Goal: Task Accomplishment & Management: Use online tool/utility

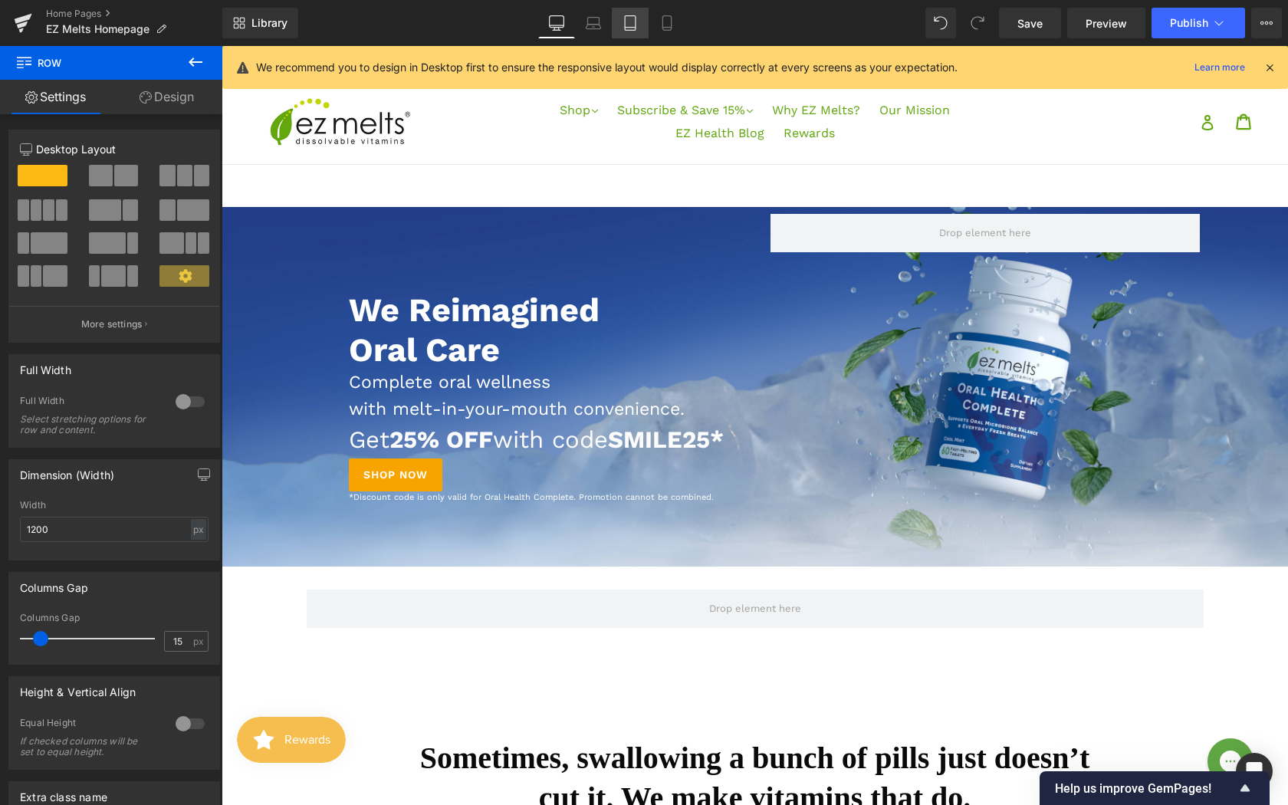
click at [630, 28] on icon at bounding box center [630, 28] width 11 height 0
type input "100"
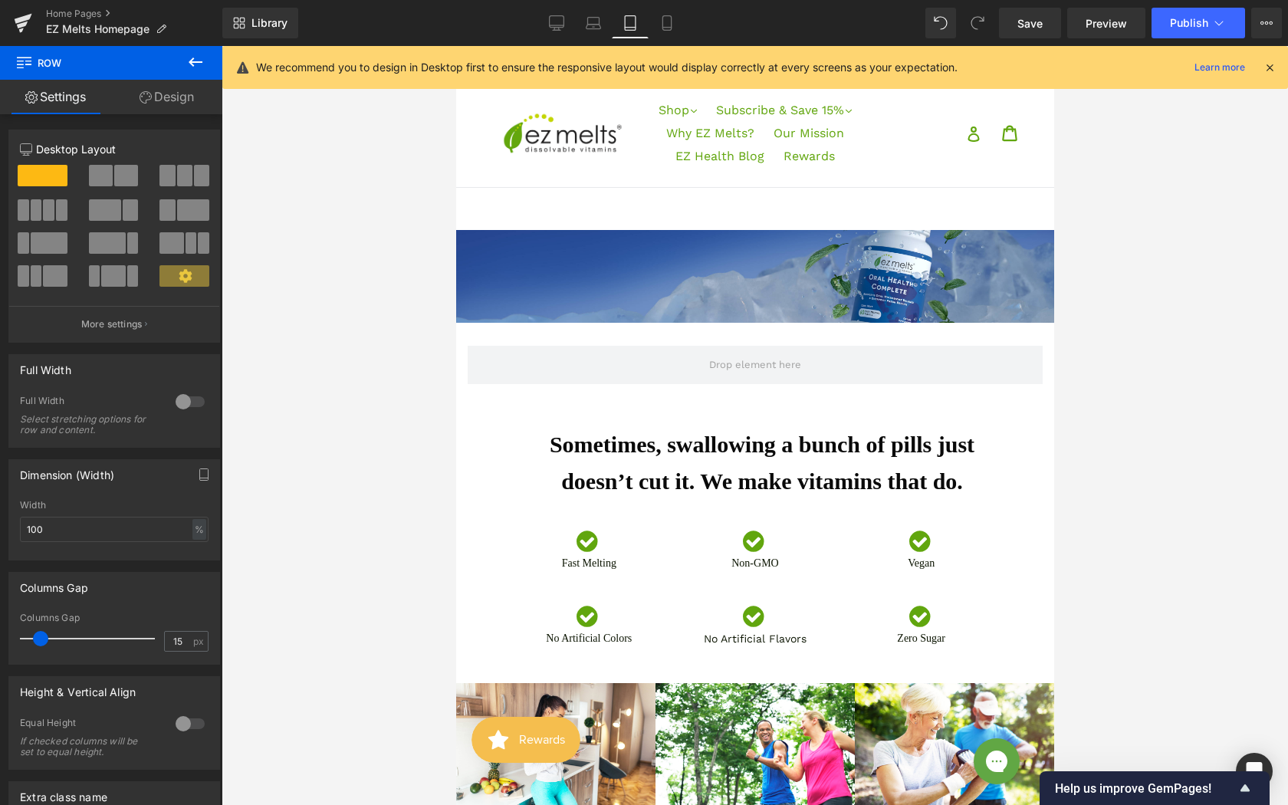
click at [630, 265] on span "We Reimagined Oral Care Heading Complete oral wellness with melt-in-your-mouth …" at bounding box center [754, 249] width 598 height 38
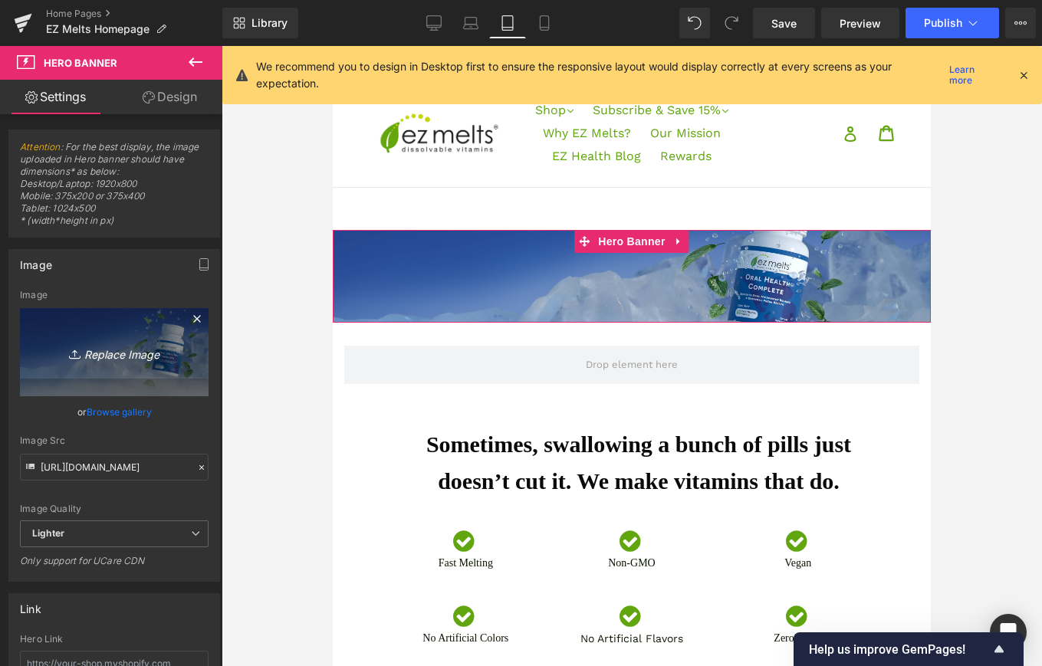
click at [112, 353] on icon "Replace Image" at bounding box center [114, 352] width 123 height 19
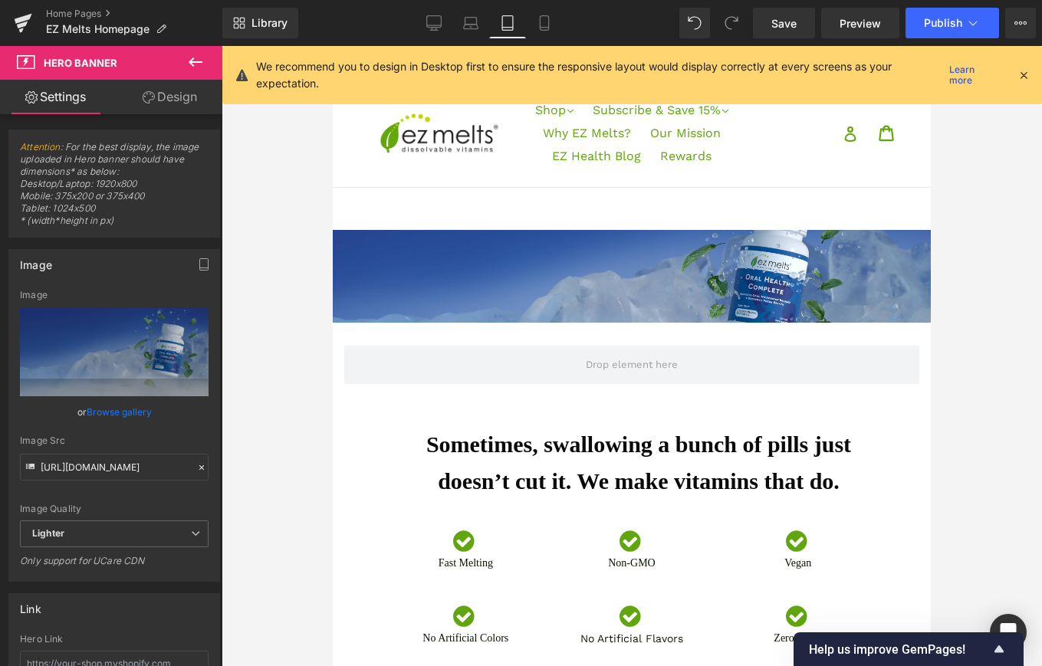
type input "C:\fakepath\EZ_ORAL-HEALTH_CLEAN_45 (1).jpg"
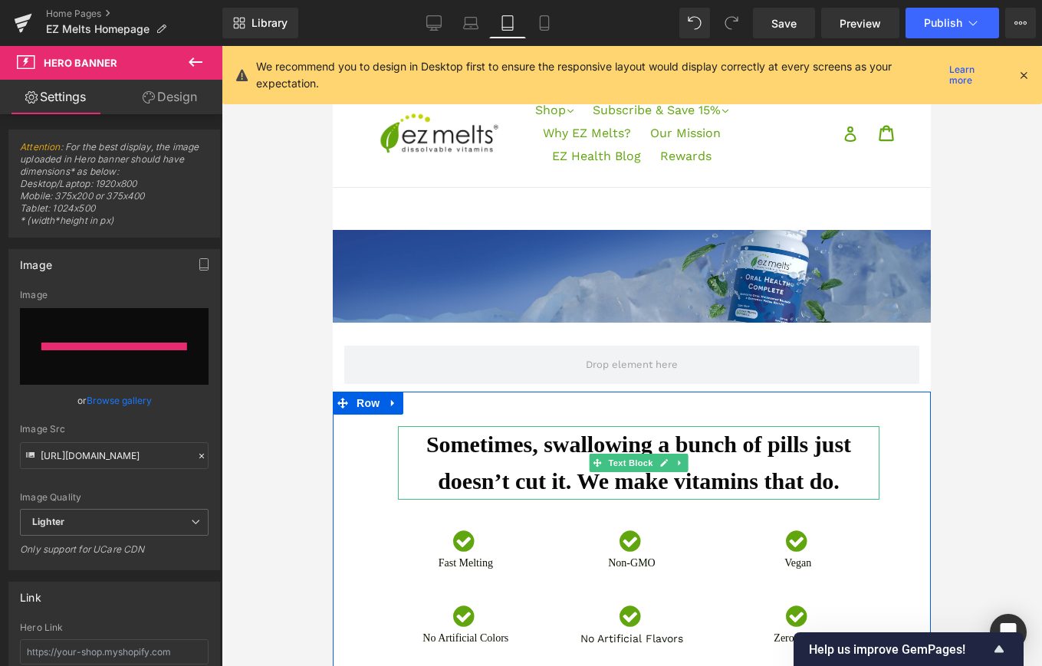
type input "[URL][DOMAIN_NAME]"
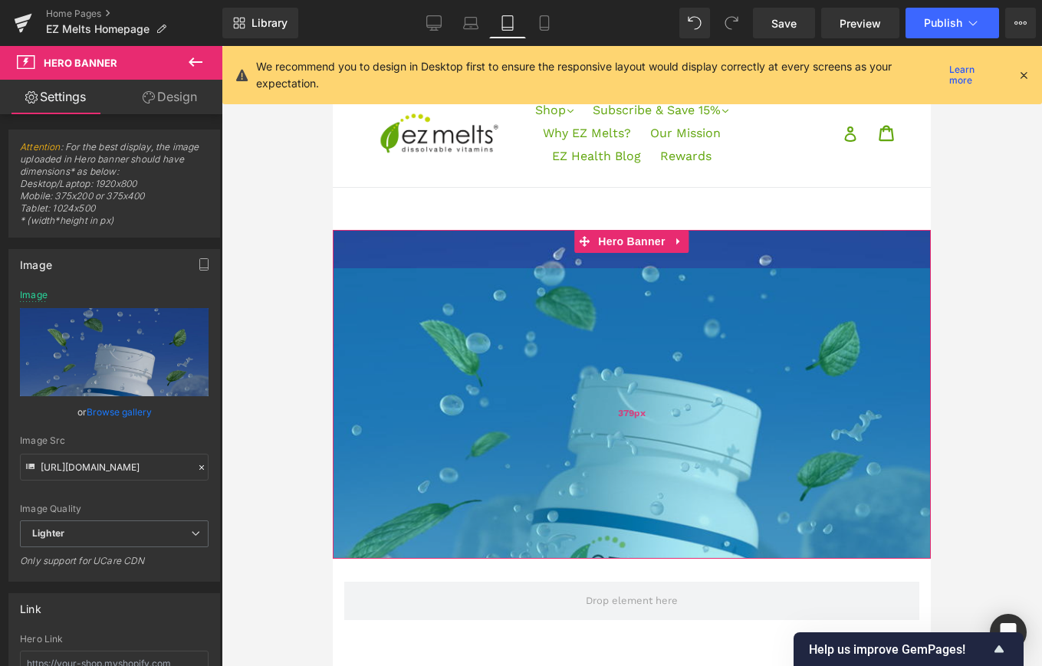
drag, startPoint x: 620, startPoint y: 321, endPoint x: 618, endPoint y: 584, distance: 263.0
click at [617, 559] on div "379px" at bounding box center [632, 413] width 598 height 291
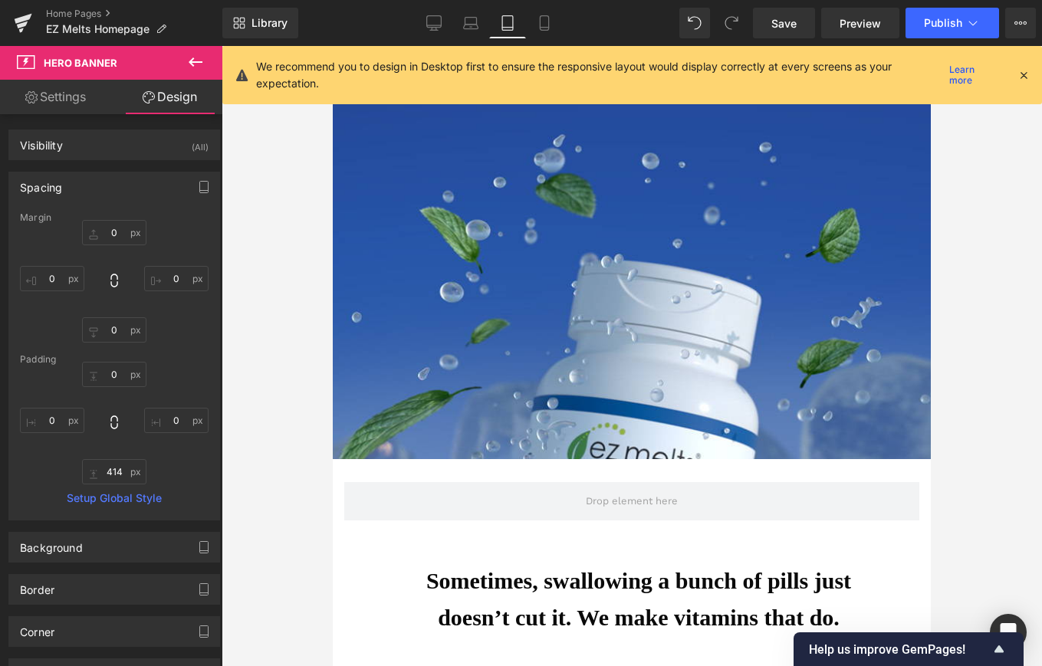
scroll to position [133, 0]
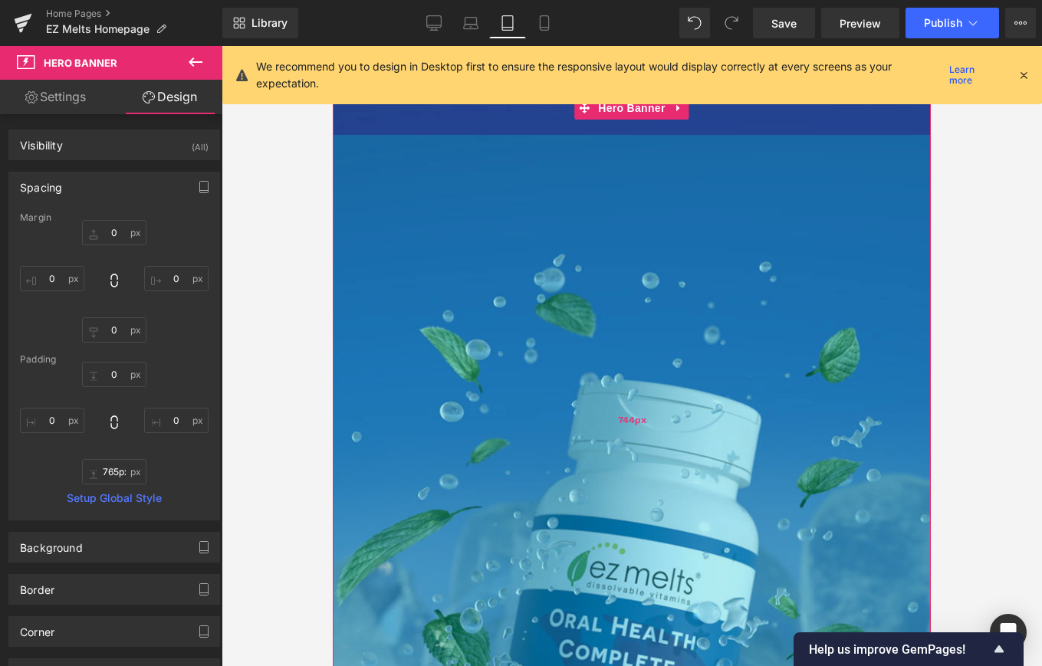
type input "766px"
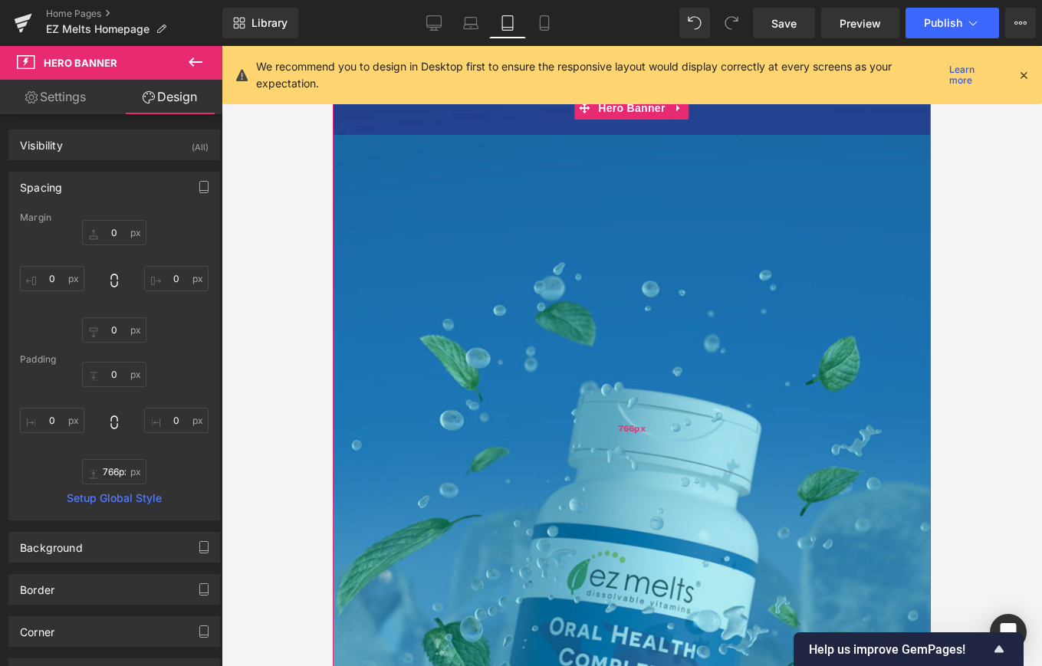
drag, startPoint x: 600, startPoint y: 449, endPoint x: 577, endPoint y: 719, distance: 270.8
click at [577, 666] on div "766px" at bounding box center [632, 428] width 598 height 587
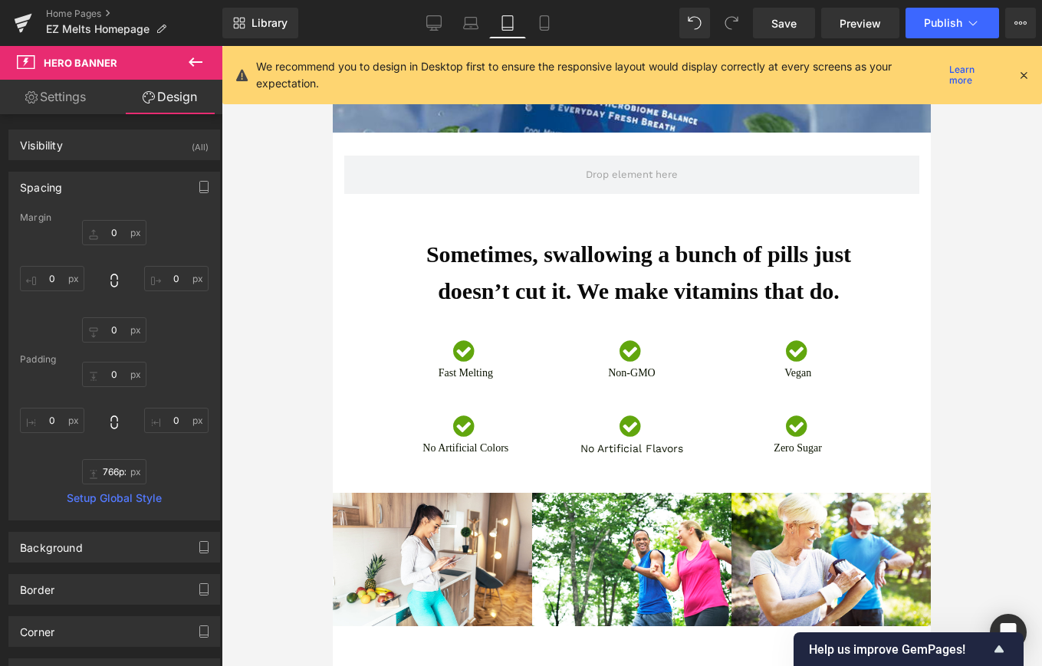
scroll to position [580, 0]
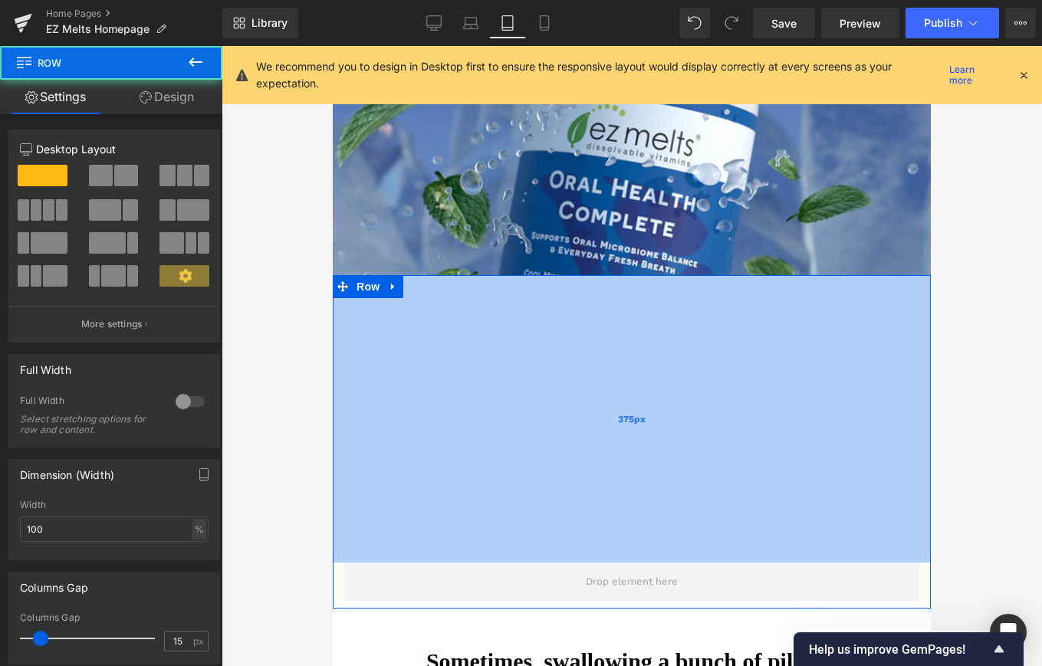
drag, startPoint x: 623, startPoint y: 275, endPoint x: 621, endPoint y: 540, distance: 264.6
click at [621, 540] on div "375px" at bounding box center [632, 419] width 598 height 288
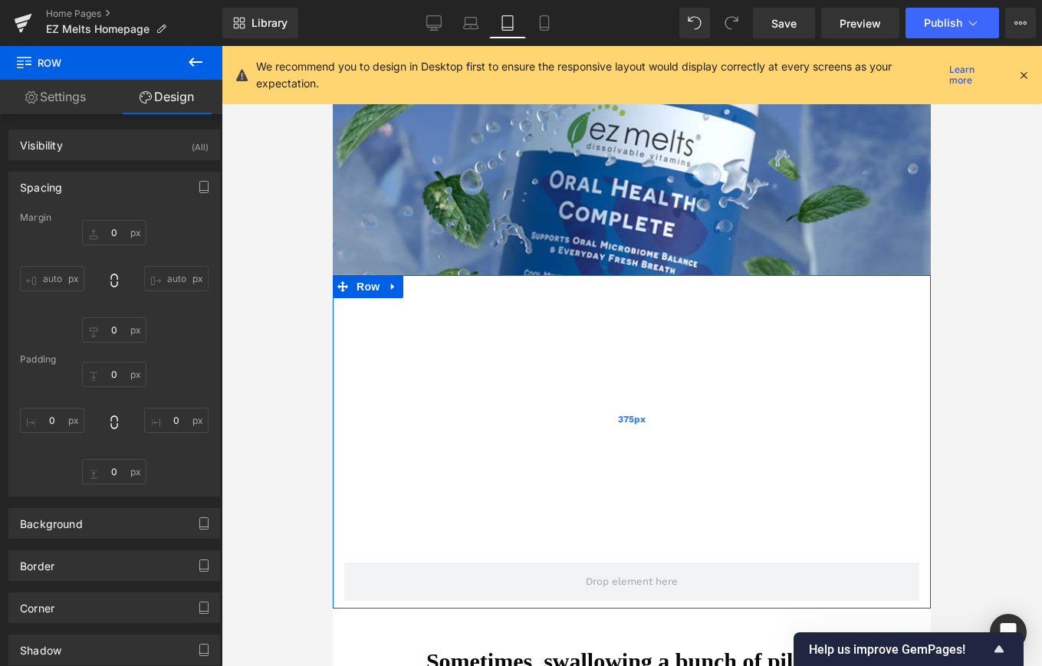
type input "0"
type input "375"
type input "0"
type input "10"
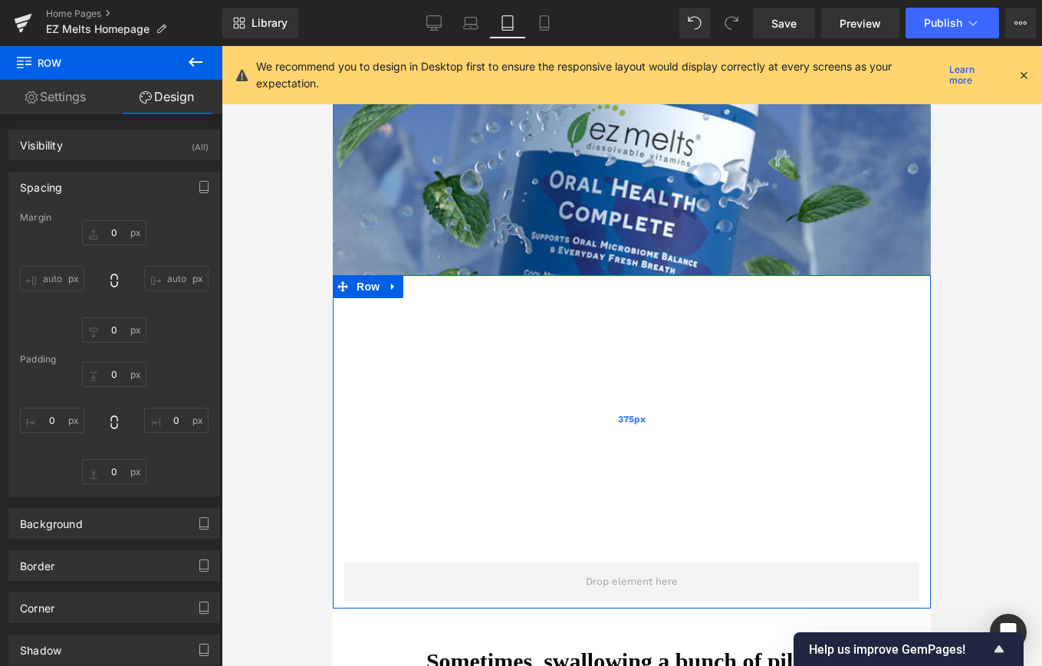
type input "0"
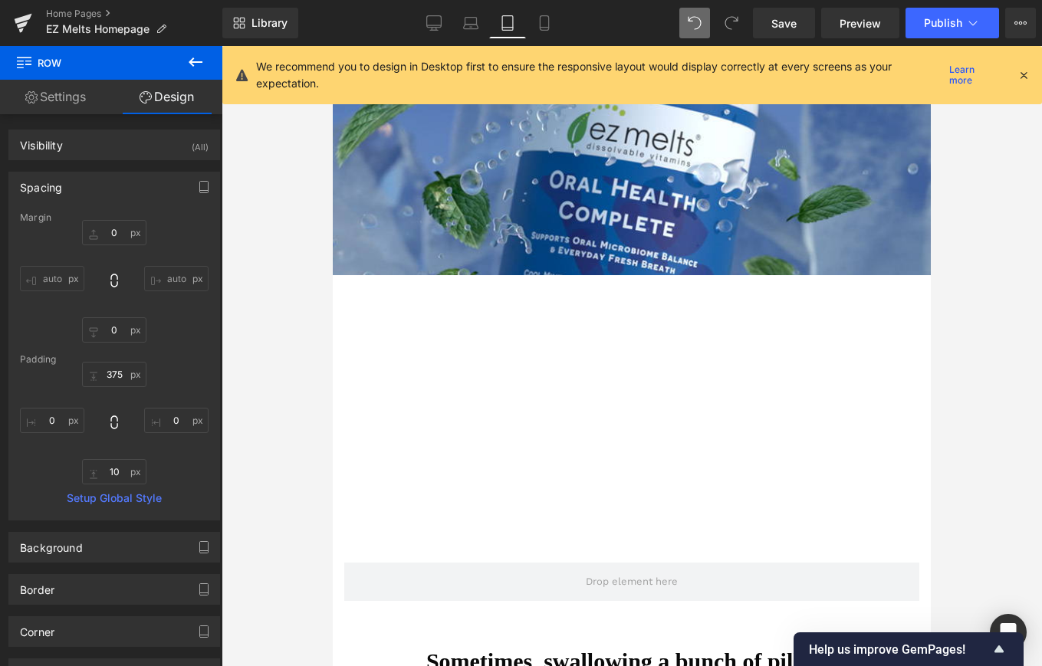
type input "0"
type input "30"
type input "0"
type input "10"
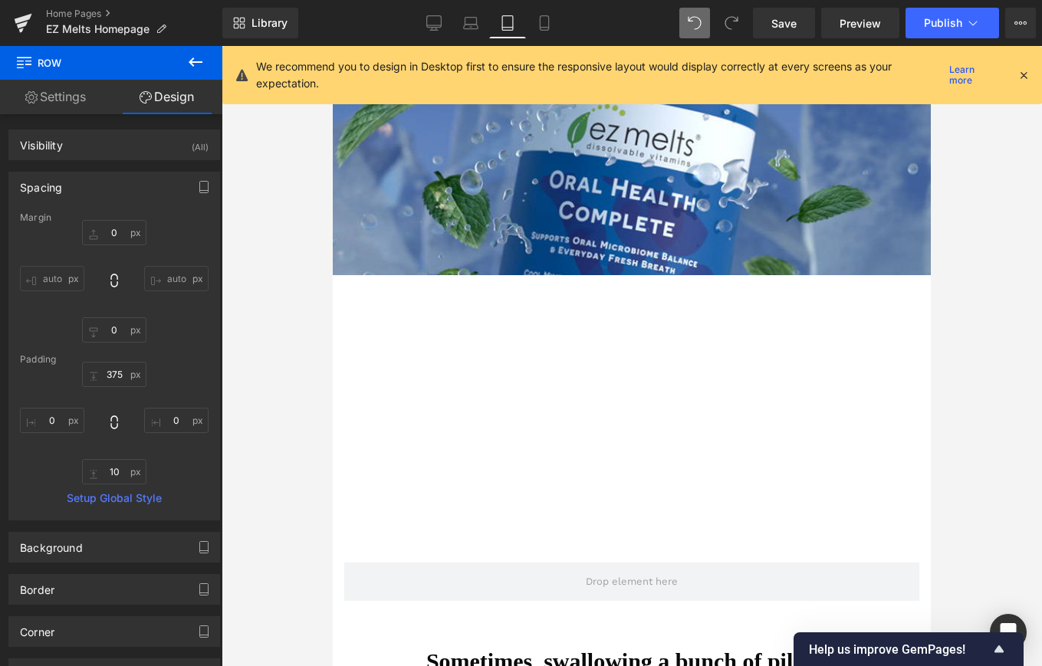
type input "0"
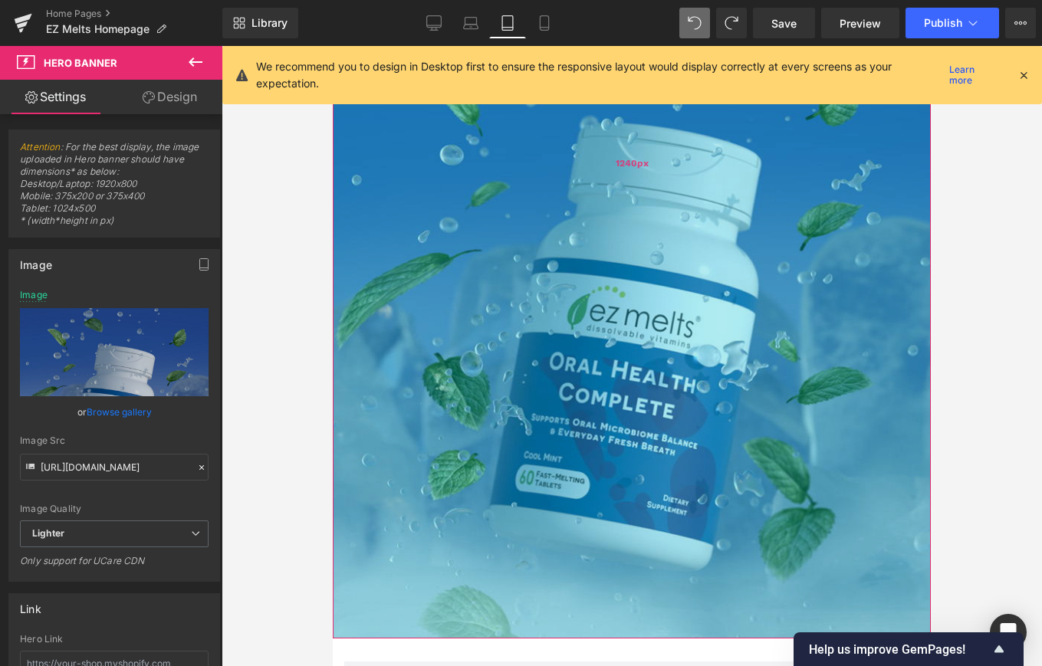
drag, startPoint x: 631, startPoint y: 271, endPoint x: 620, endPoint y: 636, distance: 364.4
click at [620, 636] on div "1240px" at bounding box center [632, 163] width 598 height 951
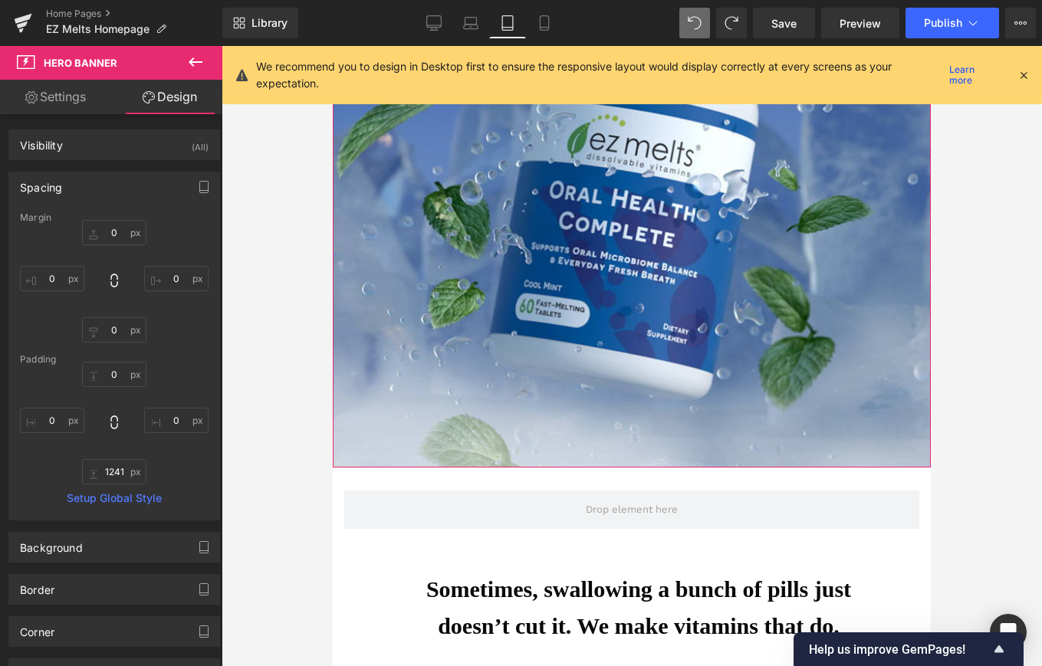
scroll to position [769, 0]
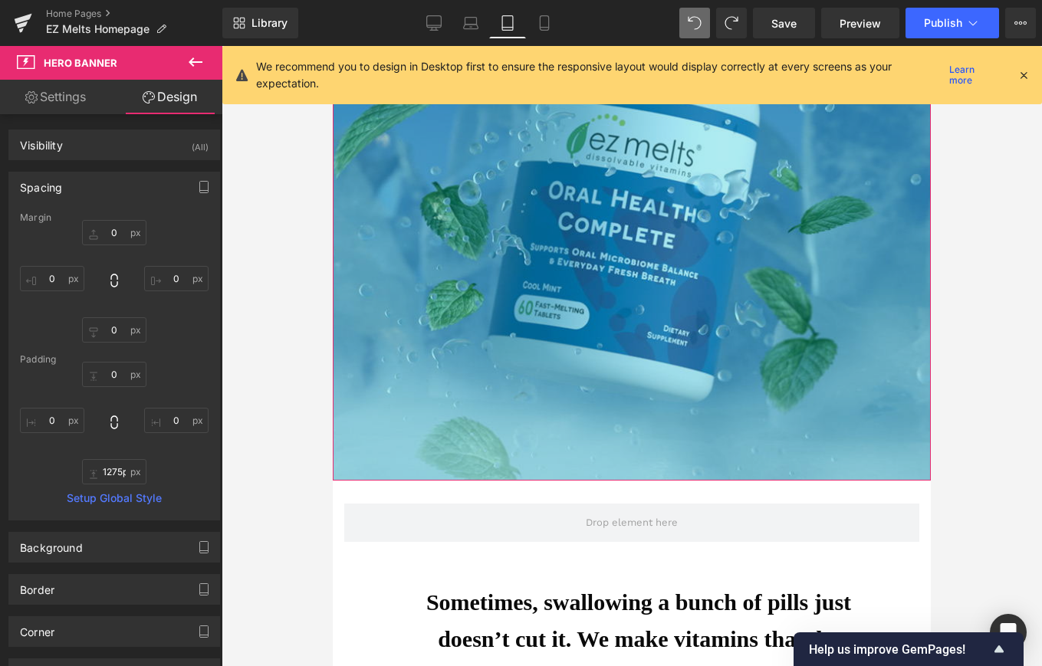
type input "1274px"
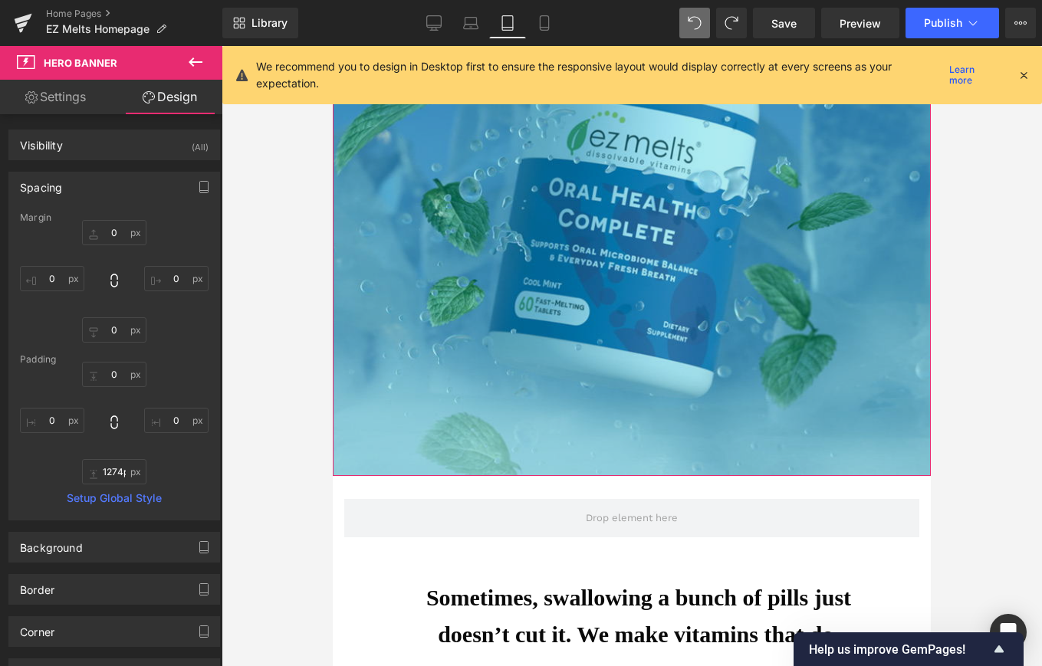
drag, startPoint x: 621, startPoint y: 449, endPoint x: 623, endPoint y: 474, distance: 25.4
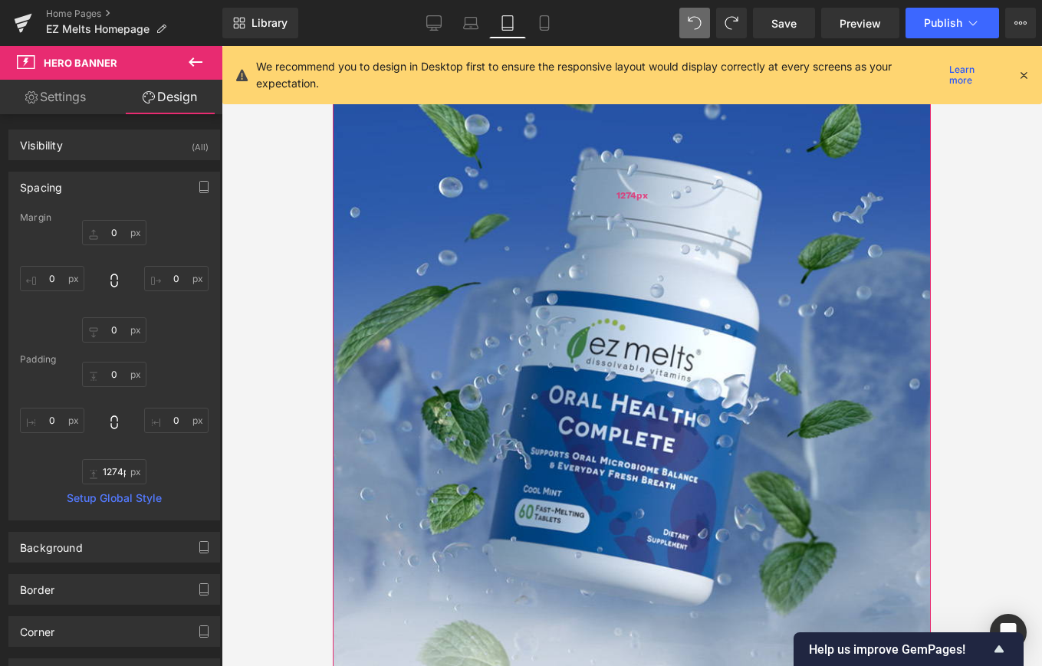
scroll to position [0, 0]
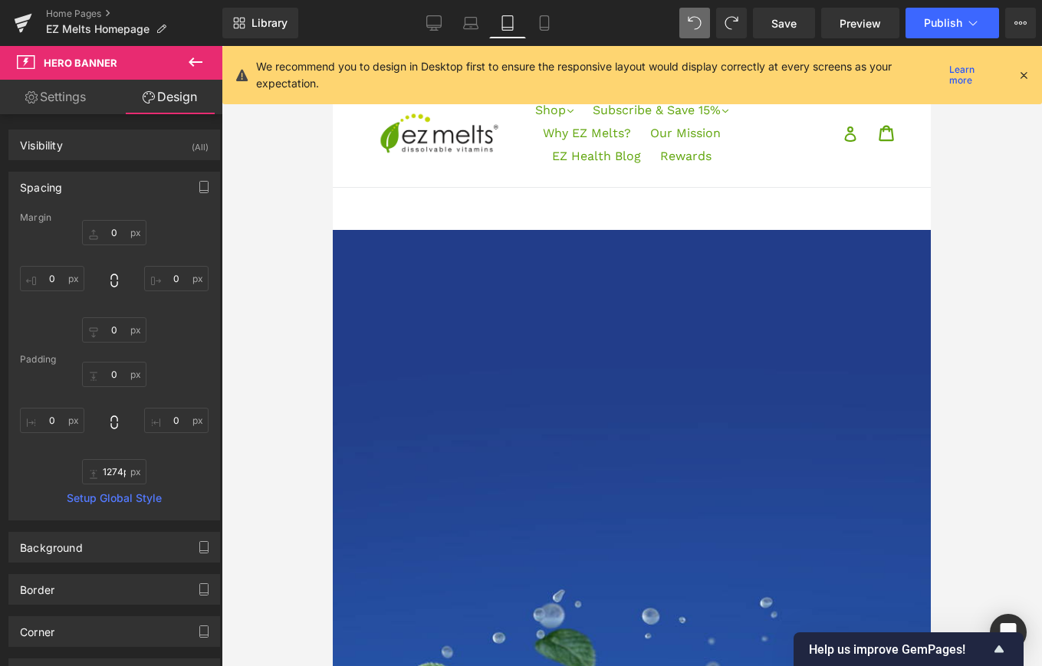
click at [774, 26] on span "Save" at bounding box center [783, 23] width 25 height 16
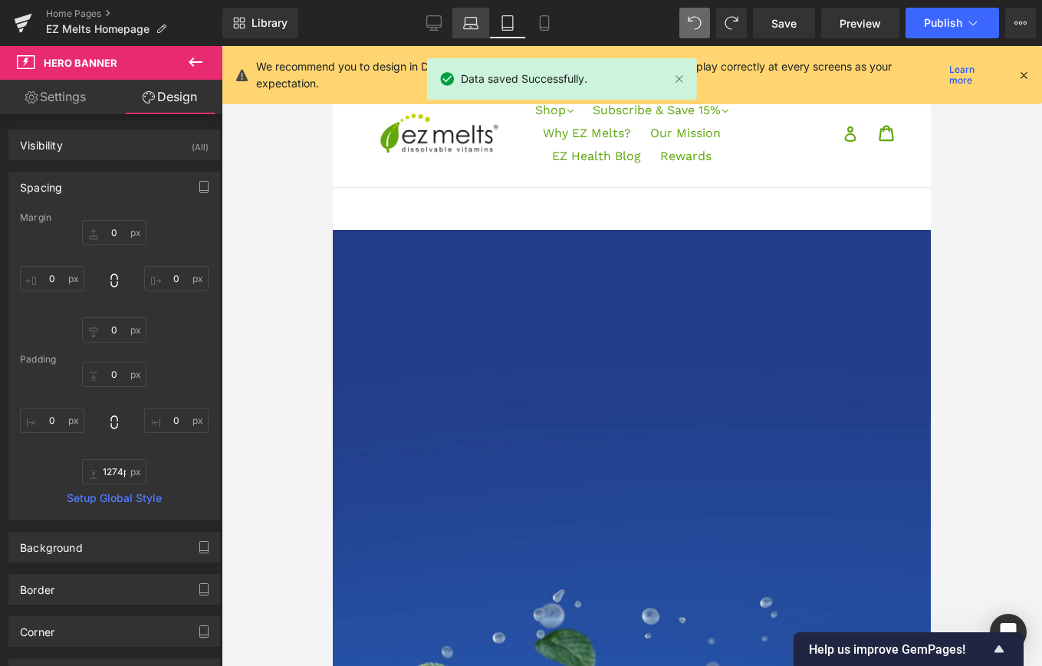
click at [472, 27] on icon at bounding box center [470, 22] width 15 height 15
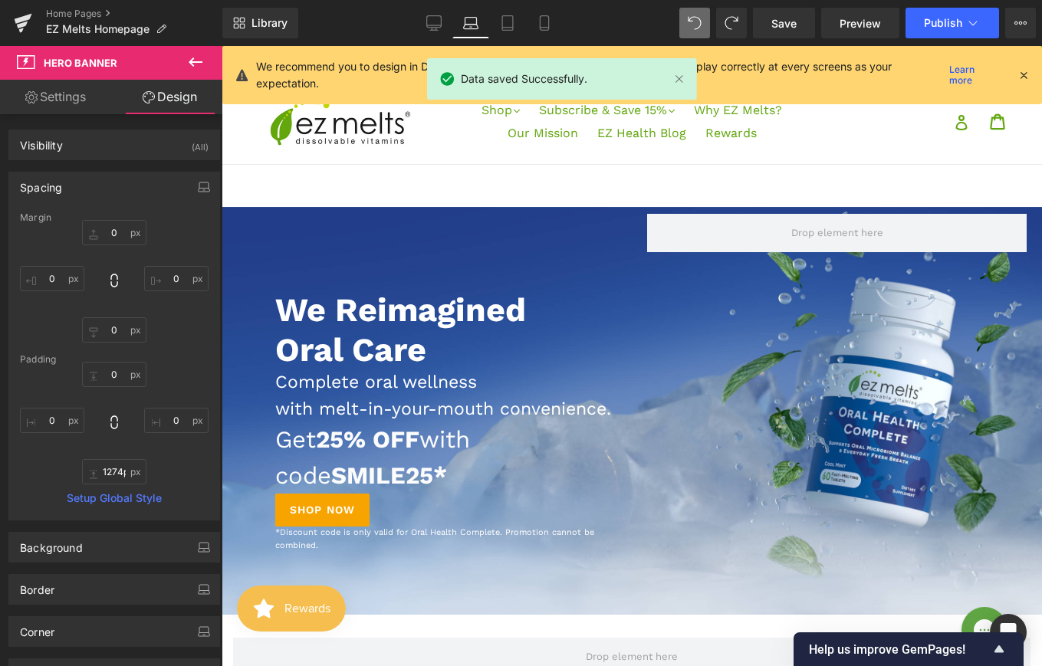
type input "0"
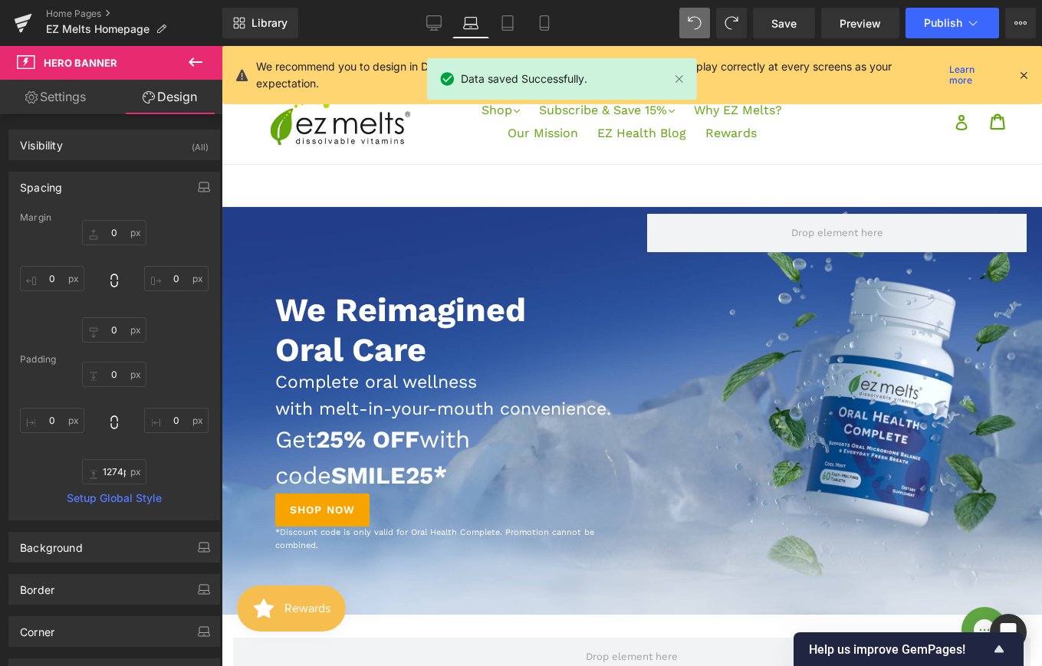
type input "0"
type input "72"
type input "0"
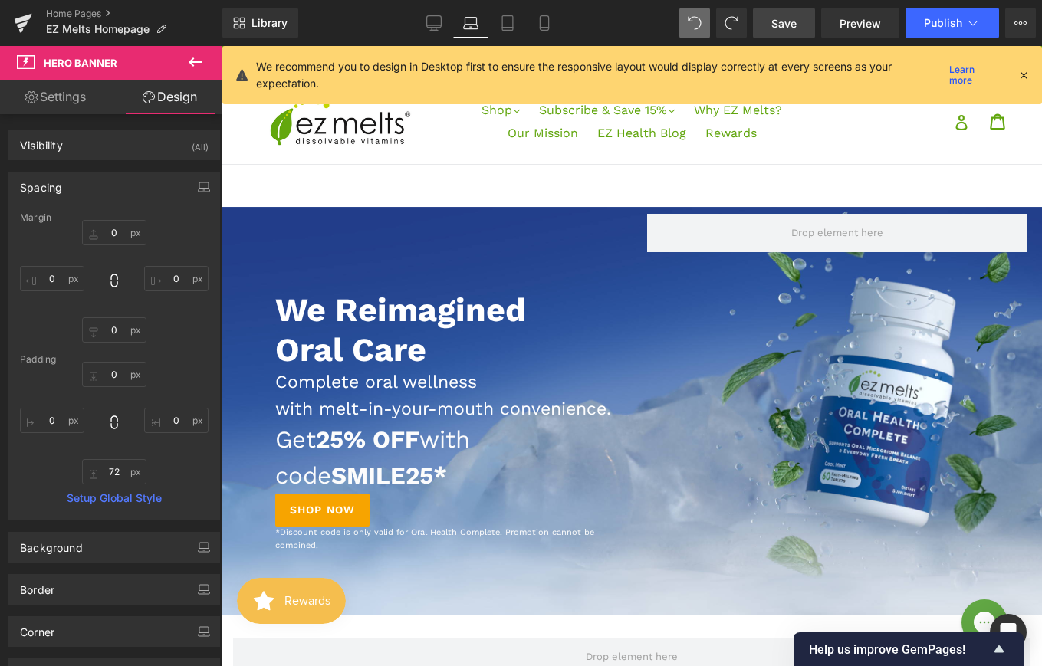
click at [773, 17] on span "Save" at bounding box center [783, 23] width 25 height 16
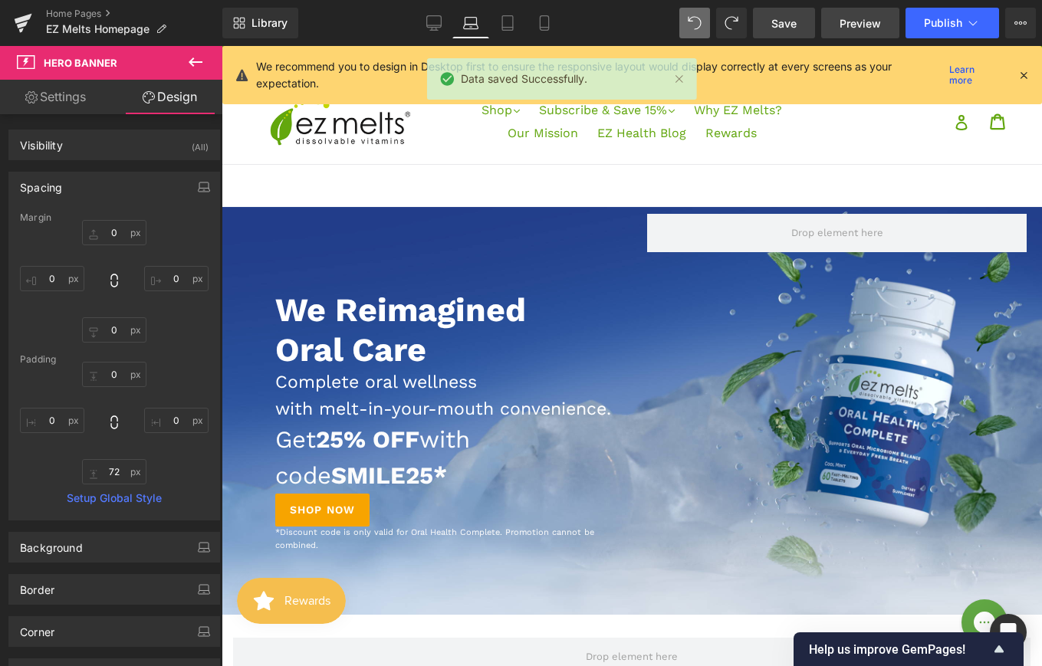
click at [854, 19] on span "Preview" at bounding box center [860, 23] width 41 height 16
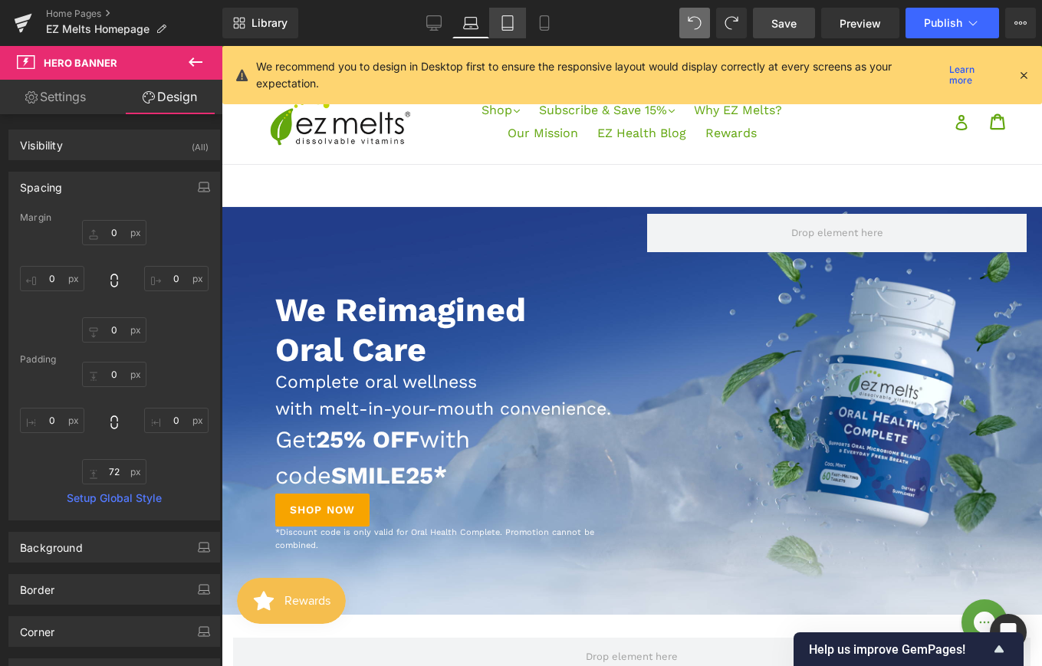
click at [504, 23] on icon at bounding box center [507, 22] width 15 height 15
type input "0"
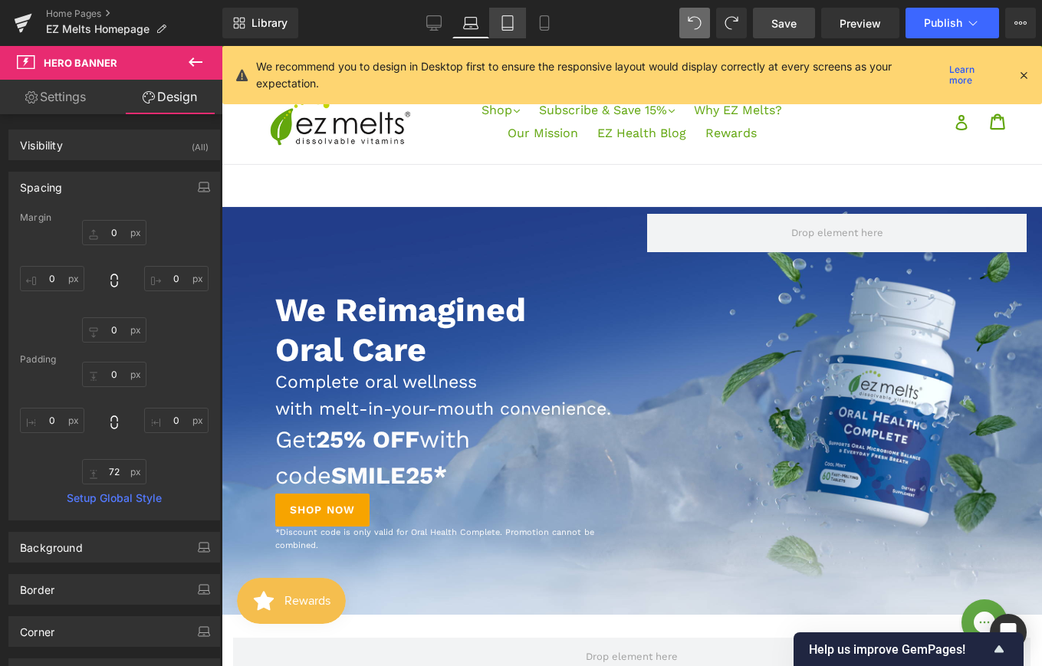
type input "0"
type input "1274"
type input "0"
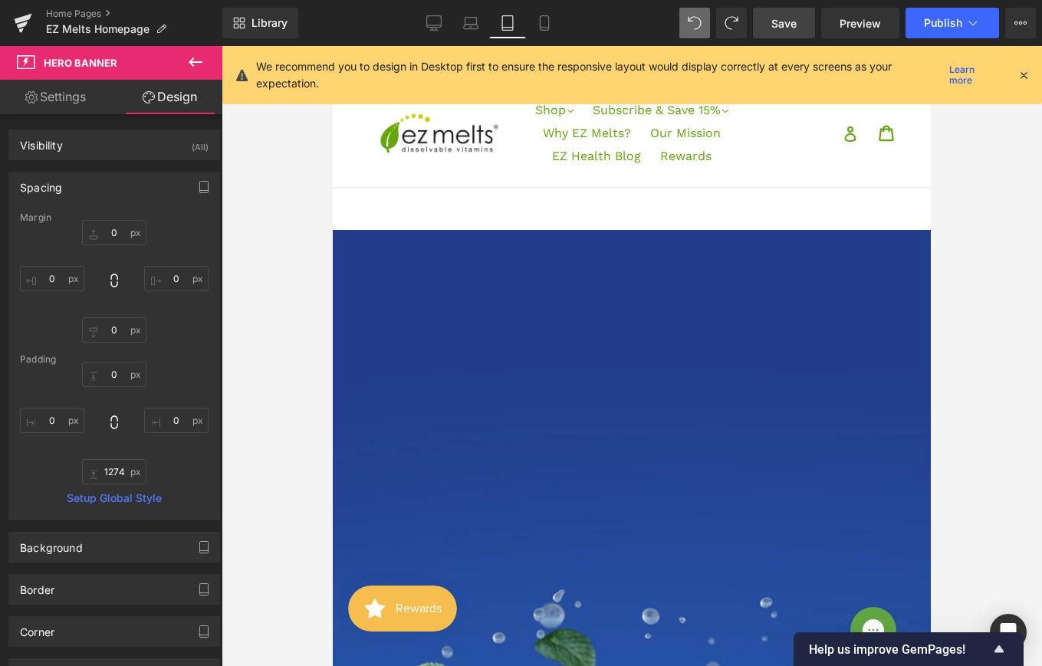
scroll to position [23, 0]
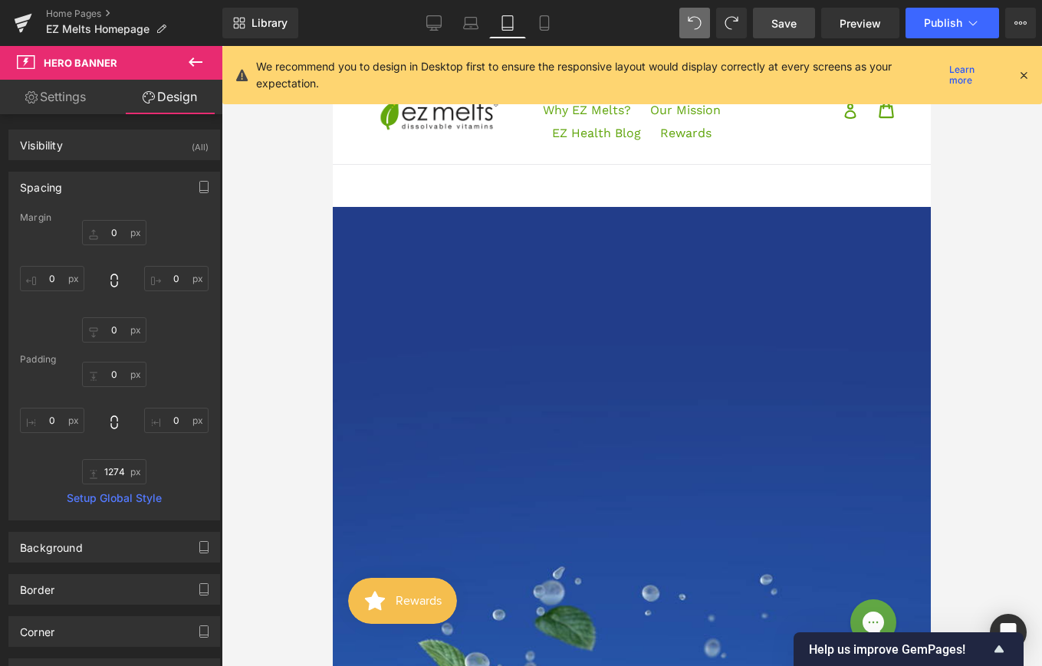
click at [189, 60] on icon at bounding box center [195, 62] width 18 height 18
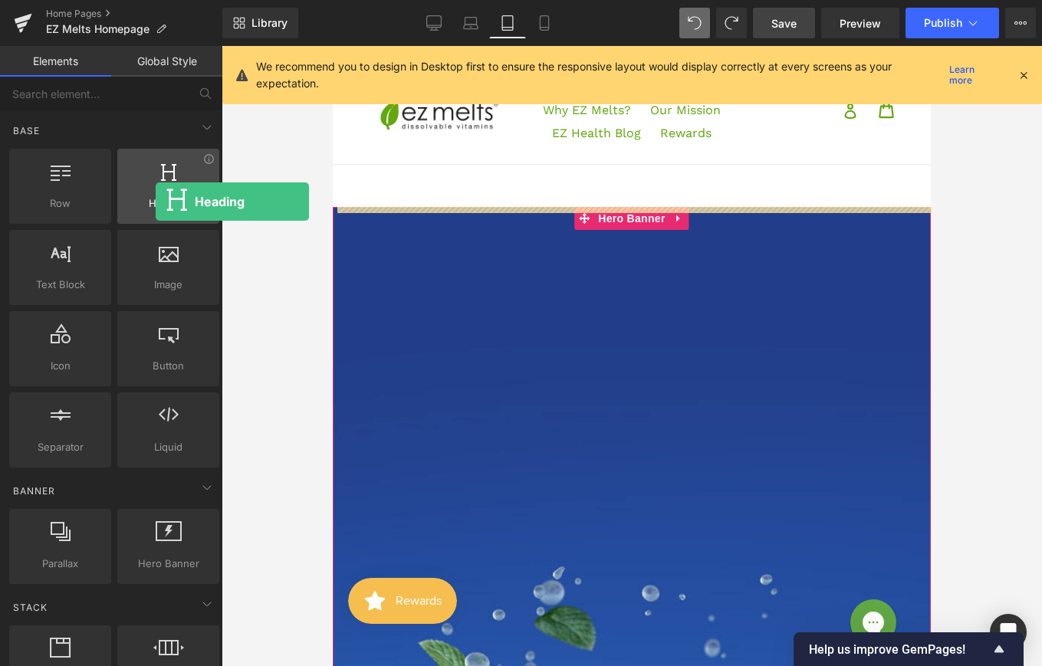
drag, startPoint x: 146, startPoint y: 204, endPoint x: 148, endPoint y: 196, distance: 8.0
click at [147, 196] on span "Heading" at bounding box center [168, 204] width 93 height 16
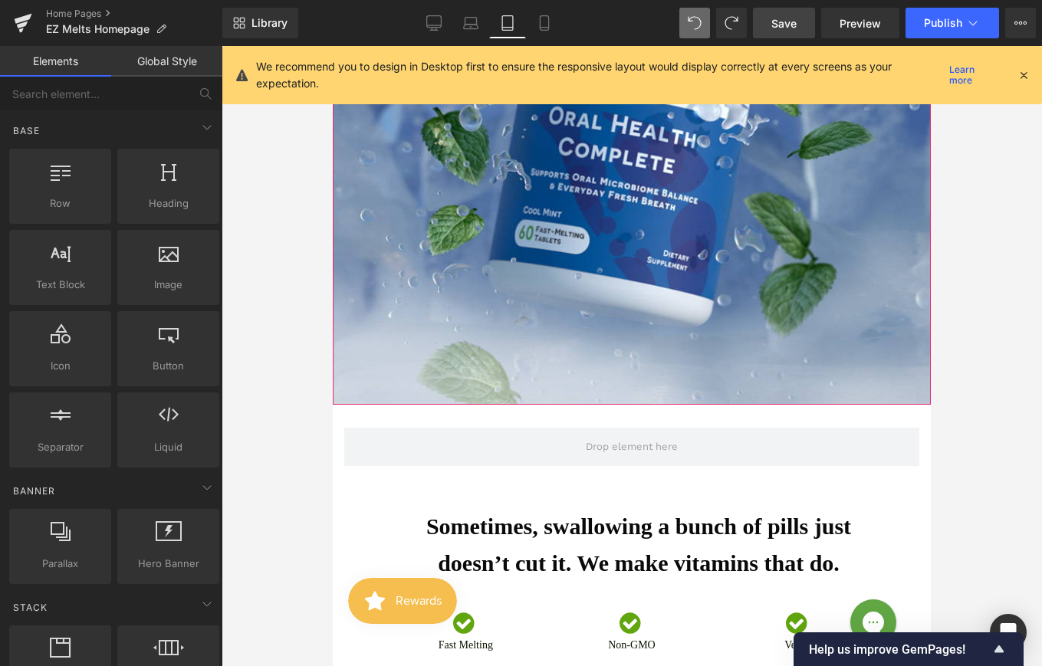
scroll to position [896, 0]
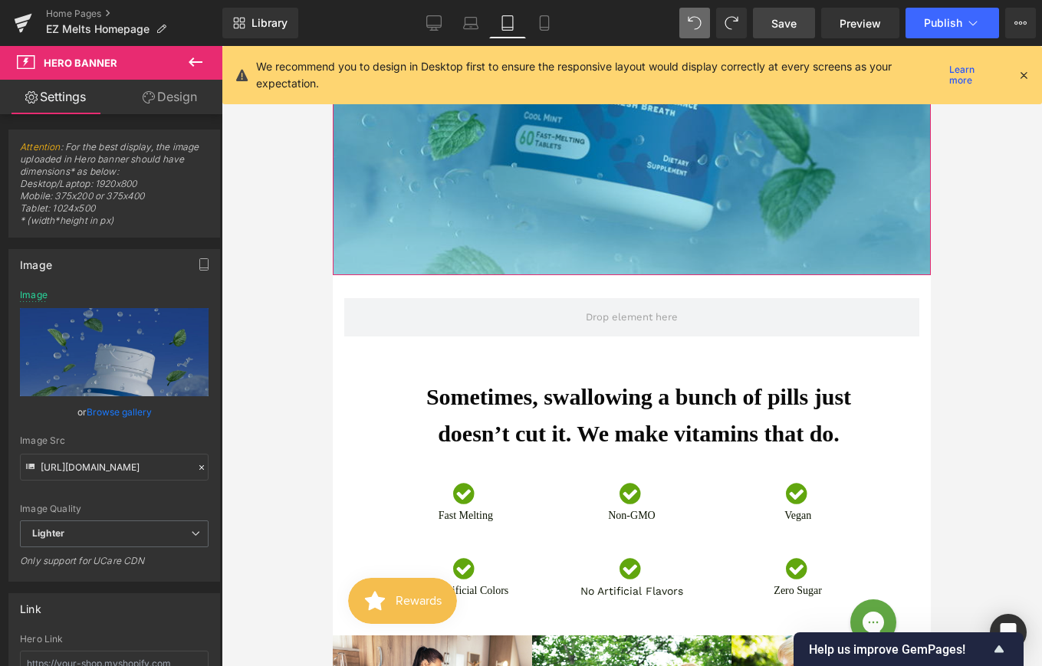
drag, startPoint x: 584, startPoint y: 347, endPoint x: 606, endPoint y: 272, distance: 77.6
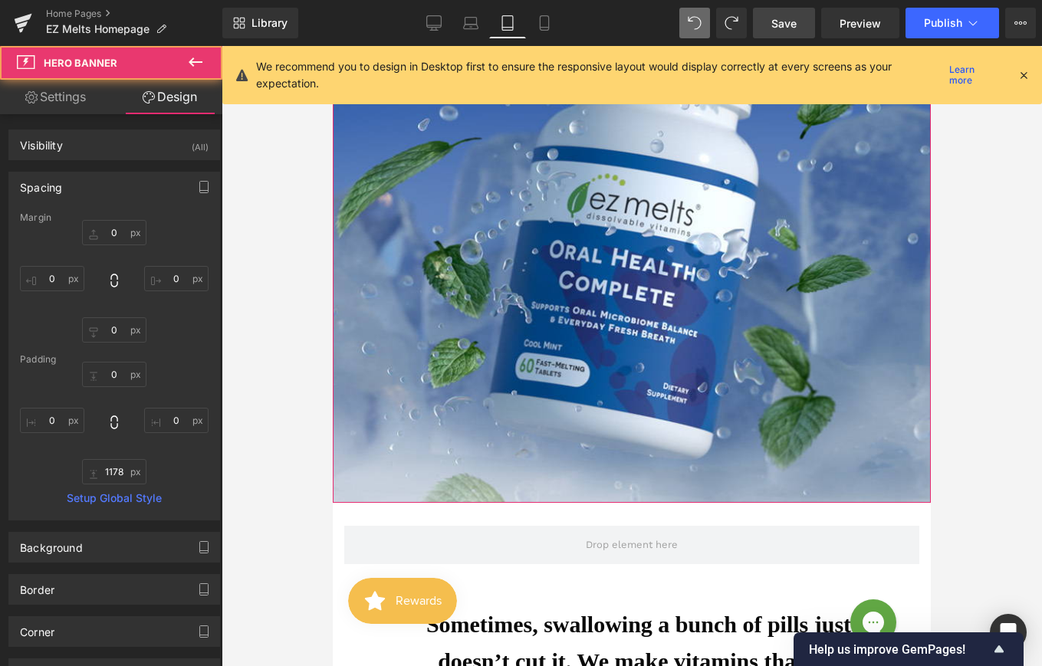
scroll to position [0, 0]
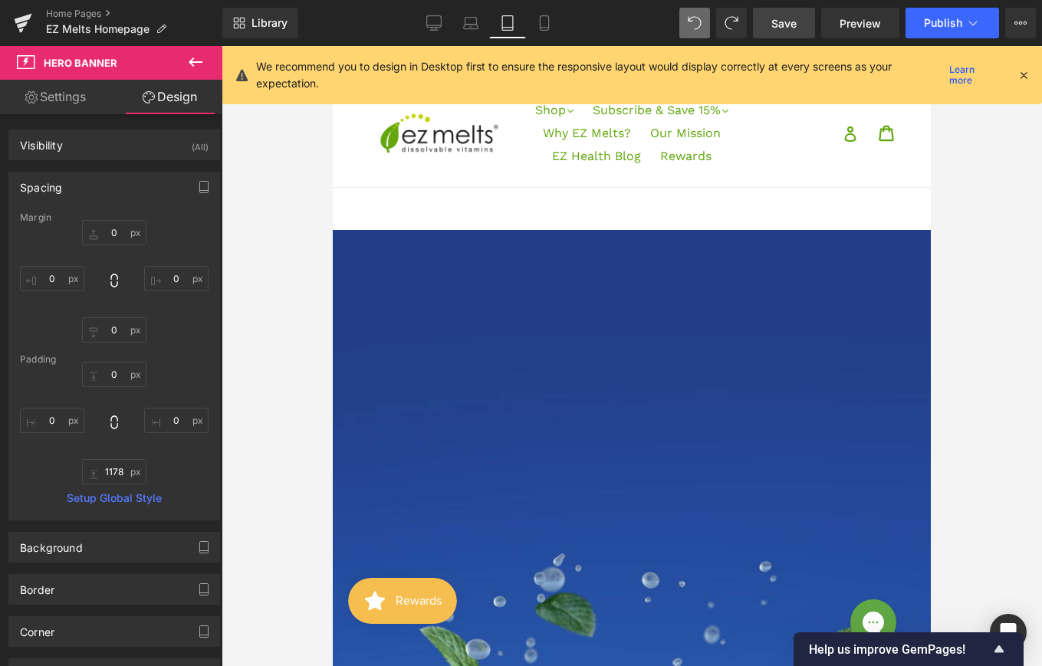
click at [191, 67] on icon at bounding box center [195, 62] width 18 height 18
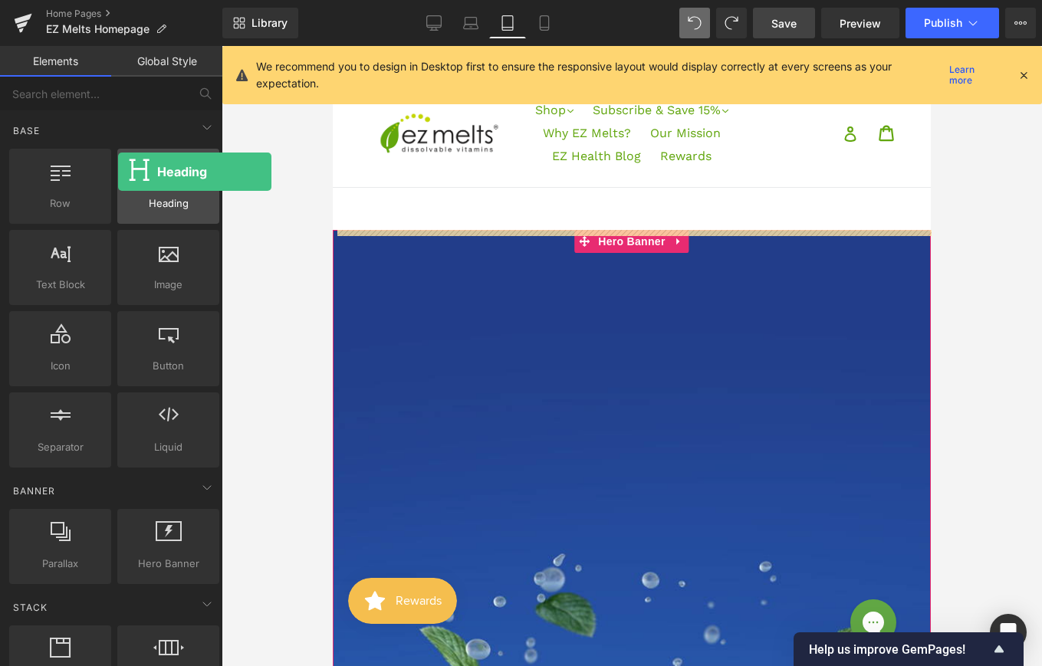
drag, startPoint x: 165, startPoint y: 183, endPoint x: 118, endPoint y: 172, distance: 48.0
click at [122, 172] on div at bounding box center [168, 178] width 93 height 35
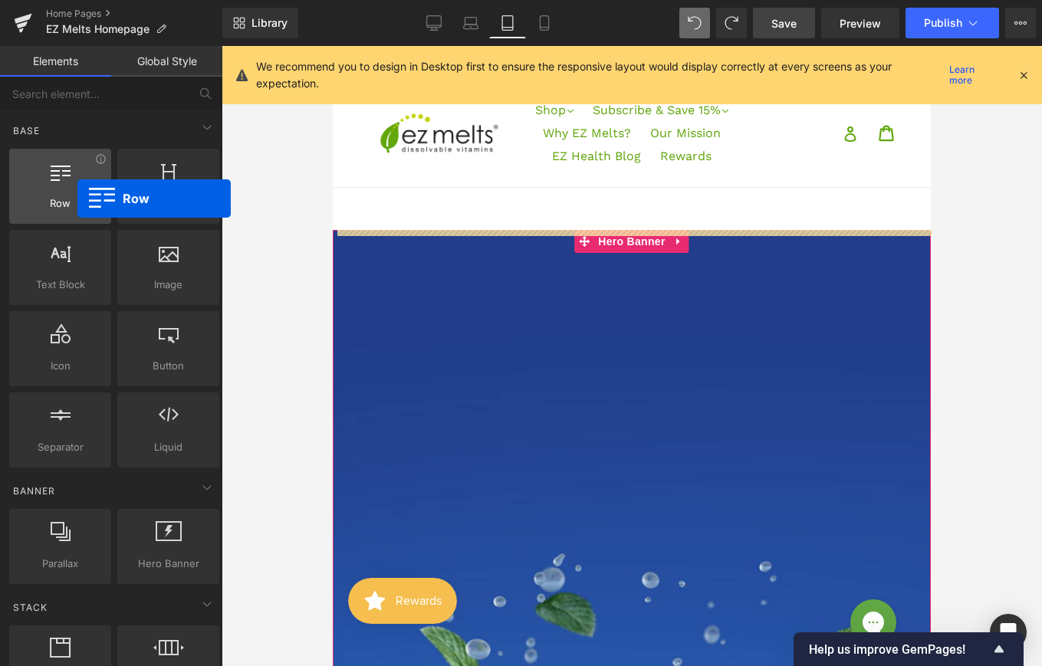
drag, startPoint x: 65, startPoint y: 192, endPoint x: 53, endPoint y: 195, distance: 12.5
click at [52, 195] on div at bounding box center [60, 178] width 93 height 35
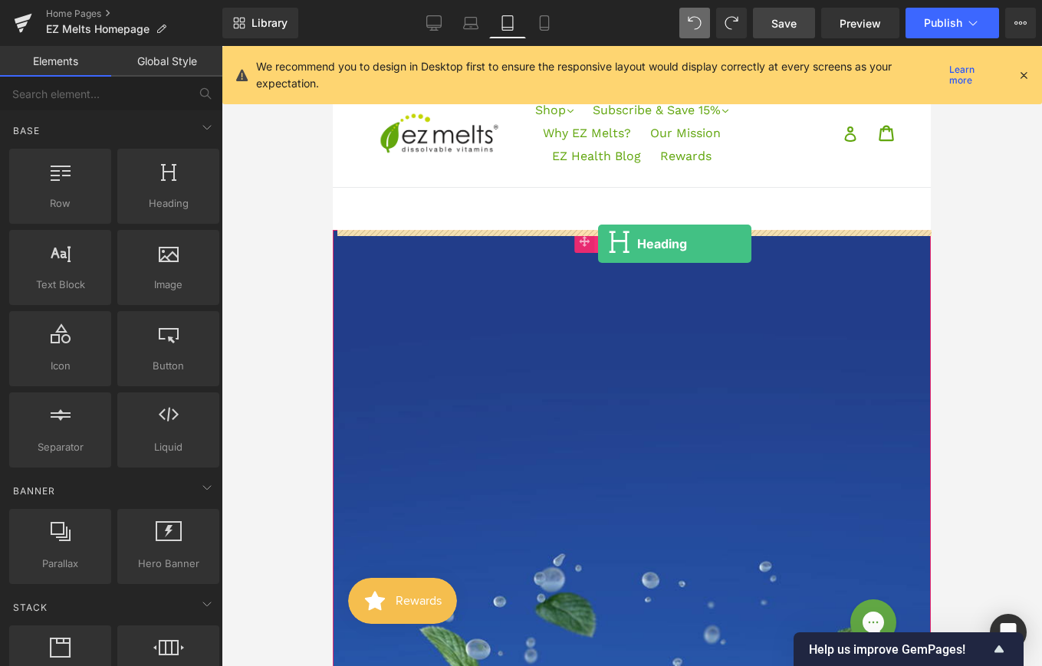
drag, startPoint x: 494, startPoint y: 225, endPoint x: 598, endPoint y: 244, distance: 106.0
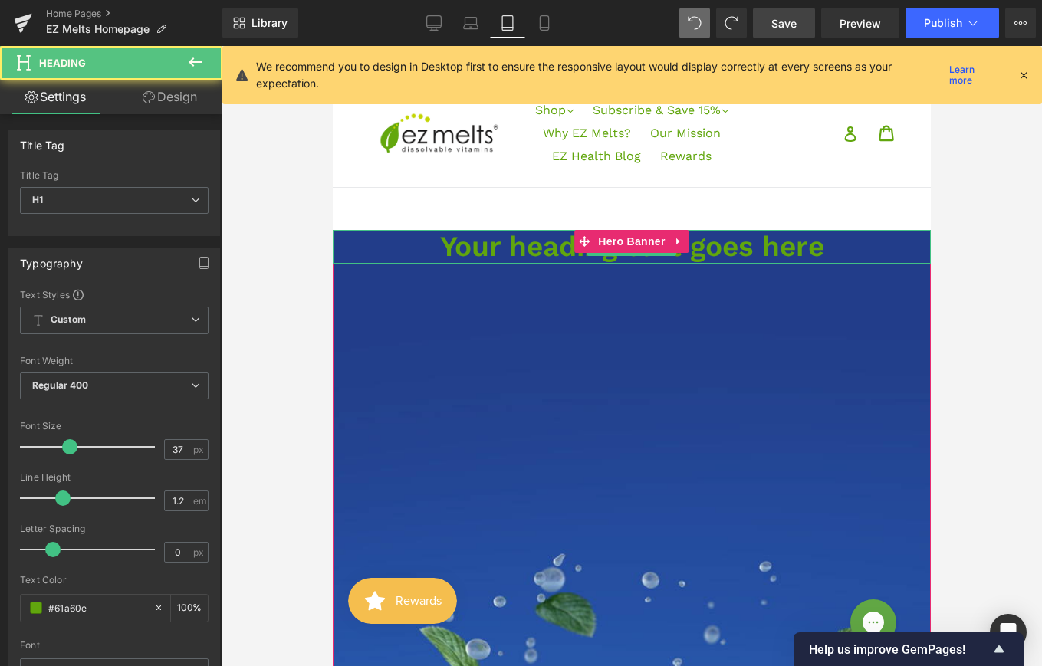
click at [528, 253] on h1 "Your heading text goes here" at bounding box center [632, 247] width 598 height 34
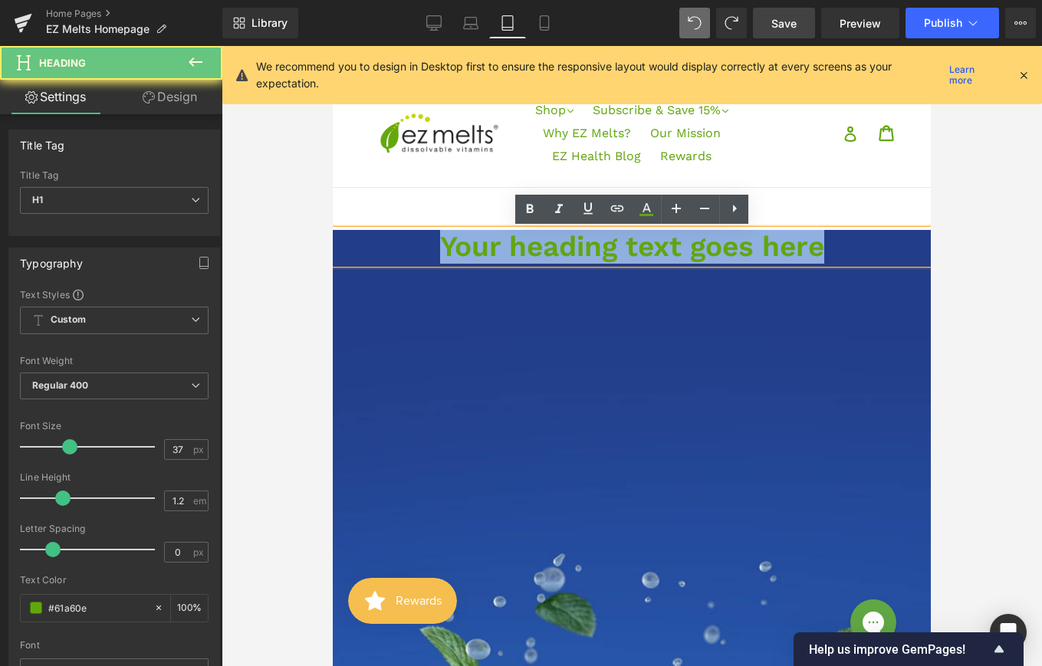
click at [528, 253] on h1 "Your heading text goes here" at bounding box center [632, 247] width 598 height 34
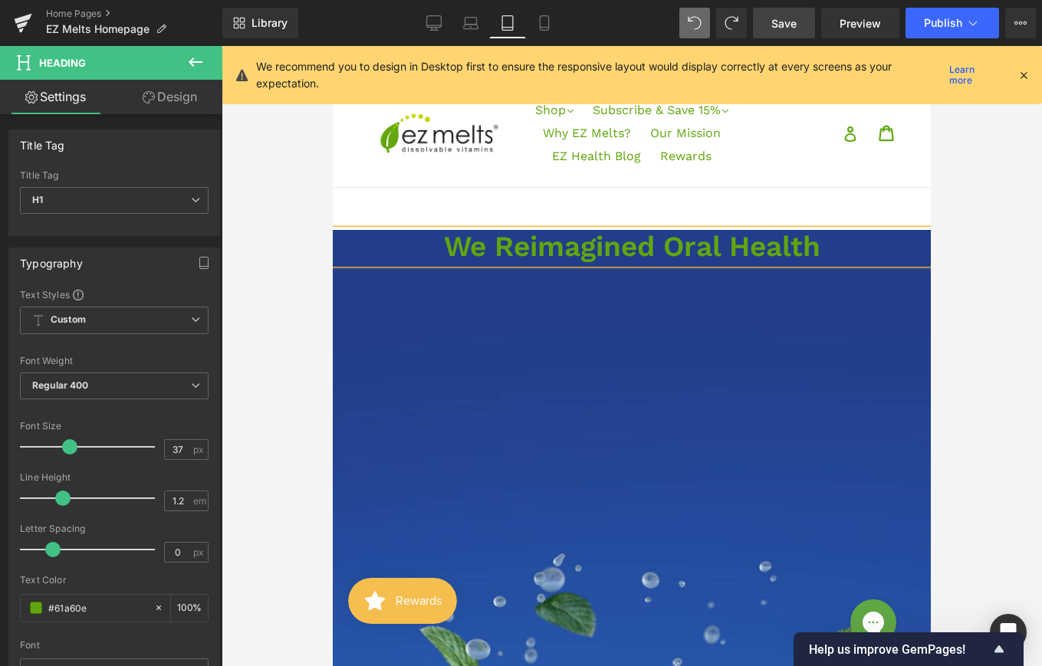
click at [438, 240] on h1 "We Reimagined Oral Health" at bounding box center [632, 247] width 598 height 34
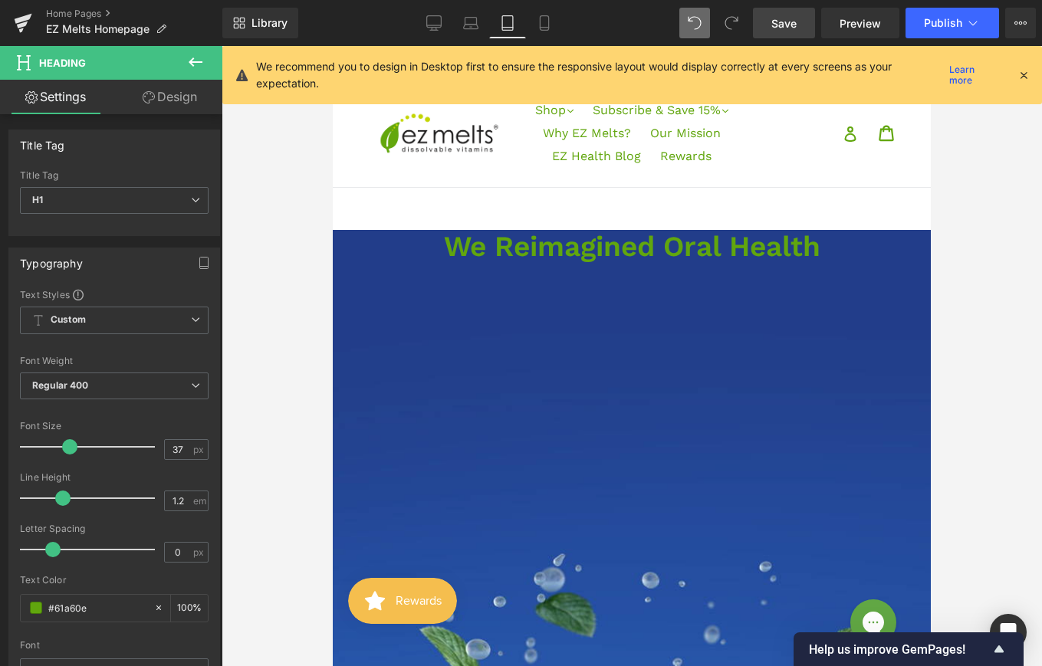
click at [196, 61] on icon at bounding box center [195, 62] width 18 height 18
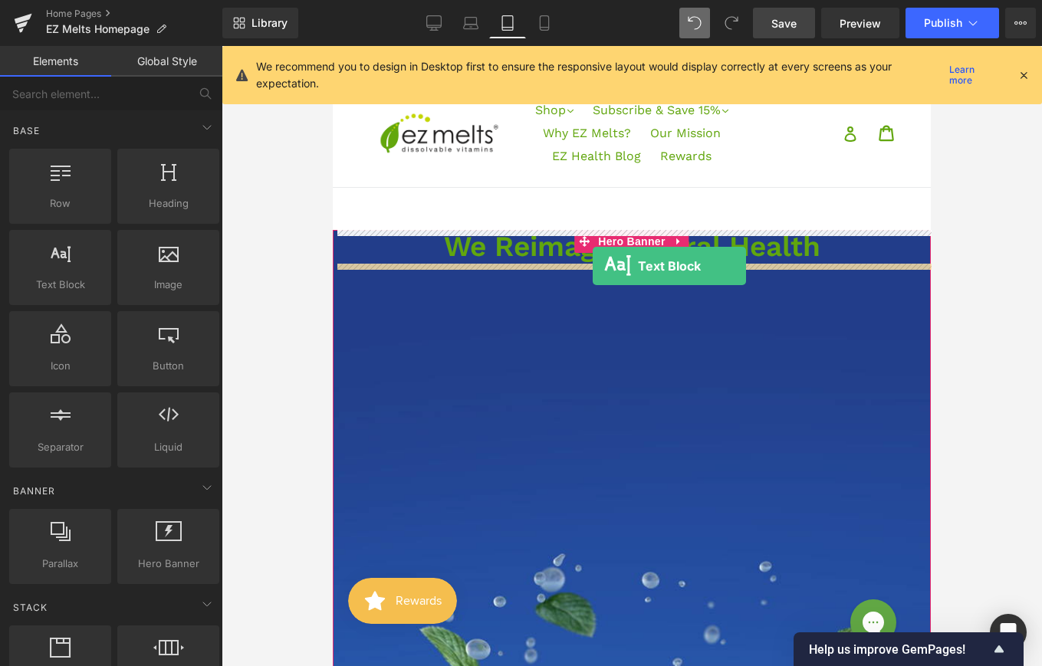
drag, startPoint x: 380, startPoint y: 311, endPoint x: 593, endPoint y: 266, distance: 217.2
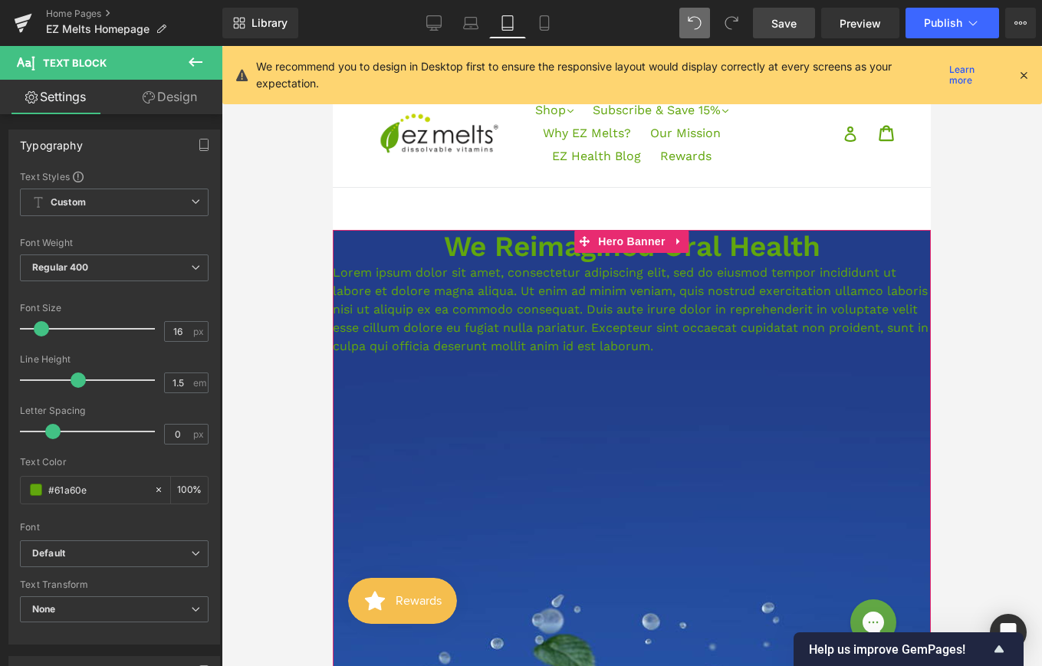
click at [800, 240] on h1 "We Reimagined Oral Health" at bounding box center [632, 247] width 598 height 34
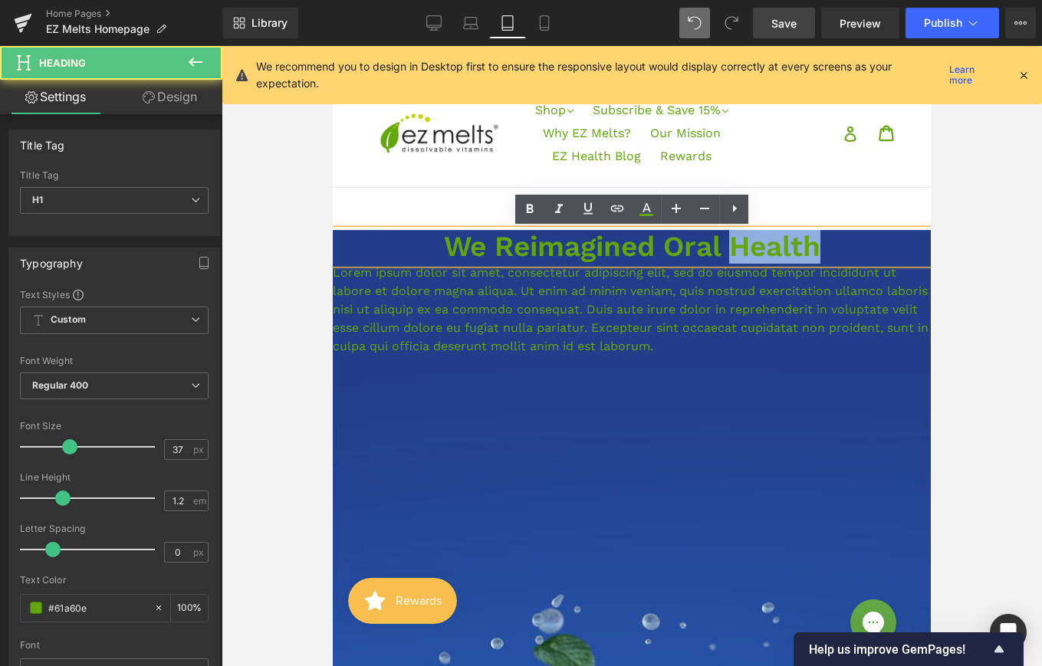
click at [800, 240] on h1 "We Reimagined Oral Health" at bounding box center [632, 247] width 598 height 34
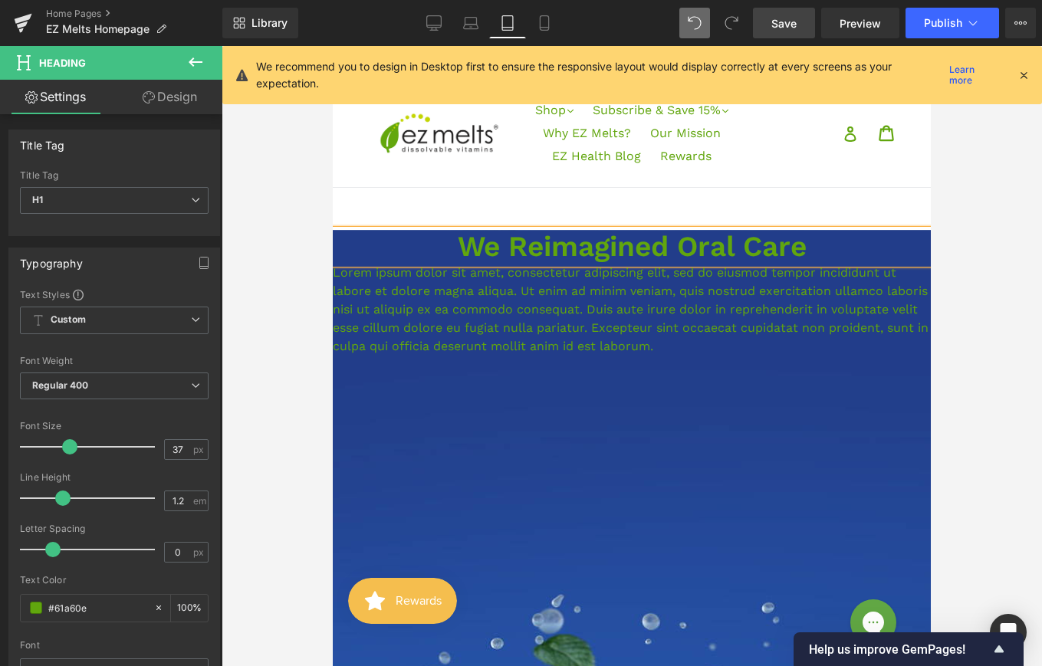
click at [469, 337] on p "Lorem ipsum dolor sit amet, consectetur adipiscing elit, sed do eiusmod tempor …" at bounding box center [632, 310] width 598 height 92
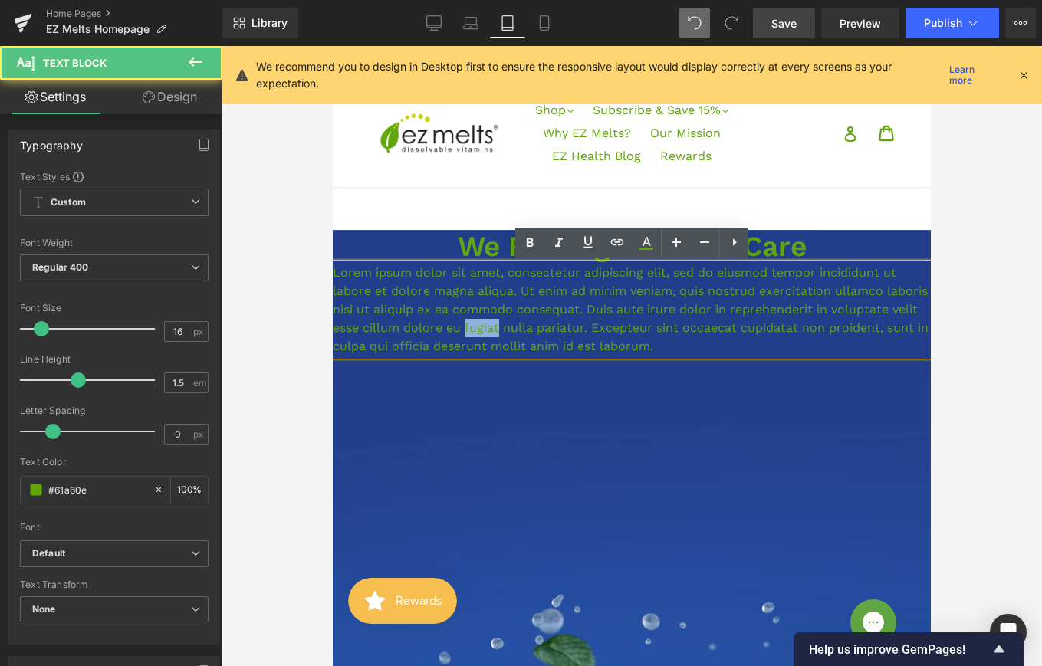
click at [469, 337] on p "Lorem ipsum dolor sit amet, consectetur adipiscing elit, sed do eiusmod tempor …" at bounding box center [632, 310] width 598 height 92
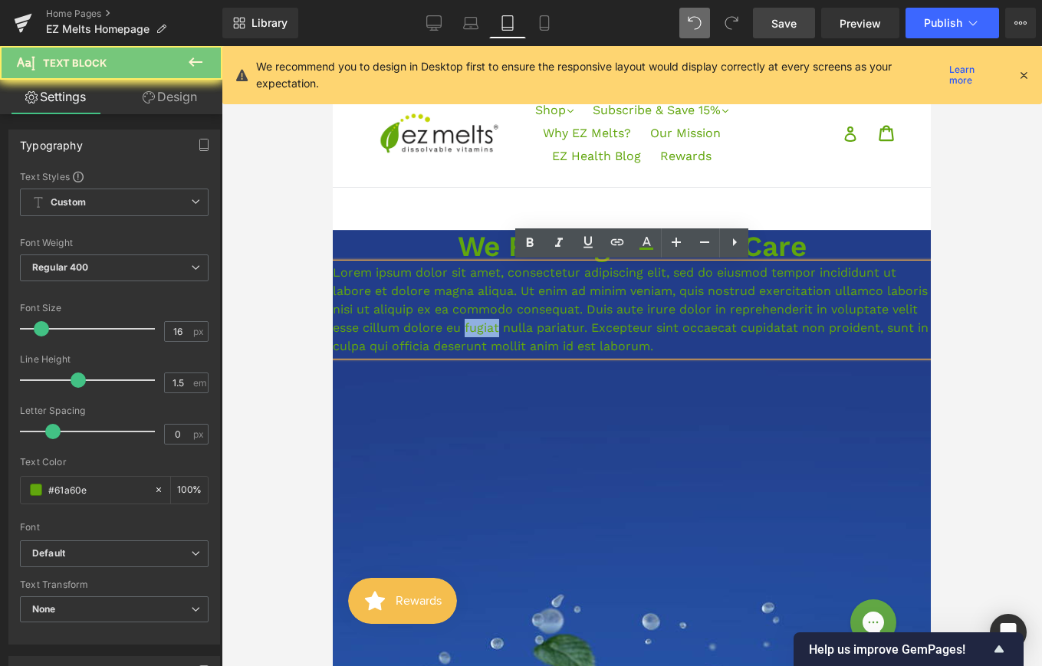
click at [469, 337] on p "Lorem ipsum dolor sit amet, consectetur adipiscing elit, sed do eiusmod tempor …" at bounding box center [632, 310] width 598 height 92
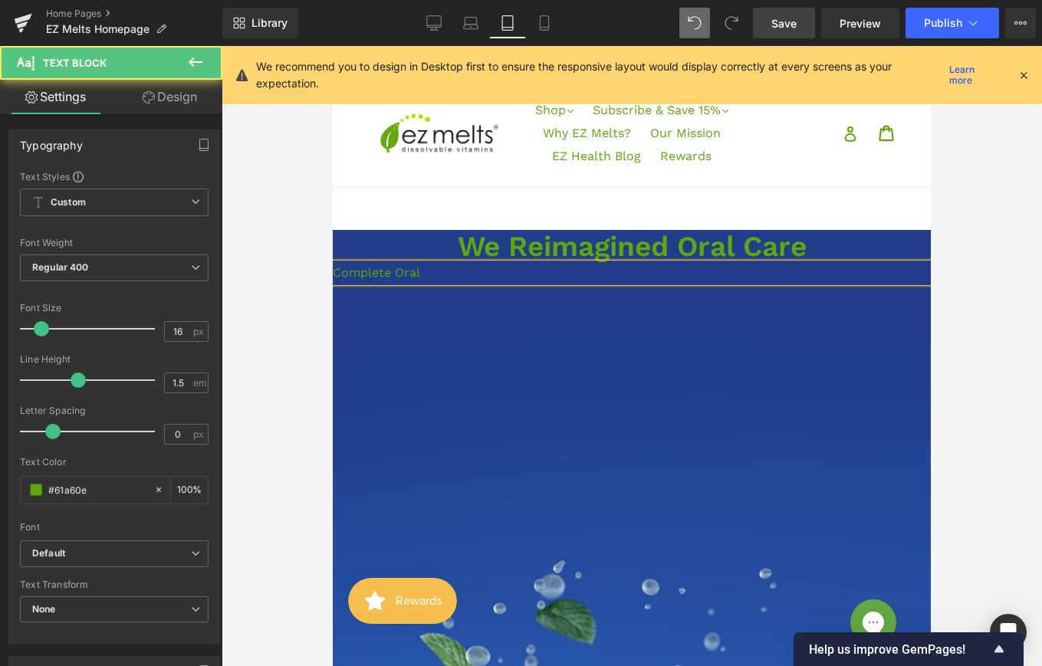
click at [402, 271] on p "Complete Oral" at bounding box center [632, 273] width 598 height 18
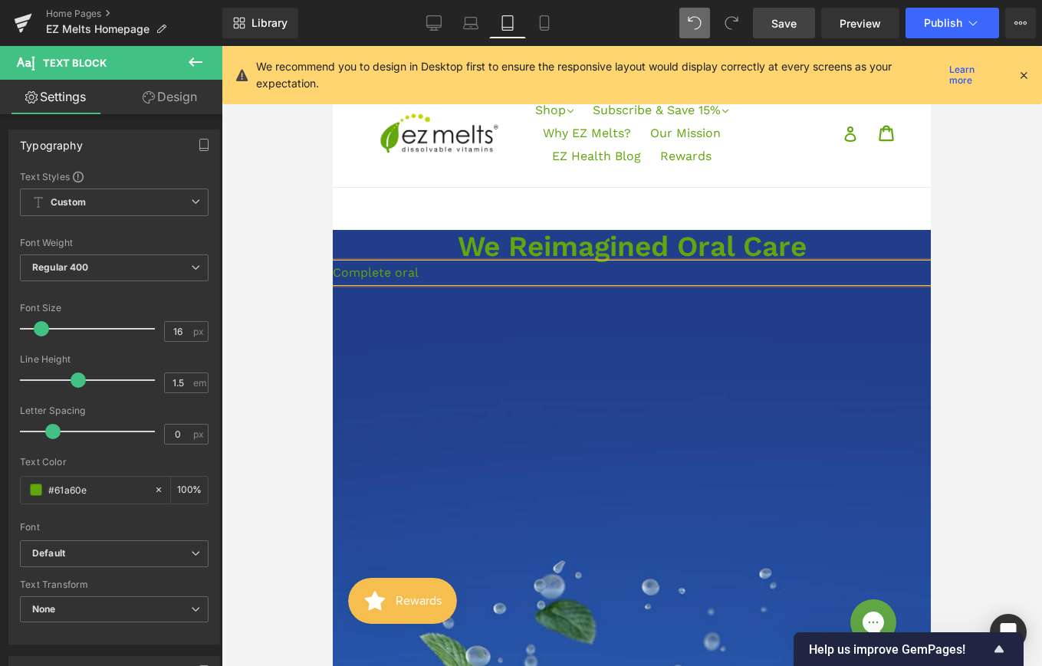
click at [436, 274] on p "Complete oral" at bounding box center [632, 273] width 598 height 18
click at [530, 275] on p "Complete oral wellness with melt-in-your-mouth convenience." at bounding box center [632, 273] width 598 height 18
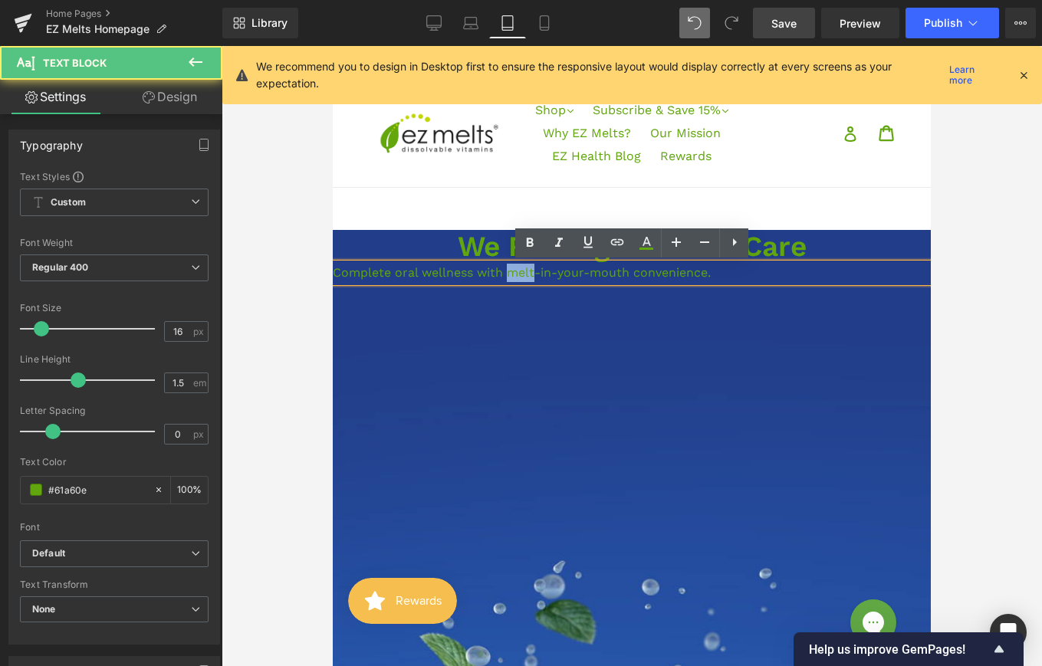
click at [530, 275] on p "Complete oral wellness with melt-in-your-mouth convenience." at bounding box center [632, 273] width 598 height 18
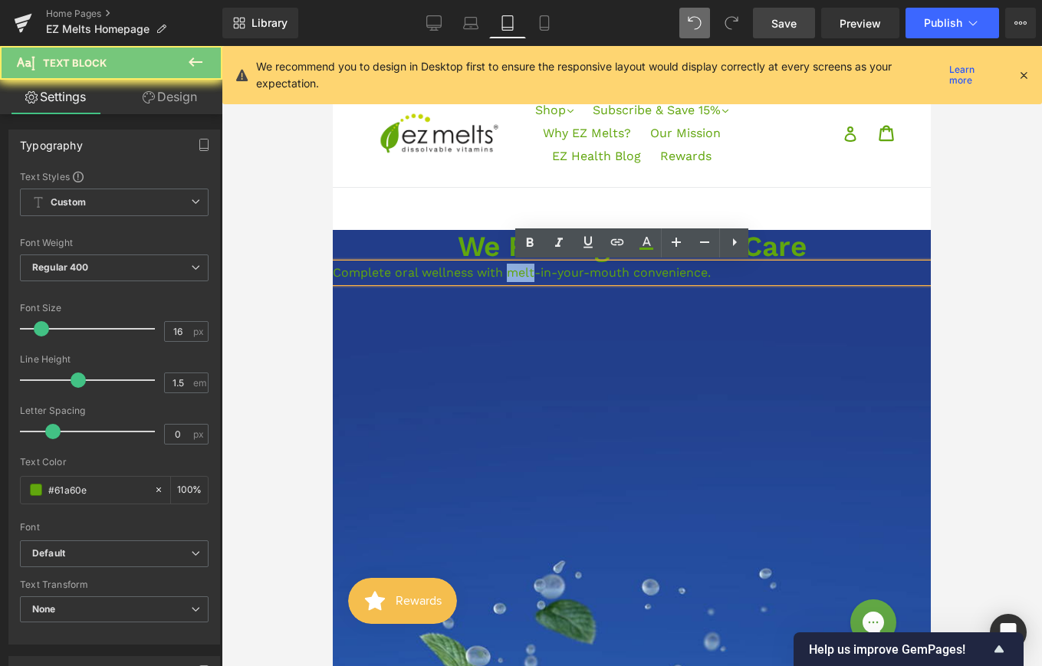
click at [530, 275] on p "Complete oral wellness with melt-in-your-mouth convenience." at bounding box center [632, 273] width 598 height 18
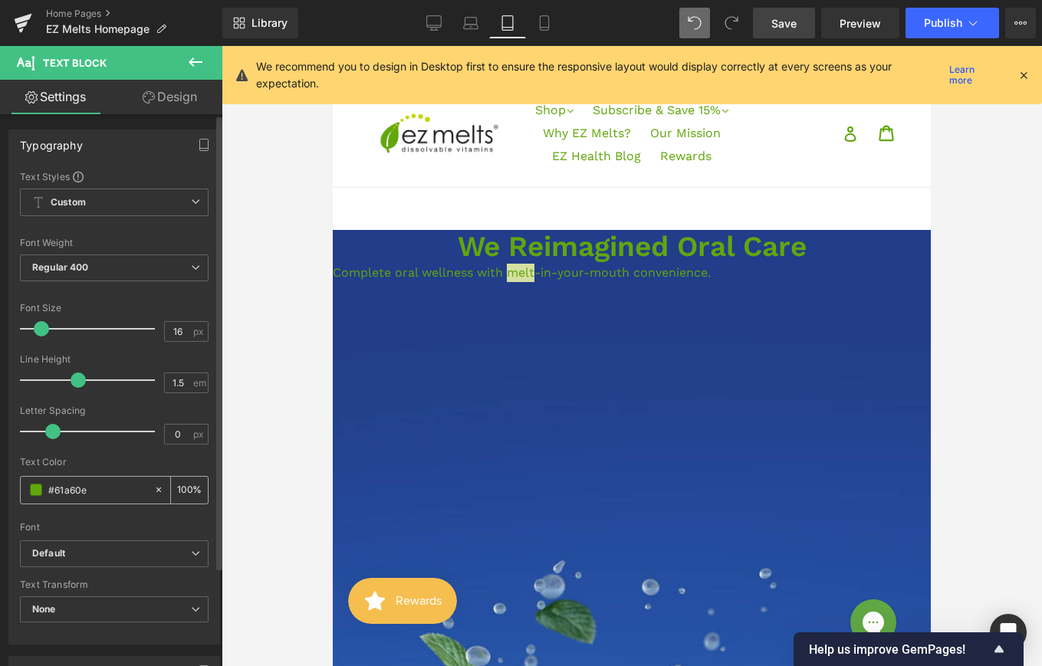
click at [31, 488] on span at bounding box center [36, 490] width 12 height 12
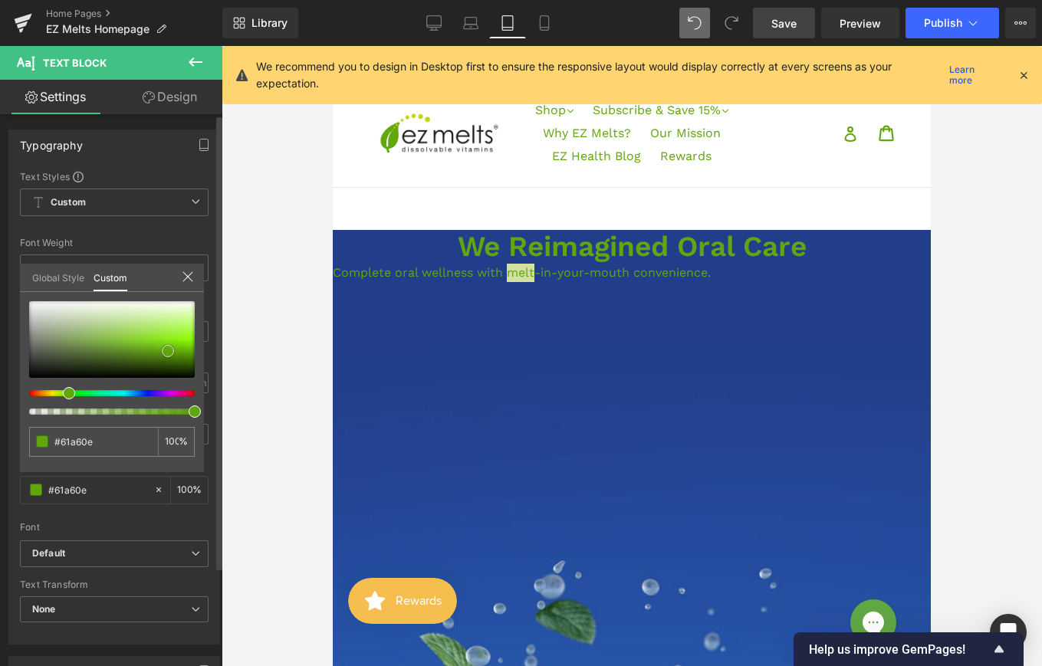
type input "#5d9f0d"
type input "#67a020"
type input "#bbc8ab"
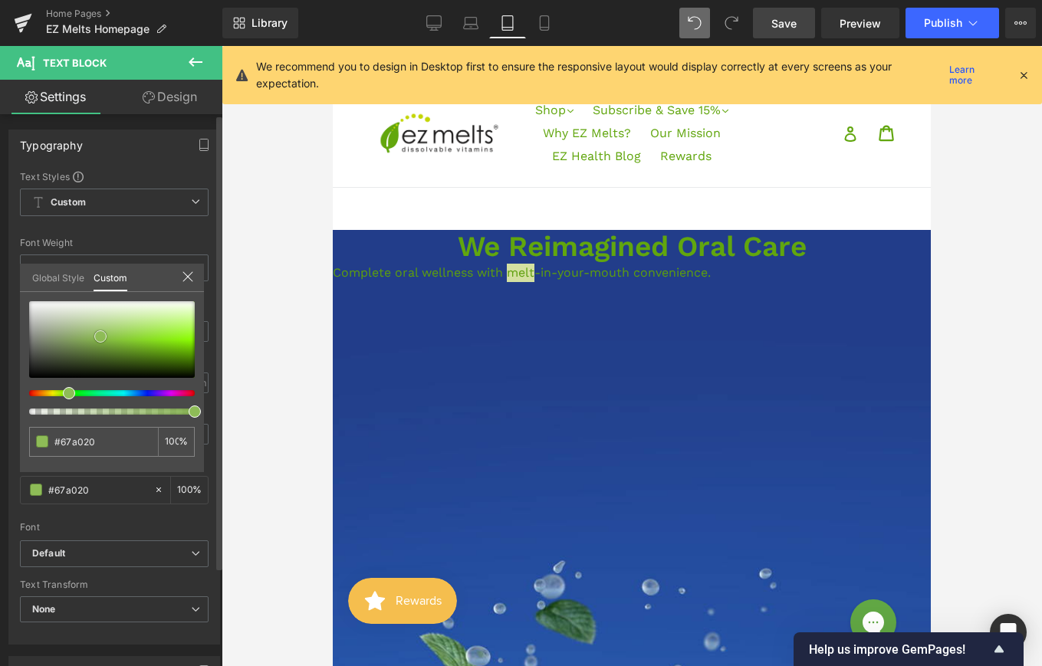
type input "#bbc8ab"
type input "#ced3c9"
type input "#d3d7d0"
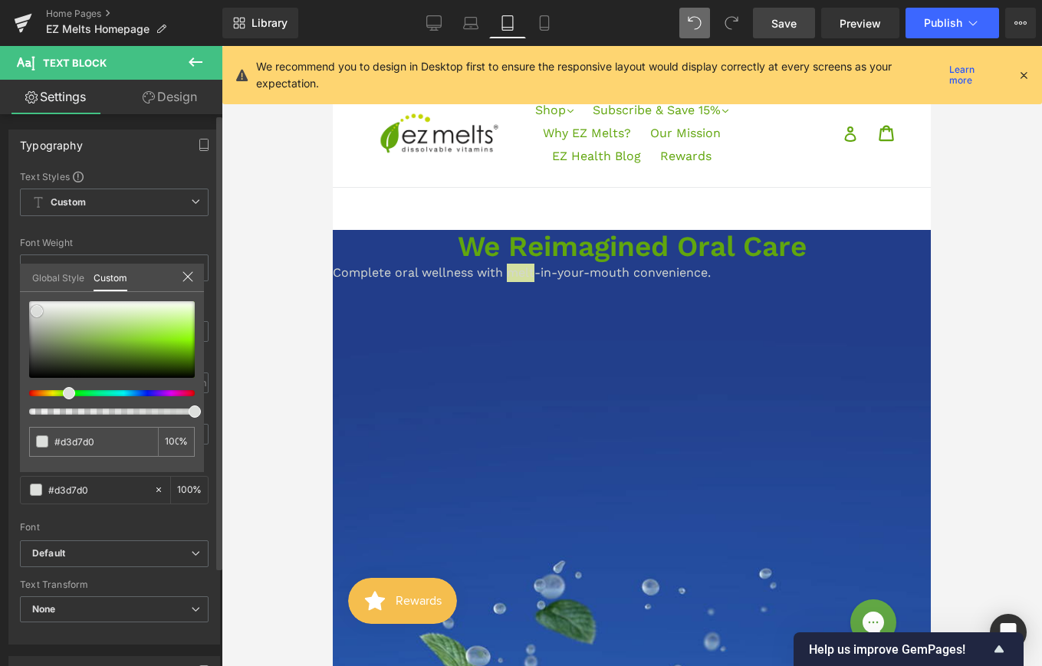
type input "#dddfdc"
type input "#f4f4f4"
type input "#ffffff"
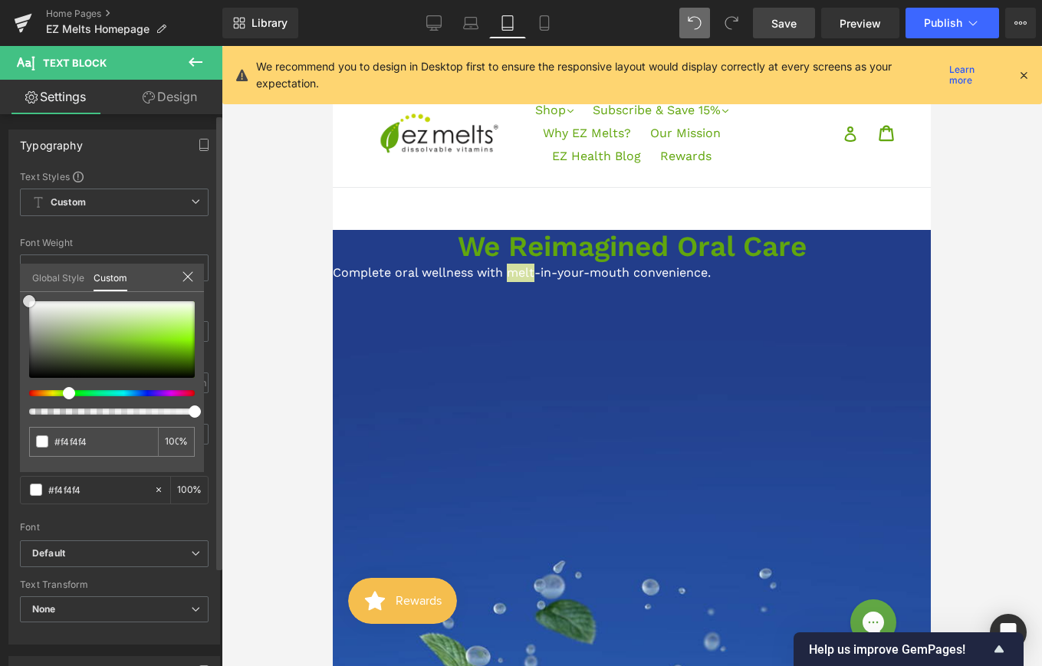
type input "#ffffff"
drag, startPoint x: 173, startPoint y: 350, endPoint x: 28, endPoint y: 294, distance: 156.1
click at [28, 294] on div "#ffffff 100 %" at bounding box center [112, 301] width 184 height 18
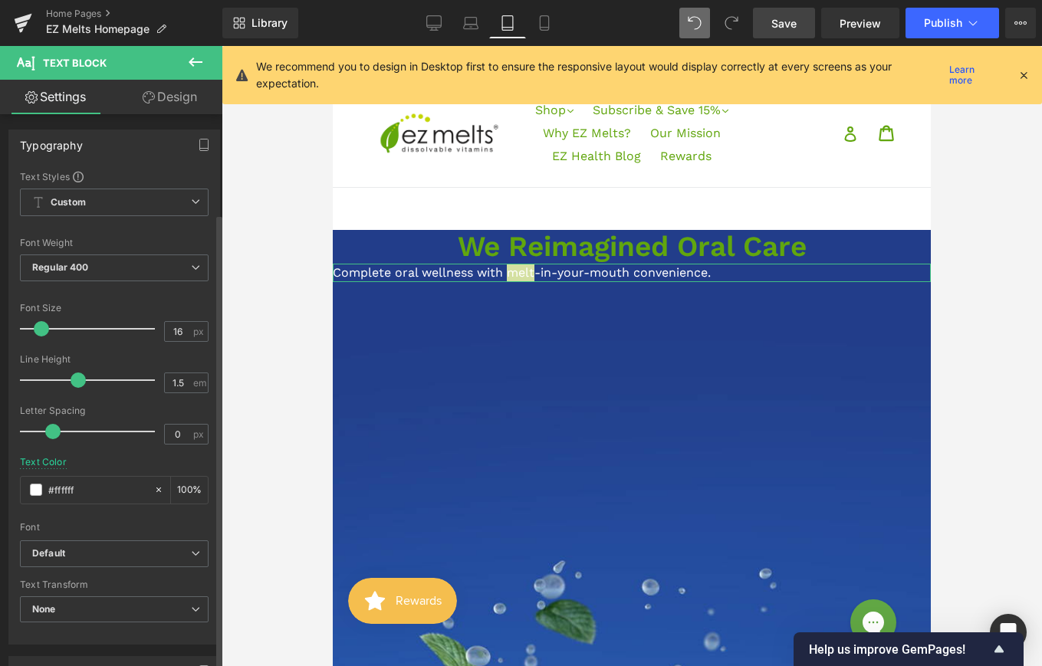
scroll to position [419, 0]
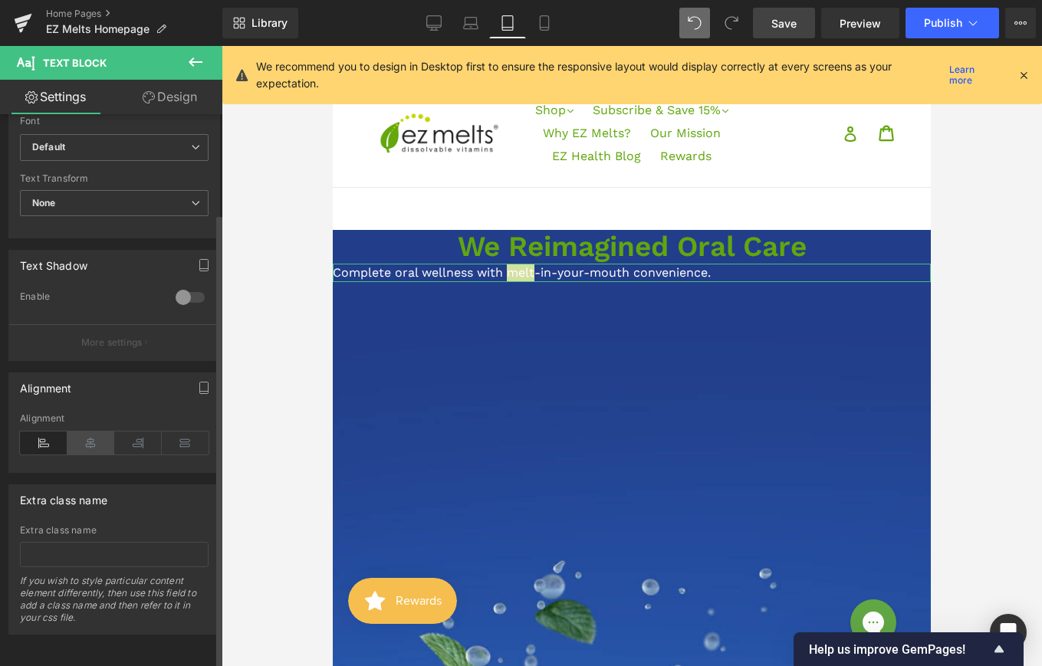
click at [87, 432] on icon at bounding box center [91, 443] width 48 height 23
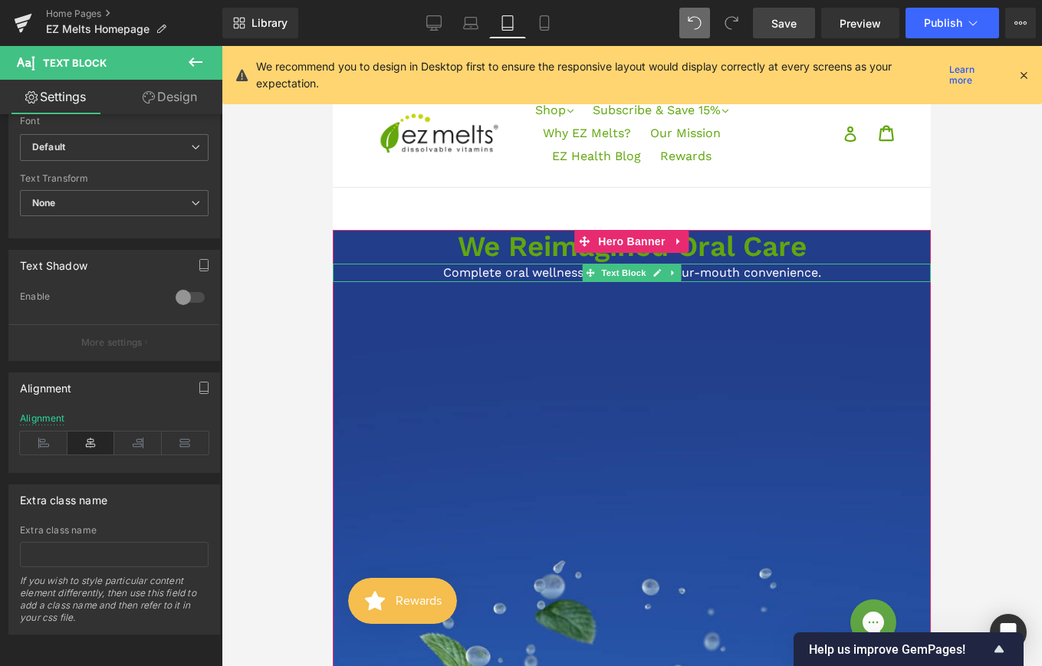
click at [822, 275] on p "Complete oral wellness with melt-in-your-mouth convenience." at bounding box center [632, 273] width 598 height 18
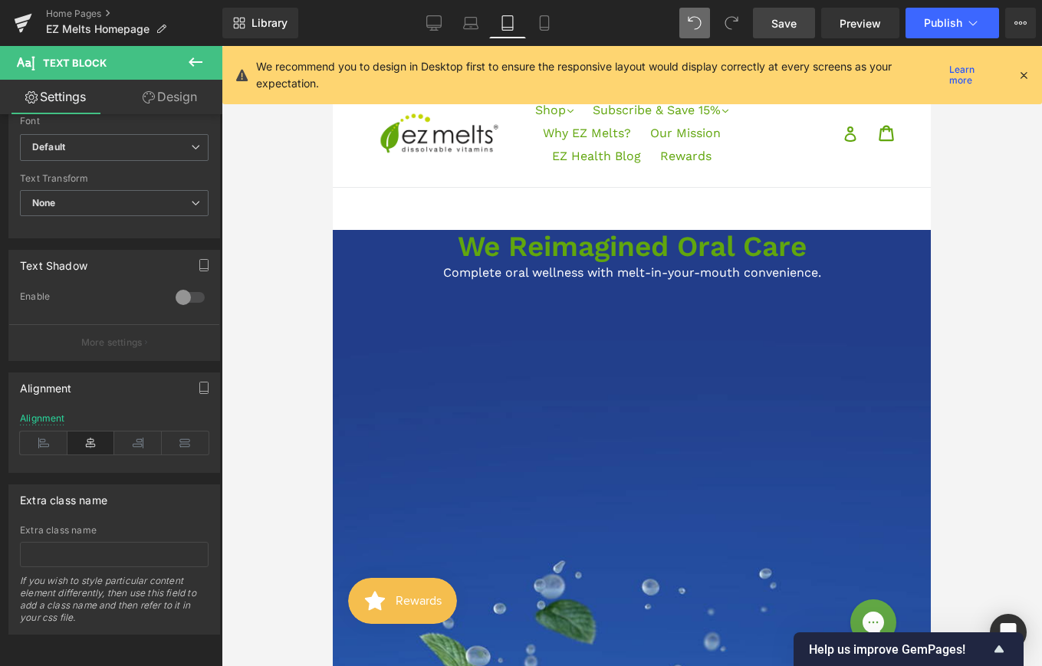
click at [190, 67] on icon at bounding box center [195, 62] width 18 height 18
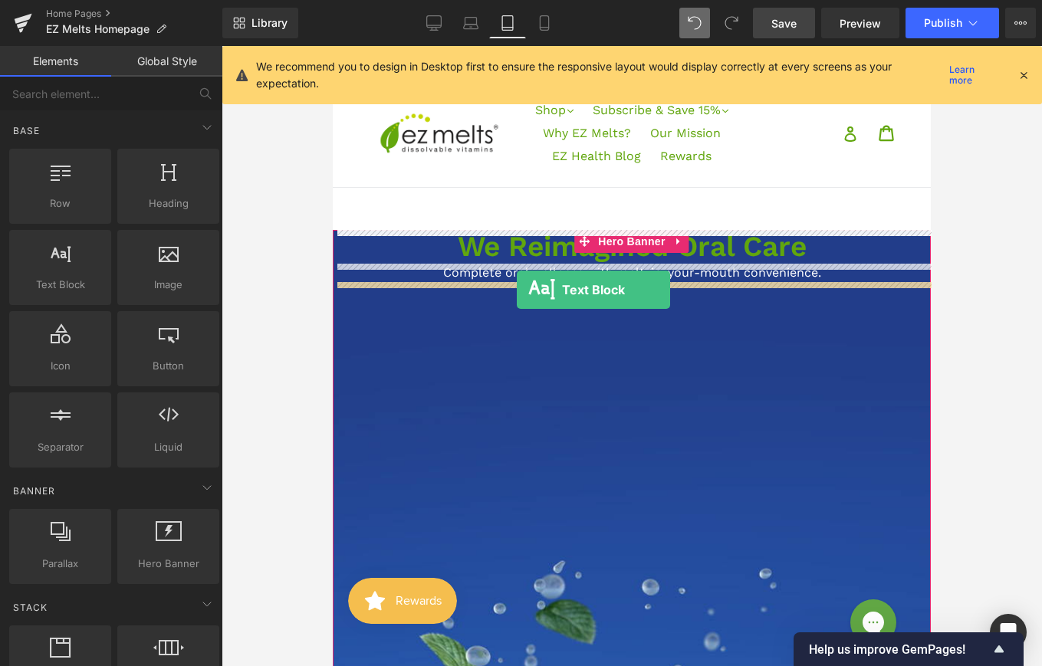
drag, startPoint x: 399, startPoint y: 327, endPoint x: 517, endPoint y: 290, distance: 123.9
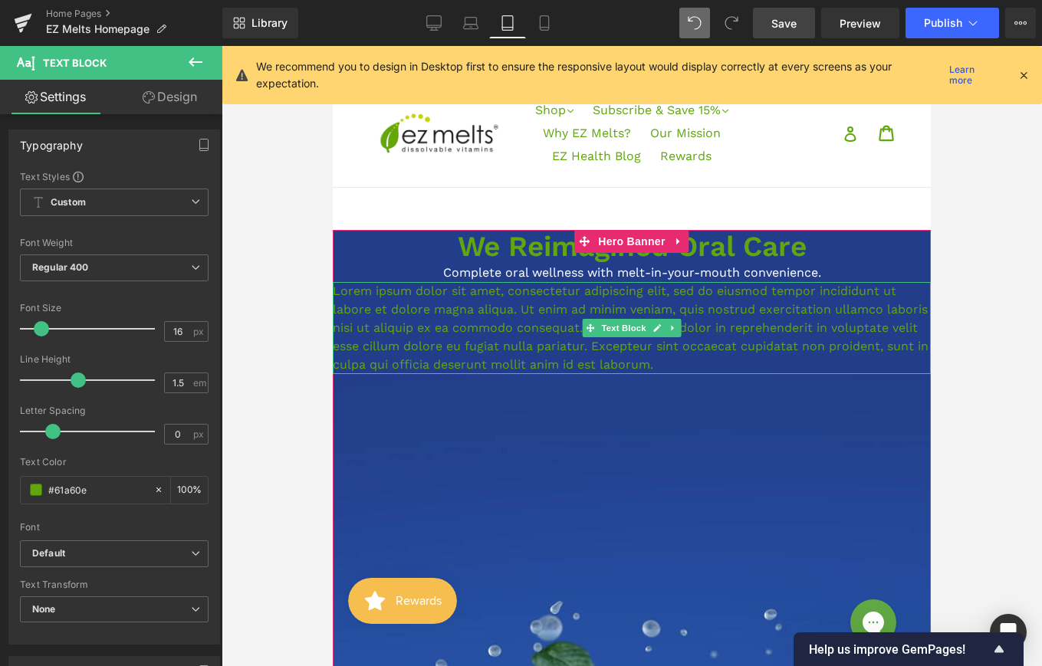
click at [466, 341] on p "Lorem ipsum dolor sit amet, consectetur adipiscing elit, sed do eiusmod tempor …" at bounding box center [632, 328] width 598 height 92
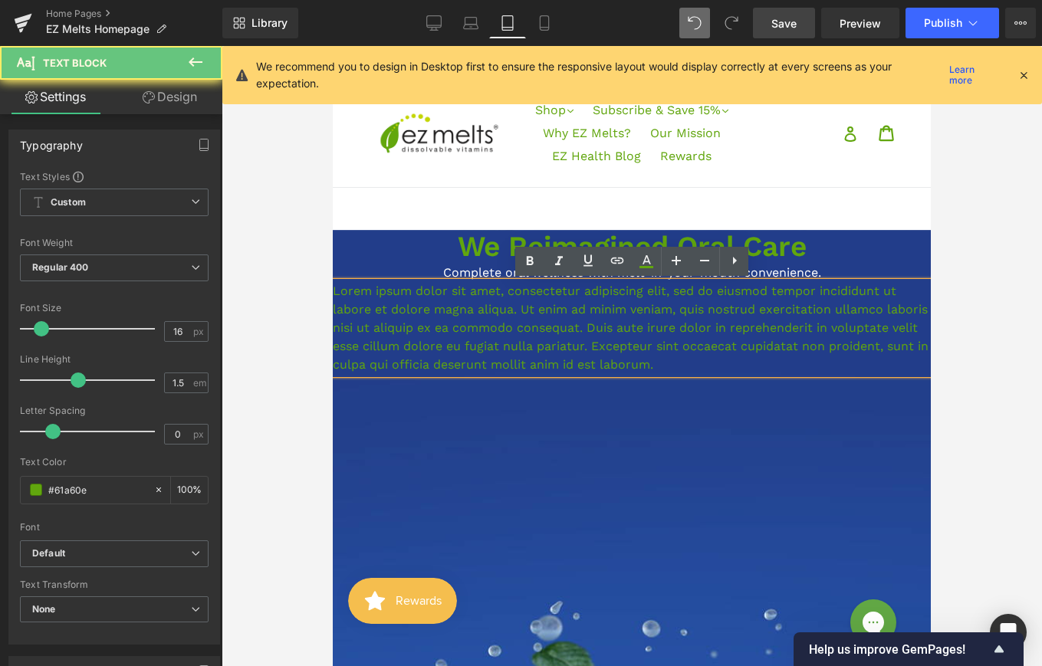
click at [466, 341] on p "Lorem ipsum dolor sit amet, consectetur adipiscing elit, sed do eiusmod tempor …" at bounding box center [632, 328] width 598 height 92
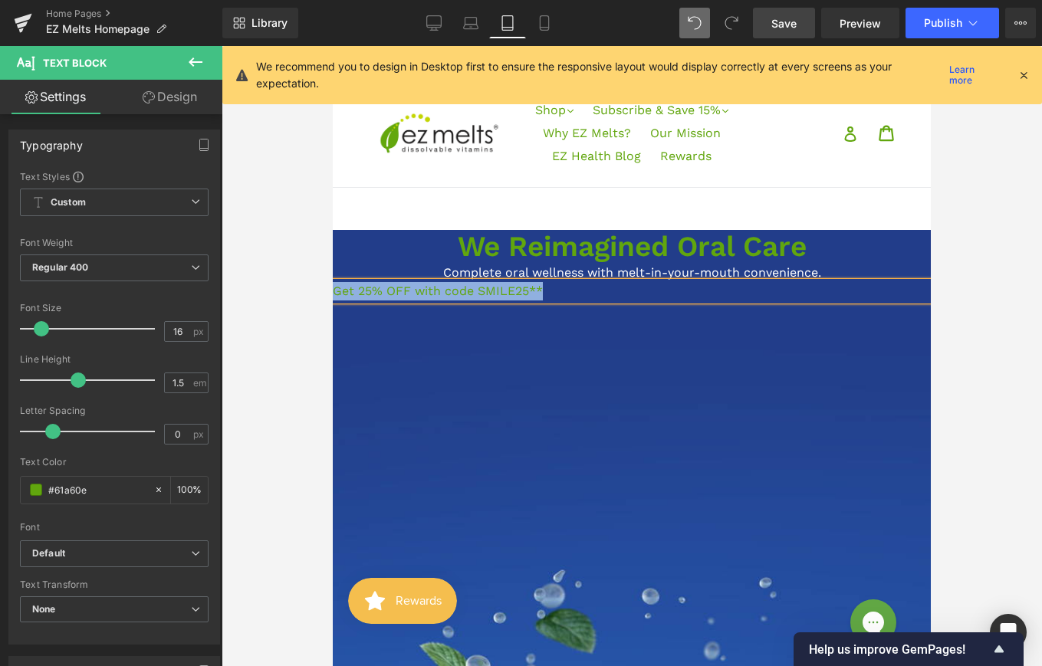
drag, startPoint x: 554, startPoint y: 289, endPoint x: 331, endPoint y: 291, distance: 223.2
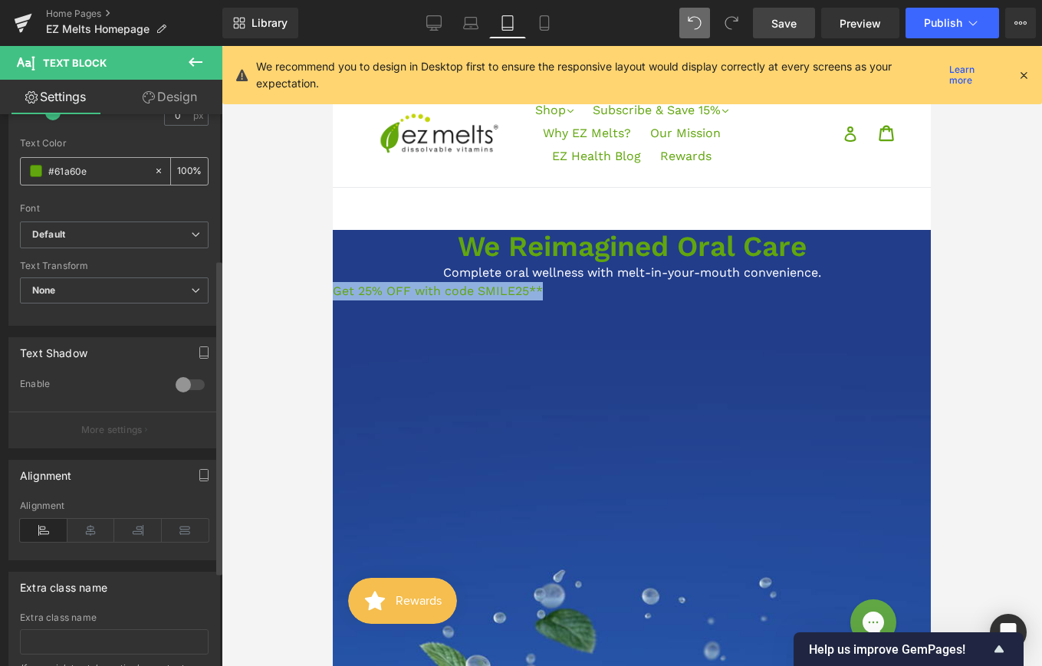
scroll to position [329, 0]
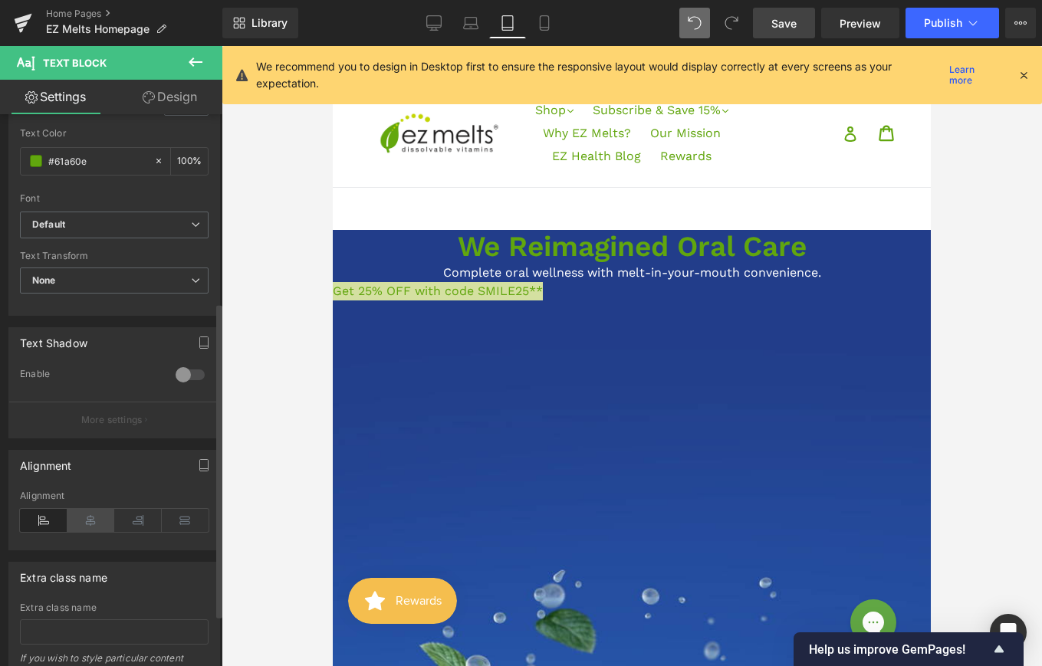
click at [88, 514] on icon at bounding box center [91, 520] width 48 height 23
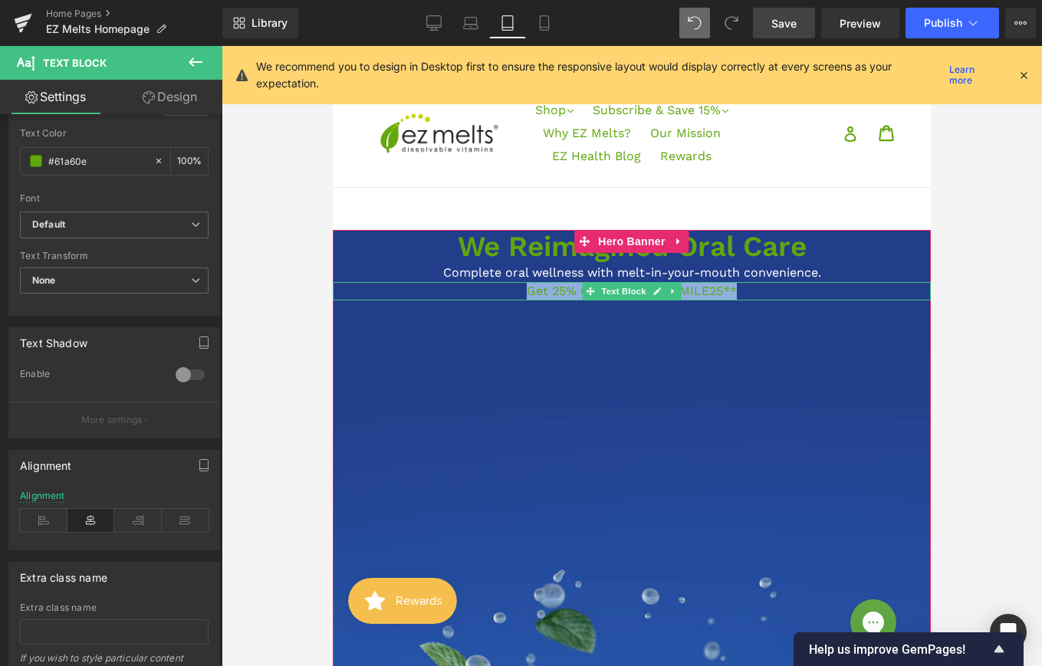
click at [571, 294] on p "Get 25% OFF with code SMILE25**" at bounding box center [632, 291] width 598 height 18
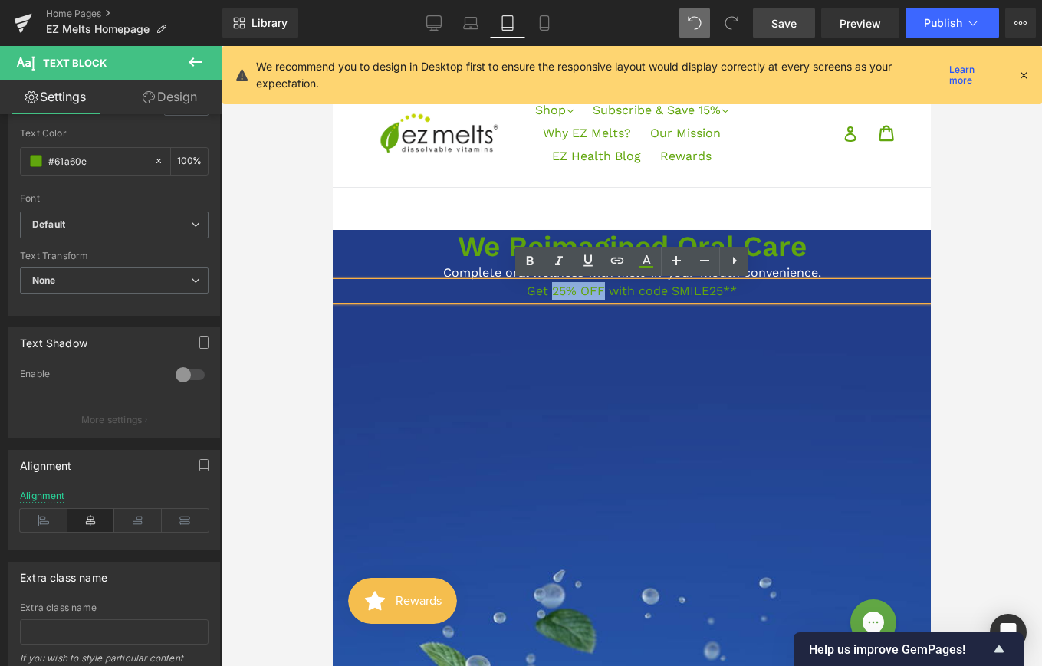
drag, startPoint x: 554, startPoint y: 294, endPoint x: 604, endPoint y: 296, distance: 50.7
click at [604, 296] on p "Get 25% OFF with code SMILE25**" at bounding box center [632, 291] width 598 height 18
click at [531, 265] on icon at bounding box center [530, 261] width 7 height 9
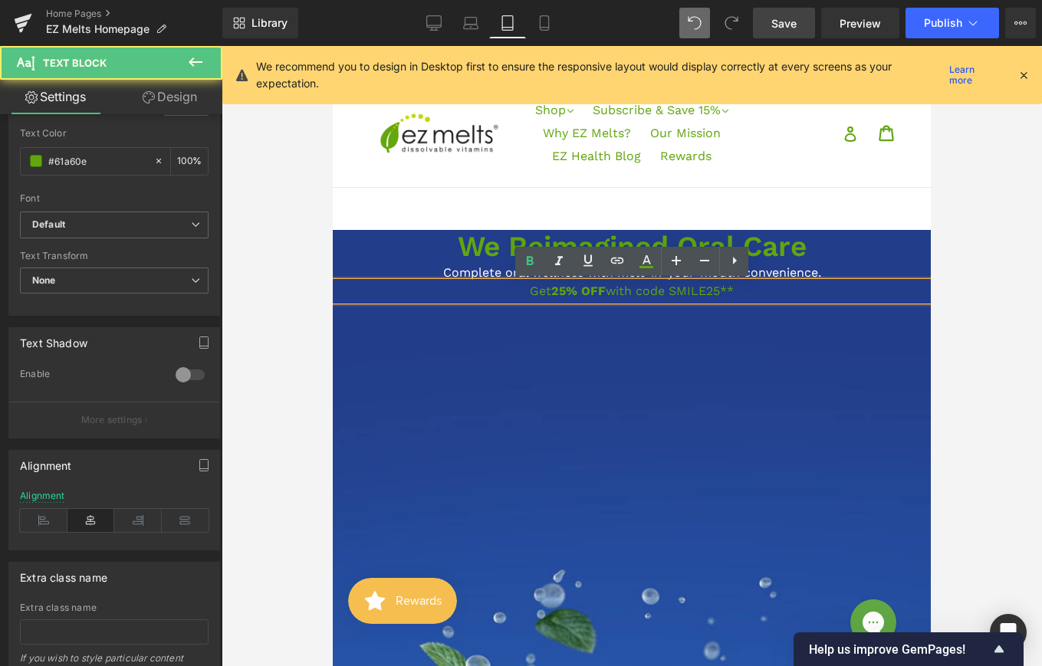
click at [674, 291] on p "Get 25% OFF with code SMILE25**" at bounding box center [632, 291] width 598 height 18
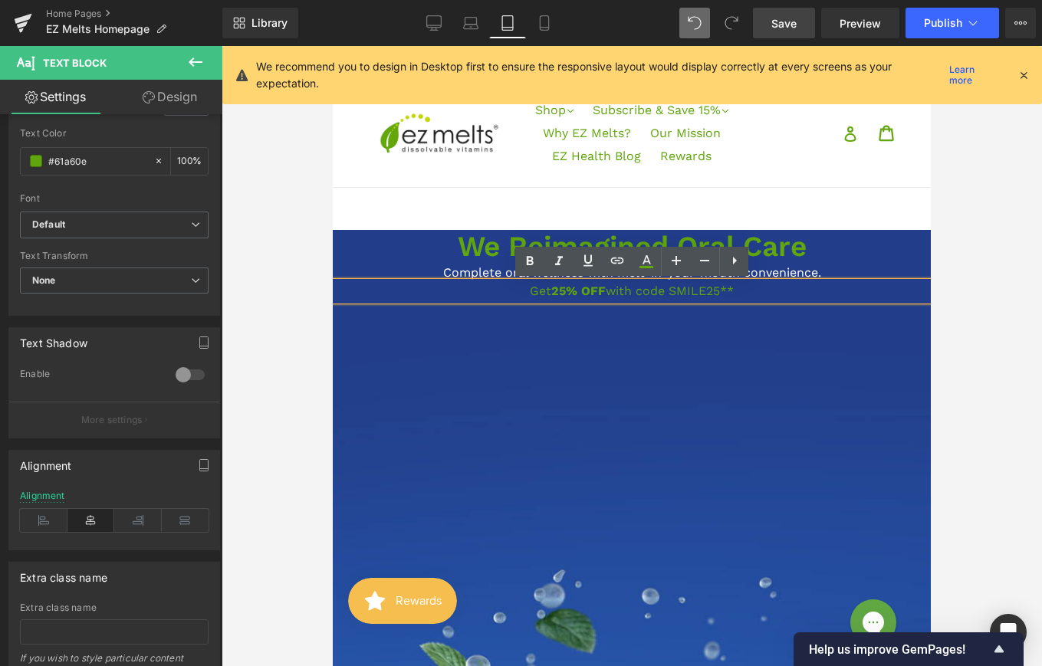
drag, startPoint x: 674, startPoint y: 292, endPoint x: 738, endPoint y: 292, distance: 64.4
click at [738, 292] on p "Get 25% OFF with code SMILE25**" at bounding box center [632, 291] width 598 height 18
click at [526, 261] on icon at bounding box center [530, 261] width 18 height 18
click at [582, 291] on span "25% OFF" at bounding box center [580, 291] width 54 height 15
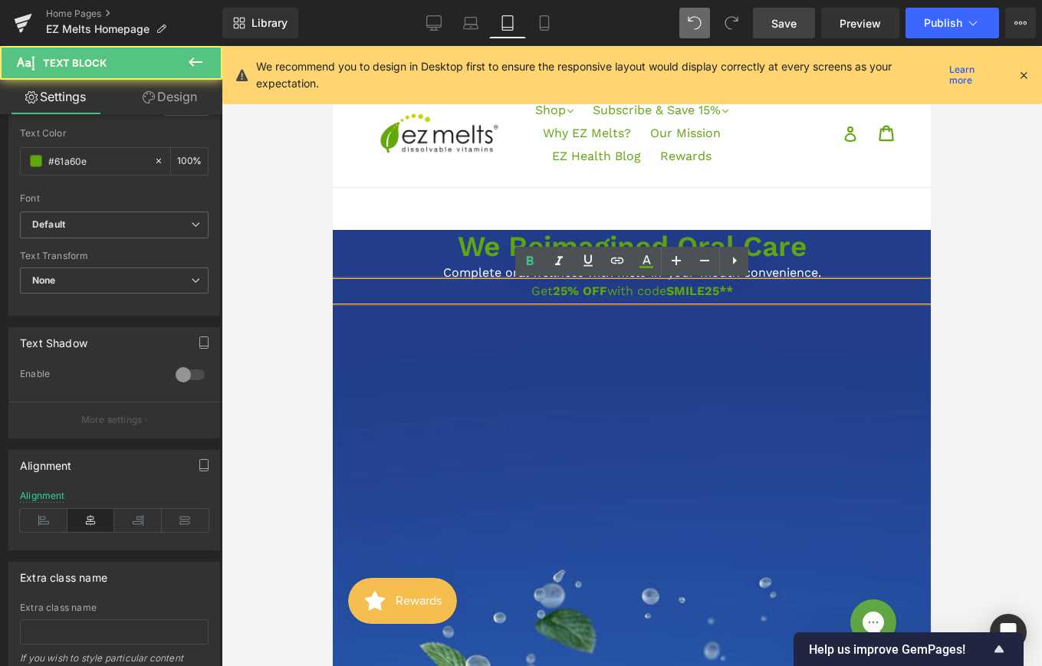
click at [582, 291] on span "25% OFF" at bounding box center [580, 291] width 54 height 15
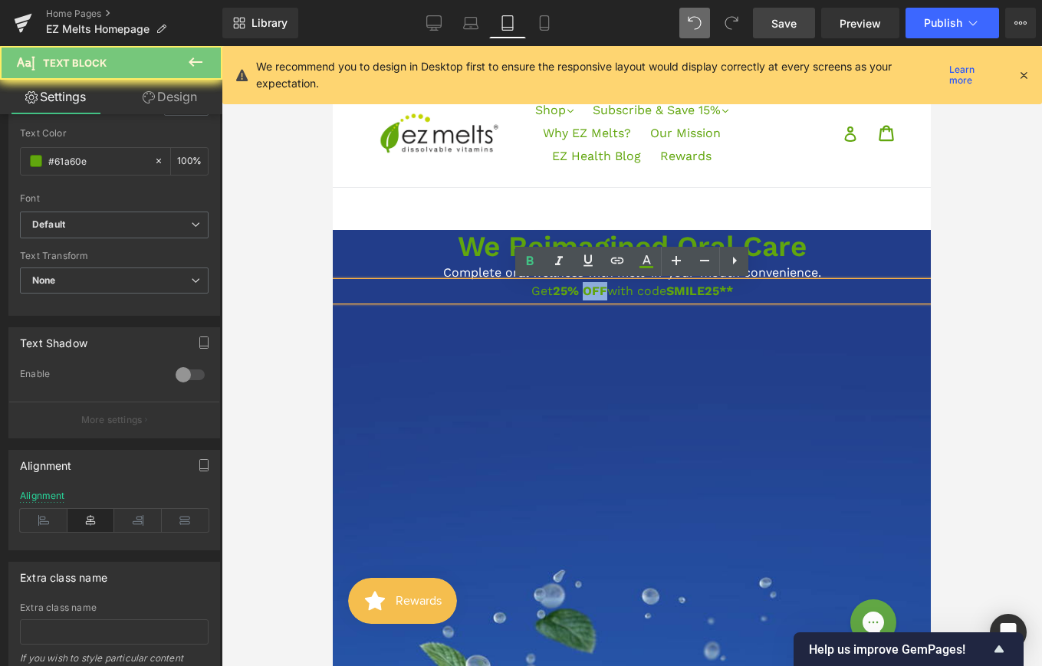
click at [582, 291] on span "25% OFF" at bounding box center [580, 291] width 54 height 15
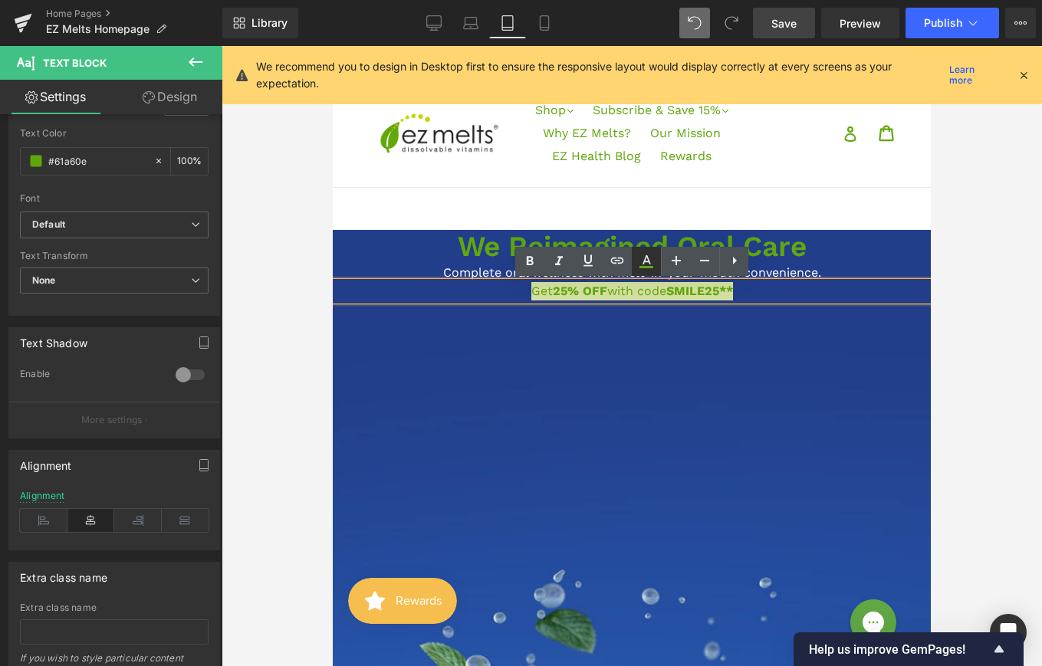
click at [652, 265] on icon at bounding box center [646, 261] width 18 height 18
type input "#61a60e"
type input "100"
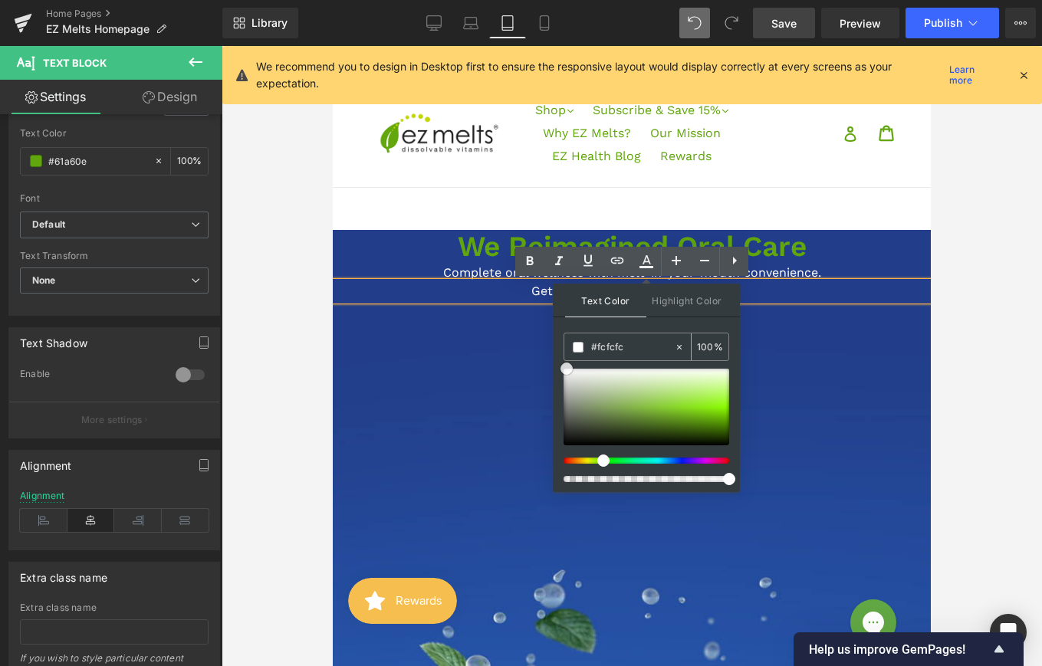
type input "#ffffff"
drag, startPoint x: 705, startPoint y: 419, endPoint x: 566, endPoint y: 360, distance: 150.5
click at [567, 360] on div "#ffffff 100 %" at bounding box center [647, 413] width 166 height 160
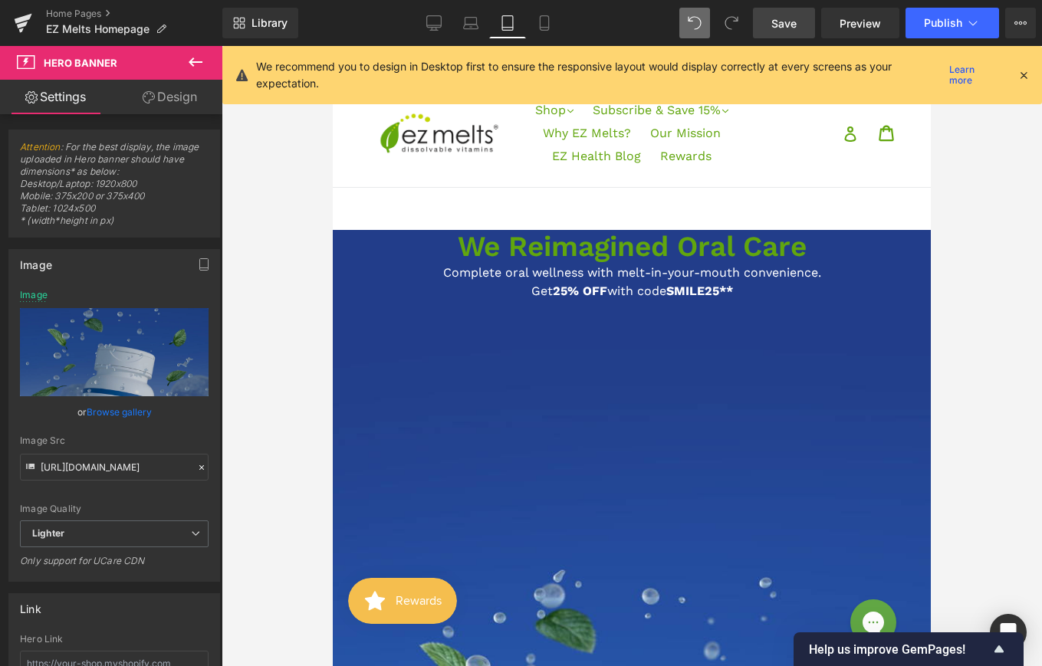
click at [195, 61] on icon at bounding box center [196, 62] width 14 height 9
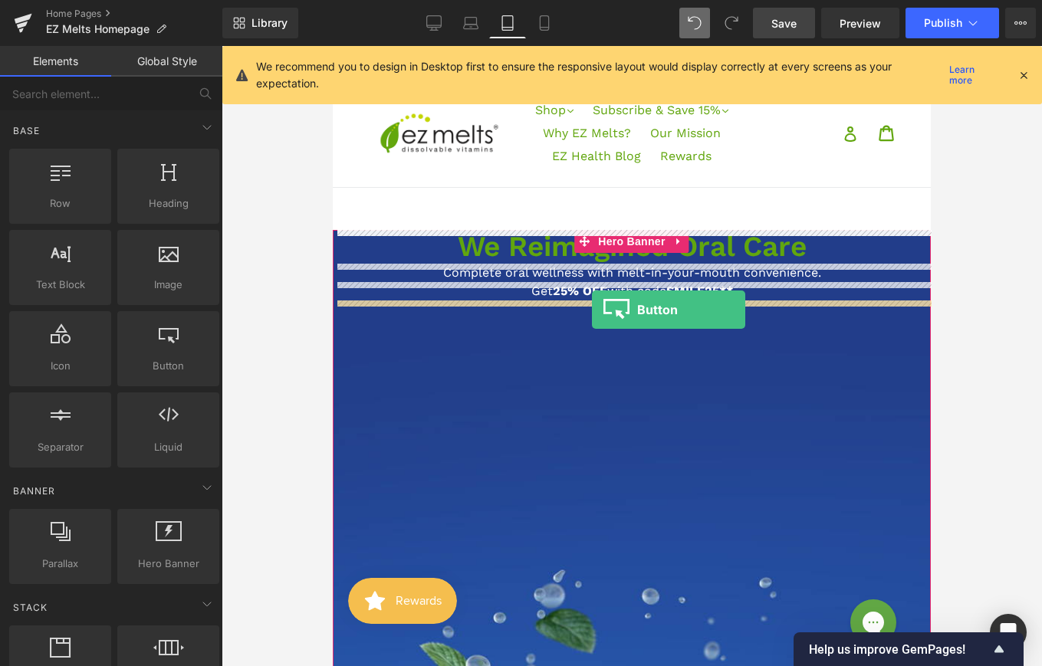
drag, startPoint x: 495, startPoint y: 390, endPoint x: 592, endPoint y: 310, distance: 125.8
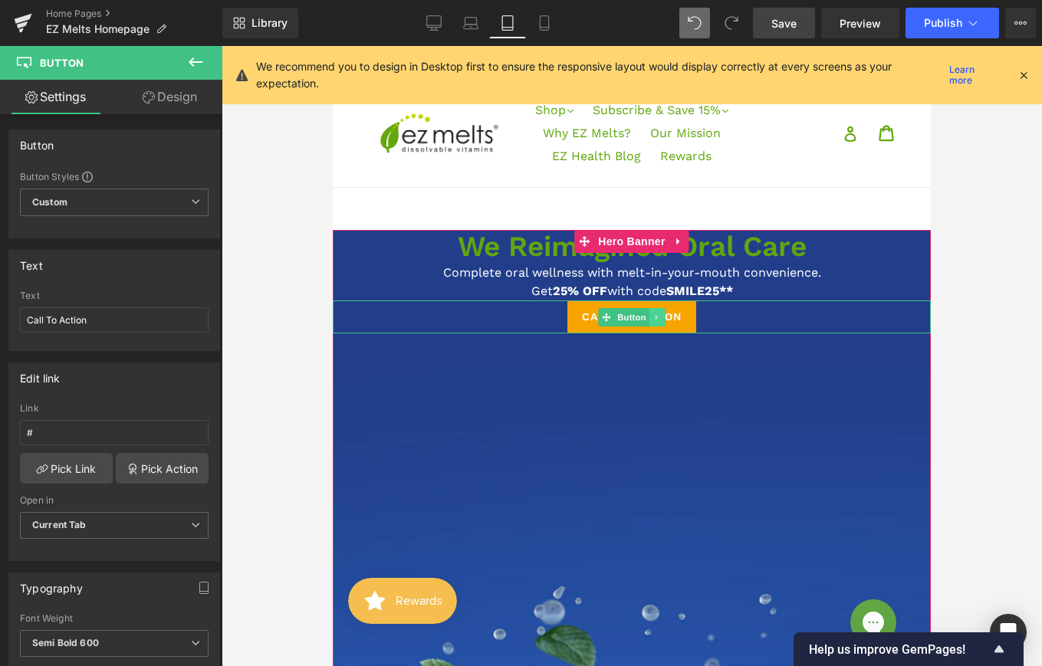
click at [650, 322] on link at bounding box center [658, 317] width 16 height 18
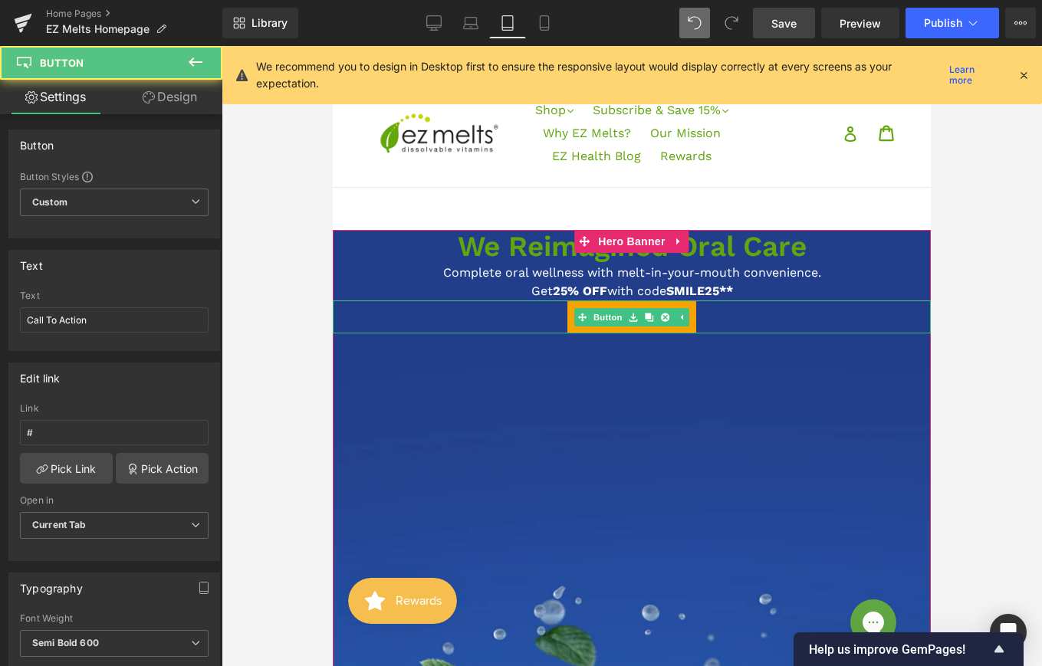
click at [706, 312] on div "Call To Action" at bounding box center [632, 317] width 598 height 33
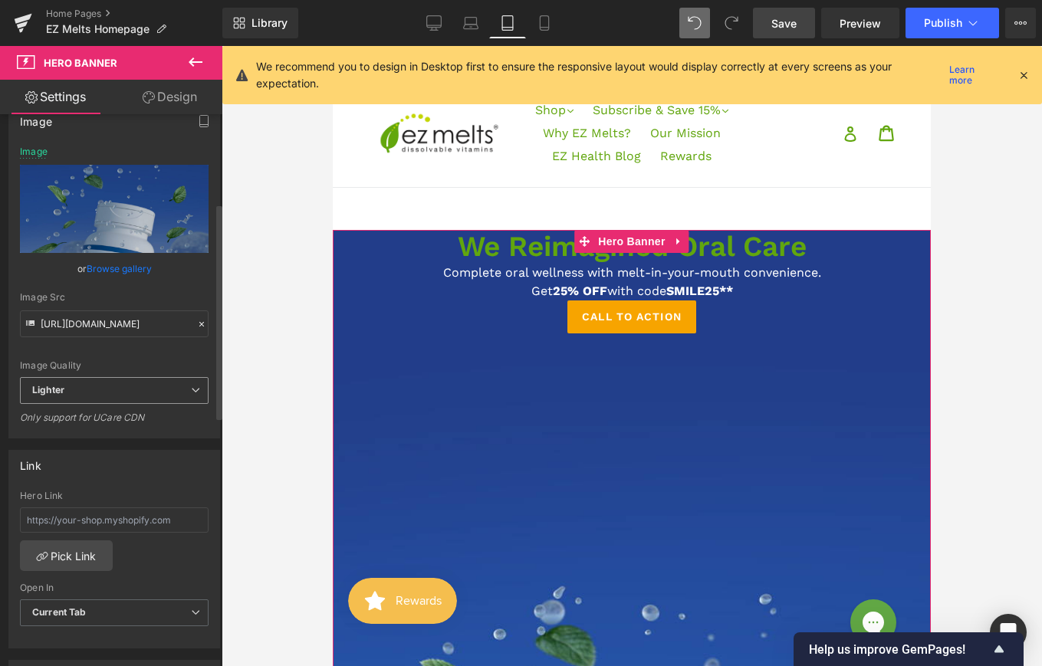
scroll to position [271, 0]
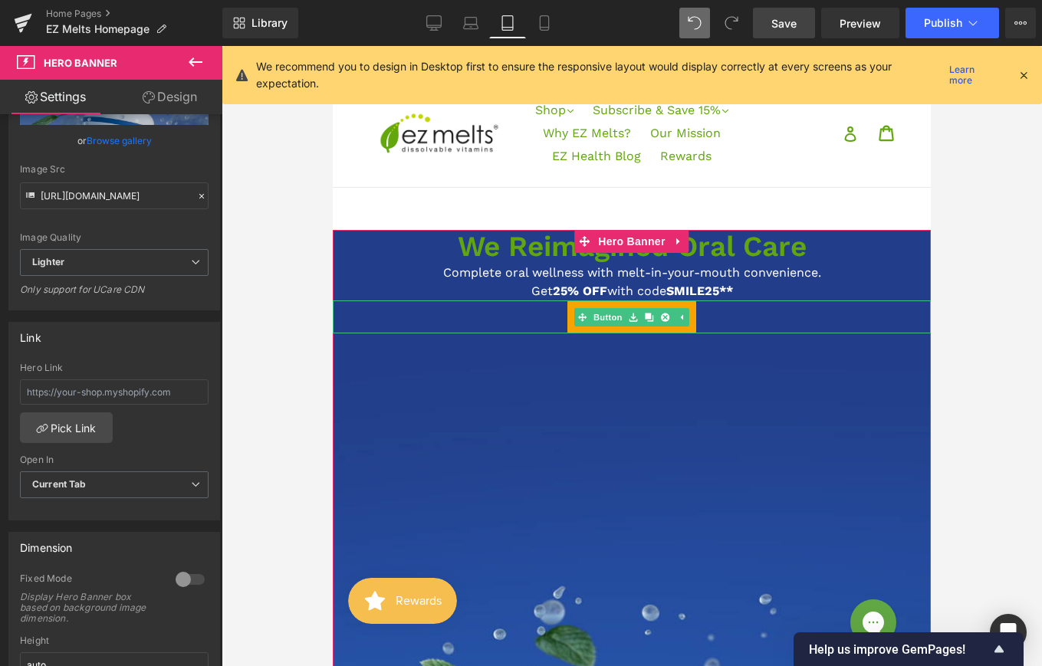
click at [482, 321] on div "Call To Action" at bounding box center [632, 317] width 598 height 33
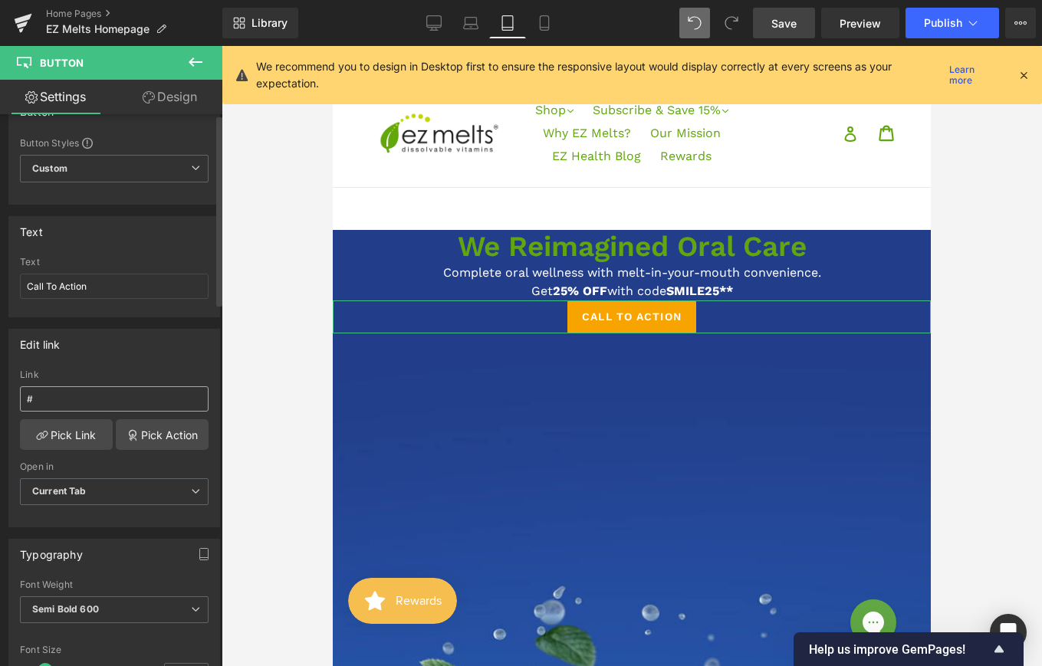
scroll to position [0, 0]
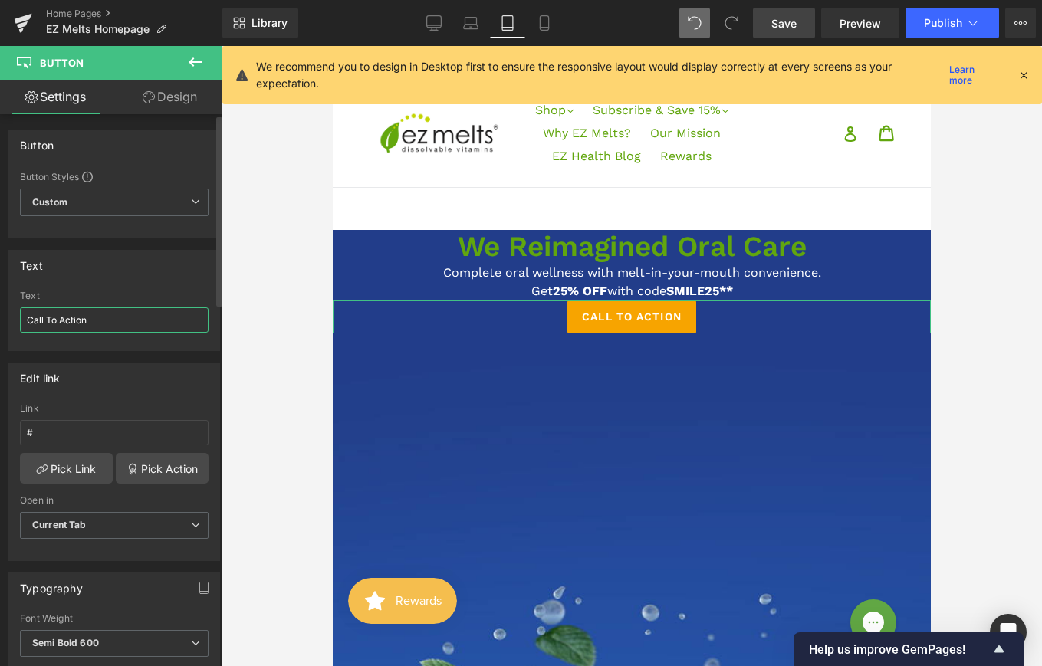
click at [104, 317] on input "Call To Action" at bounding box center [114, 319] width 189 height 25
type input "Shop Now"
click at [304, 242] on div at bounding box center [632, 356] width 821 height 620
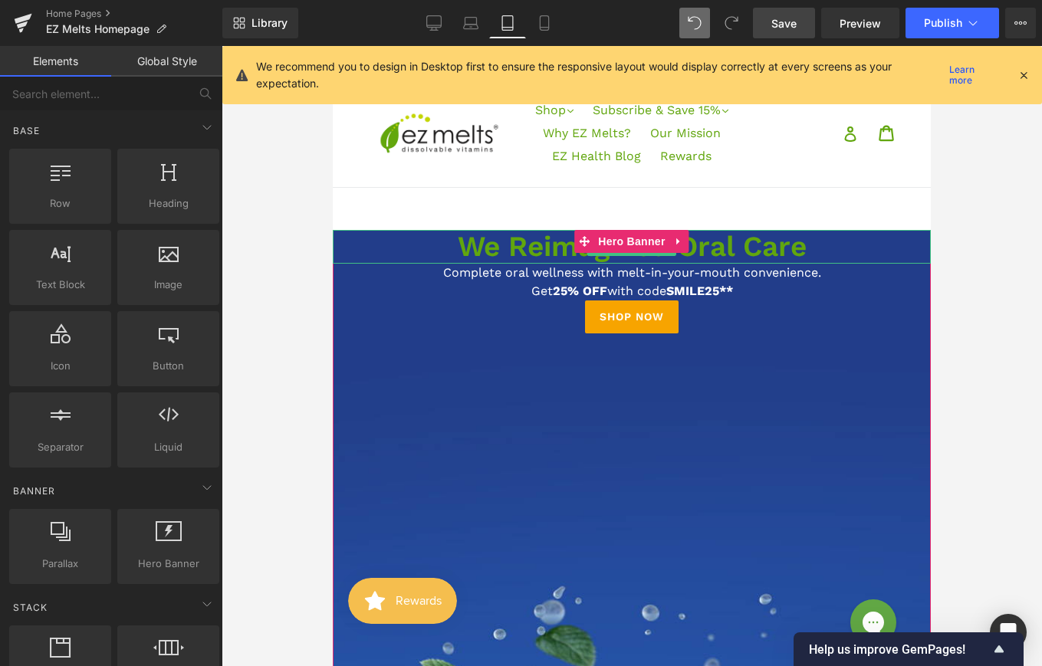
click at [407, 247] on h1 "We Reimagined Oral Care" at bounding box center [632, 247] width 598 height 34
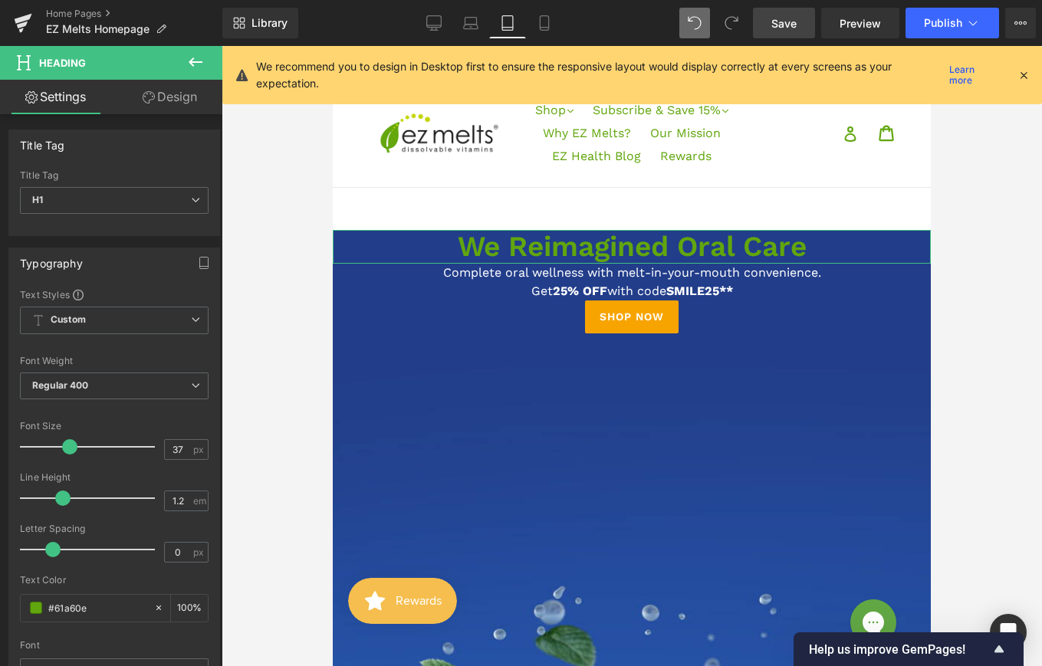
click at [176, 98] on link "Design" at bounding box center [169, 97] width 111 height 35
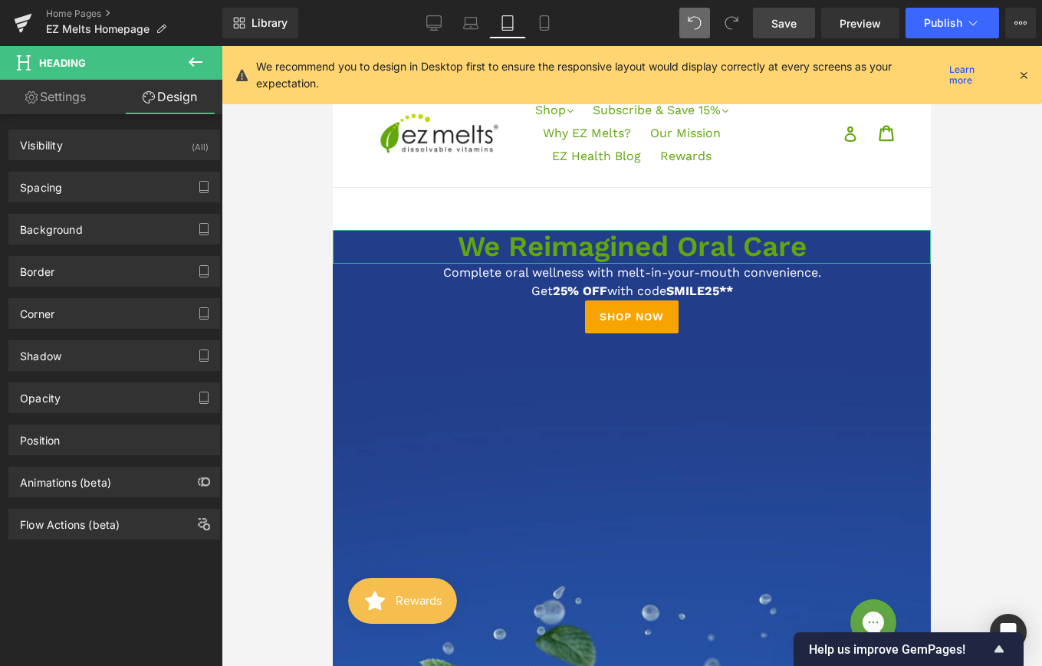
type input "0"
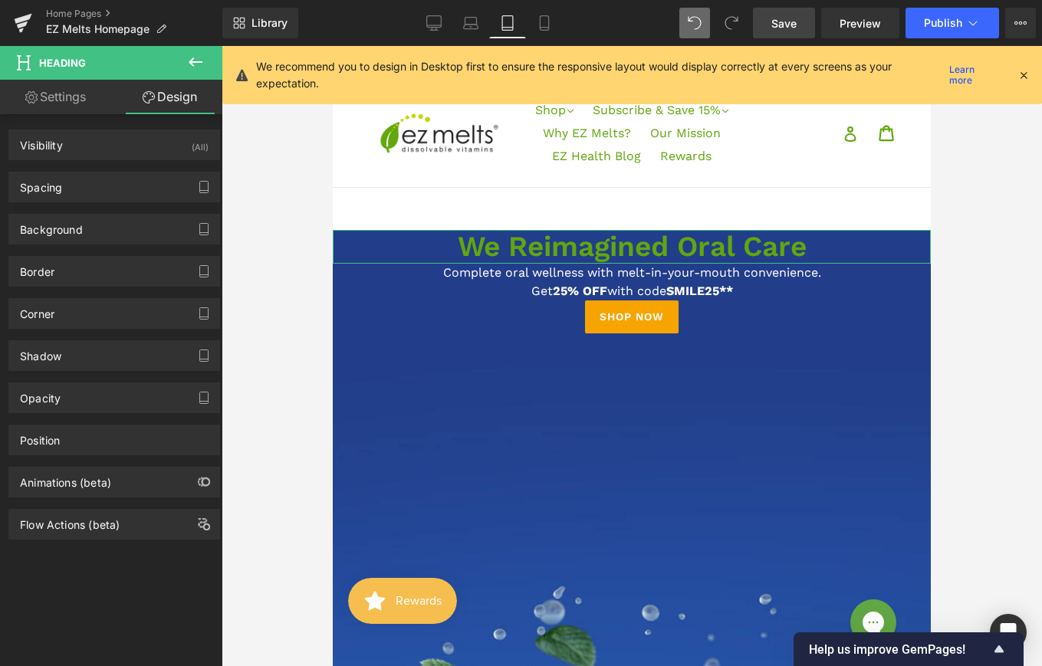
type input "0"
click at [98, 186] on div "Spacing" at bounding box center [114, 187] width 210 height 29
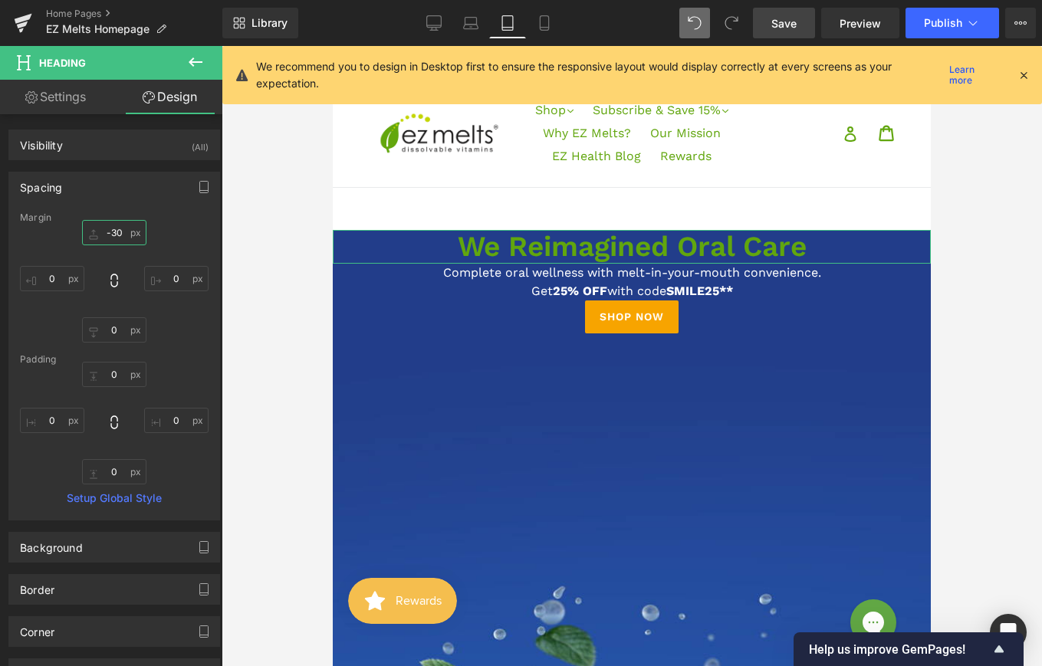
drag, startPoint x: 90, startPoint y: 235, endPoint x: 86, endPoint y: 257, distance: 22.7
click at [87, 257] on div "-30px -30 0px 0 0px 0 0px 0" at bounding box center [114, 281] width 189 height 123
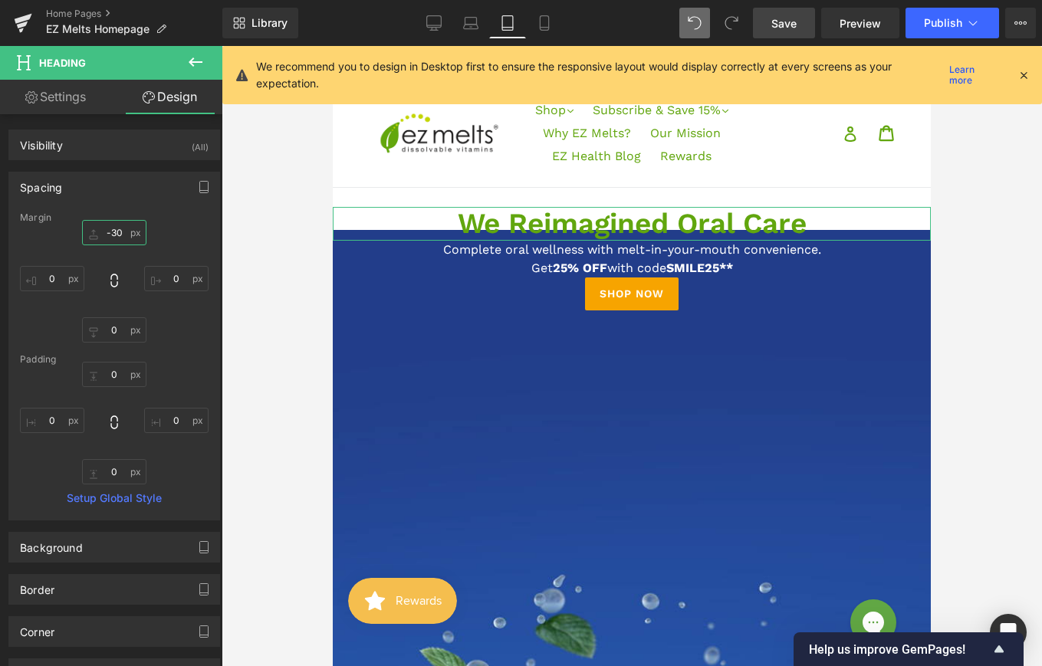
click at [117, 229] on input "-30" at bounding box center [114, 232] width 64 height 25
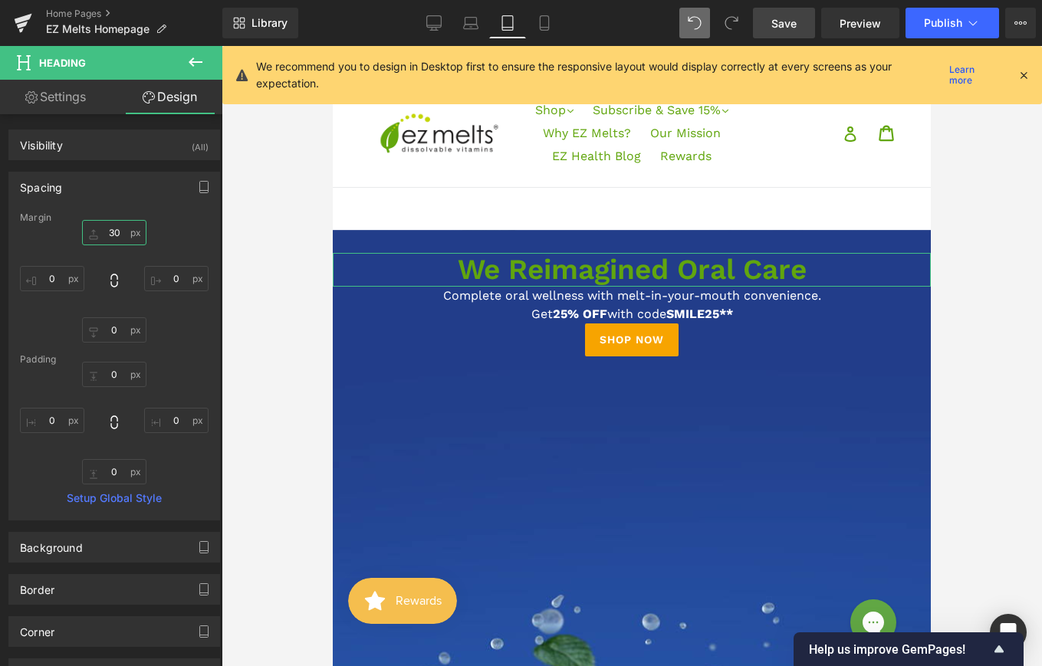
type input "3"
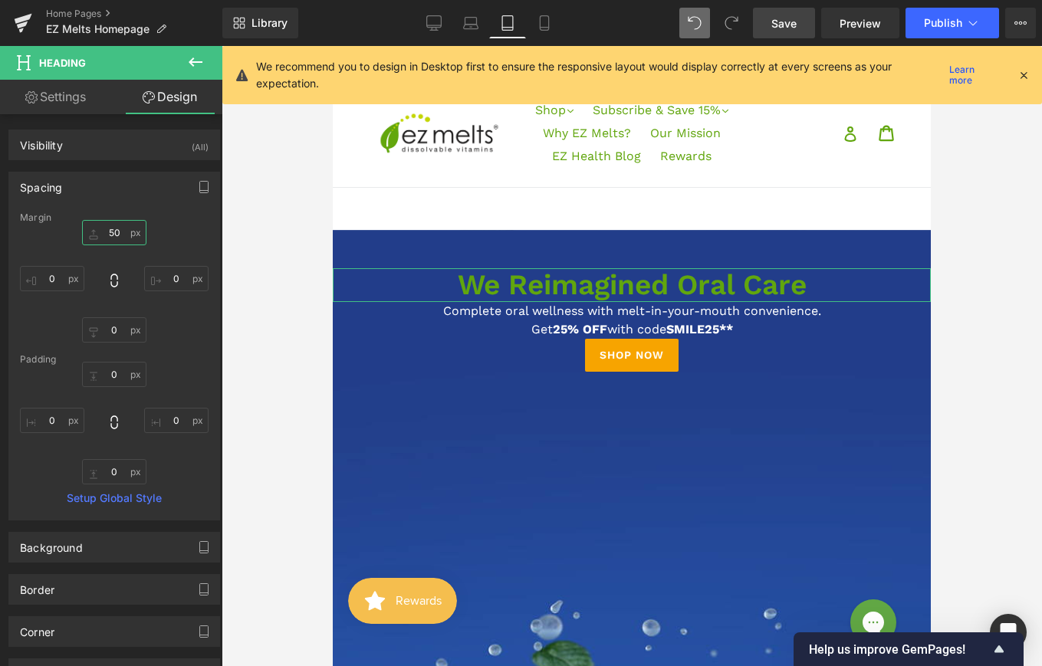
type input "5"
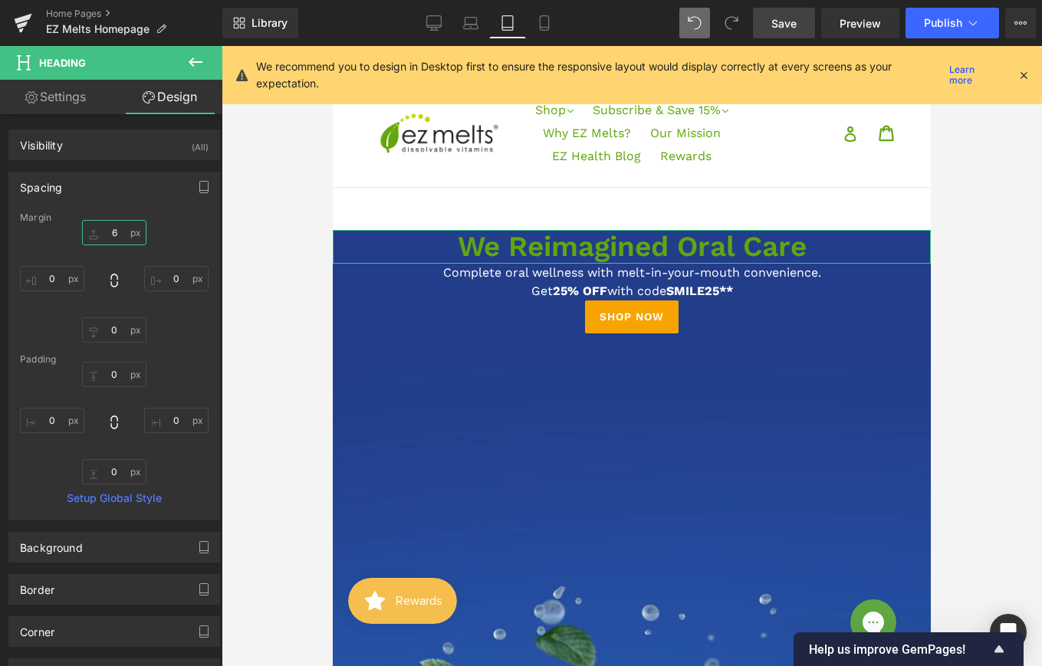
type input "60"
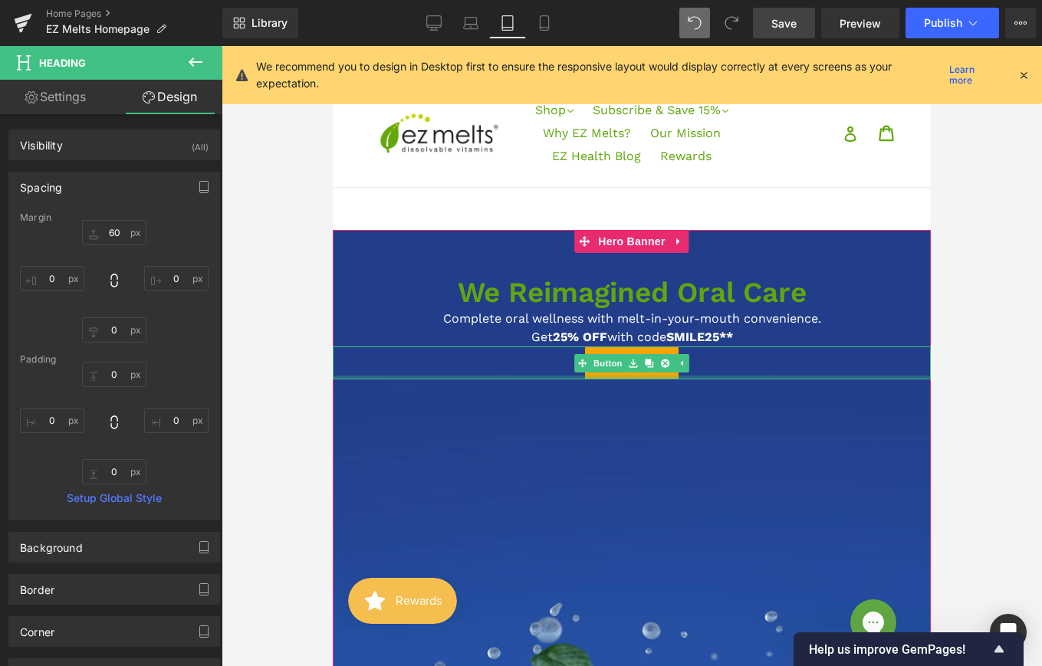
click at [753, 375] on div "Shop Now" at bounding box center [632, 363] width 598 height 33
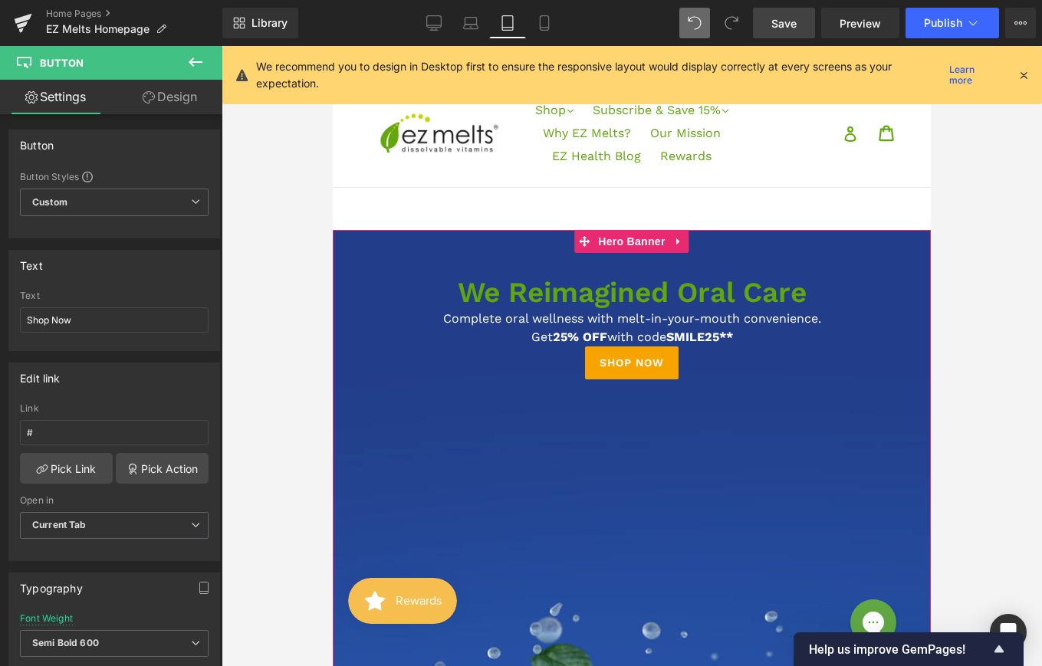
click at [464, 296] on h1 "We Reimagined Oral Care" at bounding box center [632, 293] width 598 height 34
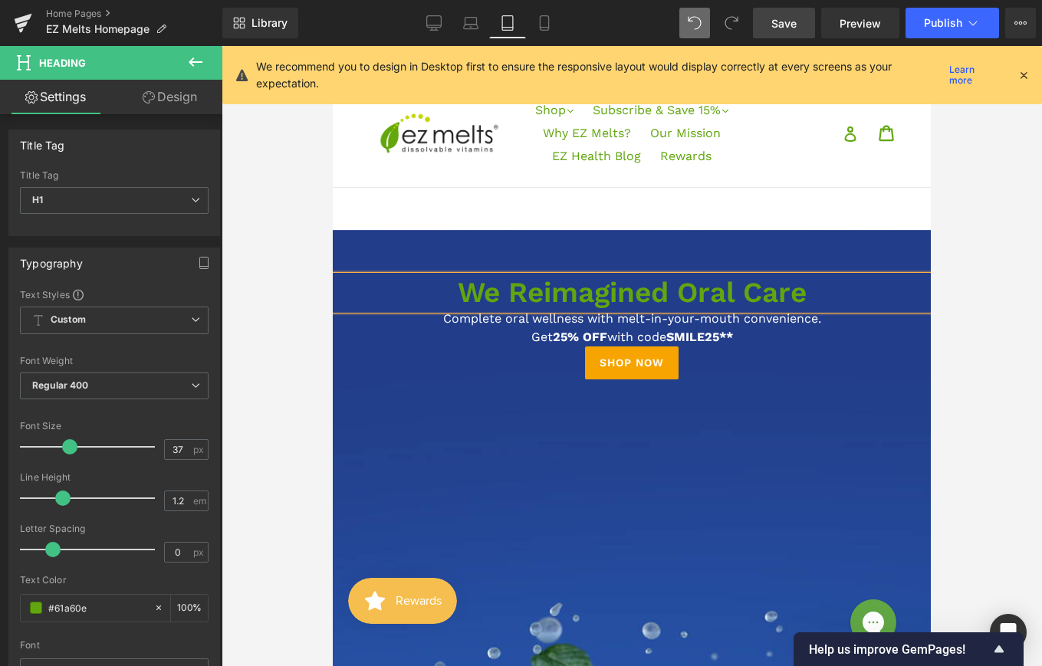
click at [786, 28] on span "Save" at bounding box center [783, 23] width 25 height 16
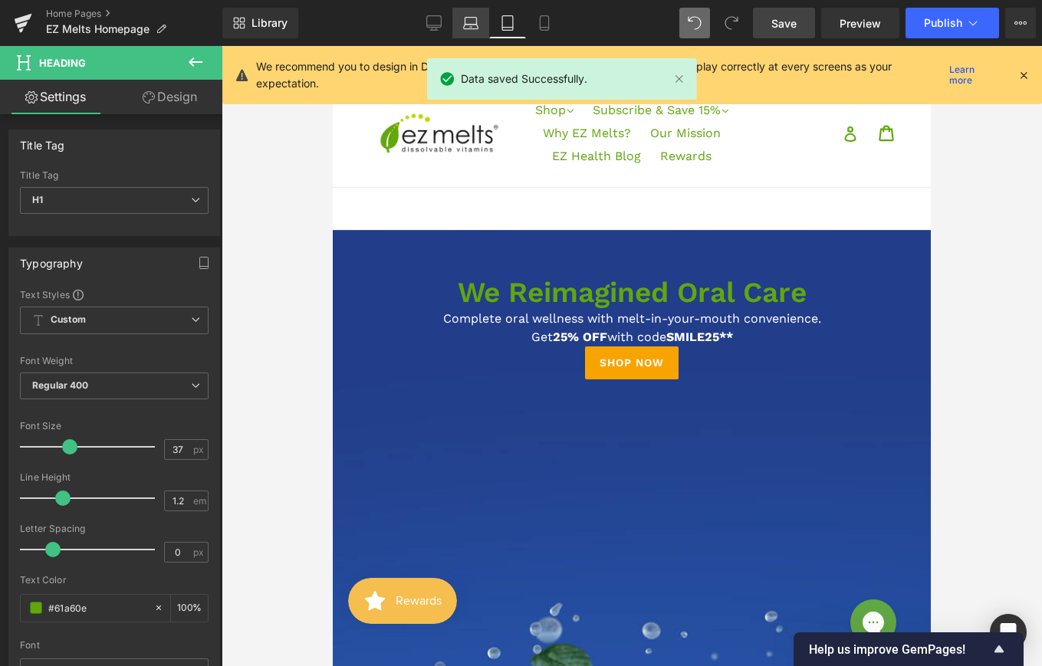
click at [465, 26] on icon at bounding box center [470, 22] width 15 height 15
type input "100"
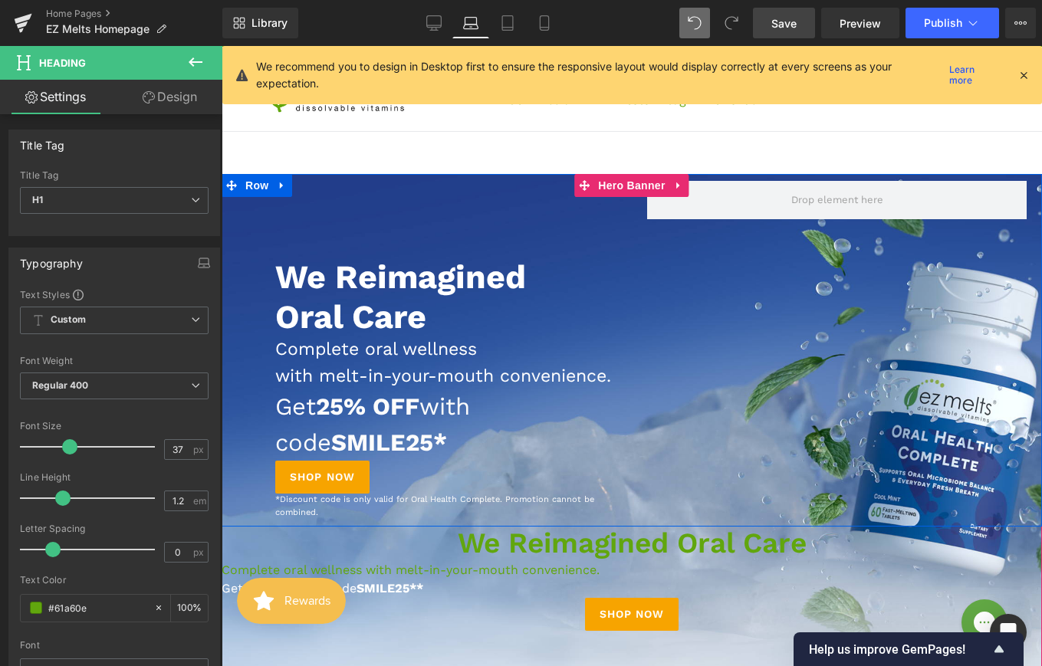
scroll to position [184, 0]
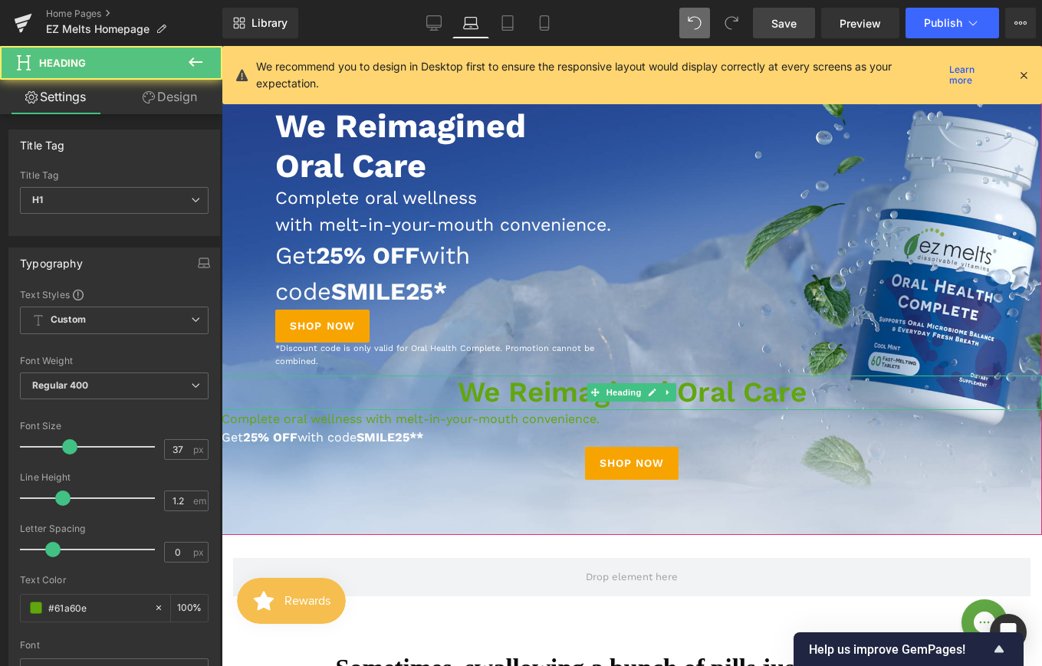
click at [502, 409] on h1 "We Reimagined Oral Care" at bounding box center [632, 393] width 821 height 34
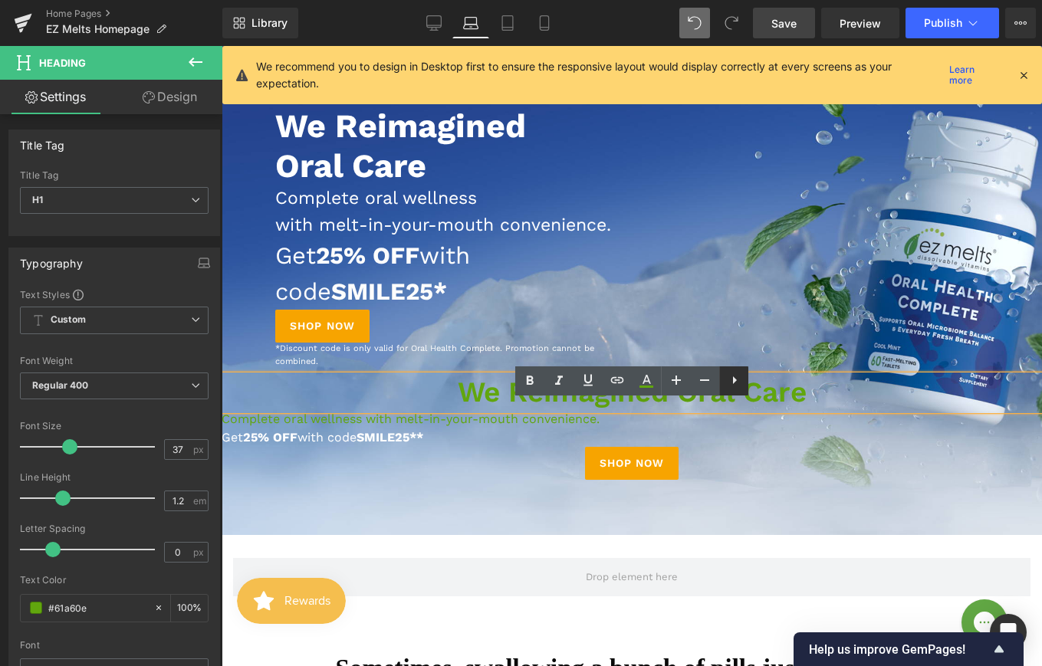
click at [732, 385] on icon at bounding box center [734, 380] width 18 height 18
click at [756, 381] on icon at bounding box center [764, 380] width 18 height 18
click at [739, 385] on icon at bounding box center [734, 380] width 18 height 18
click at [719, 380] on link at bounding box center [733, 381] width 29 height 29
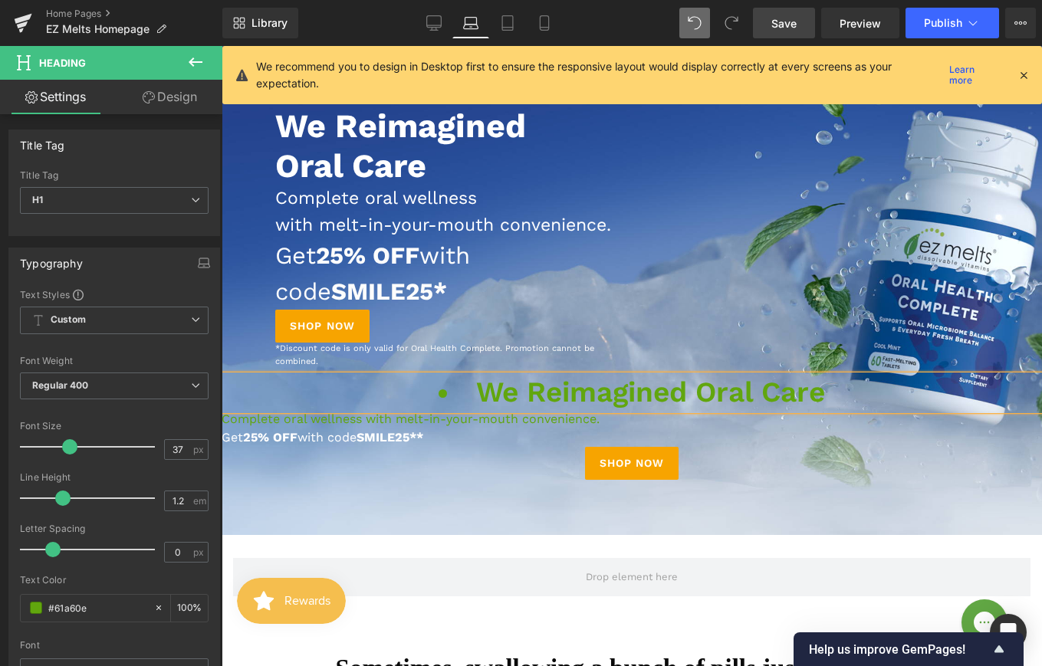
click at [407, 480] on div "Shop Now" at bounding box center [632, 463] width 821 height 33
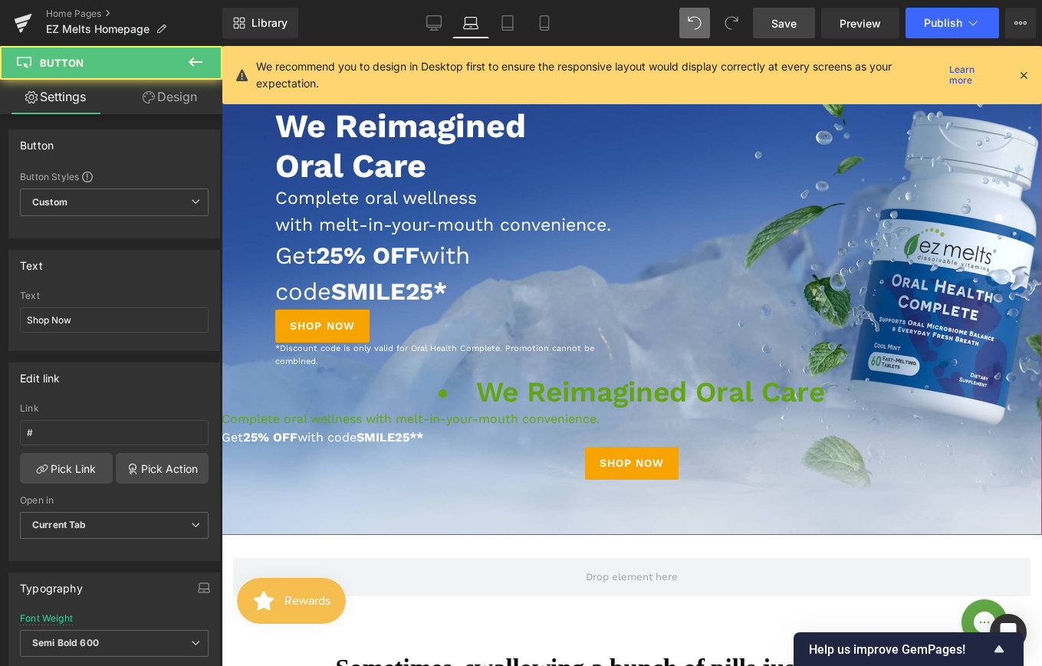
click at [408, 429] on div "Complete oral wellness with melt-in-your-mouth convenience. Text Block" at bounding box center [632, 419] width 821 height 18
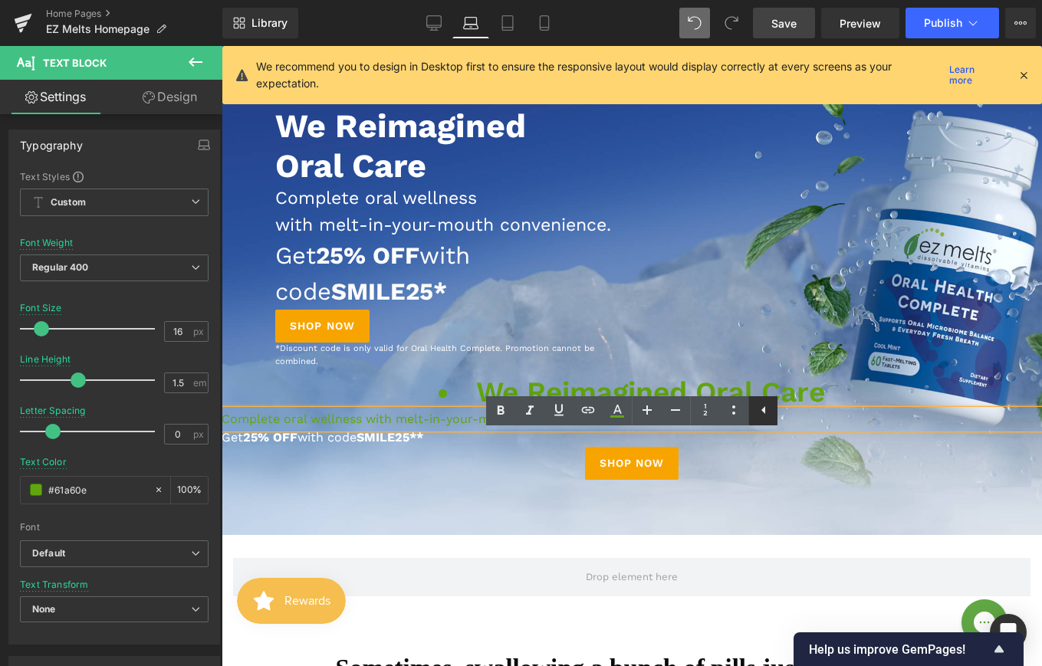
drag, startPoint x: 758, startPoint y: 412, endPoint x: 537, endPoint y: 366, distance: 226.3
click at [758, 412] on icon at bounding box center [764, 410] width 18 height 18
click at [725, 410] on icon at bounding box center [734, 410] width 18 height 18
click at [728, 410] on icon at bounding box center [734, 410] width 18 height 18
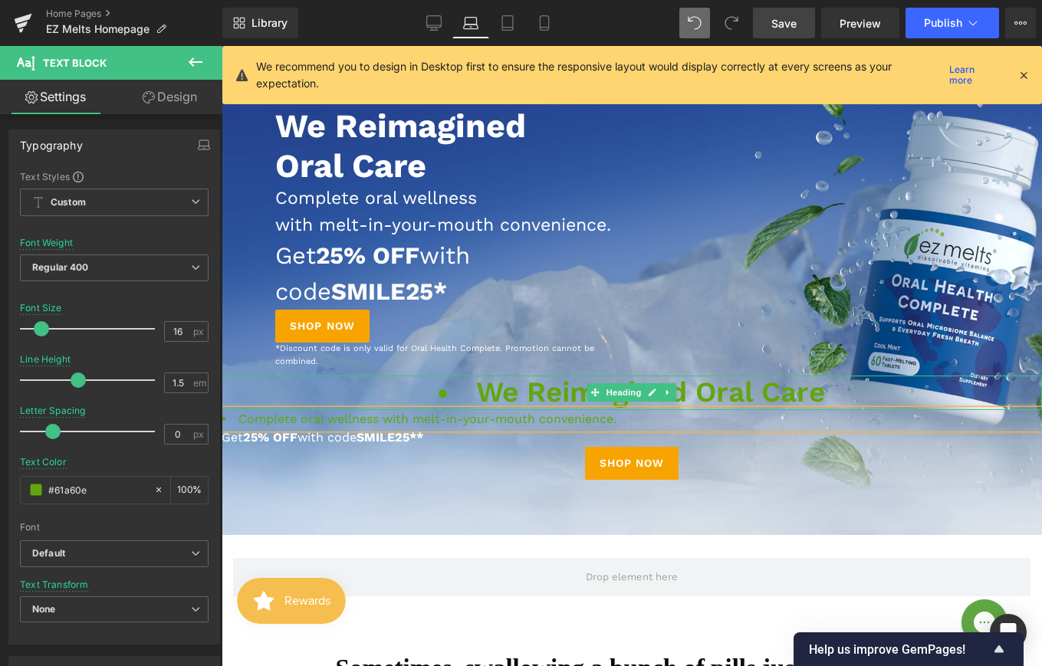
click at [666, 397] on icon at bounding box center [668, 392] width 8 height 9
click at [677, 397] on icon at bounding box center [677, 393] width 8 height 8
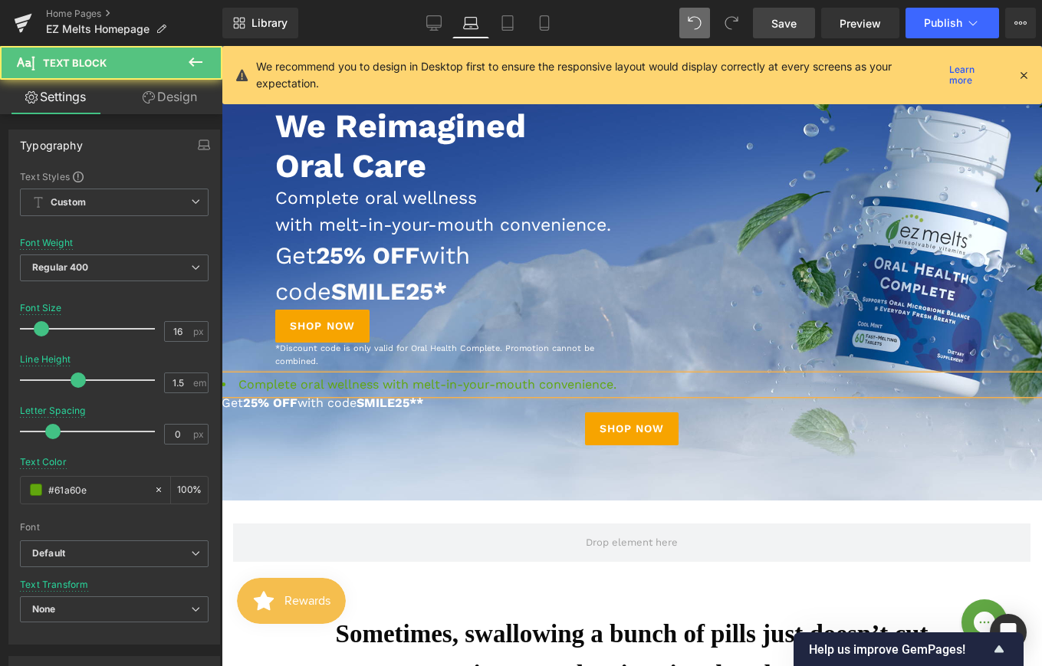
click at [645, 394] on li "Complete oral wellness with melt-in-your-mouth convenience." at bounding box center [632, 385] width 821 height 18
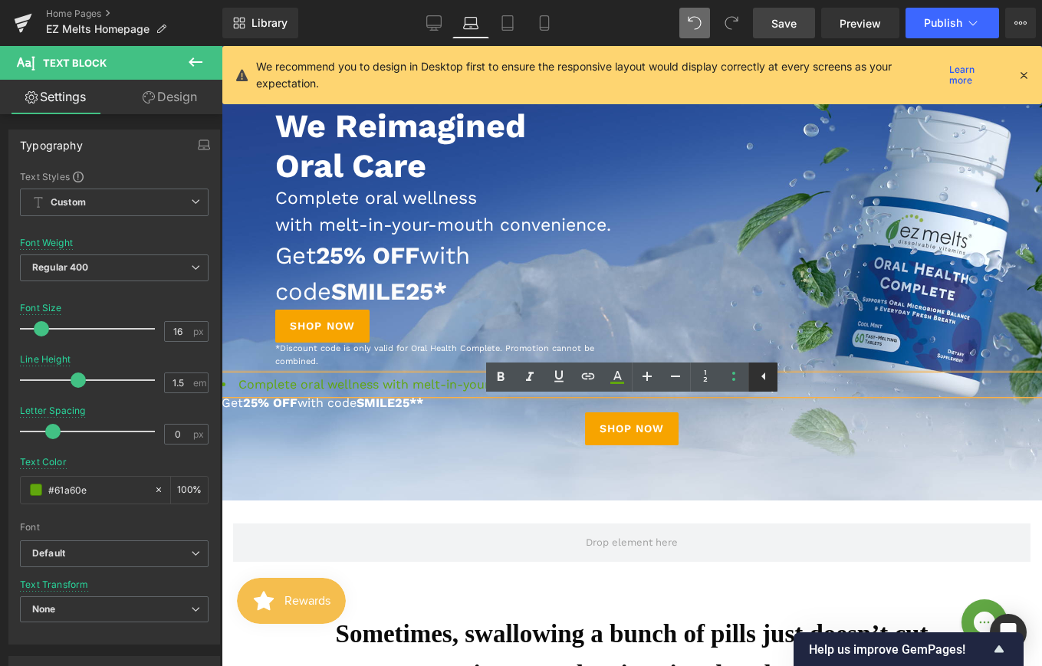
click at [765, 382] on icon at bounding box center [764, 376] width 18 height 18
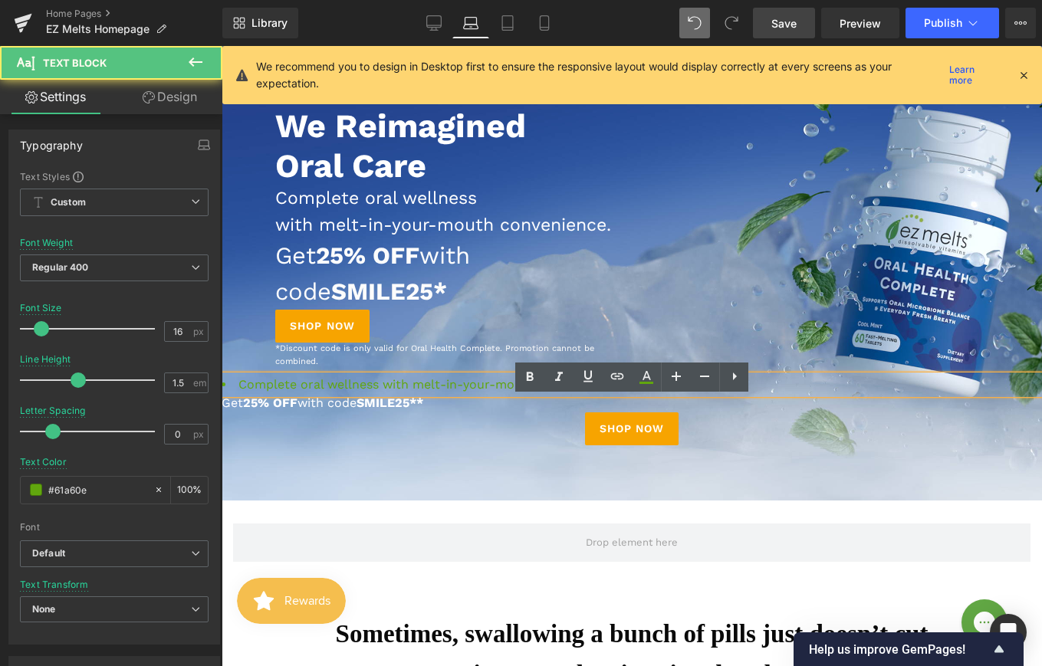
click at [538, 394] on li "Complete oral wellness with melt-in-your-mouth convenience." at bounding box center [632, 385] width 821 height 18
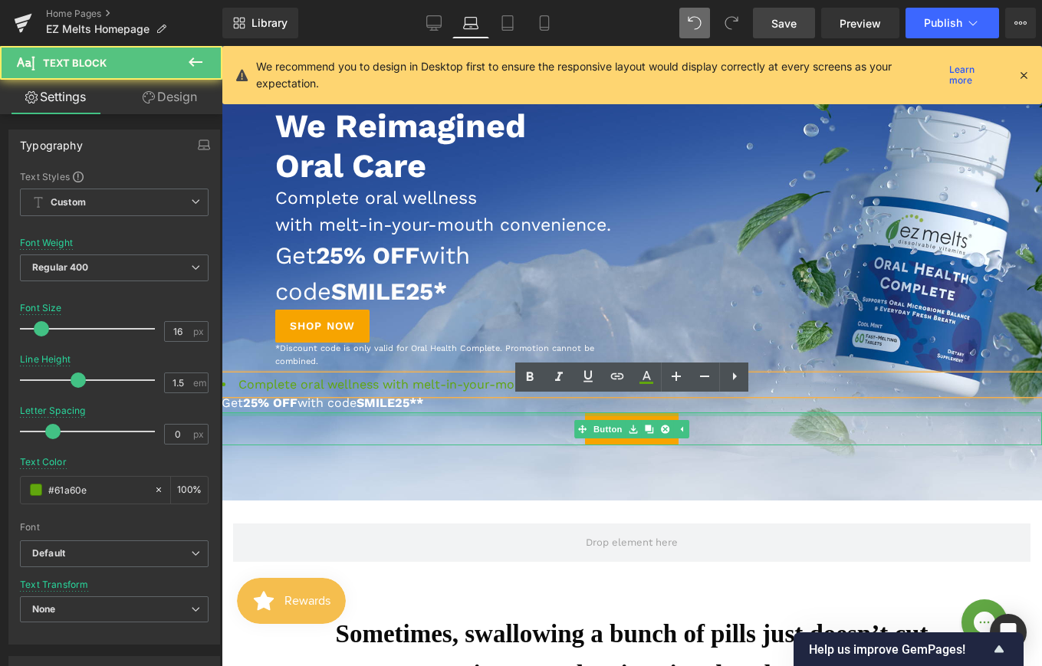
click at [438, 413] on p "Get 25% OFF with code SMILE25**" at bounding box center [632, 403] width 821 height 18
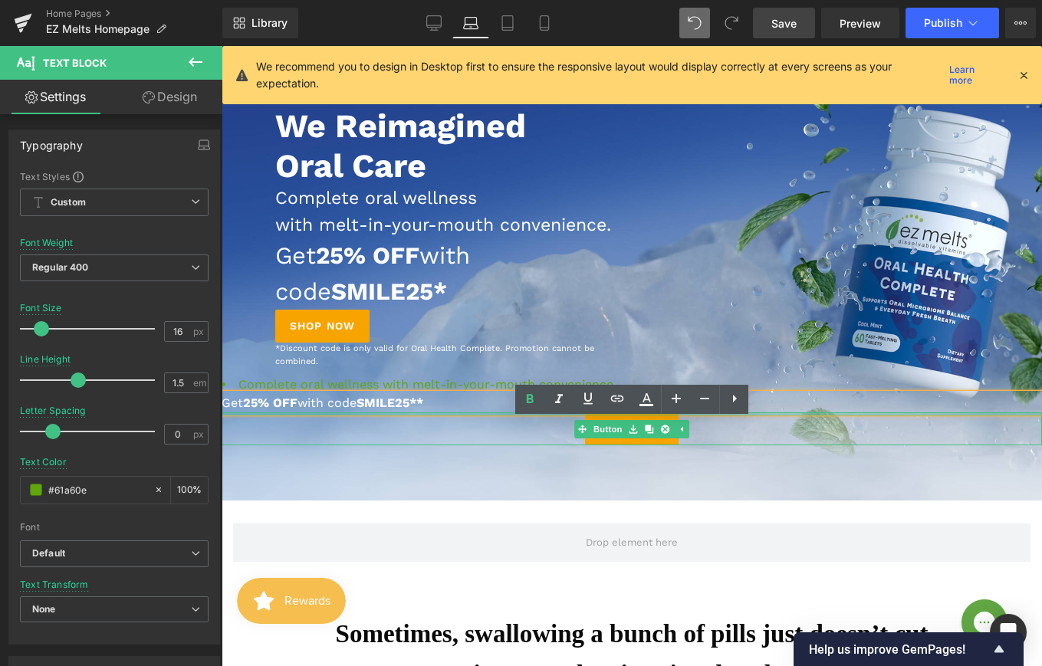
click at [498, 416] on div at bounding box center [632, 415] width 821 height 4
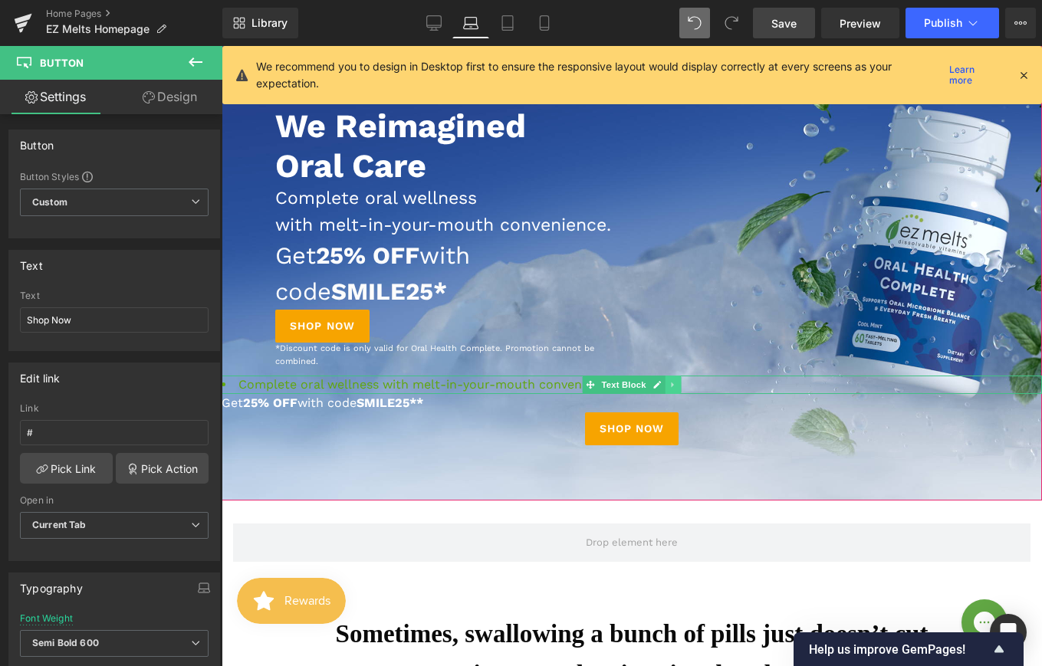
click at [666, 394] on link at bounding box center [674, 385] width 16 height 18
click at [680, 390] on icon at bounding box center [681, 384] width 8 height 9
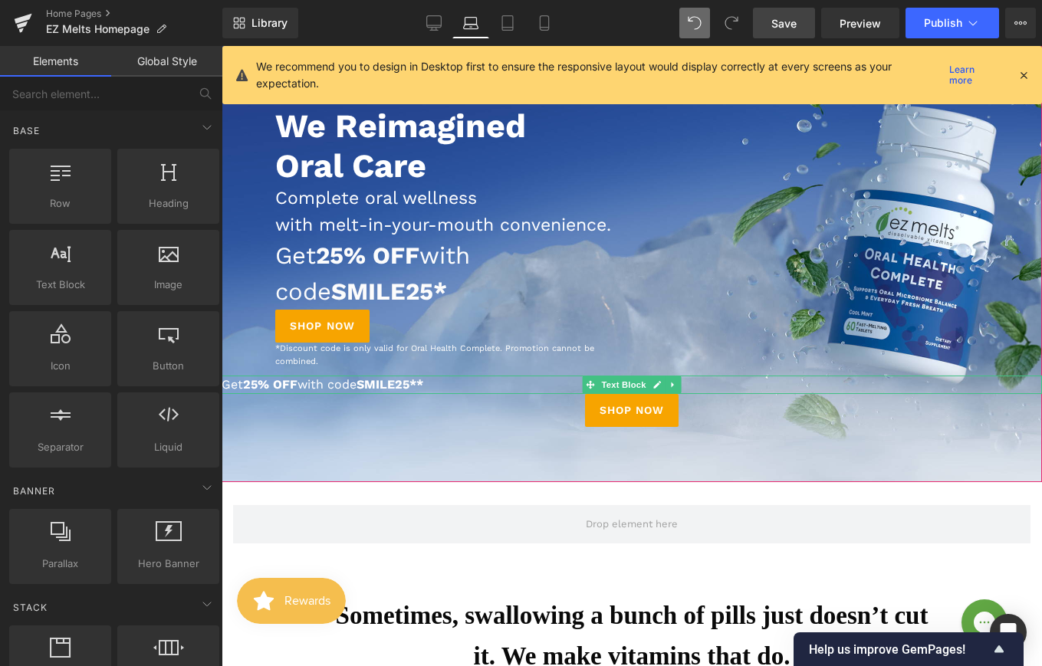
click at [491, 394] on p "Get 25% OFF with code SMILE25**" at bounding box center [632, 385] width 821 height 18
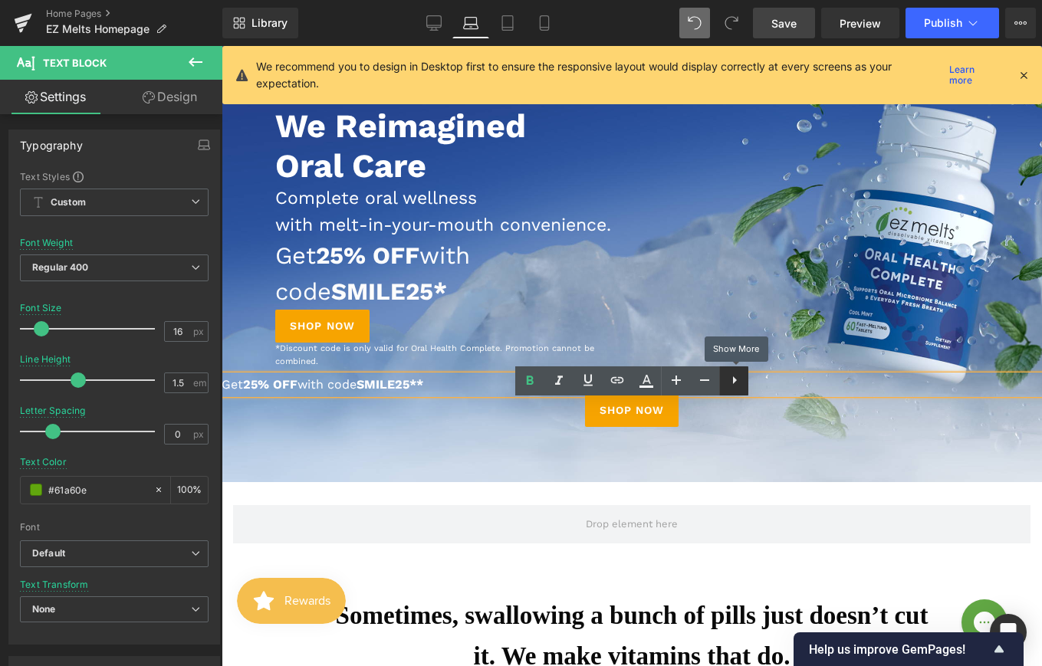
click at [733, 386] on icon at bounding box center [734, 380] width 18 height 18
click at [488, 427] on div "Shop Now" at bounding box center [632, 410] width 821 height 33
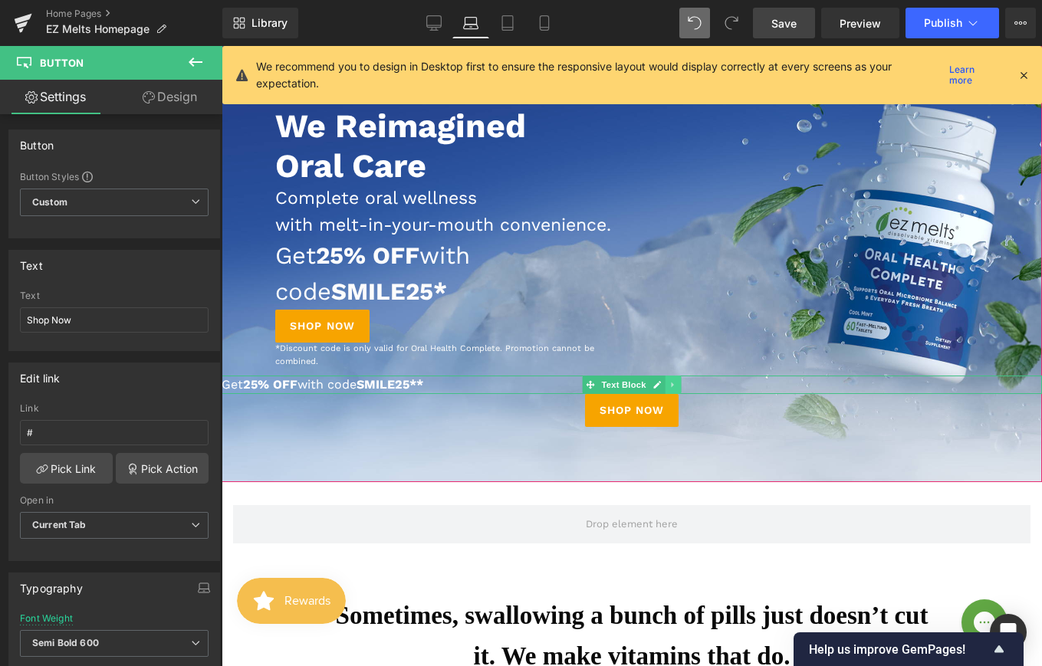
click at [671, 388] on icon at bounding box center [672, 385] width 2 height 5
click at [680, 390] on icon at bounding box center [681, 385] width 8 height 8
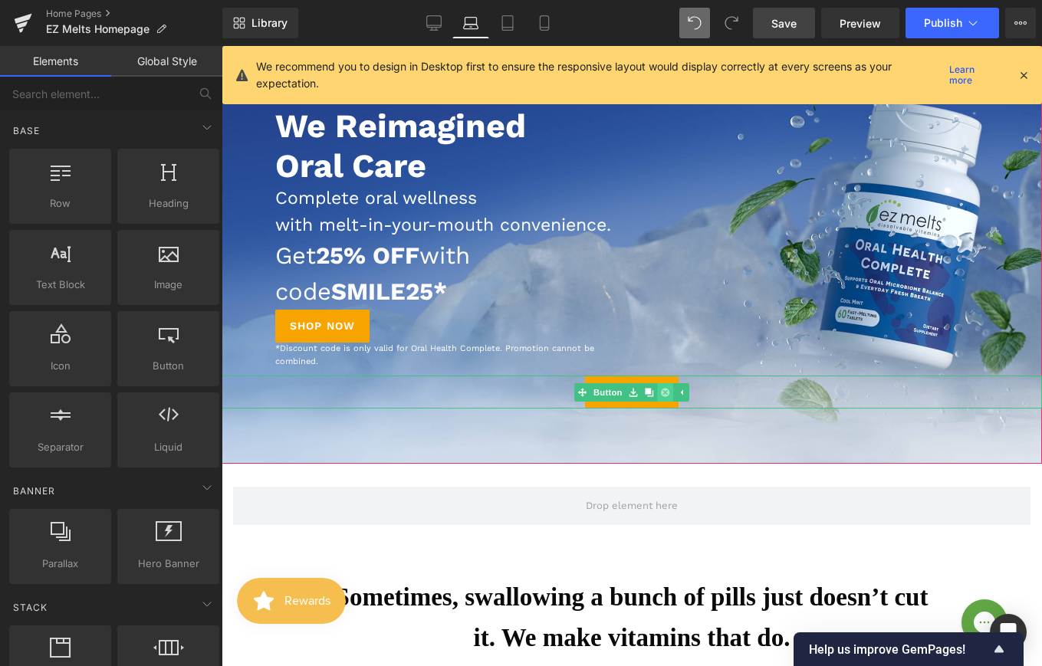
click at [670, 402] on link at bounding box center [665, 392] width 16 height 18
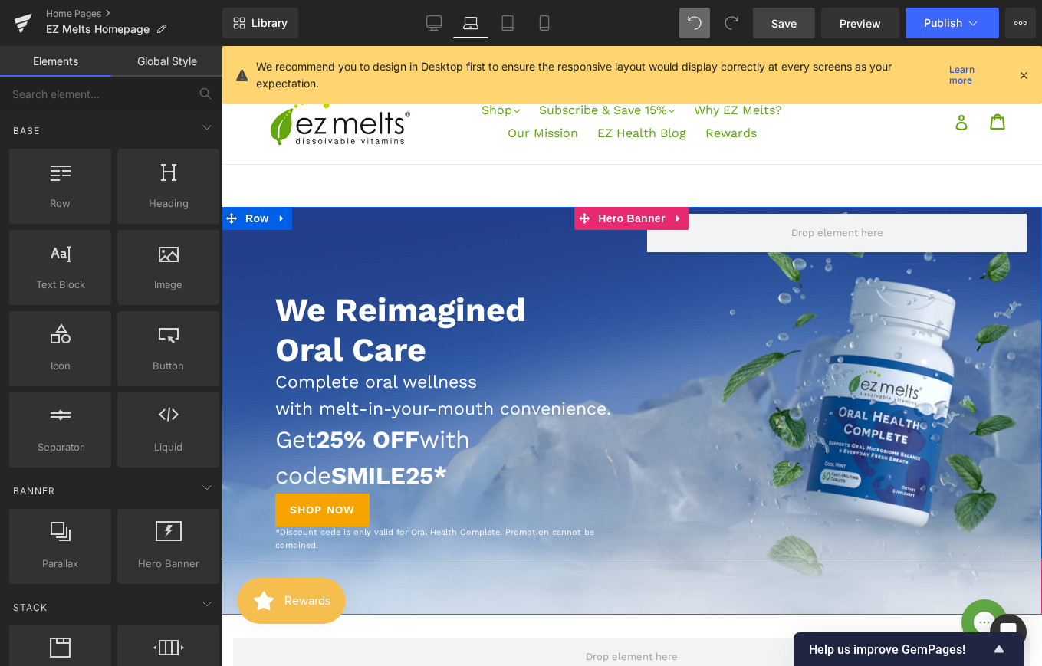
scroll to position [27, 0]
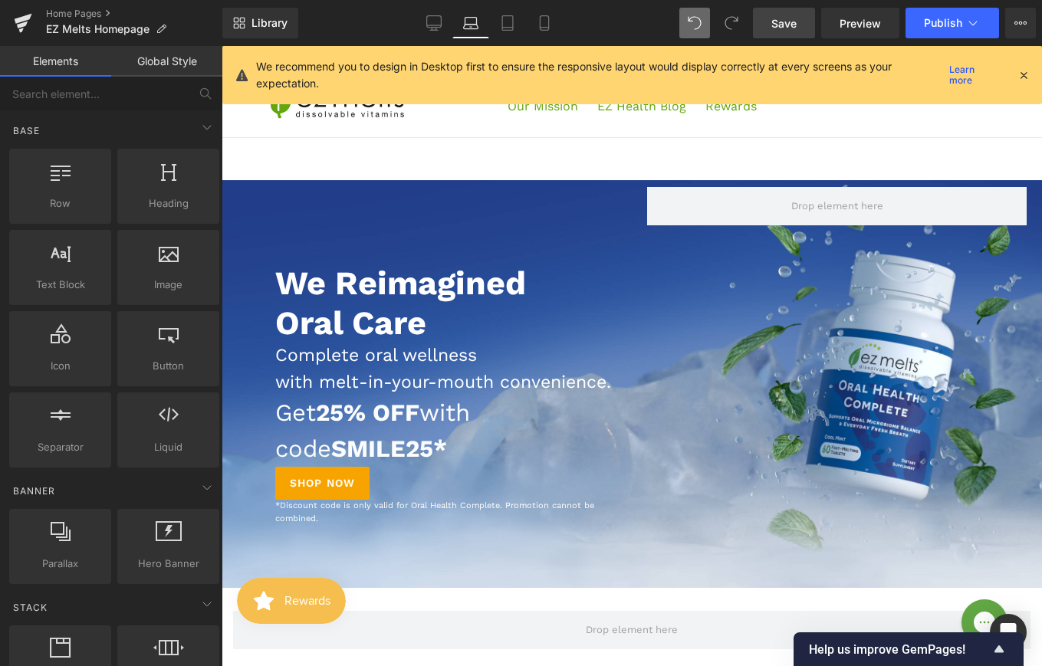
click at [777, 34] on link "Save" at bounding box center [784, 23] width 62 height 31
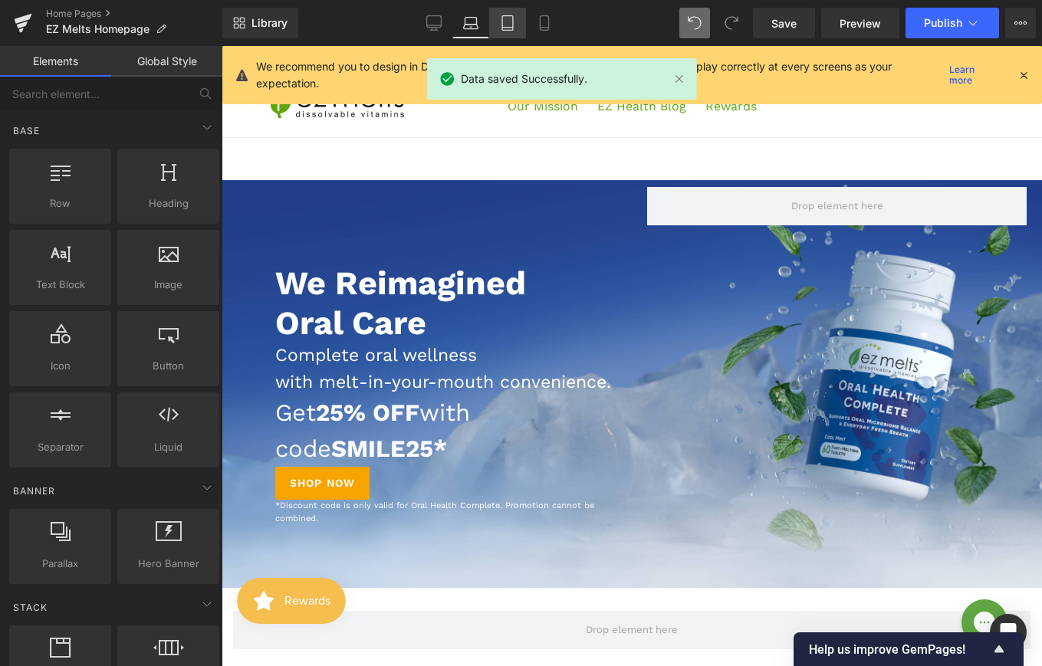
click at [506, 23] on icon at bounding box center [507, 22] width 15 height 15
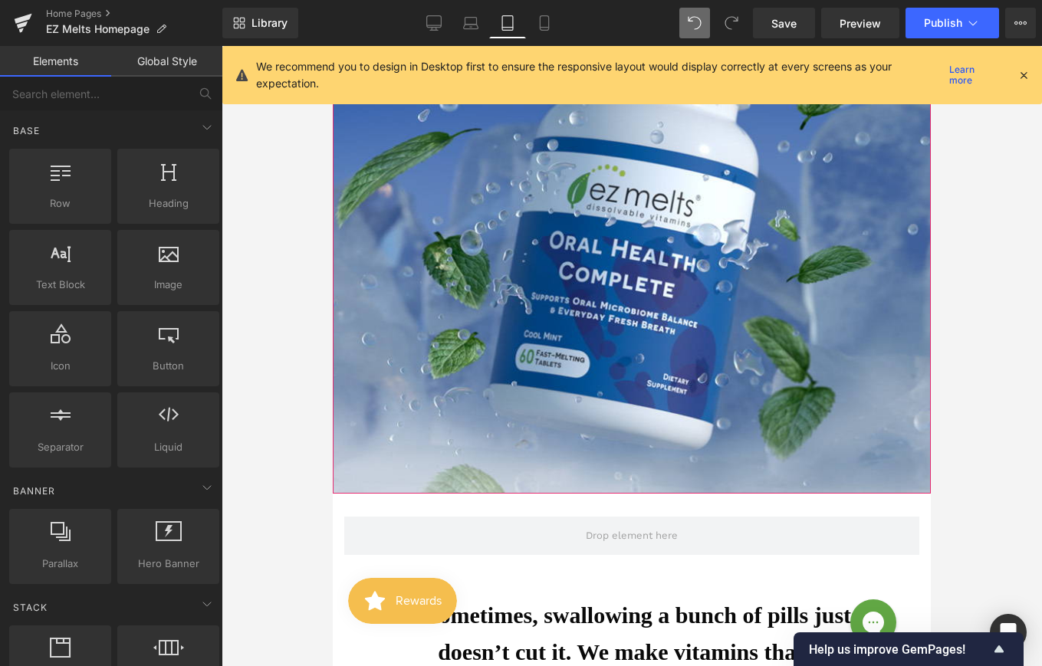
scroll to position [798, 0]
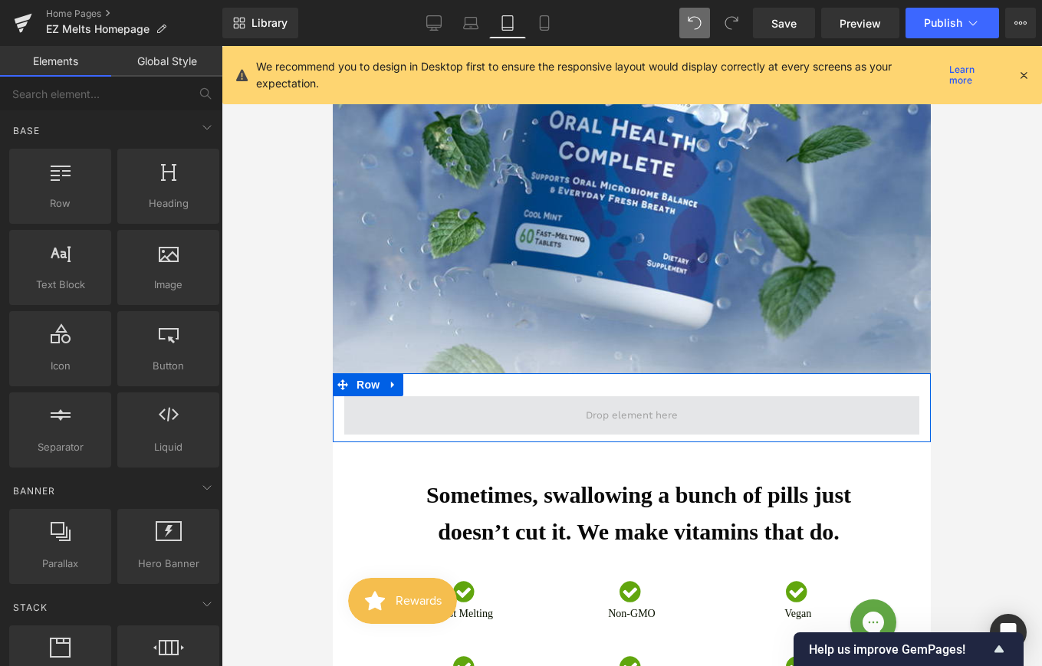
click at [583, 414] on span at bounding box center [631, 415] width 103 height 23
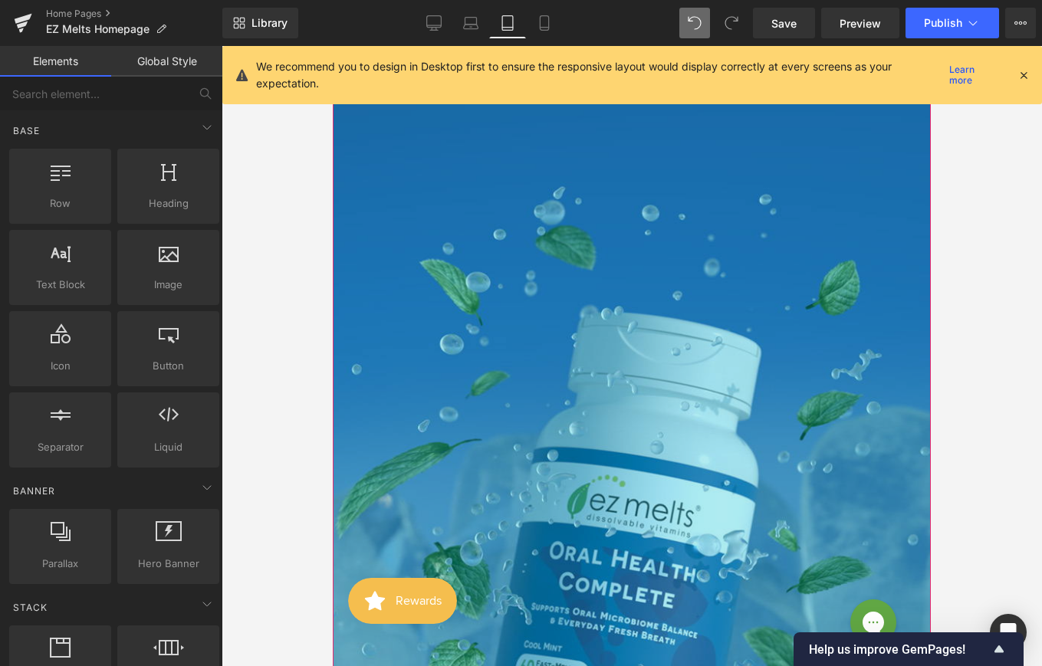
scroll to position [0, 0]
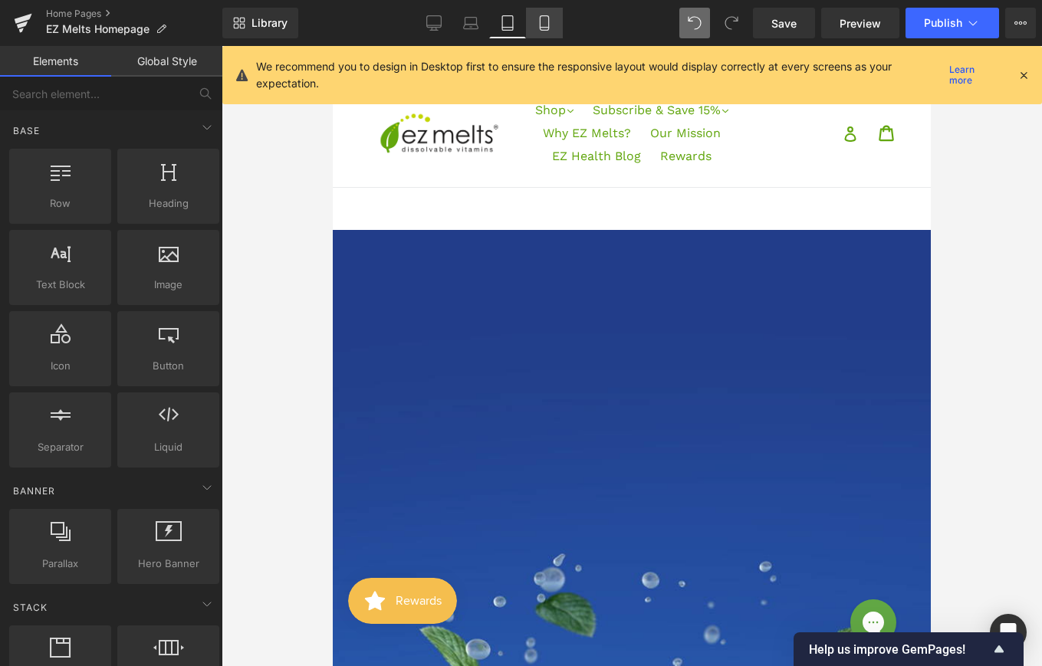
click at [550, 18] on icon at bounding box center [544, 22] width 15 height 15
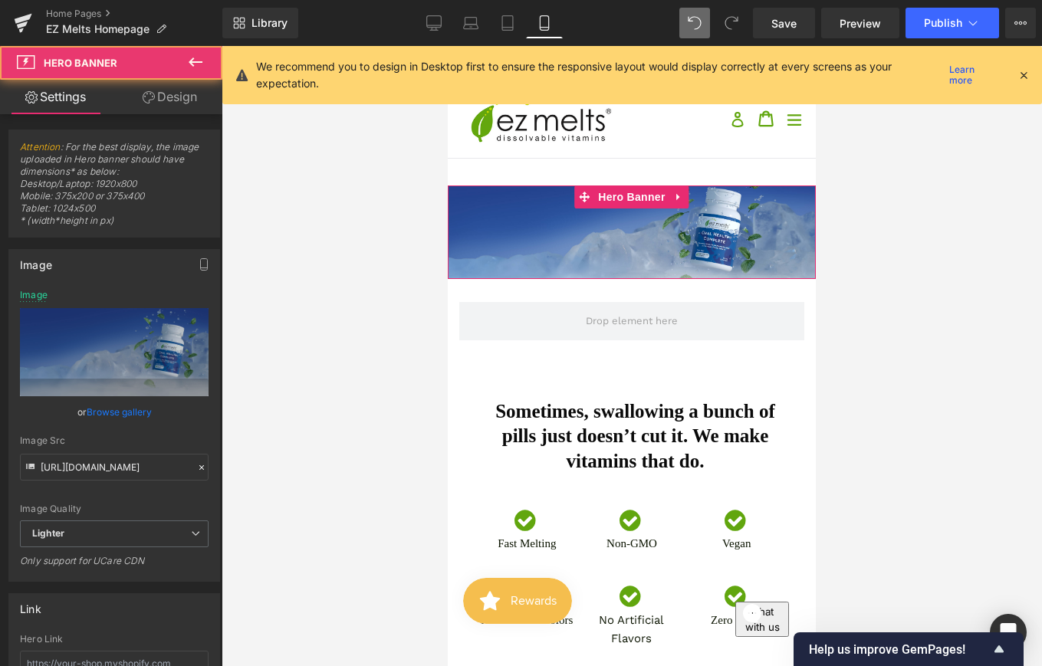
click at [594, 217] on span "We Reimagined Oral Care Heading Complete oral wellness with melt-in-your-mouth …" at bounding box center [632, 205] width 368 height 38
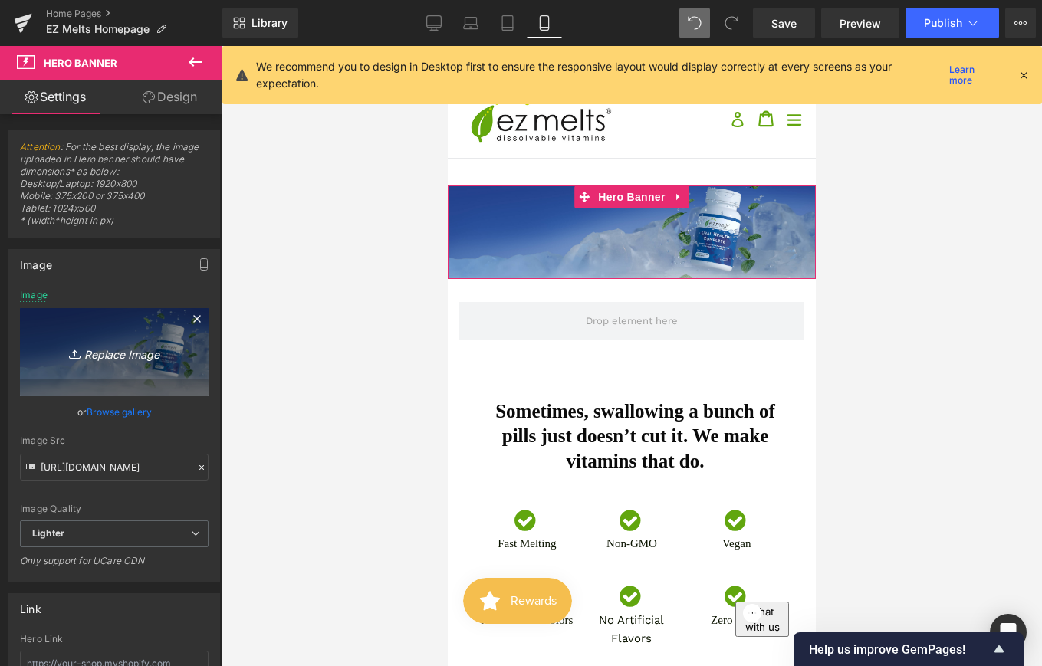
click at [115, 354] on icon "Replace Image" at bounding box center [114, 352] width 123 height 19
type input "C:\fakepath\EZ_ORAL-HEALTH_CLEAN_45 (1).jpg"
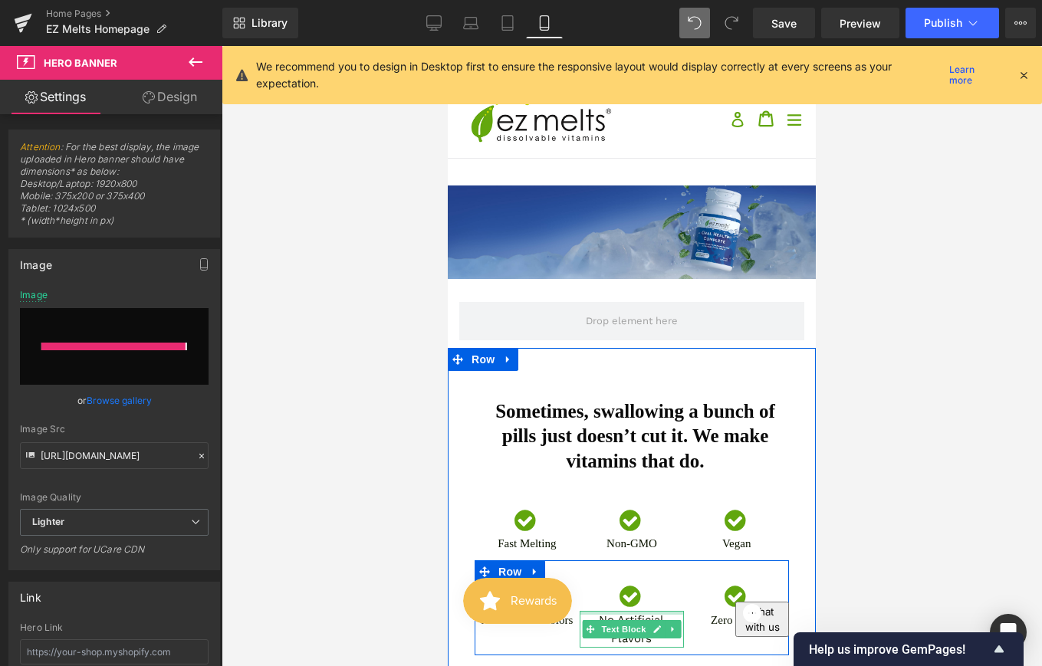
type input "[URL][DOMAIN_NAME]"
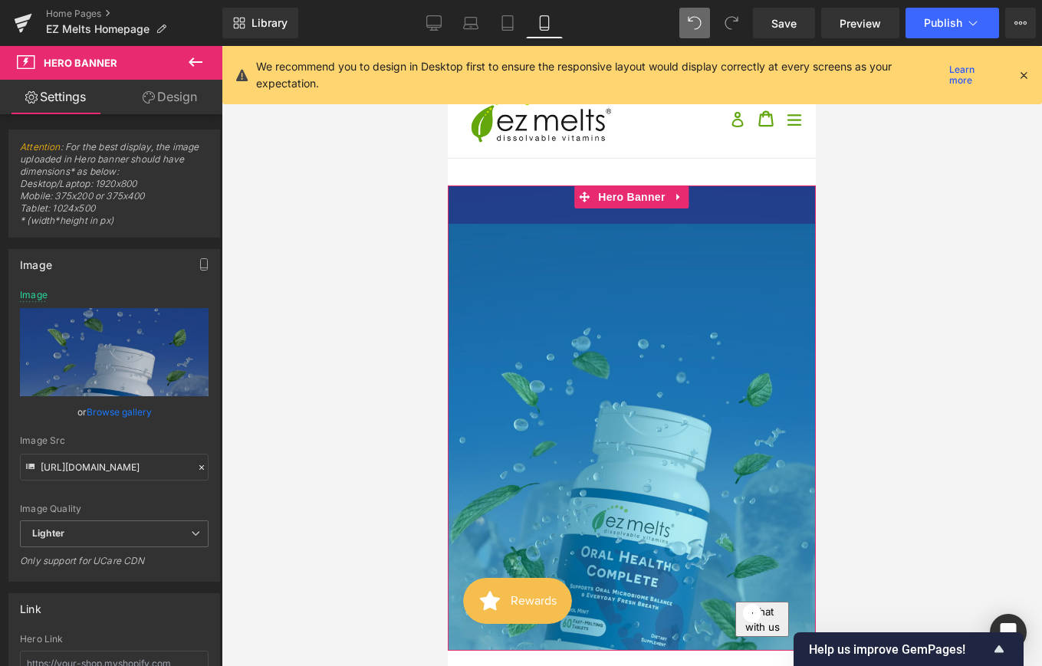
drag, startPoint x: 648, startPoint y: 278, endPoint x: 641, endPoint y: 661, distance: 383.5
click at [641, 651] on div "557px" at bounding box center [632, 437] width 368 height 427
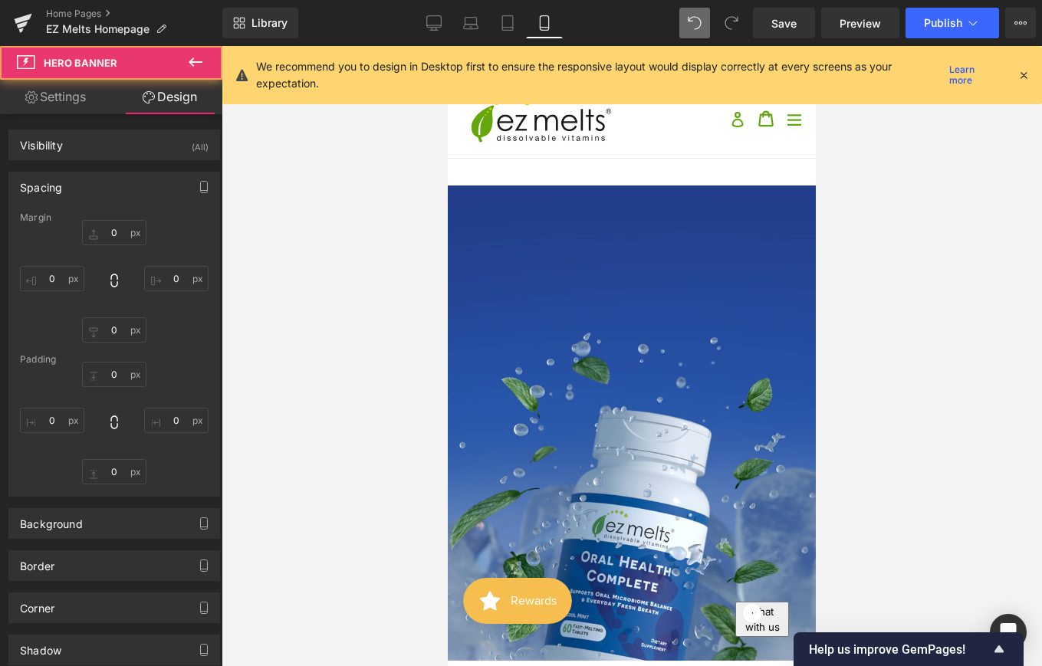
type input "0"
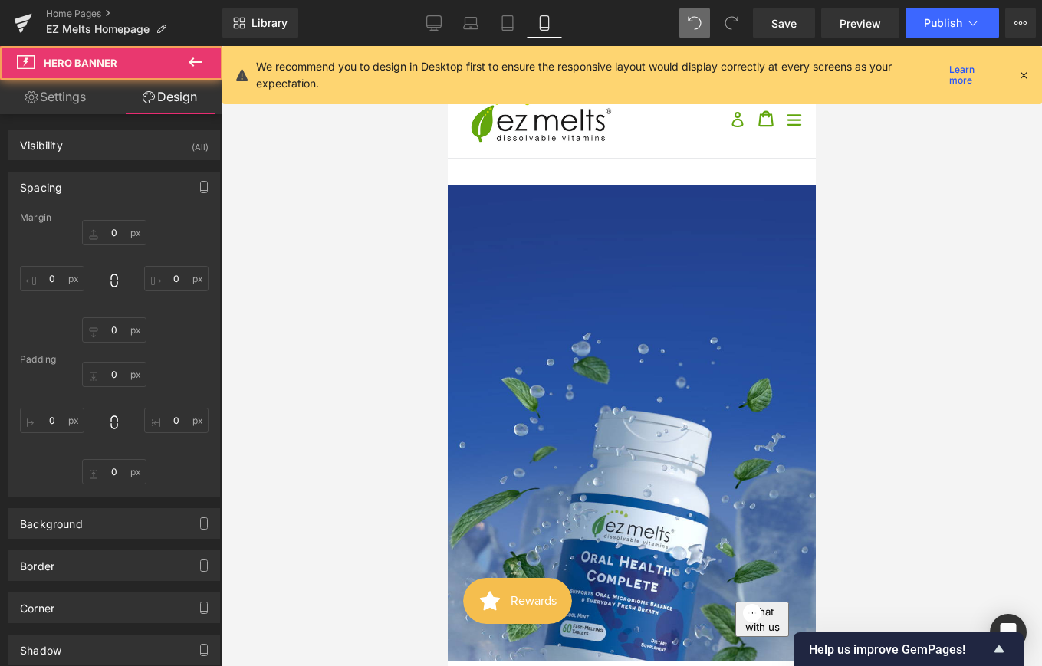
type input "0"
type input "570"
type input "0"
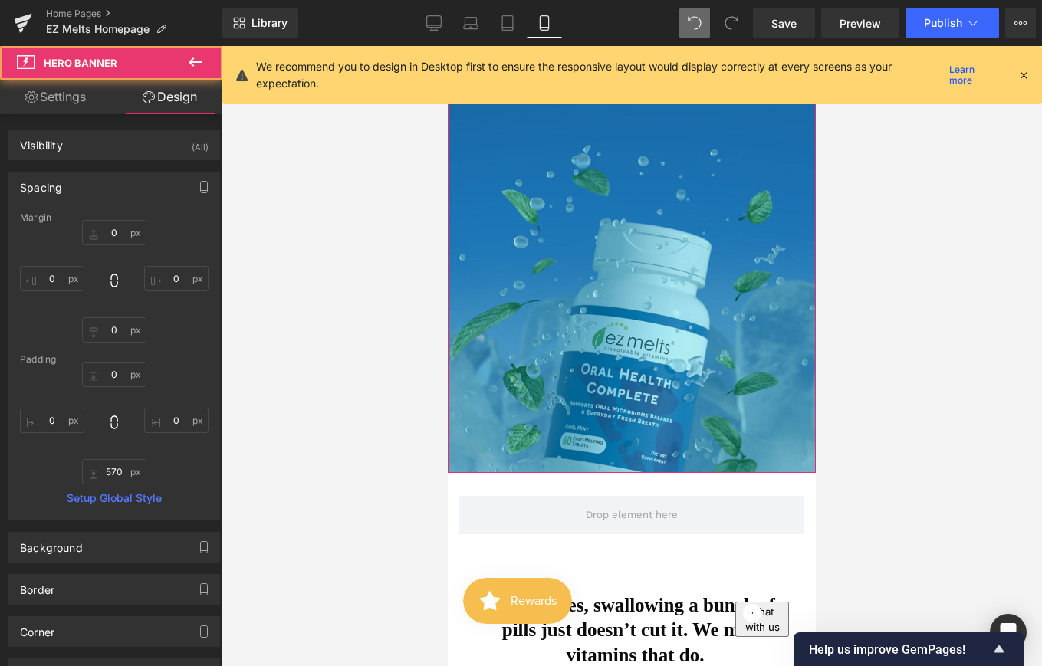
scroll to position [229, 0]
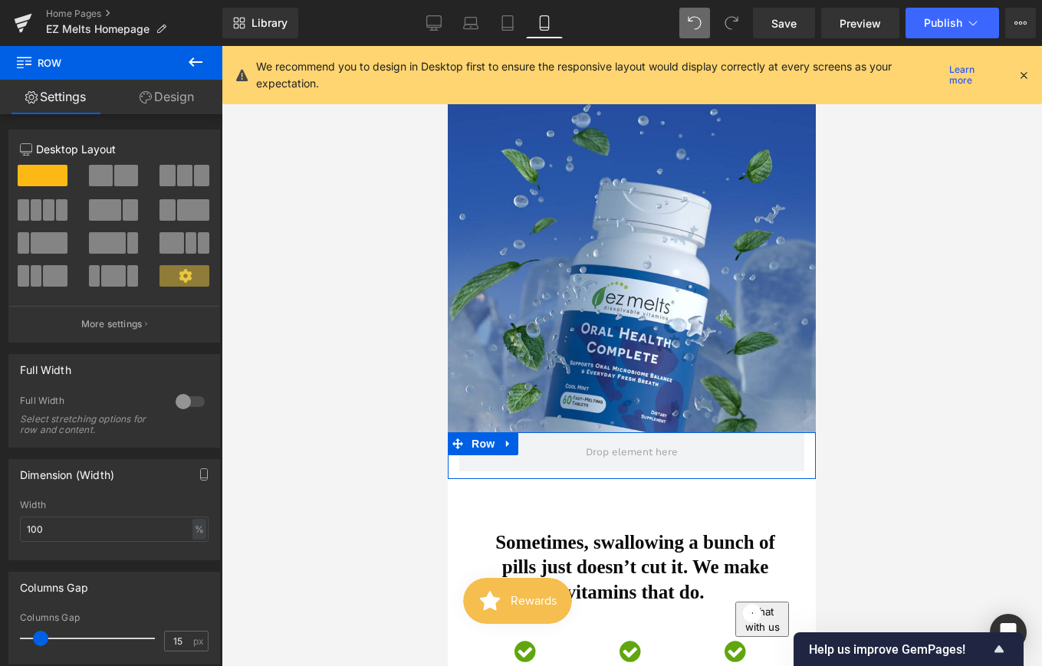
drag, startPoint x: 611, startPoint y: 433, endPoint x: 618, endPoint y: 411, distance: 23.3
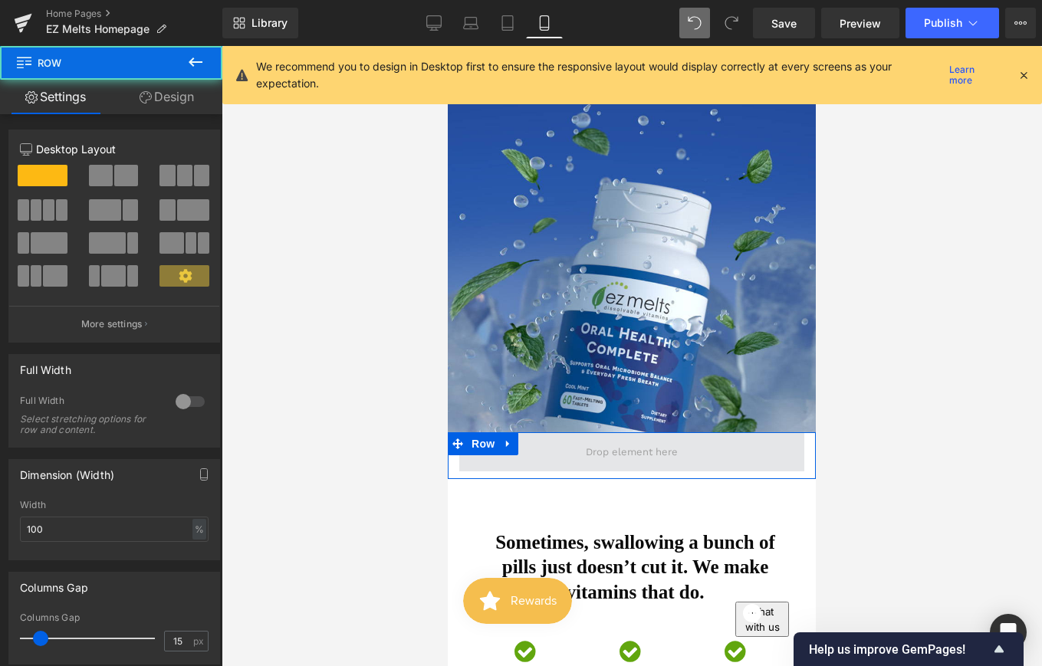
click at [646, 433] on span at bounding box center [631, 452] width 345 height 38
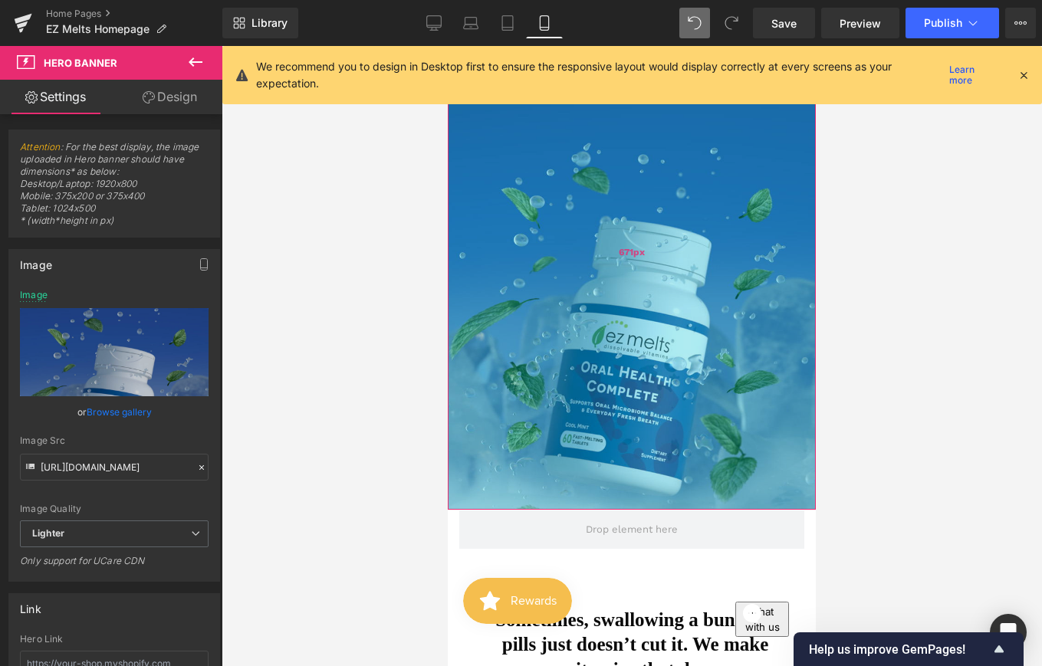
drag, startPoint x: 646, startPoint y: 431, endPoint x: 640, endPoint y: 508, distance: 77.6
click at [640, 508] on div "671px" at bounding box center [632, 252] width 368 height 515
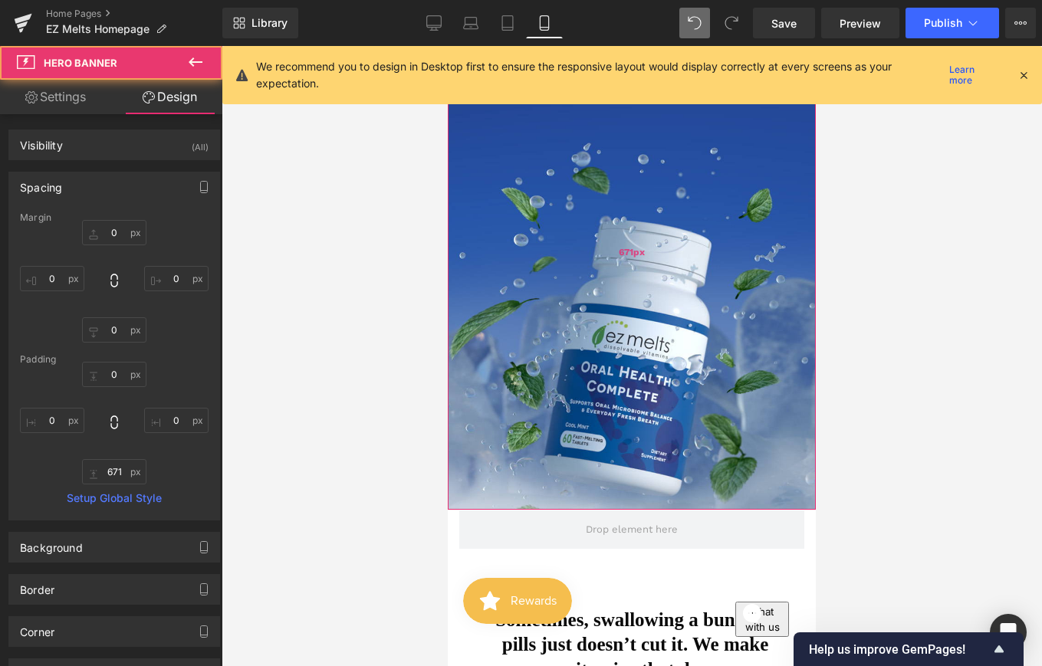
scroll to position [0, 0]
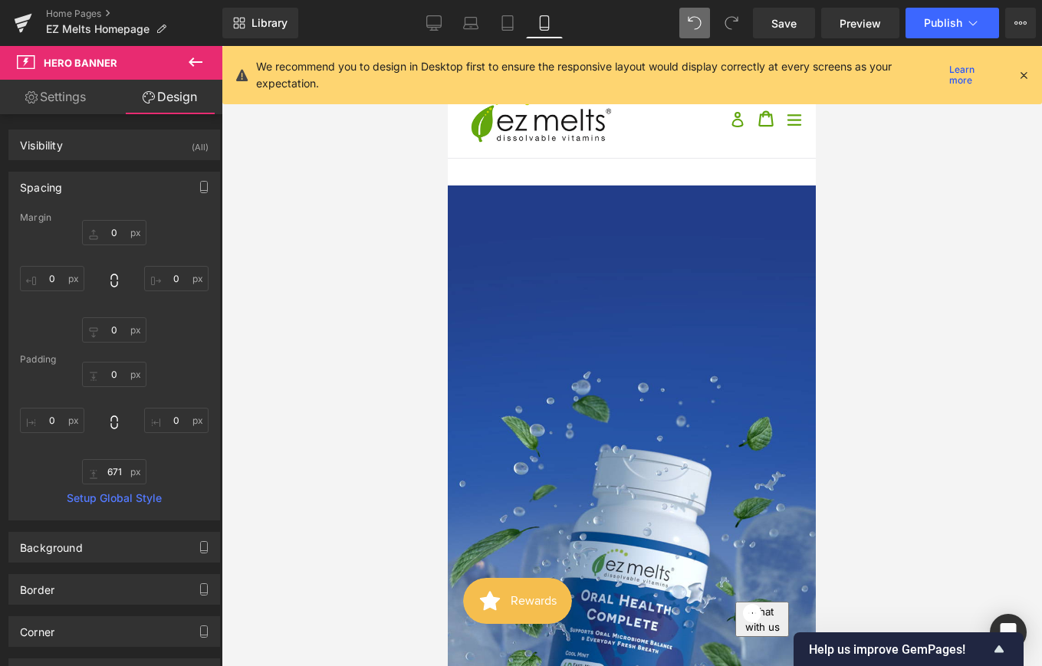
click at [903, 275] on div at bounding box center [632, 356] width 821 height 620
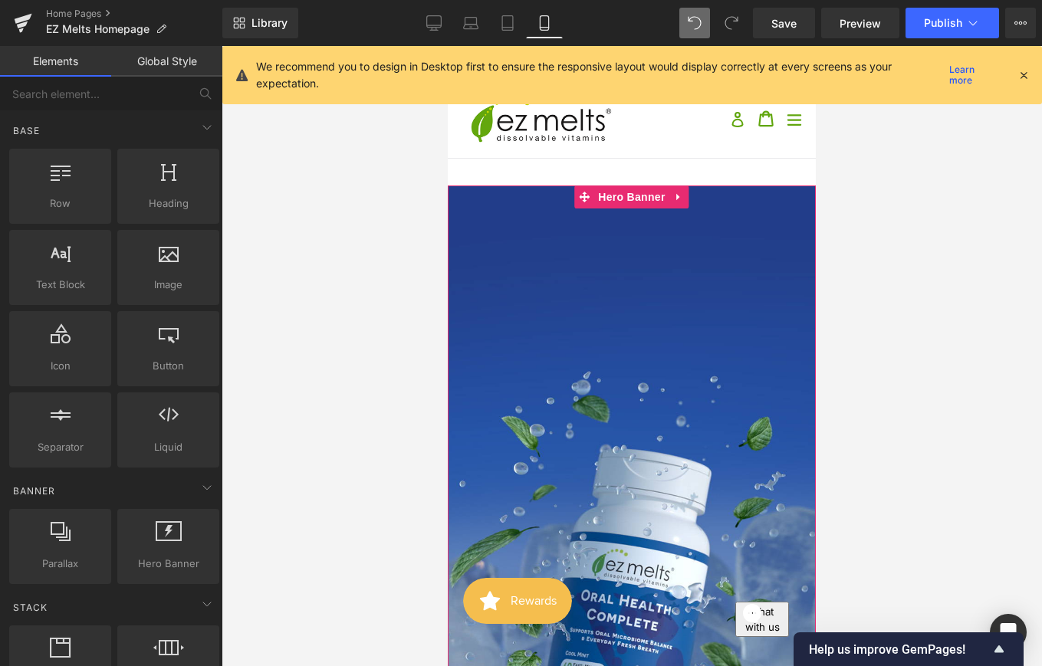
click at [711, 249] on div "671px" at bounding box center [632, 481] width 368 height 515
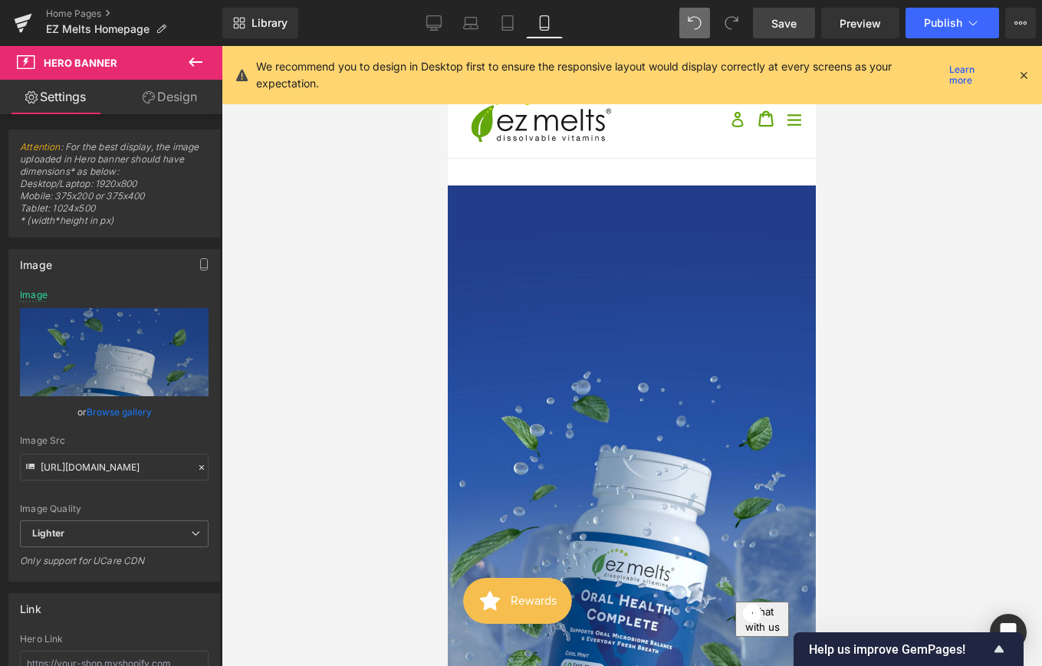
click at [791, 30] on span "Save" at bounding box center [783, 23] width 25 height 16
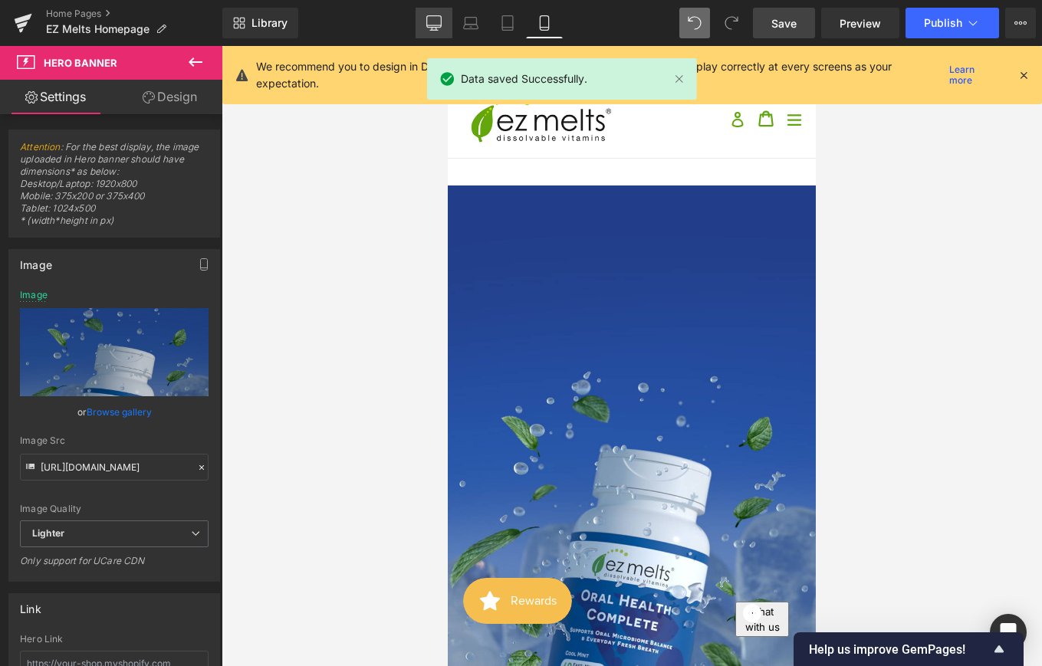
click at [413, 18] on div "Library Mobile Desktop Laptop Tablet Mobile Save Preview Publish Scheduled View…" at bounding box center [632, 23] width 820 height 31
click at [429, 25] on icon at bounding box center [433, 22] width 15 height 15
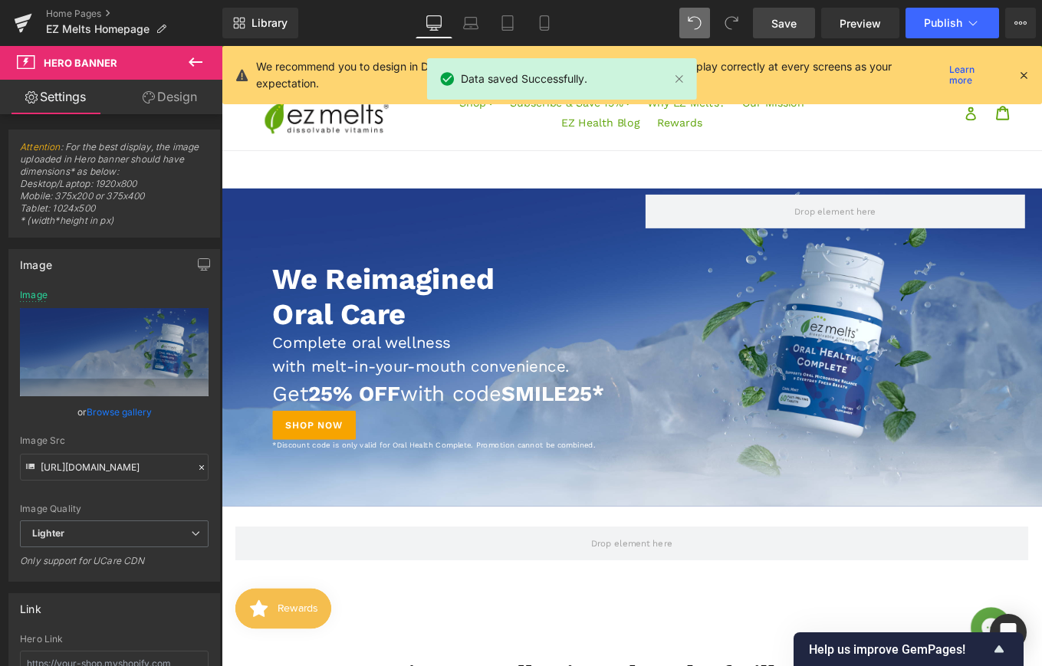
scroll to position [21, 0]
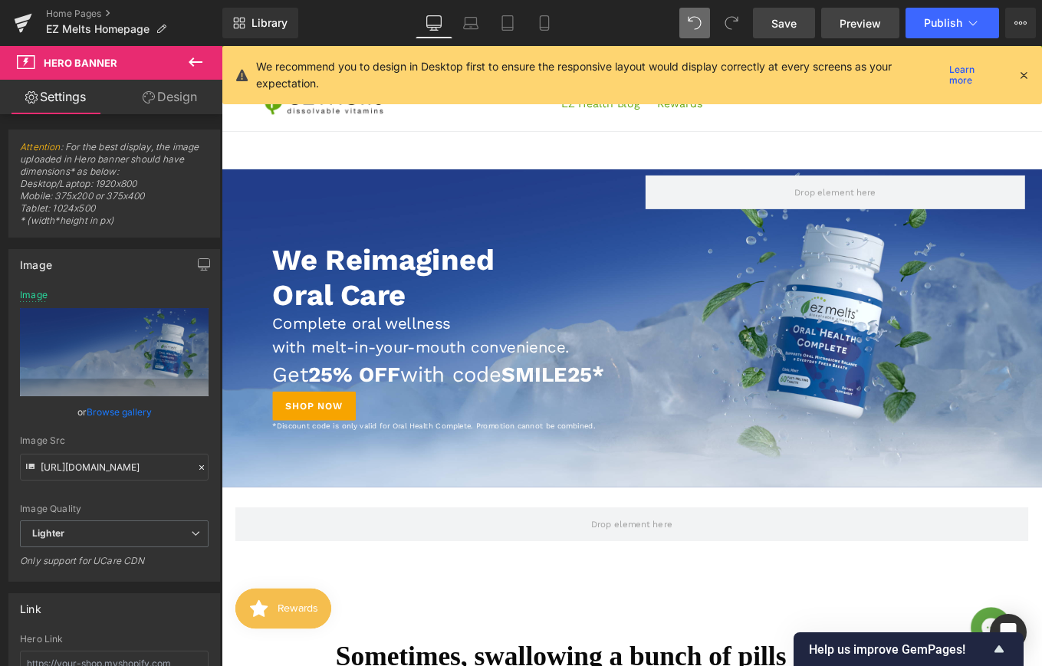
click at [851, 20] on span "Preview" at bounding box center [860, 23] width 41 height 16
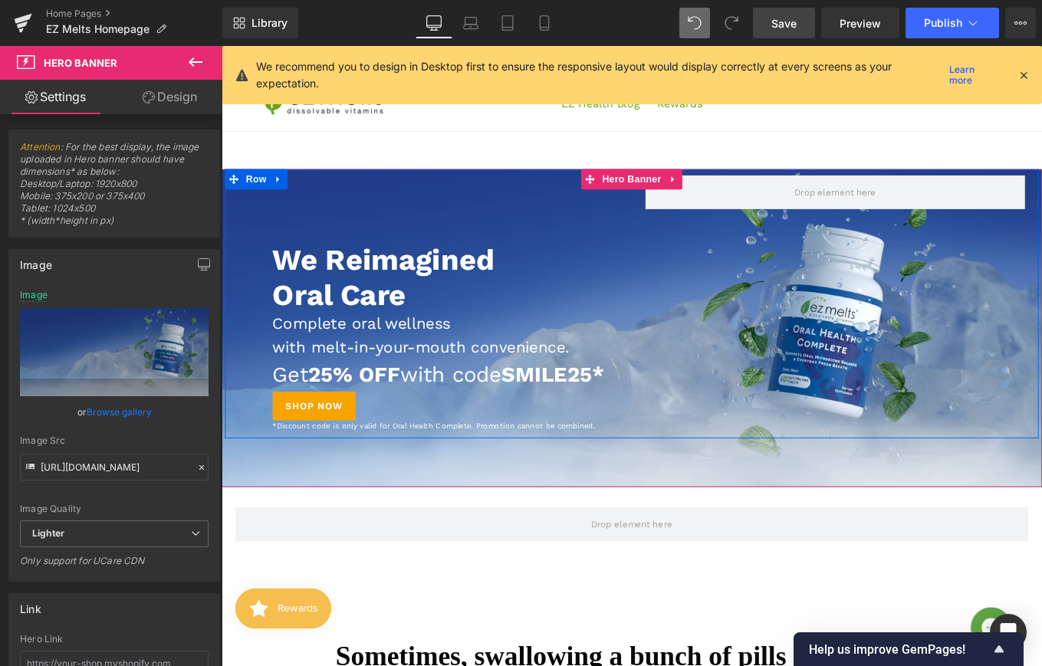
scroll to position [0, 0]
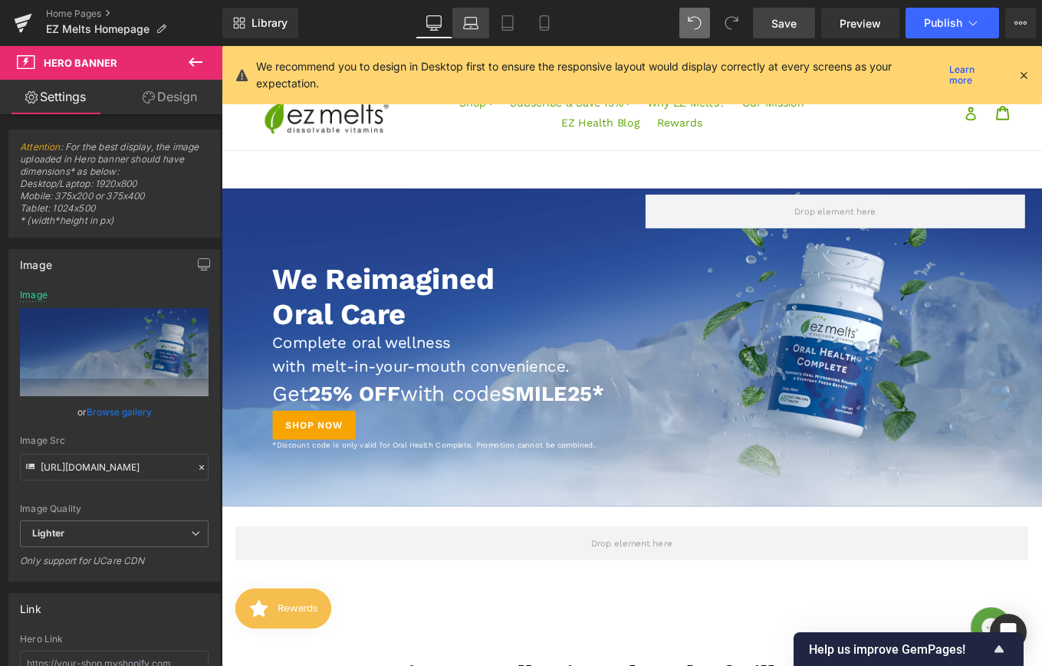
click at [475, 28] on icon at bounding box center [470, 22] width 15 height 15
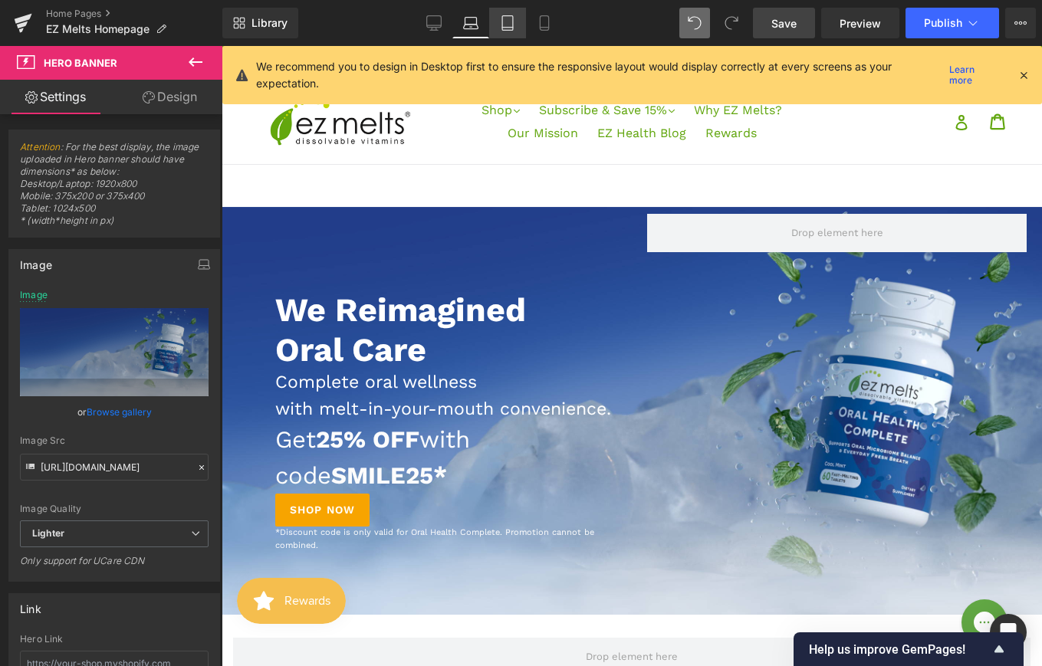
click at [502, 17] on icon at bounding box center [507, 23] width 11 height 15
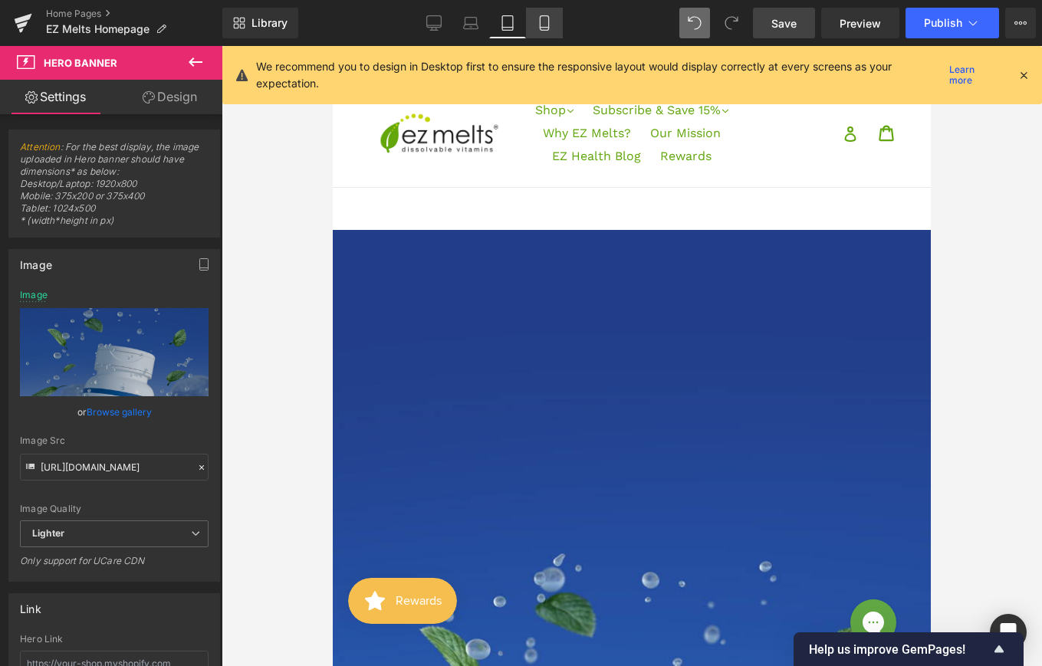
click at [546, 18] on icon at bounding box center [544, 22] width 15 height 15
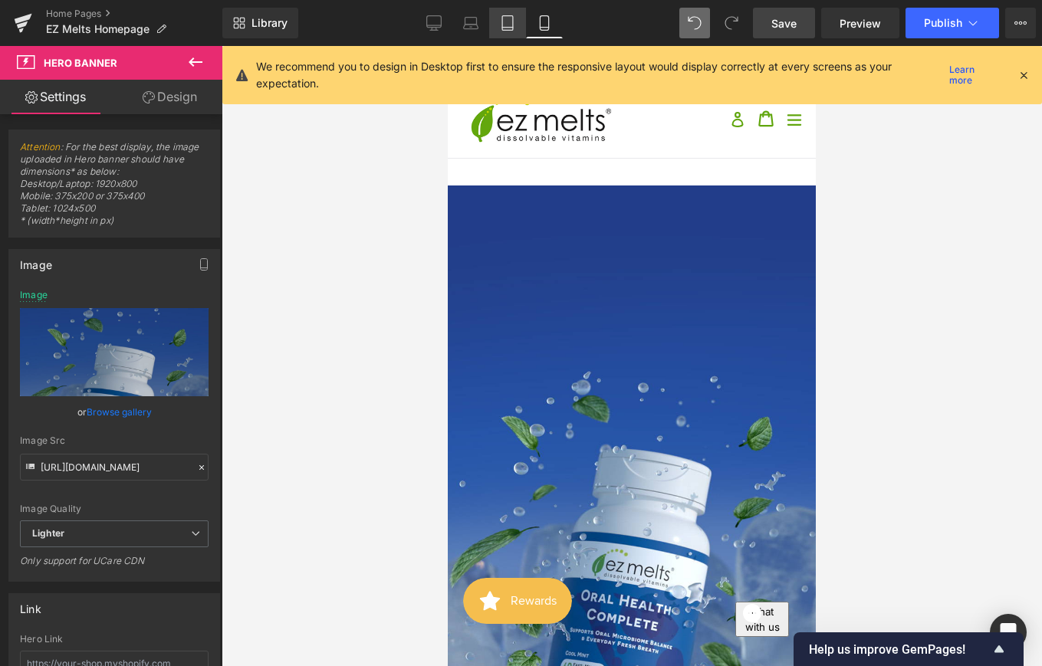
click at [514, 13] on link "Tablet" at bounding box center [507, 23] width 37 height 31
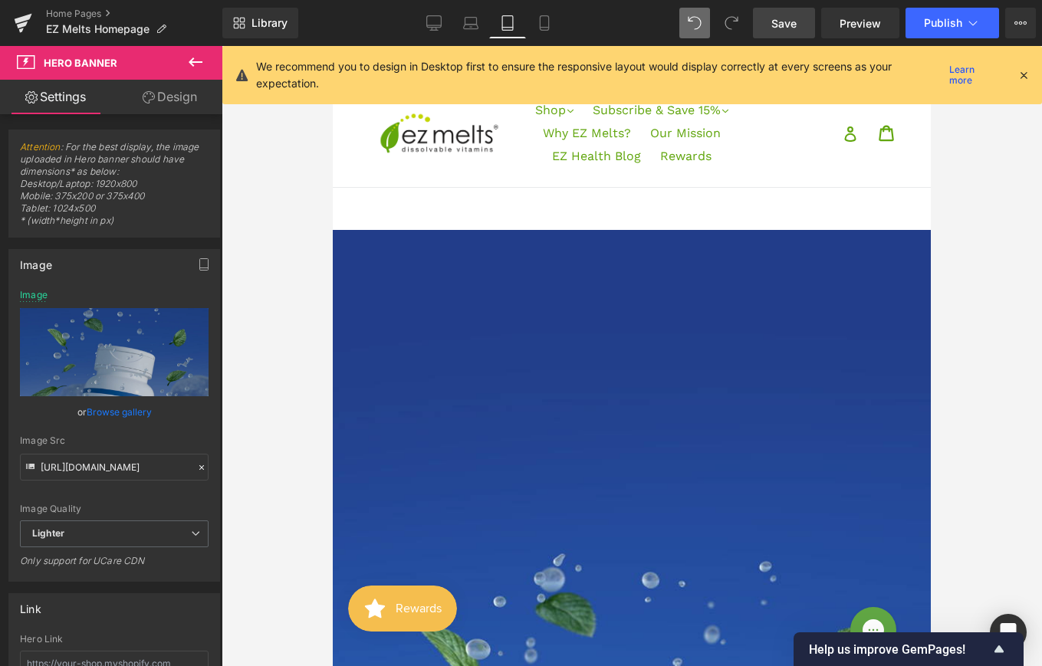
type input "[URL][DOMAIN_NAME]"
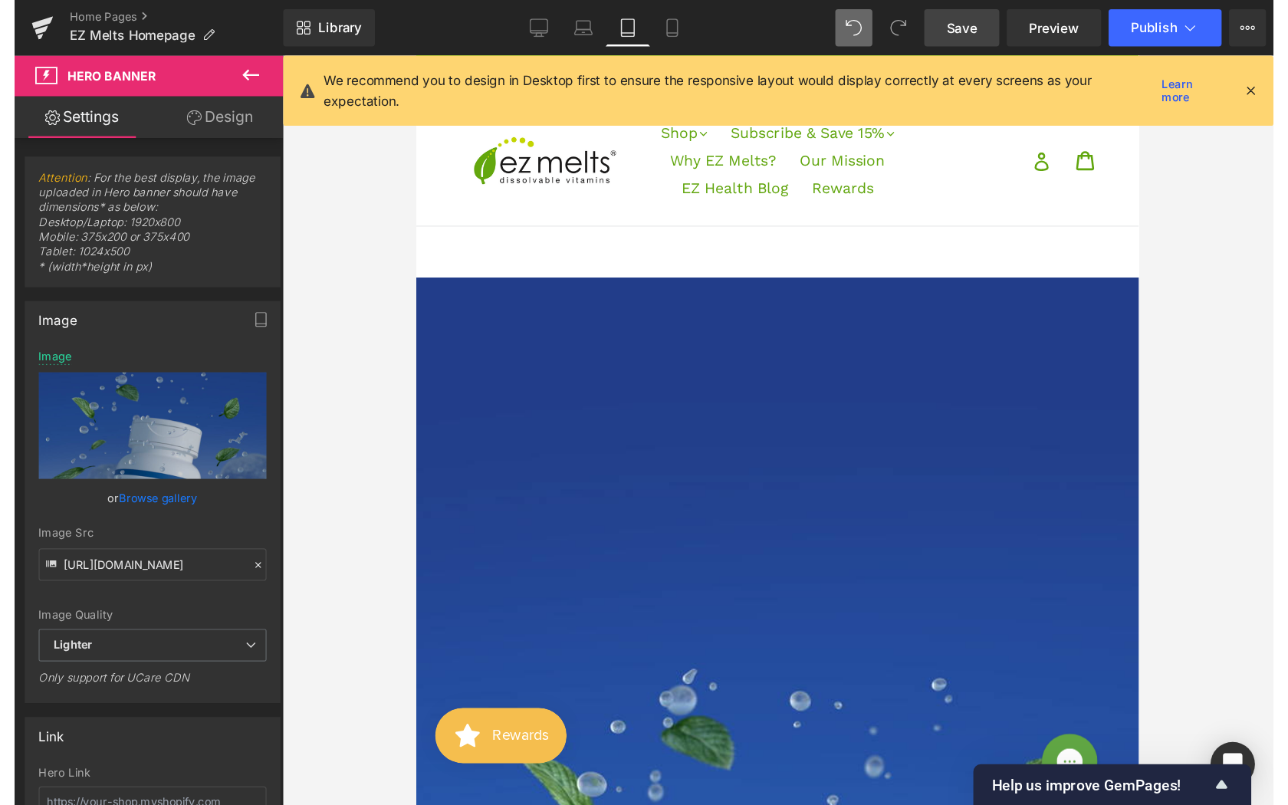
scroll to position [44, 0]
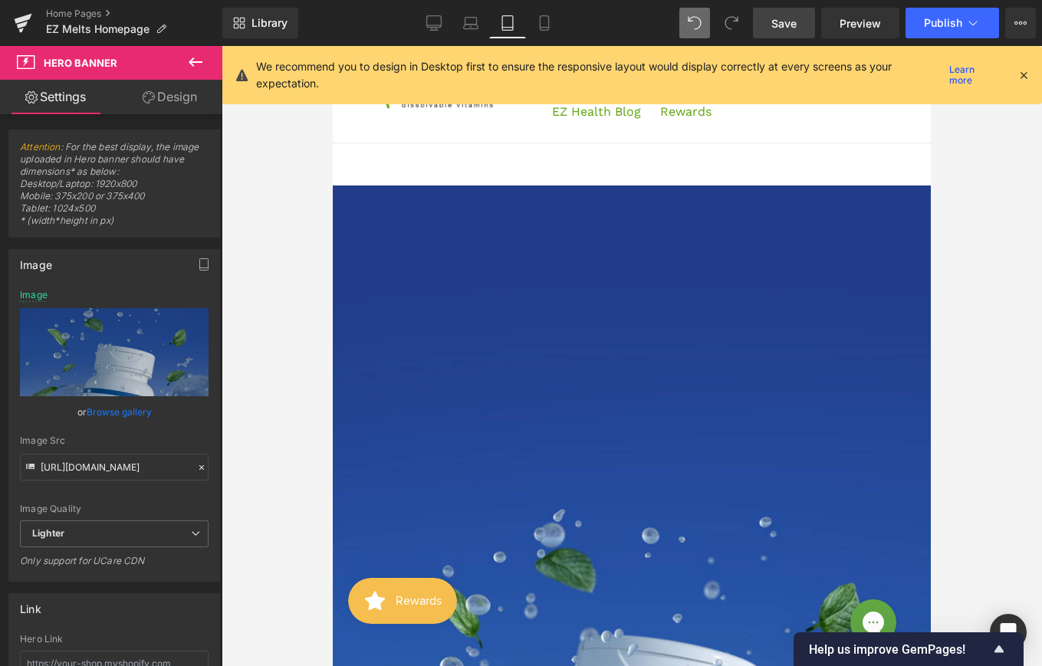
click at [192, 70] on icon at bounding box center [195, 62] width 18 height 18
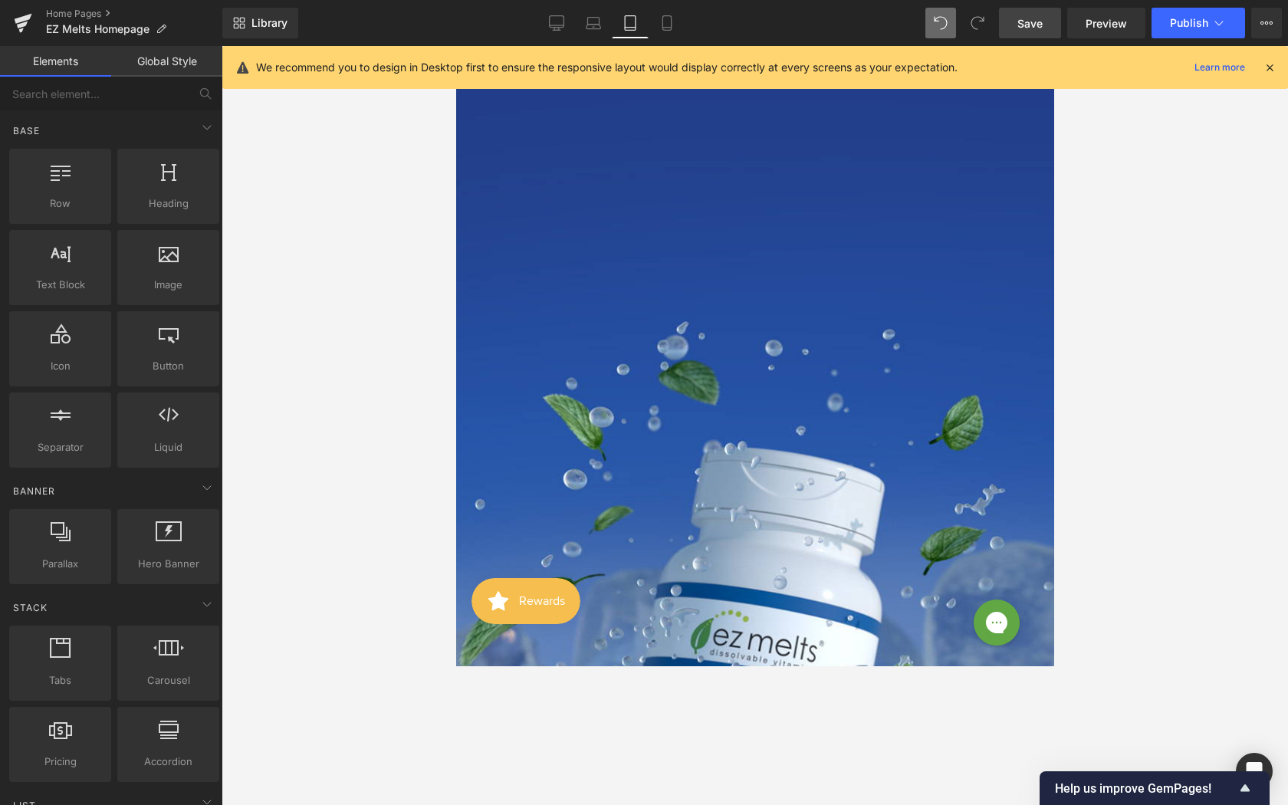
scroll to position [0, 0]
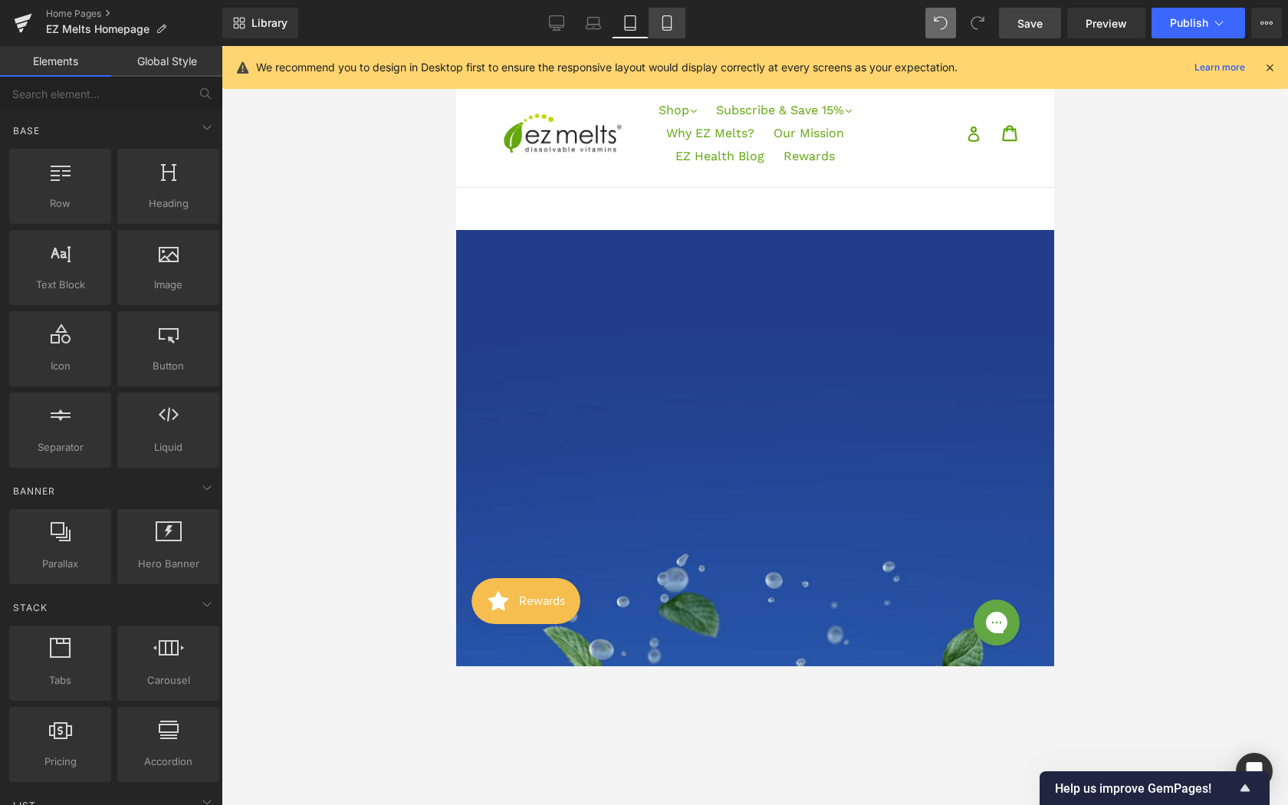
click at [669, 19] on icon at bounding box center [666, 22] width 15 height 15
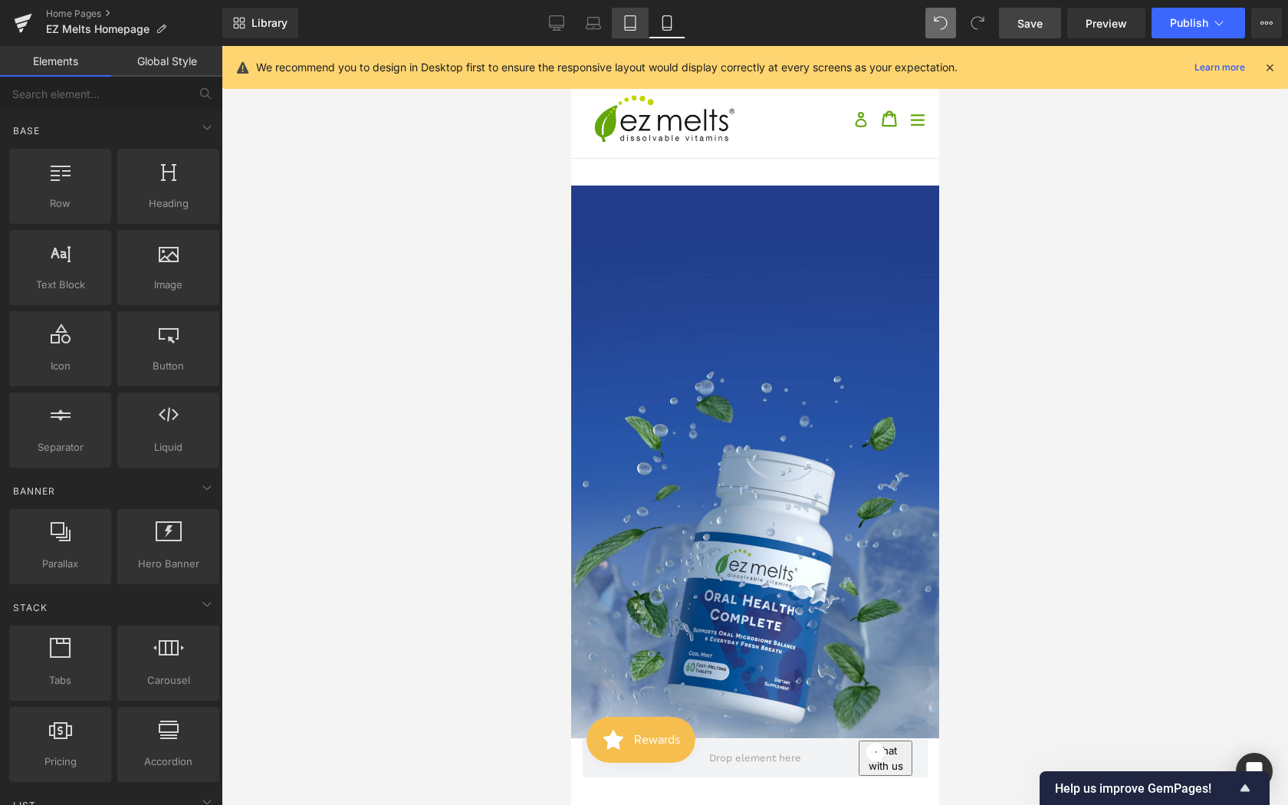
click at [628, 15] on icon at bounding box center [630, 22] width 15 height 15
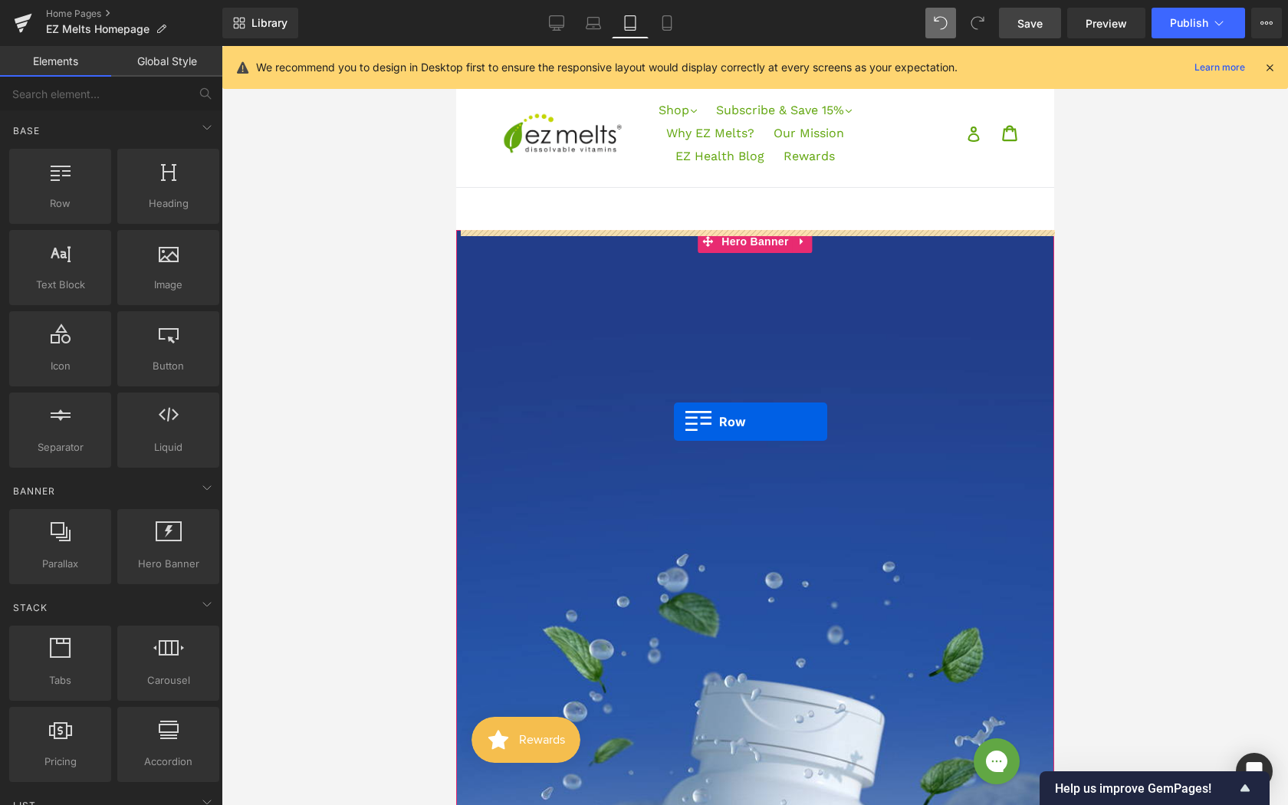
drag, startPoint x: 527, startPoint y: 236, endPoint x: 673, endPoint y: 423, distance: 237.1
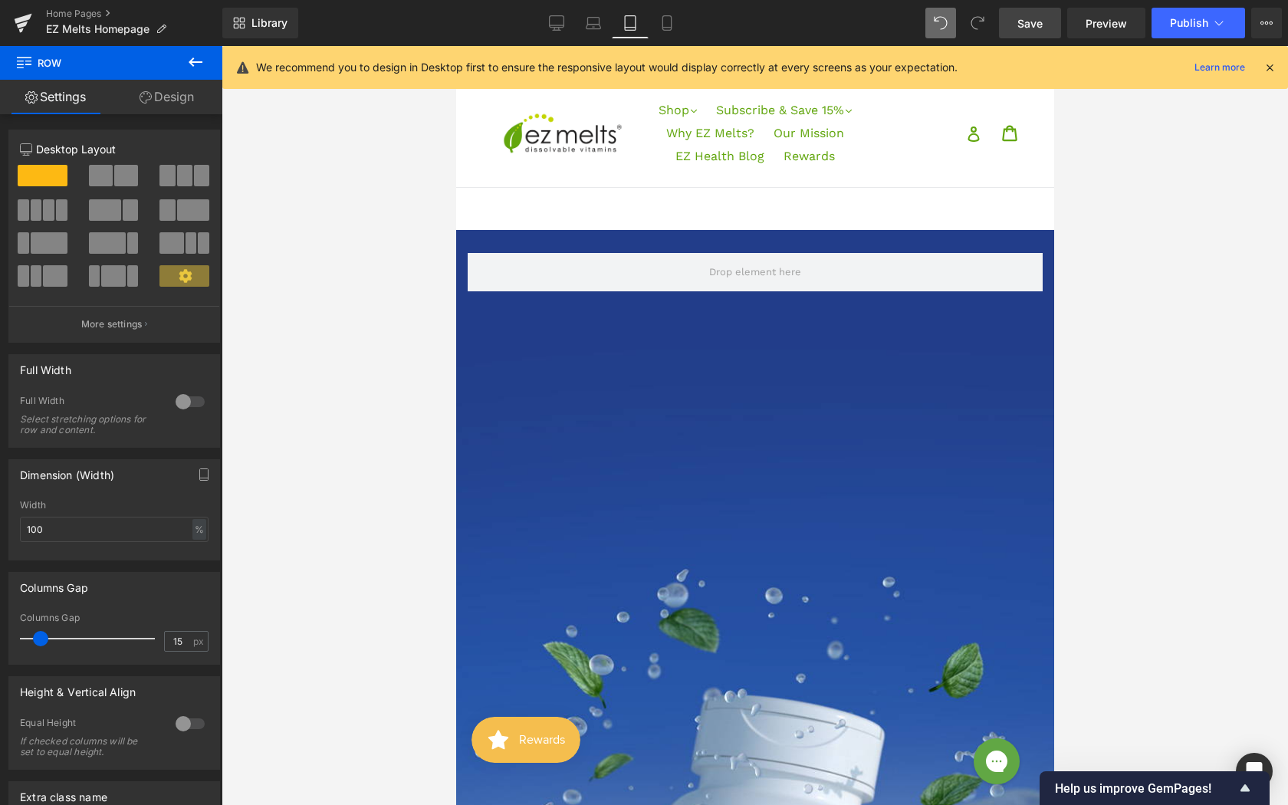
click at [194, 63] on icon at bounding box center [195, 62] width 18 height 18
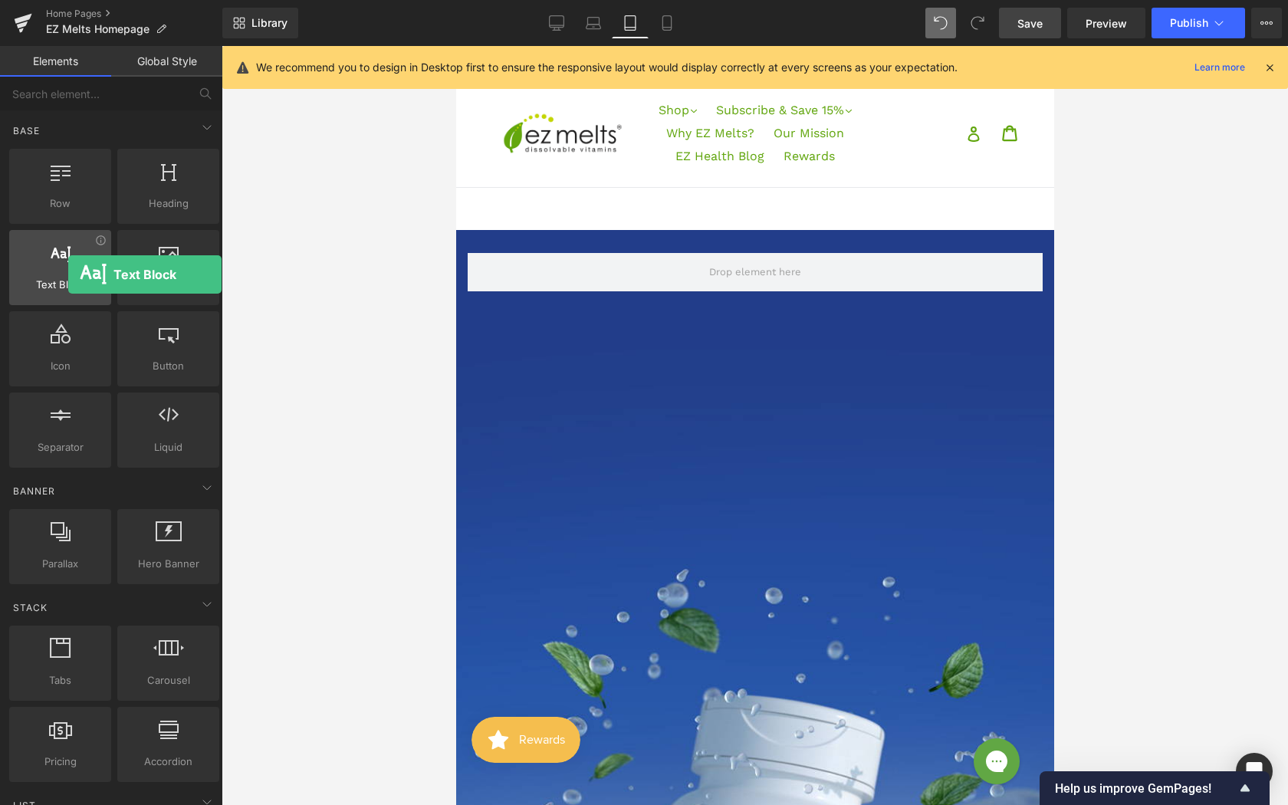
click at [68, 275] on div at bounding box center [60, 259] width 93 height 35
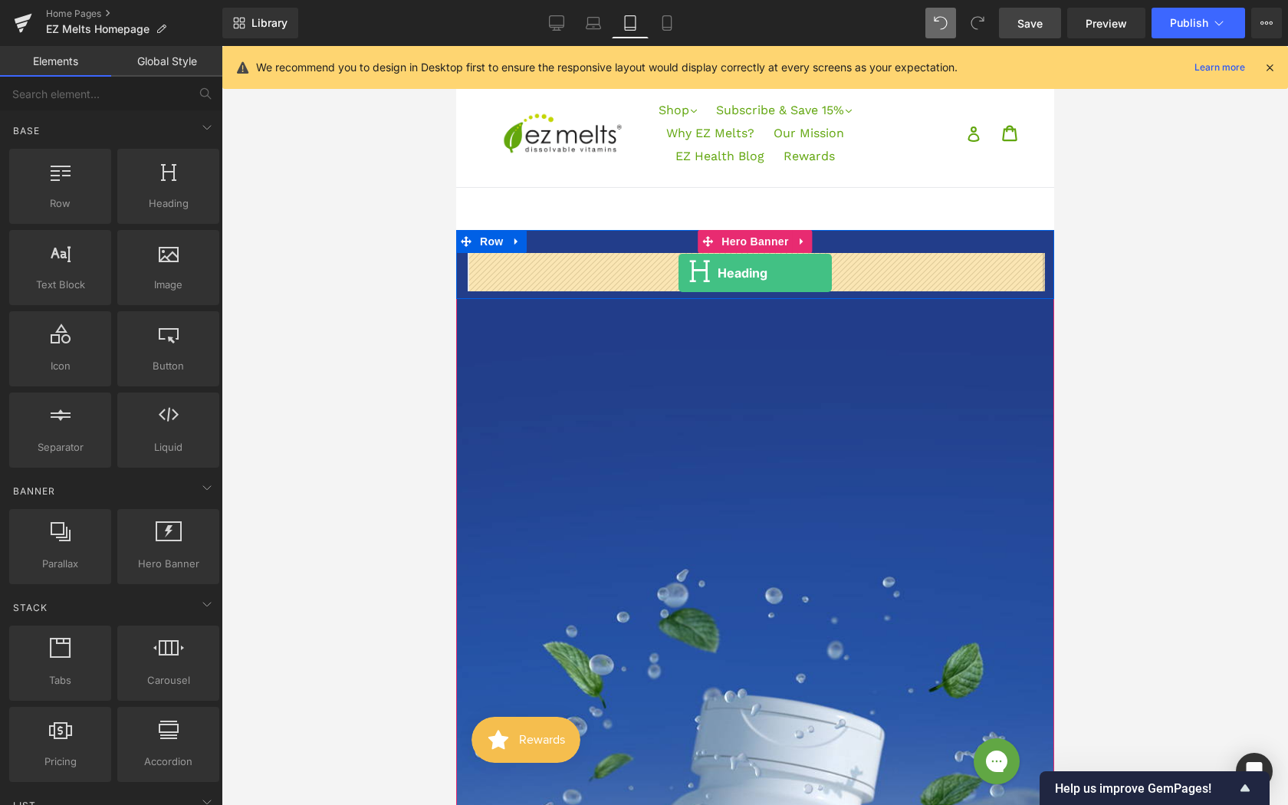
drag, startPoint x: 613, startPoint y: 230, endPoint x: 678, endPoint y: 273, distance: 77.4
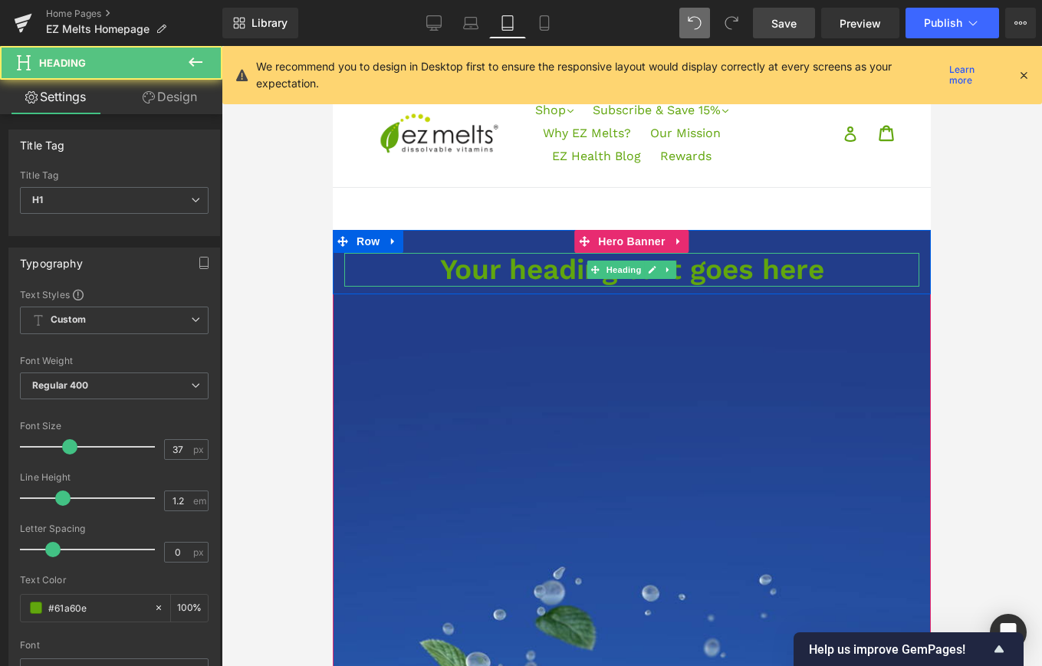
click at [522, 267] on h1 "Your heading text goes here" at bounding box center [631, 270] width 575 height 34
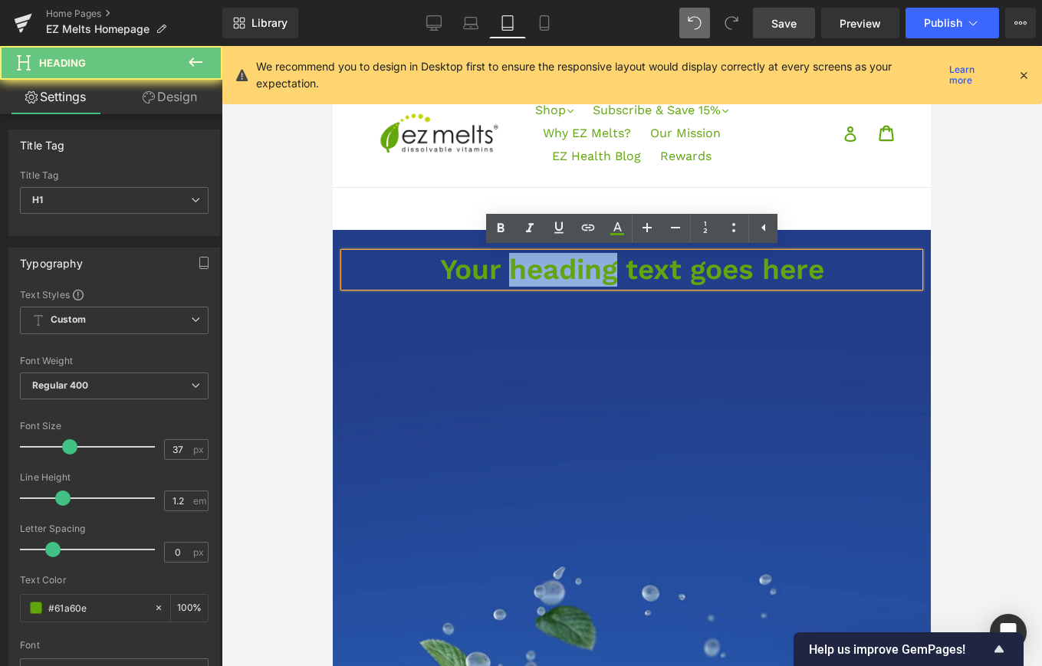
click at [522, 267] on h1 "Your heading text goes here" at bounding box center [631, 270] width 575 height 34
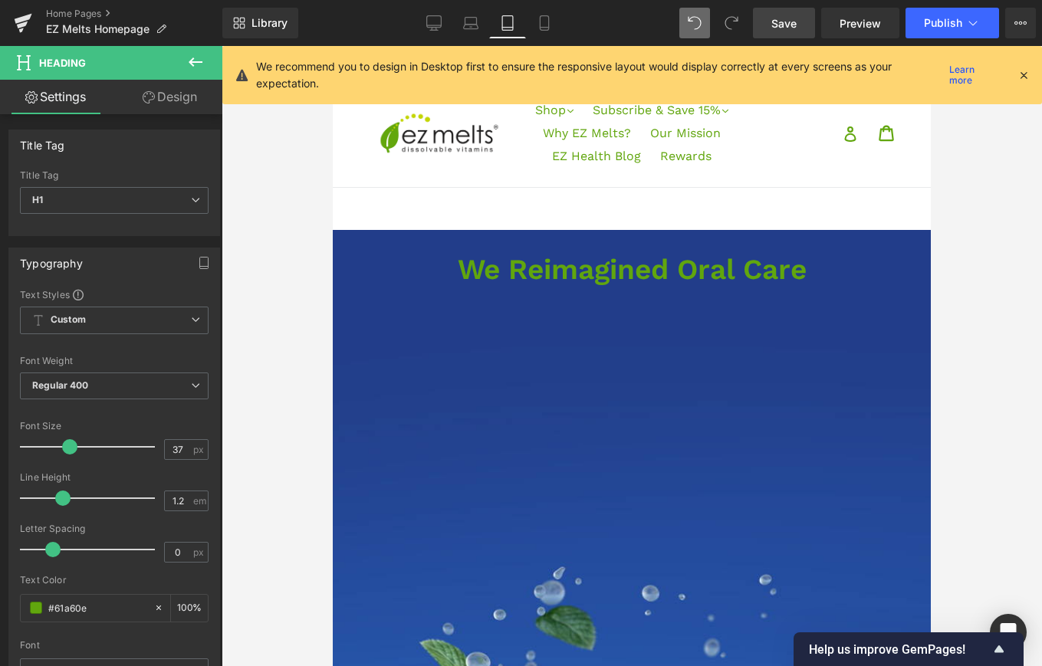
click at [189, 58] on icon at bounding box center [195, 62] width 18 height 18
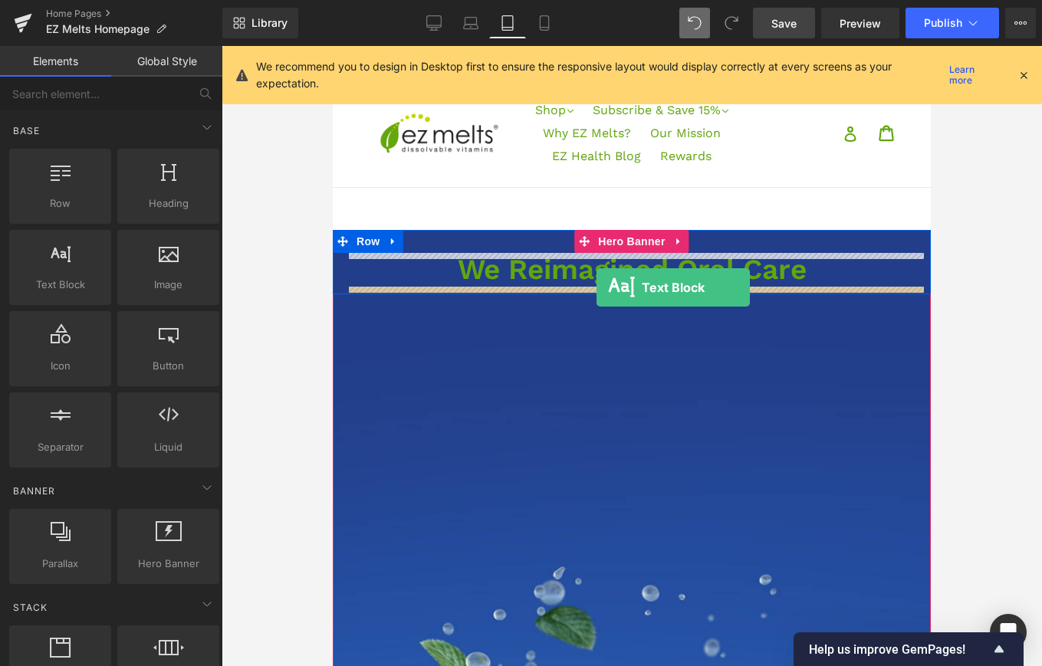
drag, startPoint x: 398, startPoint y: 313, endPoint x: 596, endPoint y: 288, distance: 199.5
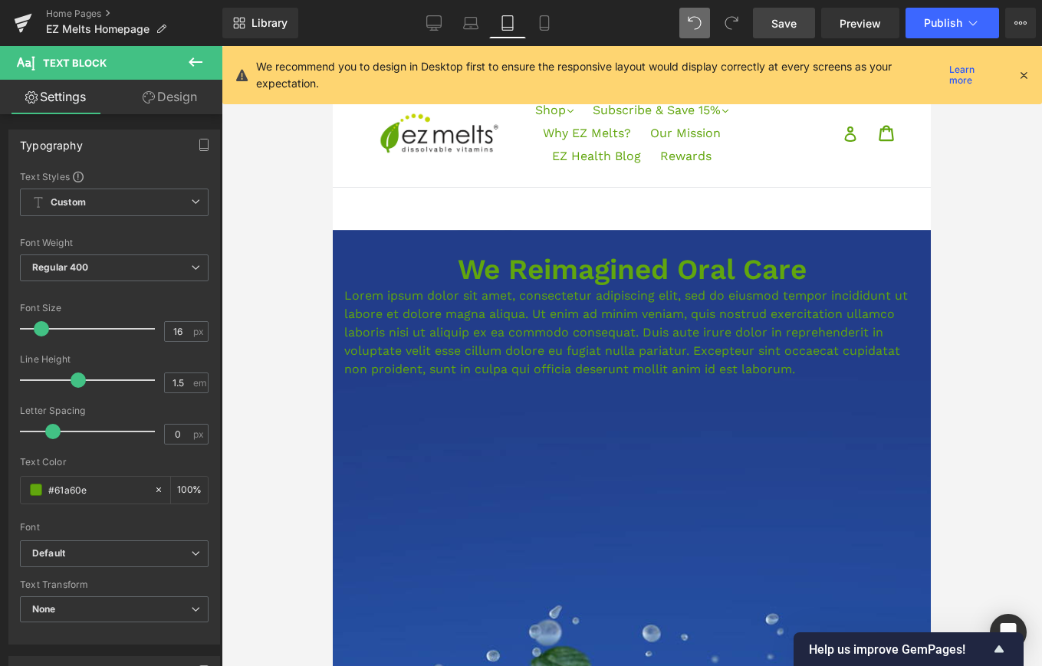
click at [433, 335] on p "Lorem ipsum dolor sit amet, consectetur adipiscing elit, sed do eiusmod tempor …" at bounding box center [631, 333] width 575 height 92
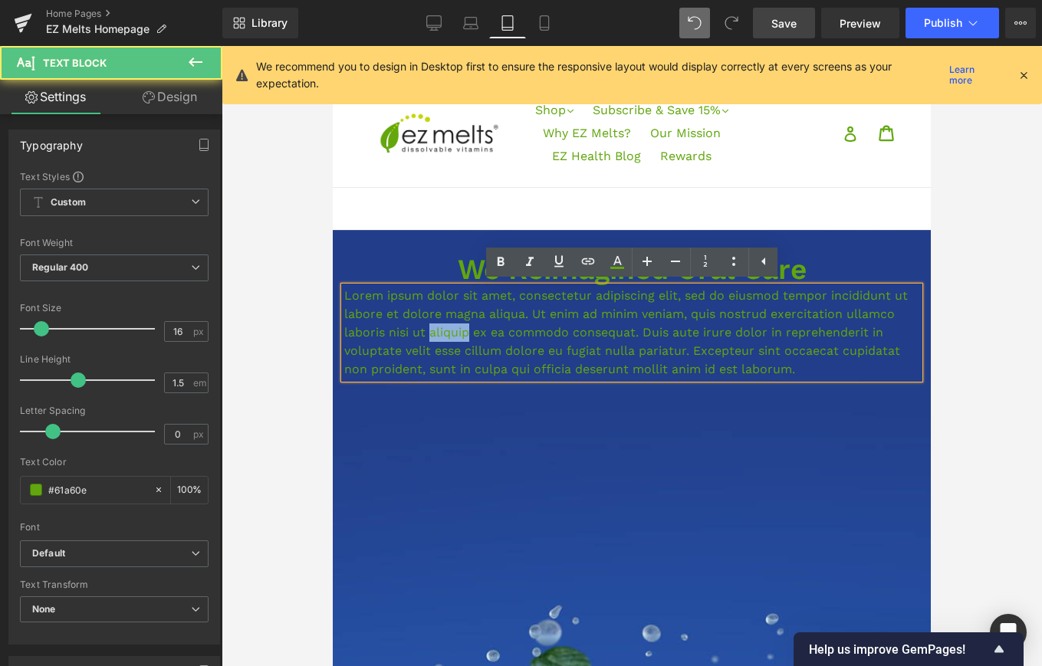
click at [433, 335] on p "Lorem ipsum dolor sit amet, consectetur adipiscing elit, sed do eiusmod tempor …" at bounding box center [631, 333] width 575 height 92
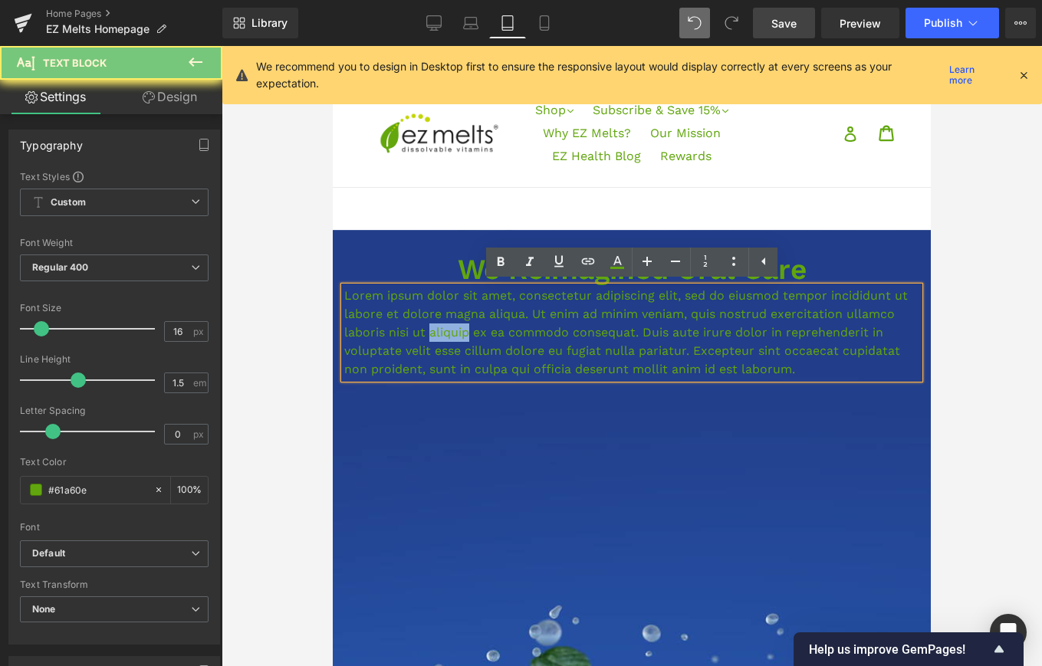
click at [433, 335] on p "Lorem ipsum dolor sit amet, consectetur adipiscing elit, sed do eiusmod tempor …" at bounding box center [631, 333] width 575 height 92
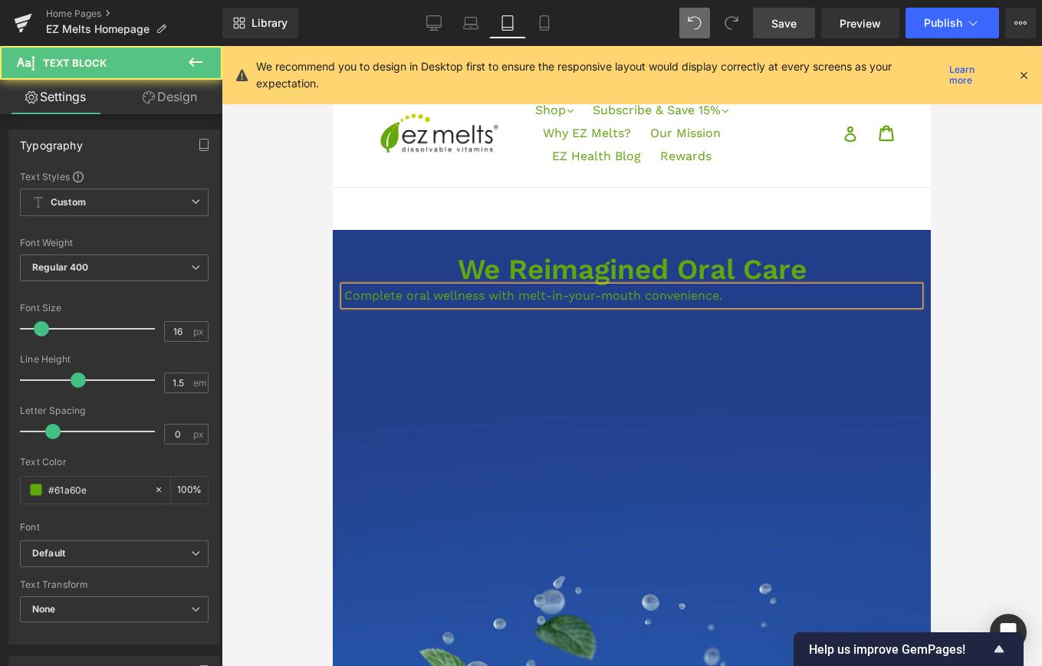
click at [406, 305] on div "Complete oral wellness with melt-in-your-mouth convenience." at bounding box center [631, 296] width 575 height 18
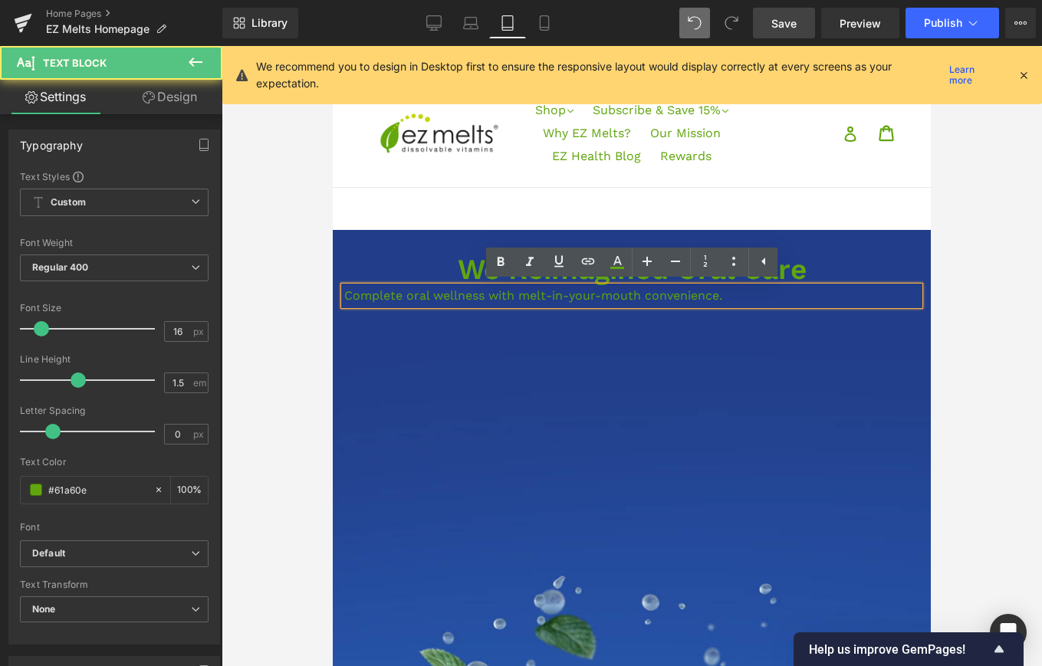
click at [406, 299] on p "Complete oral wellness with melt-in-your-mouth convenience." at bounding box center [631, 296] width 575 height 18
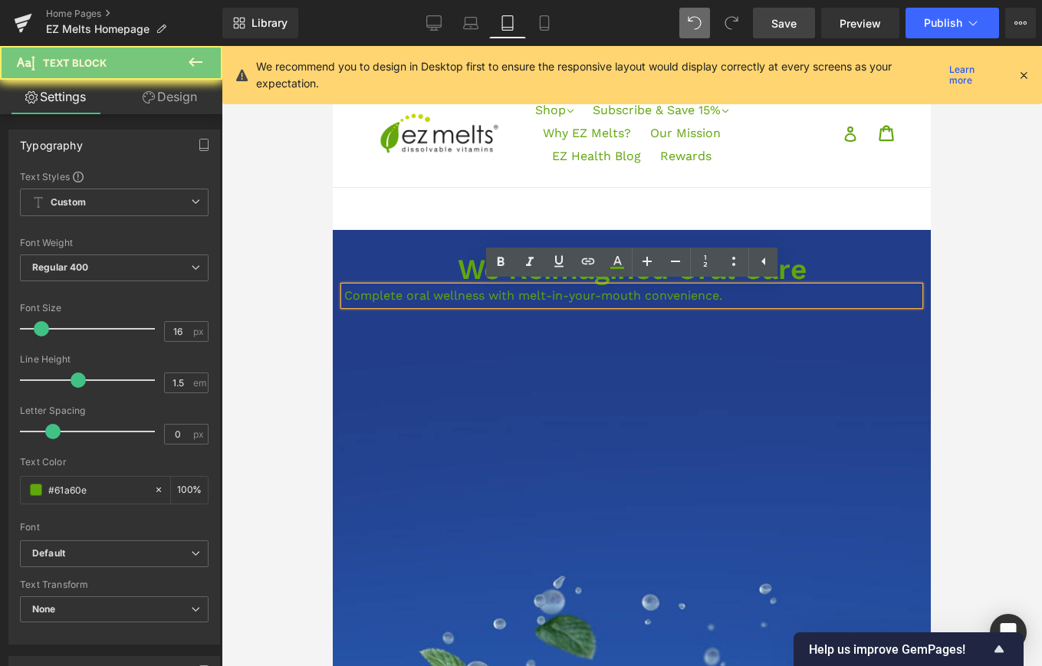
click at [406, 299] on p "Complete oral wellness with melt-in-your-mouth convenience." at bounding box center [631, 296] width 575 height 18
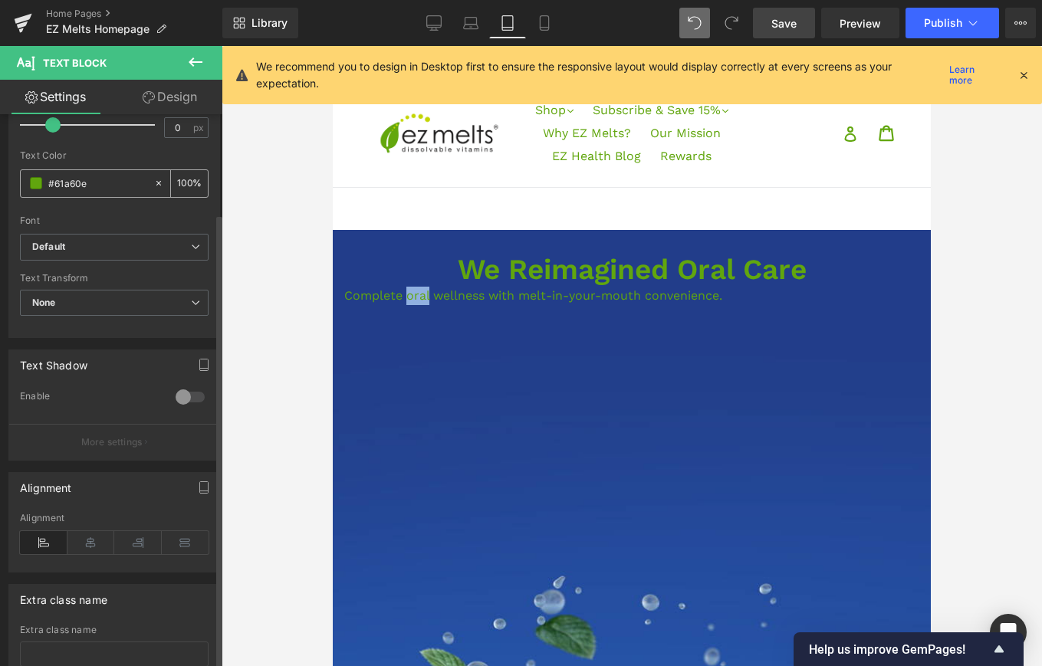
scroll to position [325, 0]
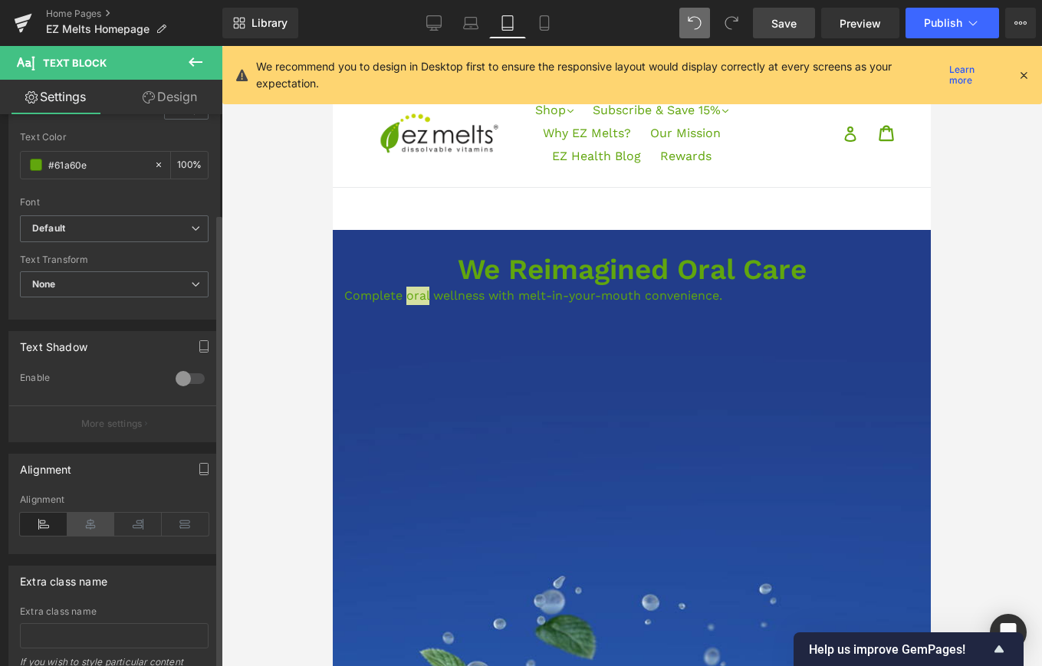
click at [96, 518] on icon at bounding box center [91, 524] width 48 height 23
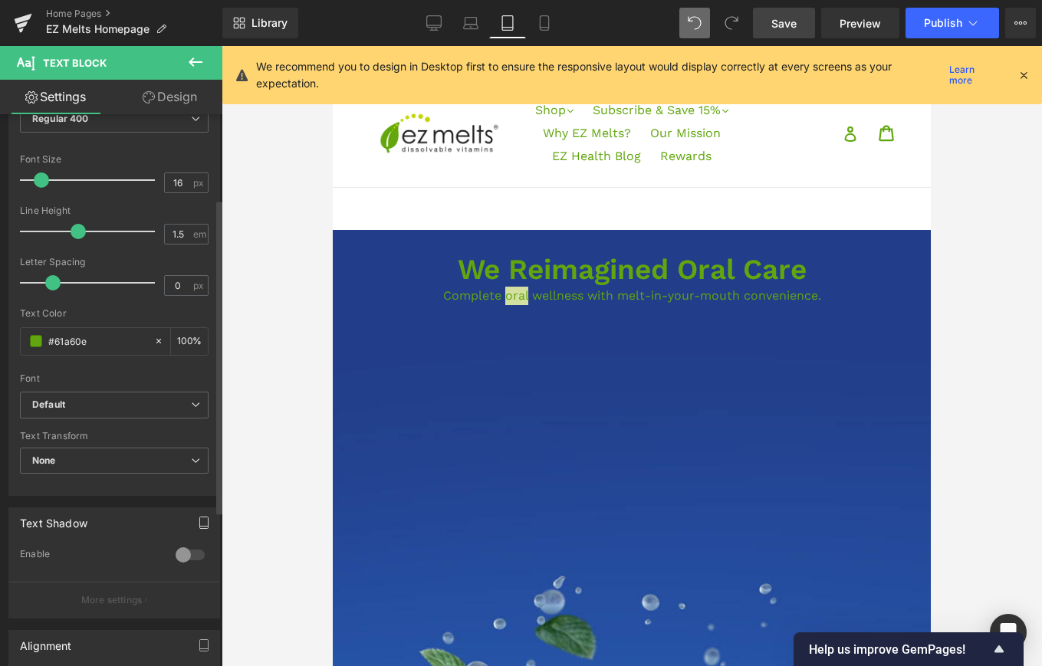
scroll to position [148, 0]
click at [38, 347] on span at bounding box center [36, 342] width 12 height 12
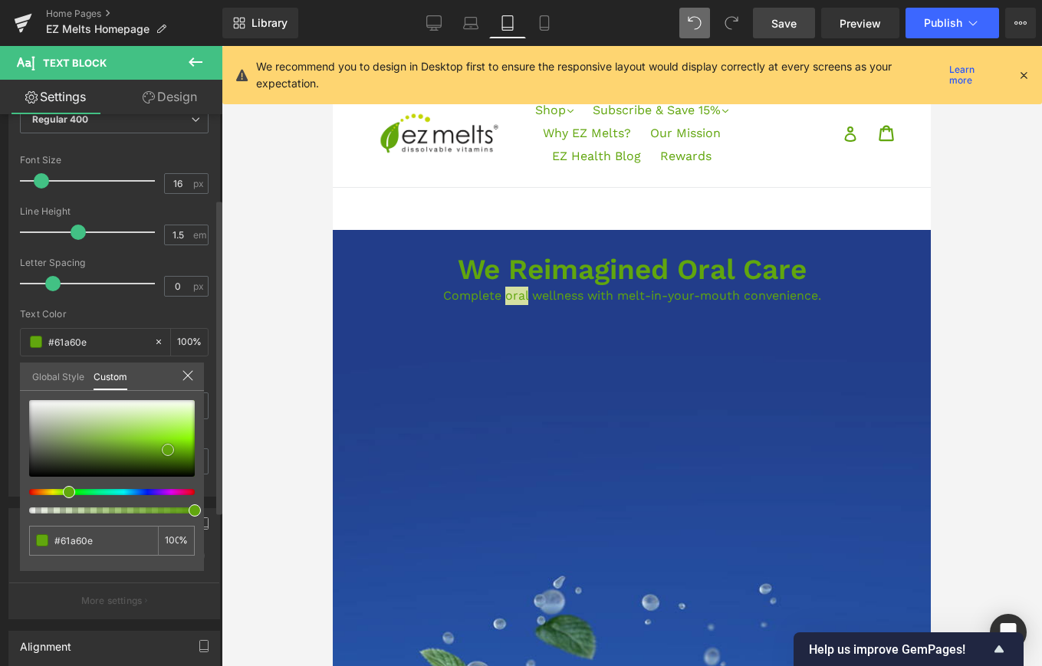
type input "#60a210"
type input "#76b12f"
type input "#9abd6f"
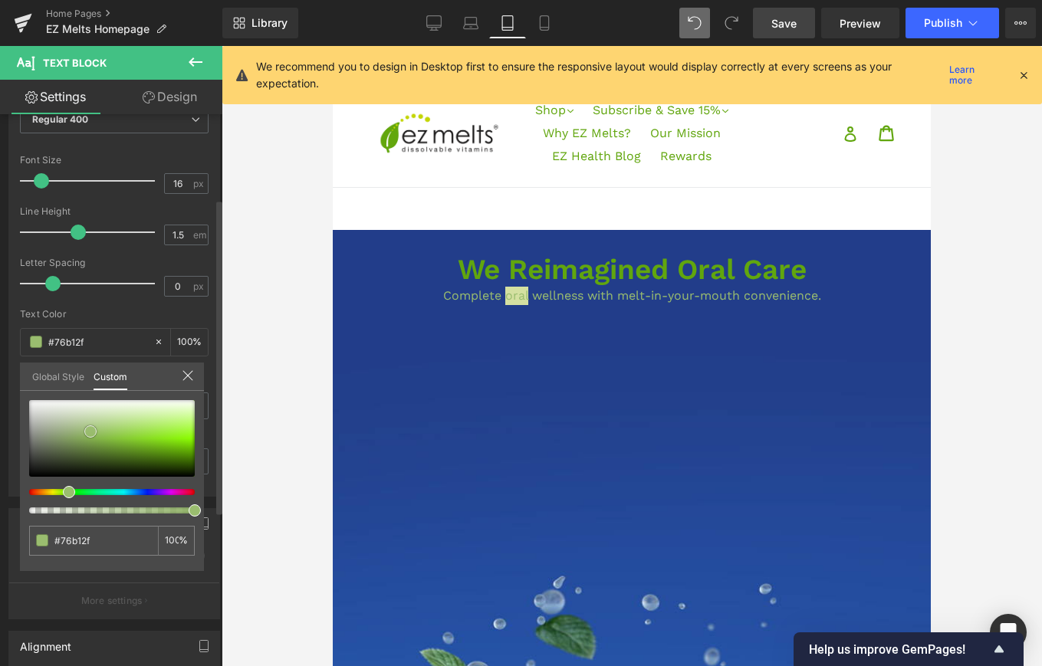
type input "#9abd6f"
type input "#b7c6a3"
type input "#c8cfbe"
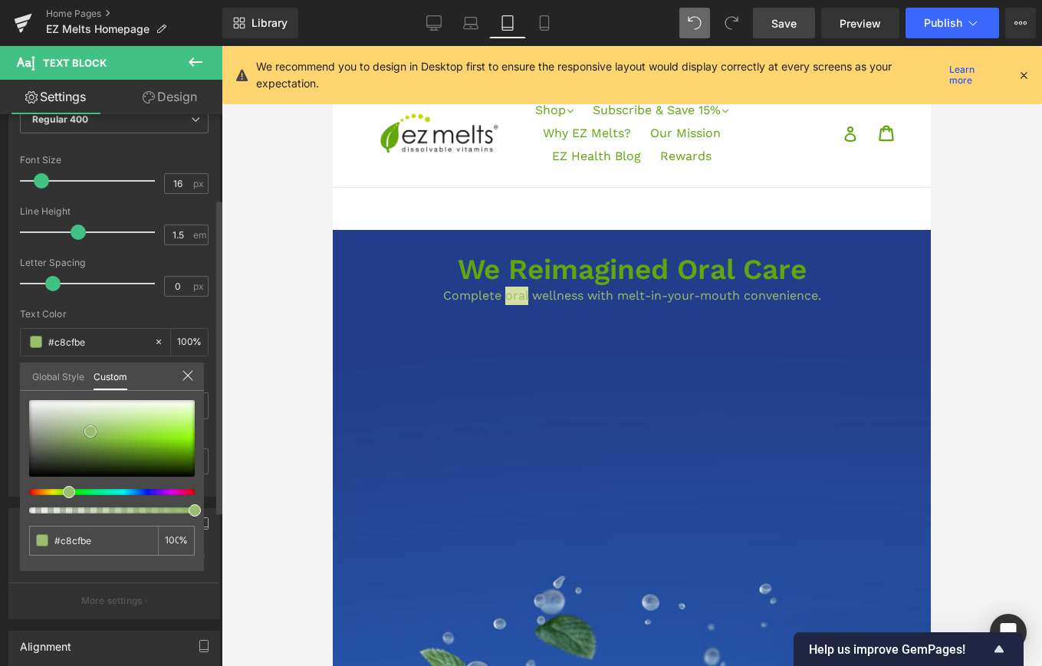
type input "#d2d7cb"
type input "#dbded8"
type input "#e7e9e6"
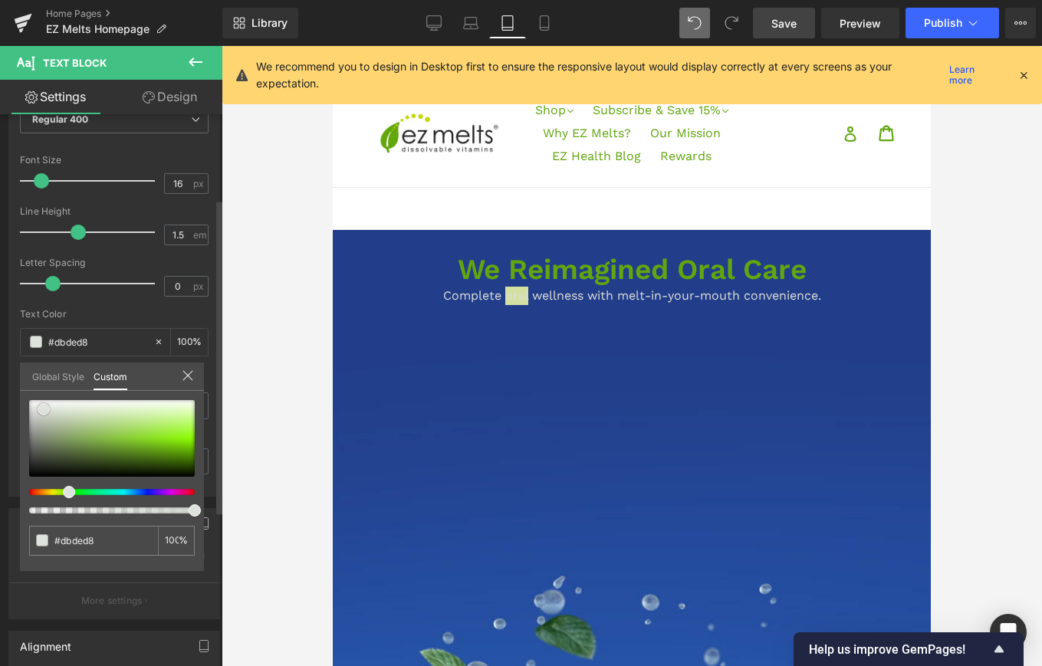
type input "#e7e9e6"
type input "#f4f5f4"
type input "#f9faf9"
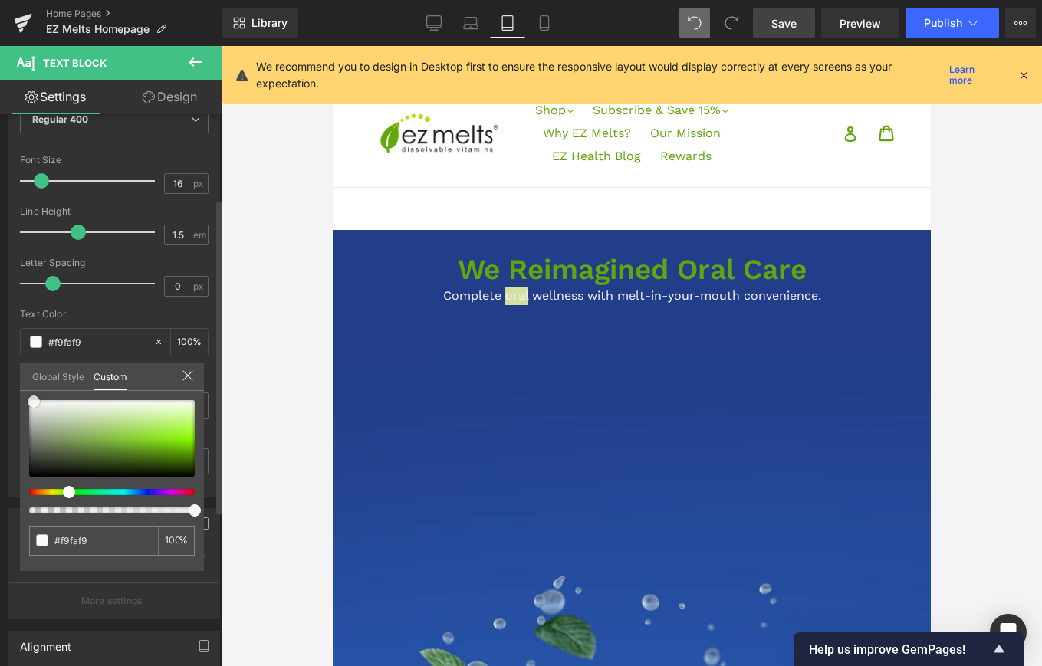
type input "#fcfcfc"
type input "#ffffff"
drag, startPoint x: 170, startPoint y: 449, endPoint x: 30, endPoint y: 396, distance: 150.2
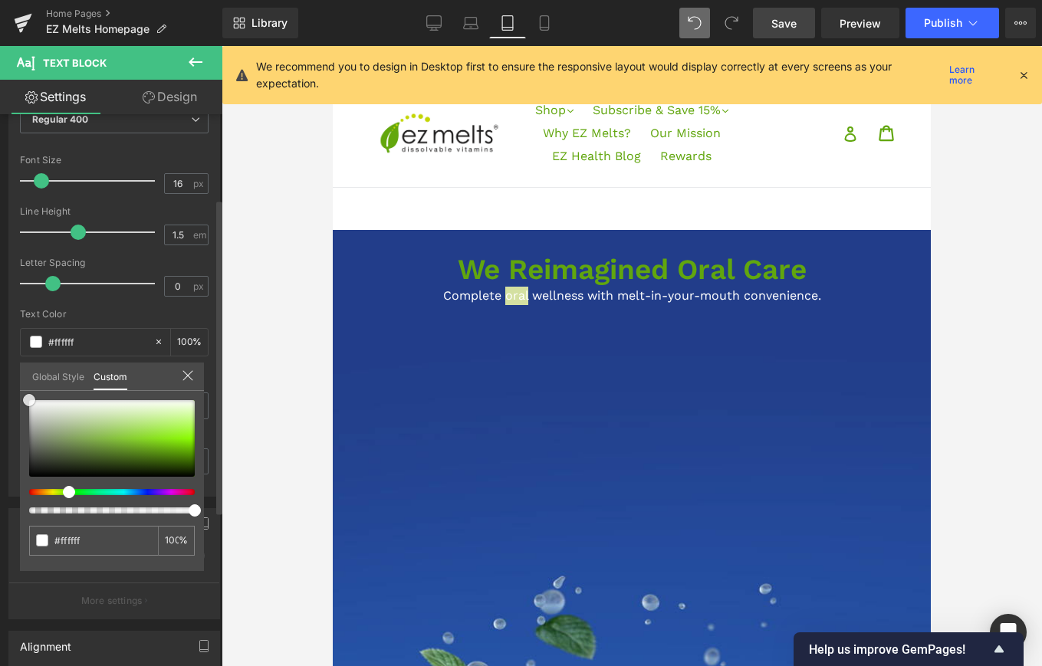
click at [30, 396] on span at bounding box center [29, 400] width 12 height 12
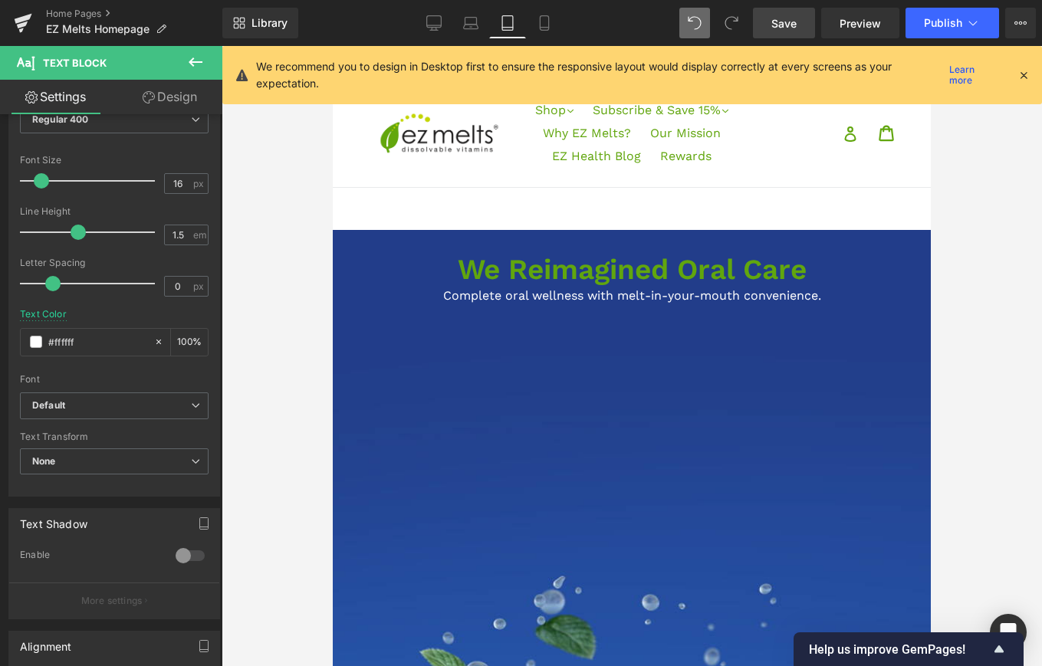
click at [196, 63] on icon at bounding box center [195, 62] width 18 height 18
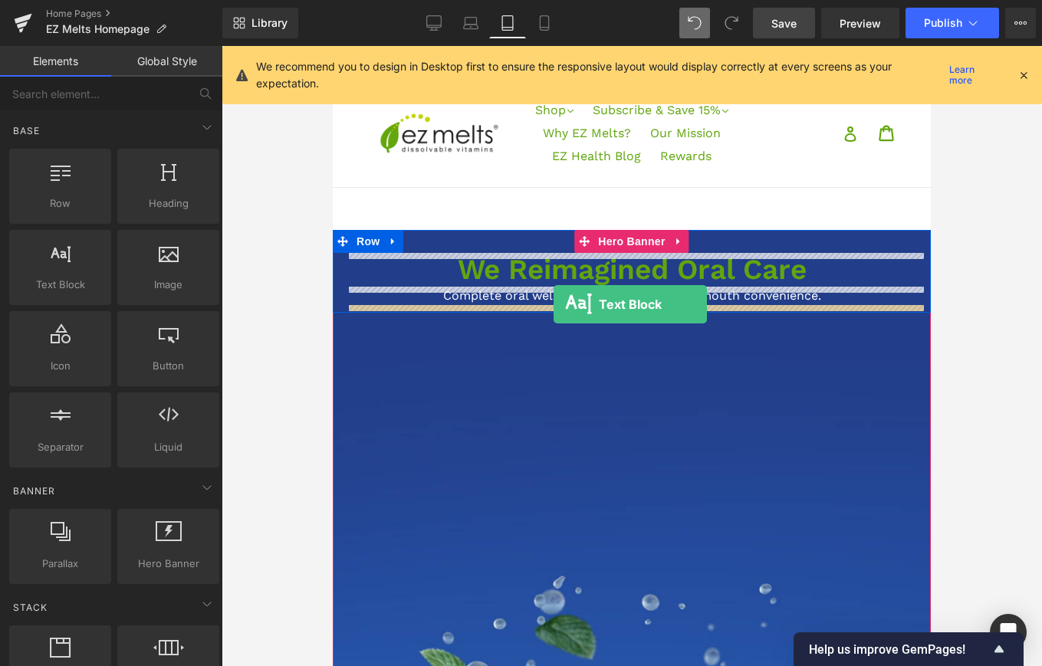
drag, startPoint x: 390, startPoint y: 307, endPoint x: 554, endPoint y: 304, distance: 163.4
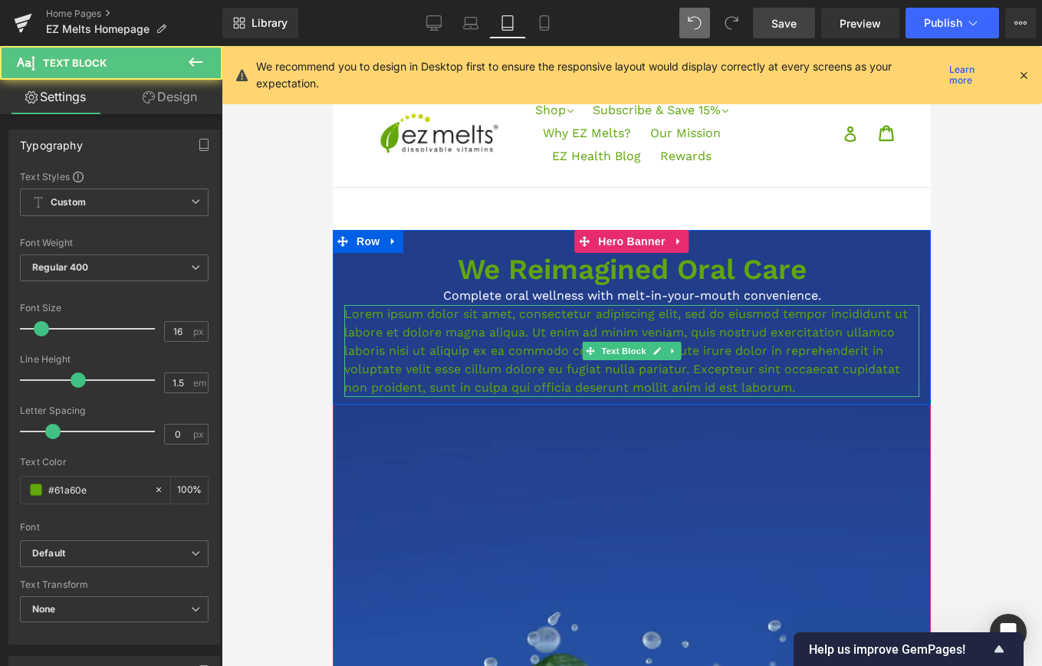
click at [784, 340] on p "Lorem ipsum dolor sit amet, consectetur adipiscing elit, sed do eiusmod tempor …" at bounding box center [631, 351] width 575 height 92
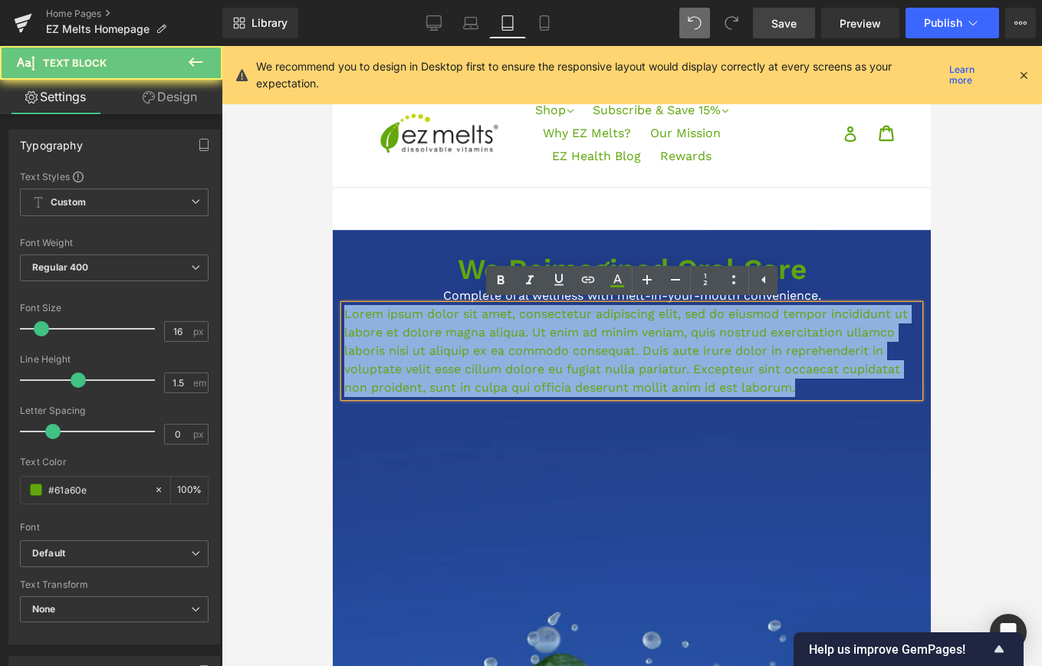
click at [784, 340] on p "Lorem ipsum dolor sit amet, consectetur adipiscing elit, sed do eiusmod tempor …" at bounding box center [631, 351] width 575 height 92
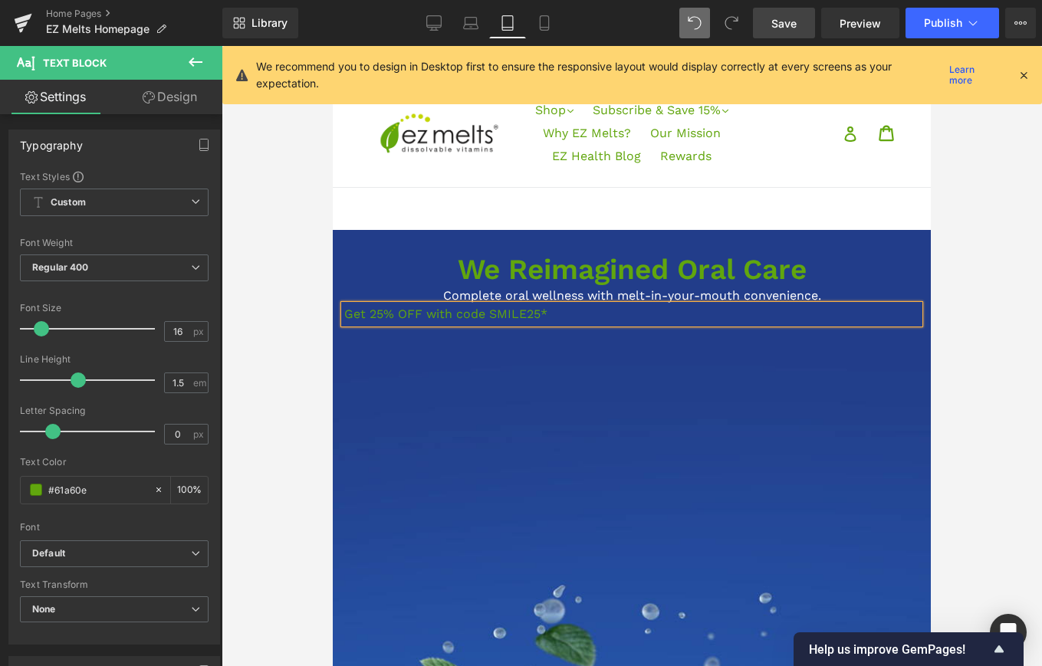
click at [411, 315] on p "Get 25% OFF with code SMILE25*" at bounding box center [631, 314] width 575 height 18
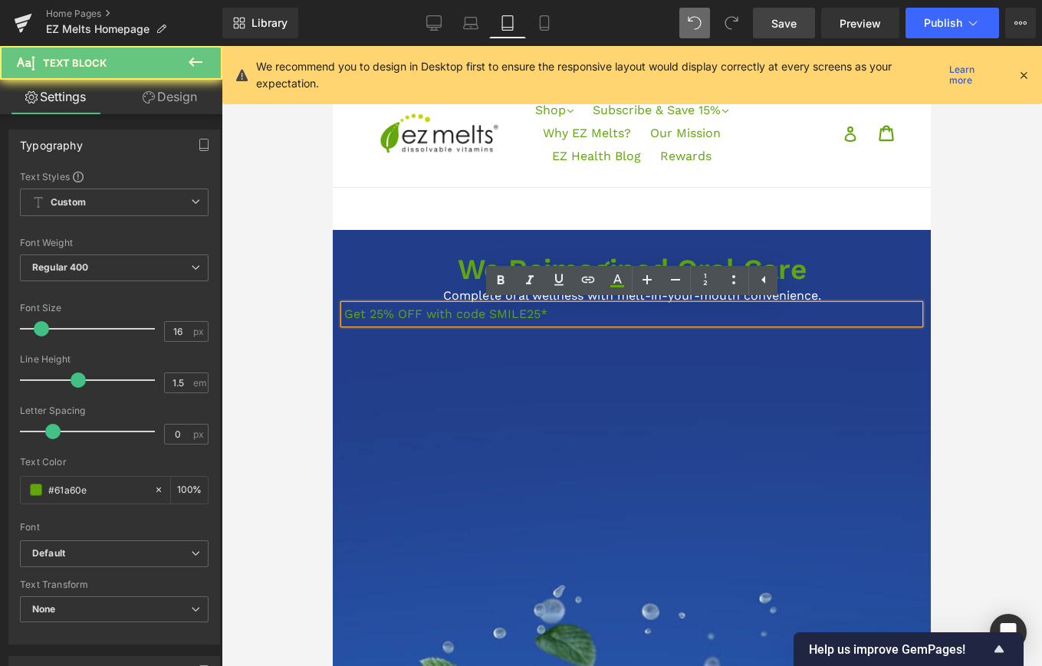
click at [411, 316] on p "Get 25% OFF with code SMILE25*" at bounding box center [631, 314] width 575 height 18
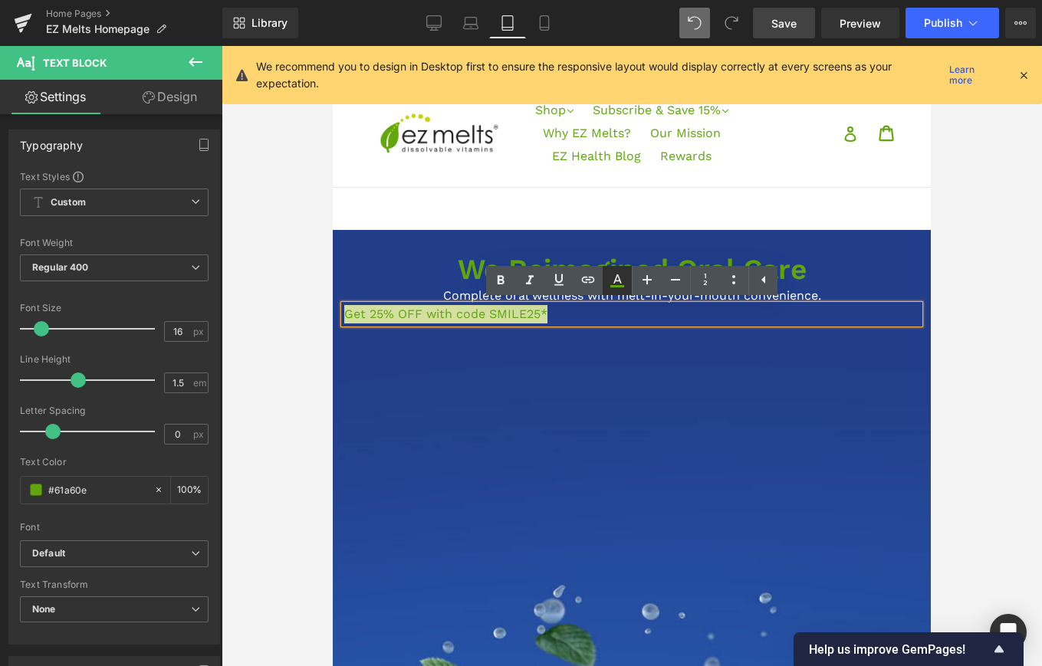
click at [623, 270] on link at bounding box center [617, 280] width 29 height 29
type input "#61a60e"
type input "100"
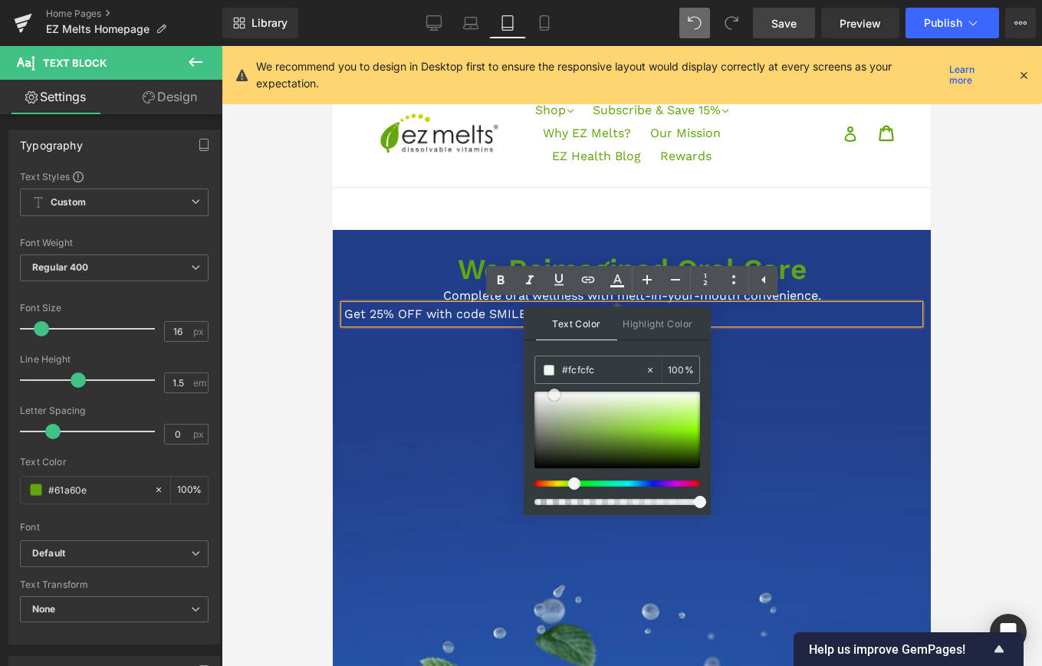
type input "#ffffff"
drag, startPoint x: 1007, startPoint y: 486, endPoint x: 521, endPoint y: 383, distance: 496.9
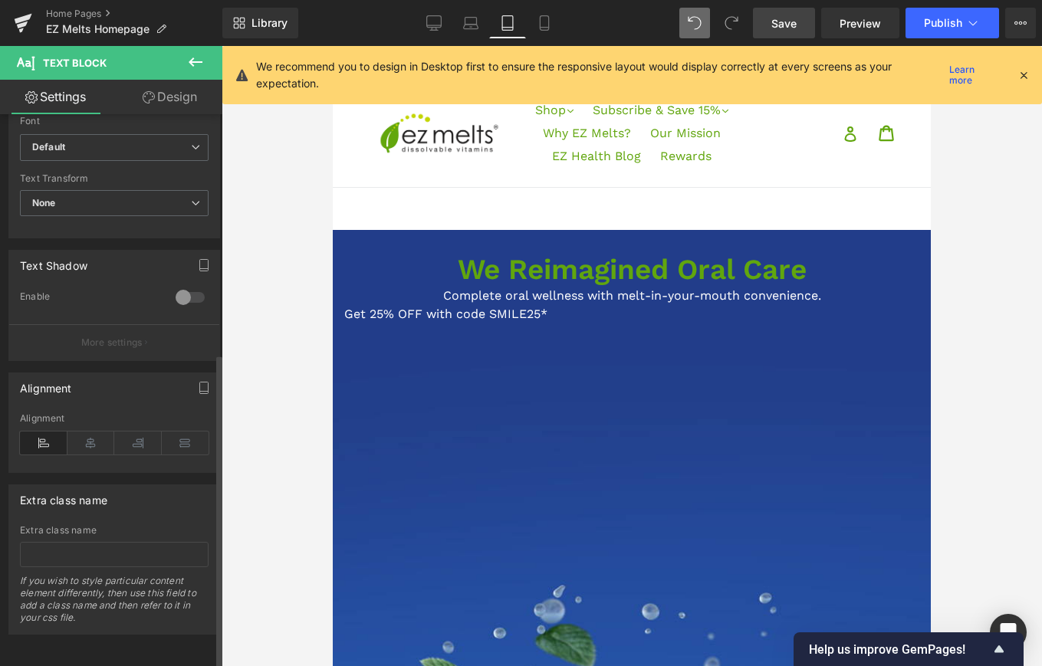
scroll to position [418, 0]
click at [93, 432] on icon at bounding box center [91, 443] width 48 height 23
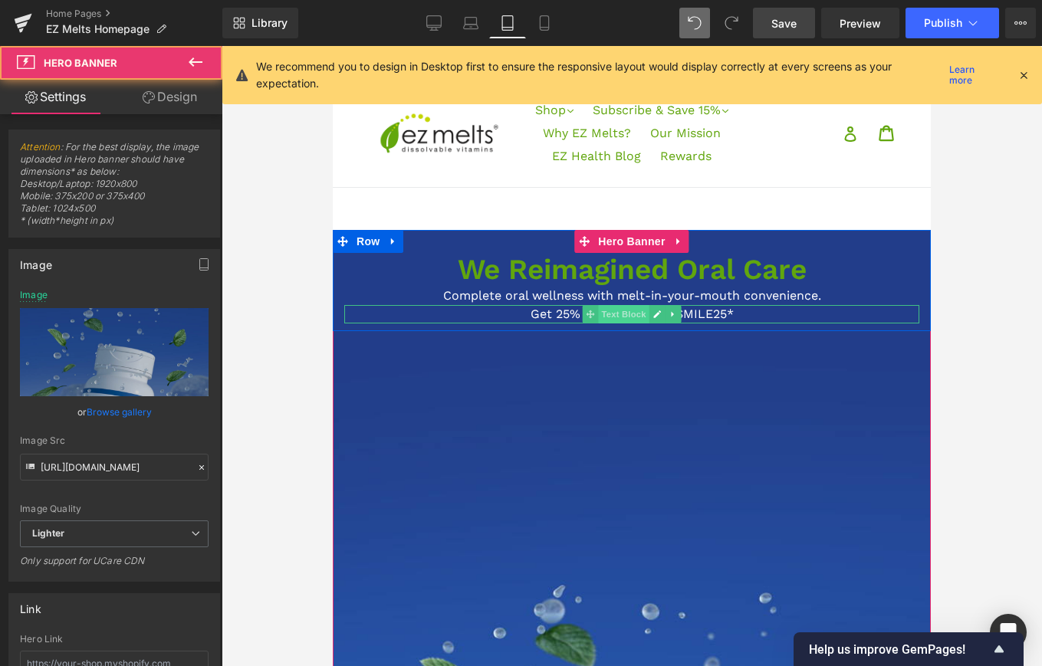
click at [621, 318] on span "Text Block" at bounding box center [623, 314] width 51 height 18
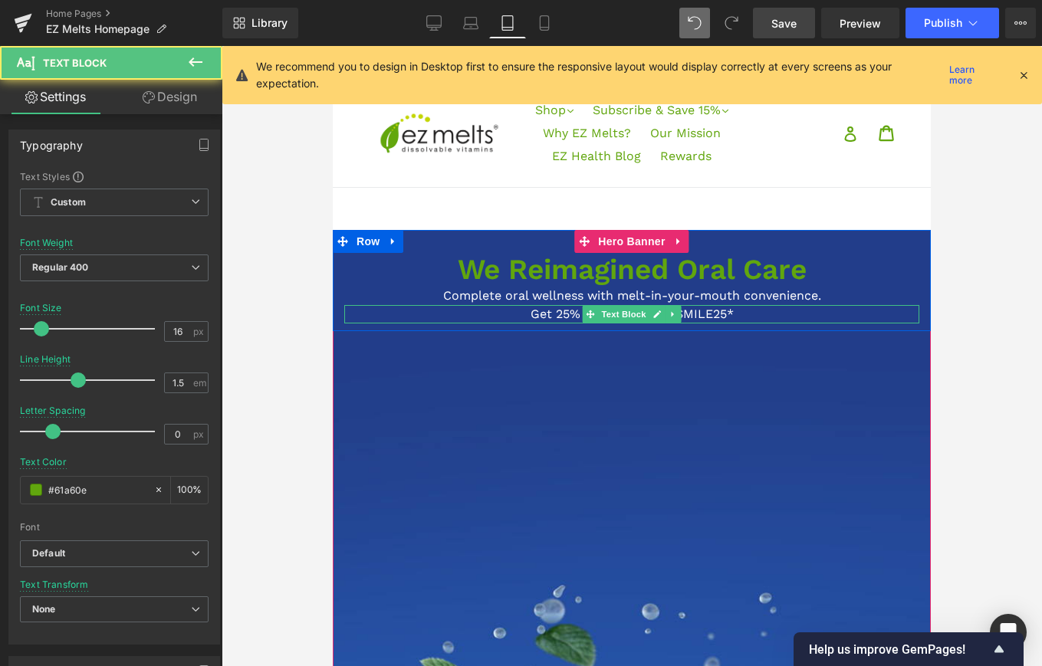
click at [532, 317] on span "Get 25% OFF with code SMILE25*" at bounding box center [632, 314] width 203 height 15
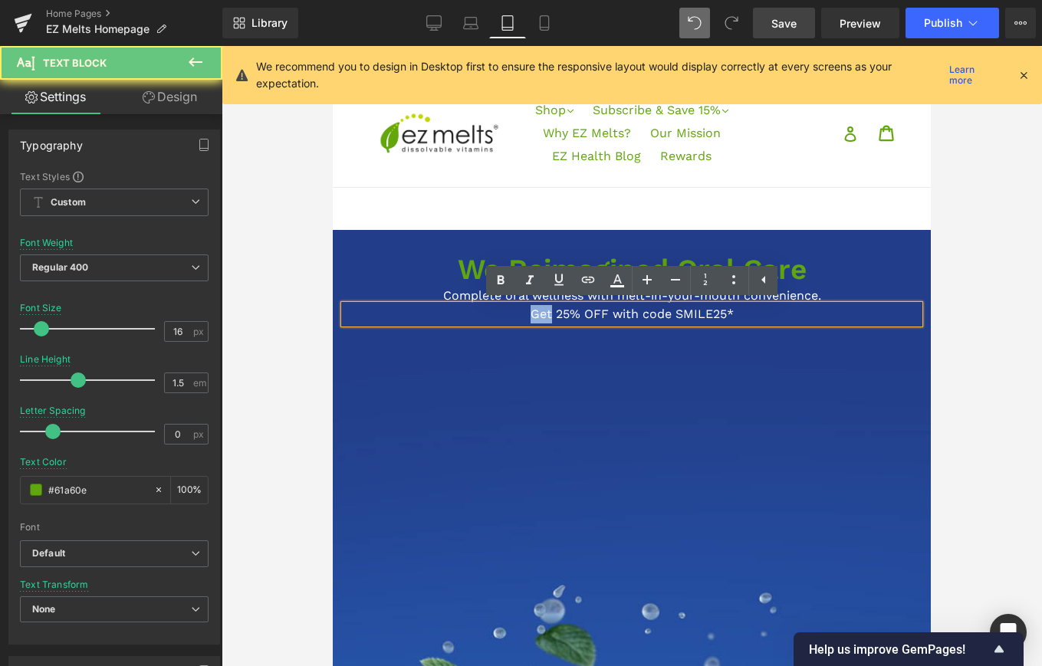
click at [532, 317] on span "Get 25% OFF with code SMILE25*" at bounding box center [632, 314] width 203 height 15
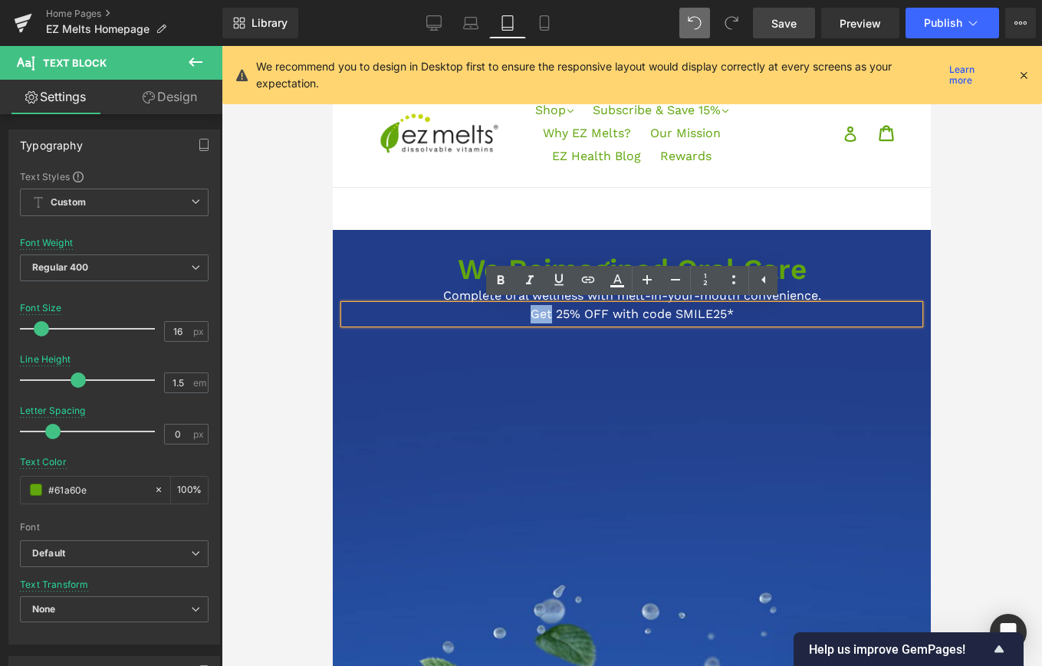
click at [532, 317] on span "Get 25% OFF with code SMILE25*" at bounding box center [632, 314] width 203 height 15
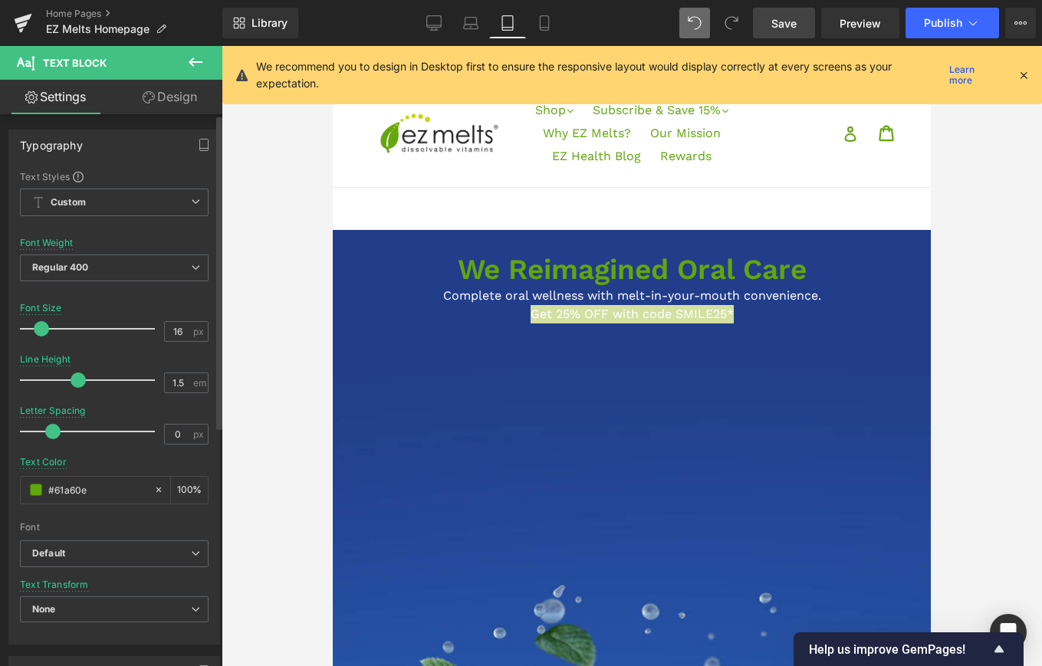
click at [46, 327] on span at bounding box center [41, 328] width 15 height 15
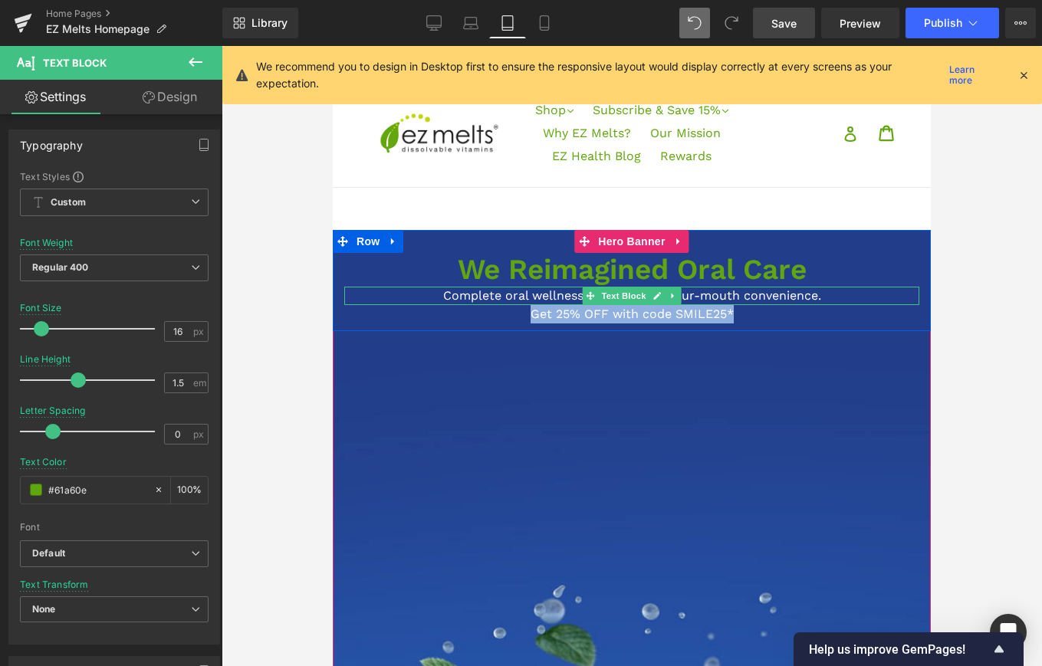
click at [495, 299] on p "Complete oral wellness with melt-in-your-mouth convenience." at bounding box center [631, 296] width 575 height 18
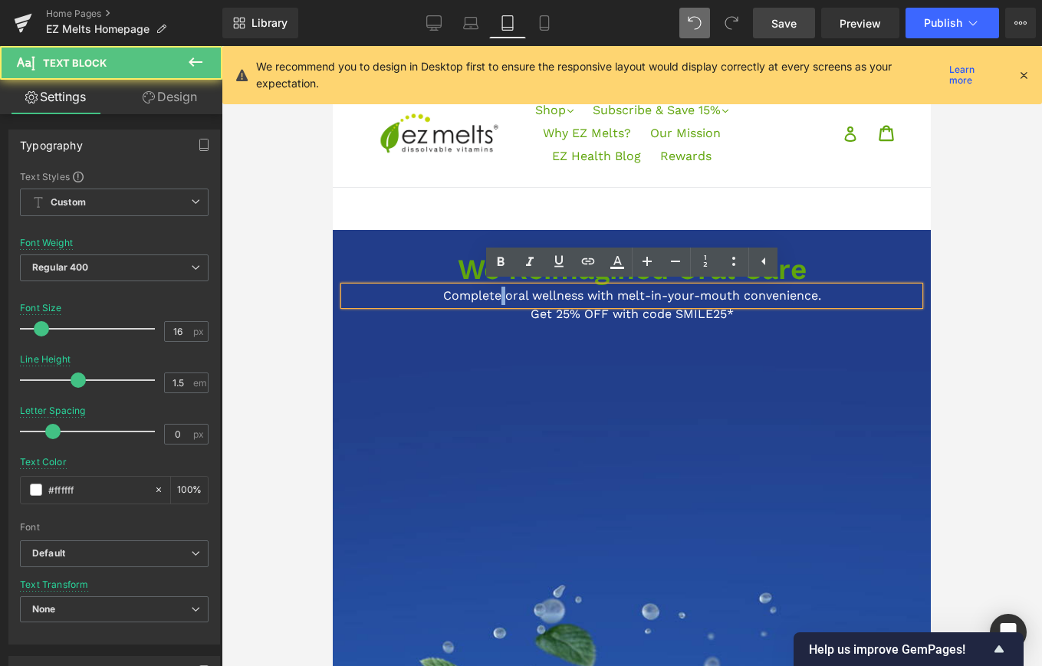
click at [495, 299] on p "Complete oral wellness with melt-in-your-mouth convenience." at bounding box center [631, 296] width 575 height 18
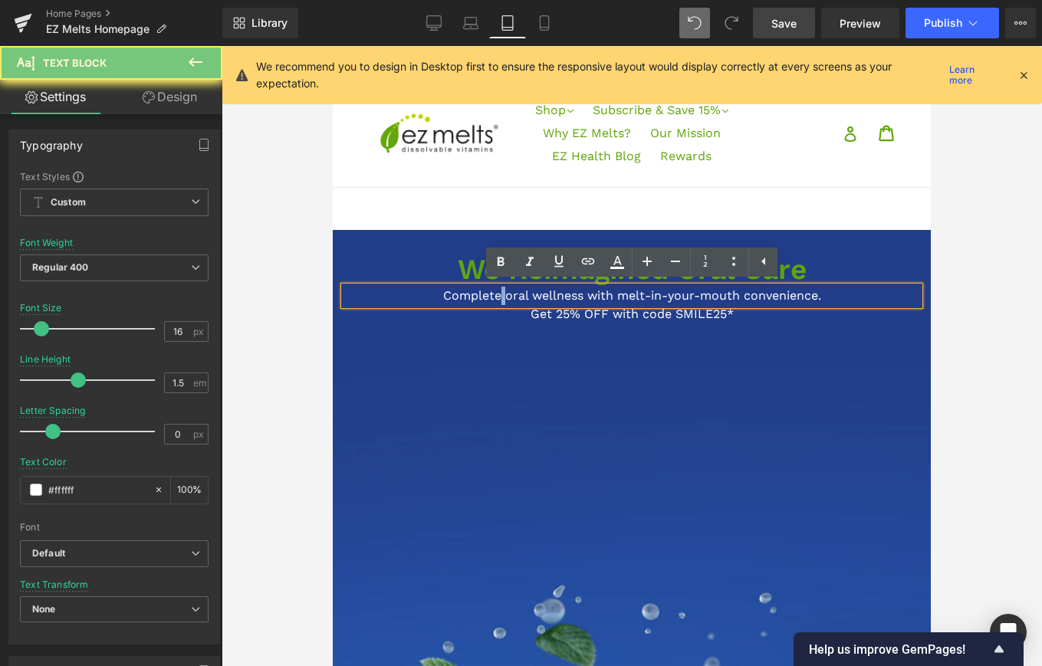
click at [495, 299] on p "Complete oral wellness with melt-in-your-mouth convenience." at bounding box center [631, 296] width 575 height 18
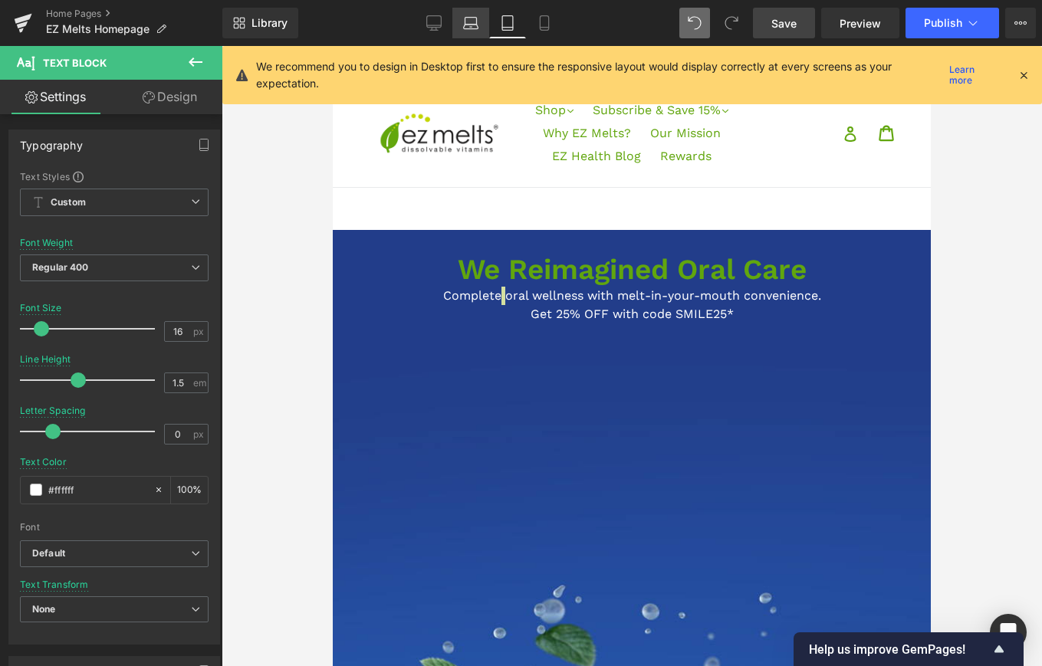
click at [480, 28] on link "Laptop" at bounding box center [470, 23] width 37 height 31
type input "#61a60e"
type input "100"
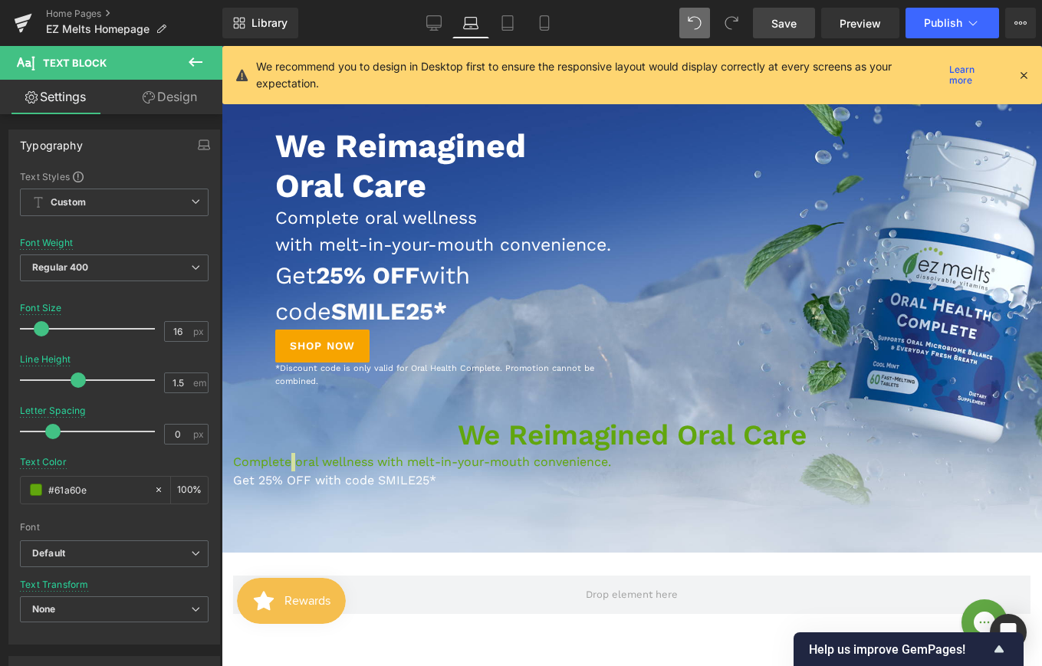
scroll to position [167, 0]
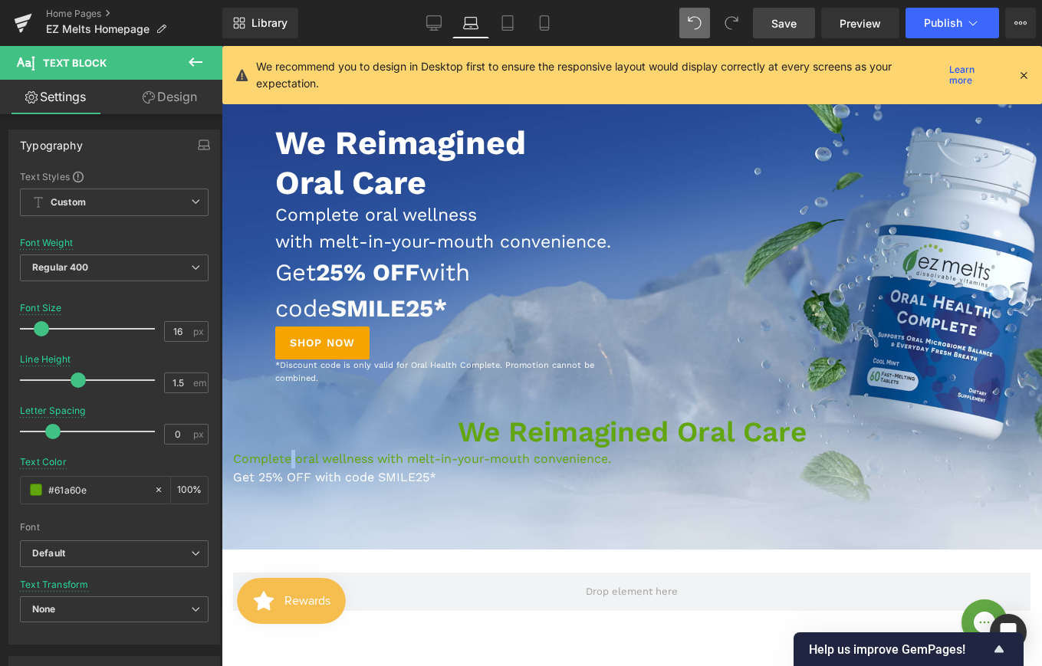
click at [534, 212] on p "Complete oral wellness with melt-in-your-mouth convenience." at bounding box center [445, 228] width 341 height 53
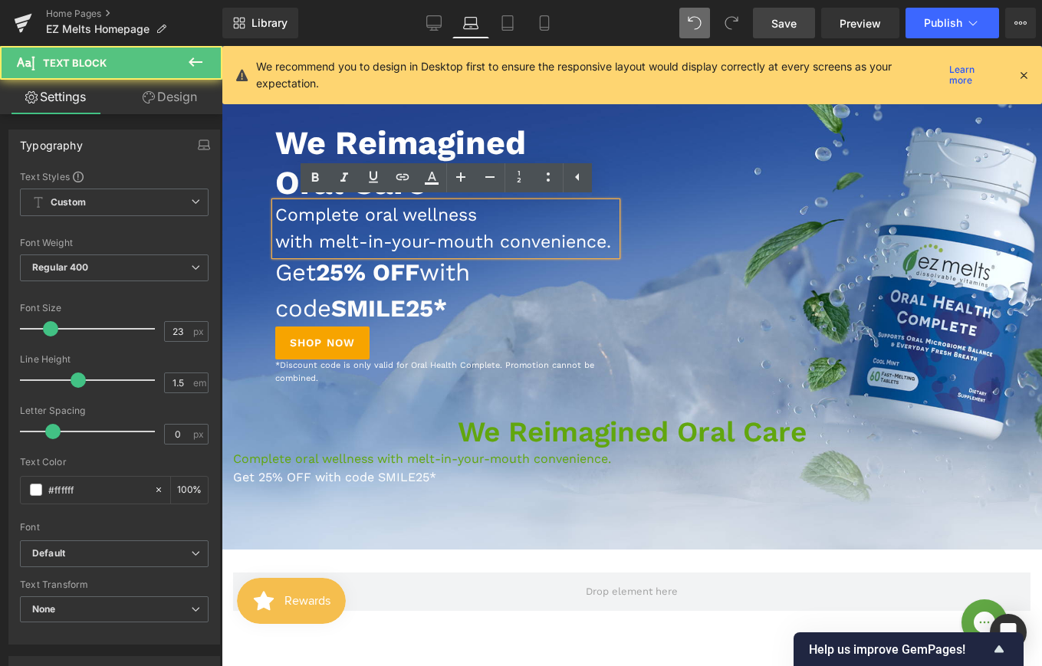
click at [646, 153] on div "We Reimagined Oral Care Heading Complete oral wellness with melt-in-your-mouth …" at bounding box center [632, 216] width 821 height 353
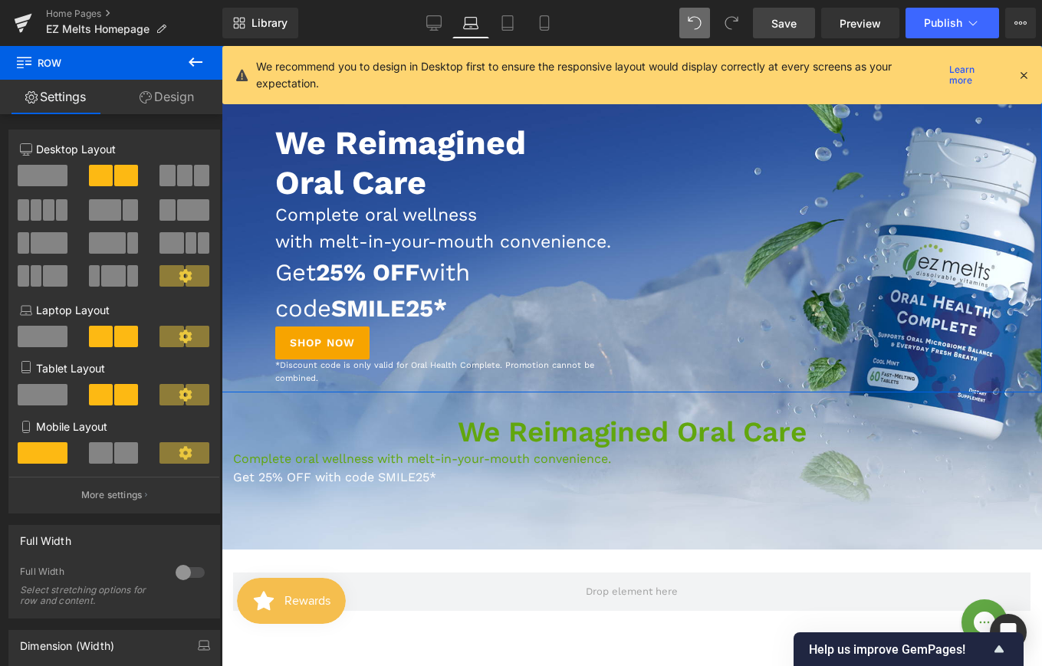
click at [189, 96] on link "Design" at bounding box center [166, 97] width 111 height 35
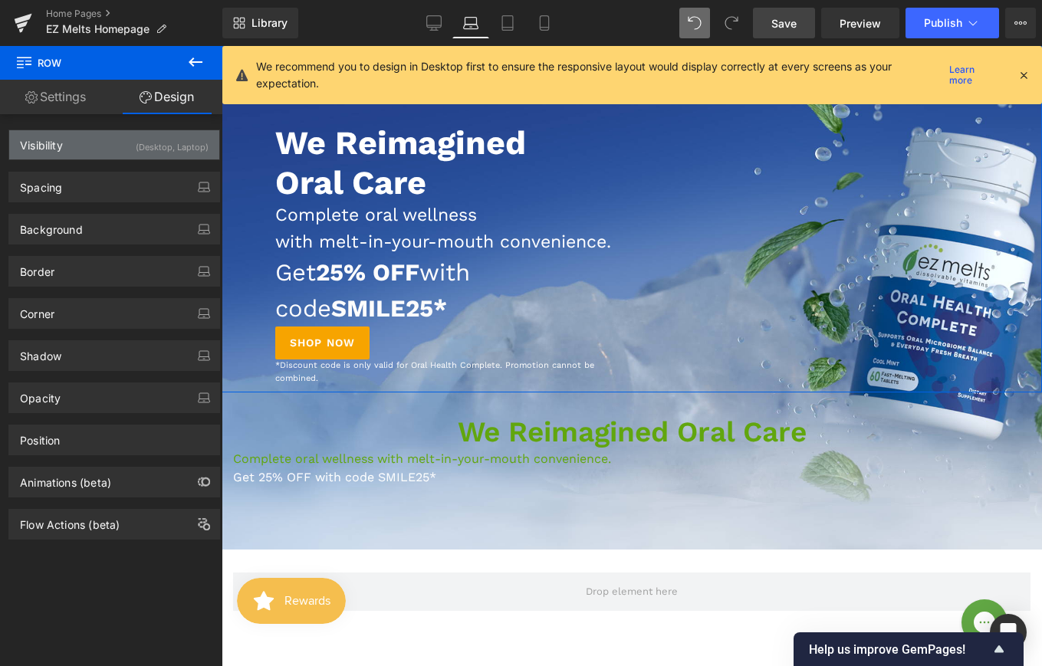
click at [112, 142] on div "Visibility (Desktop, Laptop)" at bounding box center [114, 144] width 210 height 29
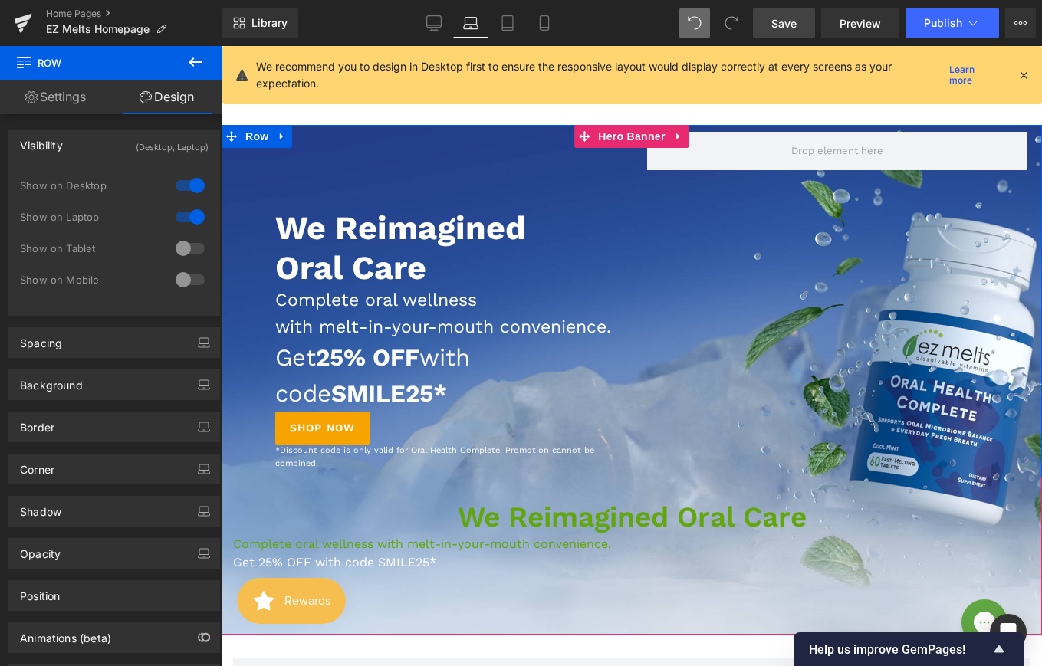
scroll to position [88, 0]
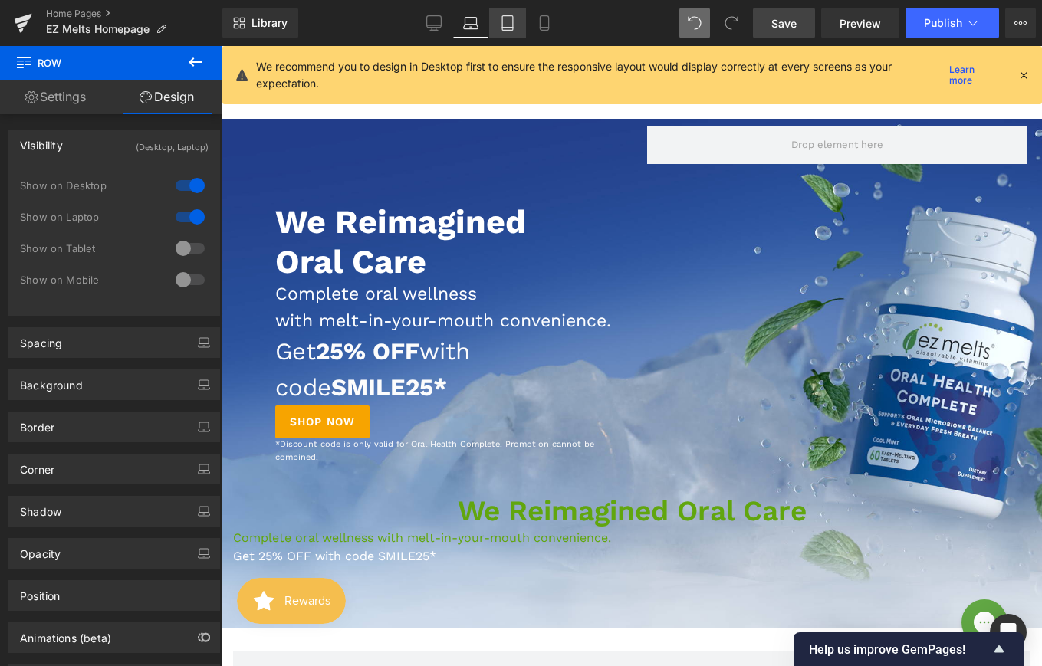
click at [507, 25] on icon at bounding box center [507, 22] width 15 height 15
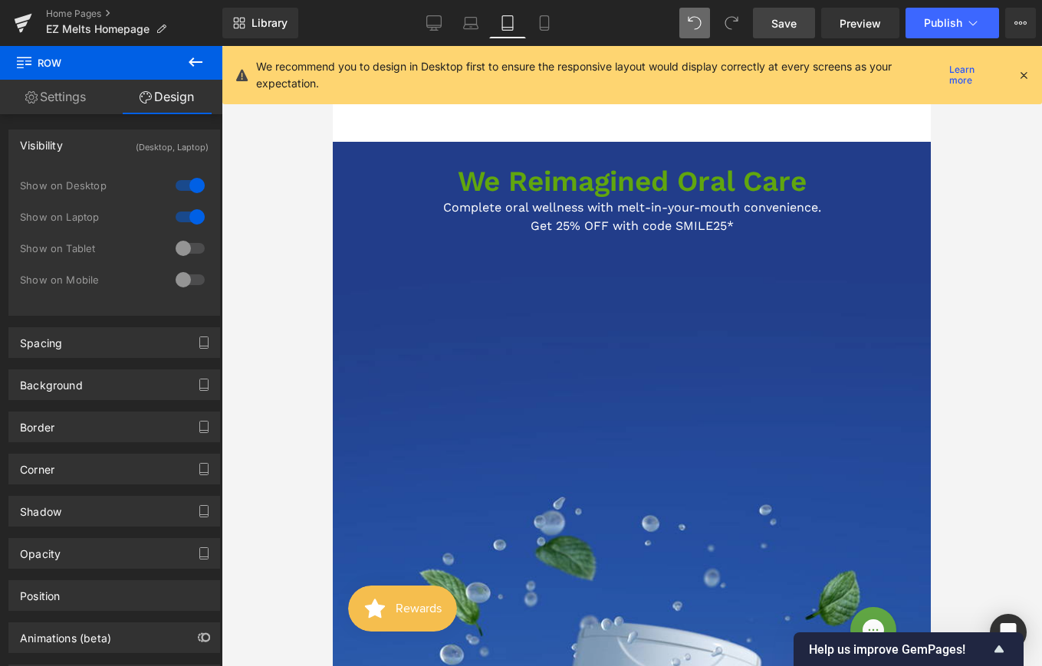
scroll to position [0, 0]
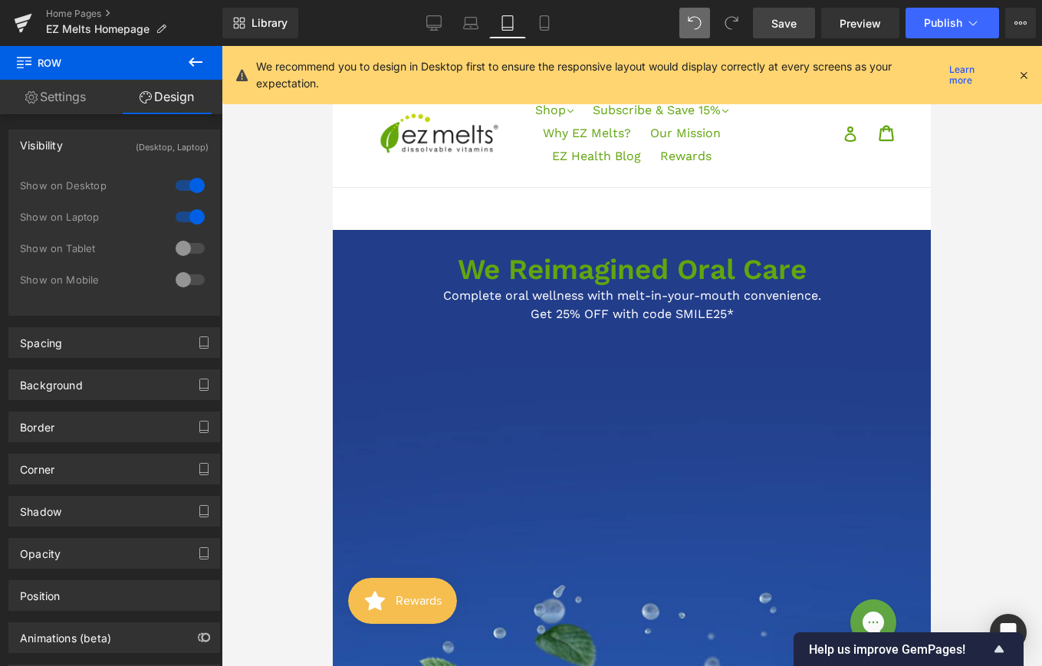
click at [441, 265] on h1 "We Reimagined Oral Care" at bounding box center [631, 270] width 575 height 34
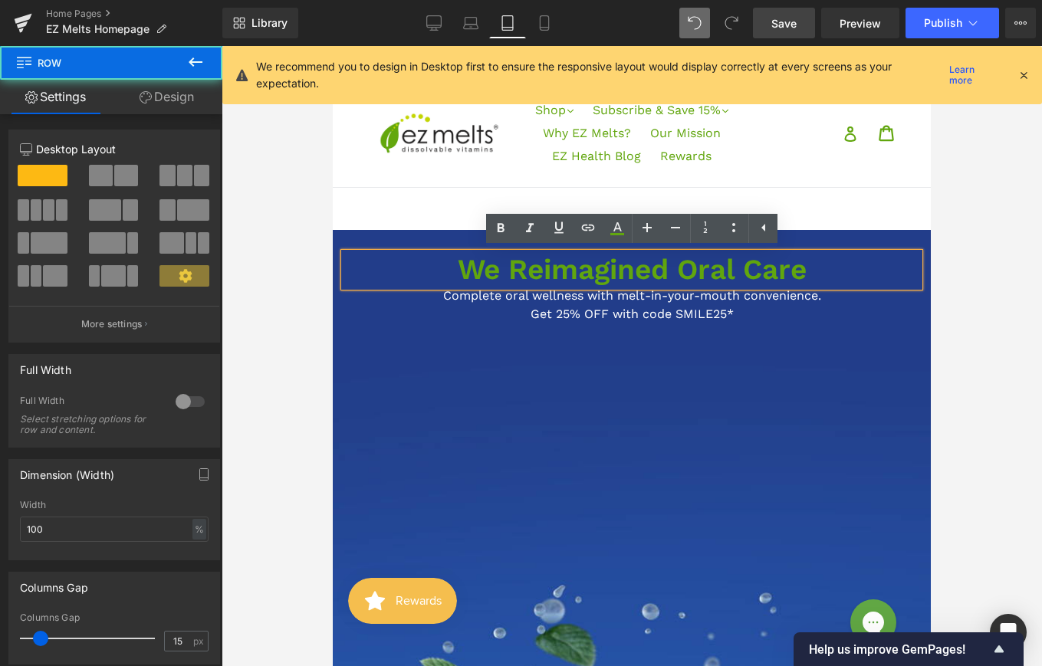
click at [471, 239] on div "We Reimagined Oral Care Heading Complete oral wellness with melt-in-your-mouth …" at bounding box center [632, 280] width 598 height 101
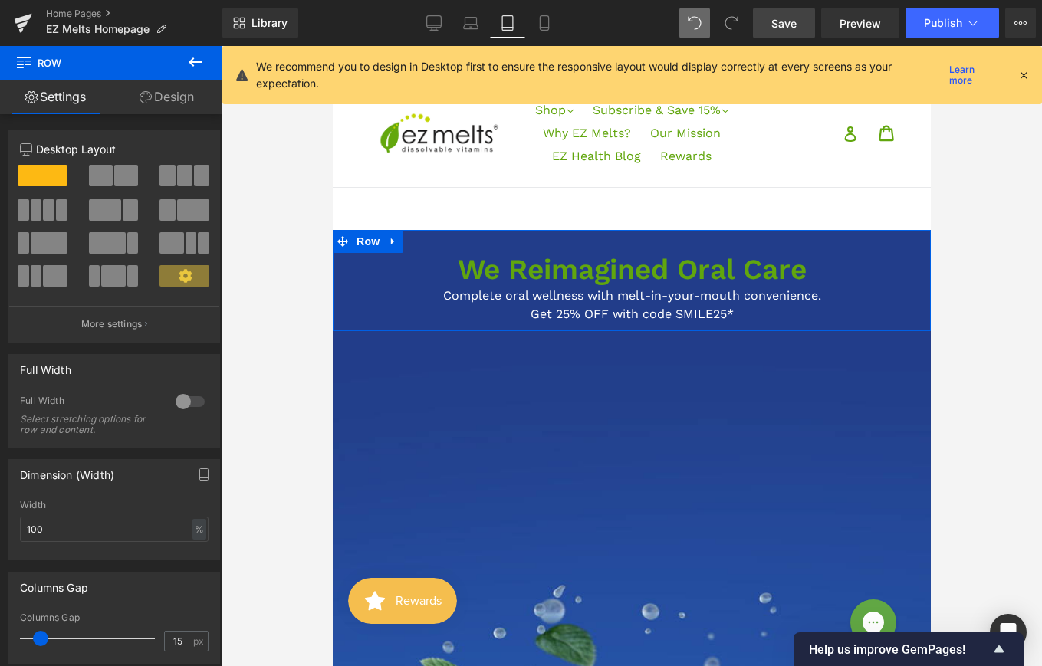
click at [162, 90] on link "Design" at bounding box center [166, 97] width 111 height 35
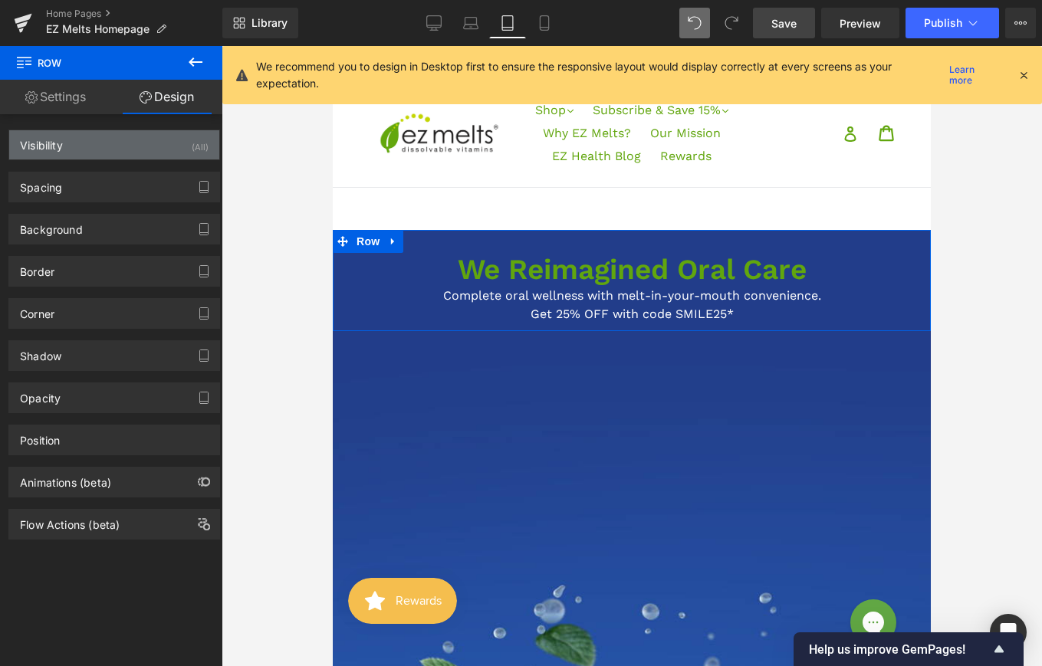
click at [136, 141] on div "Visibility (All)" at bounding box center [114, 144] width 210 height 29
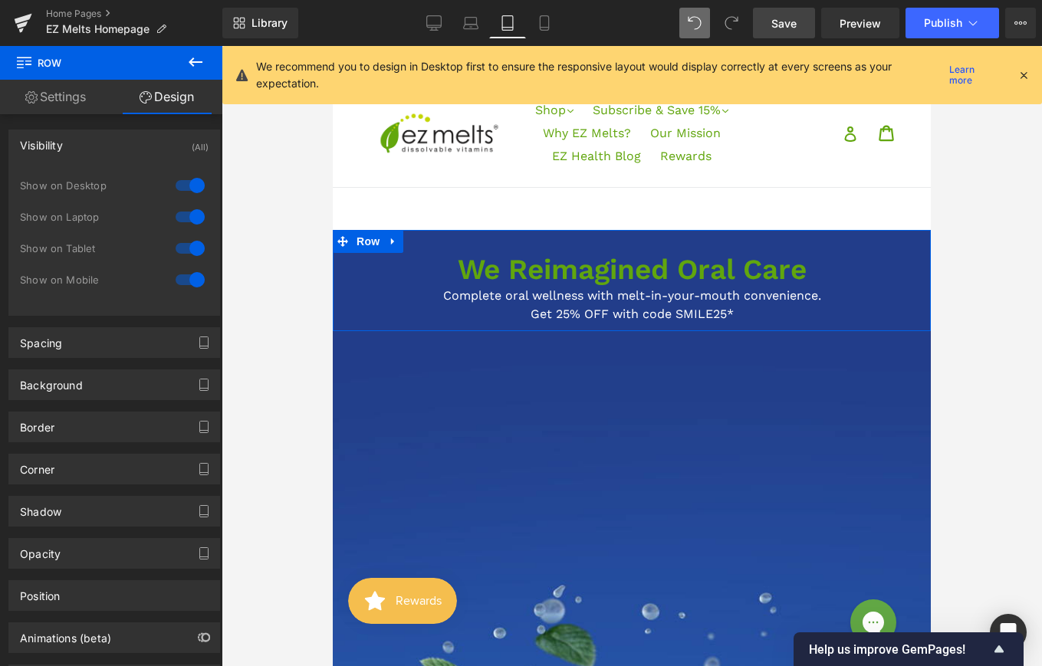
click at [185, 189] on div at bounding box center [190, 185] width 37 height 25
click at [184, 207] on div at bounding box center [190, 217] width 37 height 25
click at [777, 27] on span "Save" at bounding box center [783, 23] width 25 height 16
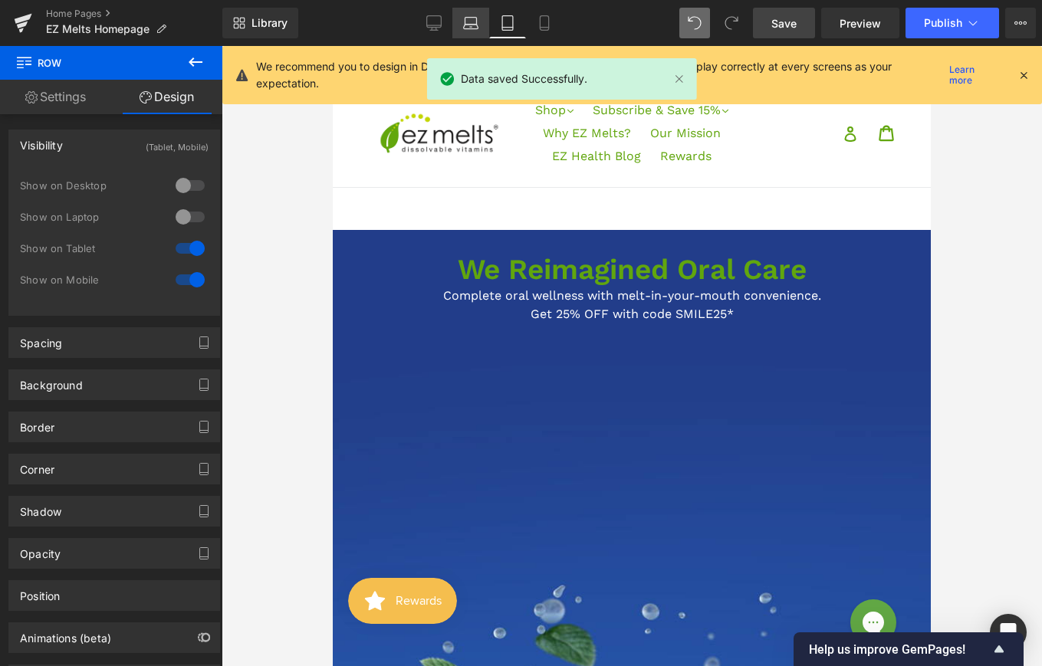
click at [458, 21] on link "Laptop" at bounding box center [470, 23] width 37 height 31
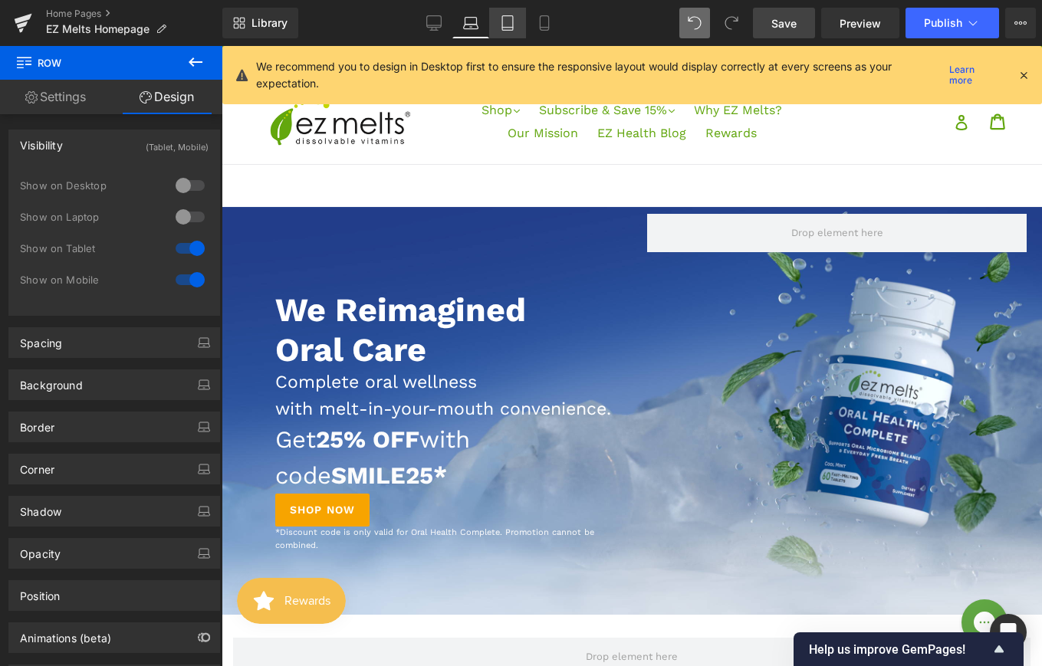
click at [505, 31] on link "Tablet" at bounding box center [507, 23] width 37 height 31
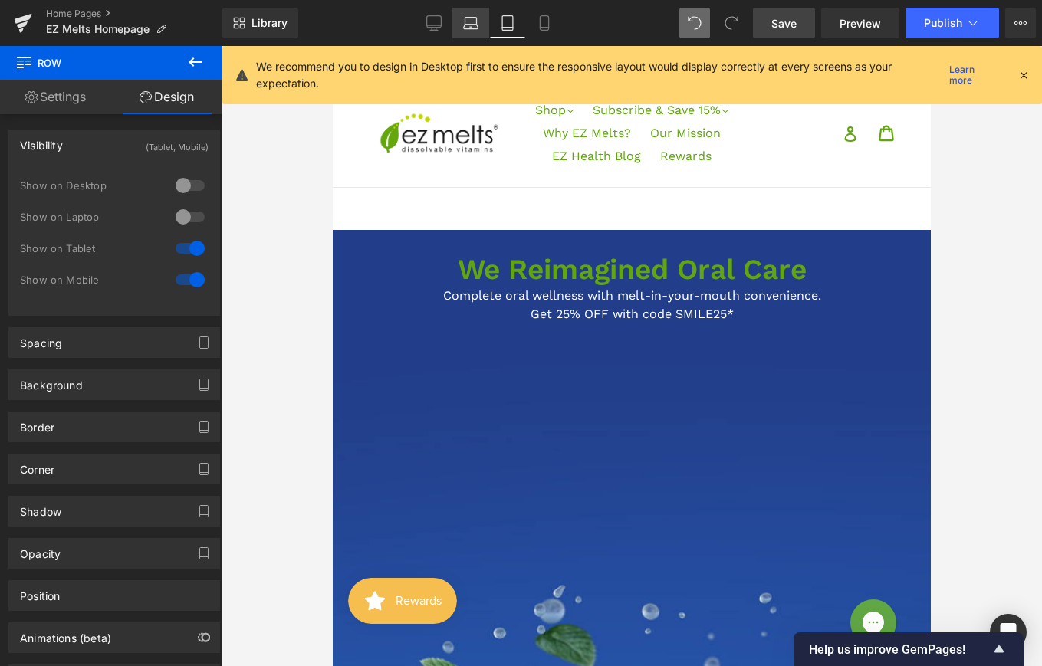
click at [479, 28] on link "Laptop" at bounding box center [470, 23] width 37 height 31
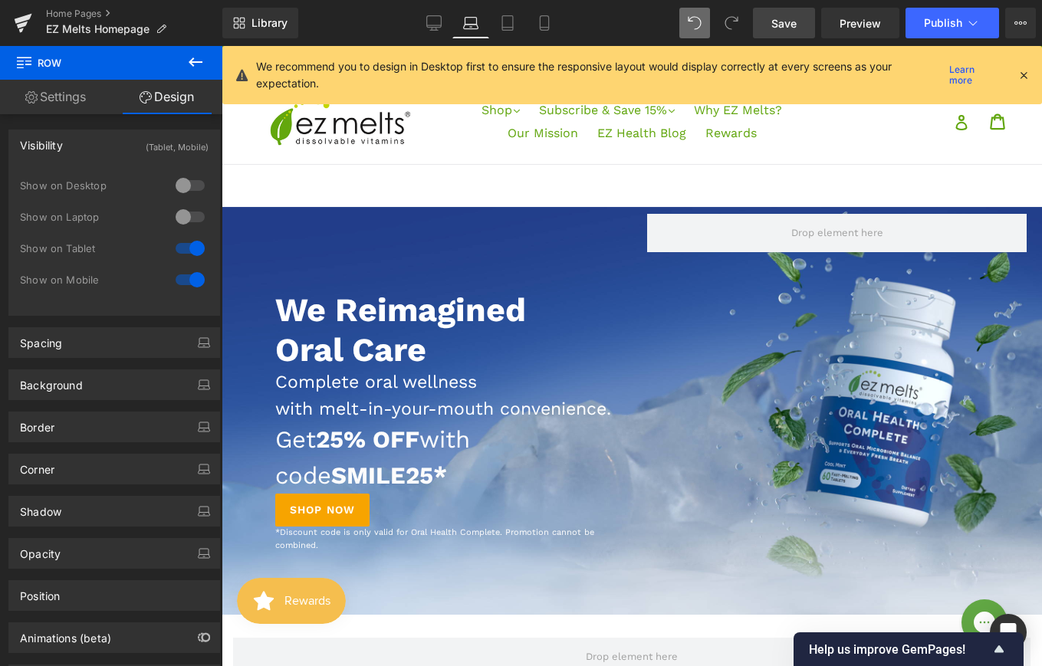
click at [424, 342] on strong "We Reimagined Oral Care" at bounding box center [400, 330] width 251 height 78
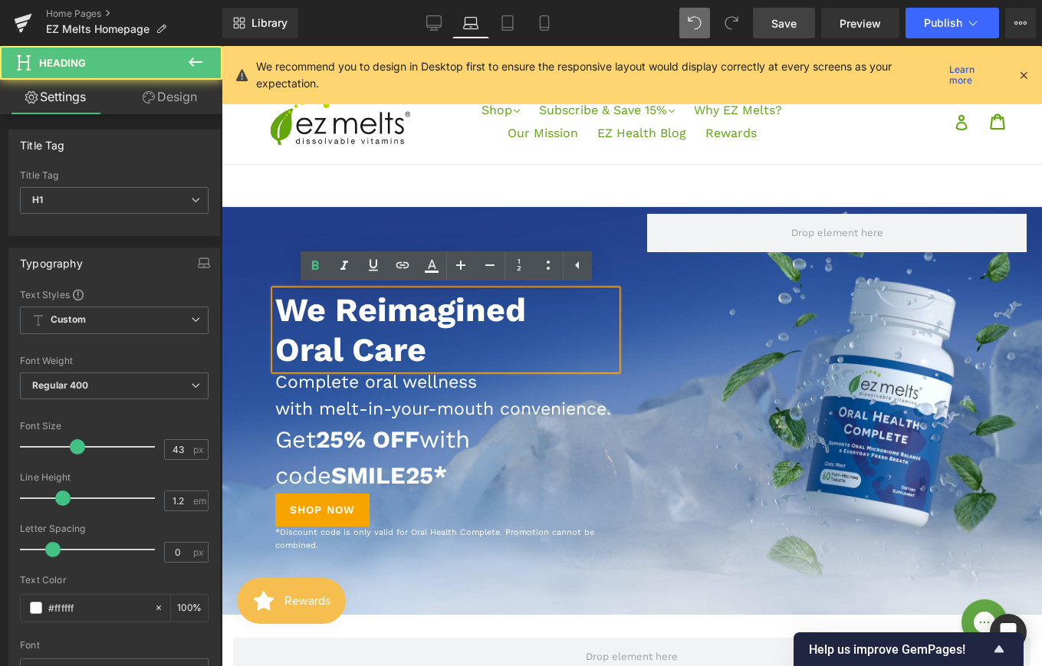
click at [343, 344] on strong "We Reimagined Oral Care" at bounding box center [400, 330] width 251 height 78
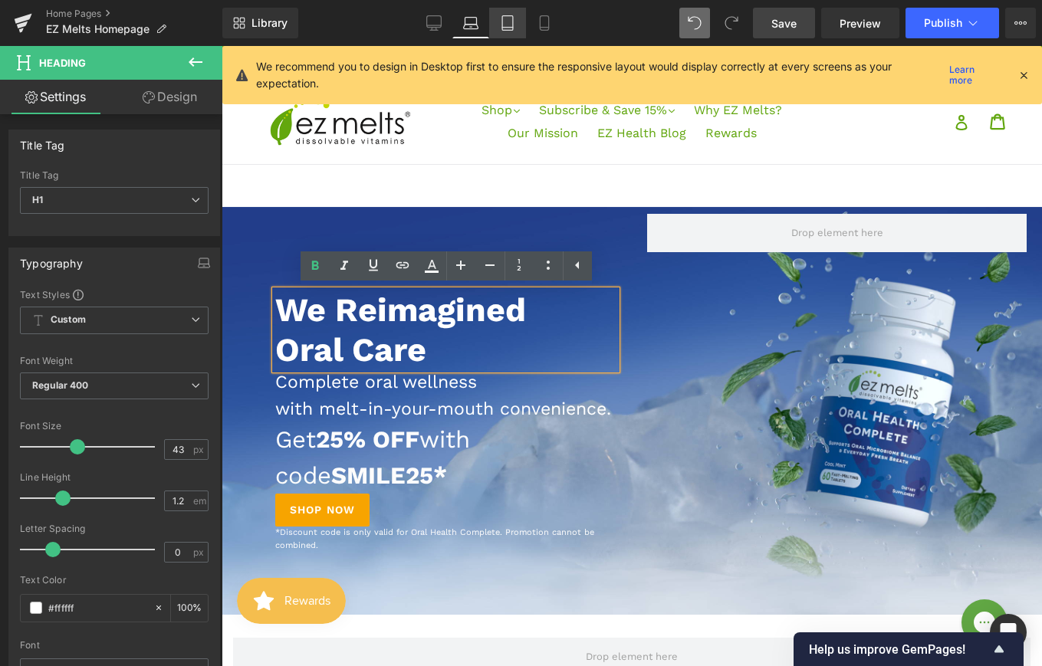
click at [503, 28] on icon at bounding box center [507, 22] width 15 height 15
type input "100"
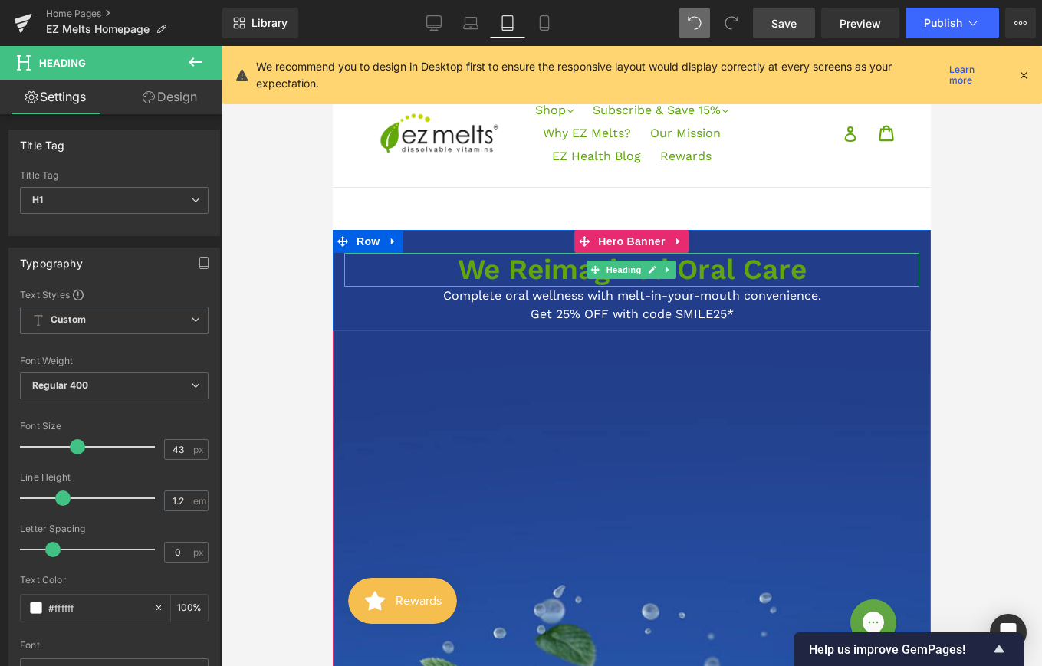
click at [576, 263] on h1 "We Reimagined Oral Care" at bounding box center [631, 270] width 575 height 34
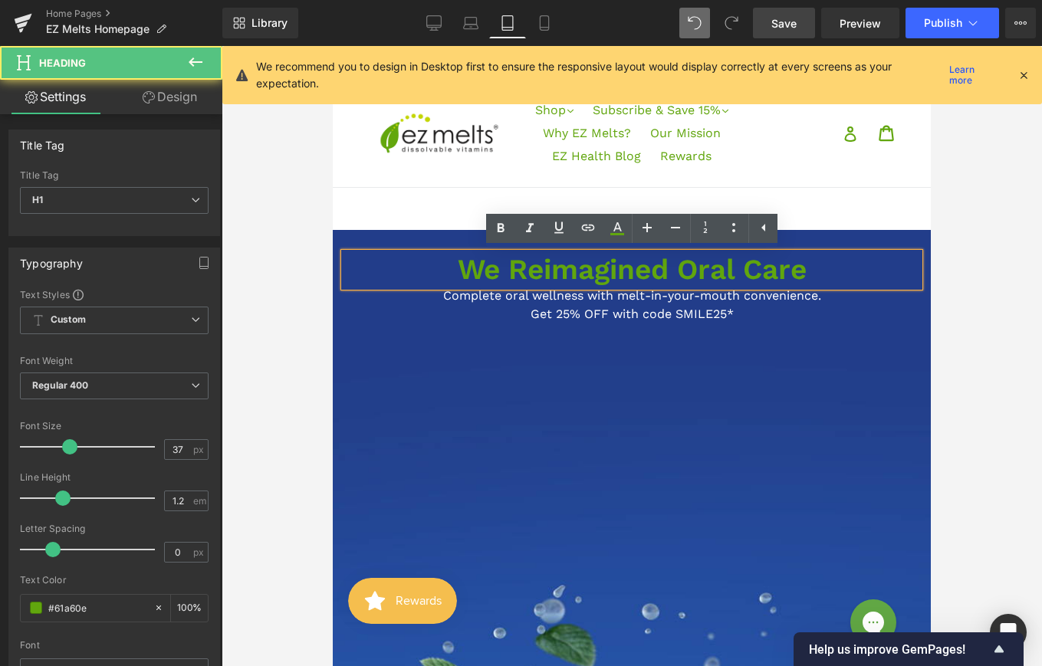
click at [576, 263] on h1 "We Reimagined Oral Care" at bounding box center [631, 270] width 575 height 34
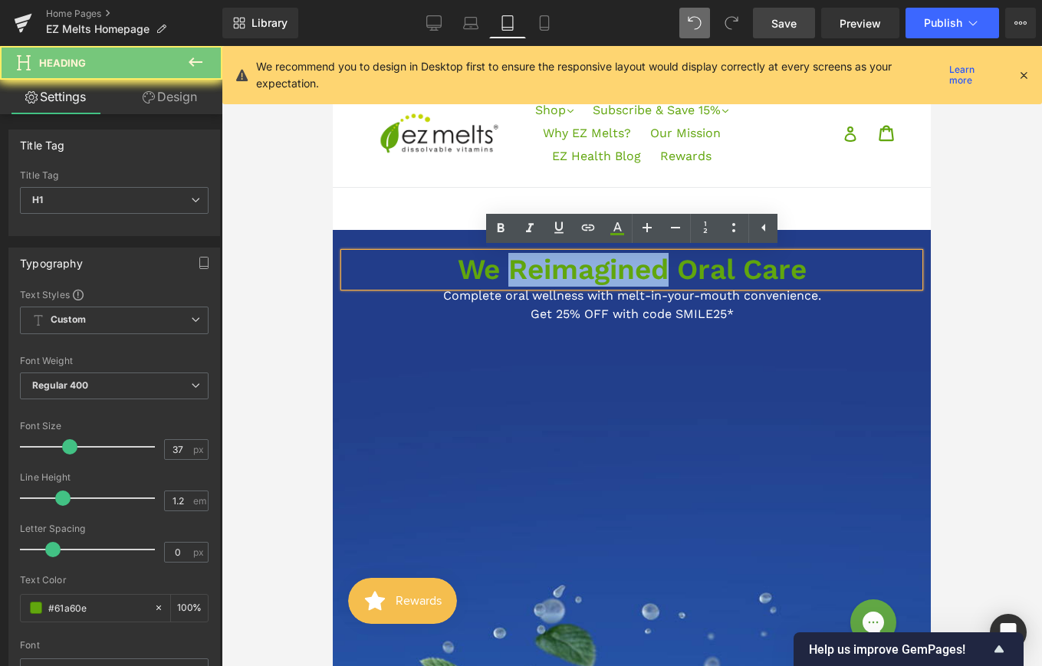
click at [576, 263] on h1 "We Reimagined Oral Care" at bounding box center [631, 270] width 575 height 34
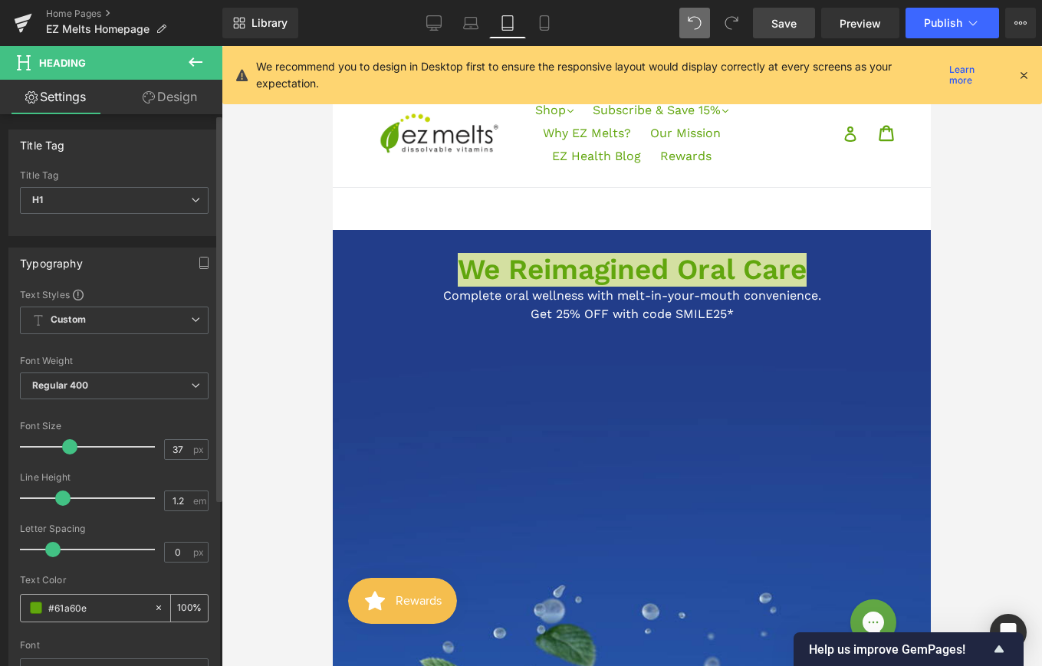
click at [35, 613] on span at bounding box center [36, 608] width 12 height 12
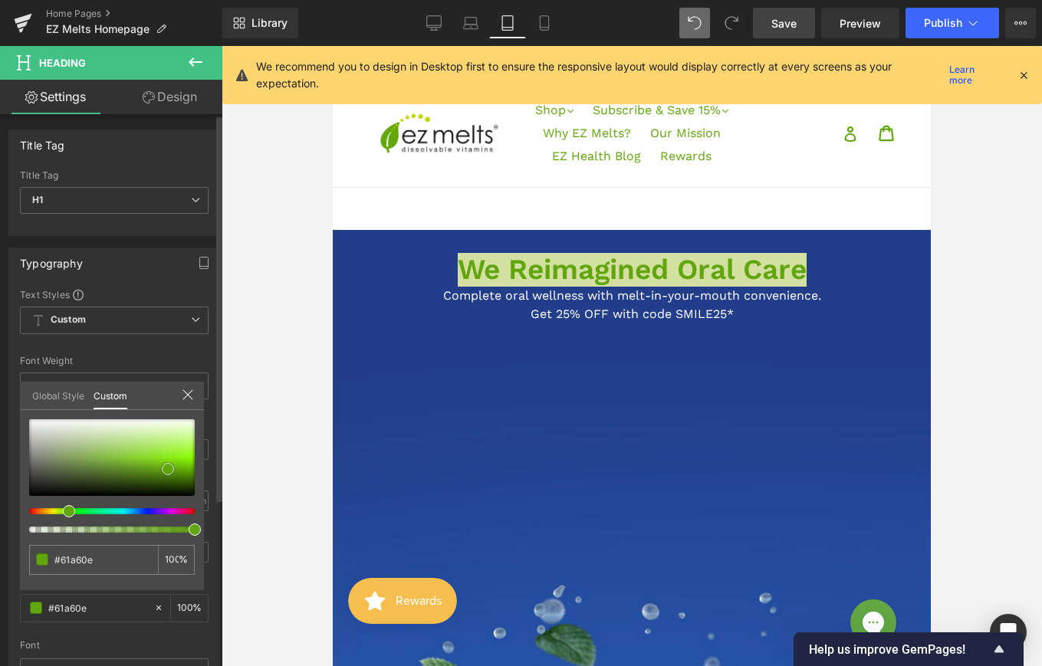
type input "#5d9f0d"
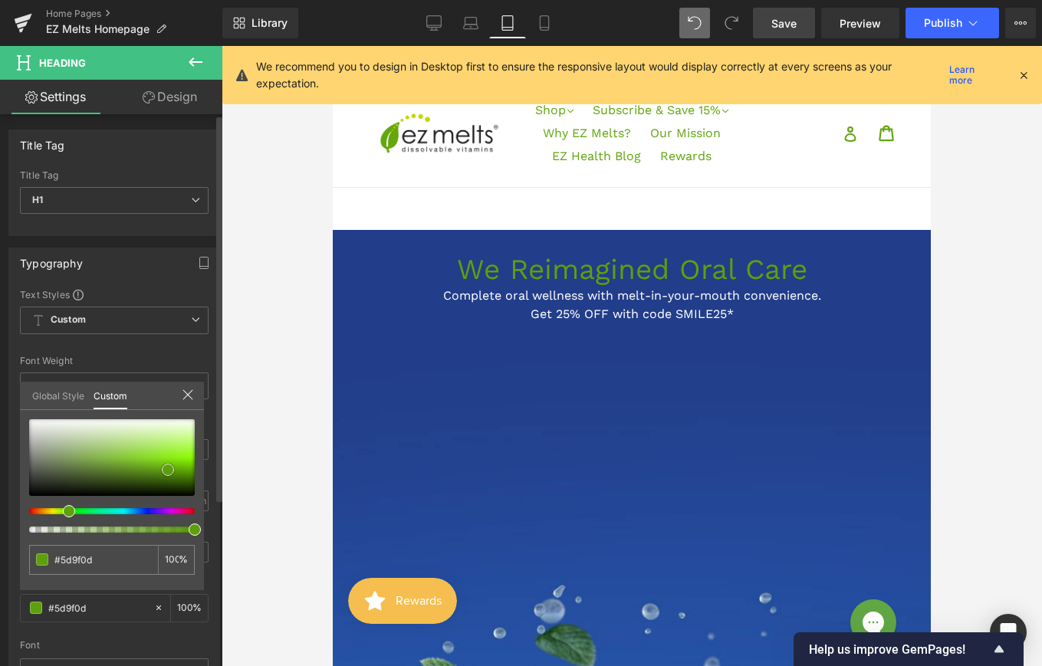
type input "#5c9419"
type input "#87b450"
type input "#b3c1a3"
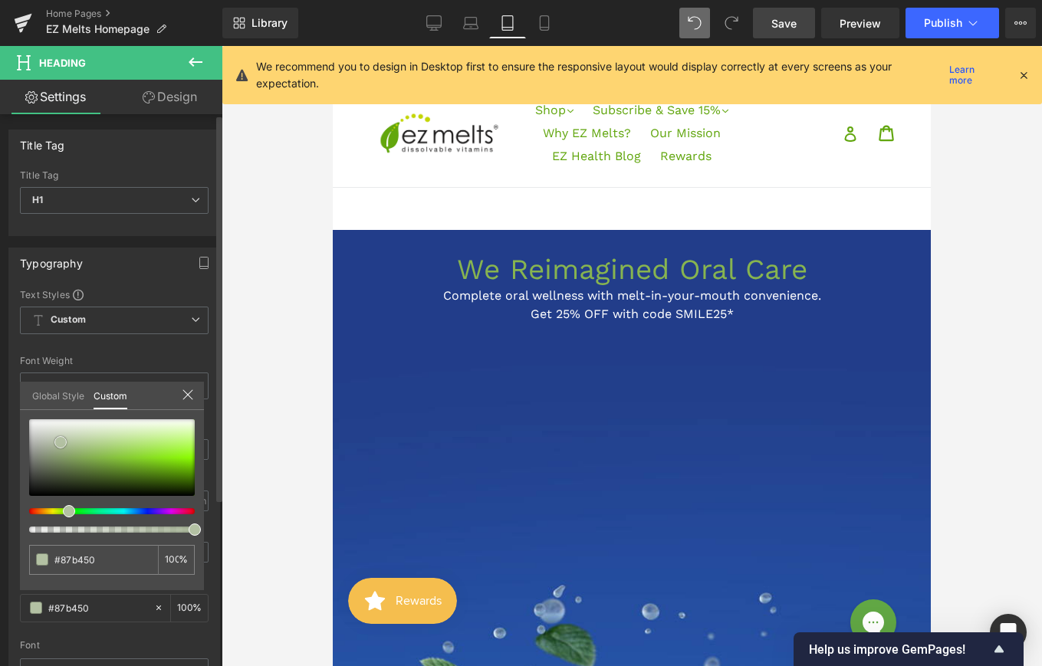
type input "#b3c1a3"
type input "#d1d5cc"
type input "#e0e1df"
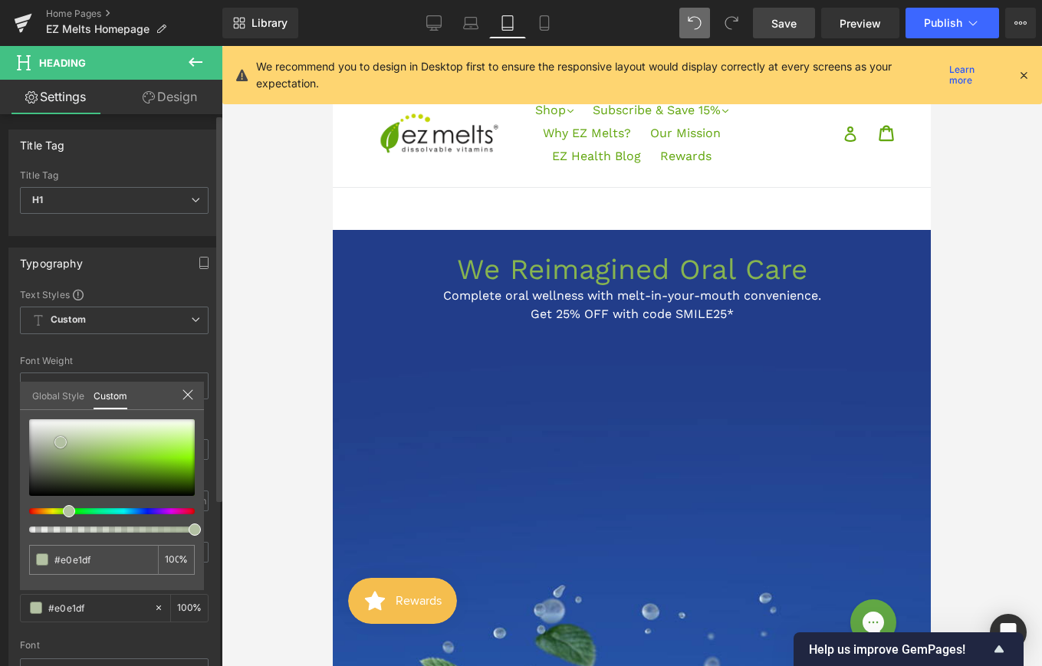
type input "#e8e8e8"
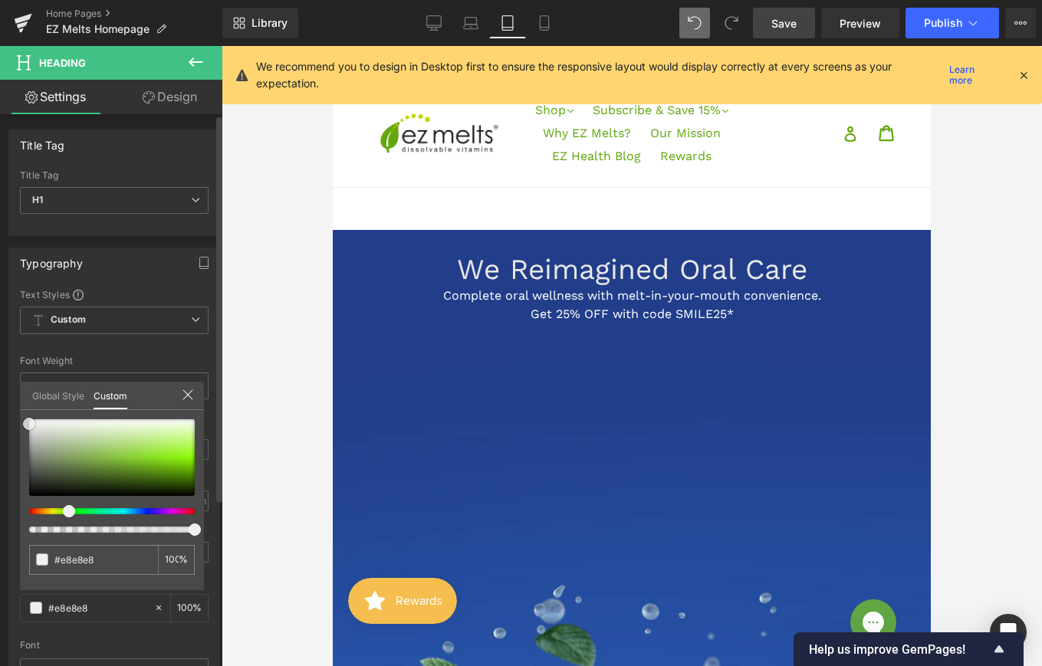
type input "#efefef"
type input "#f2f2f2"
drag, startPoint x: 164, startPoint y: 464, endPoint x: 22, endPoint y: 416, distance: 149.6
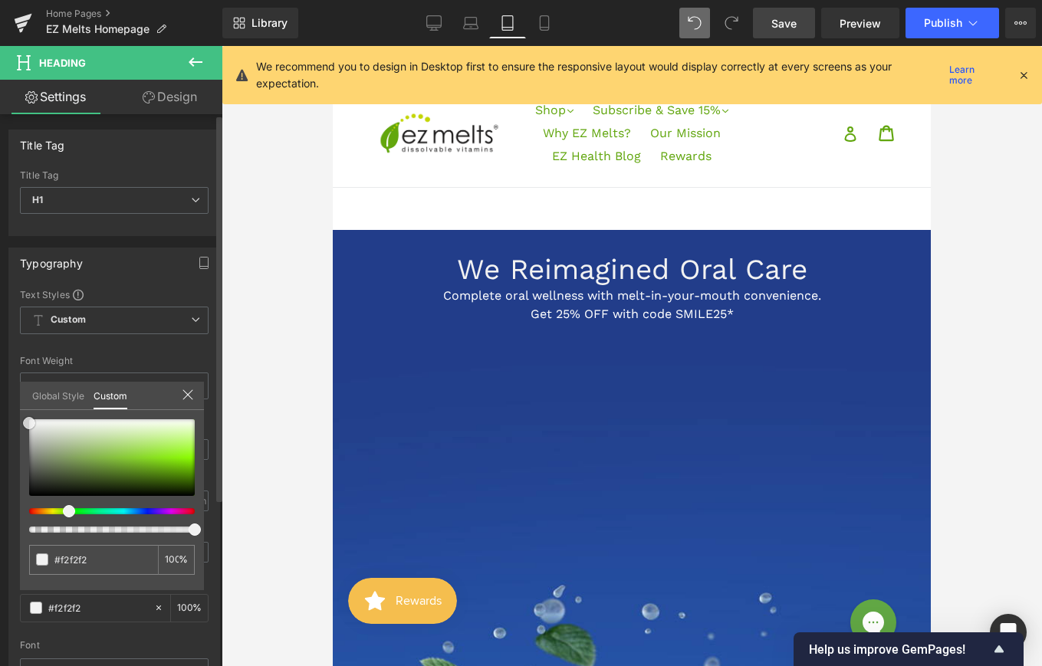
click at [22, 416] on div "#f2f2f2 100 %" at bounding box center [112, 419] width 184 height 18
type input "#f4f4f4"
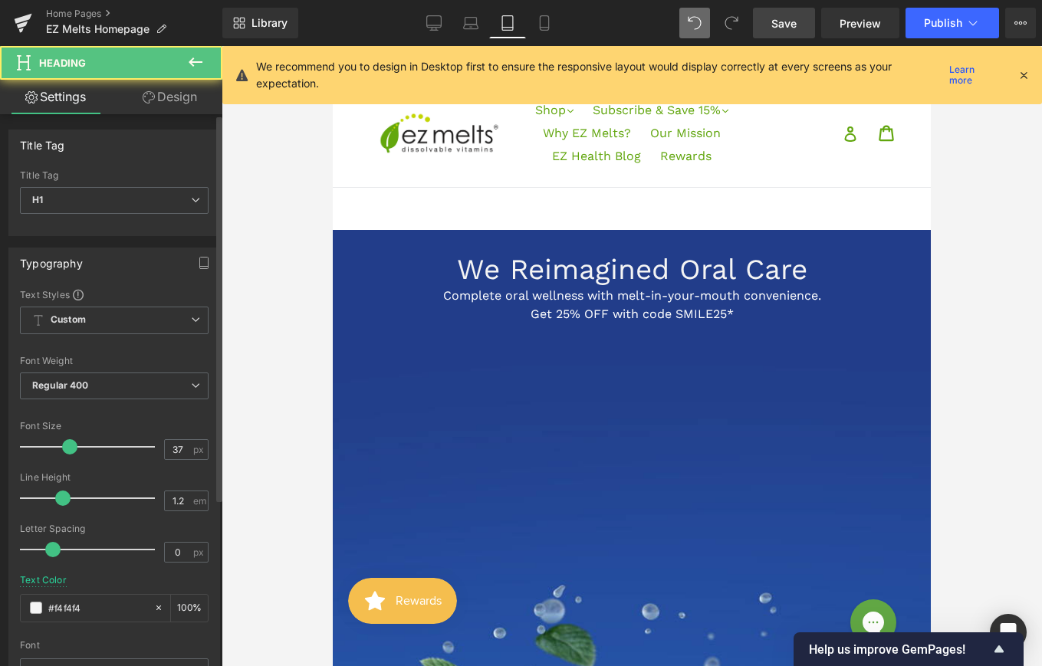
click at [521, 267] on h1 "We Reimagined Oral Care" at bounding box center [631, 270] width 575 height 34
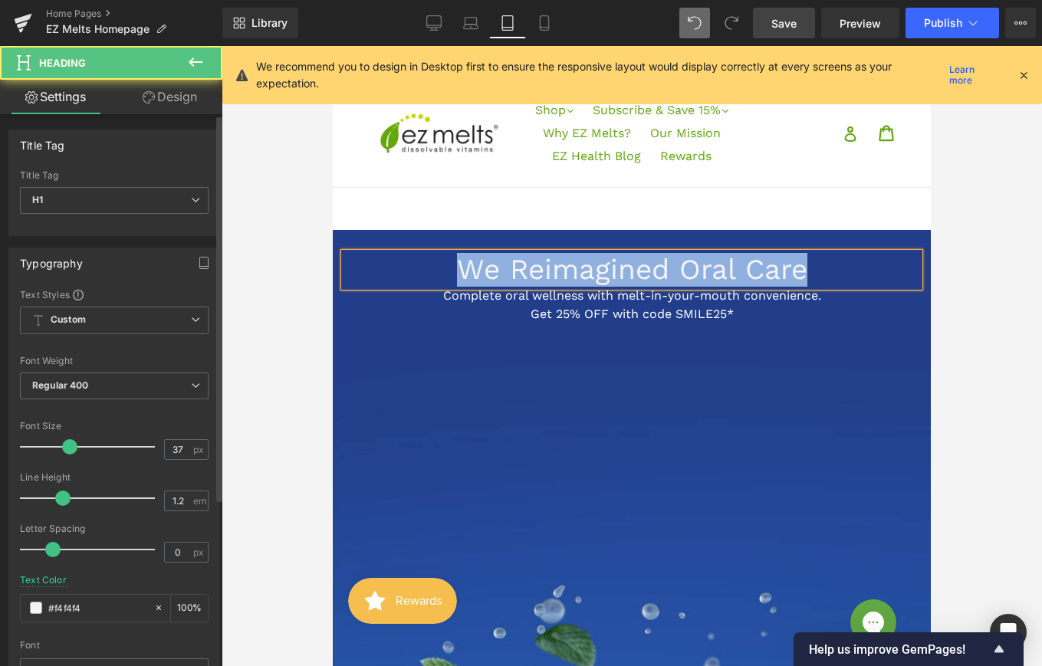
click at [521, 267] on h1 "We Reimagined Oral Care" at bounding box center [631, 270] width 575 height 34
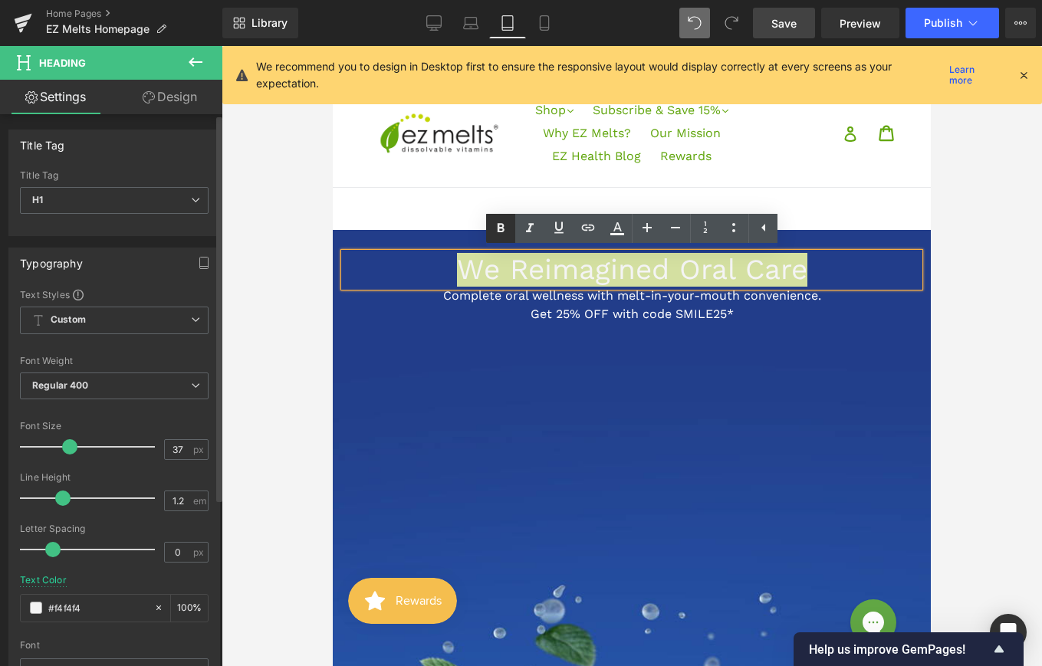
click at [503, 225] on icon at bounding box center [501, 227] width 7 height 9
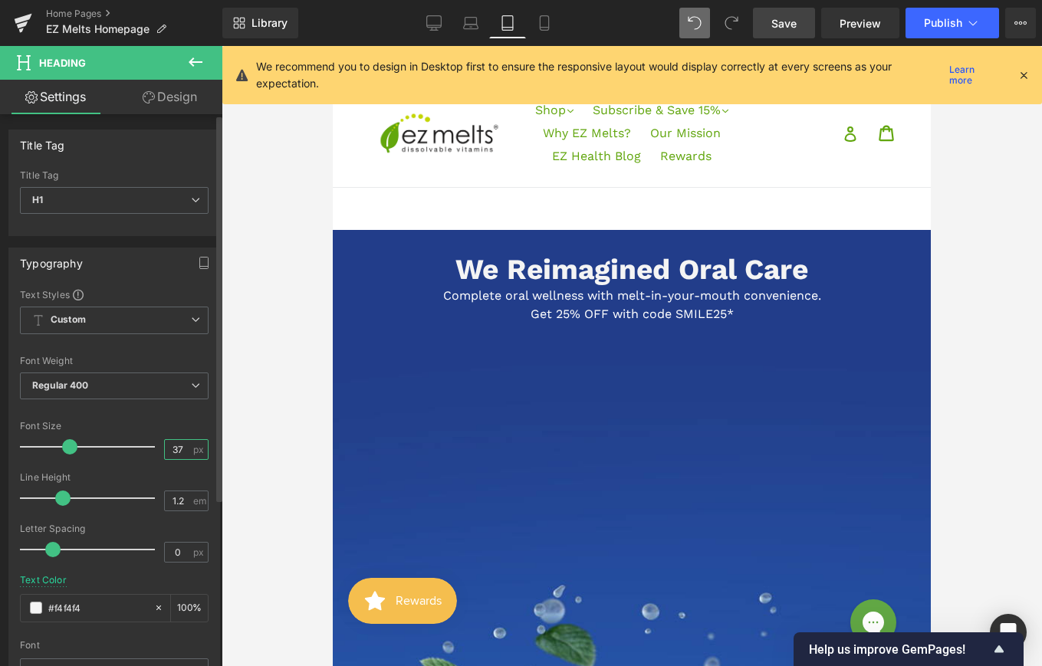
drag, startPoint x: 179, startPoint y: 449, endPoint x: 165, endPoint y: 449, distance: 14.6
click at [165, 449] on input "37" at bounding box center [178, 449] width 27 height 19
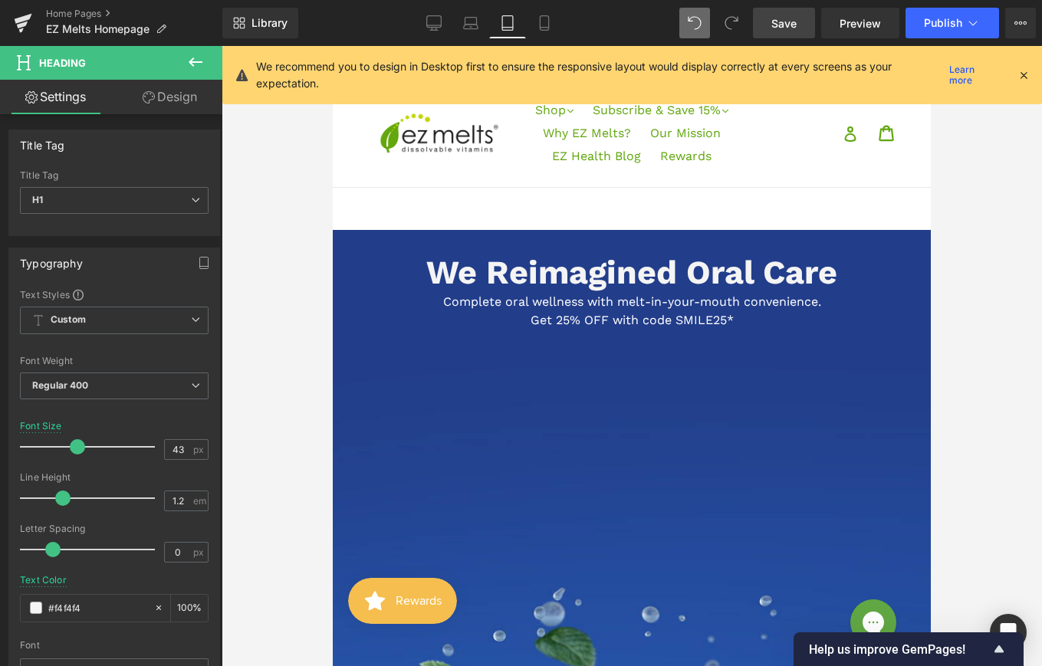
click at [797, 18] on span "Save" at bounding box center [783, 23] width 25 height 16
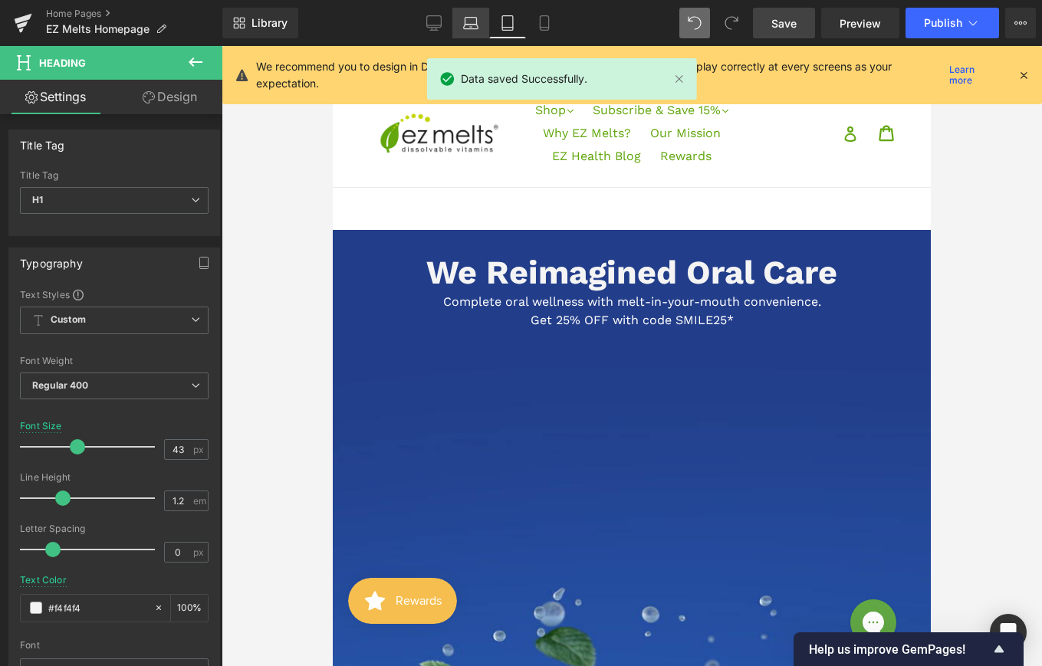
click at [472, 21] on icon at bounding box center [470, 22] width 15 height 15
type input "37"
type input "#61a60e"
type input "100"
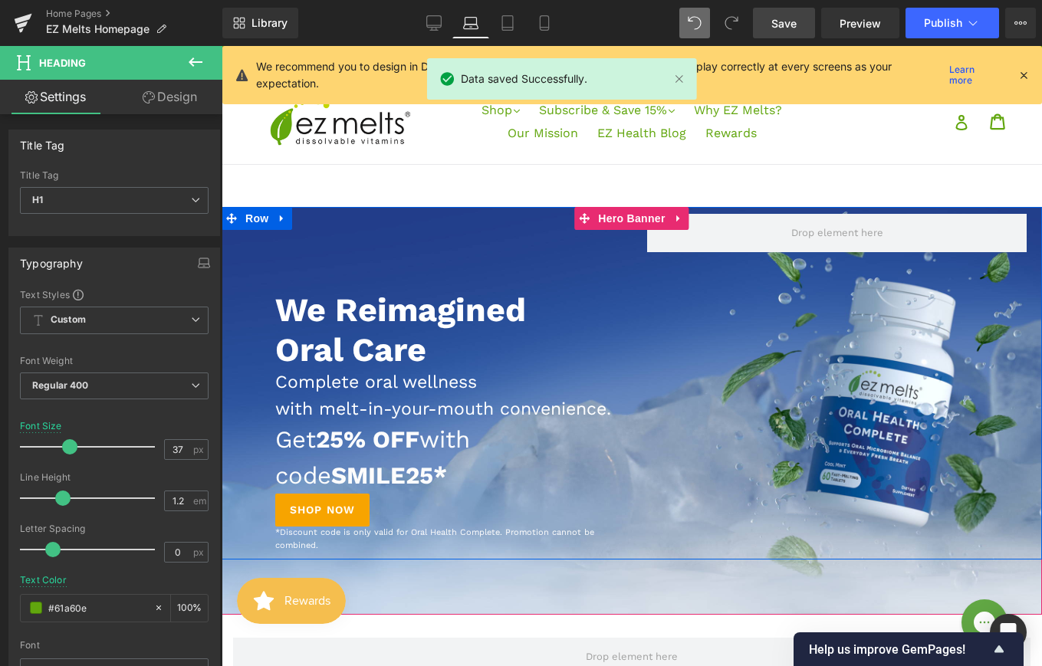
click at [377, 407] on p "Complete oral wellness with melt-in-your-mouth convenience." at bounding box center [445, 396] width 341 height 53
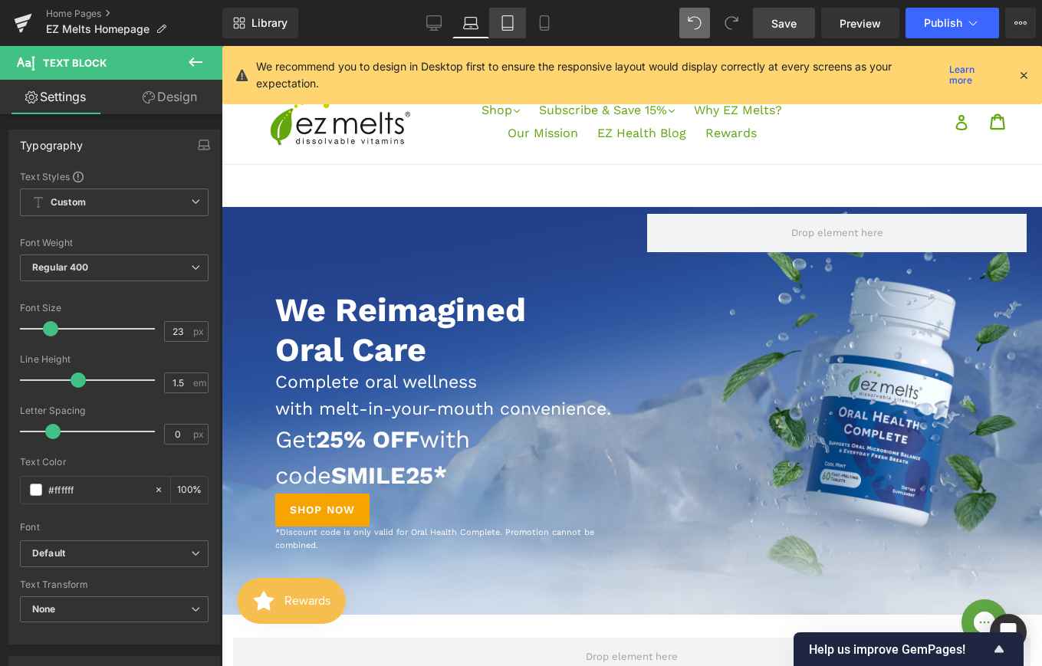
click at [504, 24] on icon at bounding box center [507, 22] width 15 height 15
type input "100"
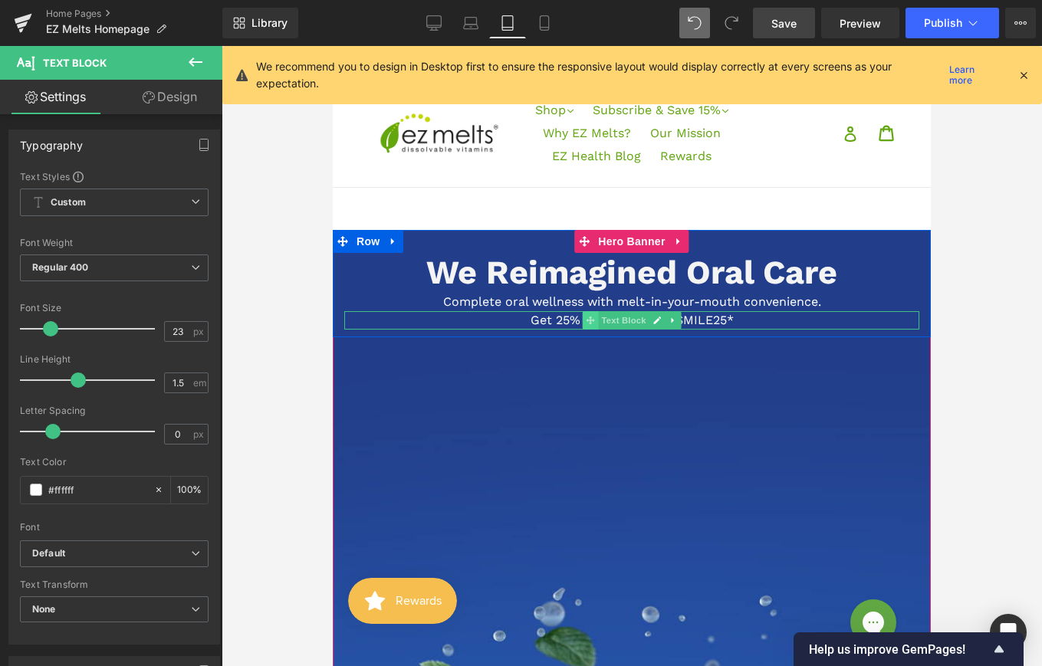
click at [590, 314] on span at bounding box center [591, 320] width 16 height 18
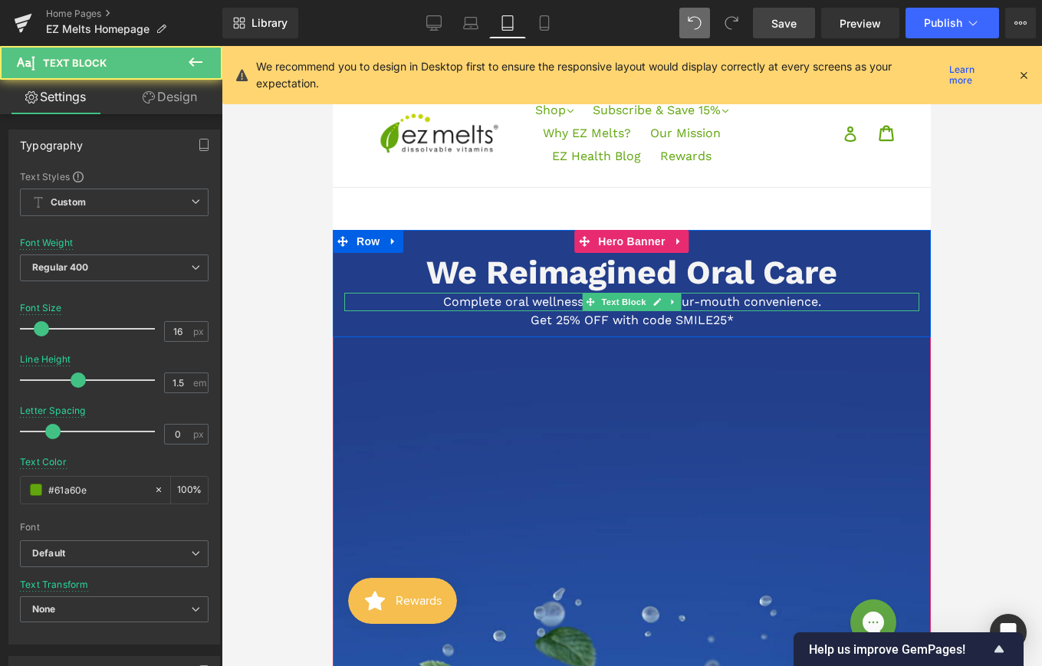
click at [547, 302] on p "Complete oral wellness with melt-in-your-mouth convenience." at bounding box center [631, 302] width 575 height 18
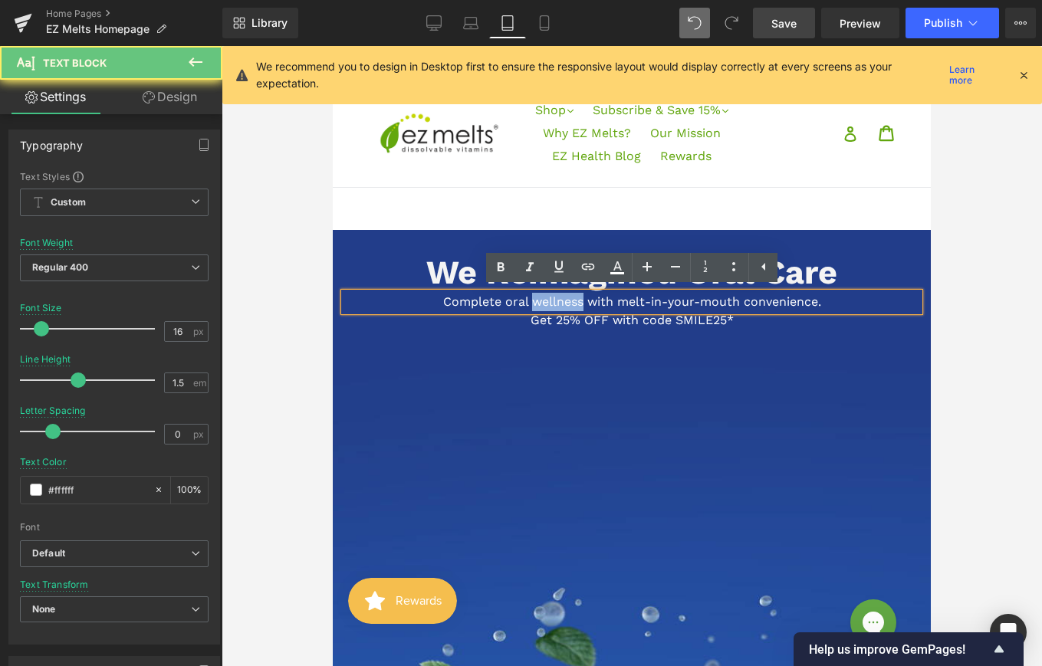
click at [547, 302] on p "Complete oral wellness with melt-in-your-mouth convenience." at bounding box center [631, 302] width 575 height 18
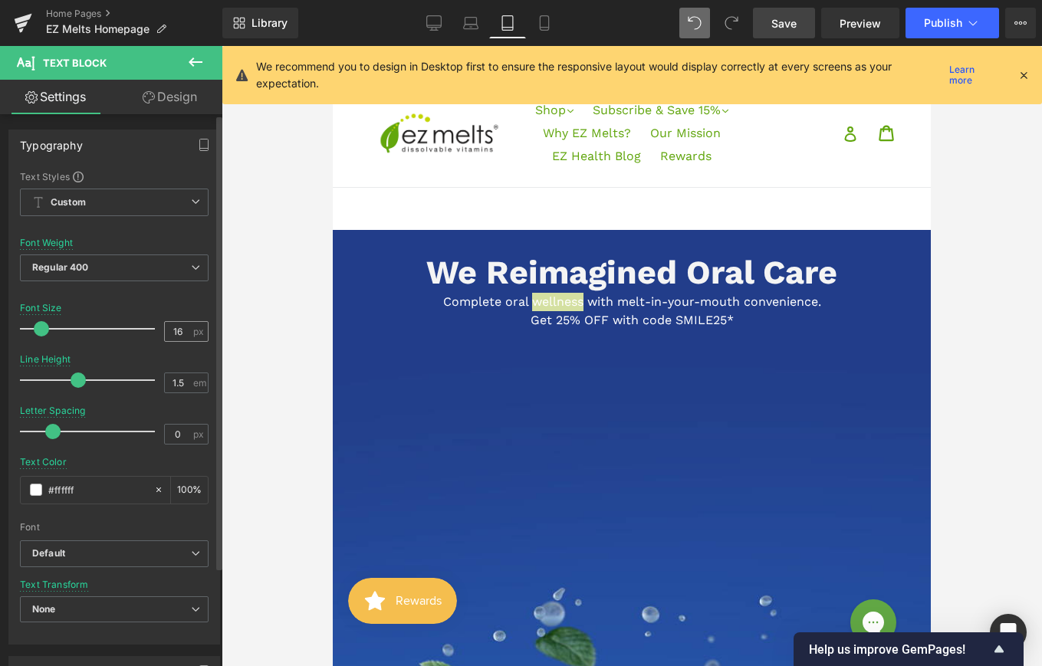
drag, startPoint x: 176, startPoint y: 334, endPoint x: 158, endPoint y: 333, distance: 17.7
click at [164, 334] on div "16 px" at bounding box center [186, 331] width 44 height 21
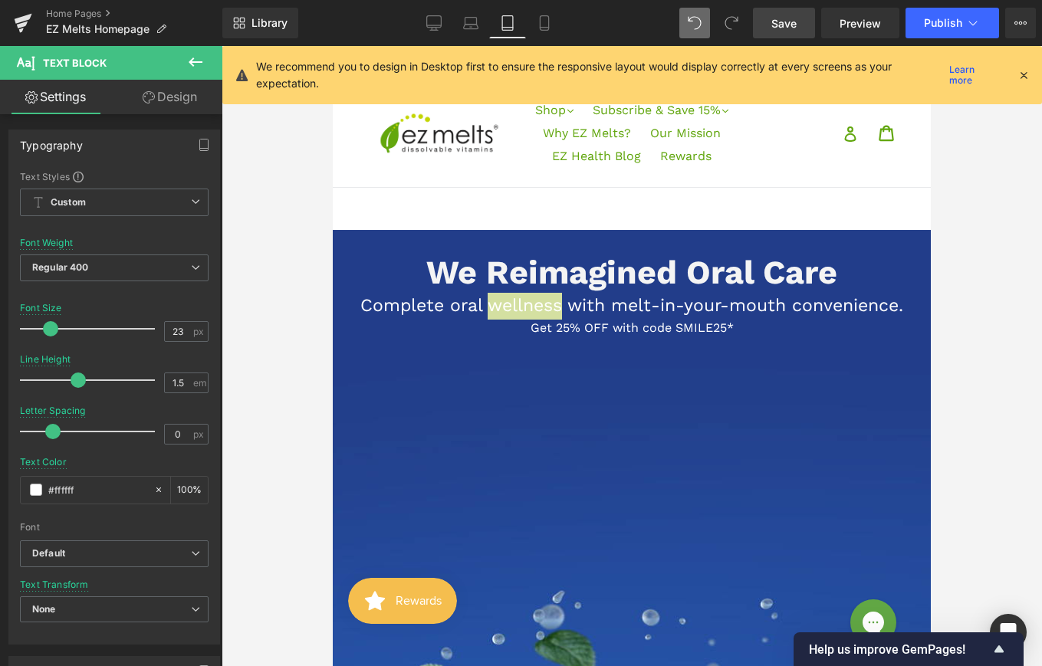
click at [773, 24] on span "Save" at bounding box center [783, 23] width 25 height 16
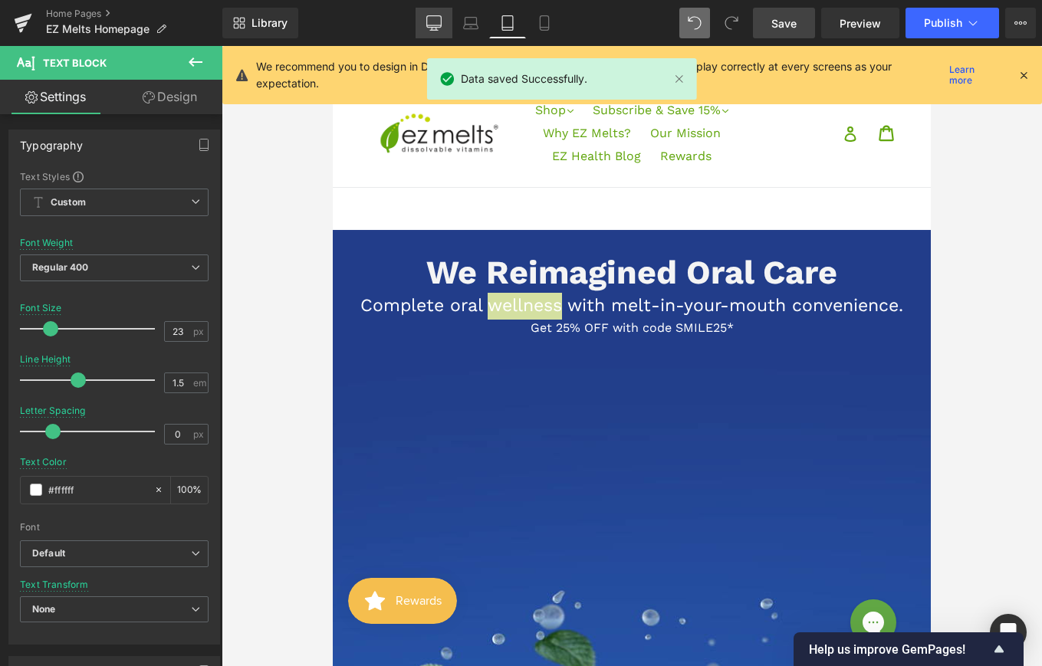
click at [452, 20] on div "Desktop Laptop Tablet Mobile" at bounding box center [489, 23] width 147 height 31
click at [466, 25] on icon at bounding box center [470, 22] width 15 height 15
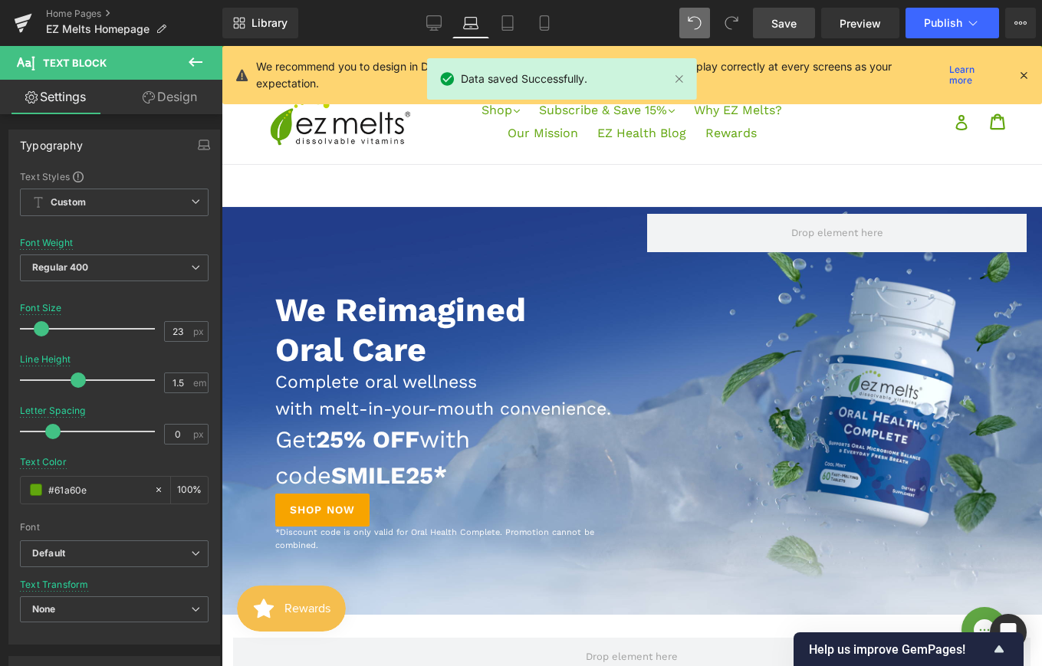
type input "16"
type input "#61a60e"
type input "100"
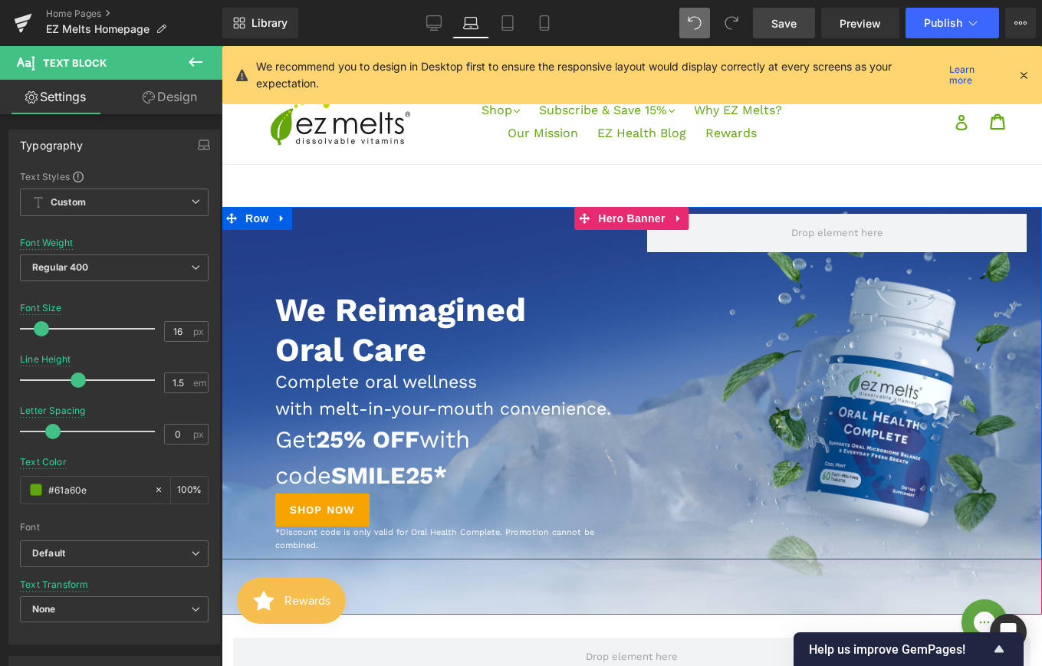
click at [384, 454] on strong "25% OFF" at bounding box center [368, 440] width 104 height 28
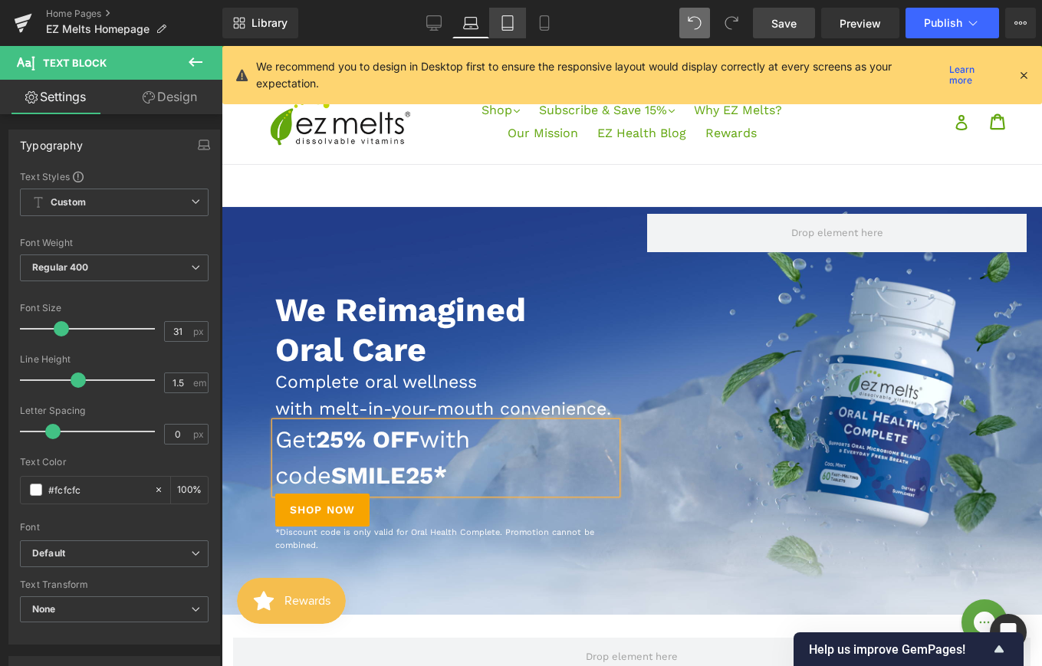
click at [508, 29] on icon at bounding box center [507, 22] width 15 height 15
type input "100"
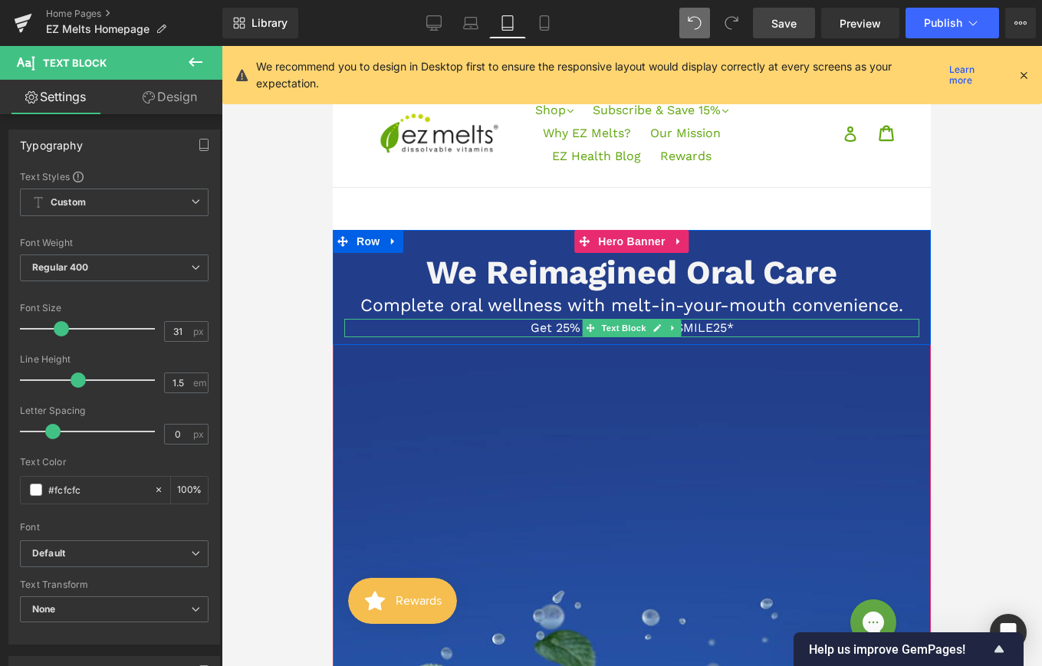
click at [554, 328] on span "Get 25% OFF with code SMILE25*" at bounding box center [632, 328] width 203 height 15
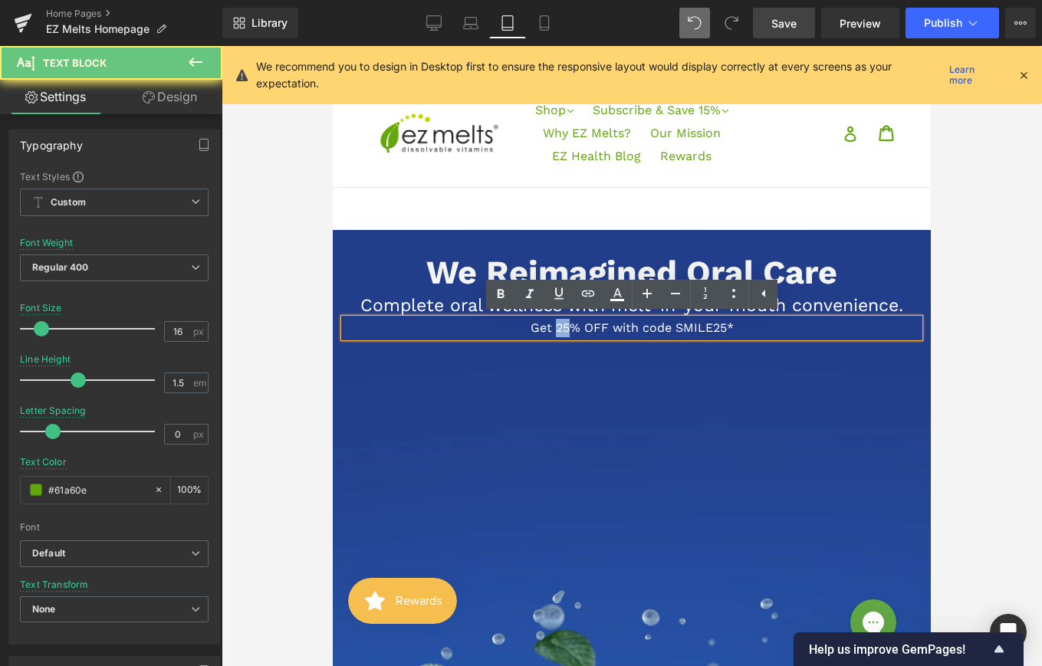
click at [554, 328] on span "Get 25% OFF with code SMILE25*" at bounding box center [632, 328] width 203 height 15
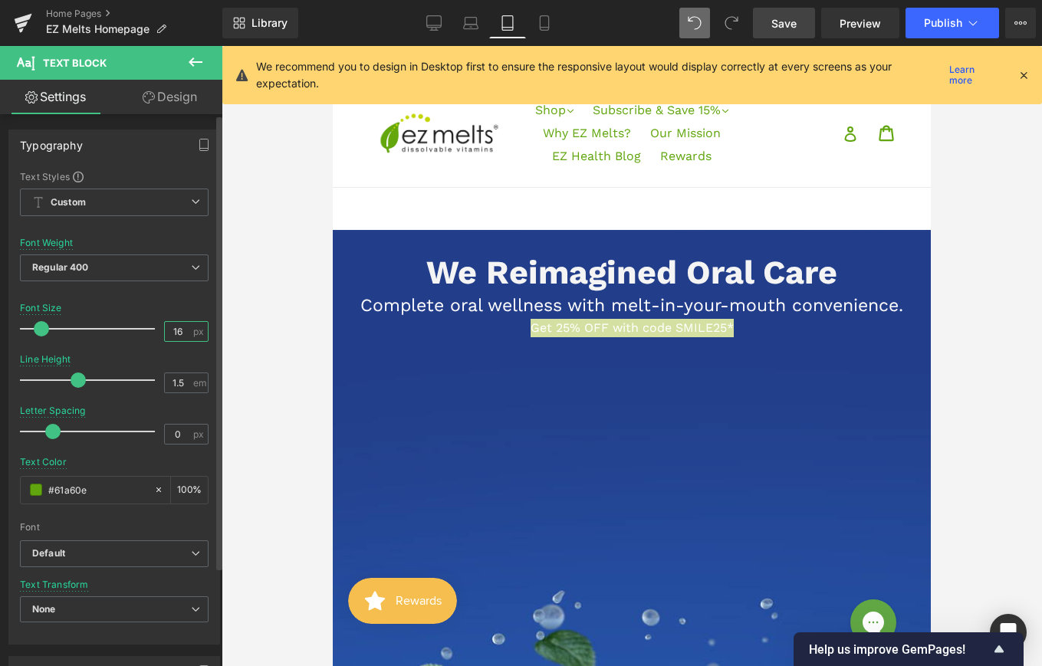
drag, startPoint x: 178, startPoint y: 327, endPoint x: 164, endPoint y: 327, distance: 13.8
click at [165, 327] on input "16" at bounding box center [178, 331] width 27 height 19
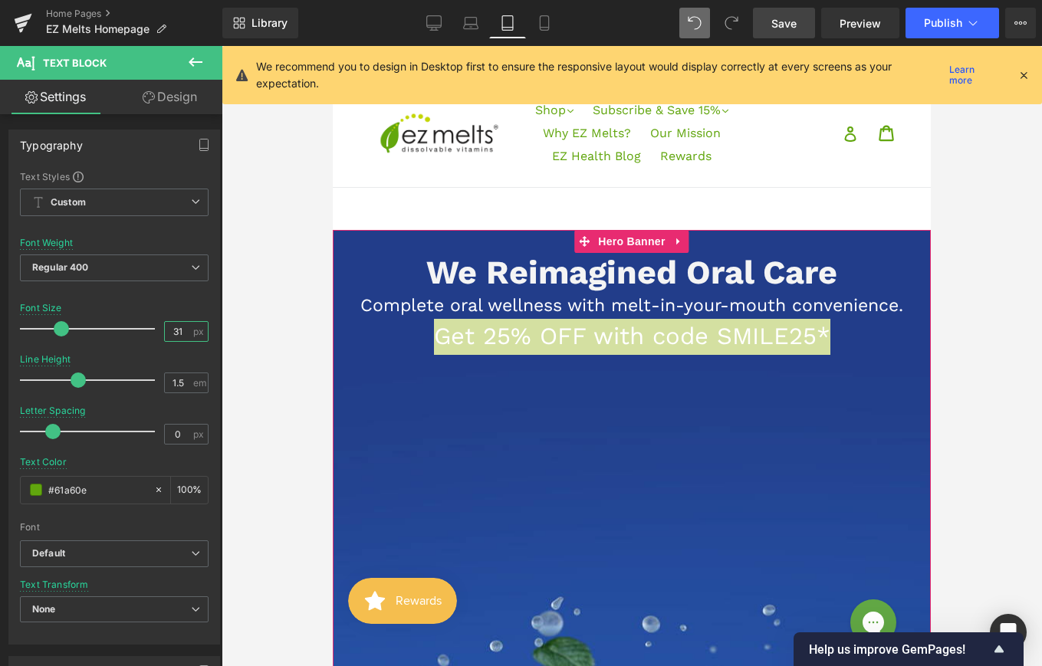
click at [608, 333] on span "Text Block" at bounding box center [623, 328] width 51 height 18
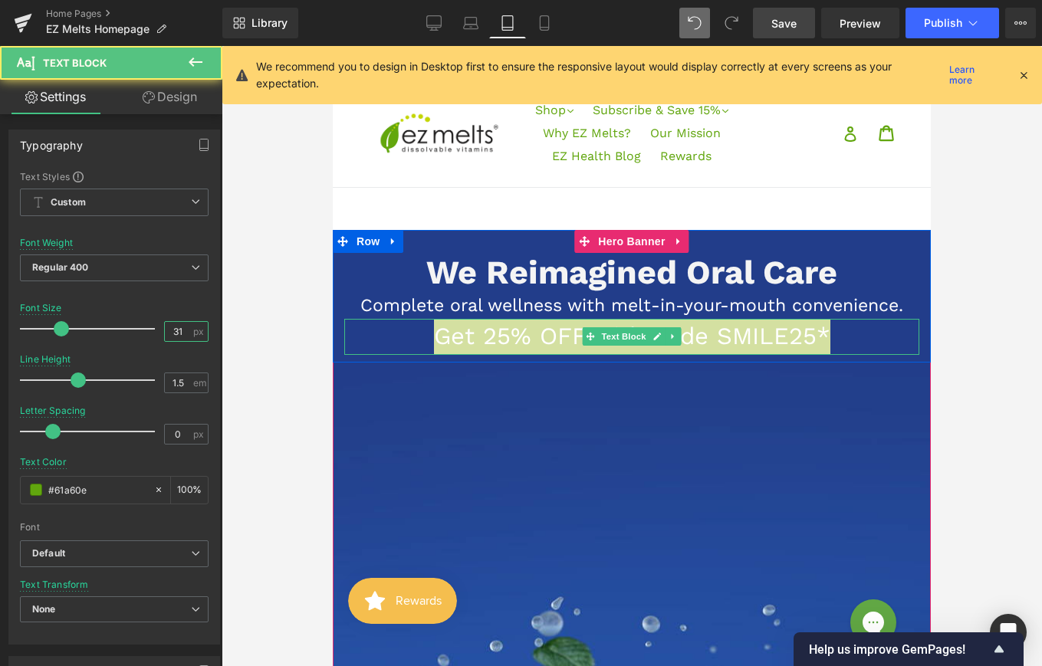
type input "31"
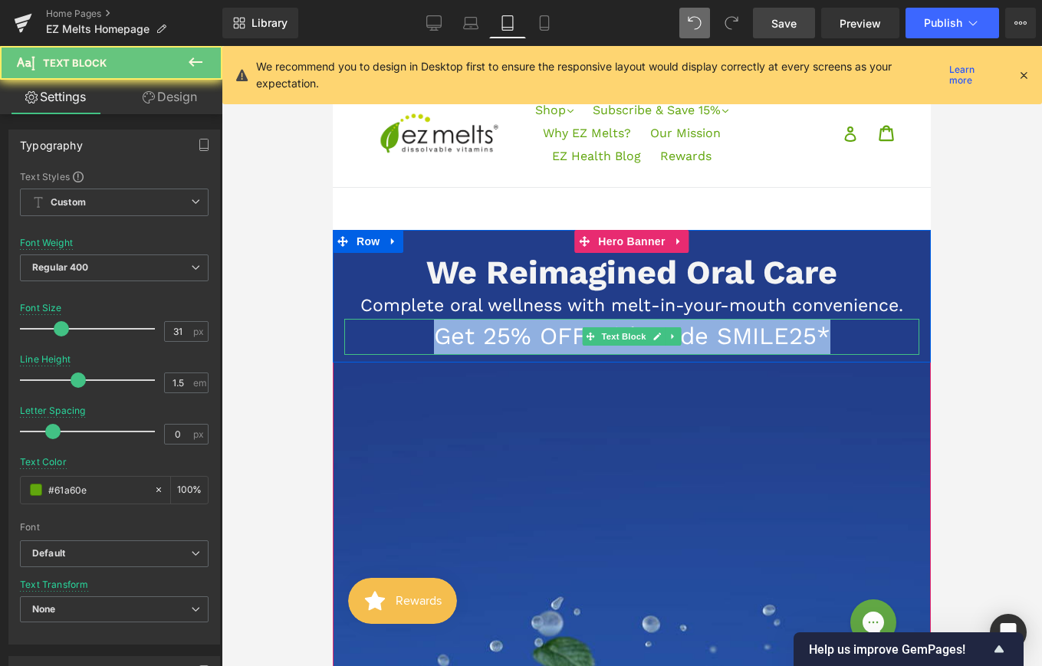
click at [518, 334] on span "Get 25% OFF with code SMILE25*" at bounding box center [632, 336] width 396 height 28
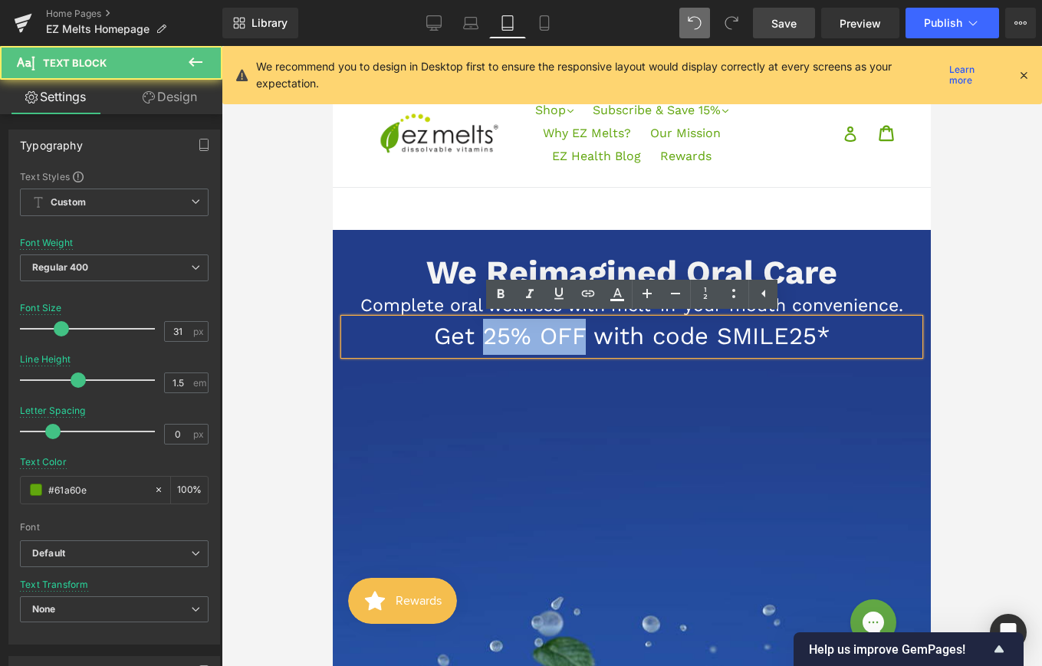
drag, startPoint x: 481, startPoint y: 340, endPoint x: 587, endPoint y: 340, distance: 105.8
click at [587, 340] on span "Get 25% OFF with code SMILE25*" at bounding box center [632, 336] width 396 height 28
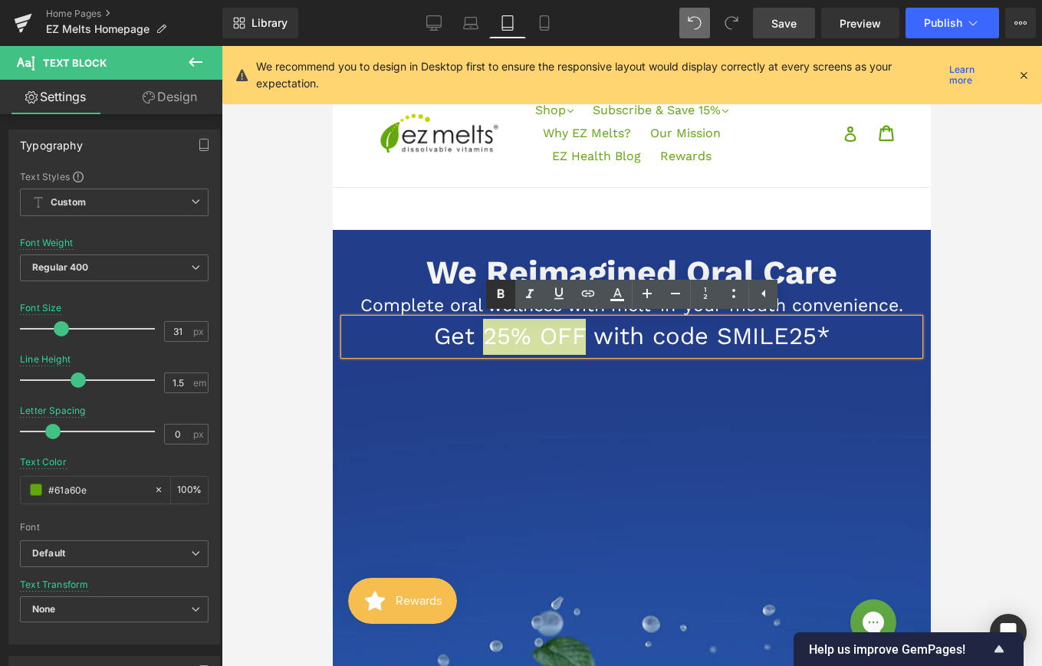
click at [494, 290] on icon at bounding box center [501, 294] width 18 height 18
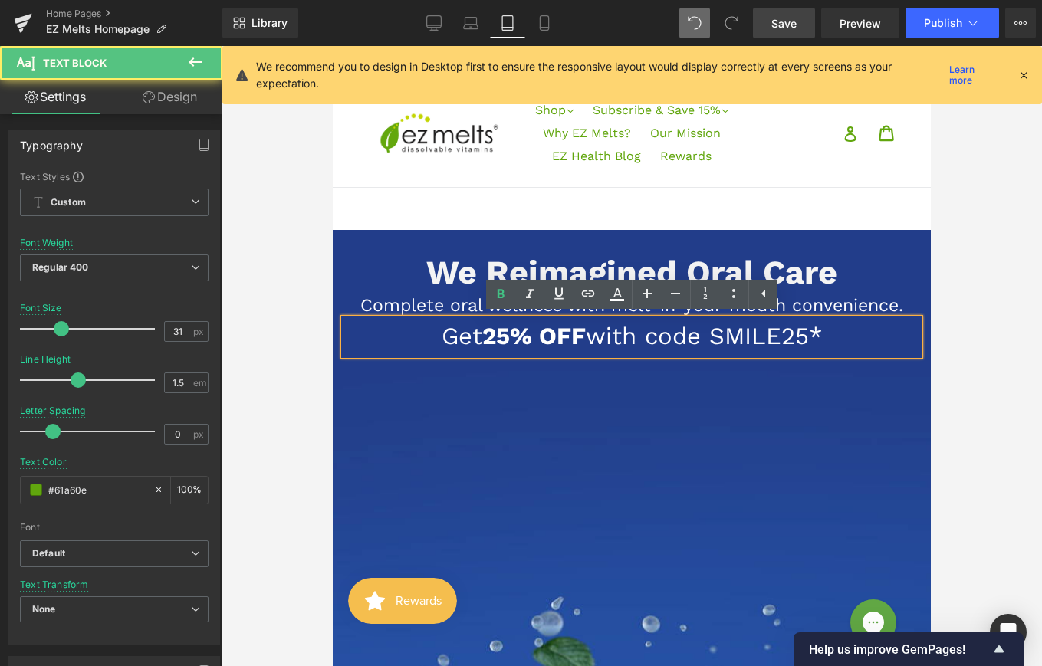
drag, startPoint x: 832, startPoint y: 337, endPoint x: 713, endPoint y: 342, distance: 118.9
click at [713, 342] on p "Get 25% OFF with code SMILE25*" at bounding box center [631, 337] width 575 height 36
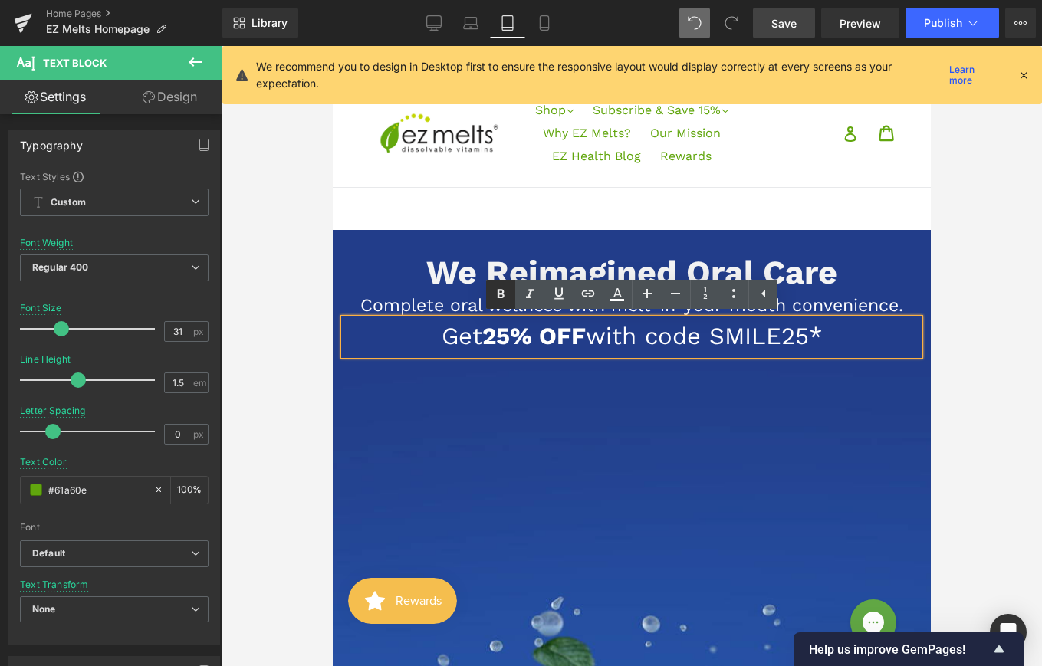
click at [504, 297] on icon at bounding box center [501, 294] width 18 height 18
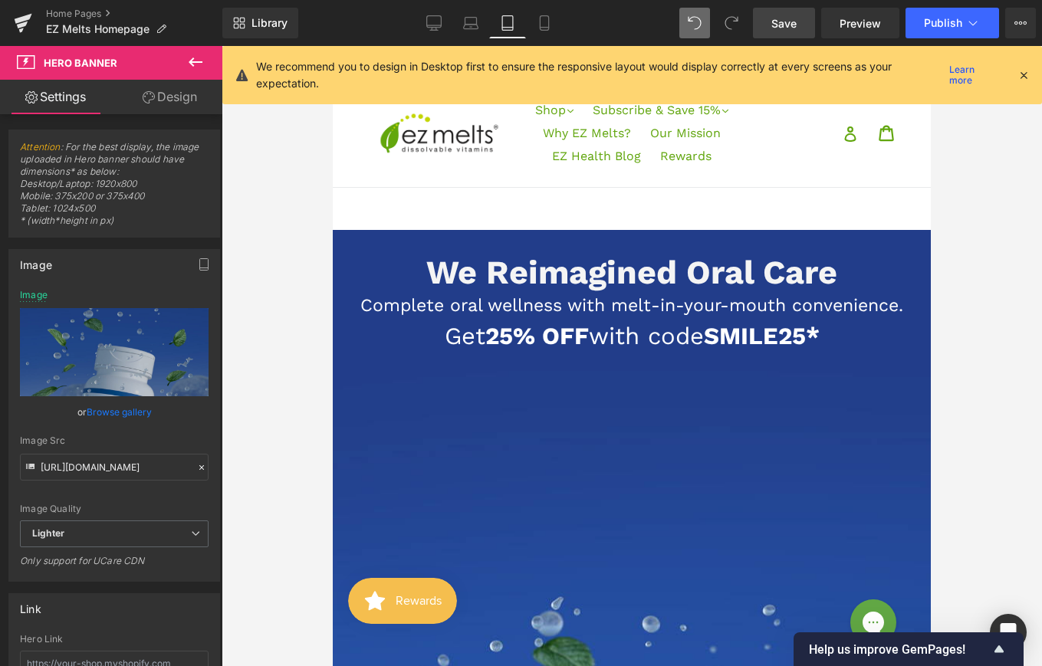
click at [766, 28] on link "Save" at bounding box center [784, 23] width 62 height 31
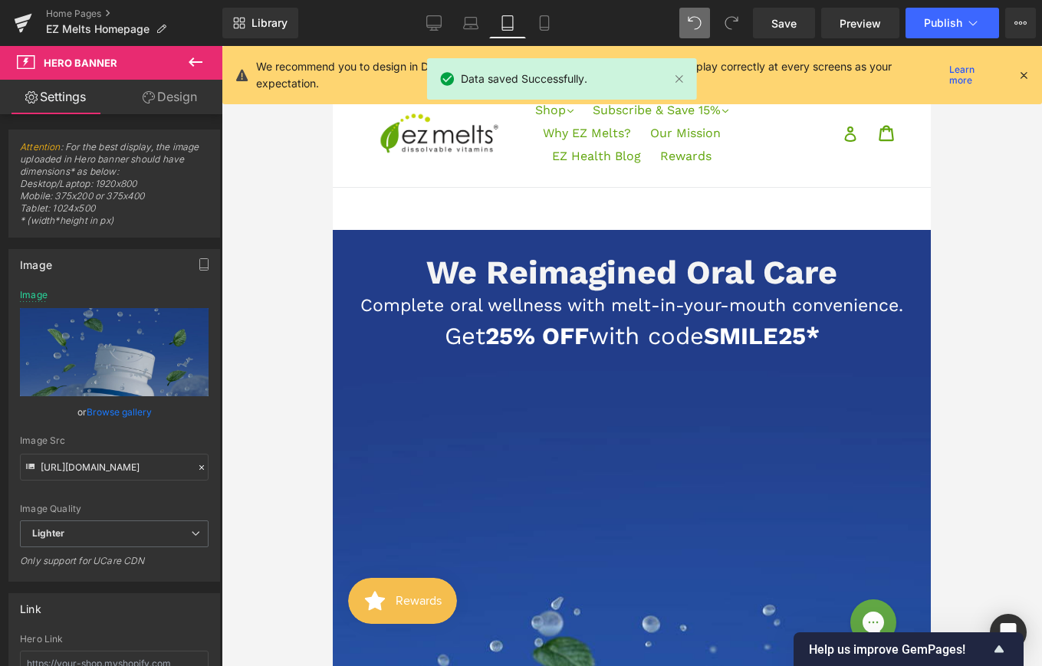
click at [196, 55] on icon at bounding box center [195, 62] width 18 height 18
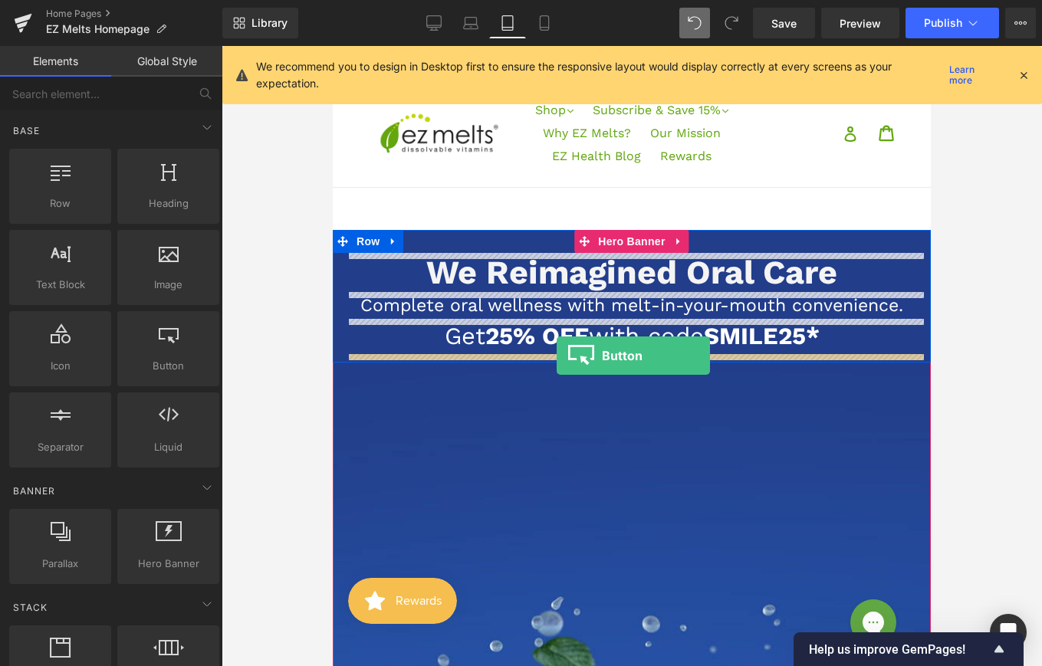
drag, startPoint x: 492, startPoint y: 400, endPoint x: 557, endPoint y: 355, distance: 79.3
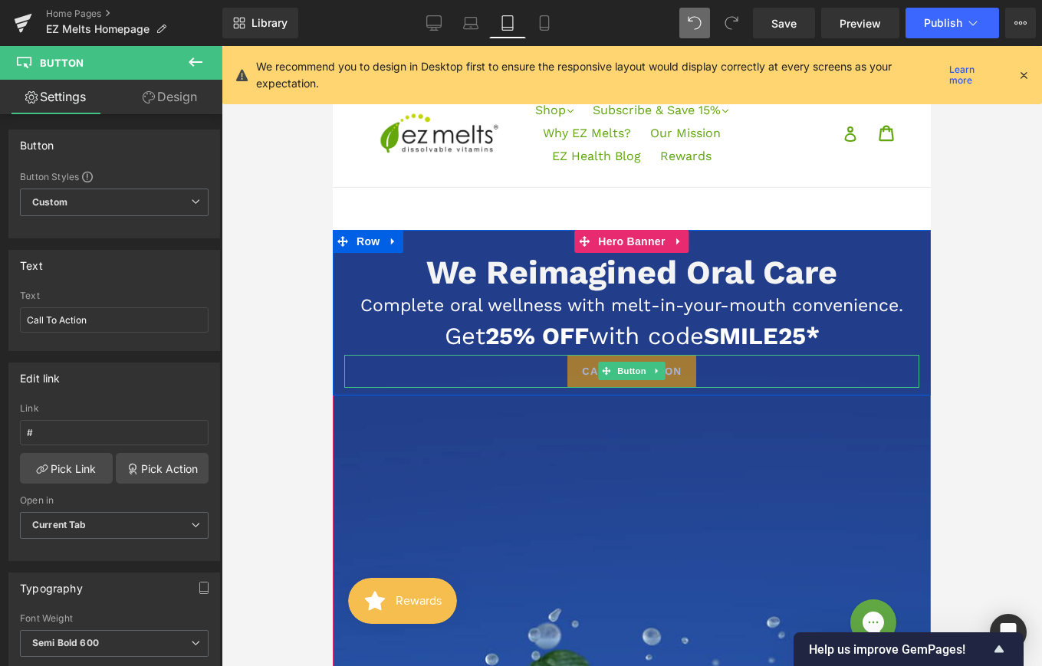
click at [577, 373] on link "Call To Action" at bounding box center [631, 371] width 129 height 33
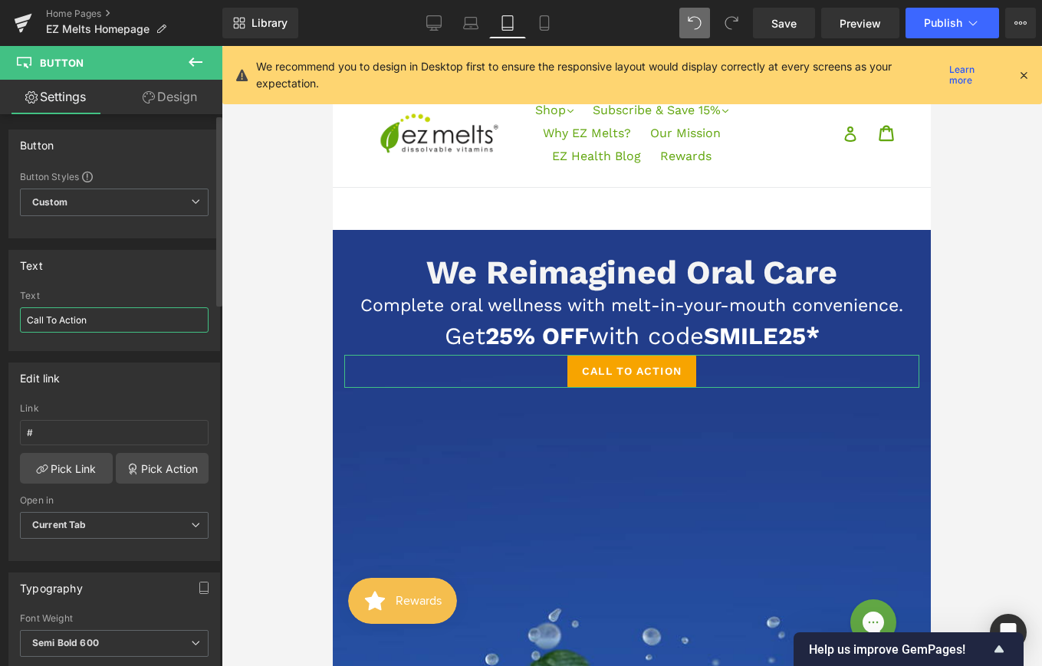
drag, startPoint x: 105, startPoint y: 320, endPoint x: 10, endPoint y: 321, distance: 95.1
click at [10, 321] on div "Call To Action Text Call To Action" at bounding box center [114, 321] width 210 height 60
type input "Shop Now"
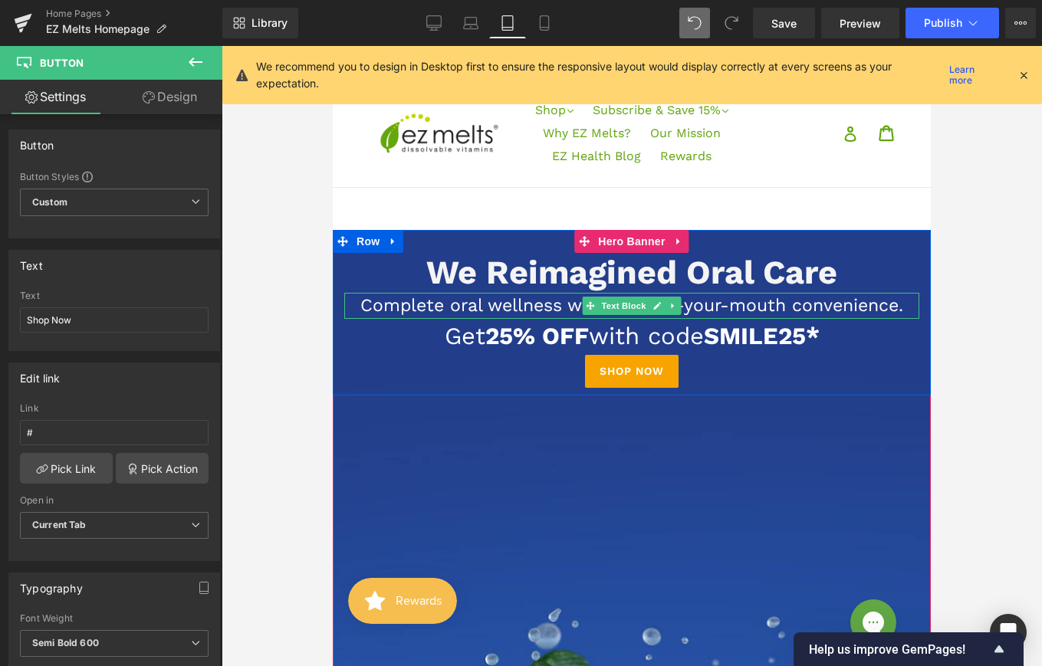
click at [514, 294] on div at bounding box center [631, 295] width 575 height 4
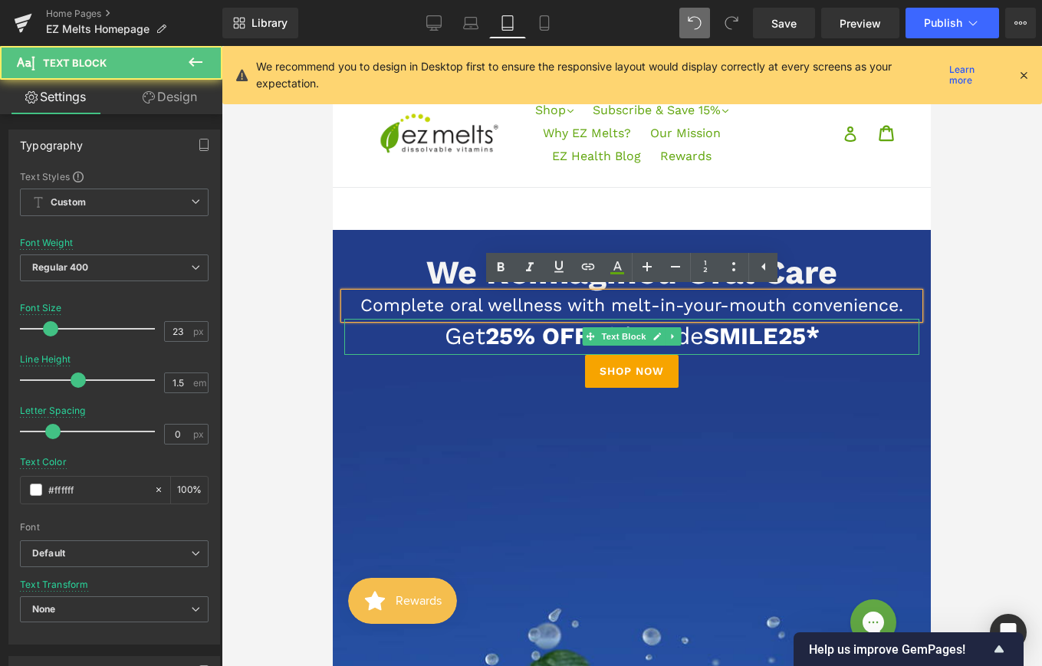
click at [333, 46] on div at bounding box center [333, 46] width 0 height 0
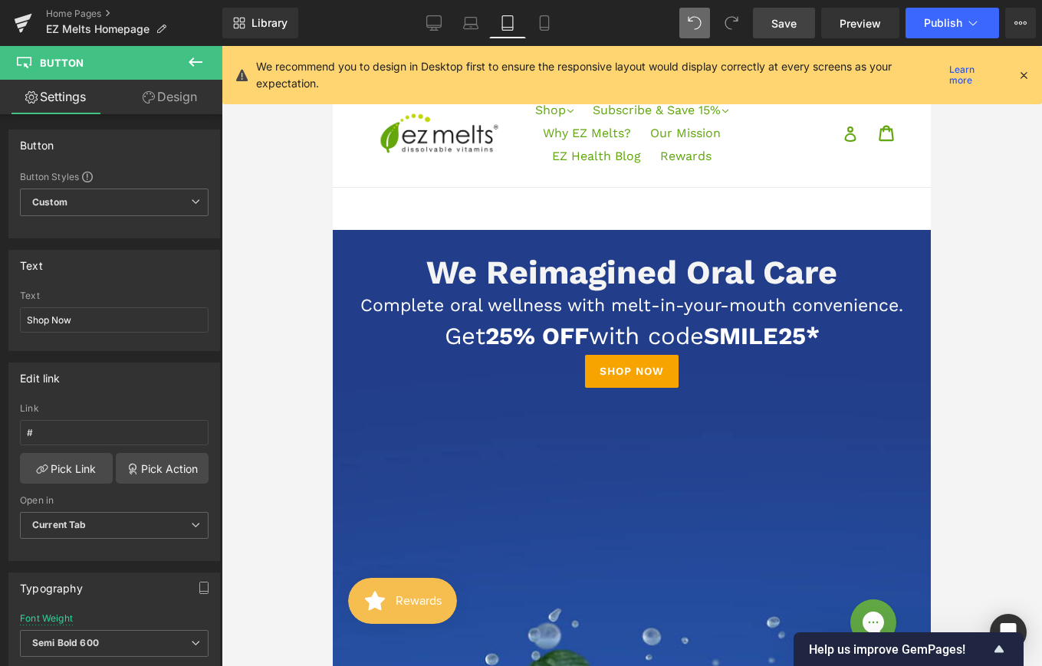
click at [775, 25] on span "Save" at bounding box center [783, 23] width 25 height 16
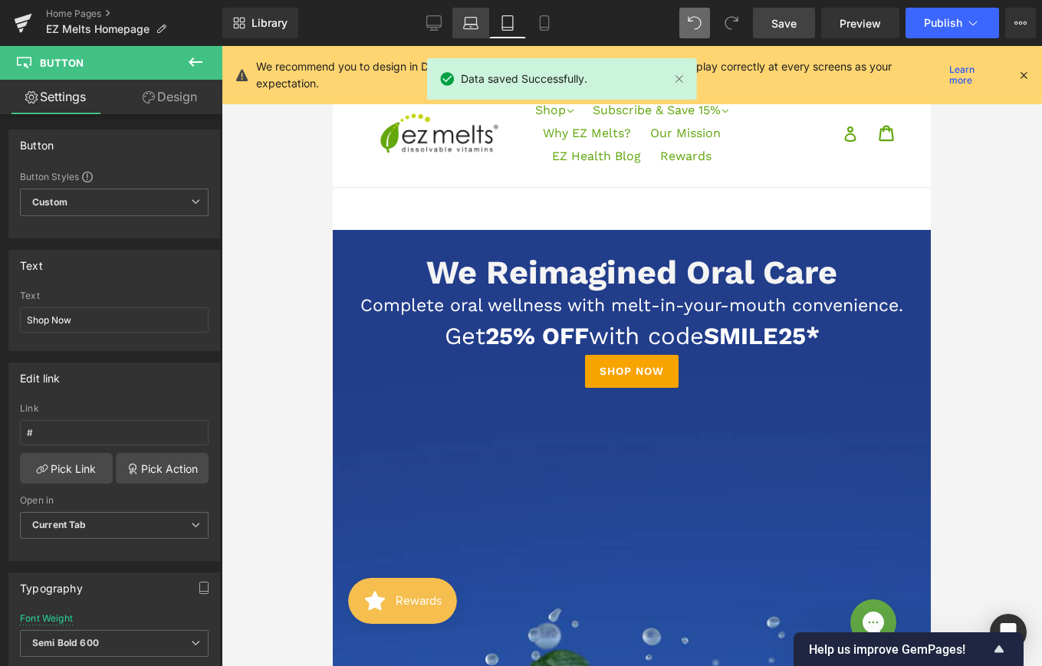
click at [471, 28] on icon at bounding box center [470, 22] width 15 height 15
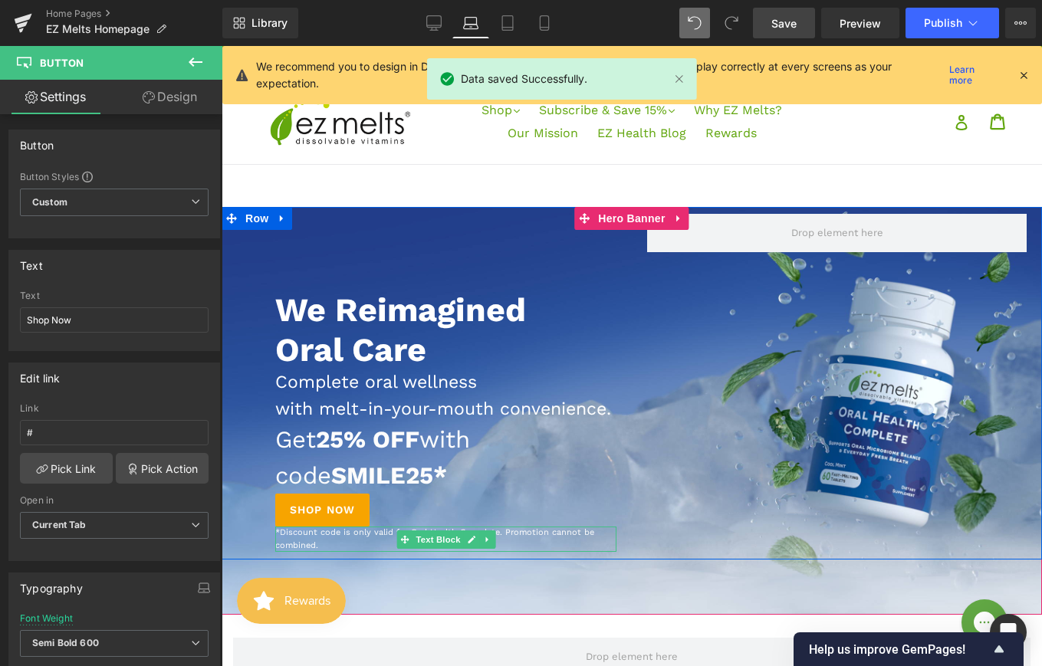
click at [359, 551] on span "*Discount code is only valid for Oral Health Complete. Promotion cannot be comb…" at bounding box center [434, 539] width 319 height 23
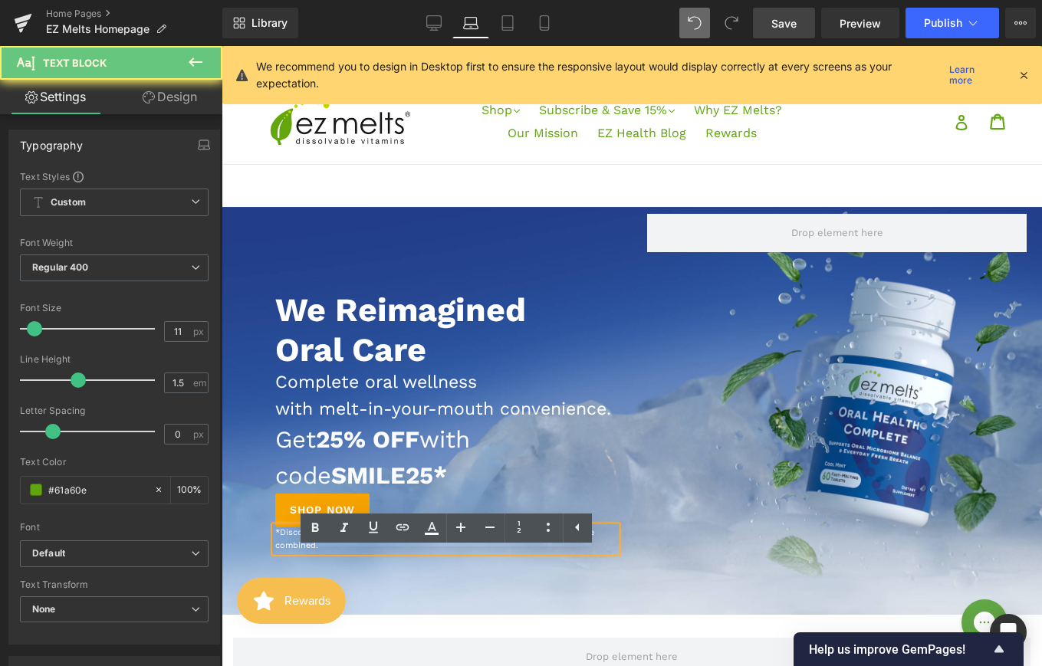
click at [359, 551] on span "*Discount code is only valid for Oral Health Complete. Promotion cannot be comb…" at bounding box center [434, 539] width 319 height 23
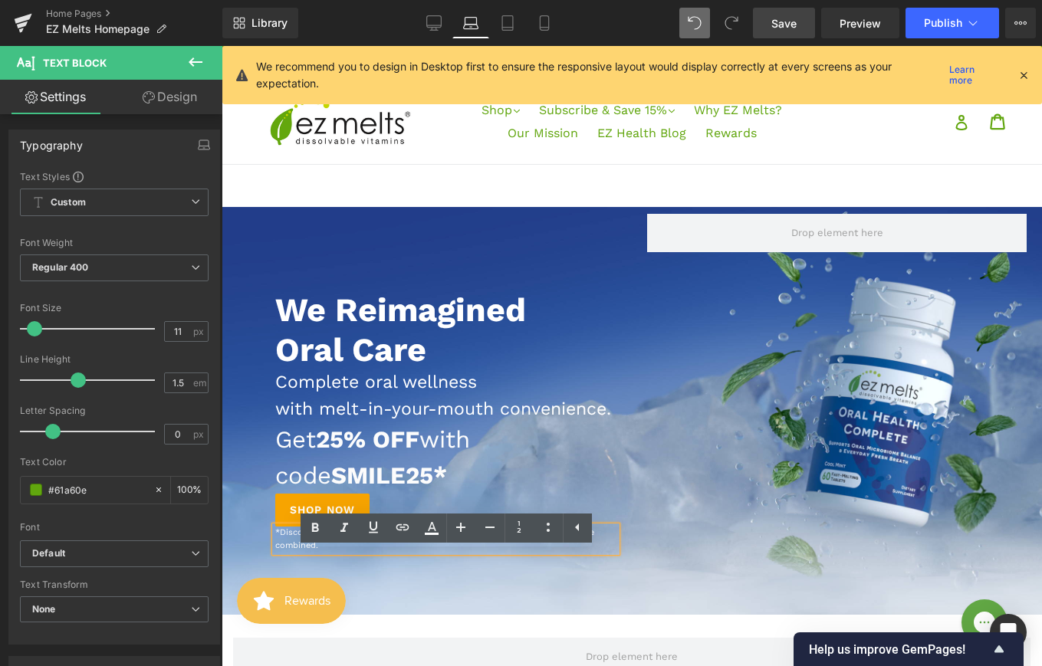
copy span "*Discount code is only valid for Oral Health Complete. Promotion cannot be comb…"
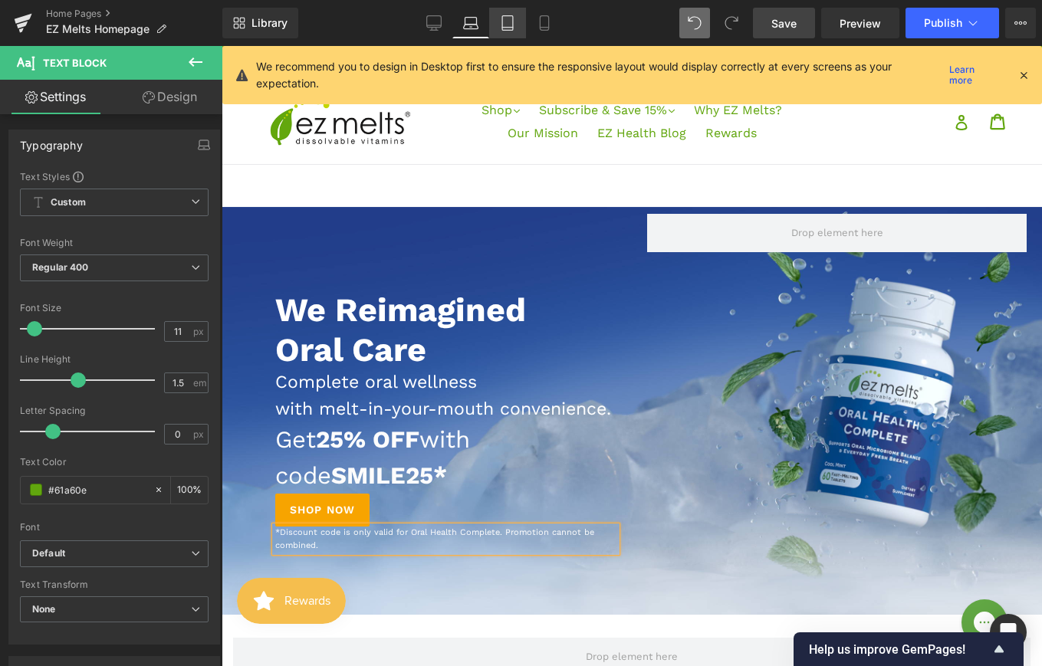
click at [505, 31] on link "Tablet" at bounding box center [507, 23] width 37 height 31
type input "100"
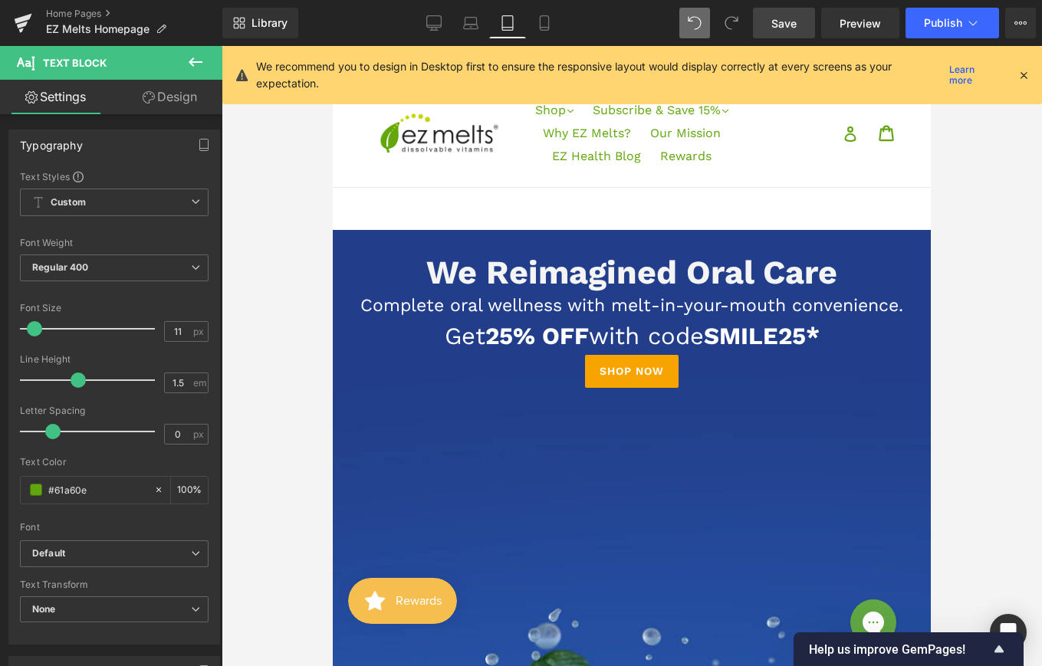
click at [202, 64] on icon at bounding box center [195, 62] width 18 height 18
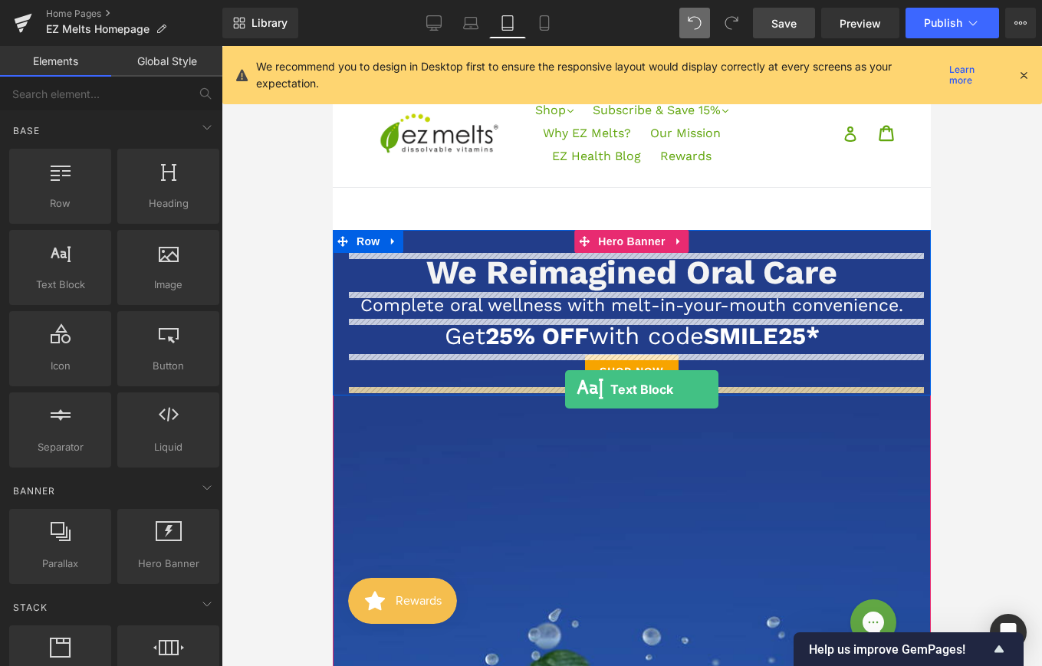
drag, startPoint x: 405, startPoint y: 329, endPoint x: 565, endPoint y: 390, distance: 171.3
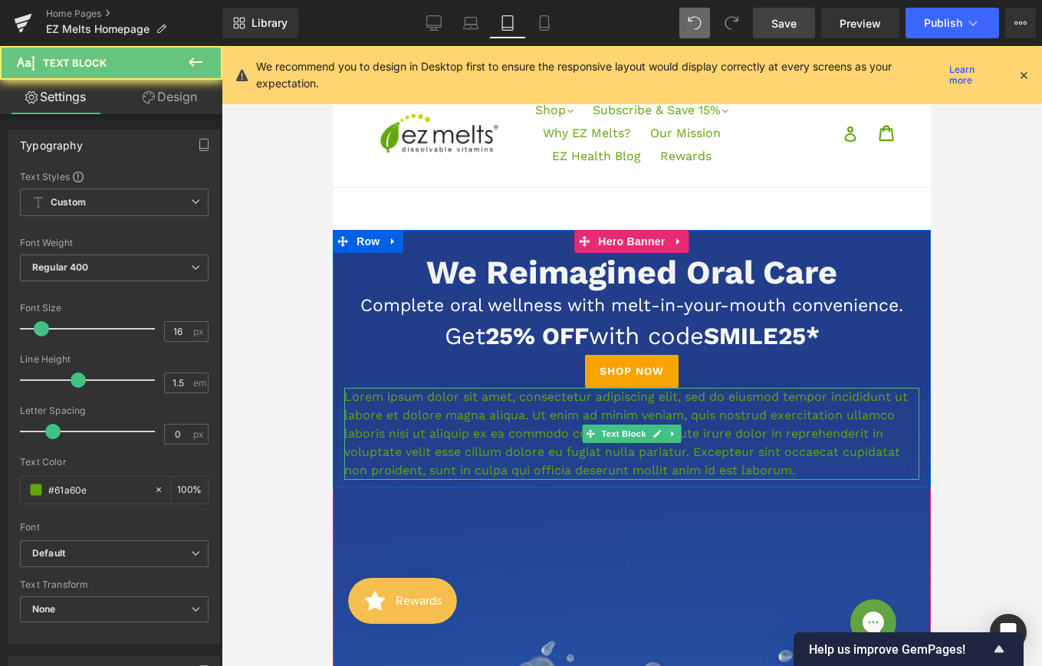
click at [597, 410] on p "Lorem ipsum dolor sit amet, consectetur adipiscing elit, sed do eiusmod tempor …" at bounding box center [631, 434] width 575 height 92
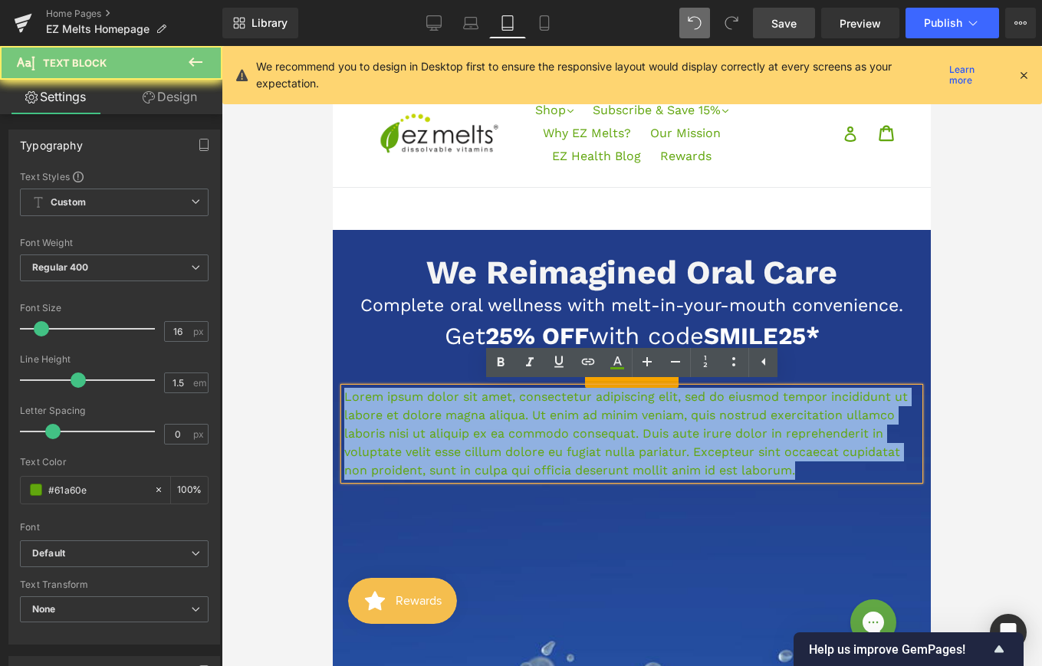
click at [597, 410] on p "Lorem ipsum dolor sit amet, consectetur adipiscing elit, sed do eiusmod tempor …" at bounding box center [631, 434] width 575 height 92
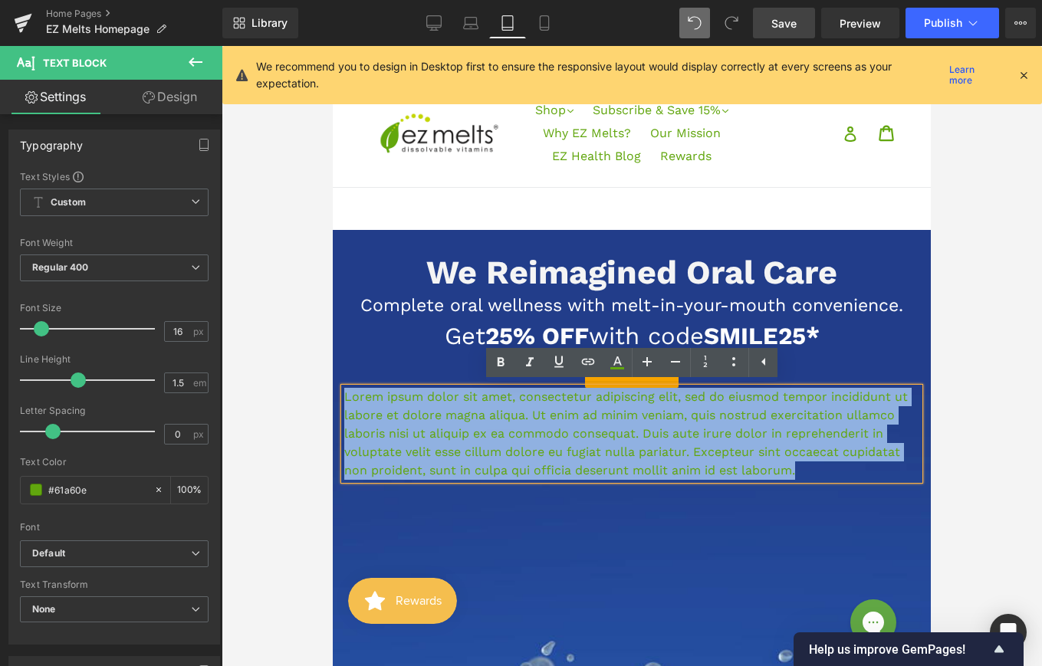
paste div
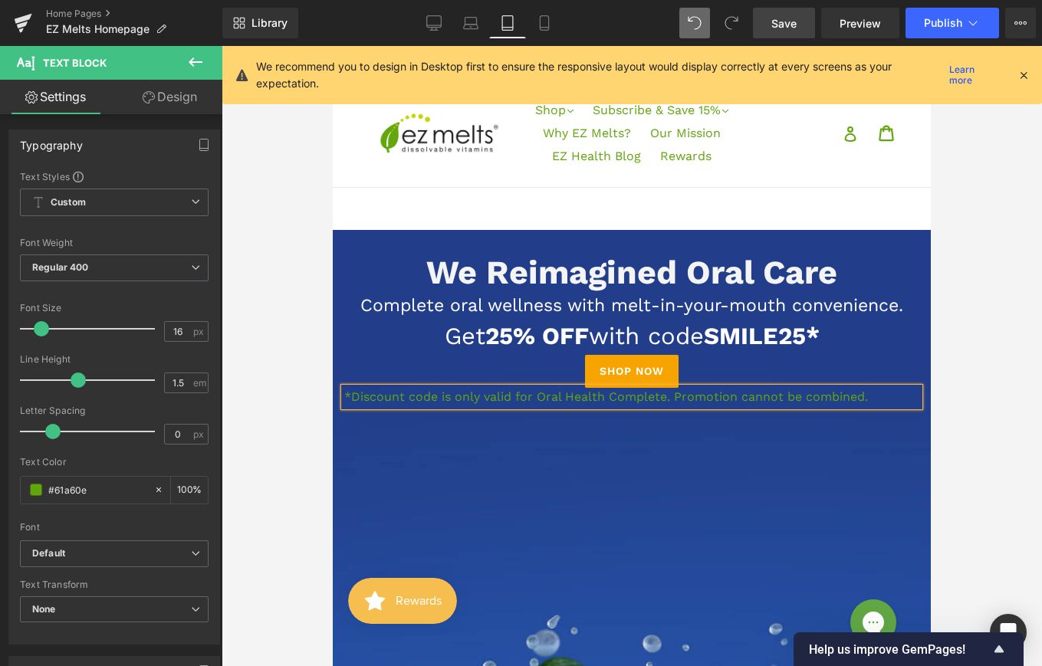
click at [484, 396] on p "*Discount code is only valid for Oral Health Complete. Promotion cannot be comb…" at bounding box center [631, 397] width 575 height 18
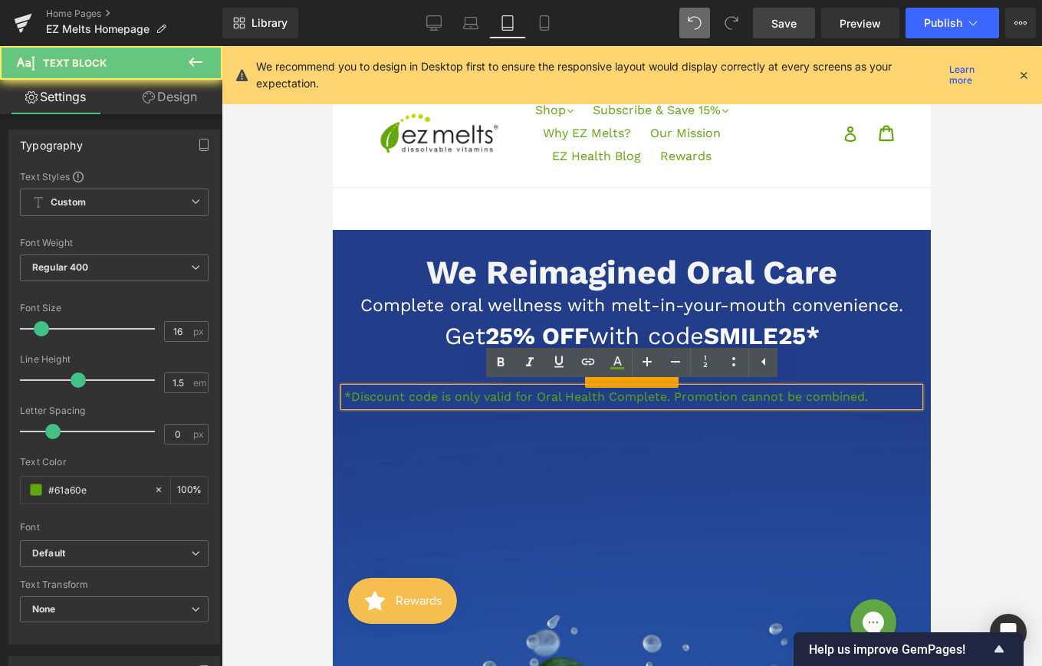
click at [484, 396] on p "*Discount code is only valid for Oral Health Complete. Promotion cannot be comb…" at bounding box center [631, 397] width 575 height 18
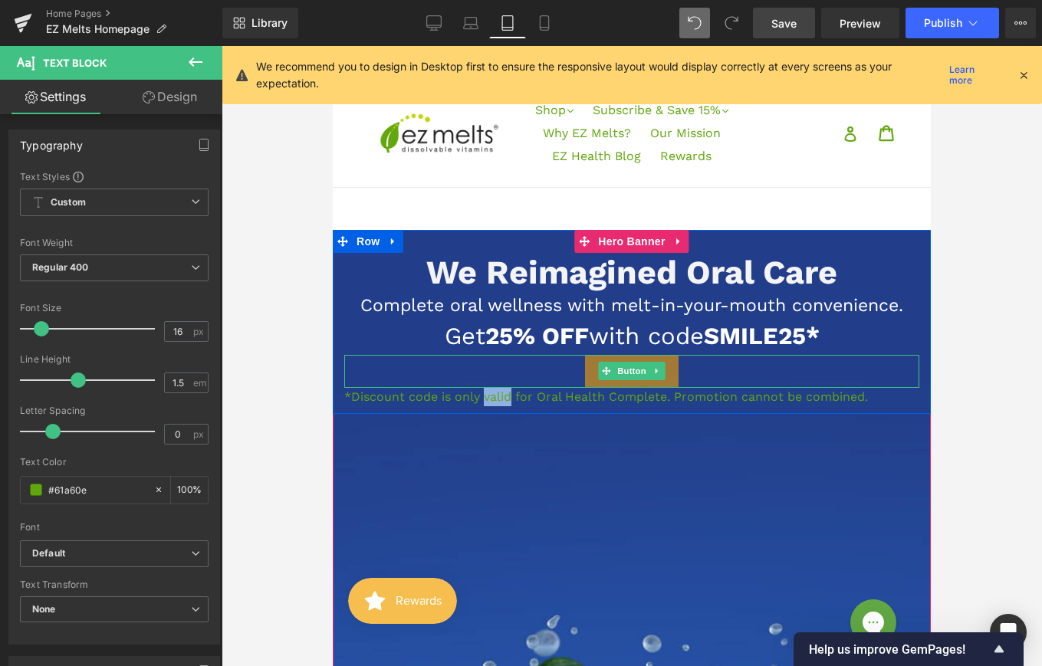
copy p "*Discount code is only valid for Oral Health Complete. Promotion cannot be comb…"
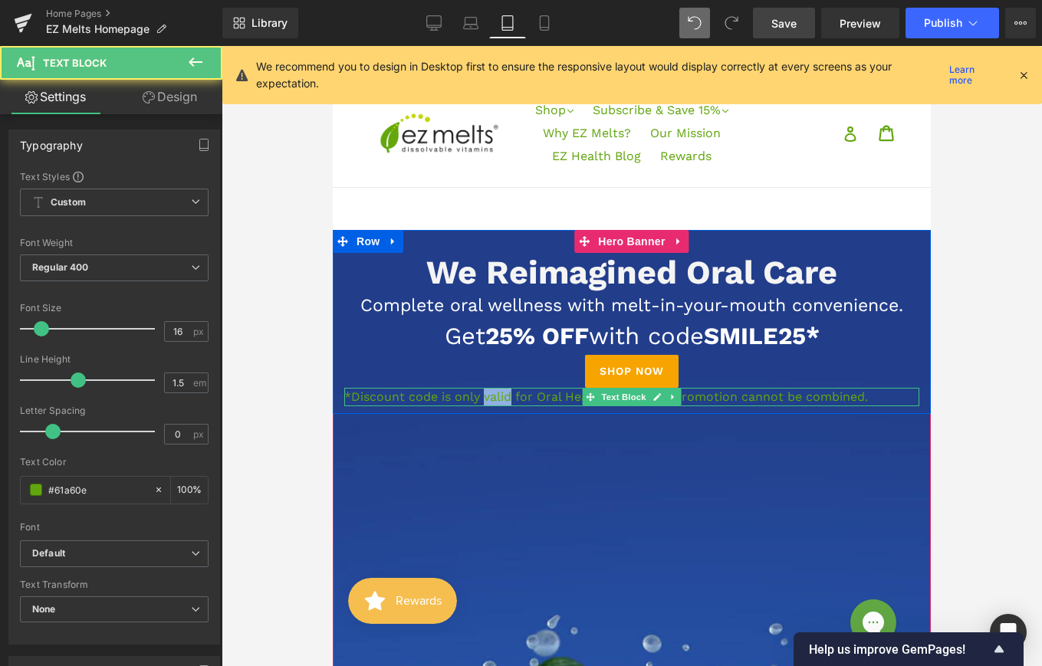
click at [462, 399] on p "*Discount code is only valid for Oral Health Complete. Promotion cannot be comb…" at bounding box center [631, 397] width 575 height 18
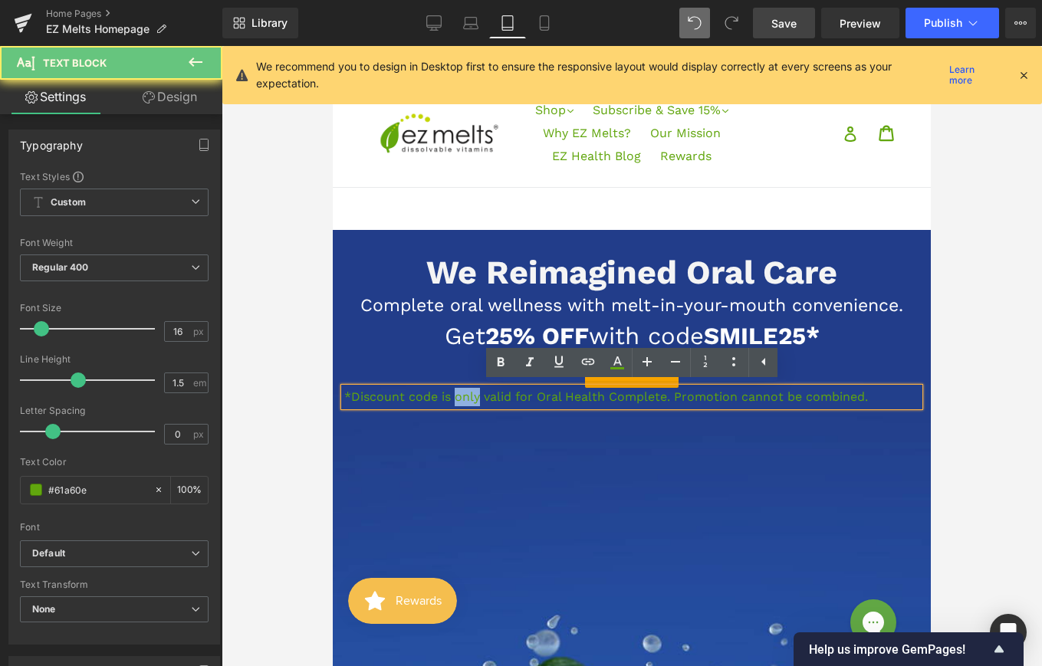
click at [462, 399] on p "*Discount code is only valid for Oral Health Complete. Promotion cannot be comb…" at bounding box center [631, 397] width 575 height 18
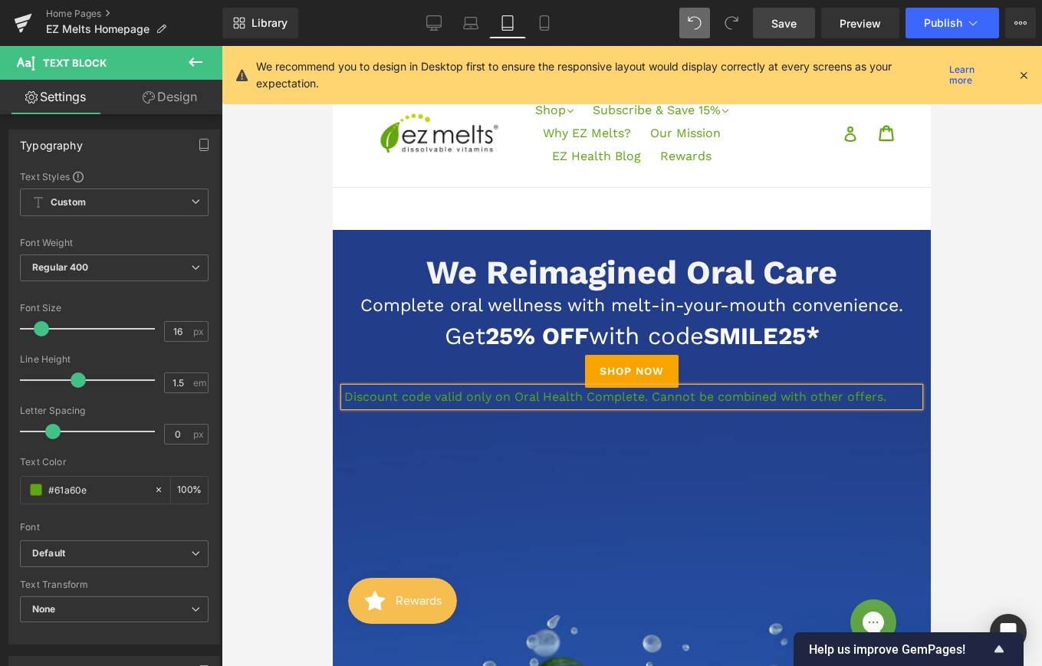
click at [345, 397] on p "Discount code valid only on Oral Health Complete. Cannot be combined with other…" at bounding box center [631, 397] width 575 height 18
click at [577, 397] on p "*Discount code valid only on Oral Health Complete. Cannot be combined with othe…" at bounding box center [631, 397] width 575 height 18
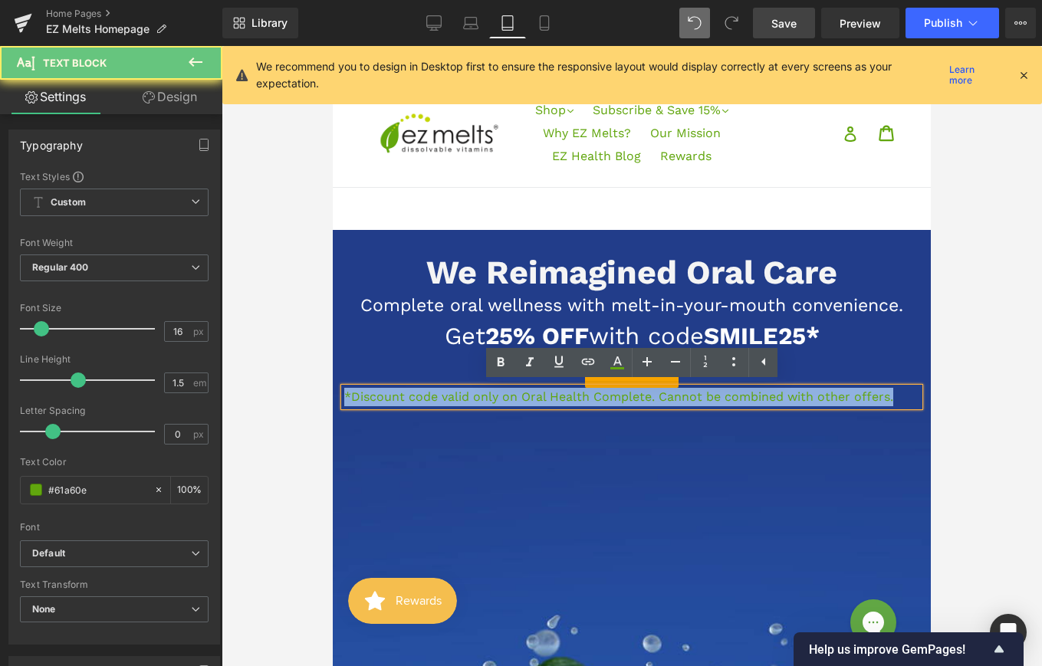
click at [577, 397] on p "*Discount code valid only on Oral Health Complete. Cannot be combined with othe…" at bounding box center [631, 397] width 575 height 18
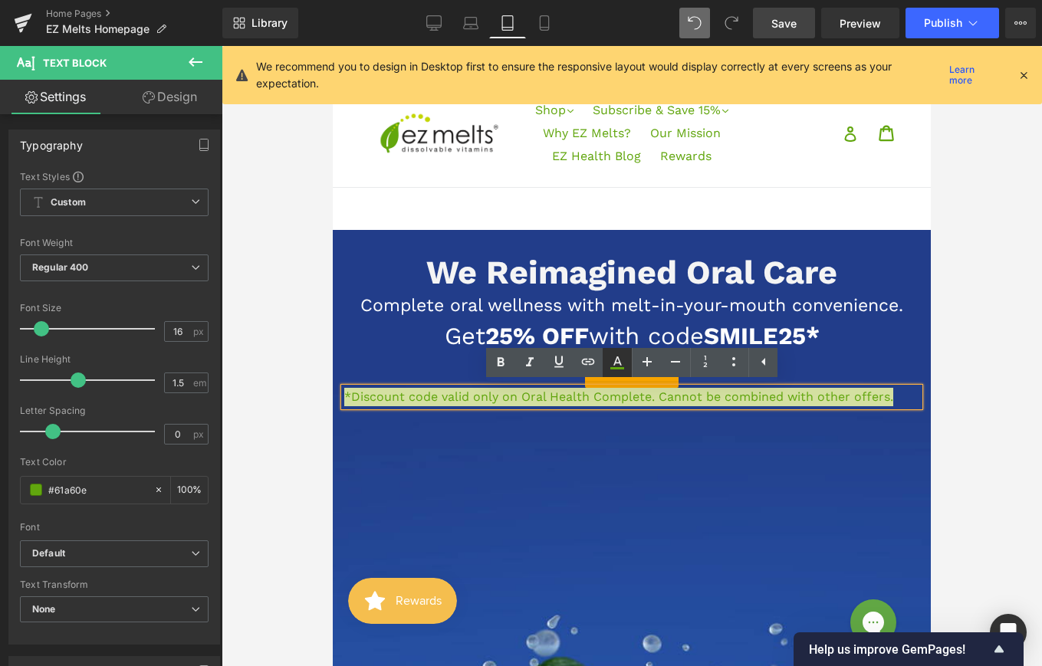
click at [611, 360] on icon at bounding box center [617, 363] width 18 height 18
type input "#61a60e"
type input "100"
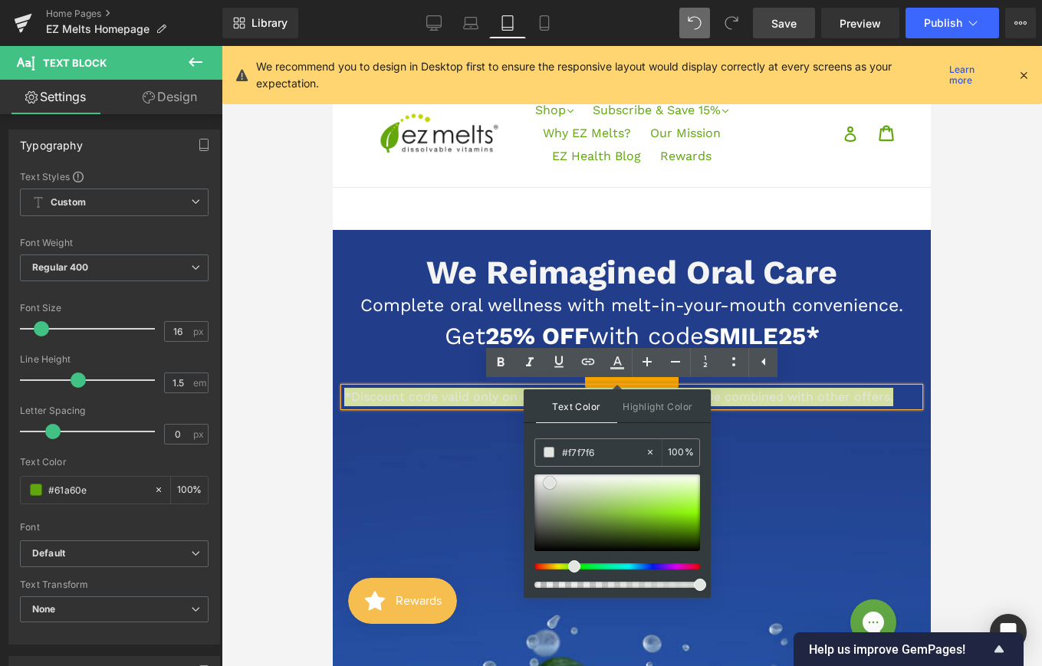
type input "#ffffff"
drag, startPoint x: 673, startPoint y: 525, endPoint x: 527, endPoint y: 466, distance: 157.9
click at [528, 466] on div "Text Color Highlight Color rgba(255, 255, 255, 1) #ffffff 100 % transparent tra…" at bounding box center [617, 494] width 187 height 209
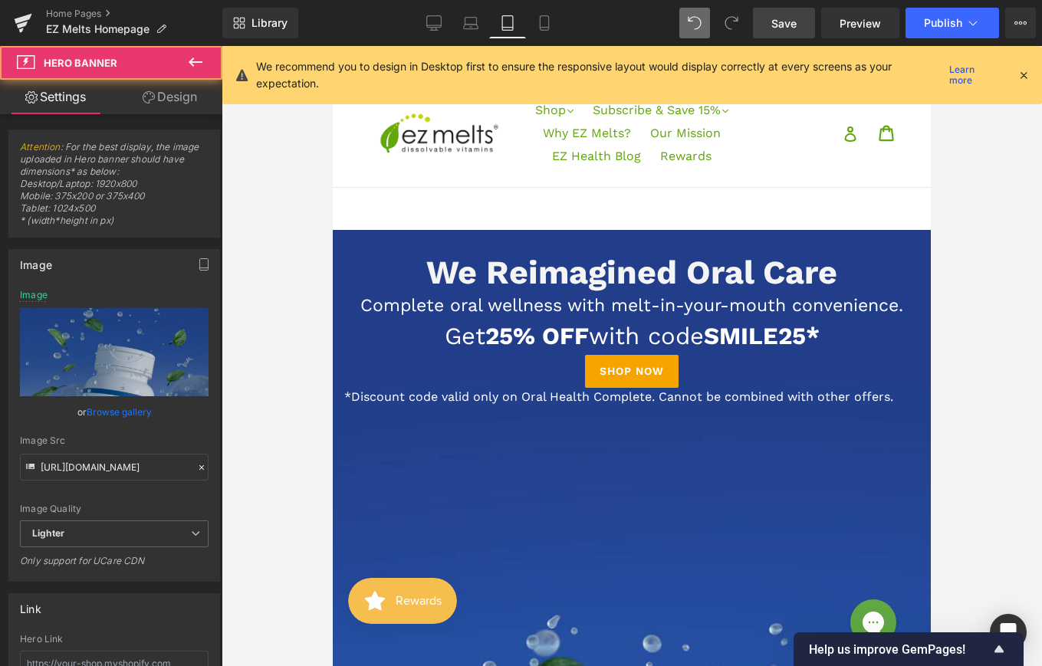
click at [791, 399] on span "*Discount code valid only on Oral Health Complete. Cannot be combined with othe…" at bounding box center [618, 397] width 549 height 15
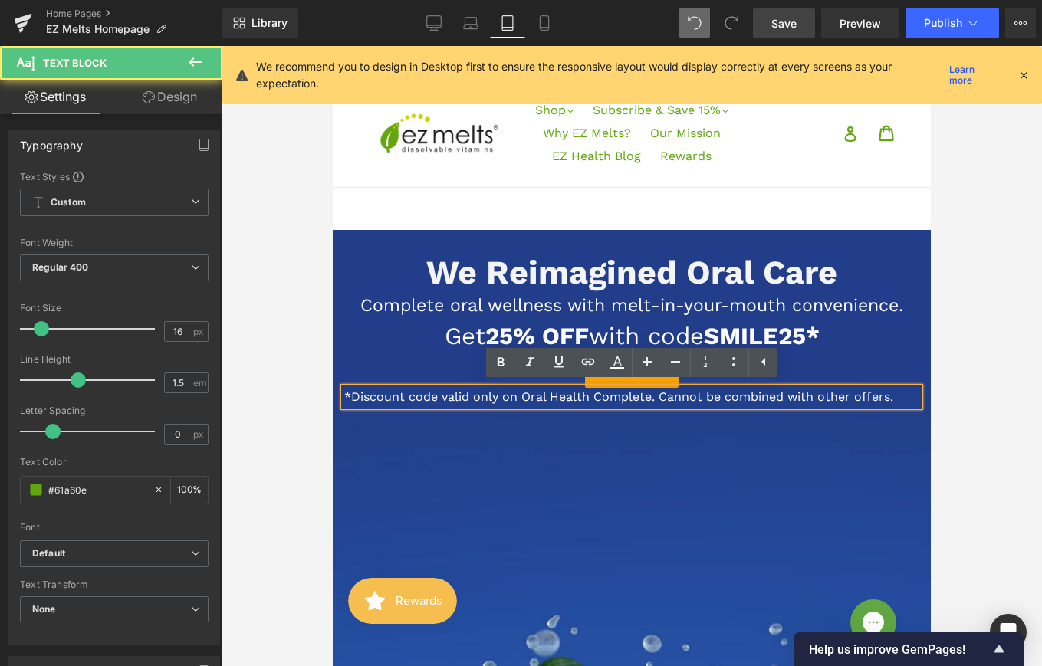
click at [791, 399] on span "*Discount code valid only on Oral Health Complete. Cannot be combined with othe…" at bounding box center [618, 397] width 549 height 15
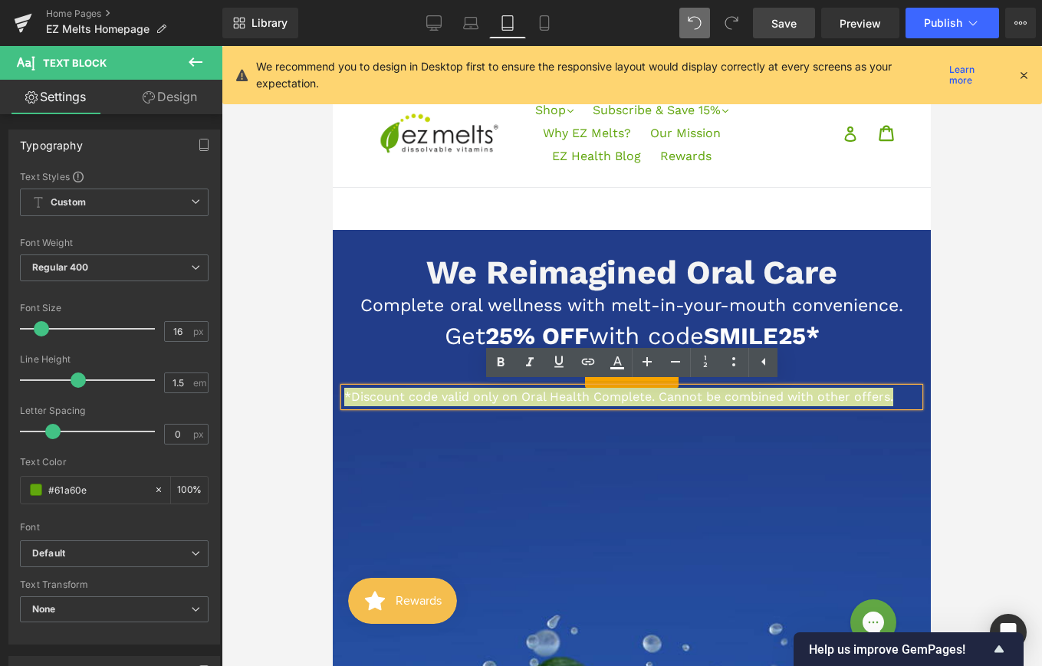
click at [804, 20] on link "Save" at bounding box center [784, 23] width 62 height 31
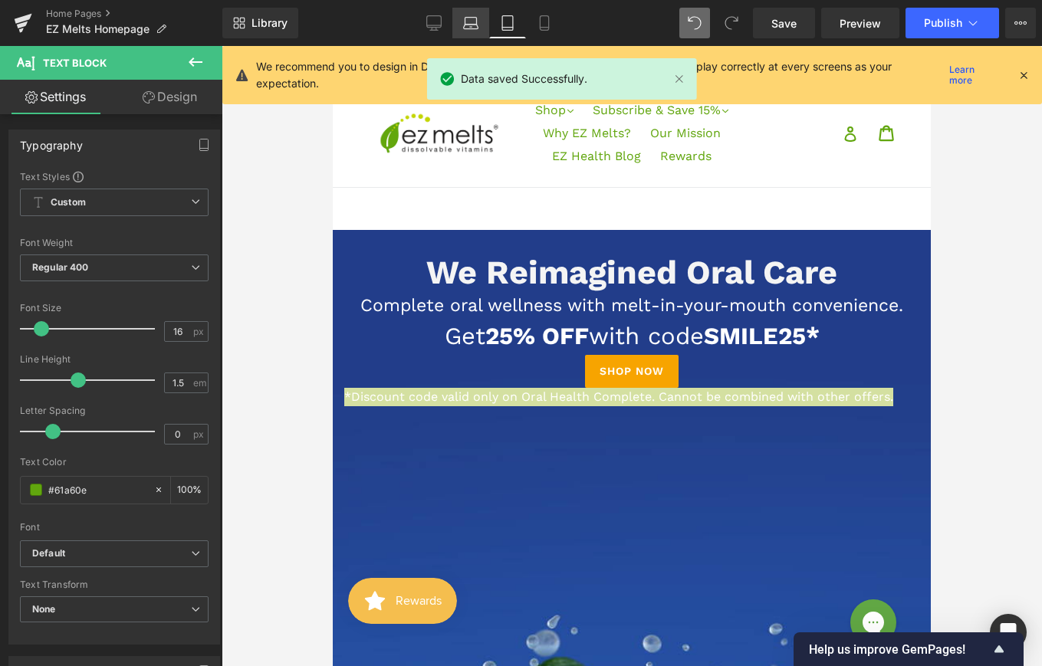
click at [472, 18] on icon at bounding box center [471, 21] width 12 height 7
type input "100"
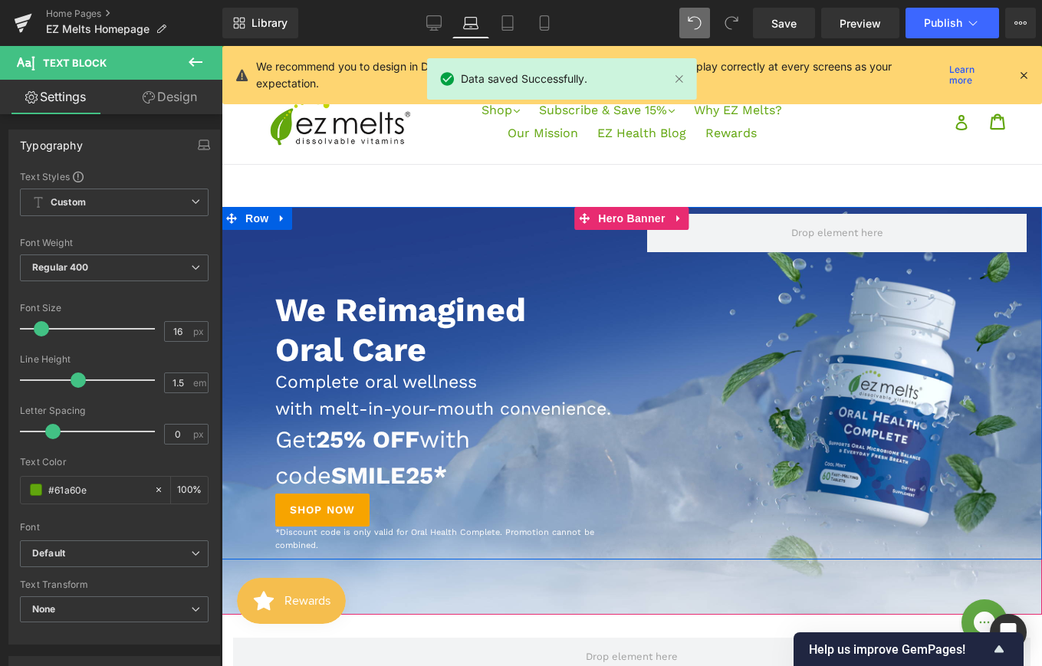
click at [222, 46] on div at bounding box center [222, 46] width 0 height 0
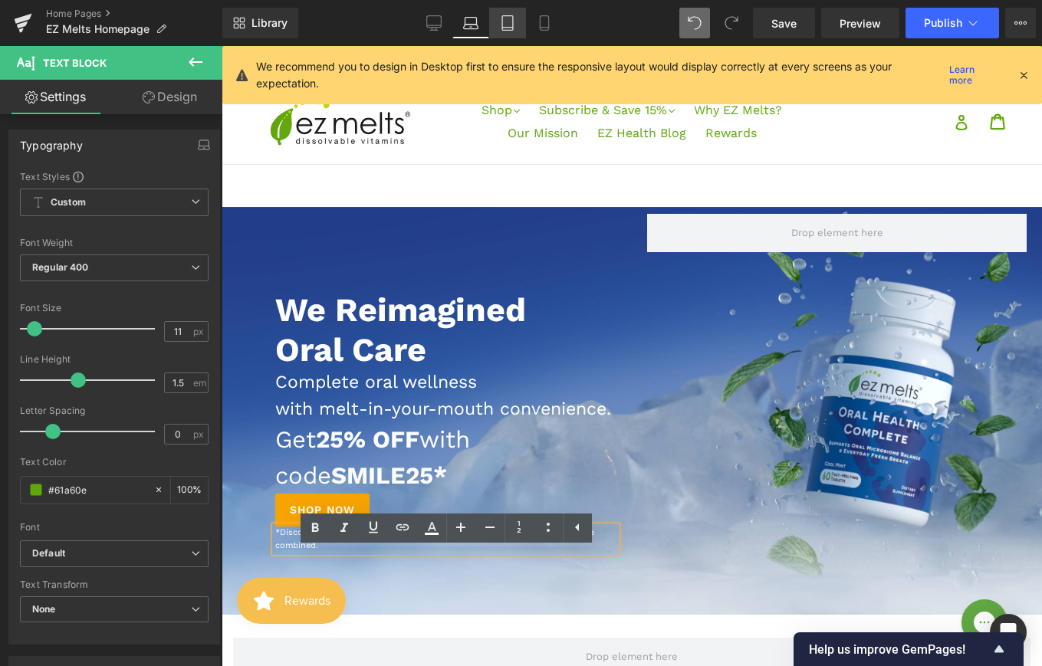
click at [499, 16] on link "Tablet" at bounding box center [507, 23] width 37 height 31
type input "100"
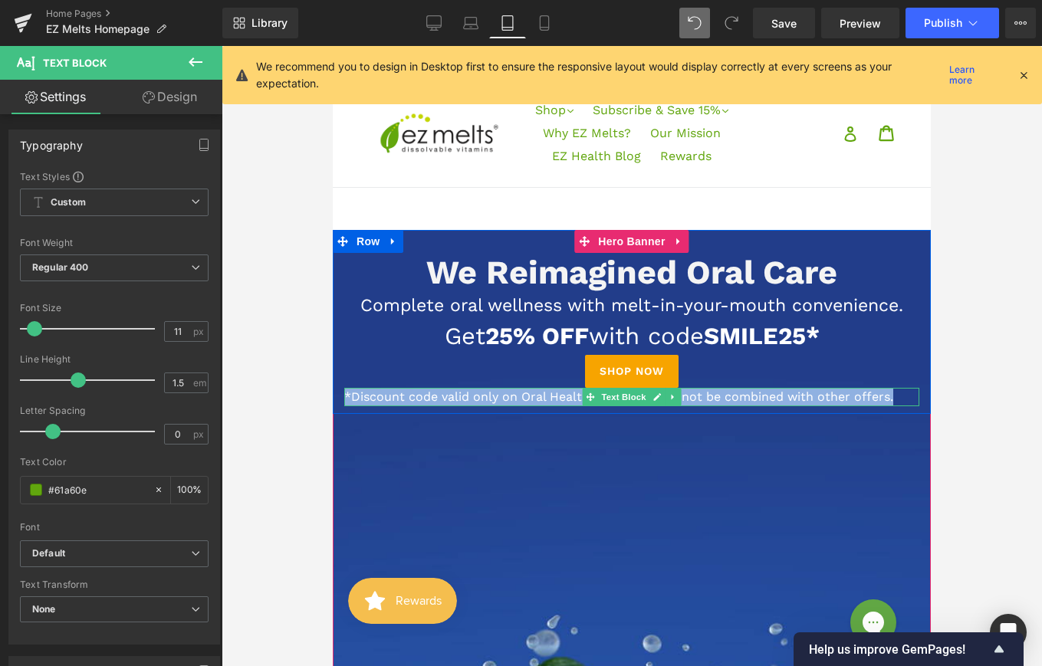
click at [397, 394] on span "*Discount code valid only on Oral Health Complete. Cannot be combined with othe…" at bounding box center [618, 397] width 549 height 15
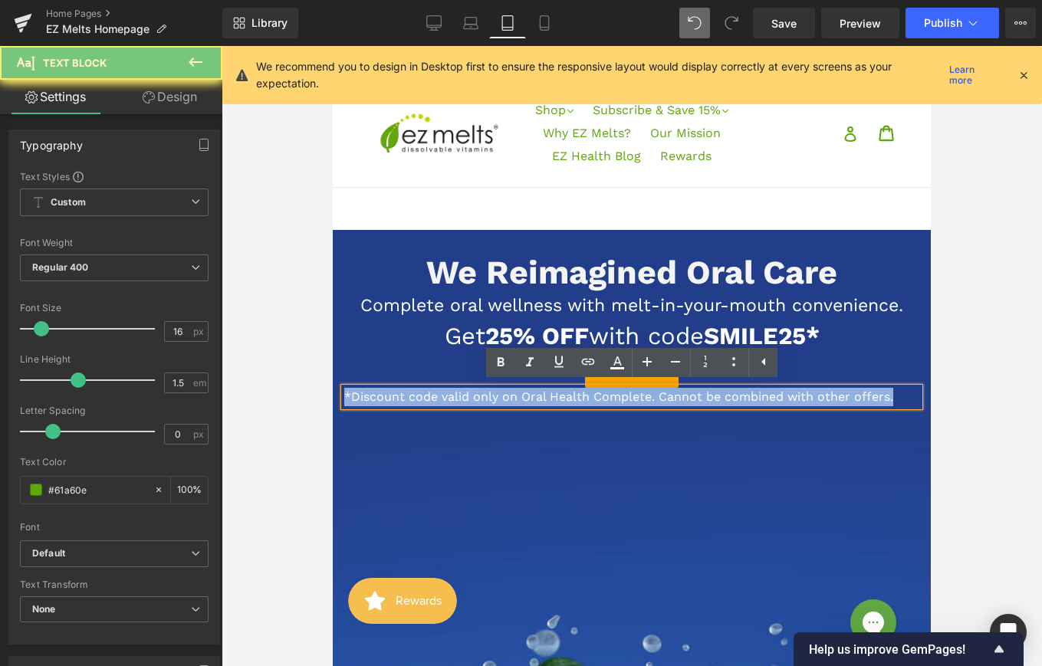
click at [397, 394] on span "*Discount code valid only on Oral Health Complete. Cannot be combined with othe…" at bounding box center [618, 397] width 549 height 15
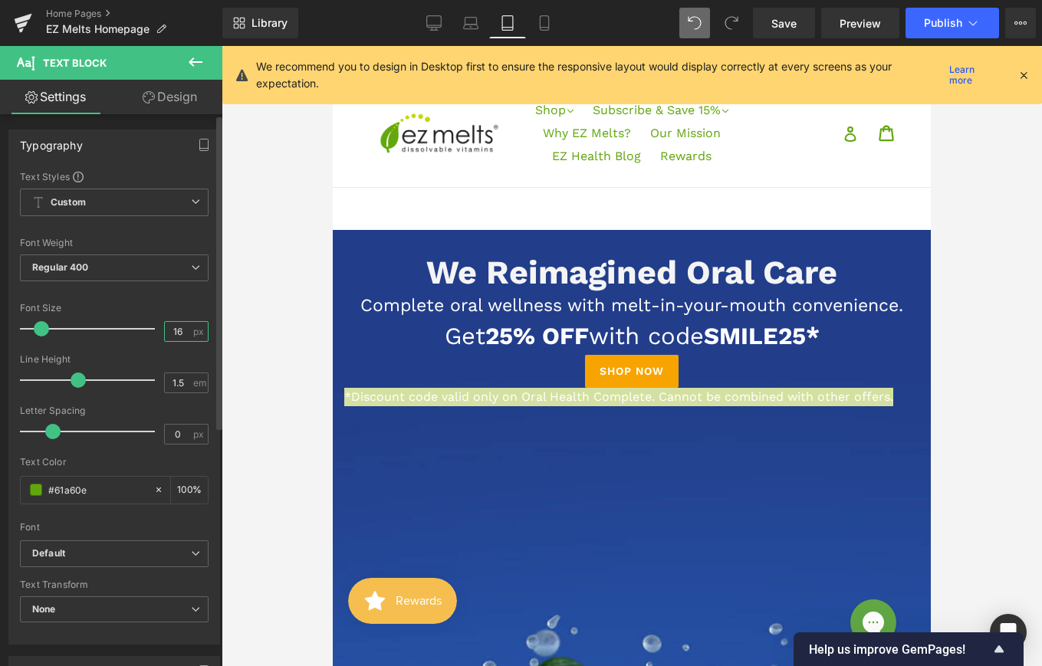
click at [179, 327] on input "16" at bounding box center [178, 331] width 27 height 19
type input "11"
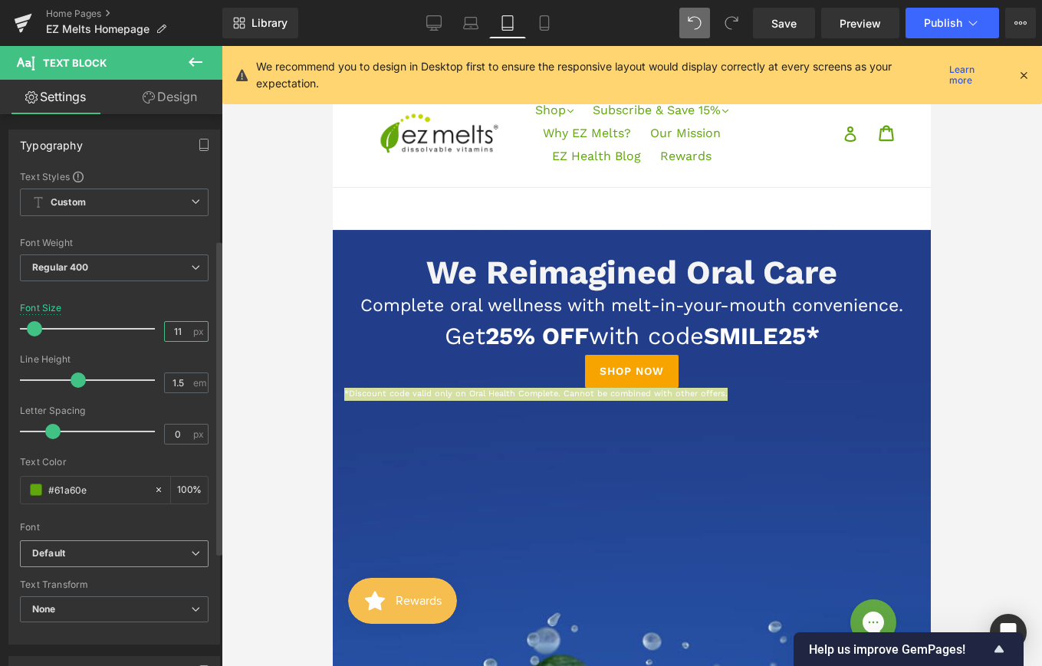
scroll to position [252, 0]
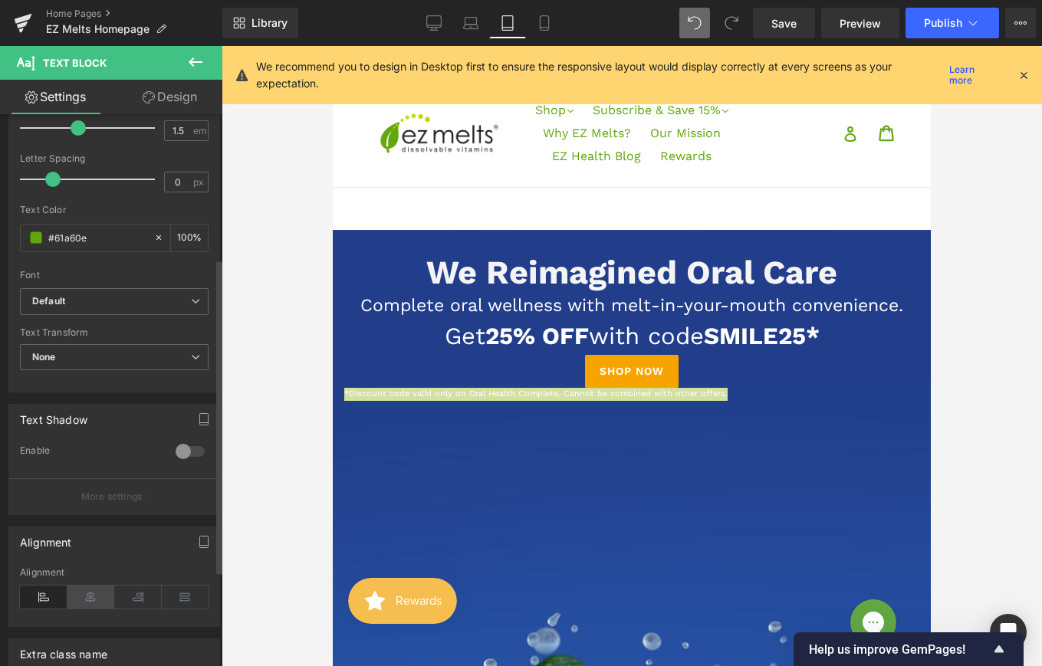
click at [91, 596] on icon at bounding box center [91, 597] width 48 height 23
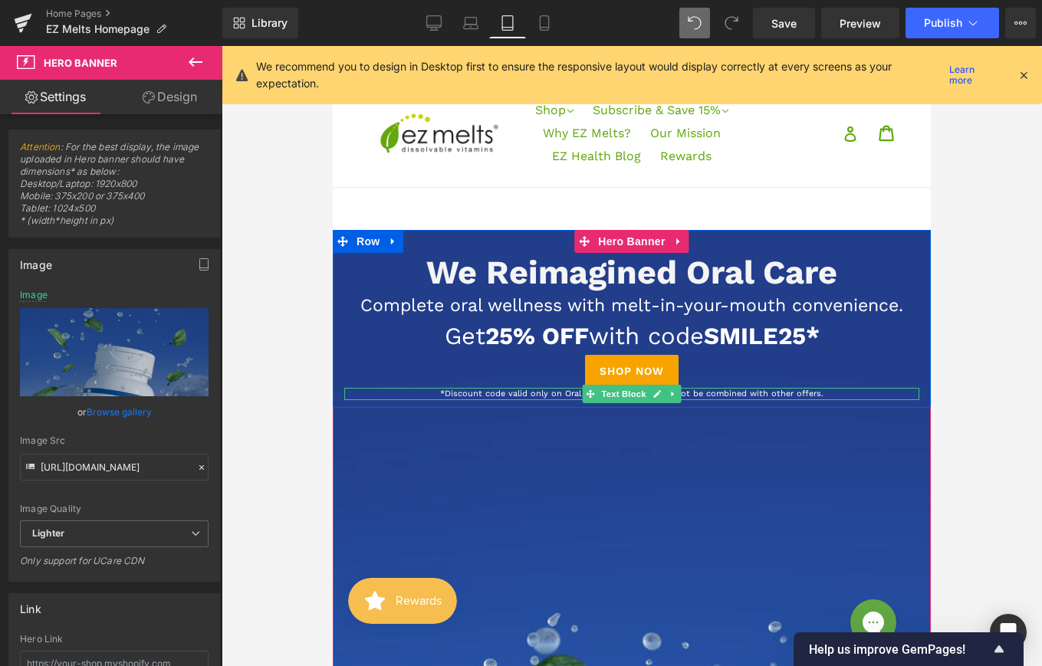
click at [503, 394] on span "*Discount code valid only on Oral Health Complete. Cannot be combined with othe…" at bounding box center [631, 394] width 383 height 10
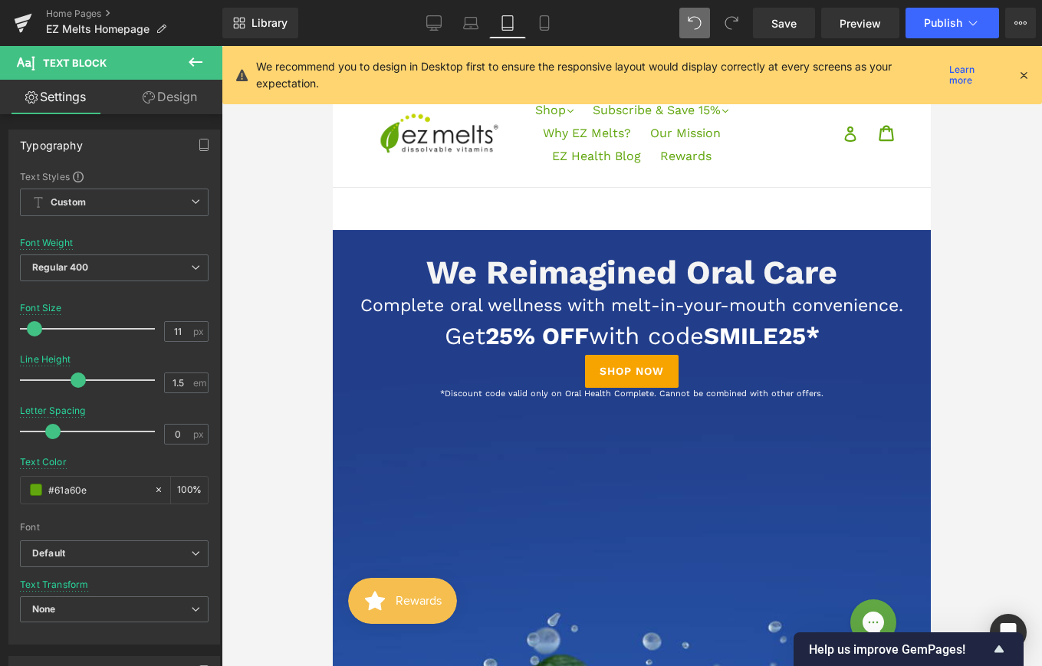
click at [190, 101] on link "Design" at bounding box center [169, 97] width 111 height 35
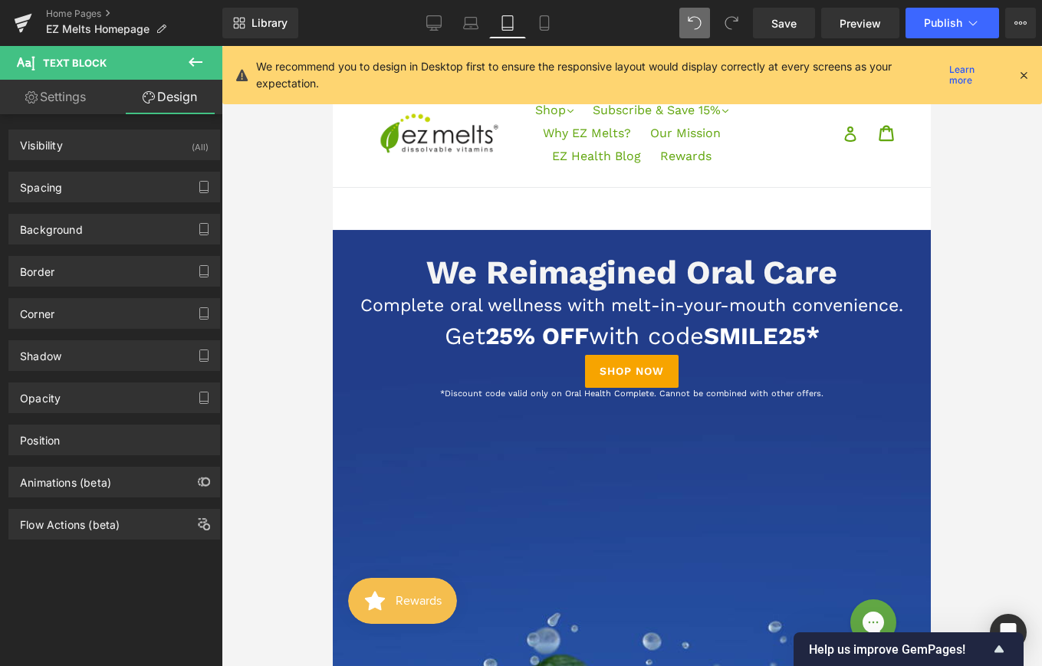
click at [125, 202] on div "Spacing [GEOGRAPHIC_DATA] 0px 0 0px 0 0px 0 0px 0 [GEOGRAPHIC_DATA] 0px 0 0px 0…" at bounding box center [114, 187] width 212 height 31
click at [125, 189] on div "Spacing" at bounding box center [114, 187] width 210 height 29
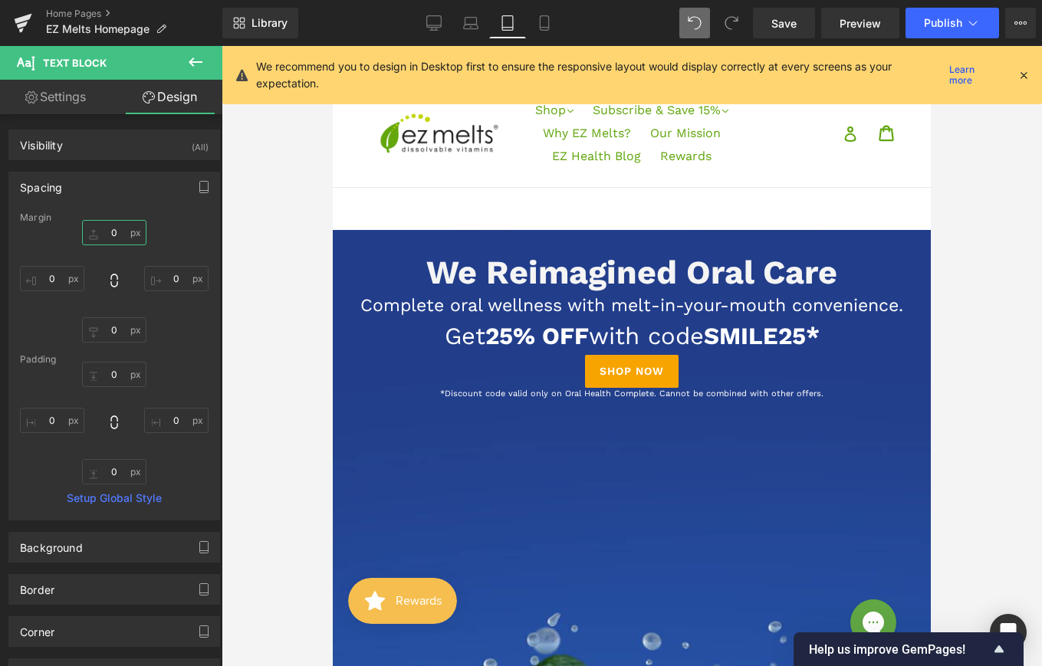
click at [113, 233] on input "0" at bounding box center [114, 232] width 64 height 25
type input "1"
type input "15"
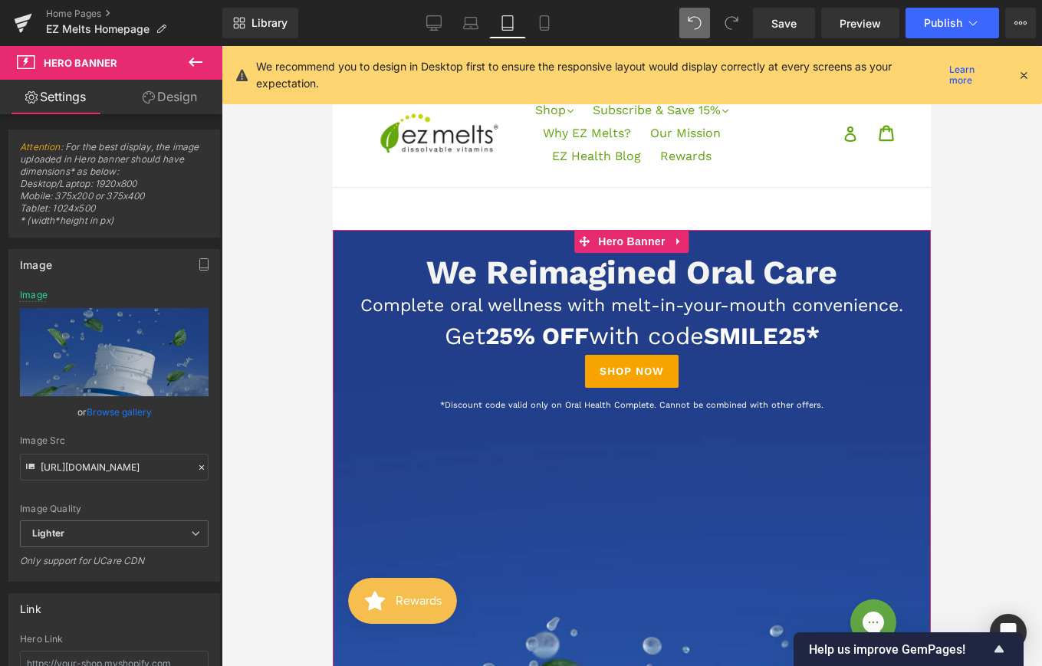
click at [333, 46] on div at bounding box center [333, 46] width 0 height 0
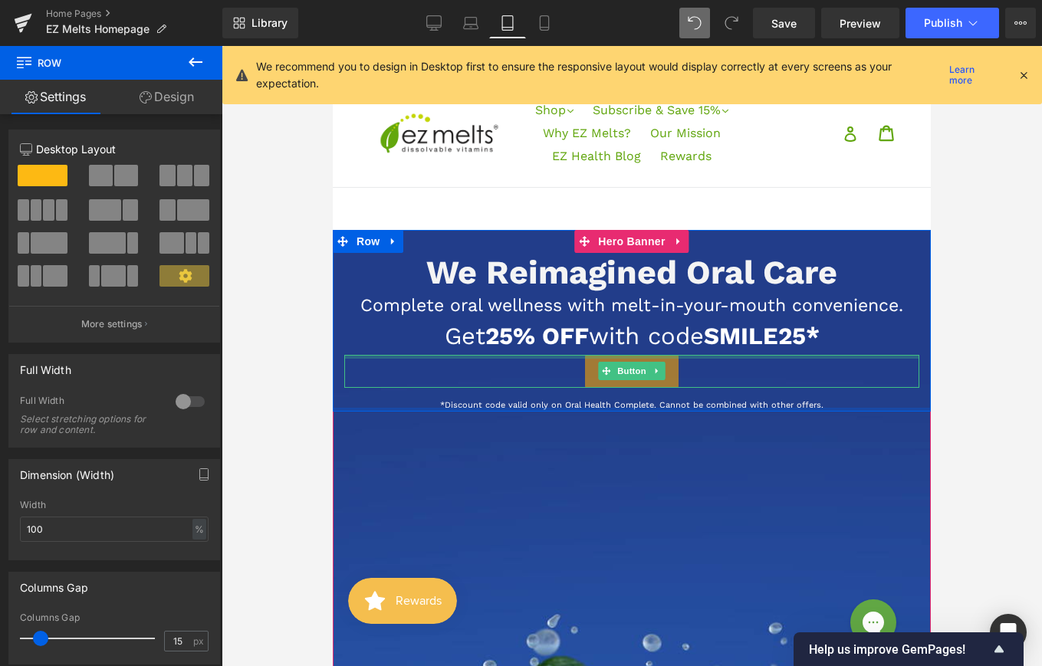
drag, startPoint x: 641, startPoint y: 418, endPoint x: 659, endPoint y: 359, distance: 61.8
click at [659, 358] on div "We Reimagined Oral Care Heading Complete oral wellness with melt-in-your-mouth …" at bounding box center [632, 321] width 598 height 182
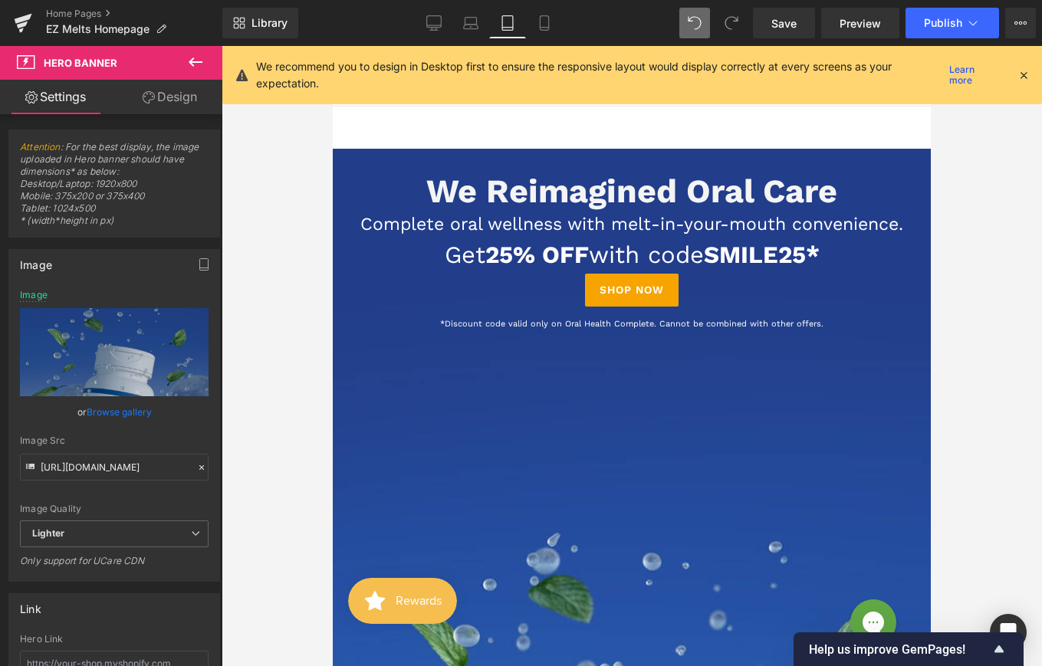
scroll to position [65, 0]
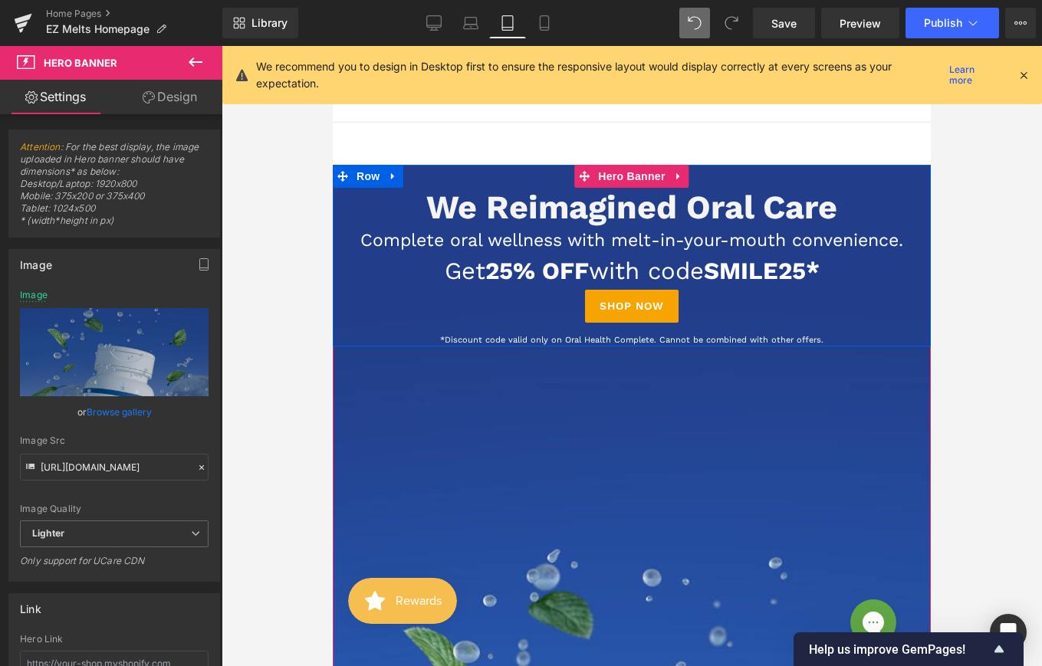
click at [721, 325] on div "We Reimagined Oral Care Heading Complete oral wellness with melt-in-your-mouth …" at bounding box center [632, 267] width 598 height 159
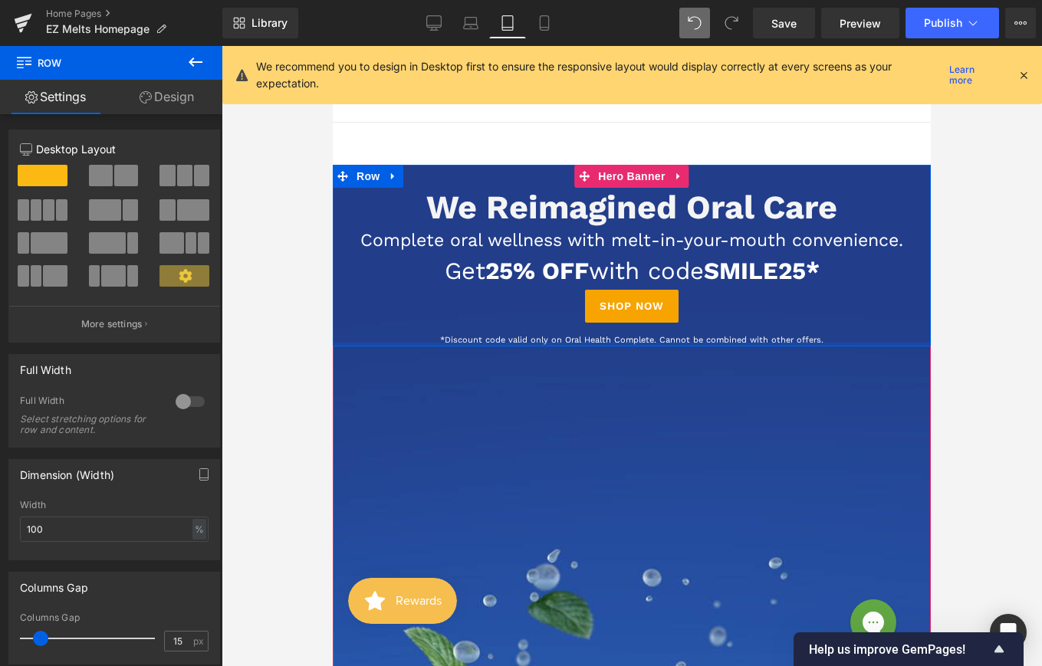
drag, startPoint x: 701, startPoint y: 346, endPoint x: 728, endPoint y: 216, distance: 132.5
click at [728, 216] on div "We Reimagined Oral Care Heading Complete oral wellness with melt-in-your-mouth …" at bounding box center [632, 256] width 598 height 182
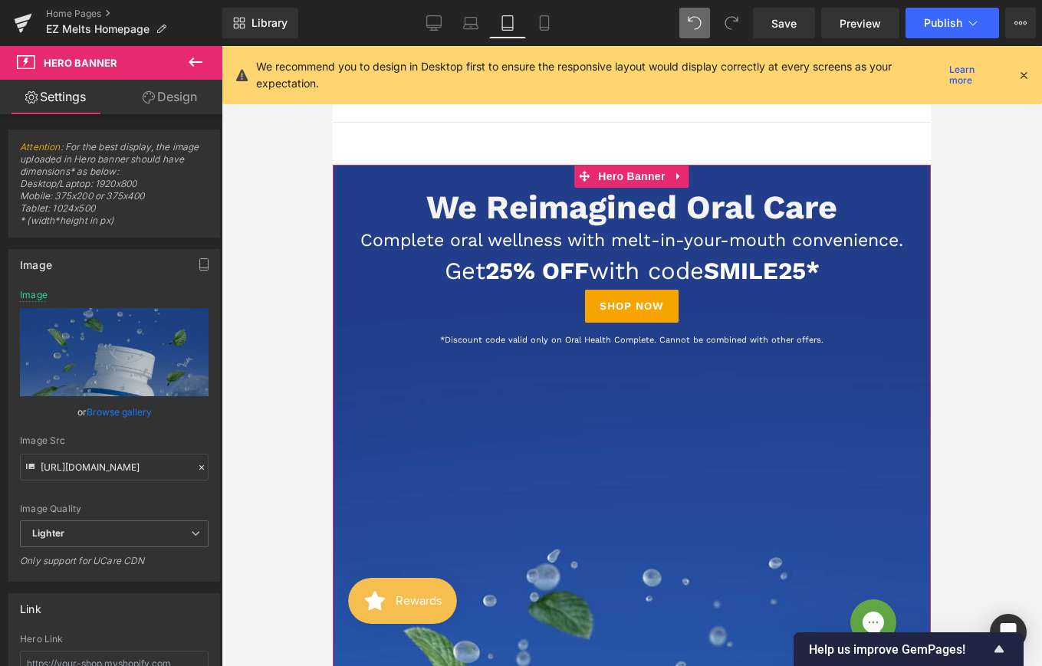
drag, startPoint x: 585, startPoint y: 517, endPoint x: 598, endPoint y: 435, distance: 83.1
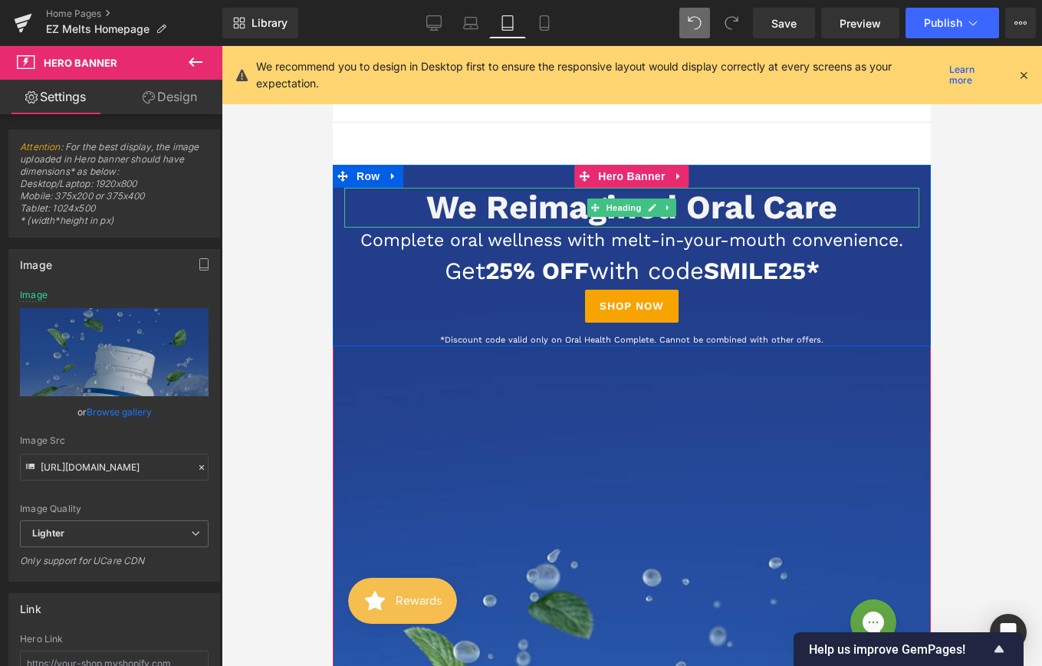
click at [378, 212] on h1 "We Reimagined Oral Care" at bounding box center [631, 208] width 575 height 40
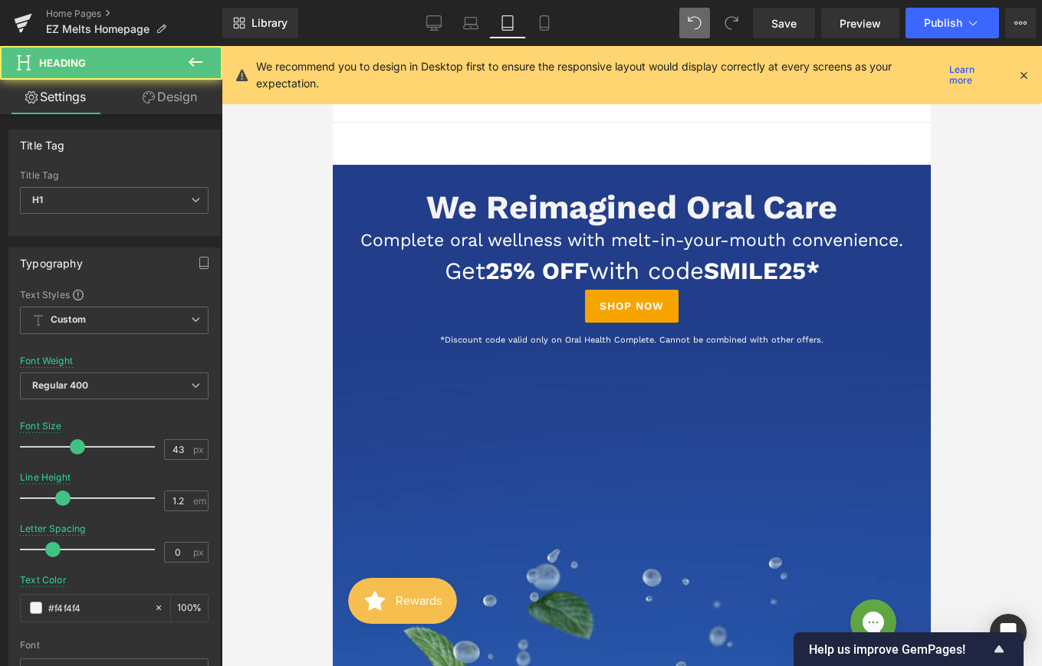
click at [145, 94] on icon at bounding box center [149, 97] width 12 height 12
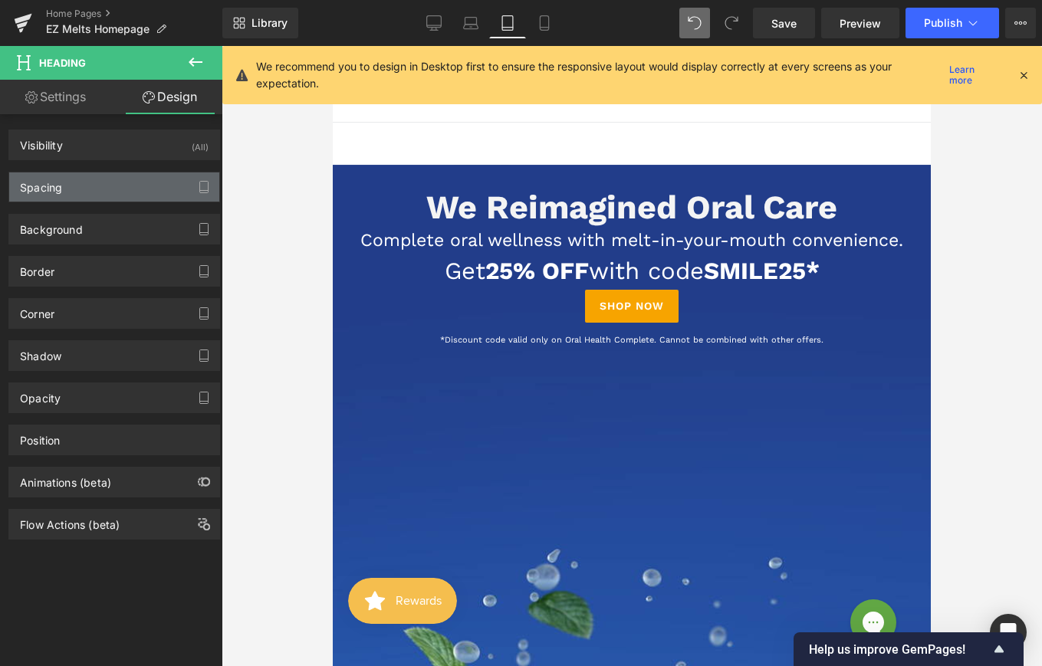
click at [94, 190] on div "Spacing" at bounding box center [114, 187] width 210 height 29
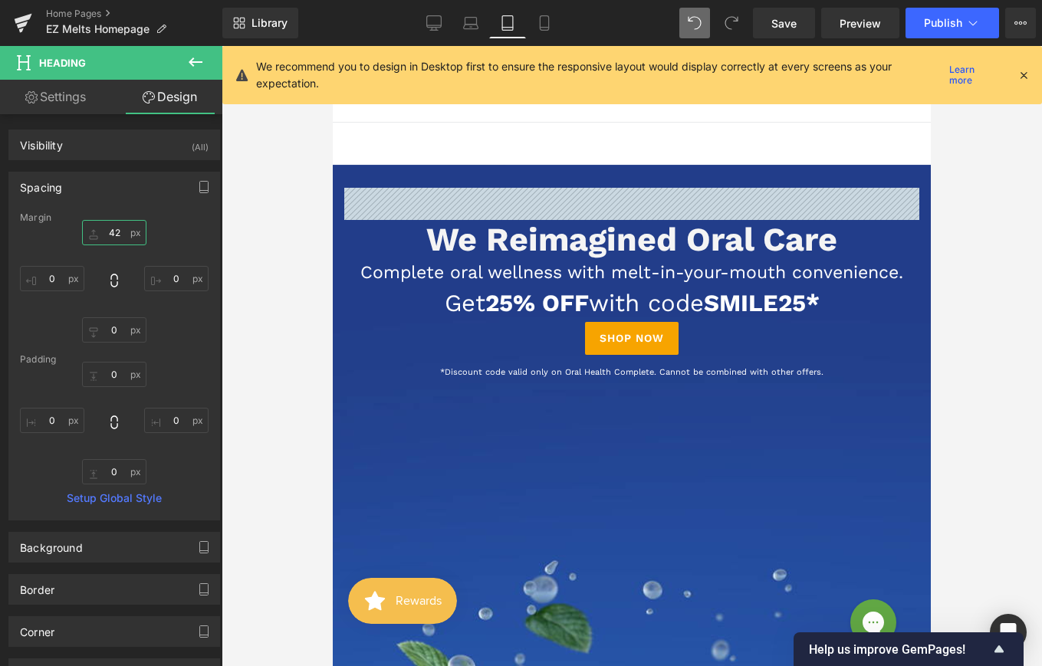
drag, startPoint x: 93, startPoint y: 235, endPoint x: 92, endPoint y: 249, distance: 13.8
click at [92, 249] on div "42px 42 0px 0 0px 0 0px 0" at bounding box center [114, 281] width 189 height 123
click at [118, 234] on input "42" at bounding box center [114, 232] width 64 height 25
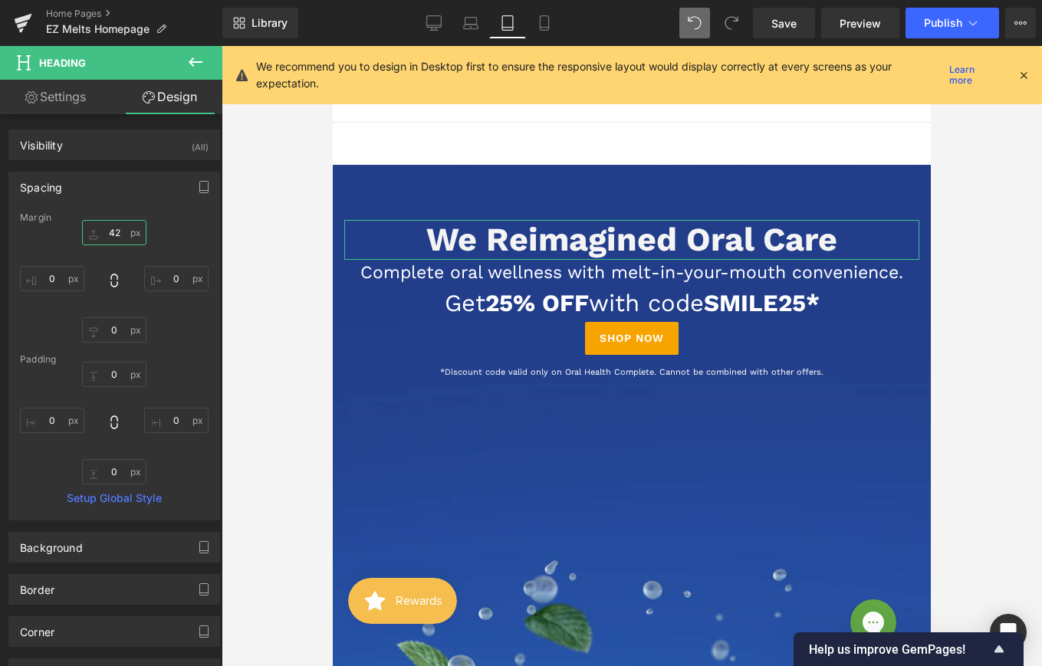
click at [118, 234] on input "42" at bounding box center [114, 232] width 64 height 25
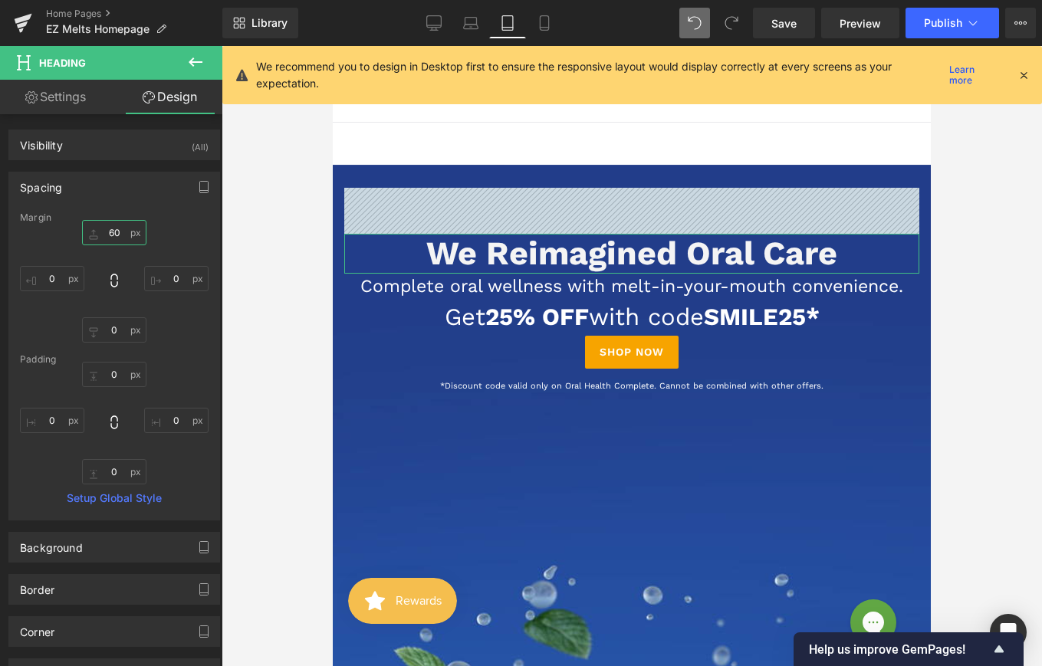
click at [110, 229] on input "60" at bounding box center [114, 232] width 64 height 25
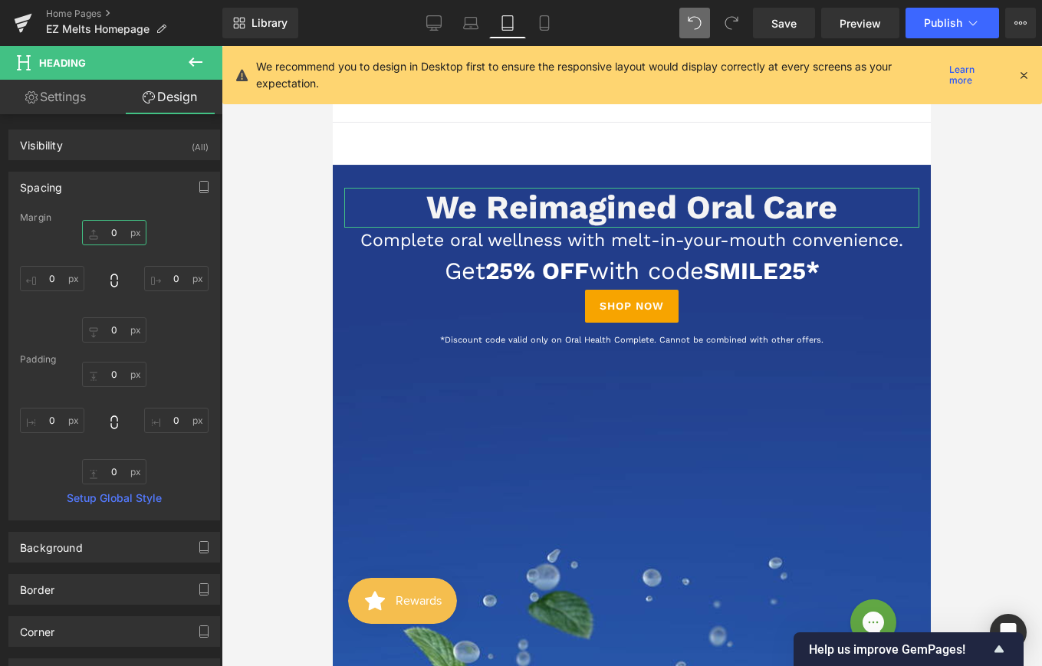
type input "70"
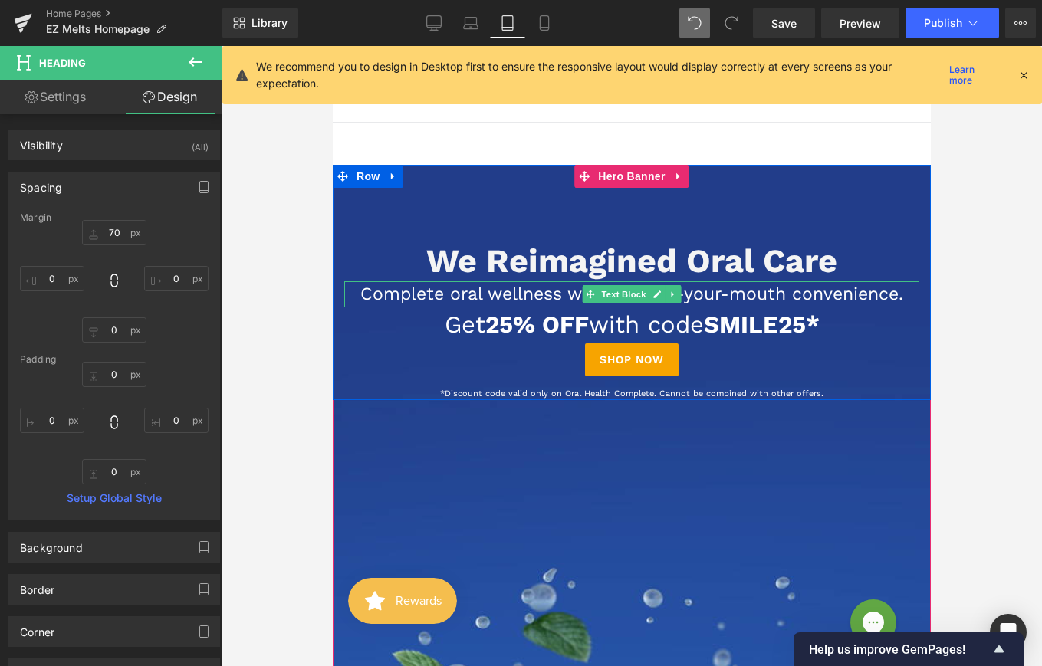
click at [691, 299] on p "Complete oral wellness with melt-in-your-mouth convenience." at bounding box center [631, 294] width 575 height 27
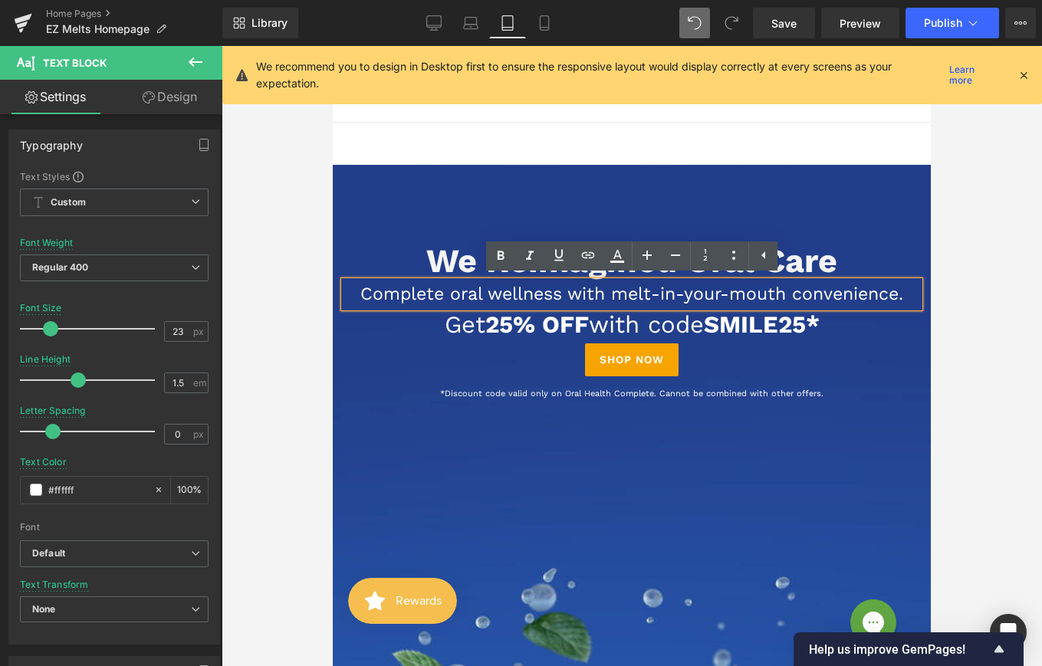
click at [568, 294] on p "Complete oral wellness with melt-in-your-mouth convenience." at bounding box center [631, 294] width 575 height 27
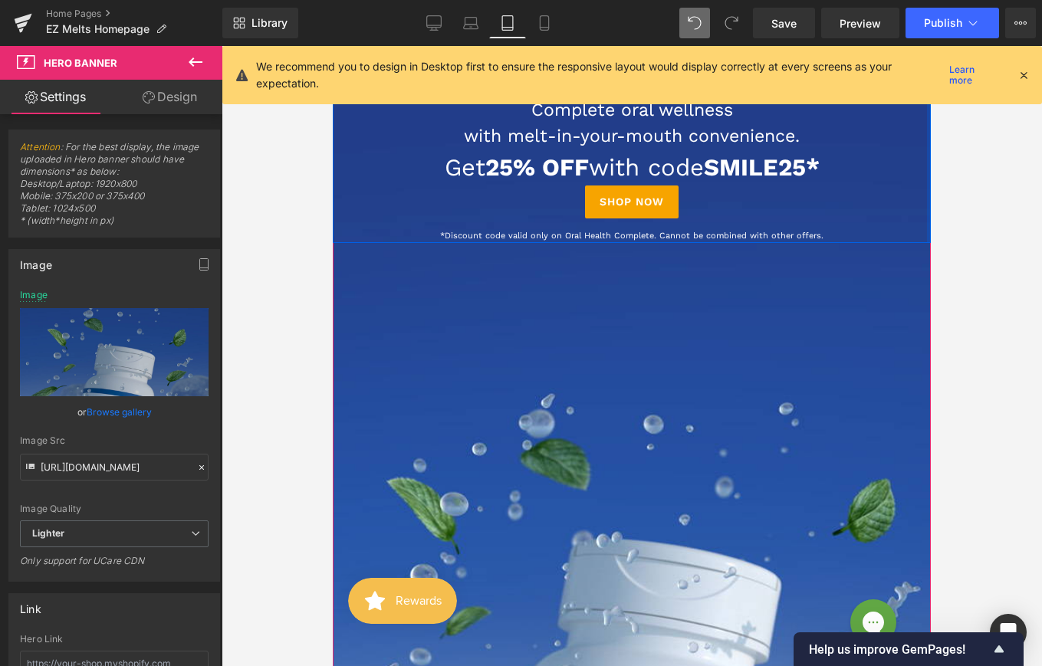
scroll to position [289, 0]
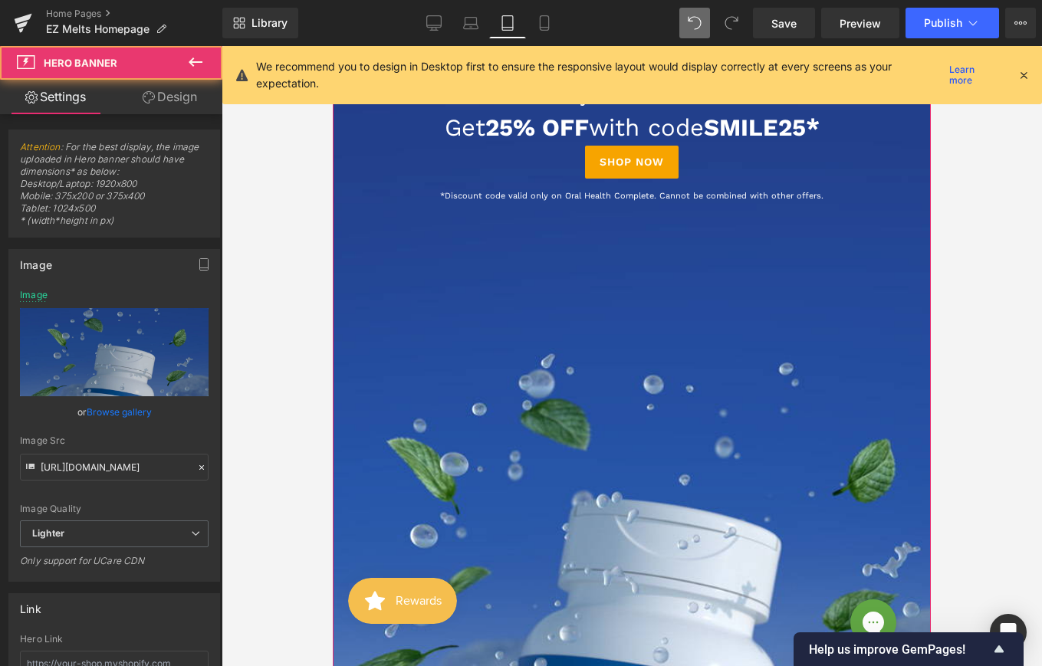
click at [761, 252] on div at bounding box center [632, 524] width 598 height 1166
click at [644, 317] on div at bounding box center [632, 524] width 598 height 1166
click at [171, 98] on link "Design" at bounding box center [169, 97] width 111 height 35
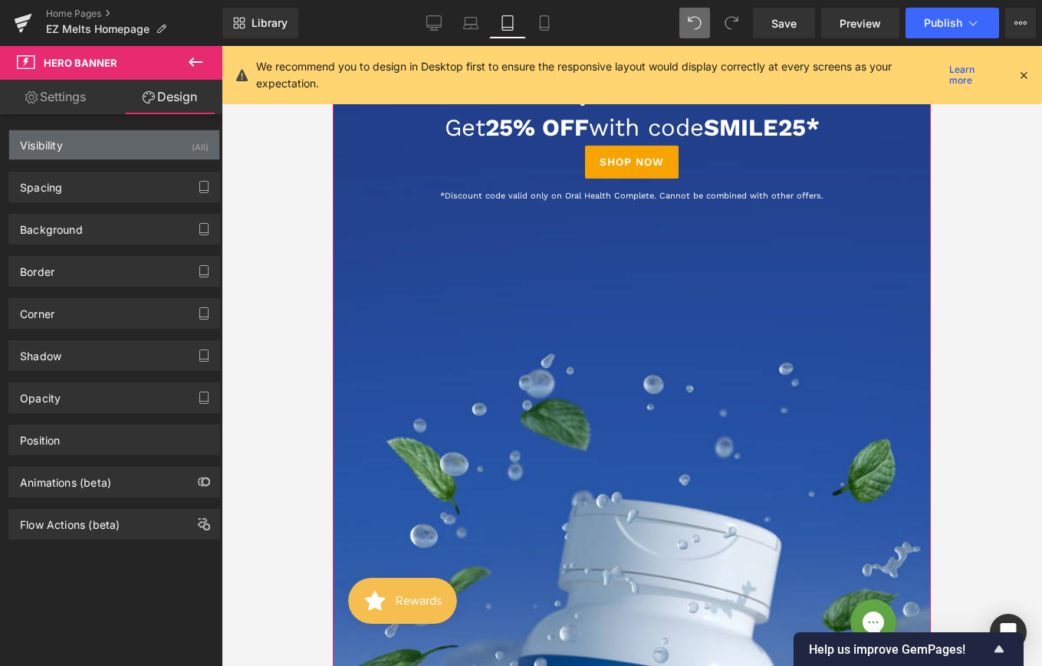
click at [136, 139] on div "Visibility (All)" at bounding box center [114, 144] width 210 height 29
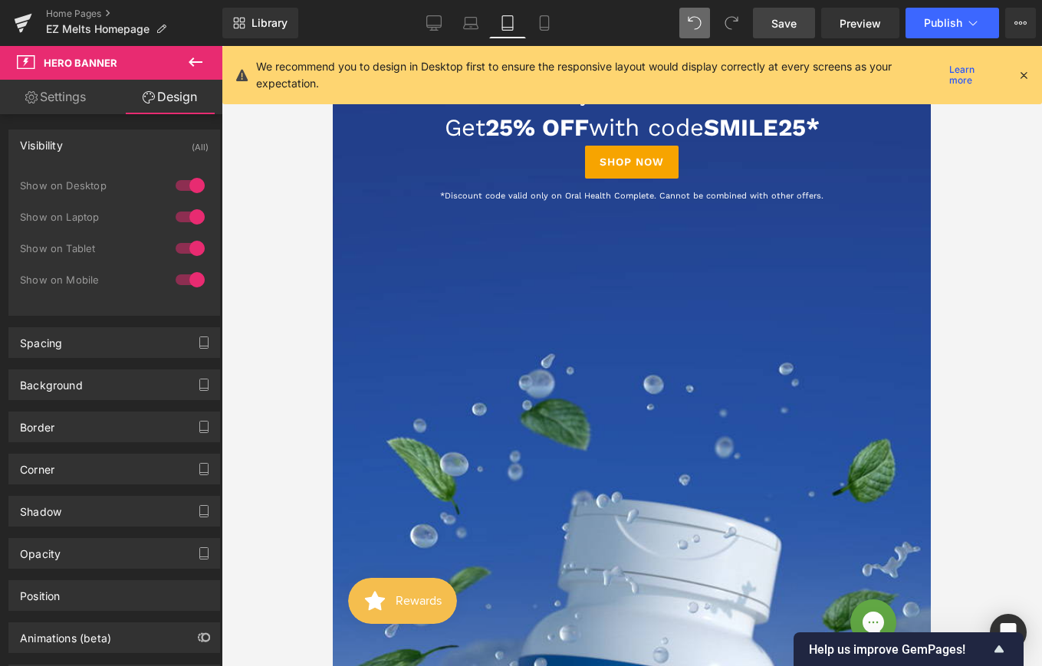
click at [785, 13] on link "Save" at bounding box center [784, 23] width 62 height 31
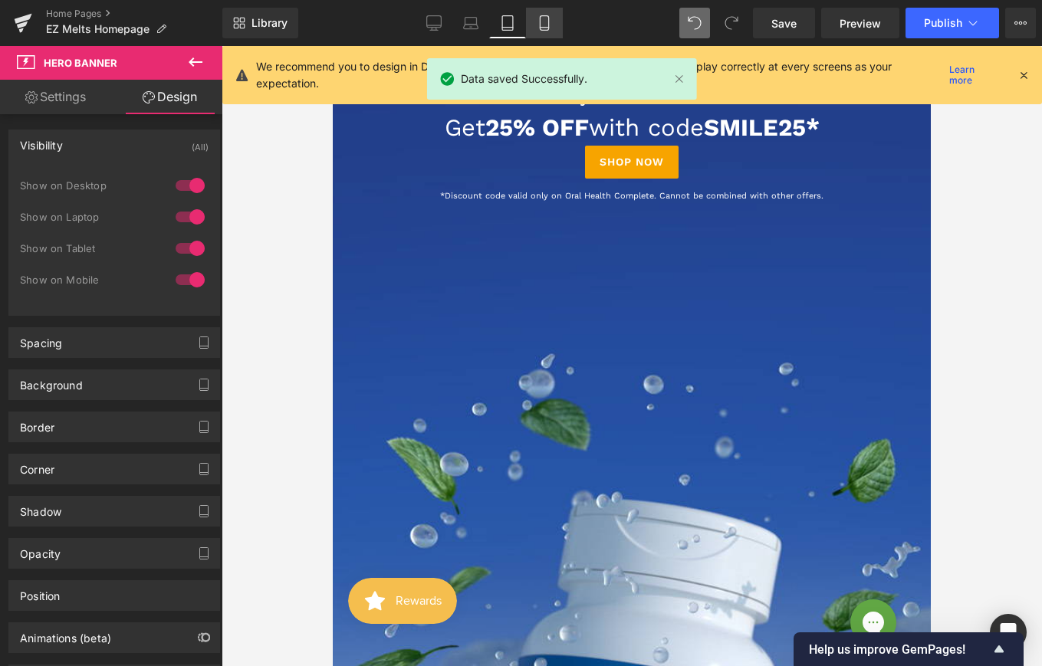
click at [541, 31] on link "Mobile" at bounding box center [544, 23] width 37 height 31
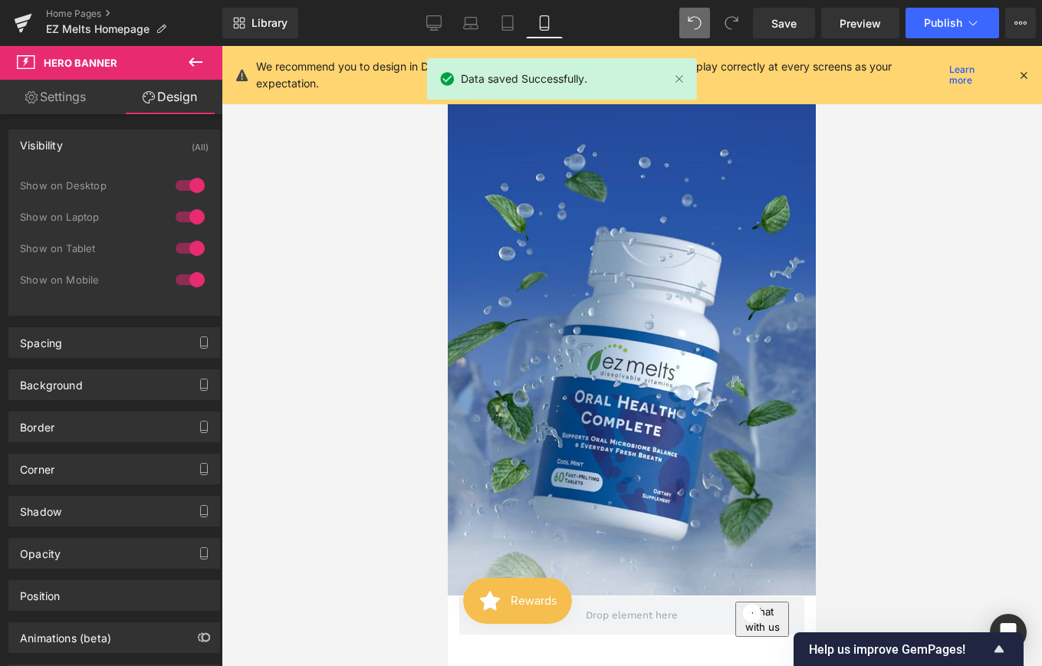
scroll to position [0, 0]
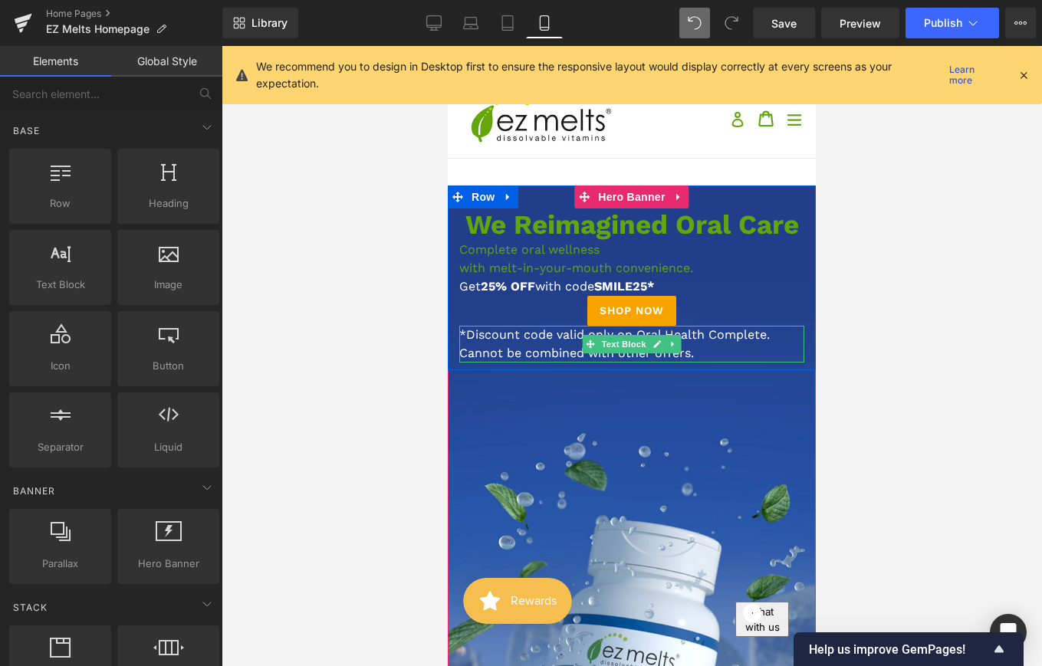
drag, startPoint x: 865, startPoint y: 258, endPoint x: 534, endPoint y: 329, distance: 338.1
click at [506, 228] on span "We Reimagined Oral Care" at bounding box center [632, 225] width 334 height 32
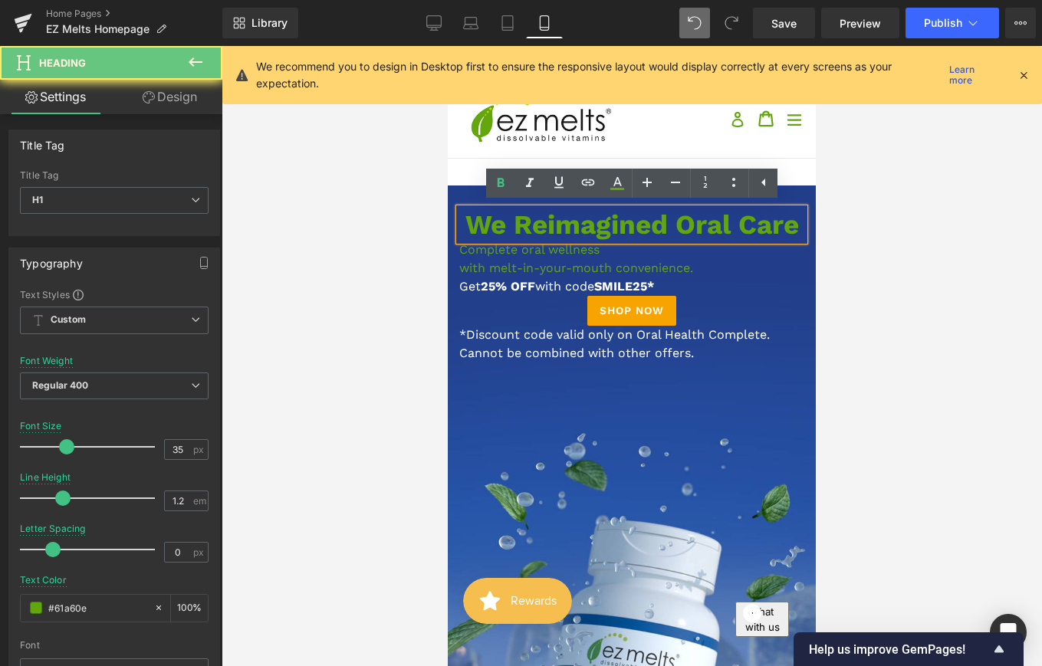
click at [506, 228] on span "We Reimagined Oral Care" at bounding box center [632, 225] width 334 height 32
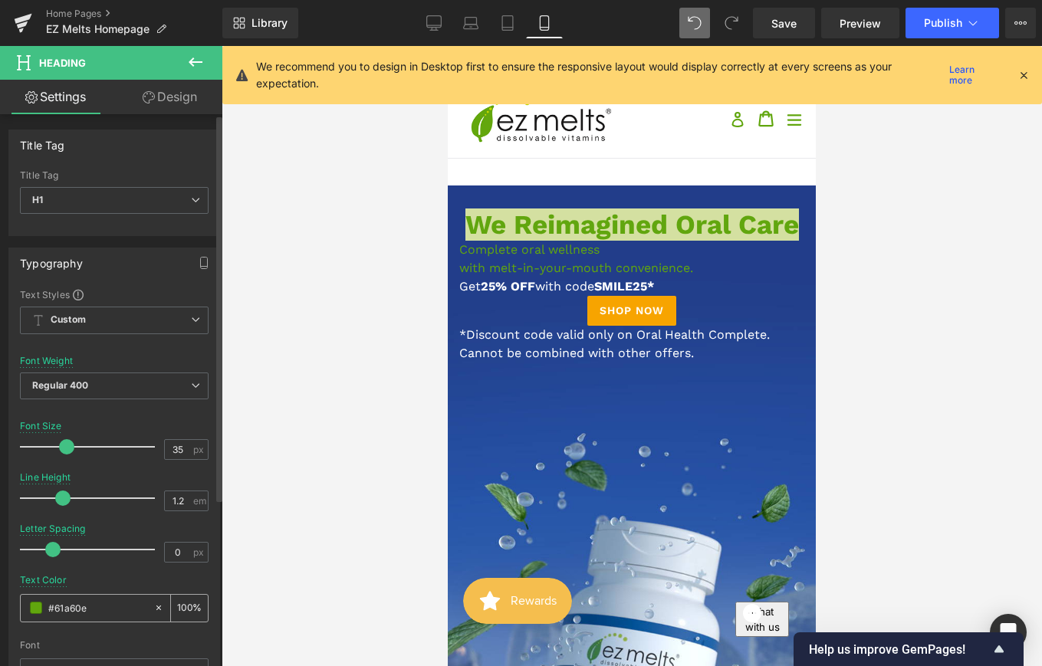
click at [41, 612] on span at bounding box center [36, 608] width 12 height 12
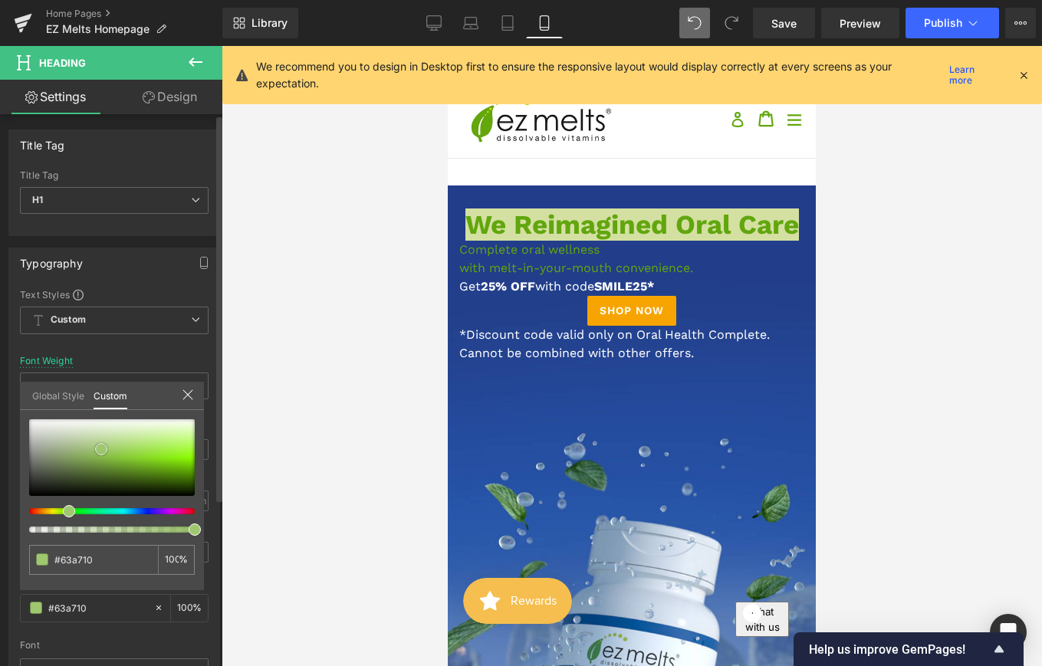
type input "#63a710"
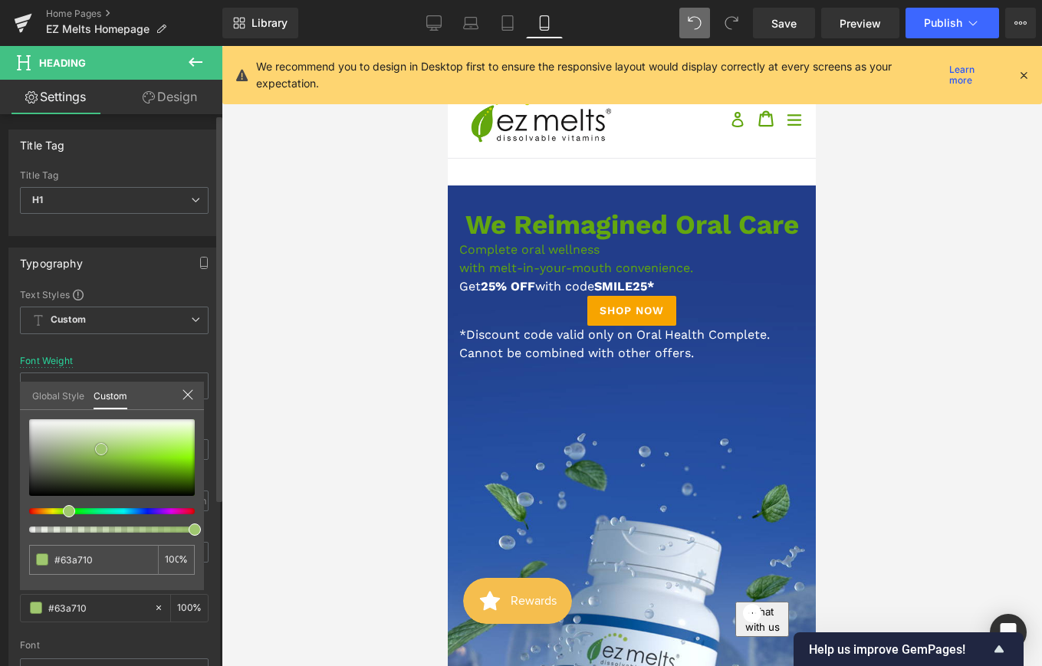
type input "#8fc74b"
type input "#e5e8e2"
type input "#fcfcfc"
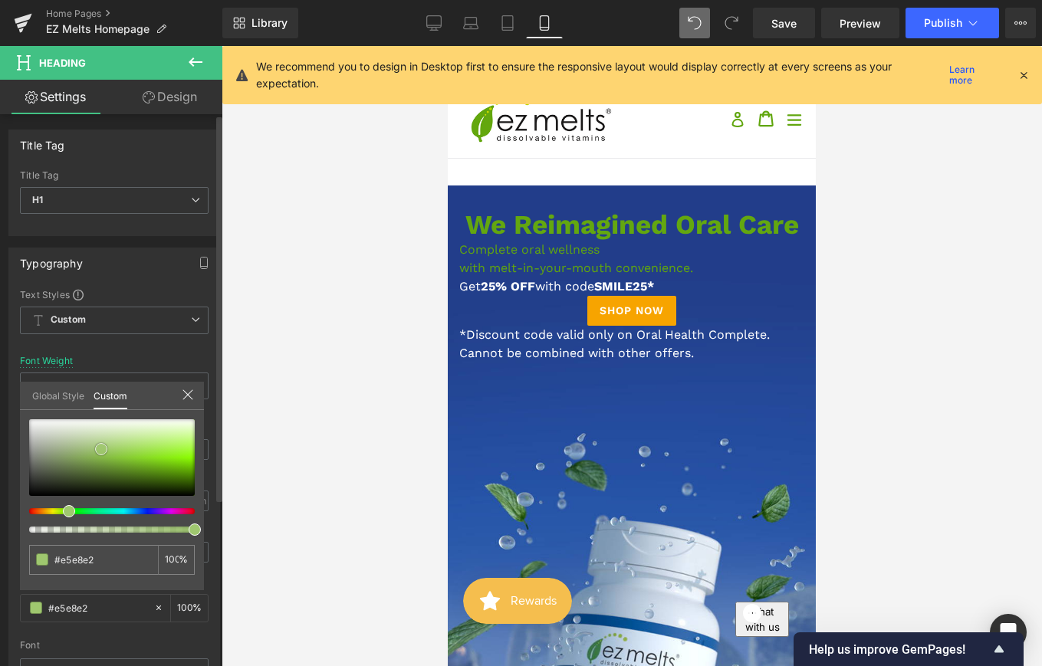
type input "#fcfcfc"
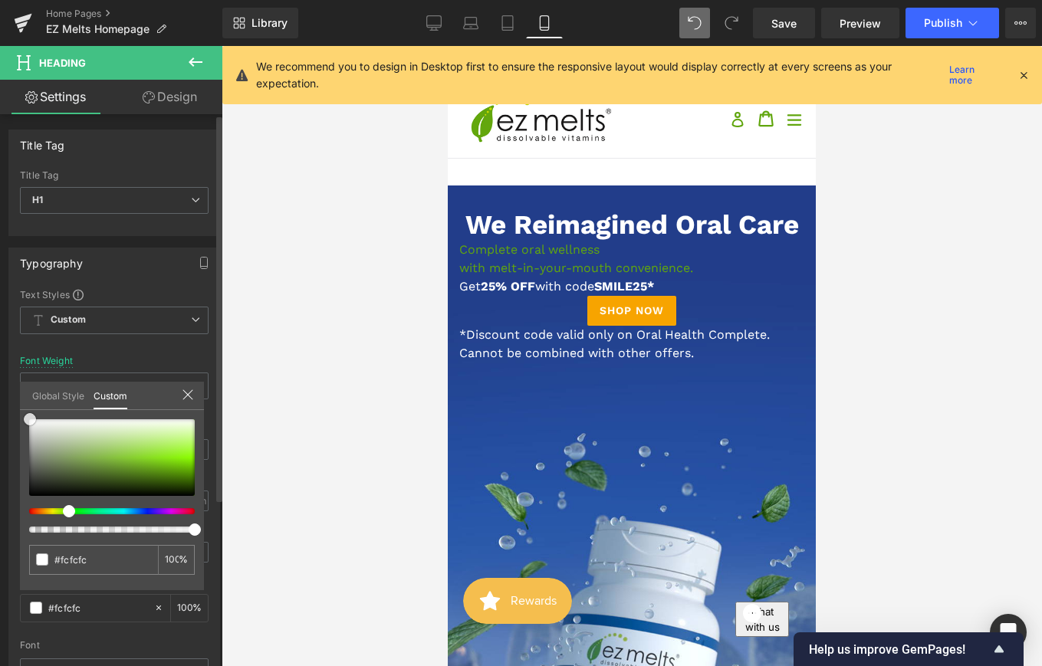
type input "#ffffff"
drag, startPoint x: 169, startPoint y: 470, endPoint x: 12, endPoint y: 403, distance: 170.8
click at [12, 403] on div "Typography Text Styles Custom Custom Setup Global Style Custom Setup Global Sty…" at bounding box center [114, 499] width 229 height 527
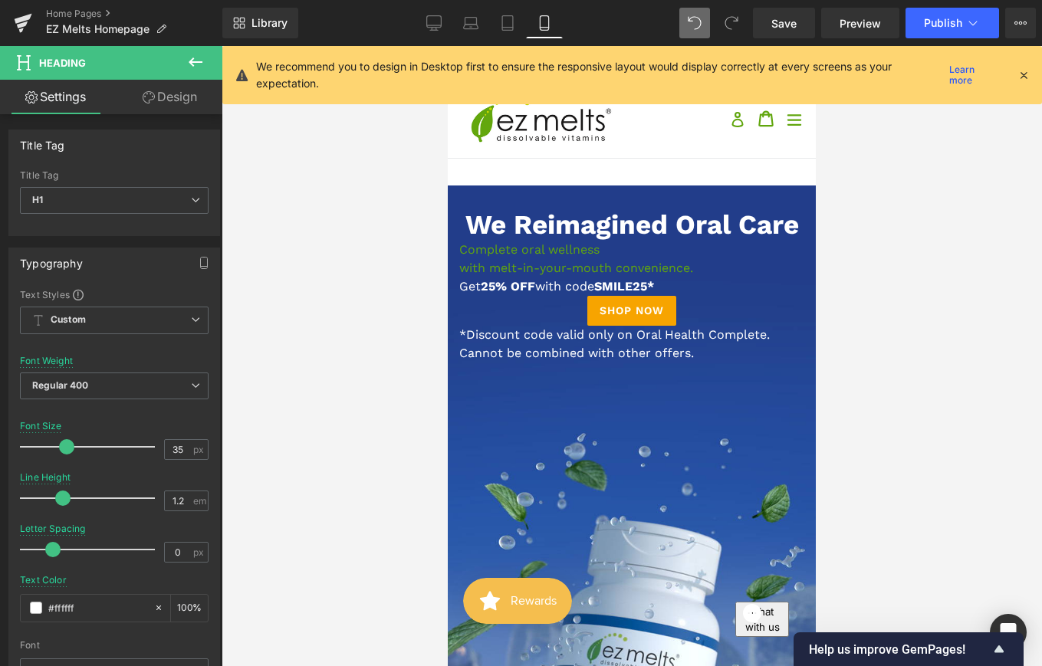
click at [532, 263] on p "Complete oral wellness with melt-in-your-mouth convenience." at bounding box center [631, 259] width 345 height 37
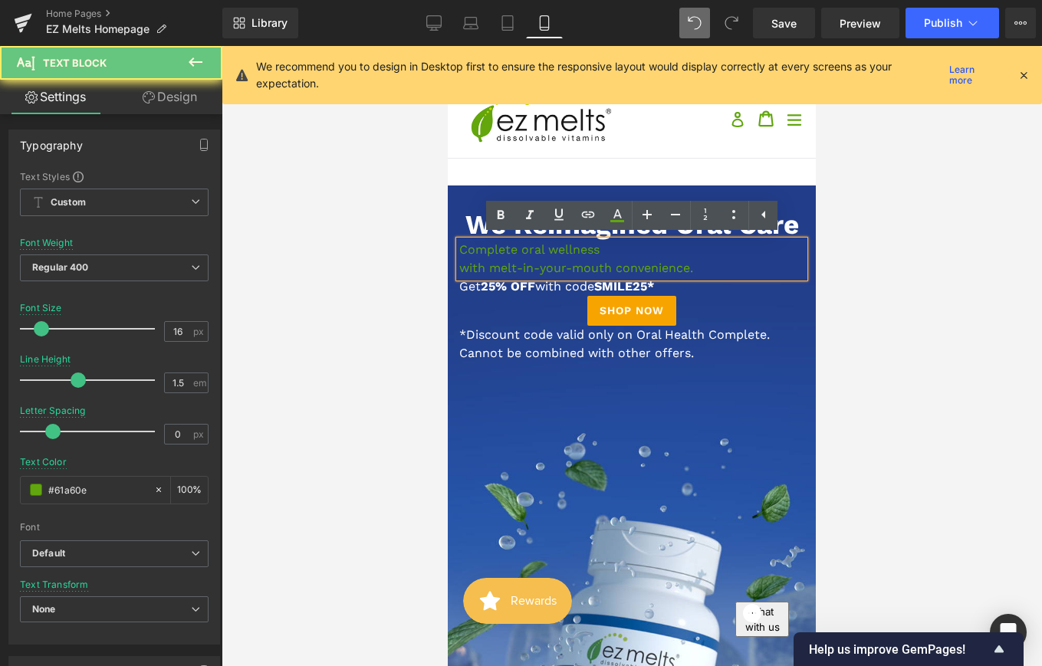
click at [532, 263] on p "Complete oral wellness with melt-in-your-mouth convenience." at bounding box center [631, 259] width 345 height 37
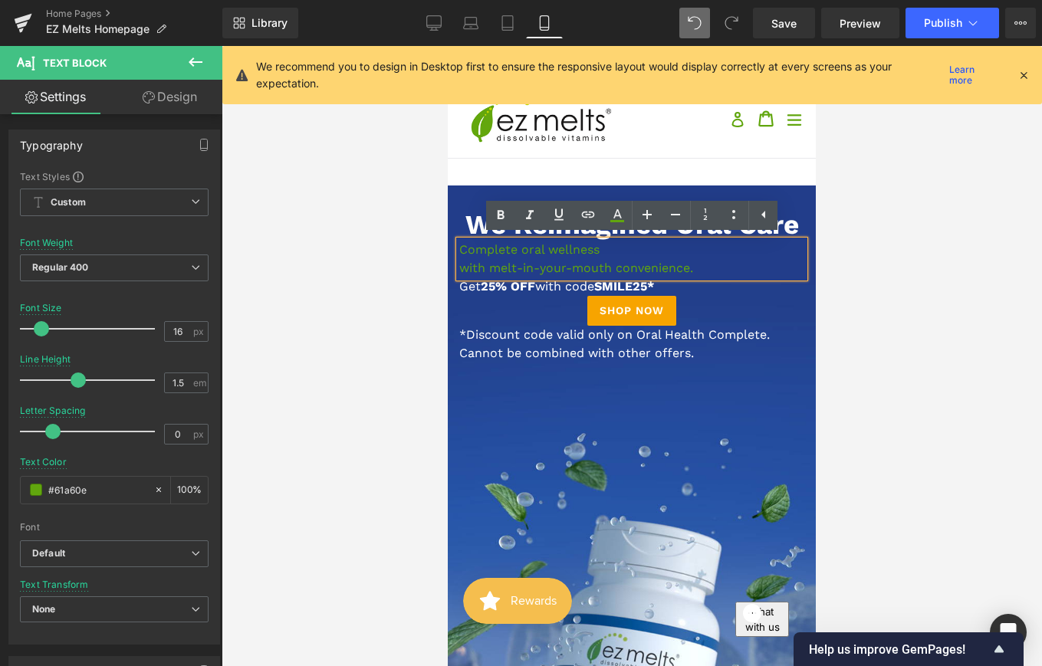
drag, startPoint x: 700, startPoint y: 275, endPoint x: 459, endPoint y: 249, distance: 242.1
click at [459, 249] on p "Complete oral wellness with melt-in-your-mouth convenience." at bounding box center [631, 259] width 345 height 37
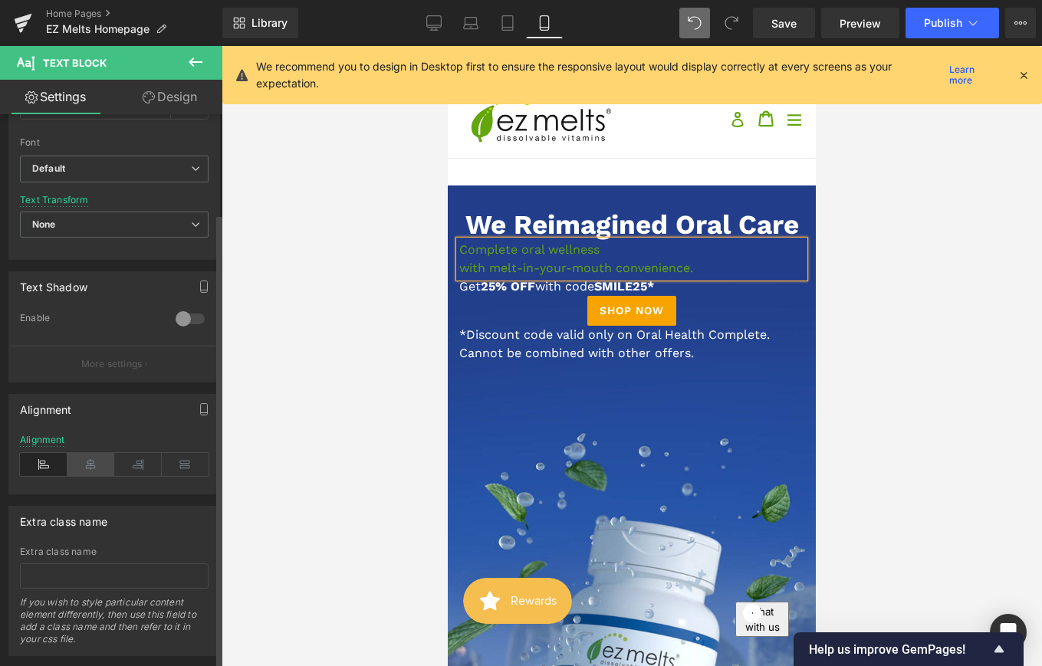
scroll to position [407, 0]
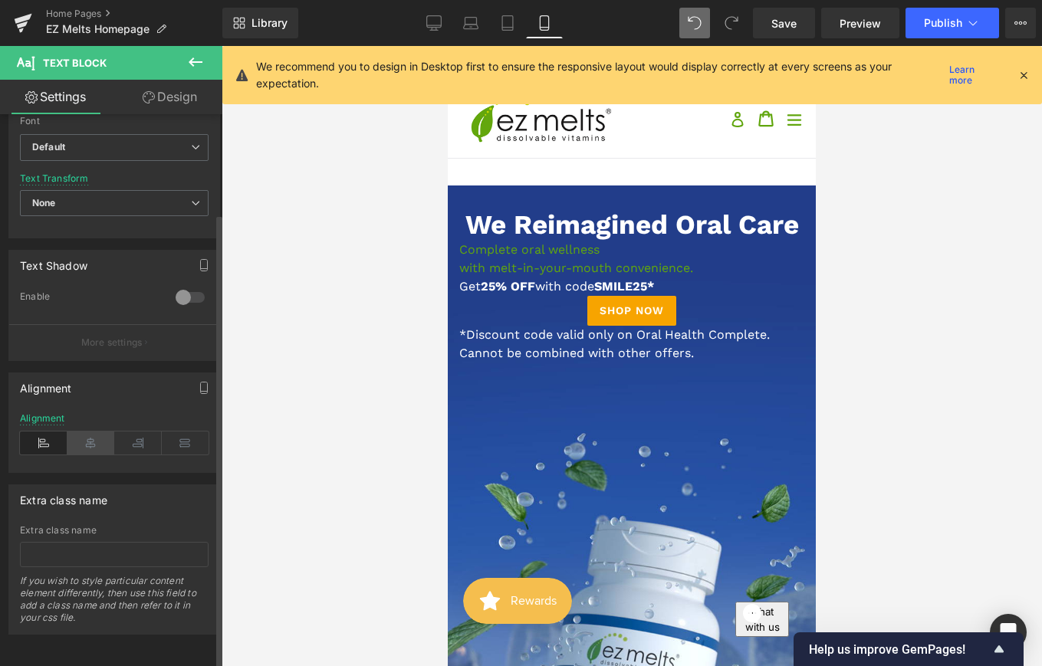
click at [88, 450] on icon at bounding box center [91, 443] width 48 height 23
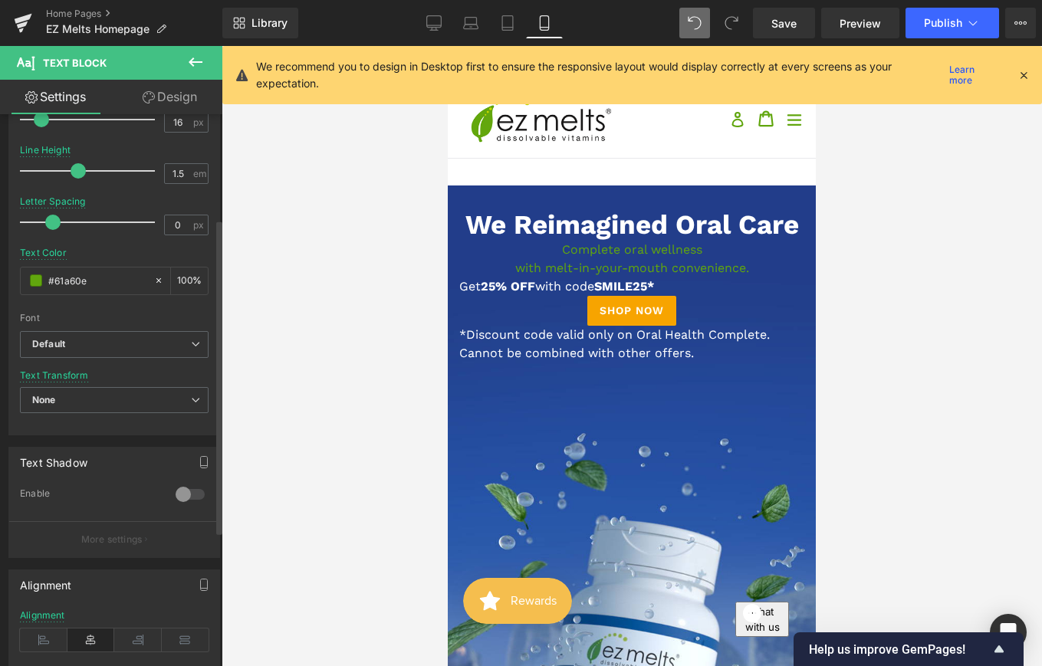
scroll to position [177, 0]
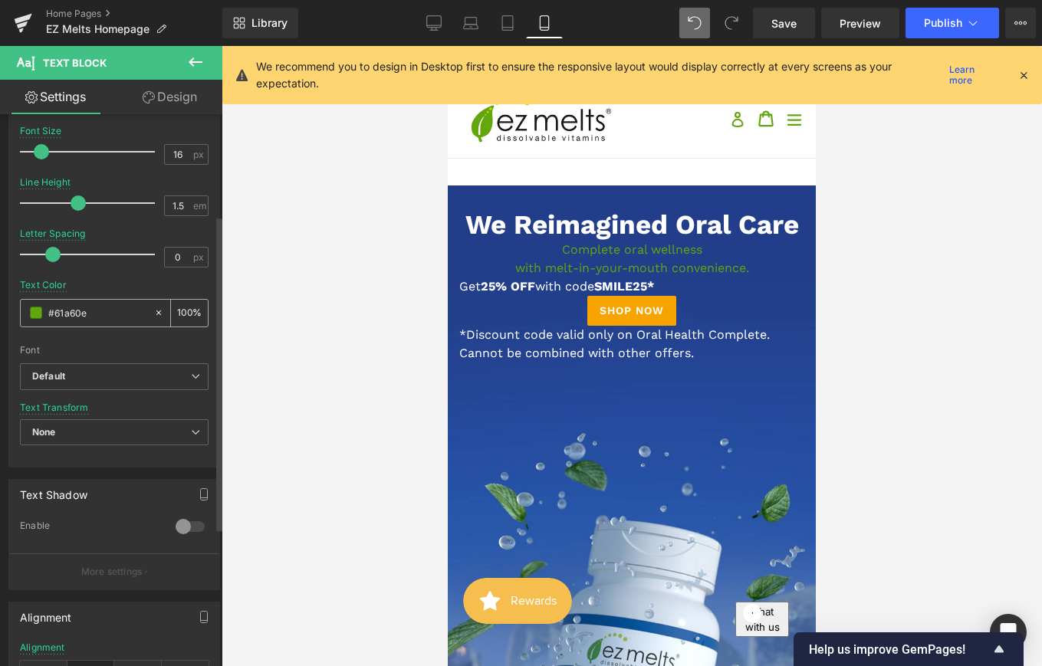
click at [31, 311] on span at bounding box center [36, 313] width 12 height 12
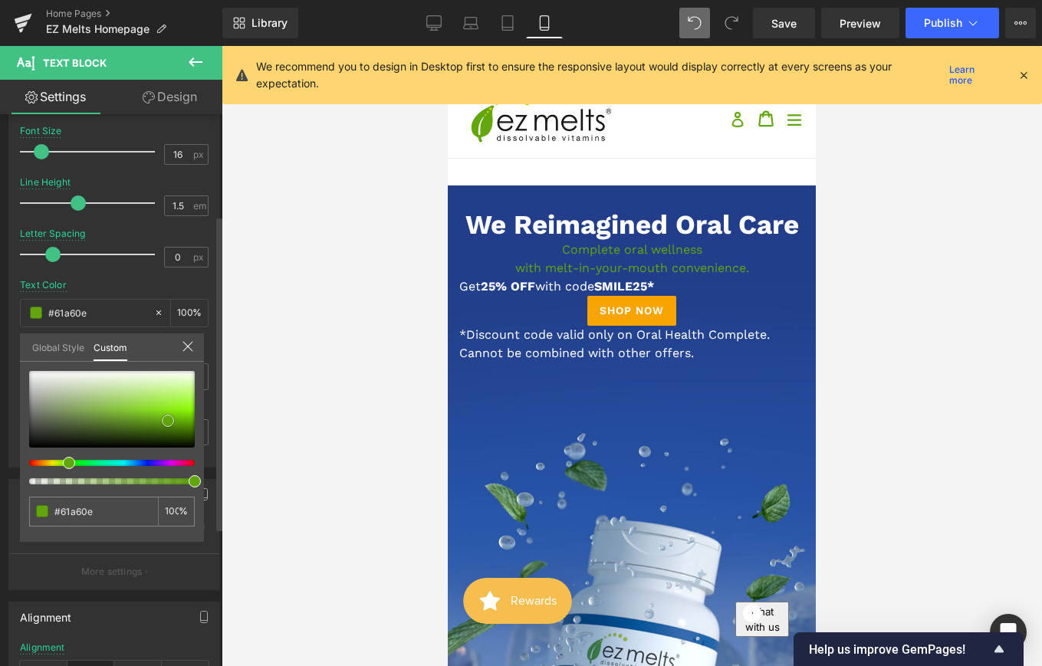
type input "#60a011"
type input "#6fab25"
type input "#95be64"
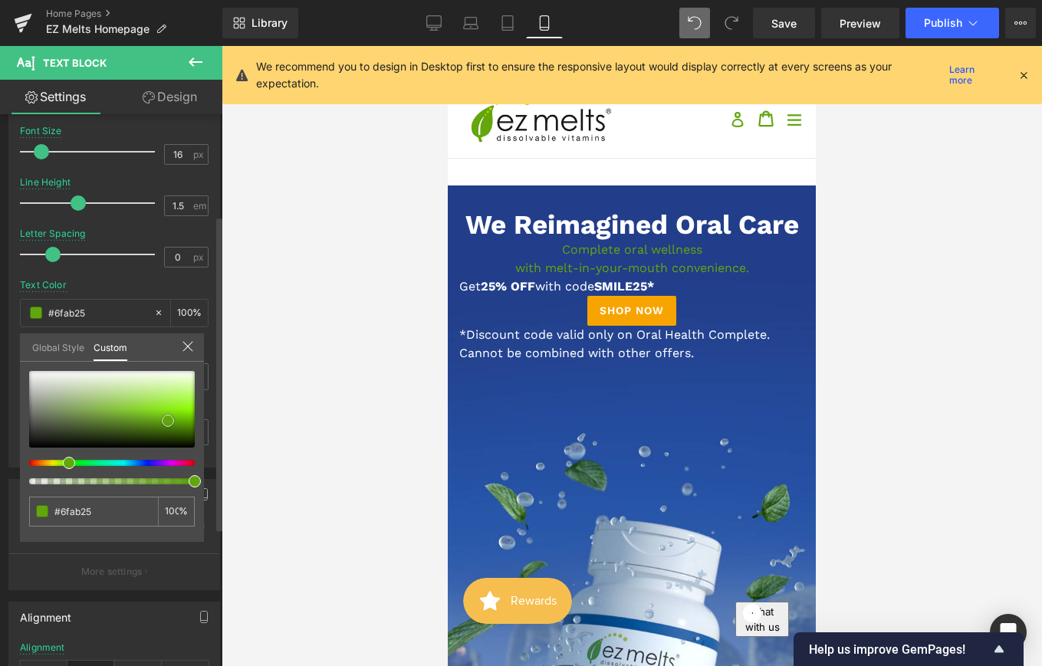
type input "#95be64"
type input "#c3cfb4"
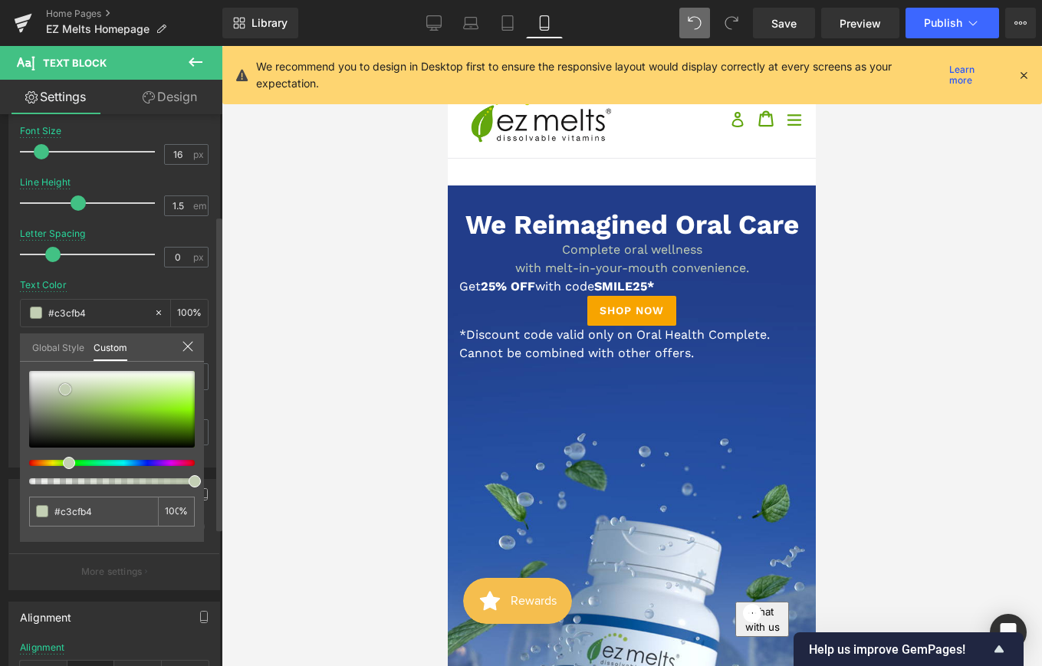
type input "#eaece8"
type input "#f9faf9"
type input "#ffffff"
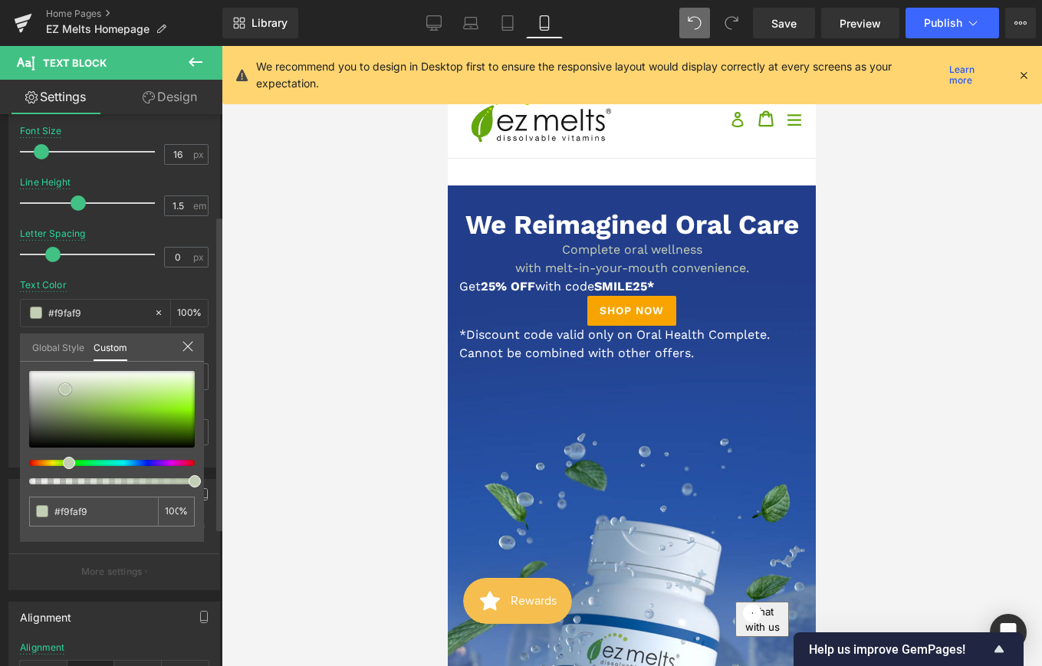
type input "#ffffff"
drag, startPoint x: 165, startPoint y: 420, endPoint x: 28, endPoint y: 359, distance: 149.6
click at [28, 359] on div "Global Style Custom Setup Global Style #ffffff 100 %" at bounding box center [112, 357] width 184 height 47
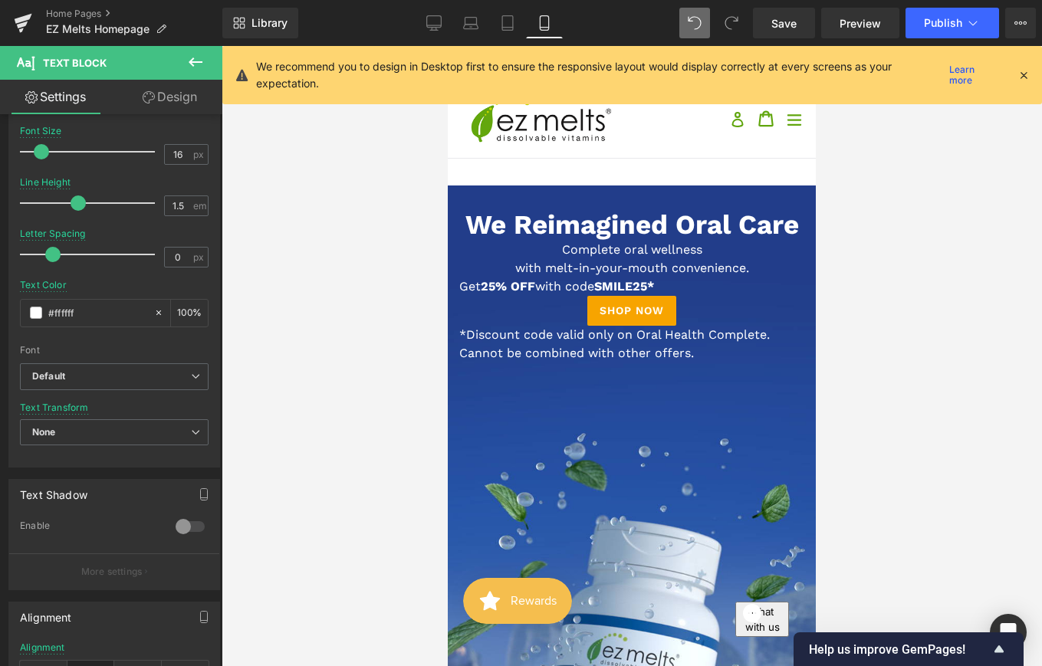
click at [504, 286] on span "25% OFF" at bounding box center [508, 286] width 54 height 15
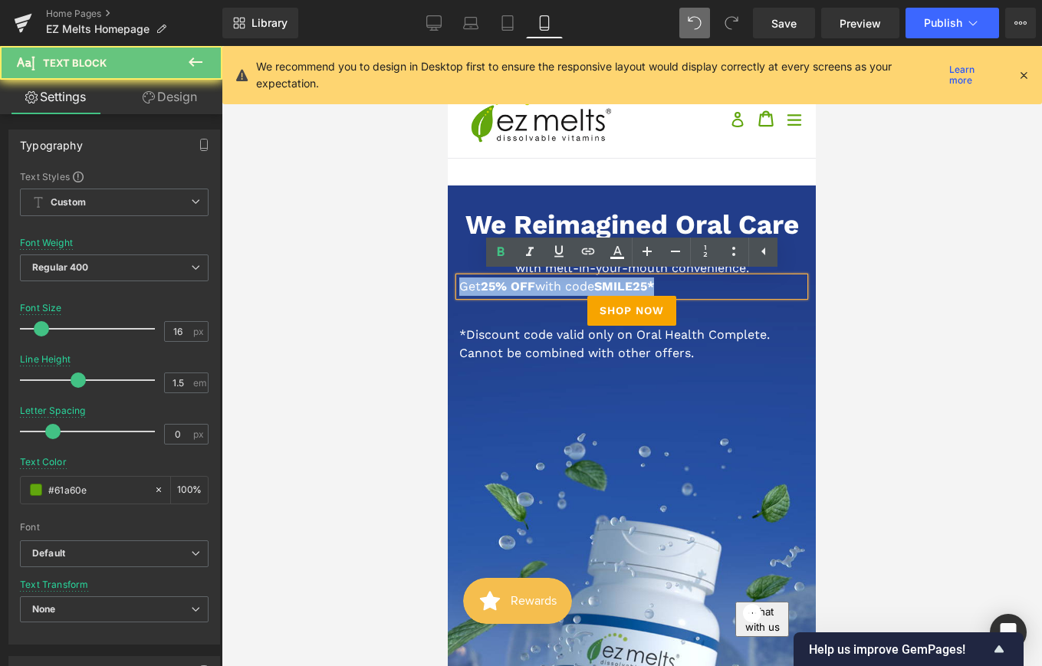
click at [504, 286] on span "25% OFF" at bounding box center [508, 286] width 54 height 15
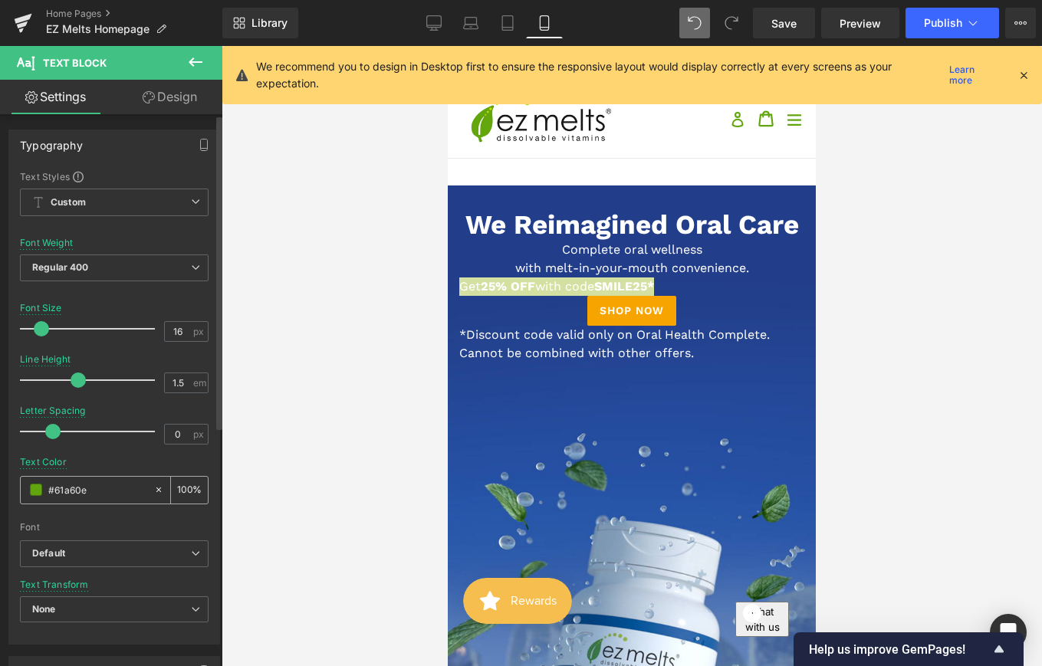
click at [35, 491] on span at bounding box center [36, 490] width 12 height 12
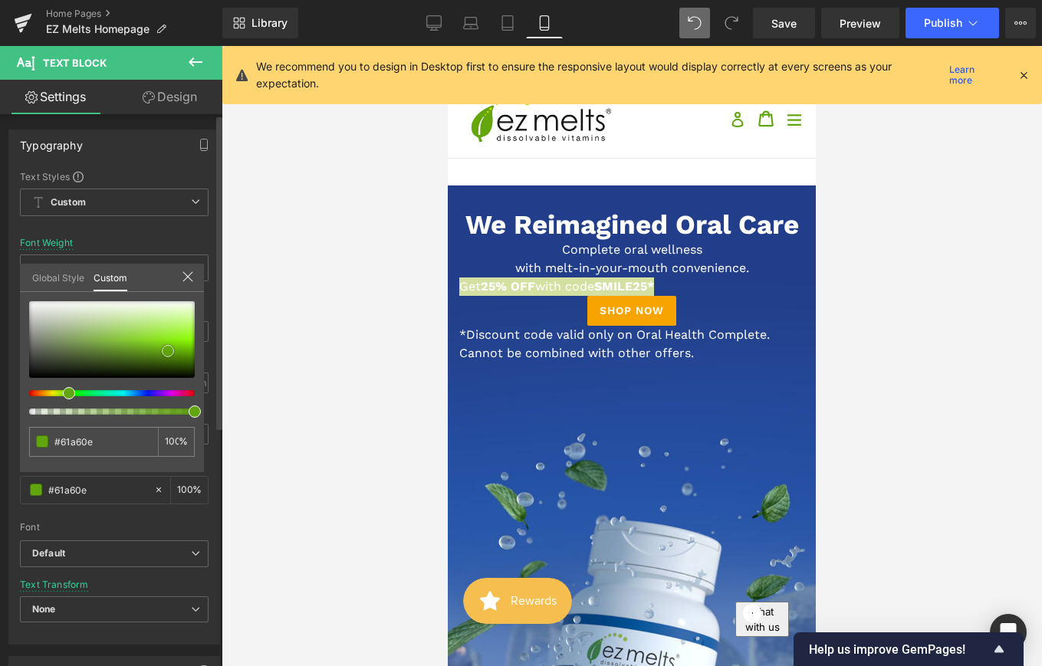
type input "#60a30f"
type input "#6aa81e"
type input "#98bf67"
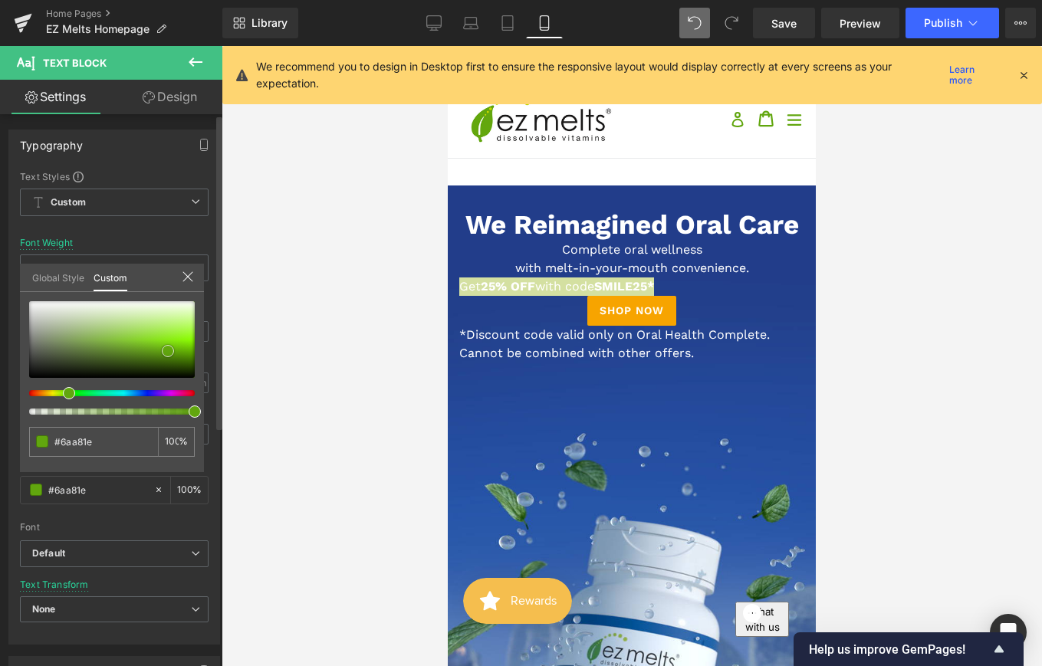
type input "#98bf67"
type input "#cfd4c8"
type input "#e0e2de"
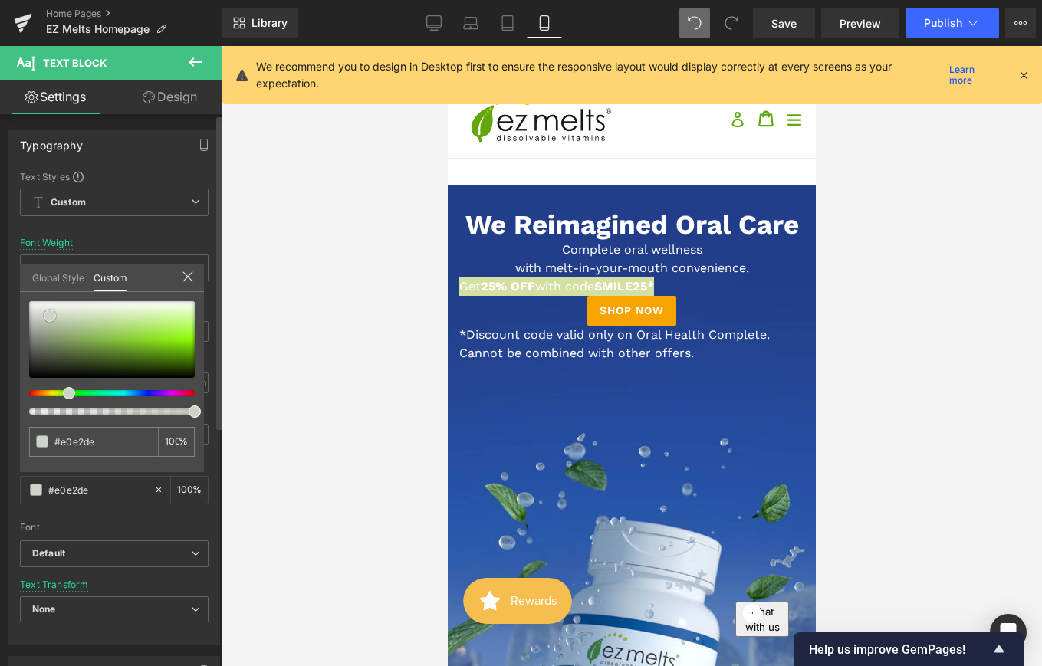
type input "#eff0ef"
type input "#fcfcfc"
type input "#ffffff"
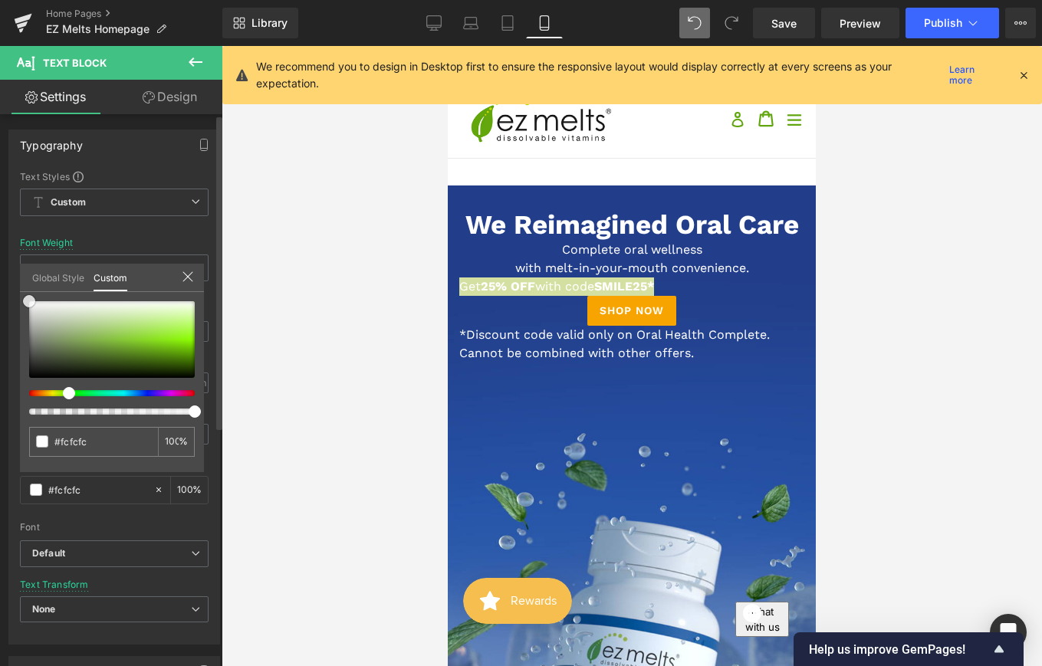
type input "#ffffff"
drag, startPoint x: 171, startPoint y: 347, endPoint x: 27, endPoint y: 294, distance: 153.6
click at [27, 294] on div "#ffffff 100 %" at bounding box center [112, 301] width 184 height 18
click at [189, 274] on icon at bounding box center [188, 277] width 10 height 10
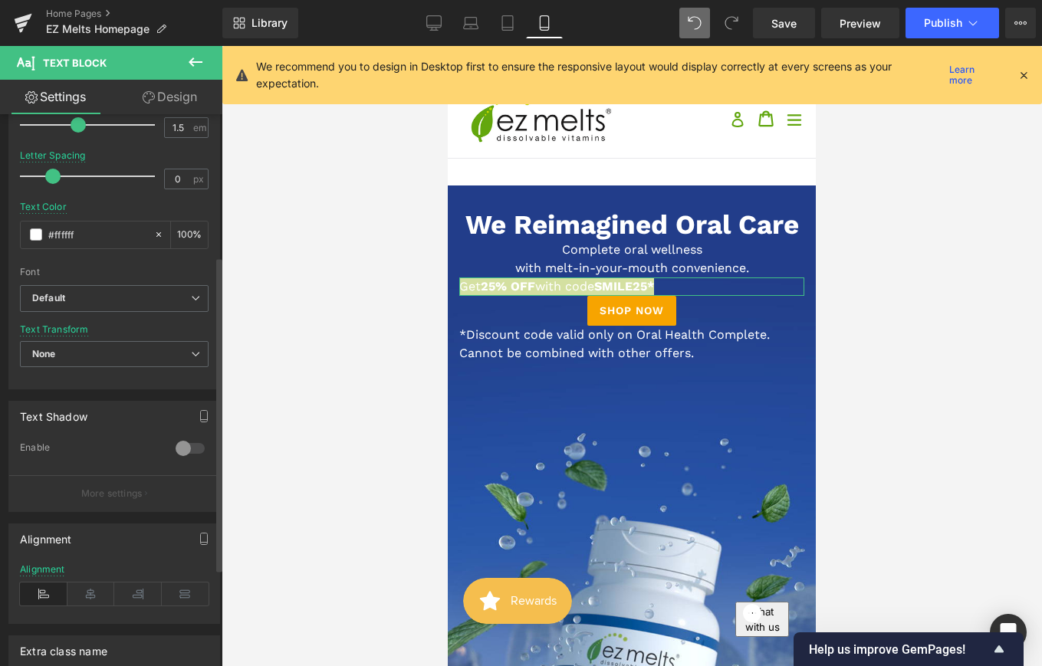
scroll to position [256, 0]
click at [91, 594] on icon at bounding box center [91, 593] width 48 height 23
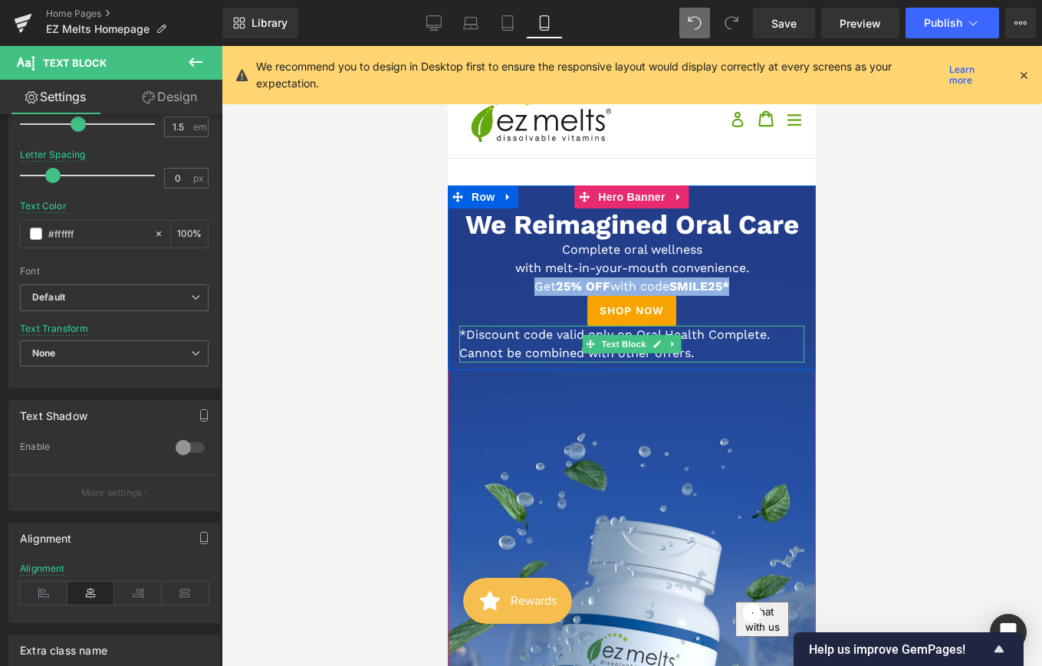
click at [561, 341] on span "*Discount code valid only on Oral Health Complete. Cannot be combined with othe…" at bounding box center [614, 343] width 311 height 33
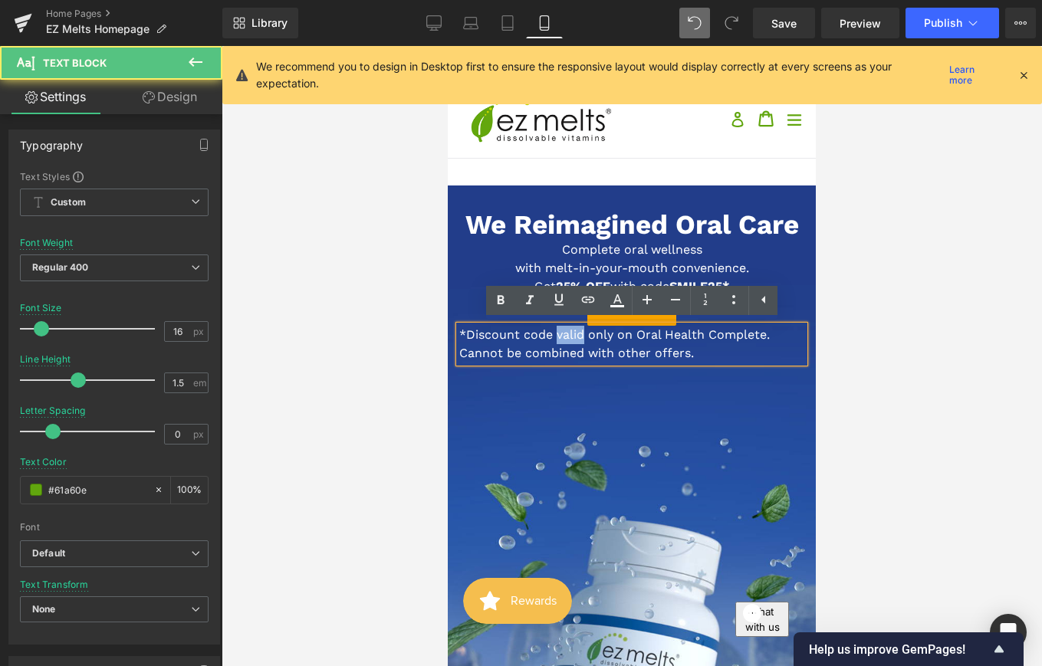
click at [561, 341] on span "*Discount code valid only on Oral Health Complete. Cannot be combined with othe…" at bounding box center [614, 343] width 311 height 33
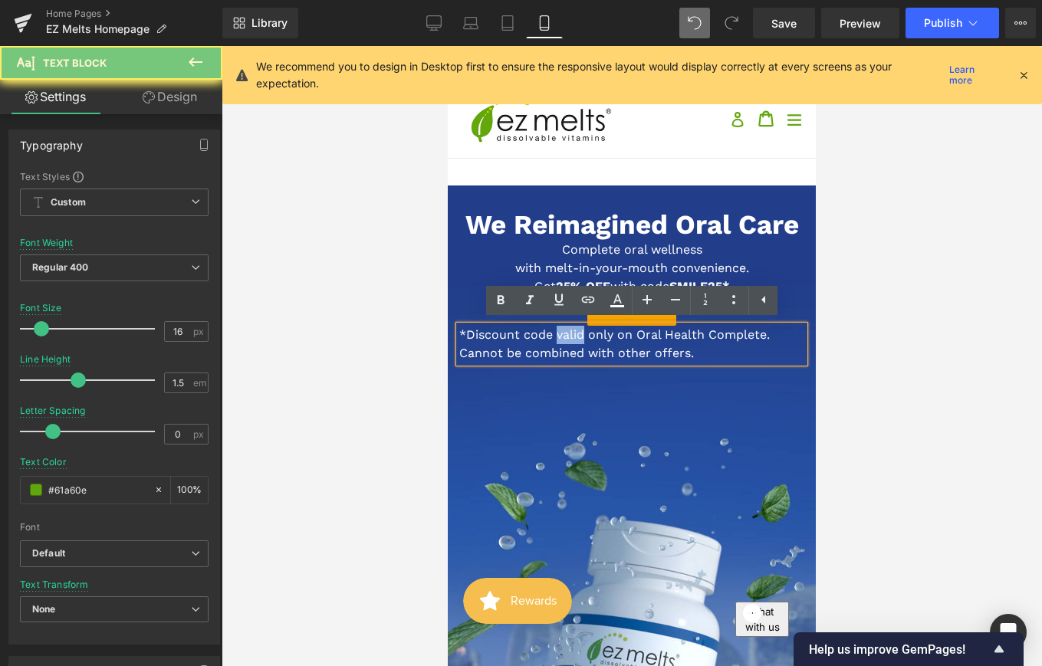
click at [561, 341] on span "*Discount code valid only on Oral Health Complete. Cannot be combined with othe…" at bounding box center [614, 343] width 311 height 33
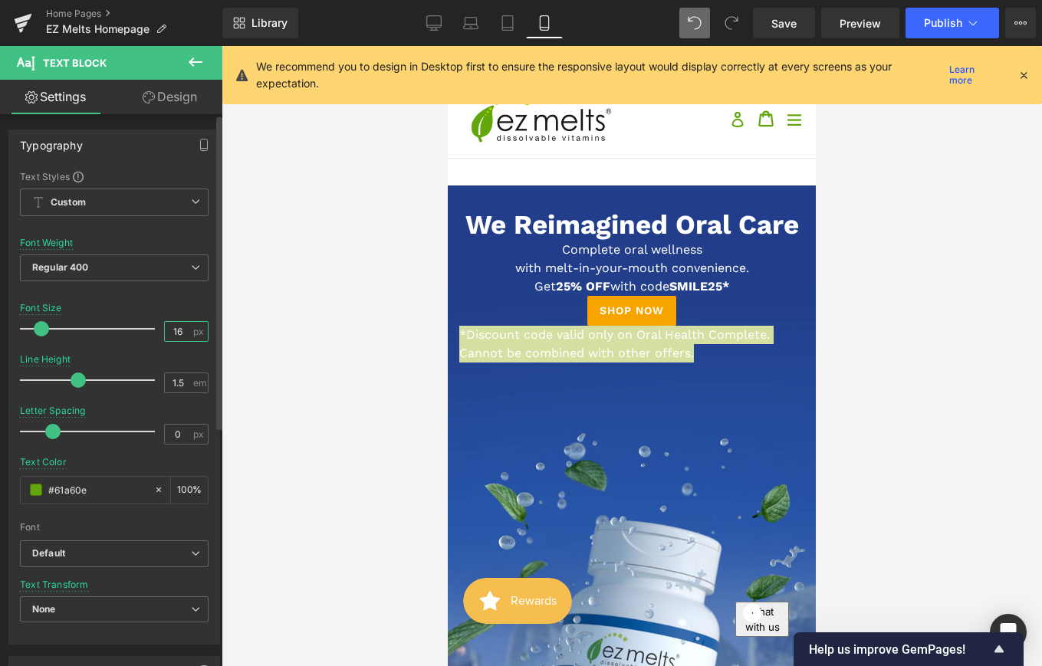
click at [176, 332] on input "16" at bounding box center [178, 331] width 27 height 19
click at [176, 331] on input "16" at bounding box center [178, 331] width 27 height 19
type input "11"
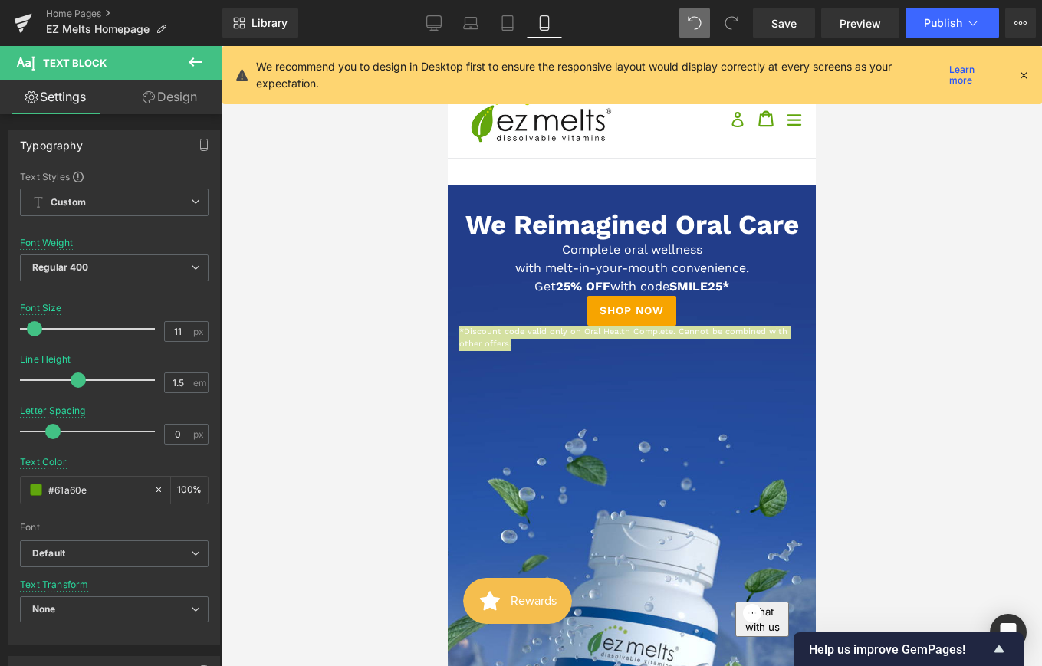
click at [405, 386] on div at bounding box center [632, 356] width 821 height 620
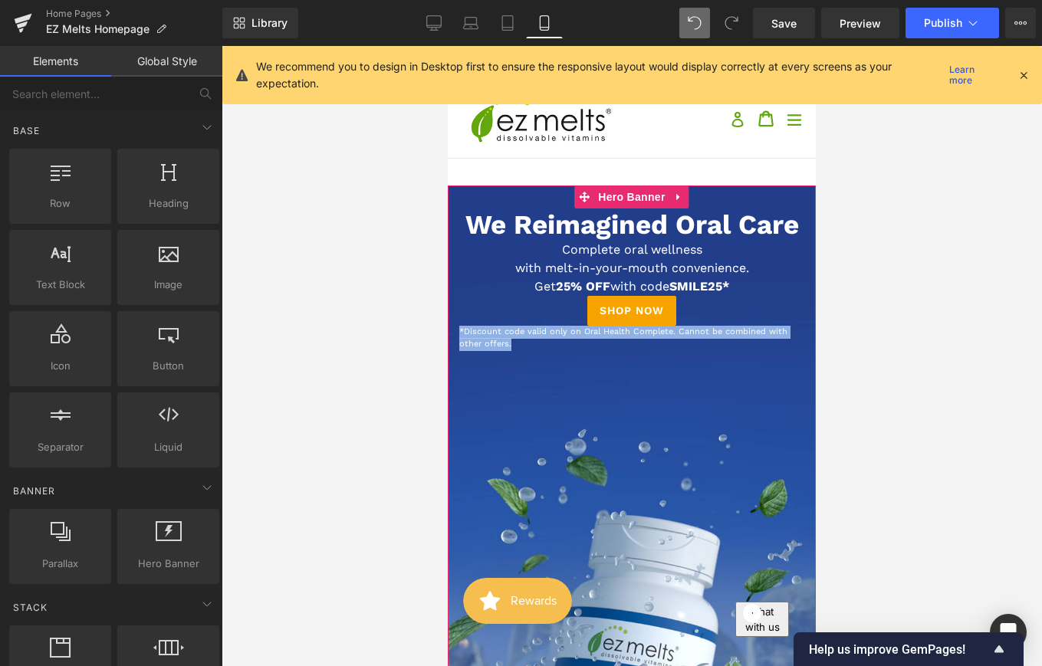
click at [497, 373] on div at bounding box center [632, 530] width 368 height 688
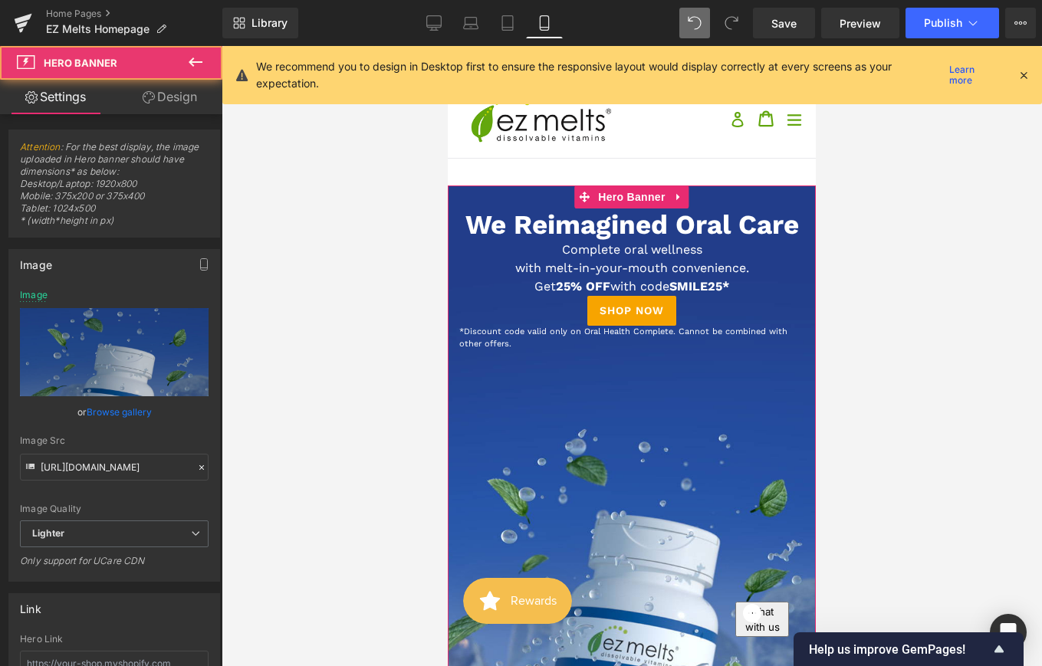
click at [502, 341] on span "*Discount code valid only on Oral Health Complete. Cannot be combined with othe…" at bounding box center [623, 338] width 328 height 23
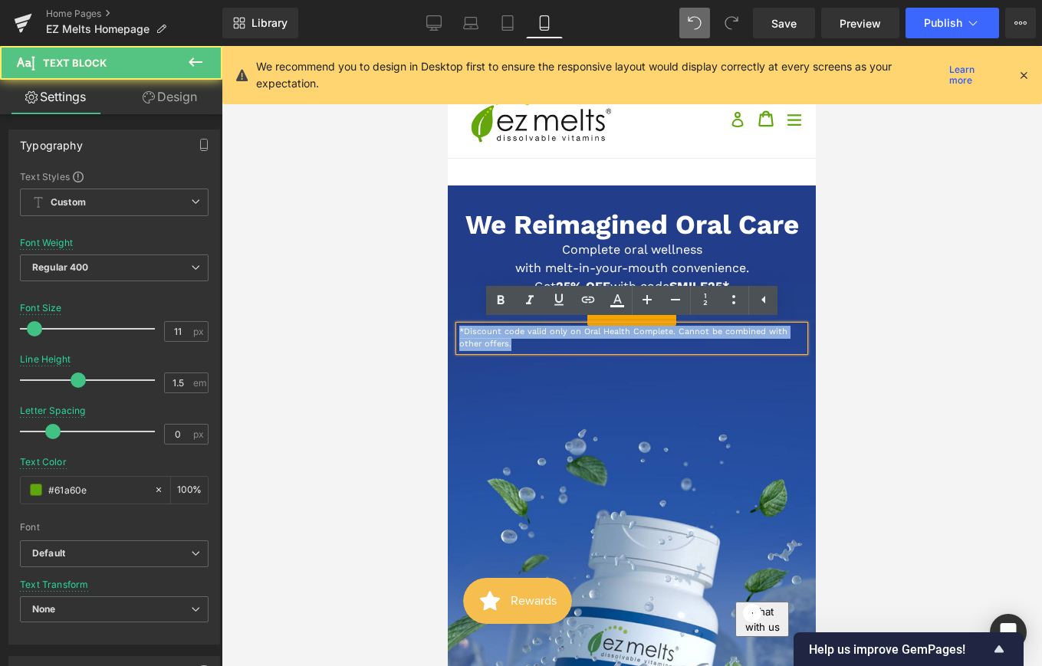
drag, startPoint x: 518, startPoint y: 345, endPoint x: 461, endPoint y: 327, distance: 60.2
click at [461, 327] on p "*Discount code valid only on Oral Health Complete. Cannot be combined with othe…" at bounding box center [631, 338] width 345 height 25
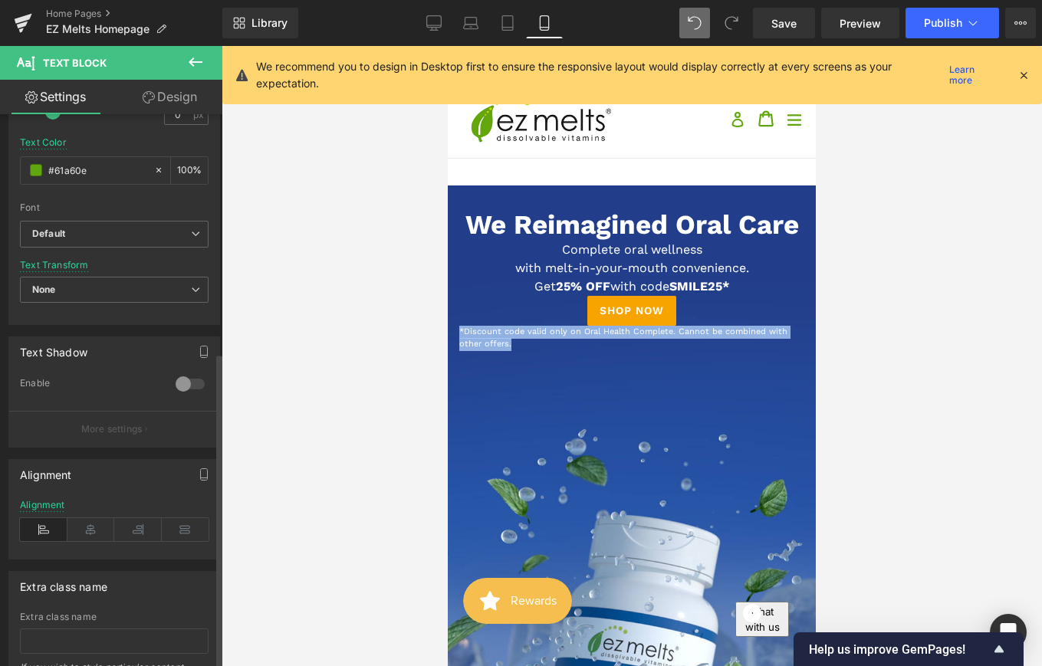
scroll to position [419, 0]
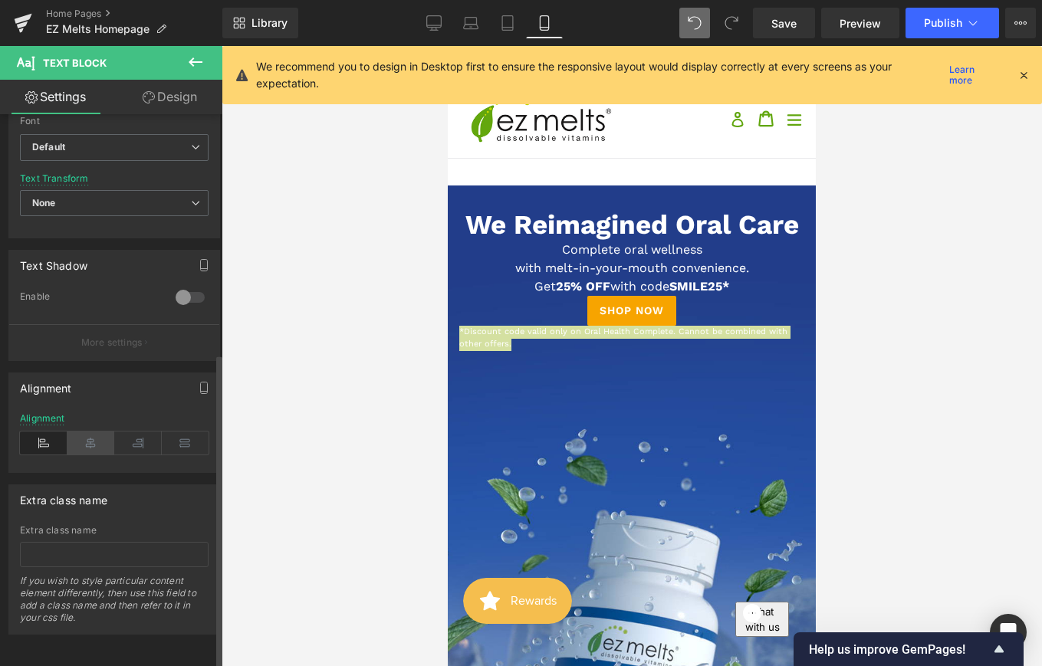
click at [93, 432] on icon at bounding box center [91, 443] width 48 height 23
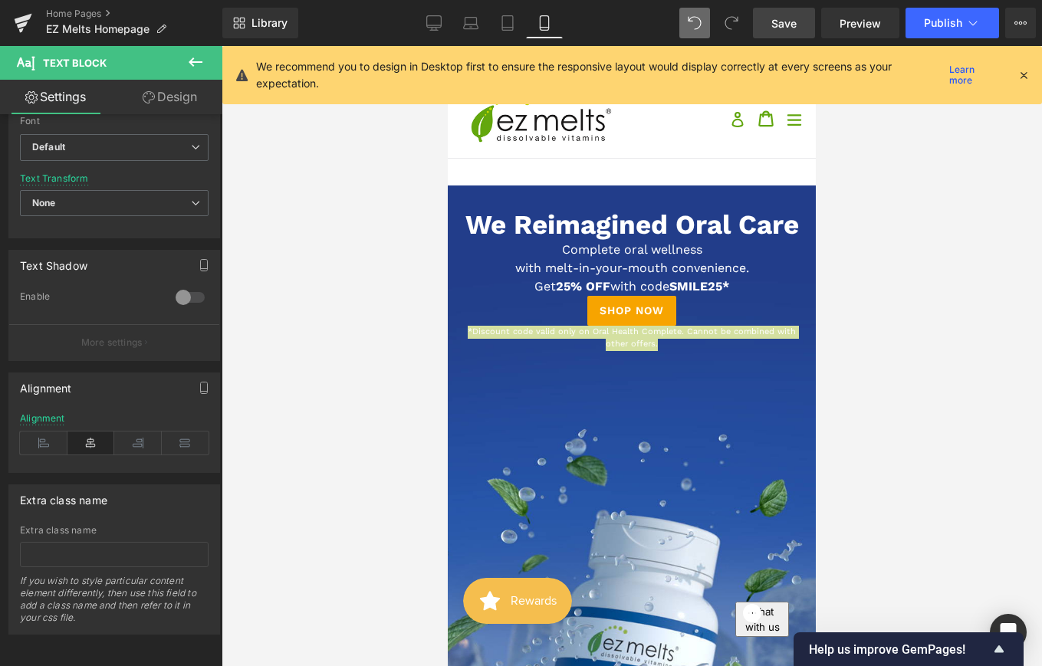
click at [791, 17] on span "Save" at bounding box center [783, 23] width 25 height 16
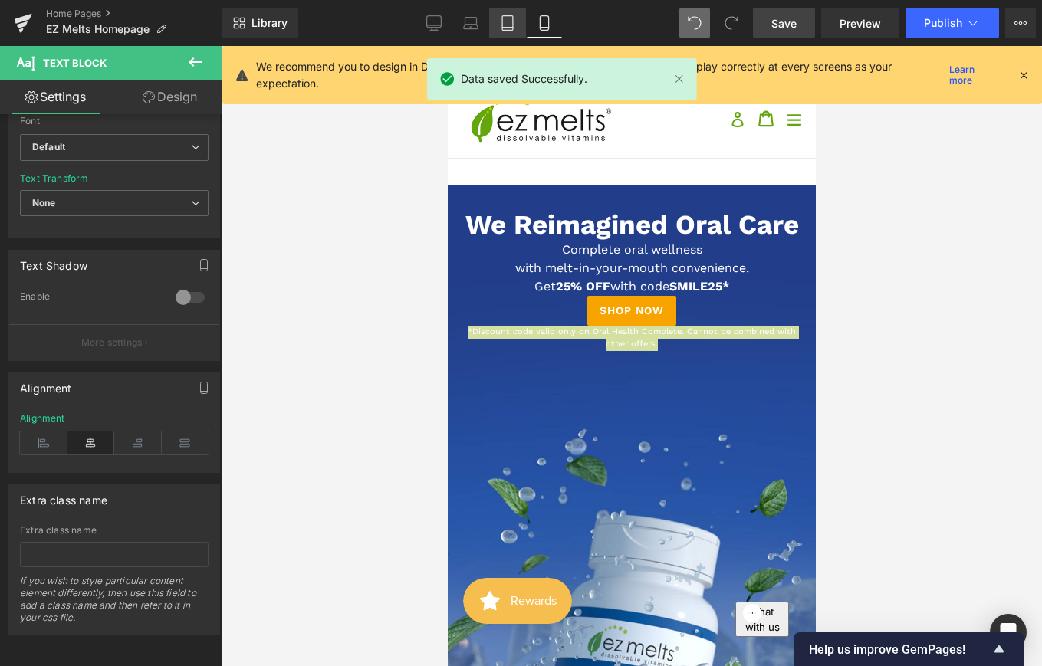
click at [490, 15] on link "Tablet" at bounding box center [507, 23] width 37 height 31
type input "100"
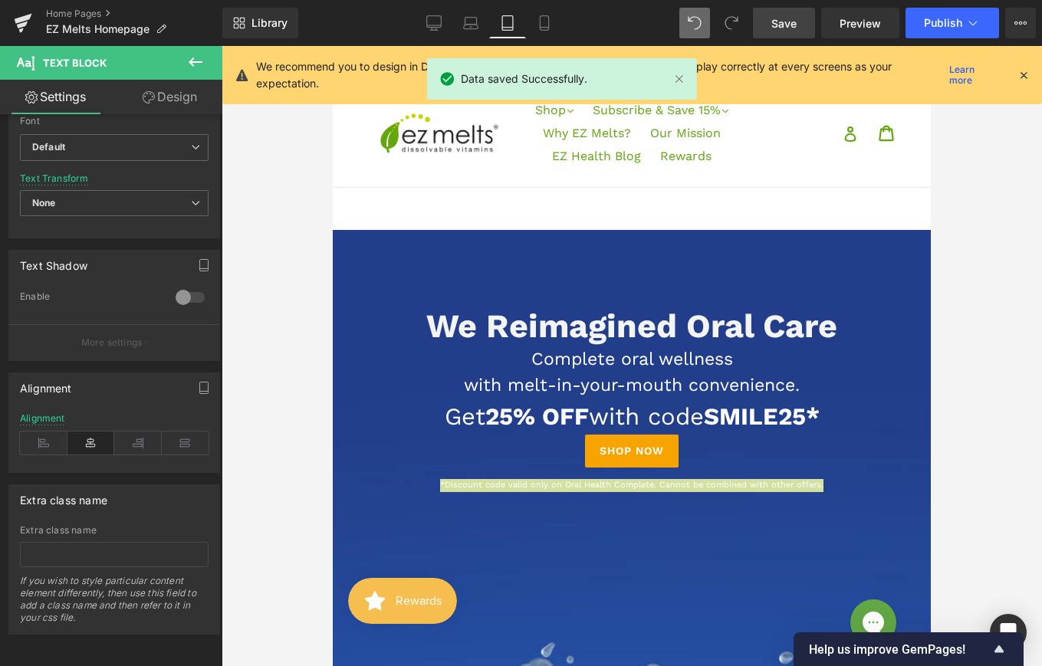
scroll to position [153, 0]
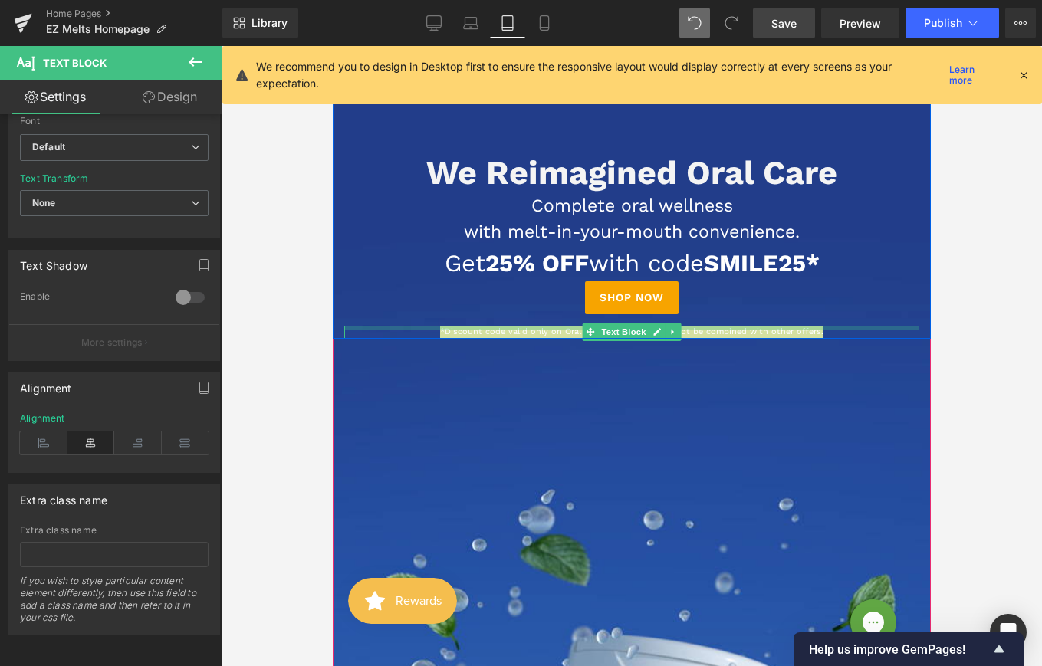
click at [525, 329] on div at bounding box center [631, 328] width 575 height 4
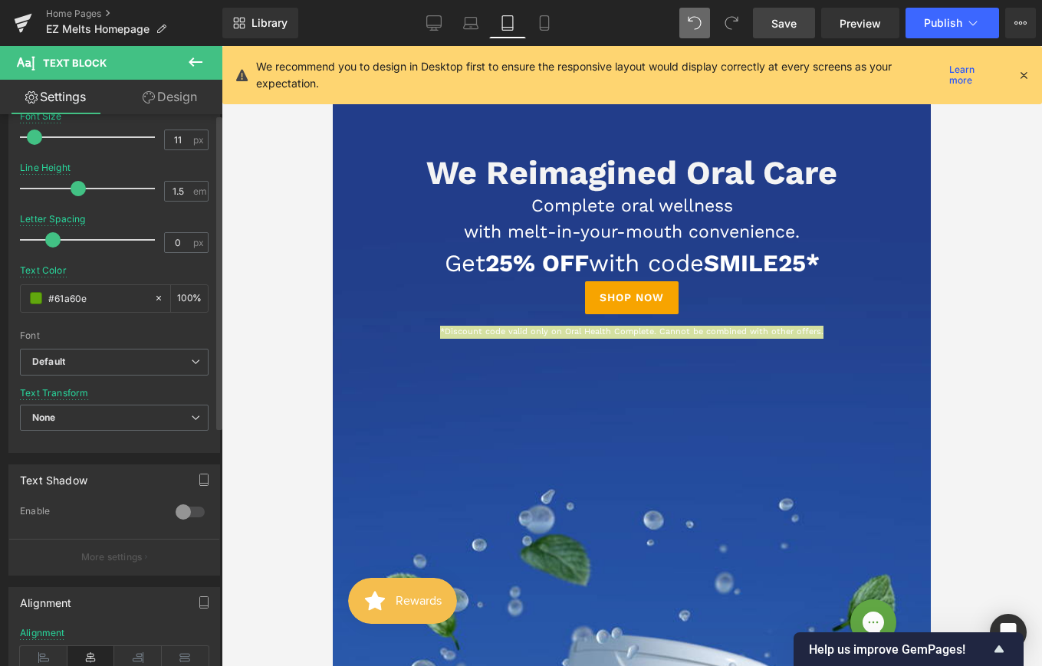
scroll to position [0, 0]
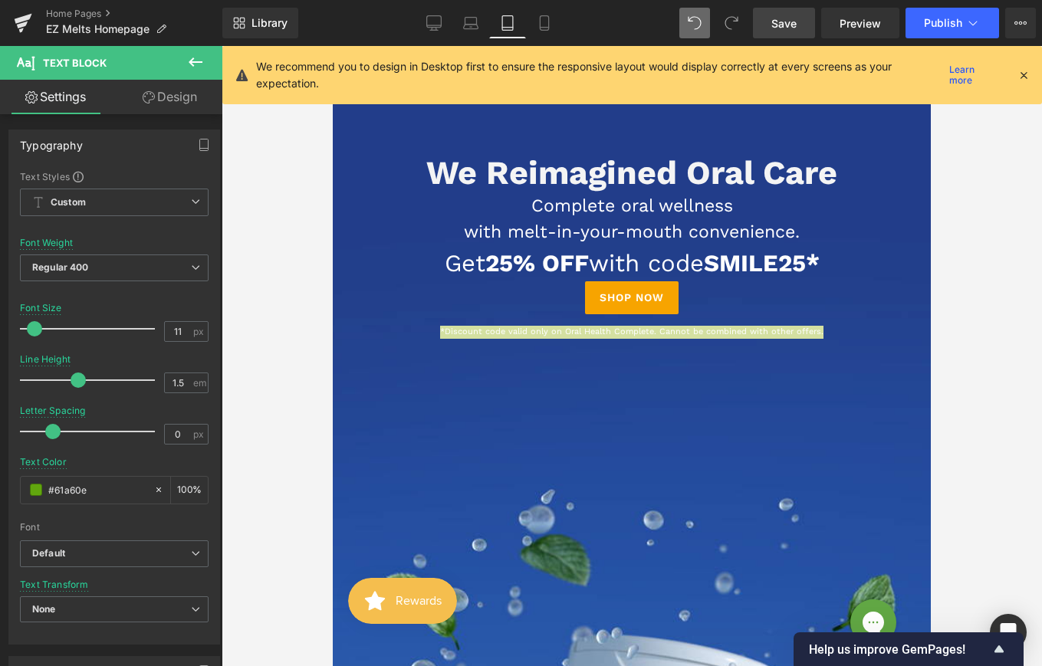
click at [184, 97] on link "Design" at bounding box center [169, 97] width 111 height 35
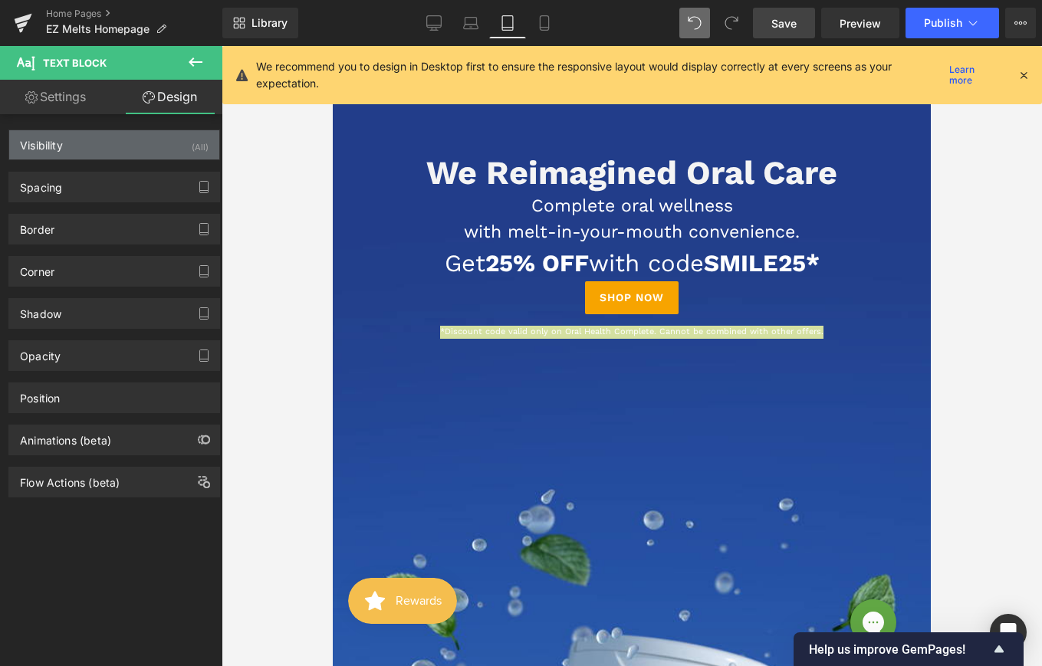
click at [119, 150] on div "Visibility (All)" at bounding box center [114, 144] width 210 height 29
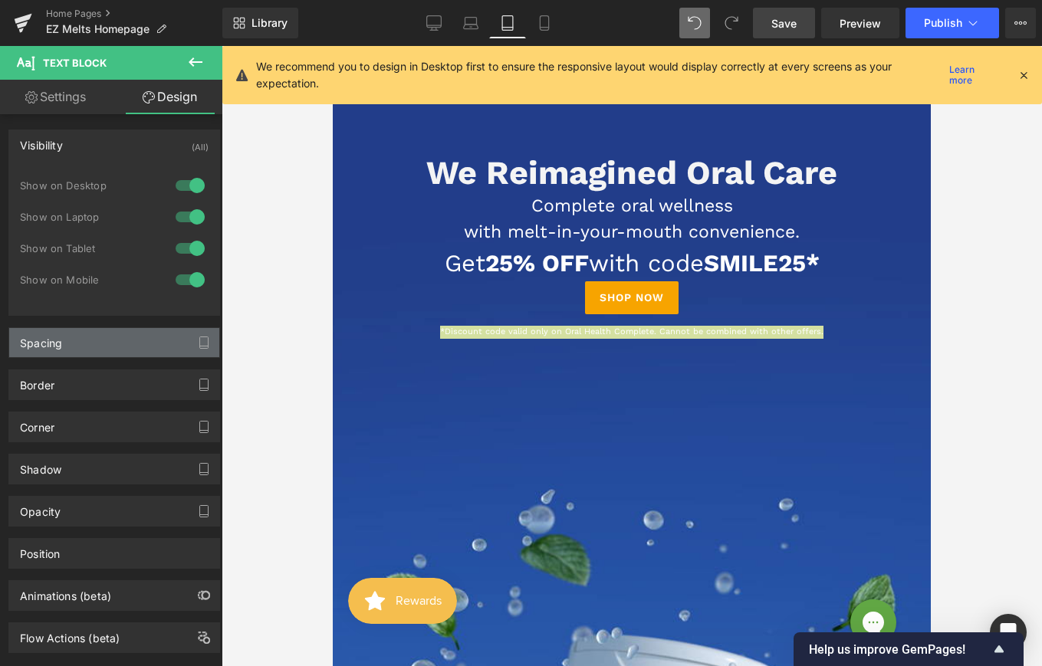
click at [132, 351] on div "Spacing" at bounding box center [114, 342] width 210 height 29
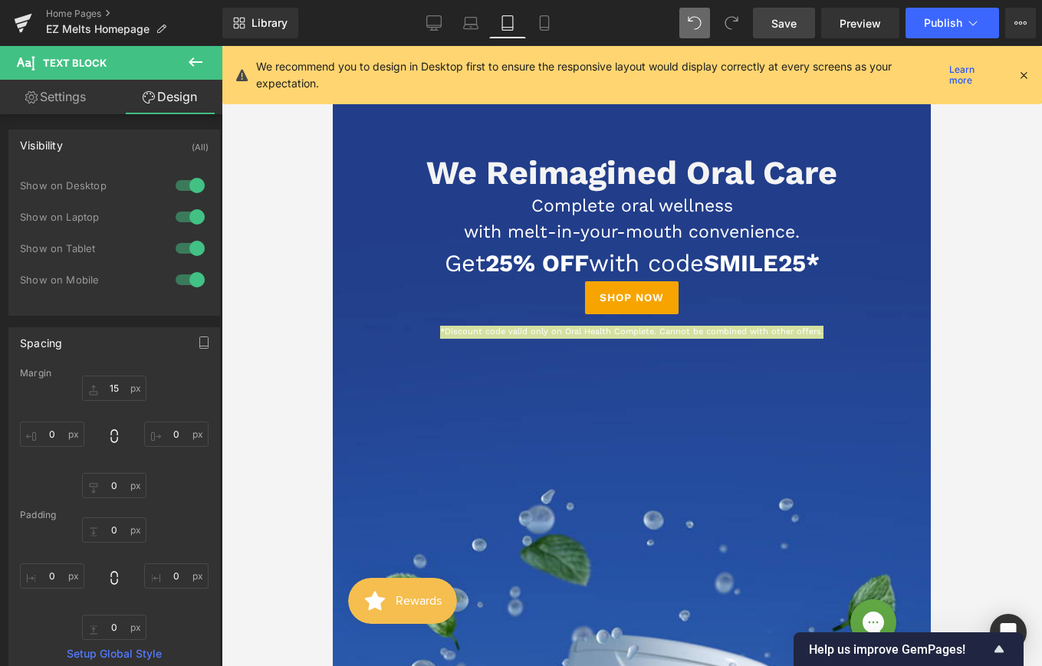
scroll to position [28, 0]
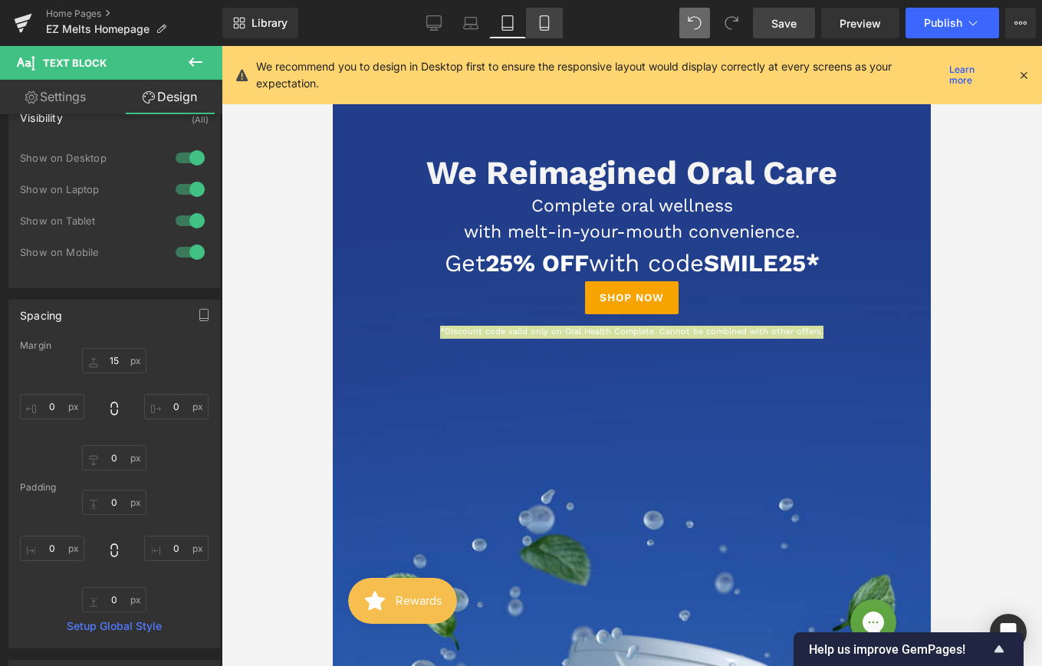
click at [557, 15] on link "Mobile" at bounding box center [544, 23] width 37 height 31
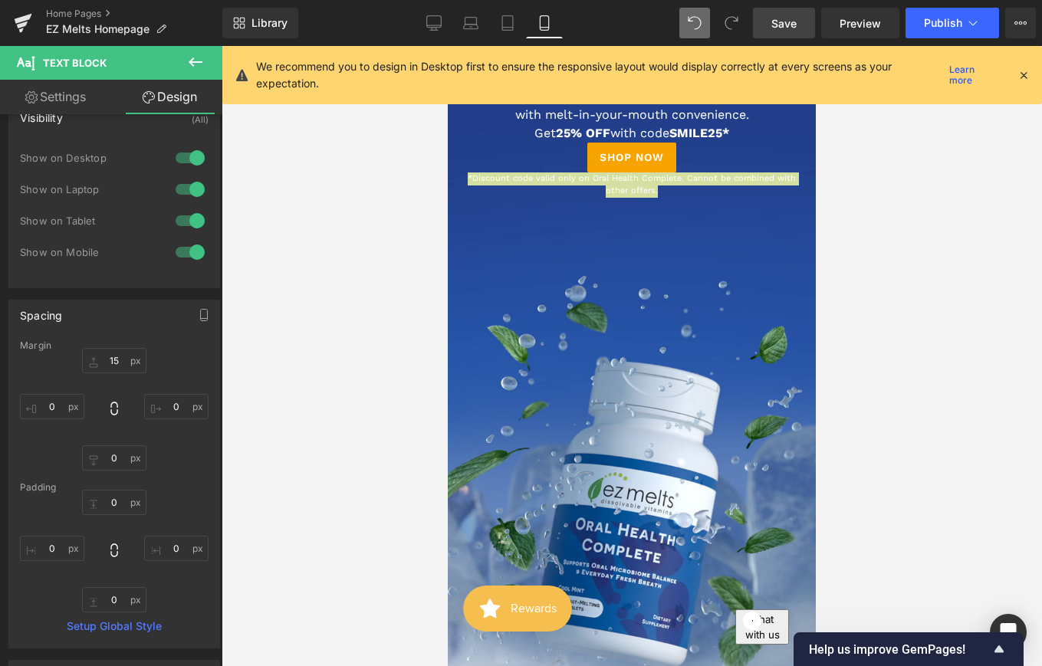
type input "0"
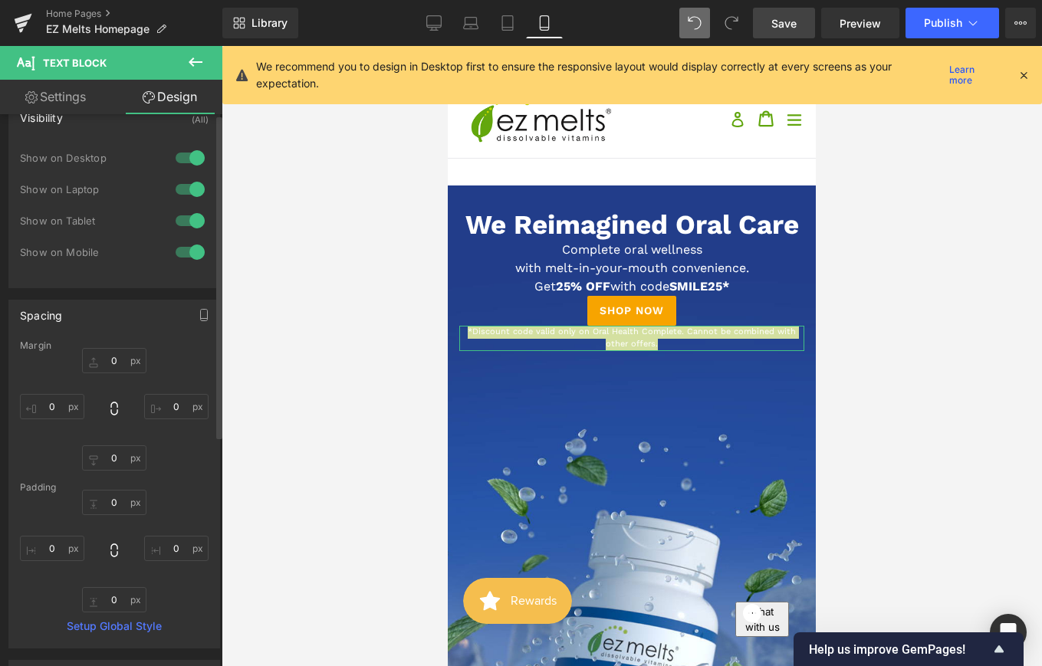
scroll to position [0, 0]
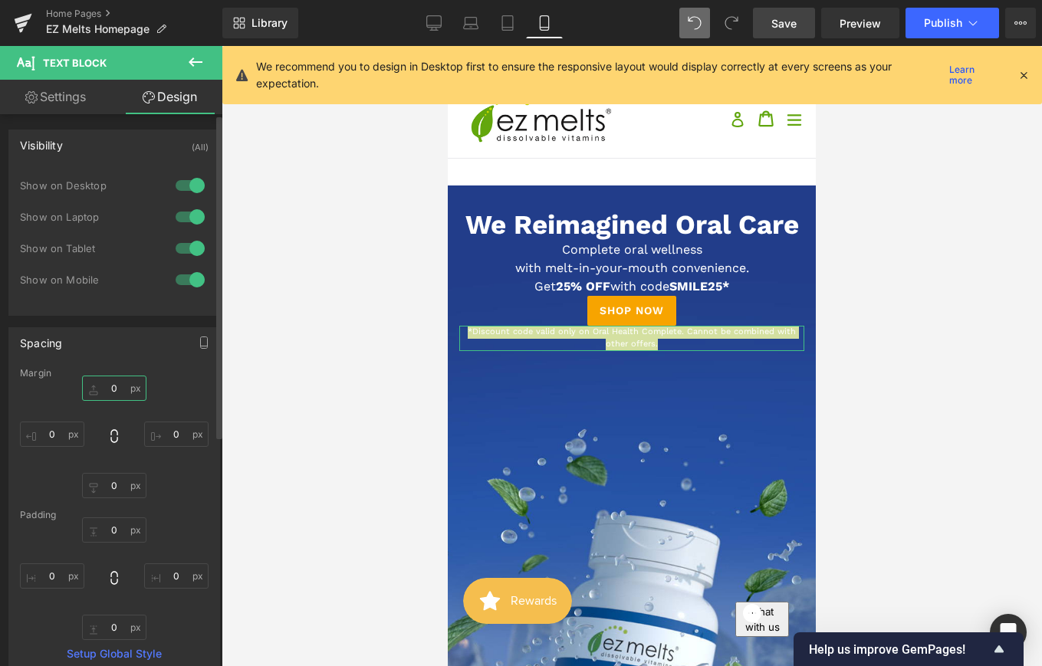
click at [112, 386] on input "0" at bounding box center [114, 388] width 64 height 25
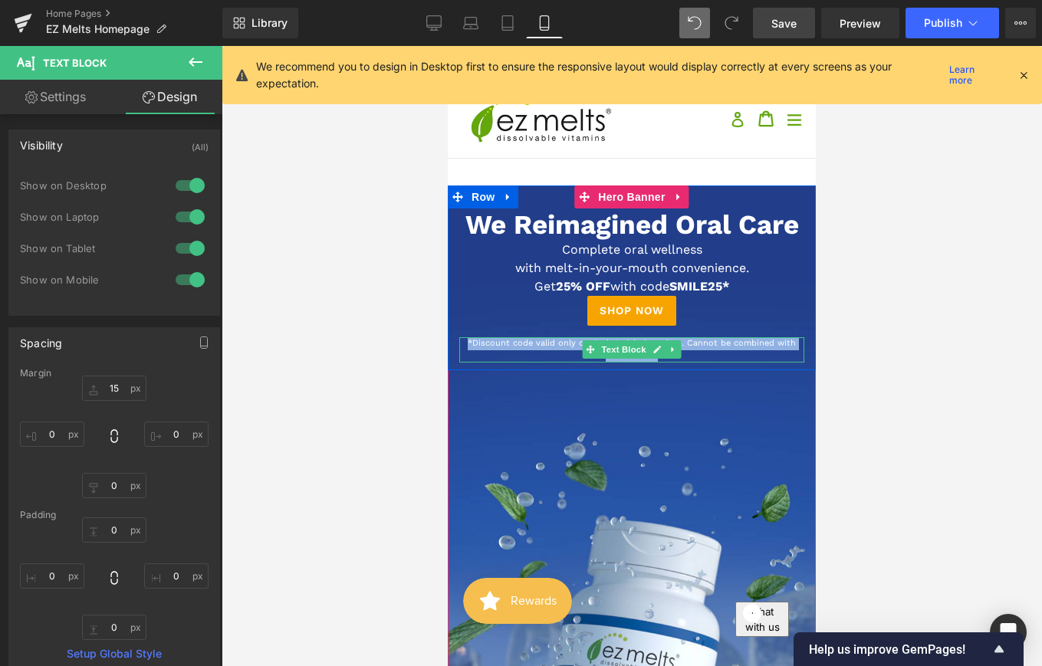
click at [682, 348] on p "*Discount code valid only on Oral Health Complete. Cannot be combined with othe…" at bounding box center [631, 349] width 345 height 25
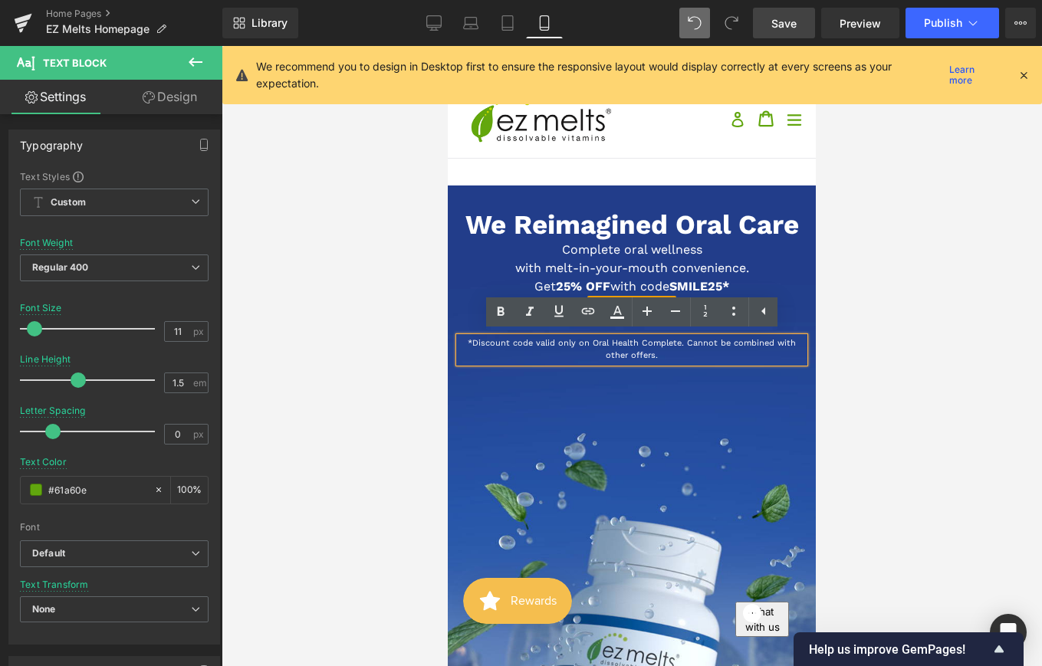
click at [688, 346] on span "*Discount code valid only on Oral Health Complete. Cannot be combined with othe…" at bounding box center [632, 349] width 328 height 23
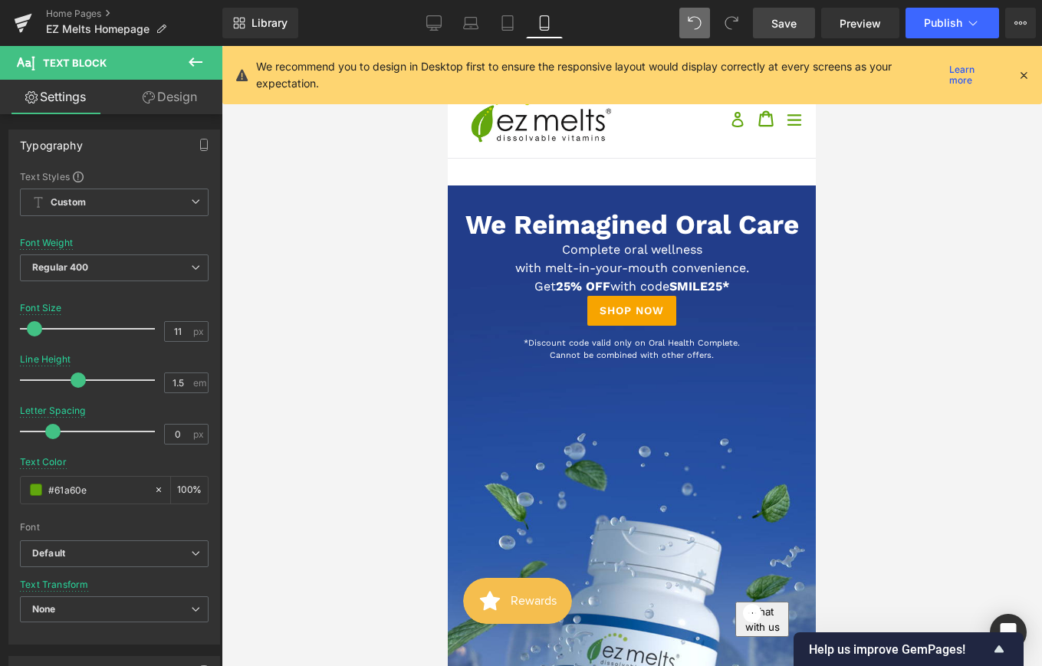
drag, startPoint x: 796, startPoint y: 20, endPoint x: 219, endPoint y: 175, distance: 597.8
click at [796, 20] on span "Save" at bounding box center [783, 23] width 25 height 16
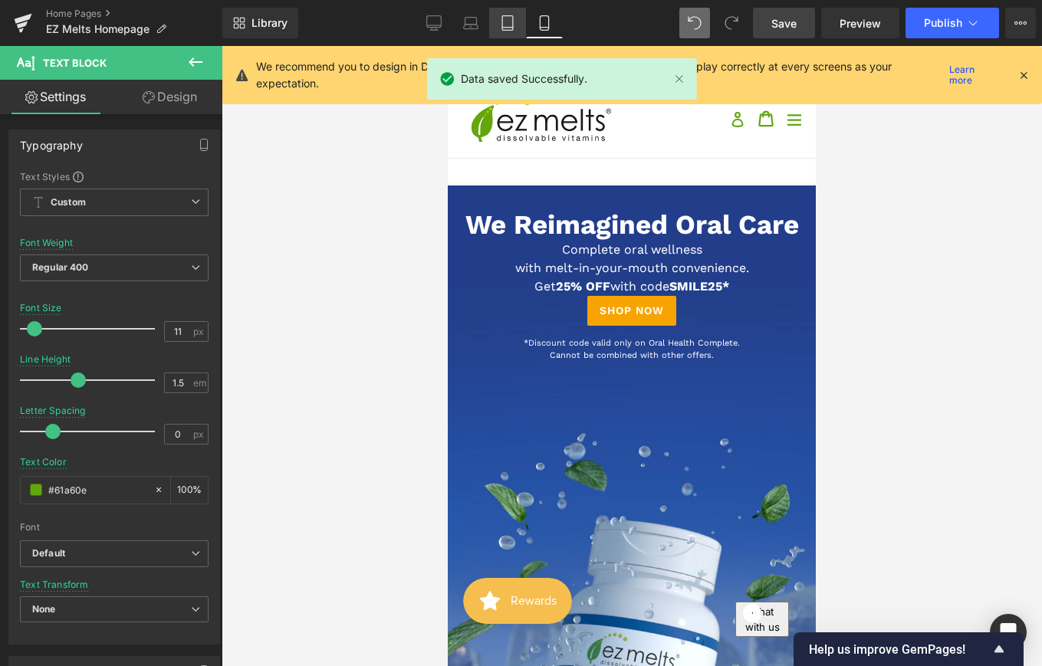
click at [512, 25] on icon at bounding box center [507, 22] width 15 height 15
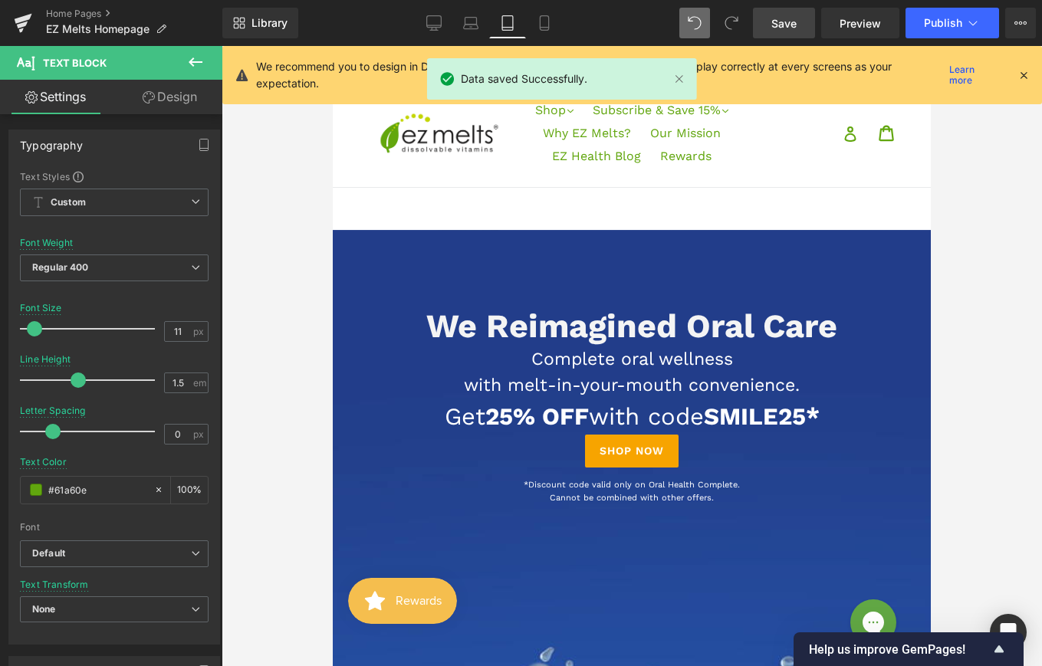
scroll to position [143, 0]
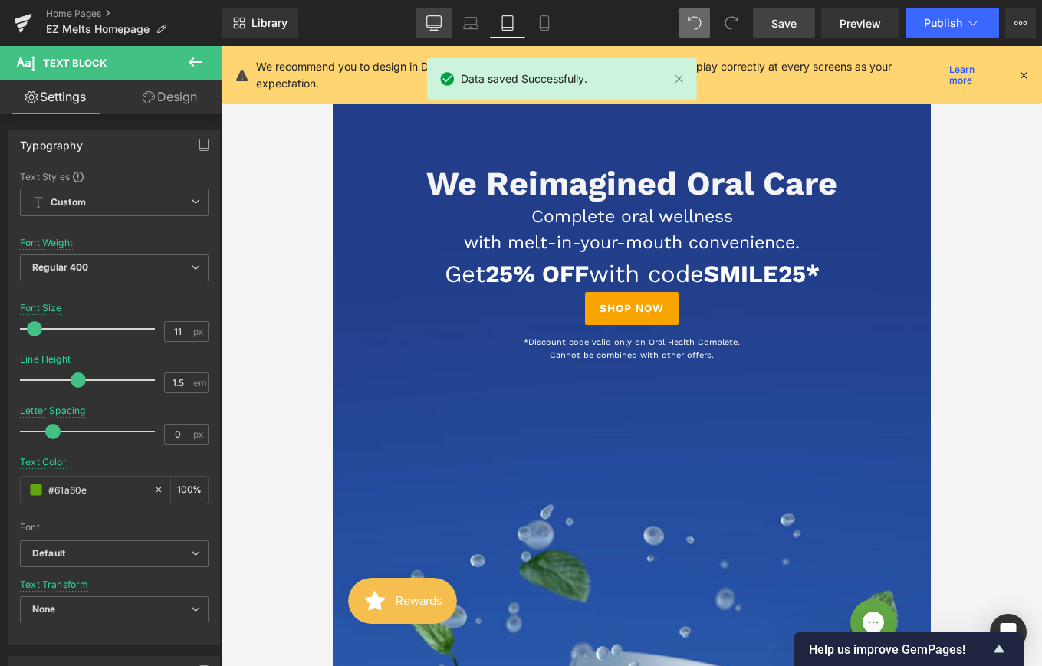
click at [431, 26] on icon at bounding box center [433, 22] width 15 height 15
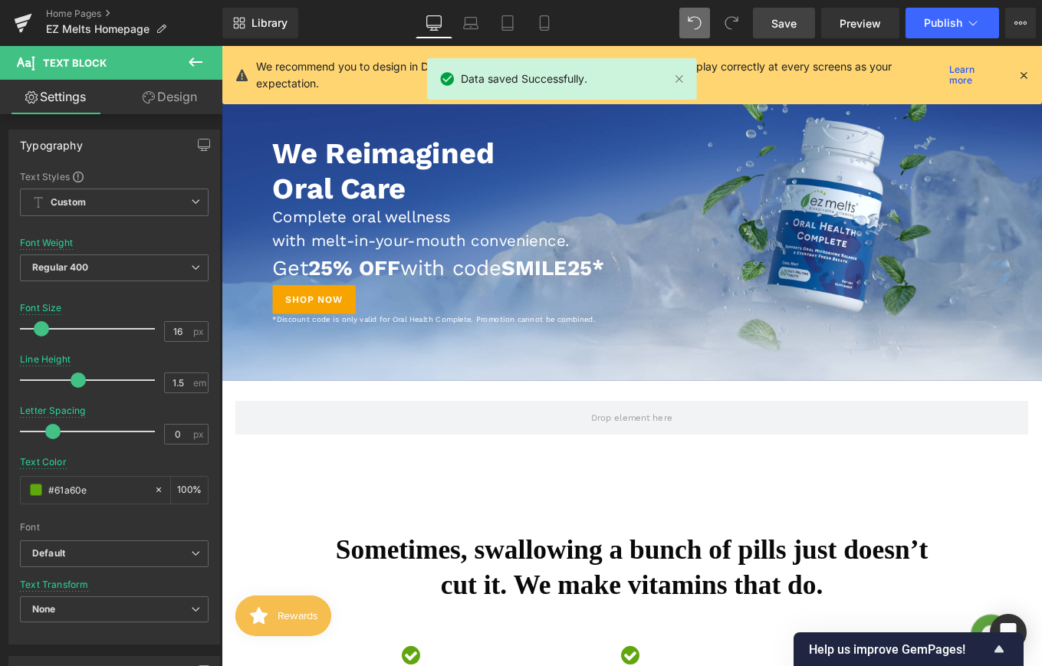
scroll to position [0, 0]
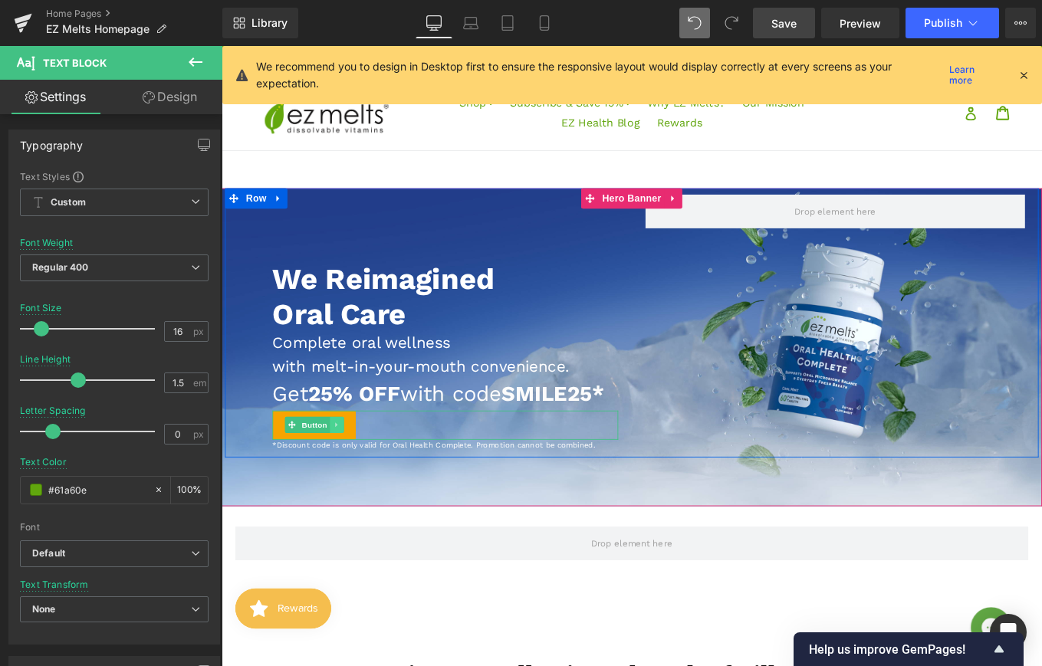
click at [346, 484] on link at bounding box center [352, 474] width 16 height 18
click at [318, 462] on div at bounding box center [474, 461] width 391 height 4
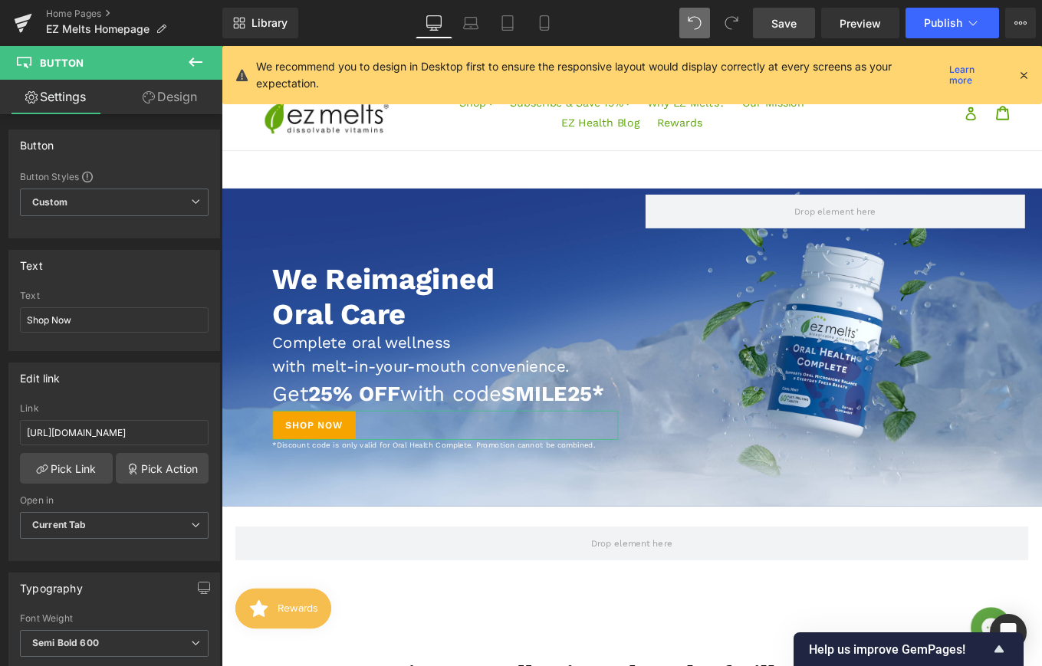
click at [176, 96] on link "Design" at bounding box center [169, 97] width 111 height 35
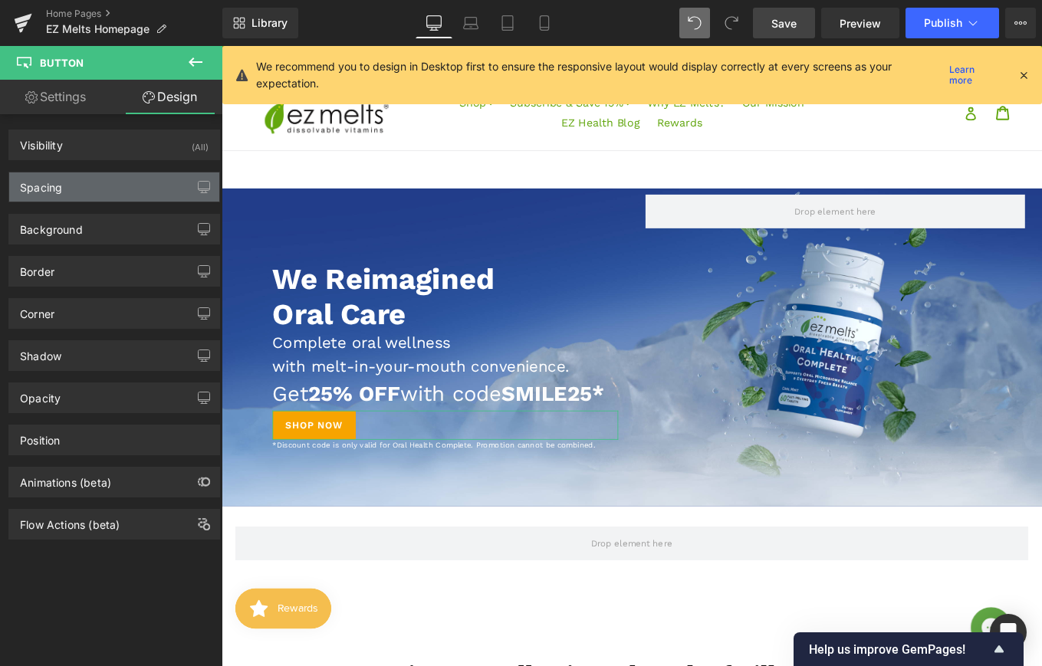
click at [130, 190] on div "Spacing" at bounding box center [114, 187] width 210 height 29
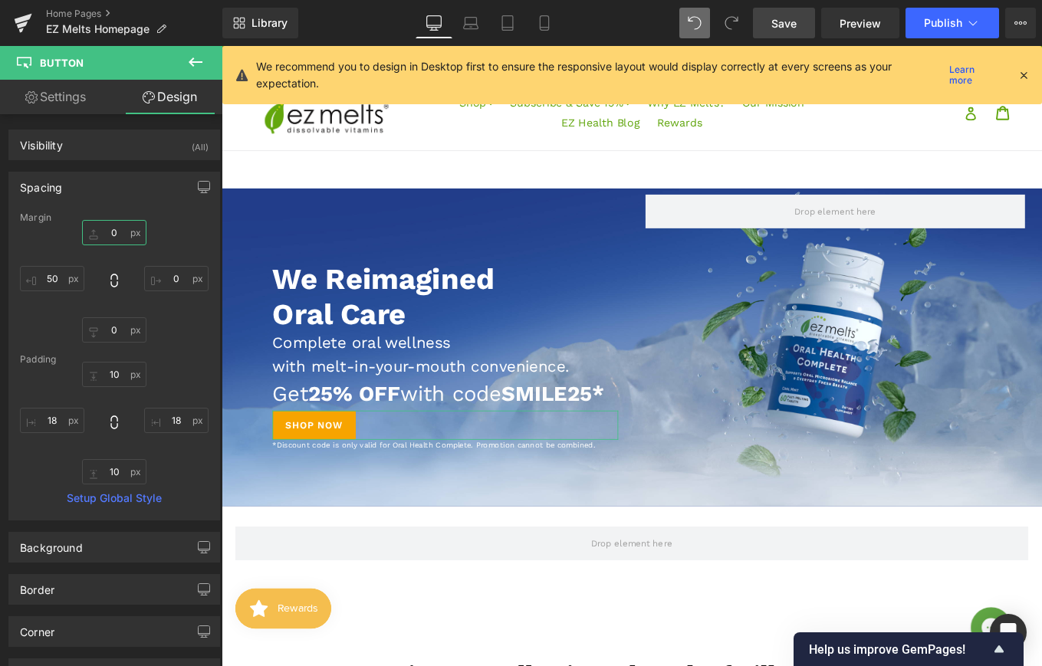
click at [113, 231] on input "0" at bounding box center [114, 232] width 64 height 25
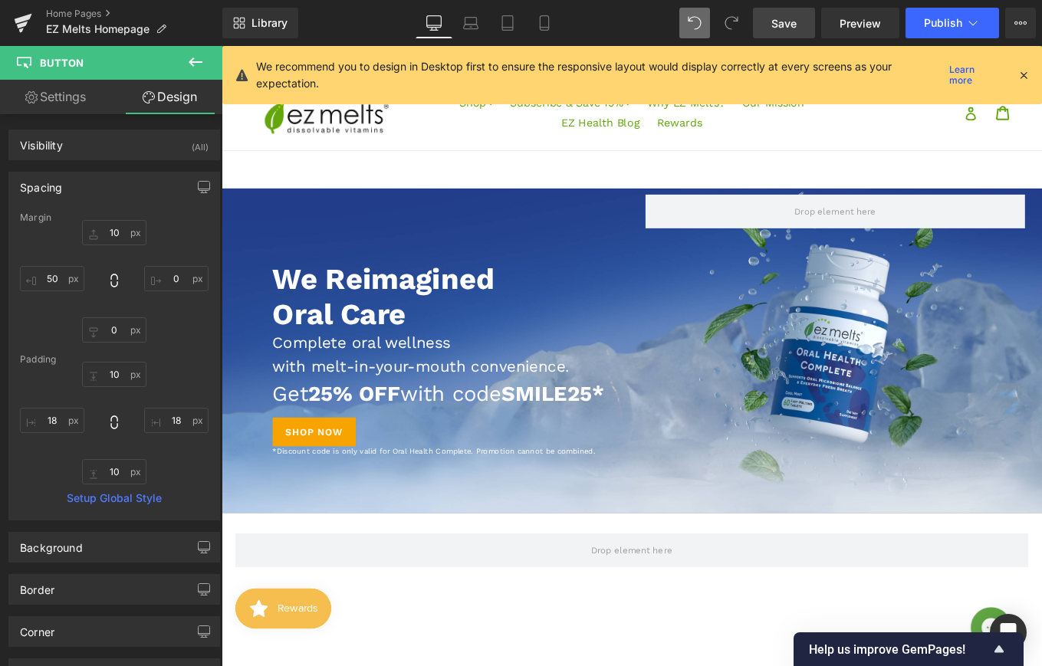
click at [791, 31] on link "Save" at bounding box center [784, 23] width 62 height 31
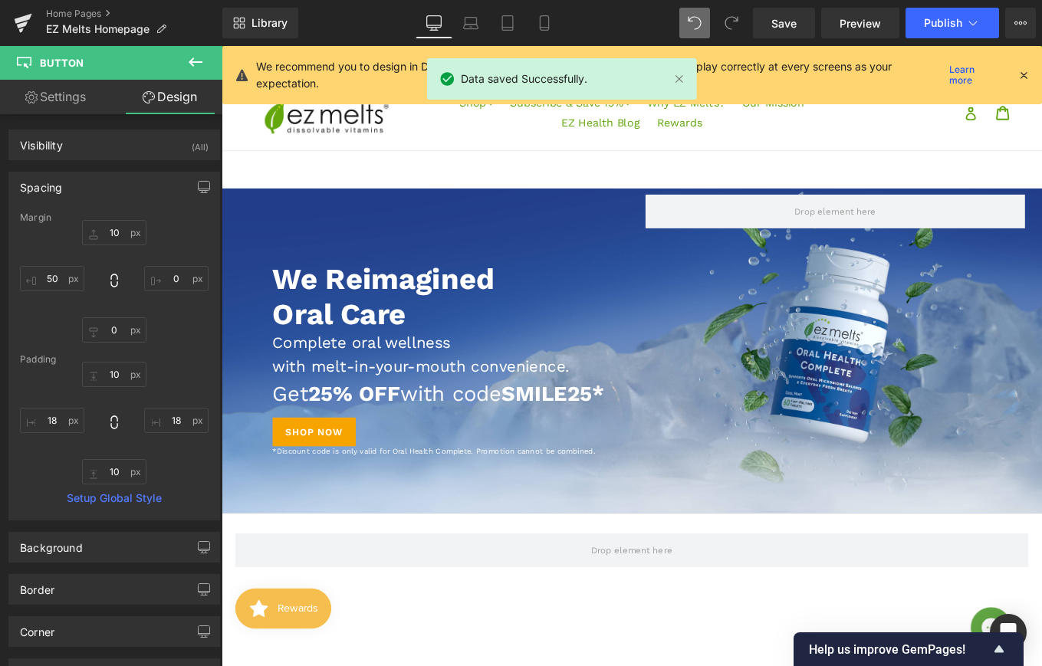
click at [448, 15] on link "Desktop" at bounding box center [434, 23] width 37 height 31
click at [465, 19] on icon at bounding box center [470, 22] width 15 height 15
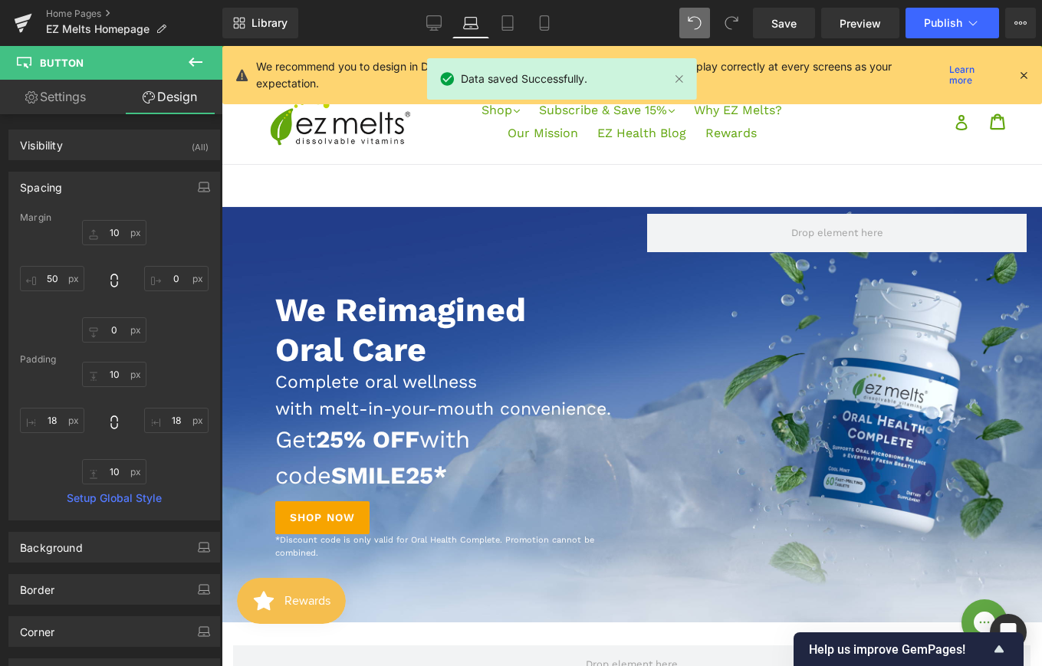
scroll to position [26, 0]
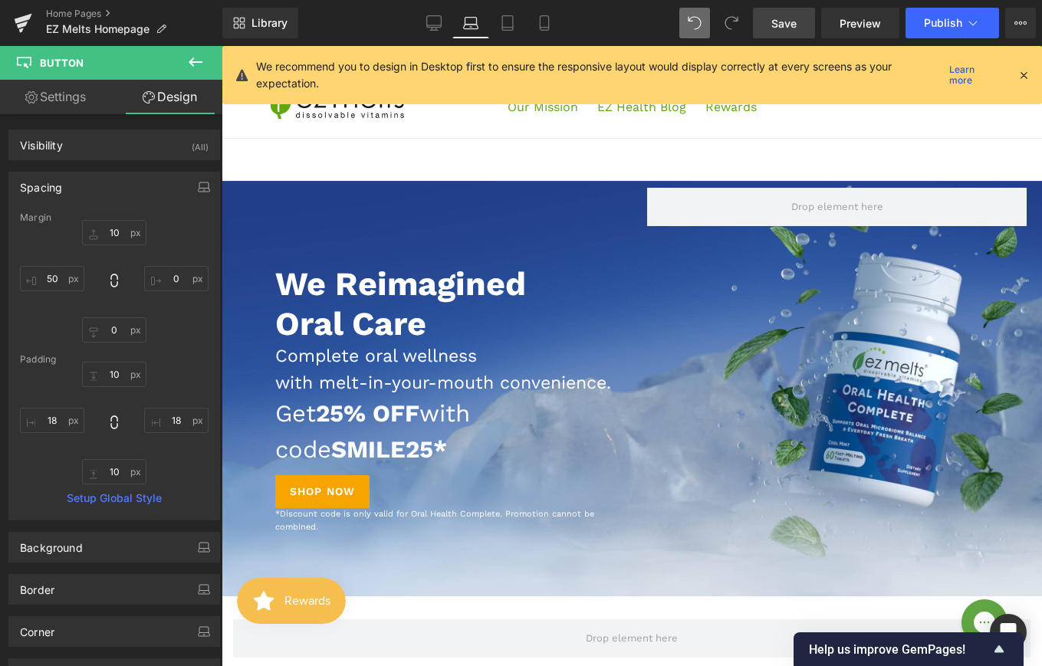
click at [775, 34] on link "Save" at bounding box center [784, 23] width 62 height 31
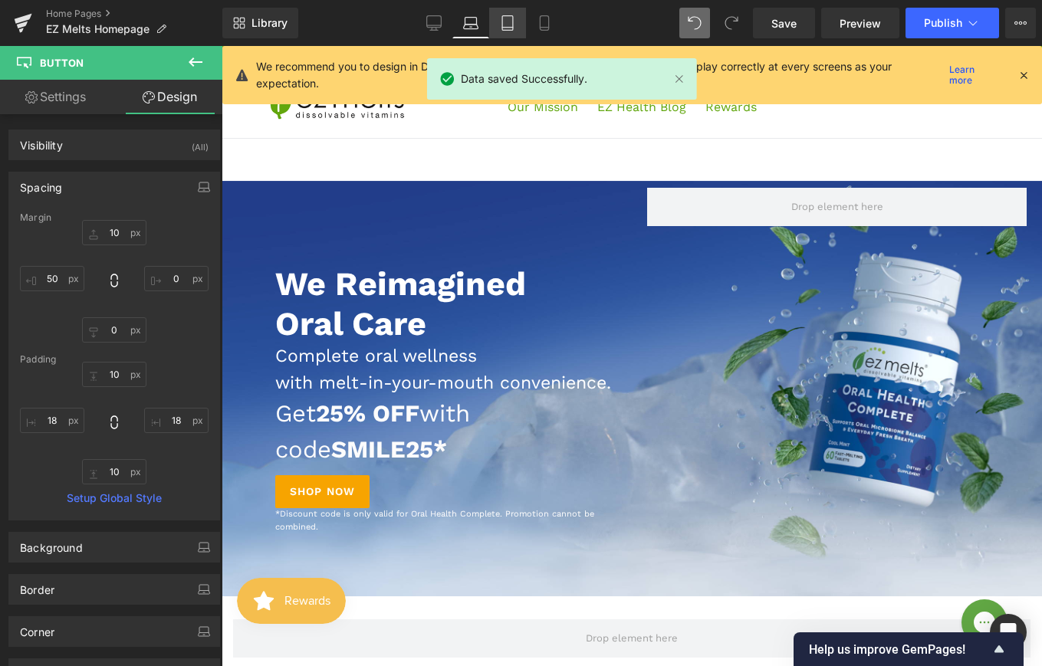
click at [512, 25] on icon at bounding box center [507, 22] width 15 height 15
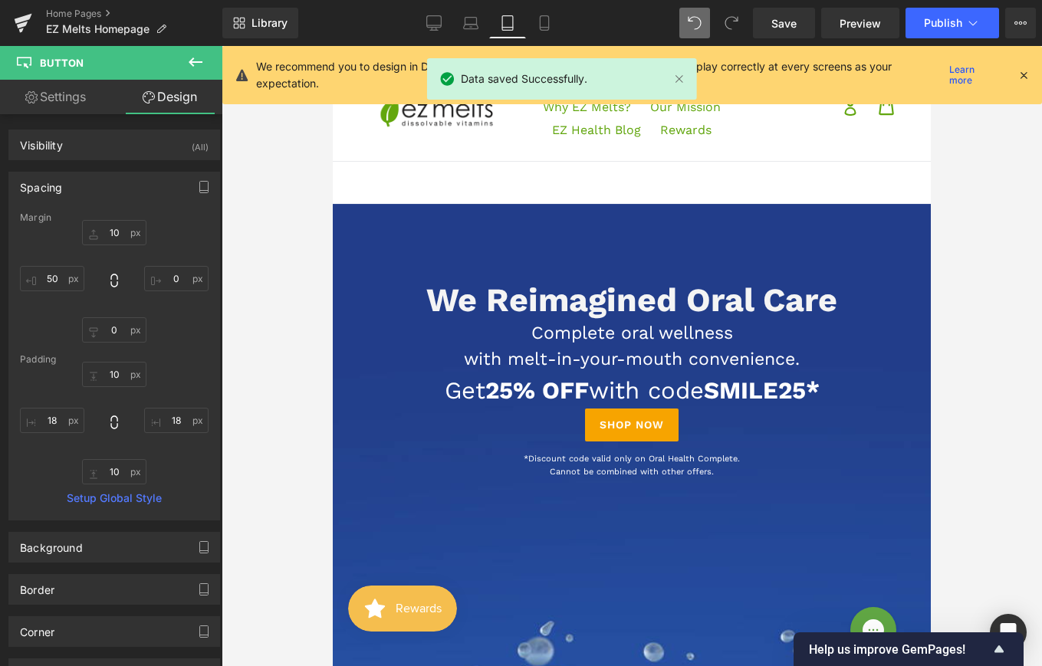
scroll to position [0, 0]
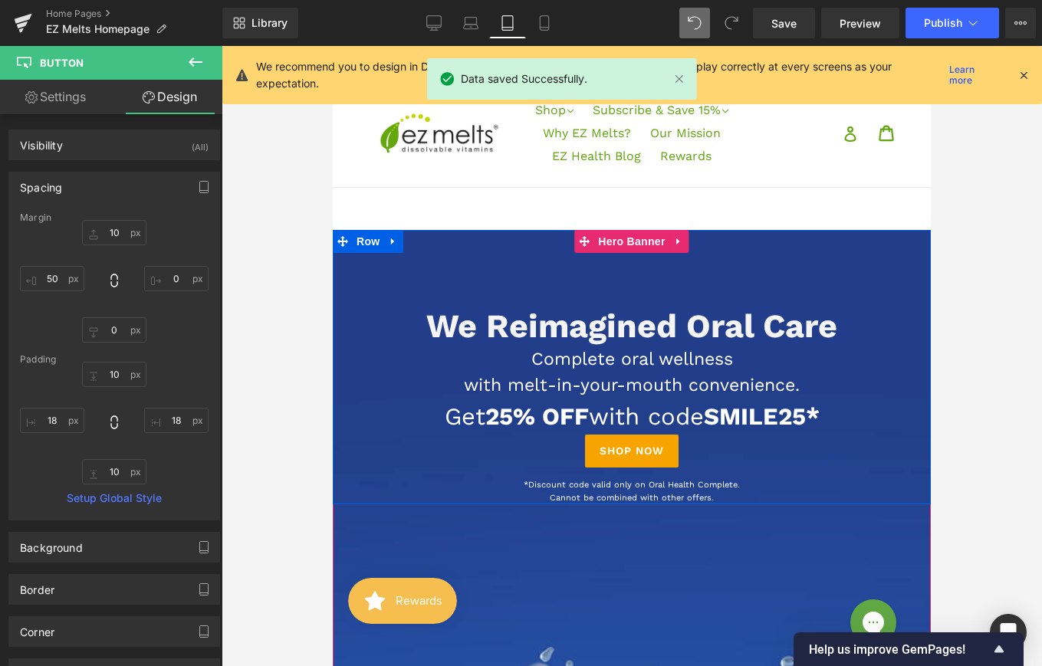
click at [712, 451] on div "Shop Now" at bounding box center [631, 451] width 575 height 33
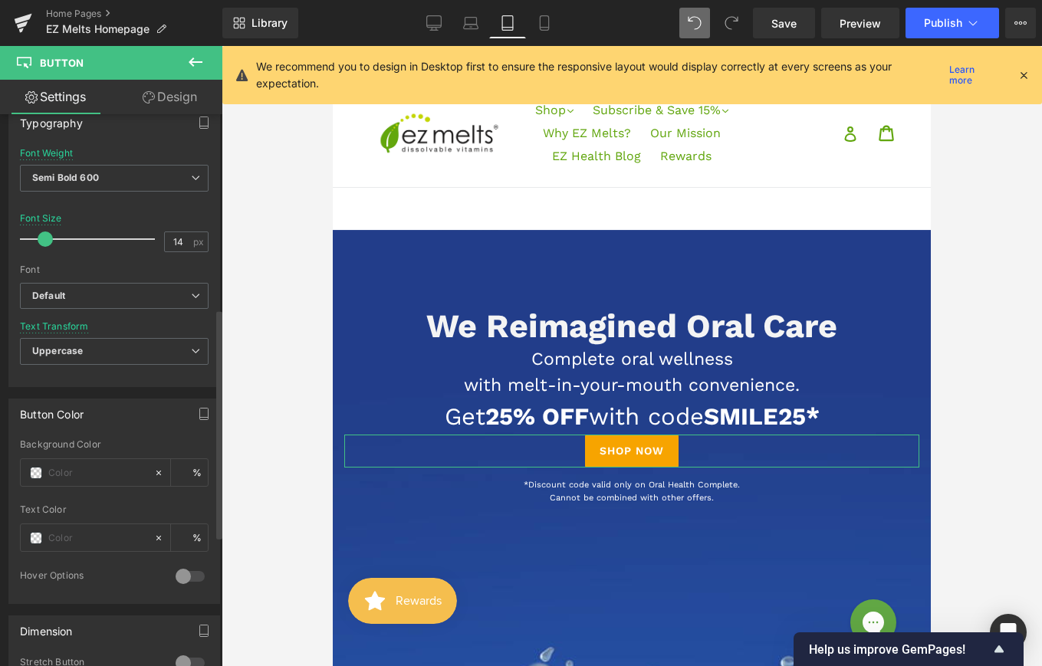
scroll to position [467, 0]
click at [179, 235] on input "14" at bounding box center [178, 240] width 27 height 19
click at [162, 94] on link "Design" at bounding box center [169, 97] width 111 height 35
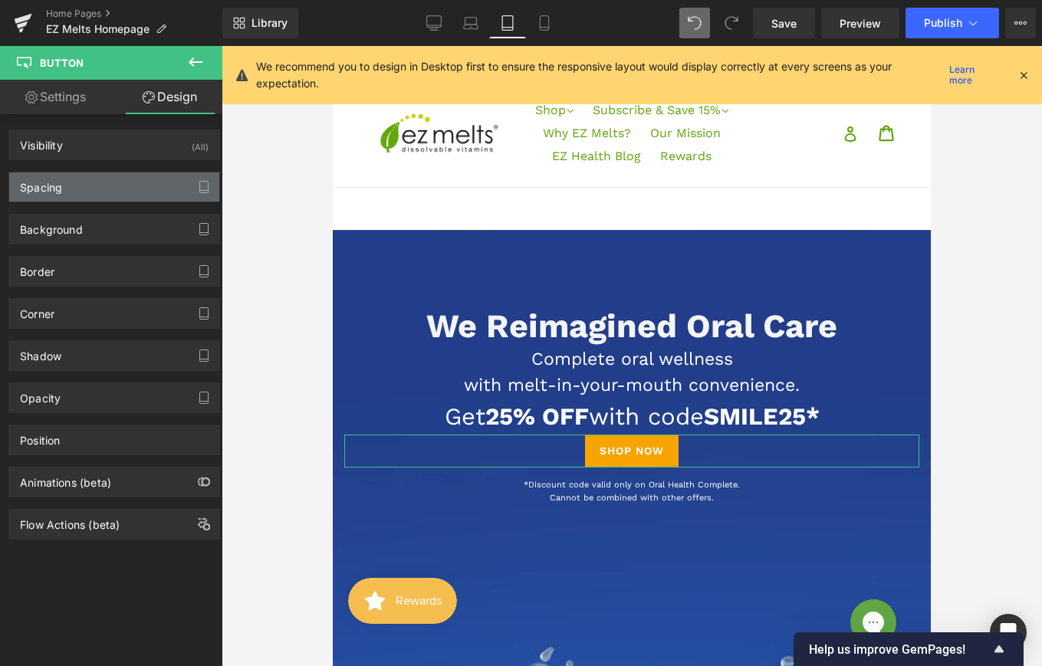
click at [102, 185] on div "Spacing" at bounding box center [114, 187] width 210 height 29
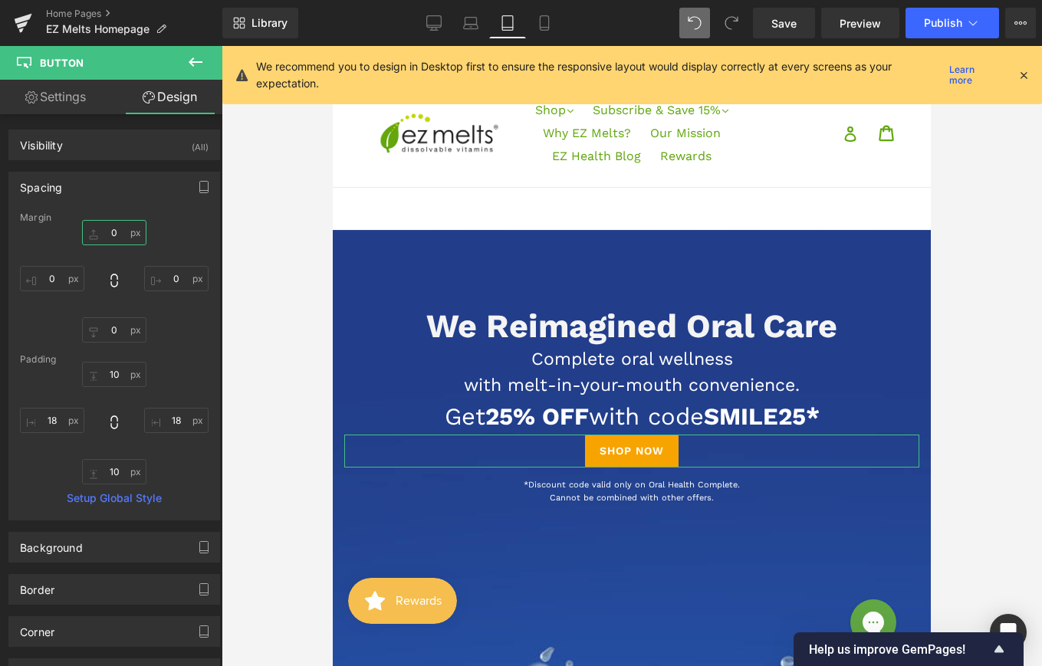
click at [116, 233] on input "0" at bounding box center [114, 232] width 64 height 25
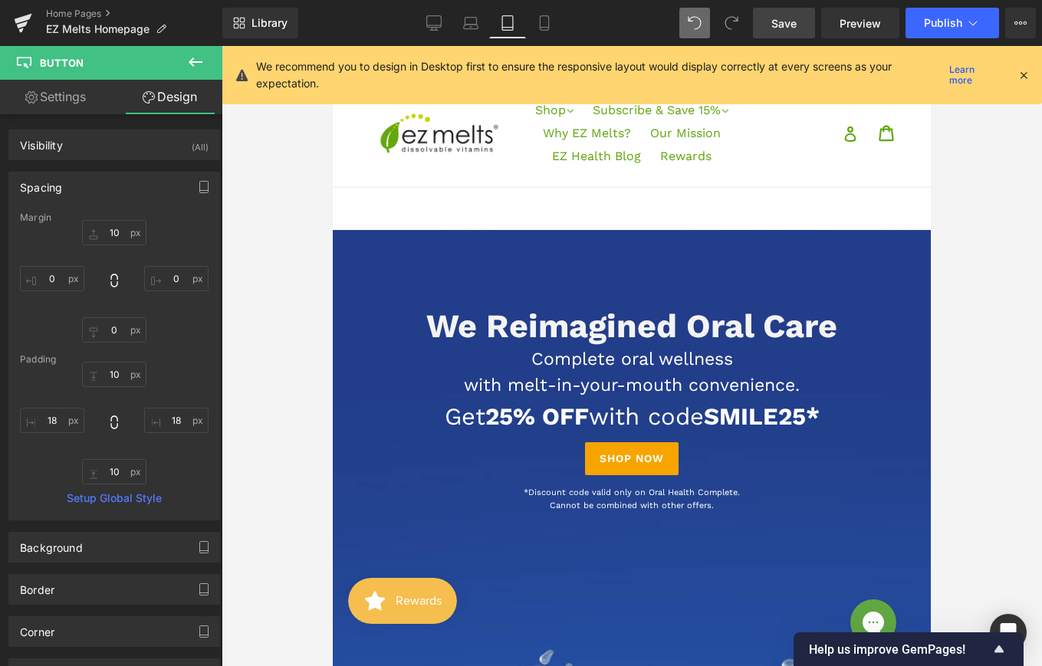
click at [778, 15] on span "Save" at bounding box center [783, 23] width 25 height 16
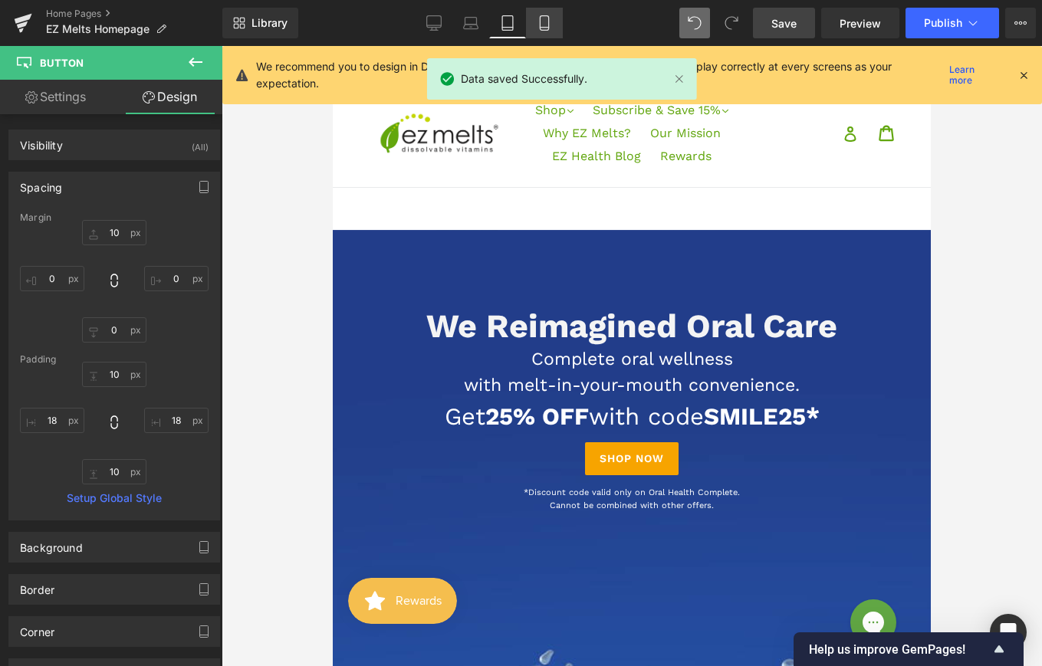
click at [548, 19] on icon at bounding box center [544, 22] width 15 height 15
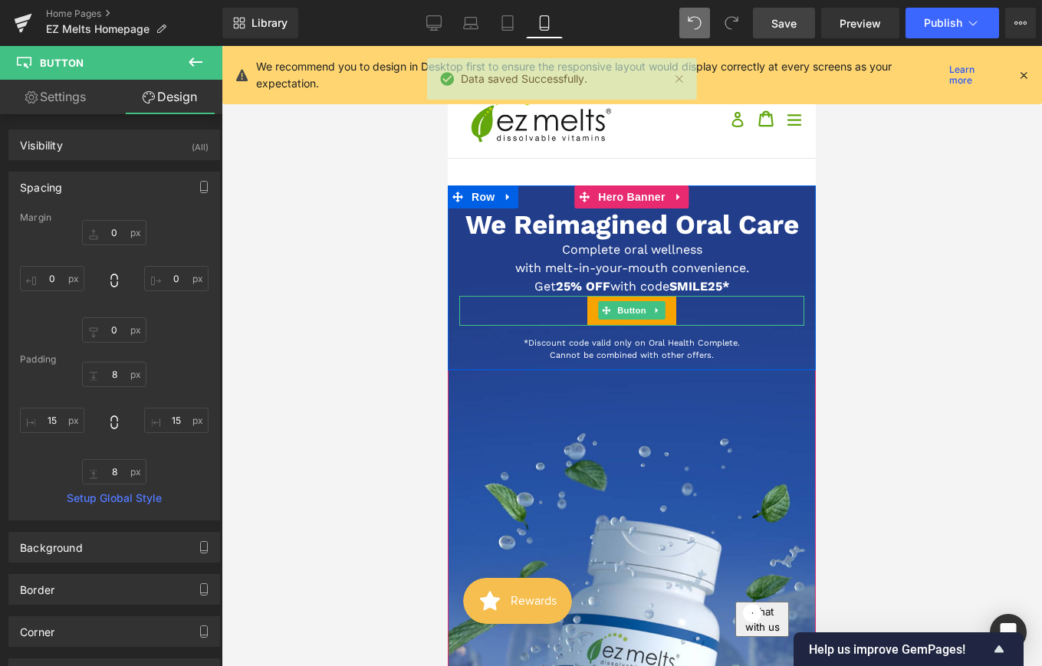
click at [687, 310] on div "Shop Now" at bounding box center [631, 311] width 345 height 30
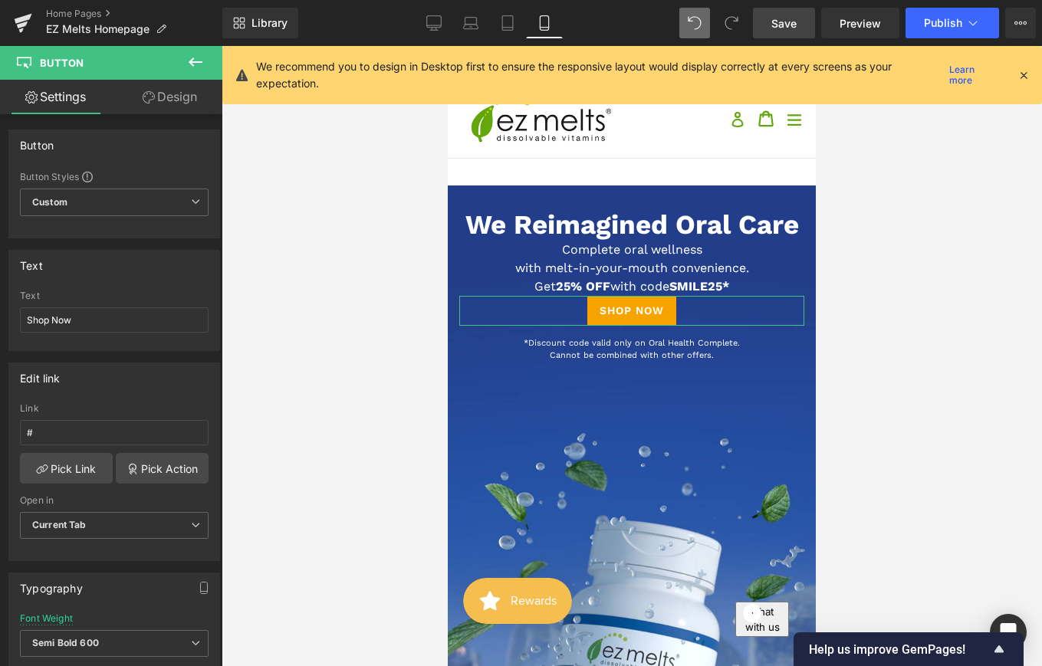
click at [166, 104] on link "Design" at bounding box center [169, 97] width 111 height 35
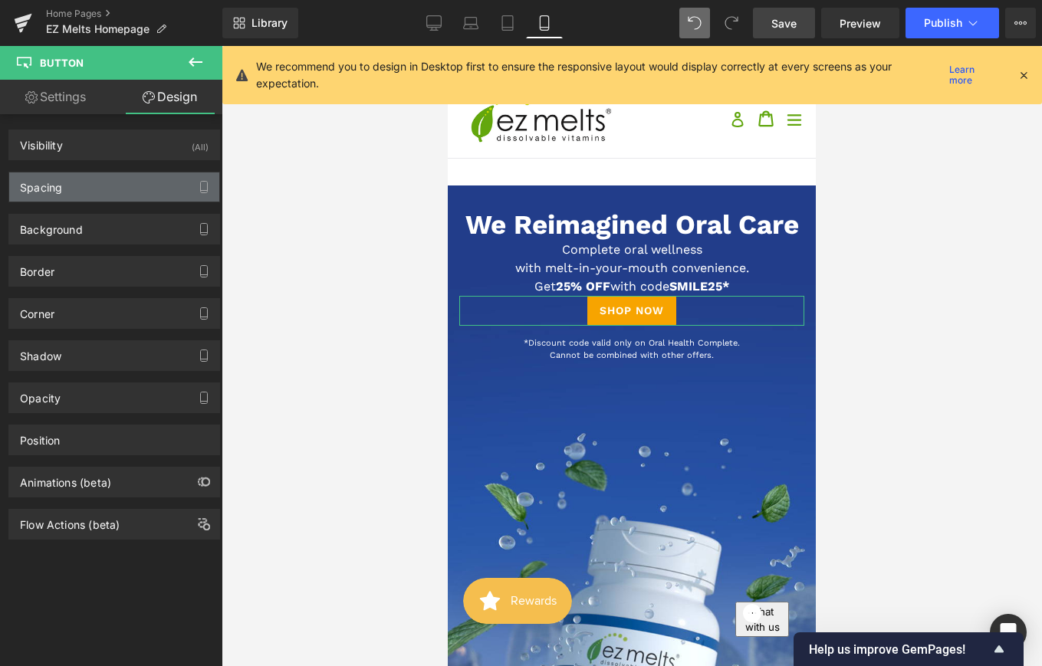
click at [175, 186] on div "Spacing" at bounding box center [114, 187] width 210 height 29
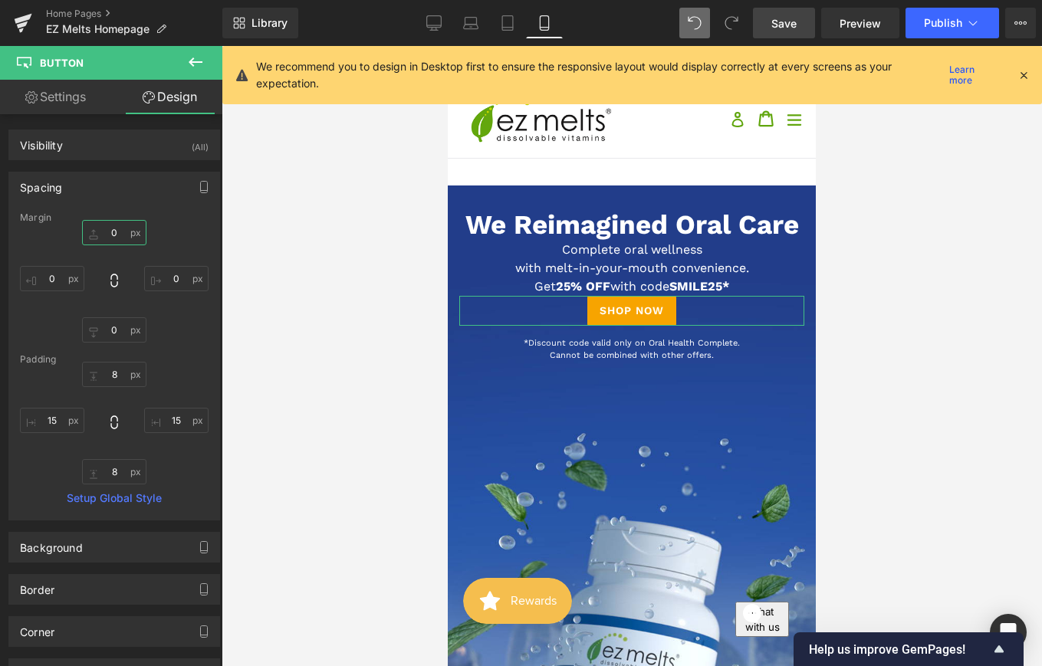
click at [112, 232] on input "0" at bounding box center [114, 232] width 64 height 25
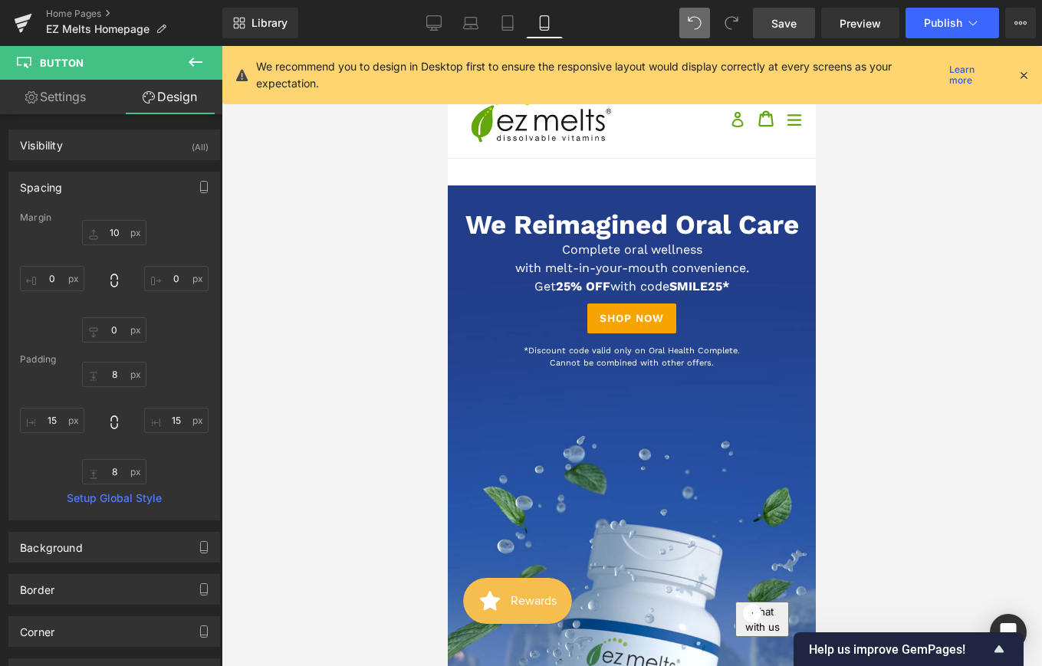
click at [781, 25] on span "Save" at bounding box center [783, 23] width 25 height 16
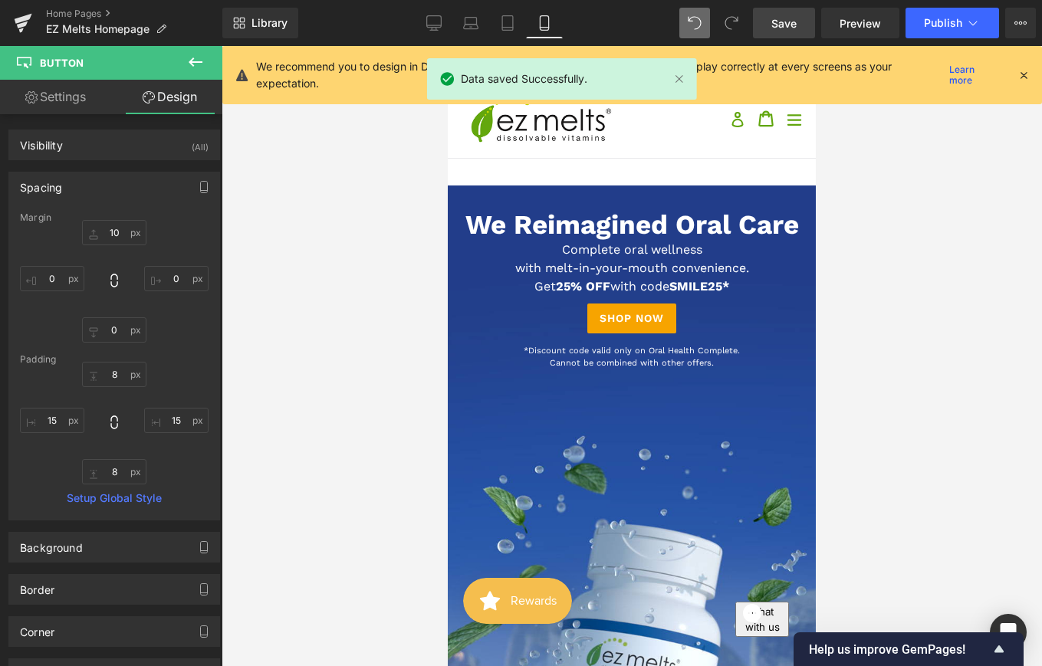
click at [847, 406] on div at bounding box center [632, 356] width 821 height 620
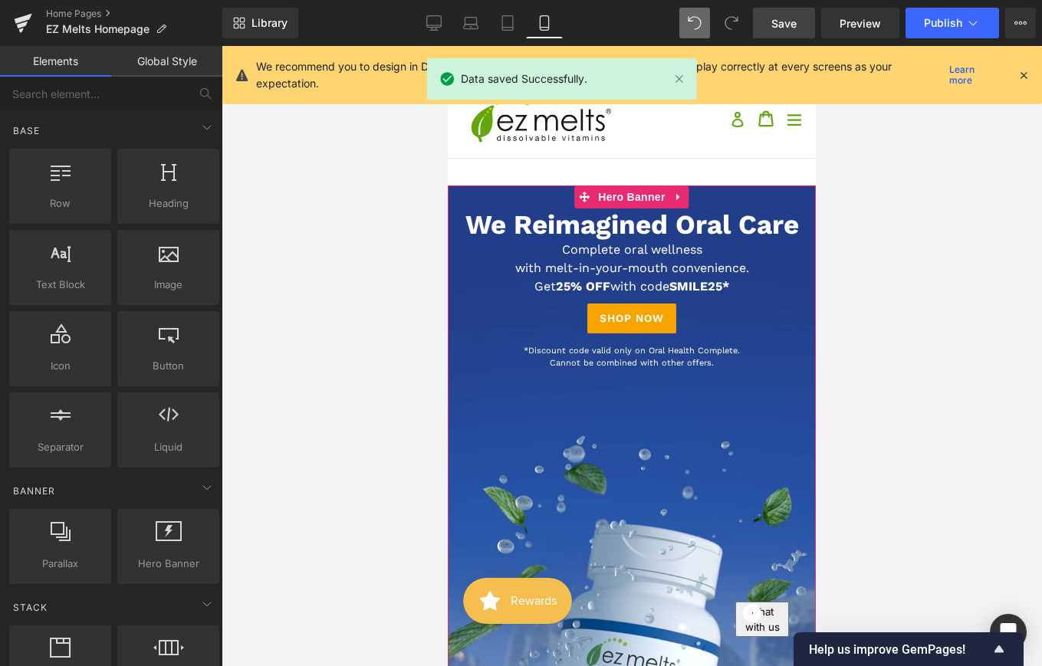
click at [718, 403] on div at bounding box center [632, 539] width 368 height 707
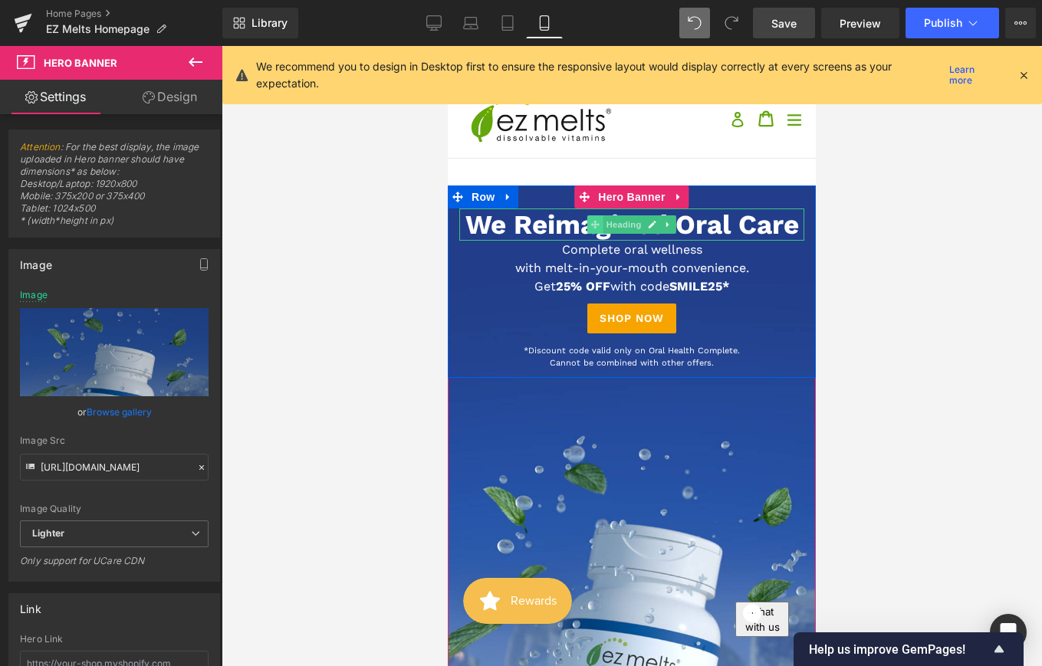
click at [600, 229] on span at bounding box center [595, 224] width 16 height 18
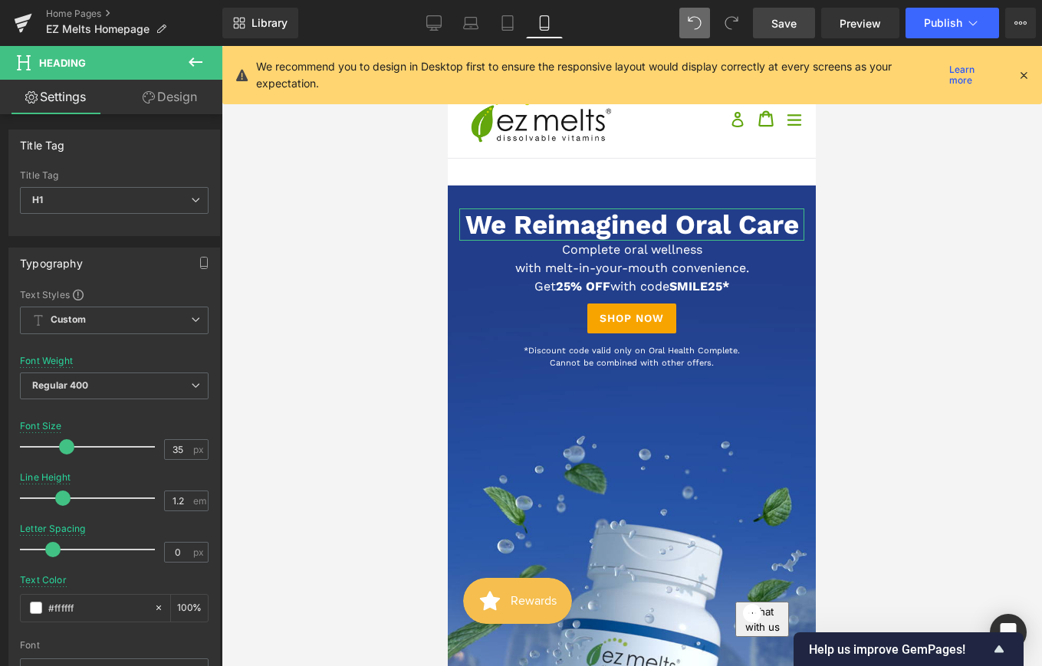
click at [182, 101] on link "Design" at bounding box center [169, 97] width 111 height 35
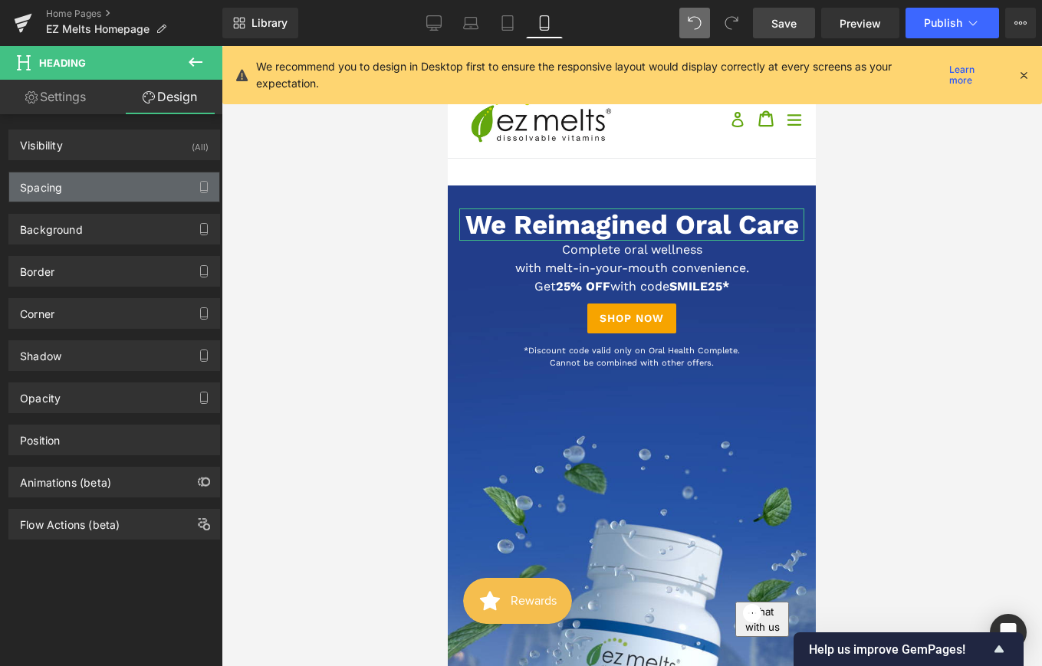
click at [118, 192] on div "Spacing" at bounding box center [114, 187] width 210 height 29
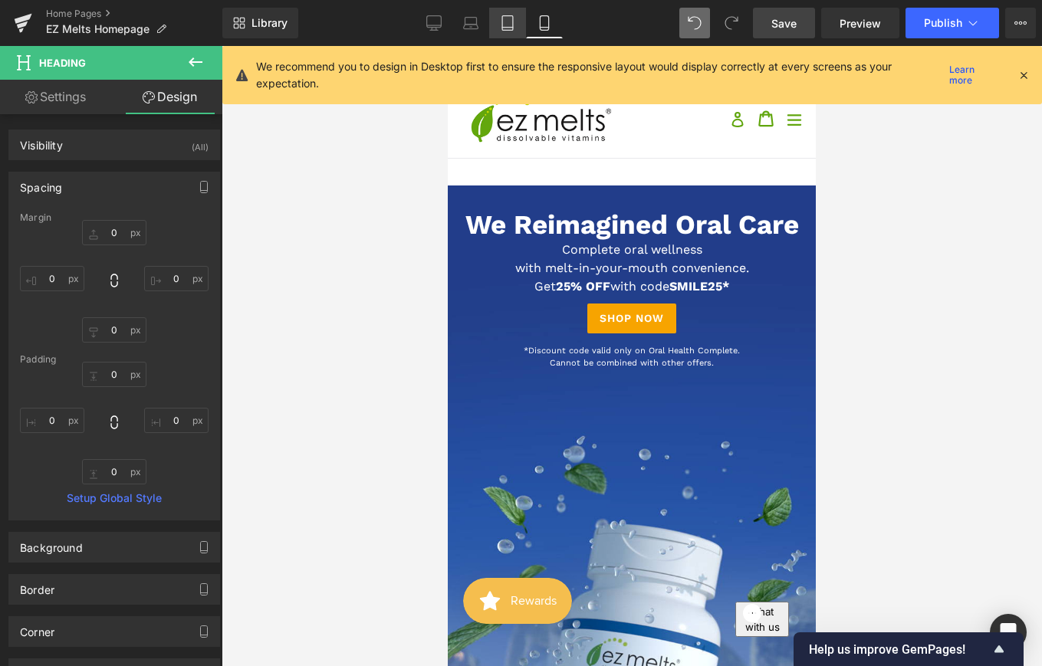
click at [501, 30] on icon at bounding box center [507, 22] width 15 height 15
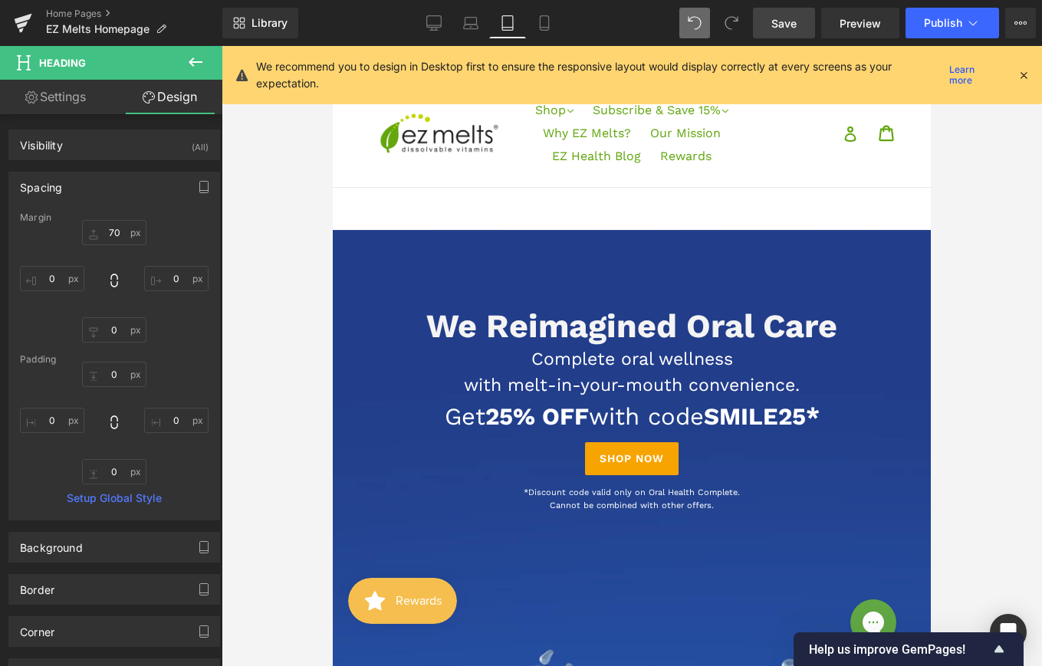
scroll to position [98, 0]
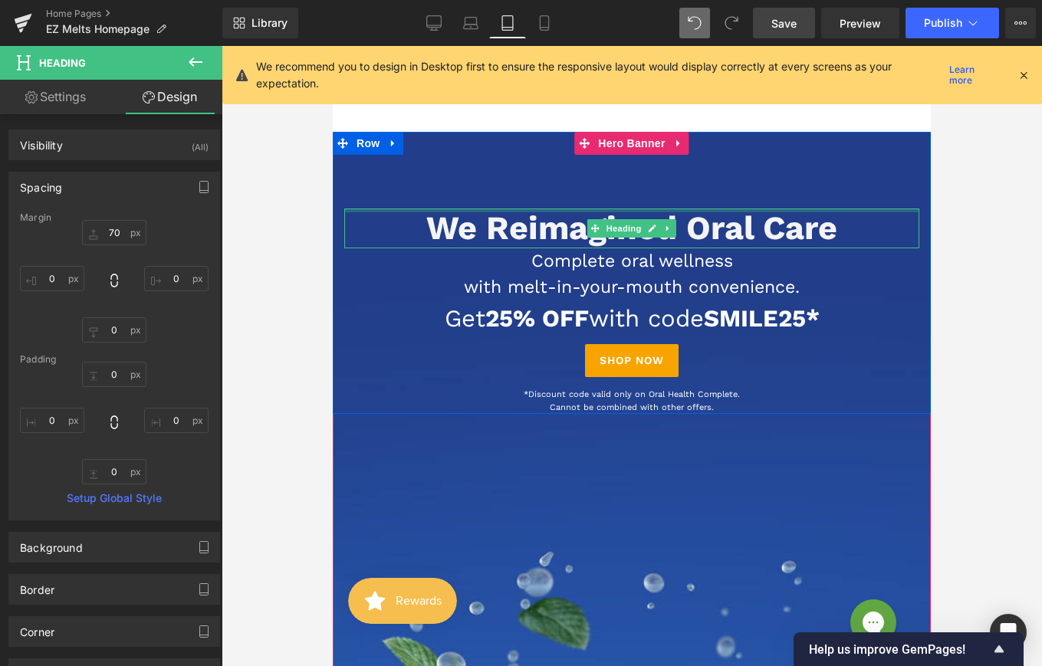
click at [534, 212] on div at bounding box center [631, 211] width 575 height 4
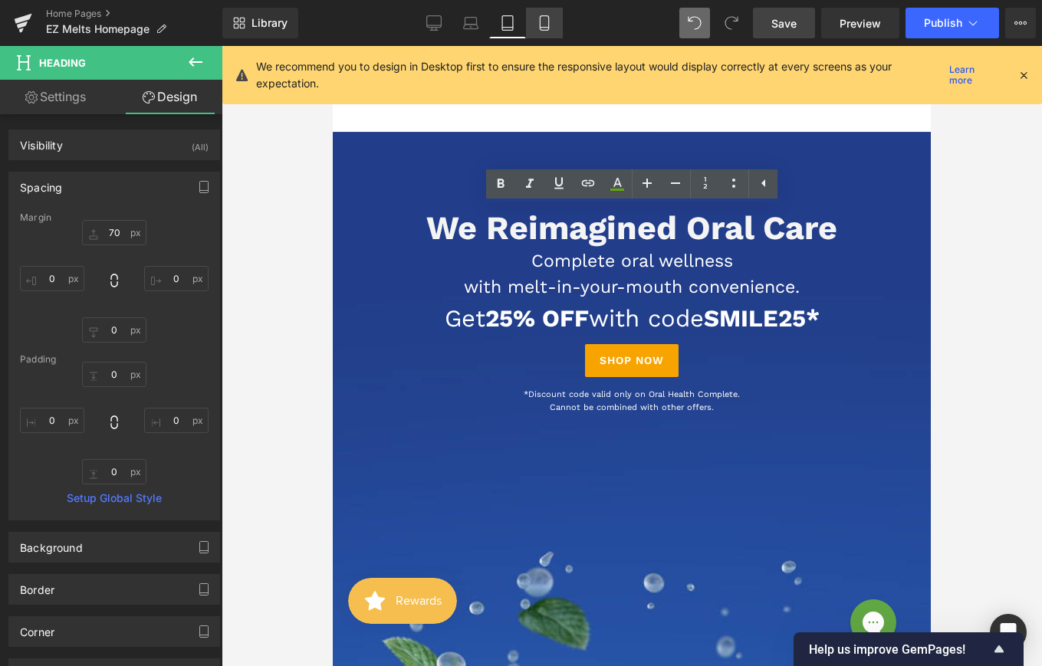
click at [547, 23] on icon at bounding box center [544, 22] width 15 height 15
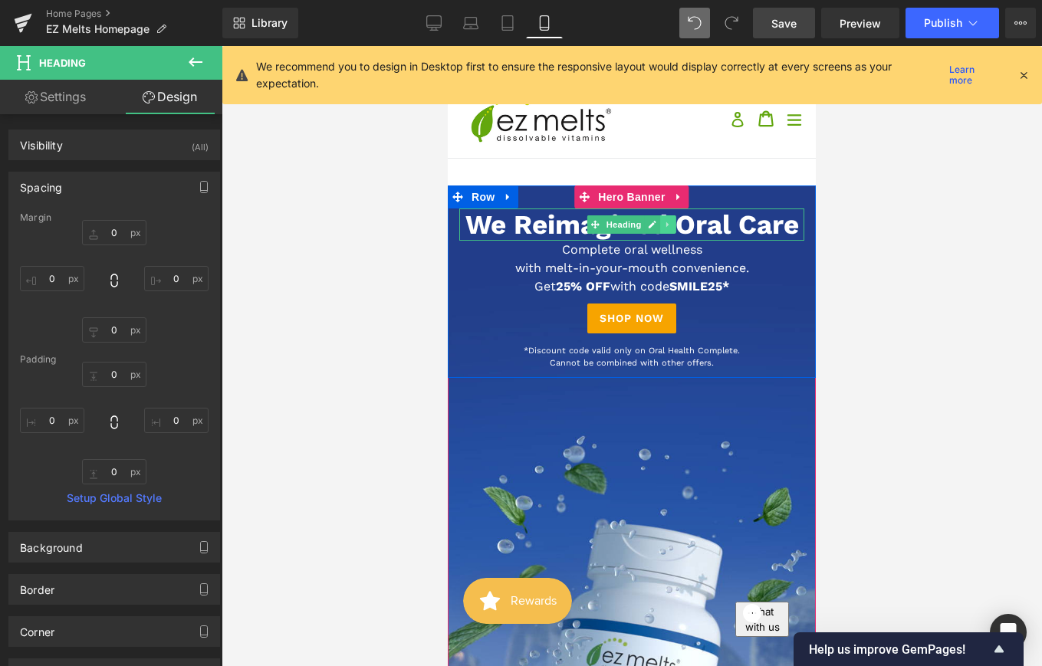
click at [662, 223] on link at bounding box center [668, 224] width 16 height 18
click at [736, 230] on span "We Reimagined Oral Care" at bounding box center [632, 225] width 334 height 32
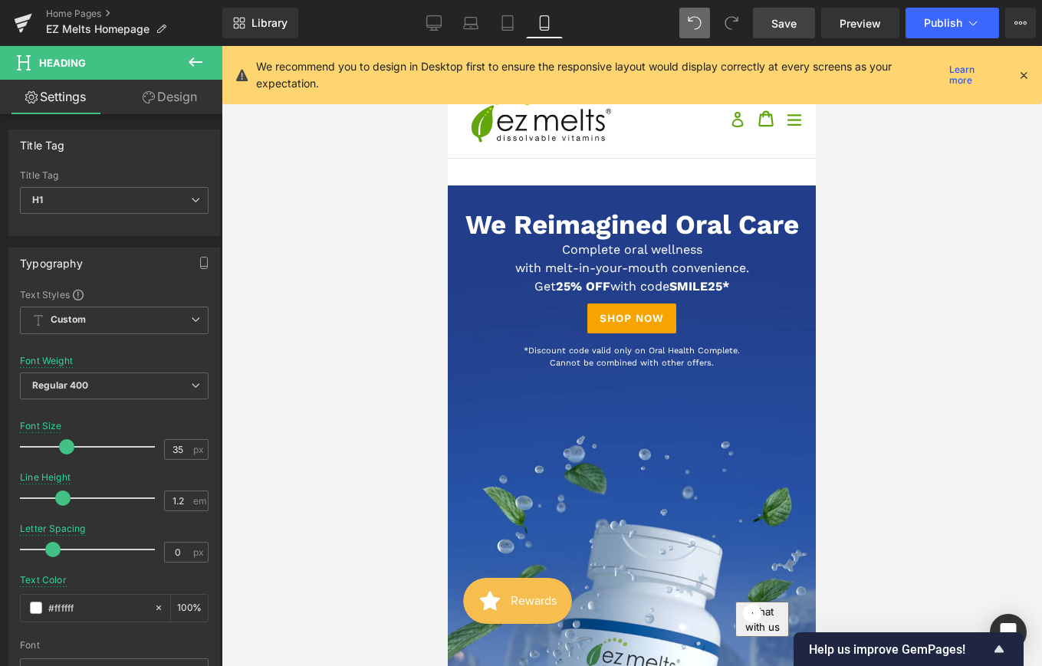
click at [175, 107] on link "Design" at bounding box center [169, 97] width 111 height 35
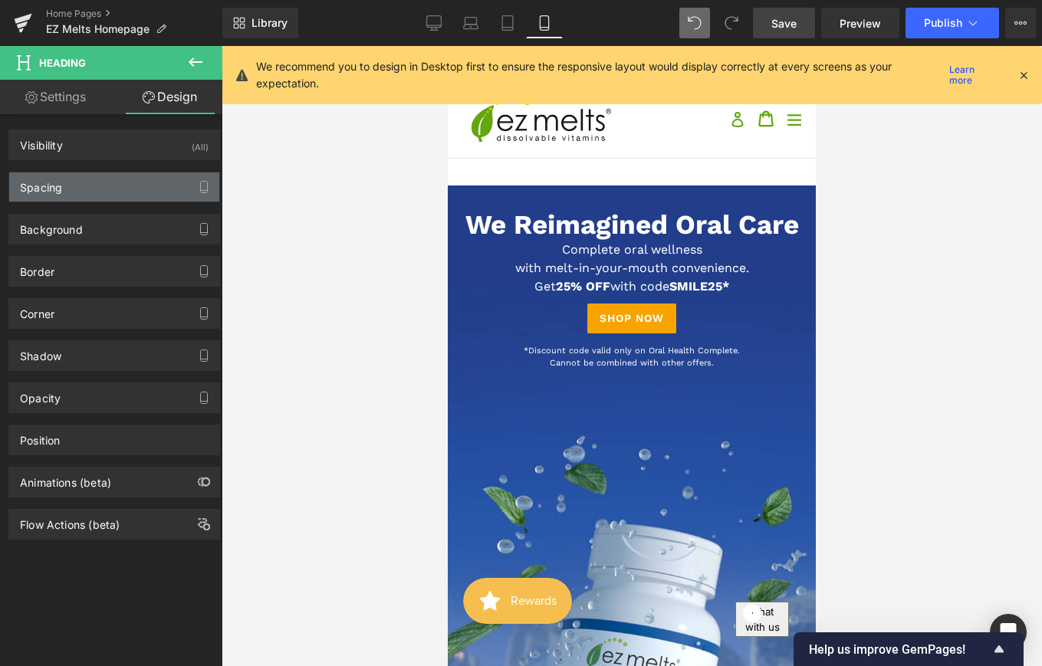
click at [100, 192] on div "Spacing" at bounding box center [114, 187] width 210 height 29
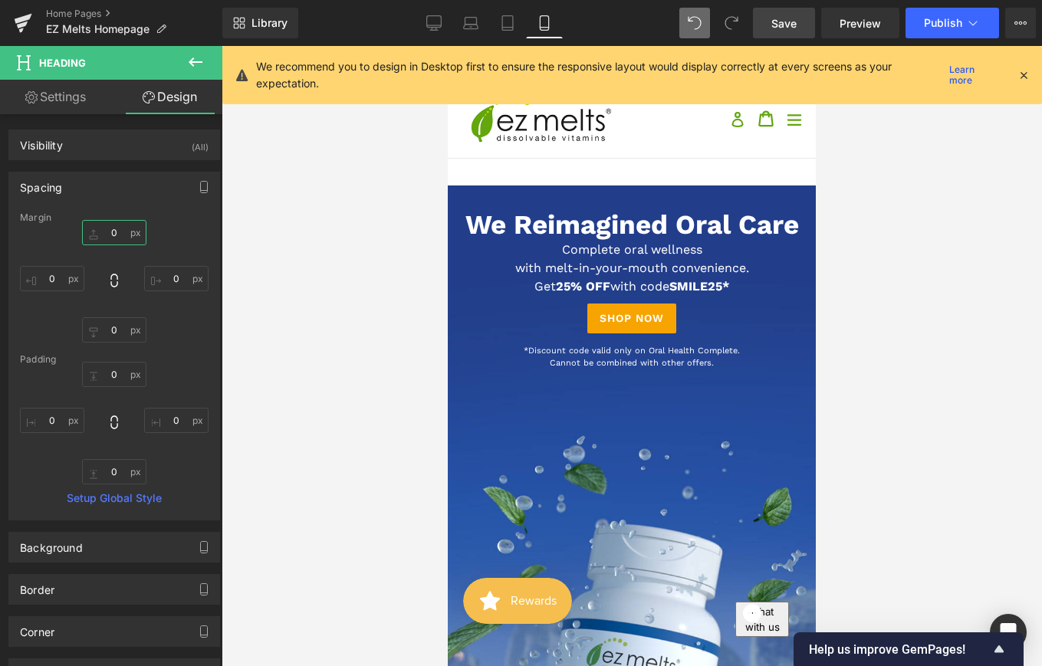
click at [116, 233] on input "0" at bounding box center [114, 232] width 64 height 25
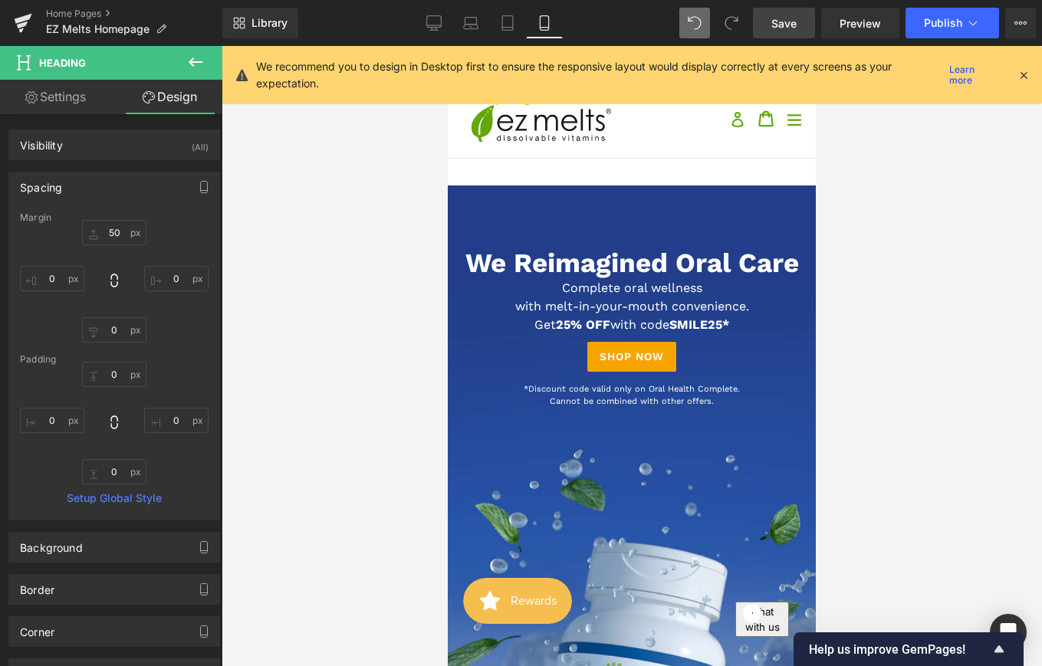
click at [780, 26] on span "Save" at bounding box center [783, 23] width 25 height 16
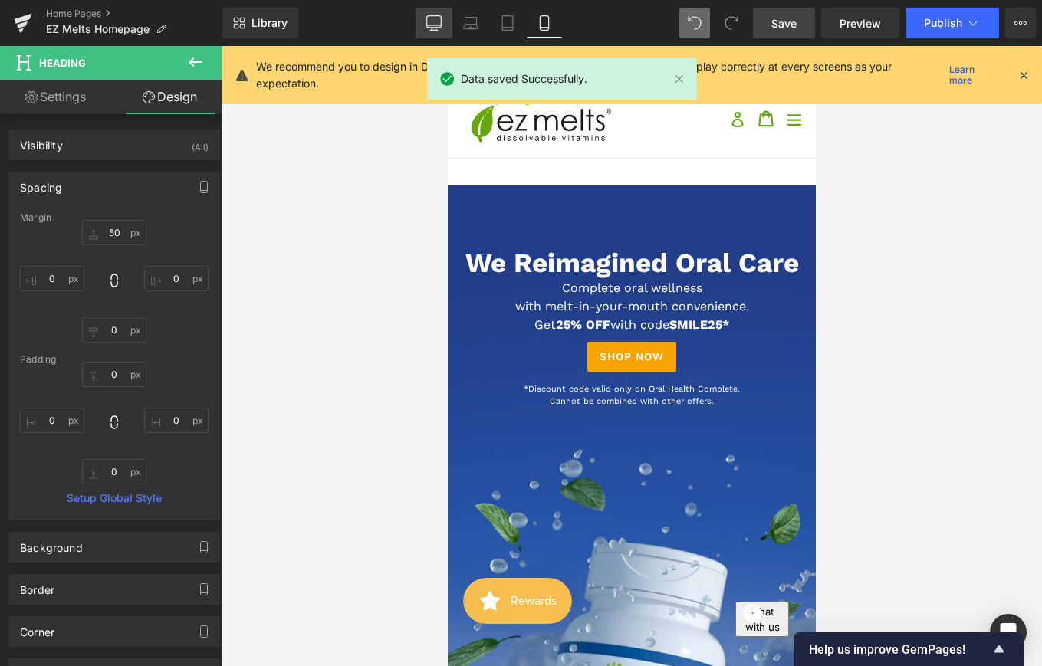
click at [434, 33] on link "Desktop" at bounding box center [434, 23] width 37 height 31
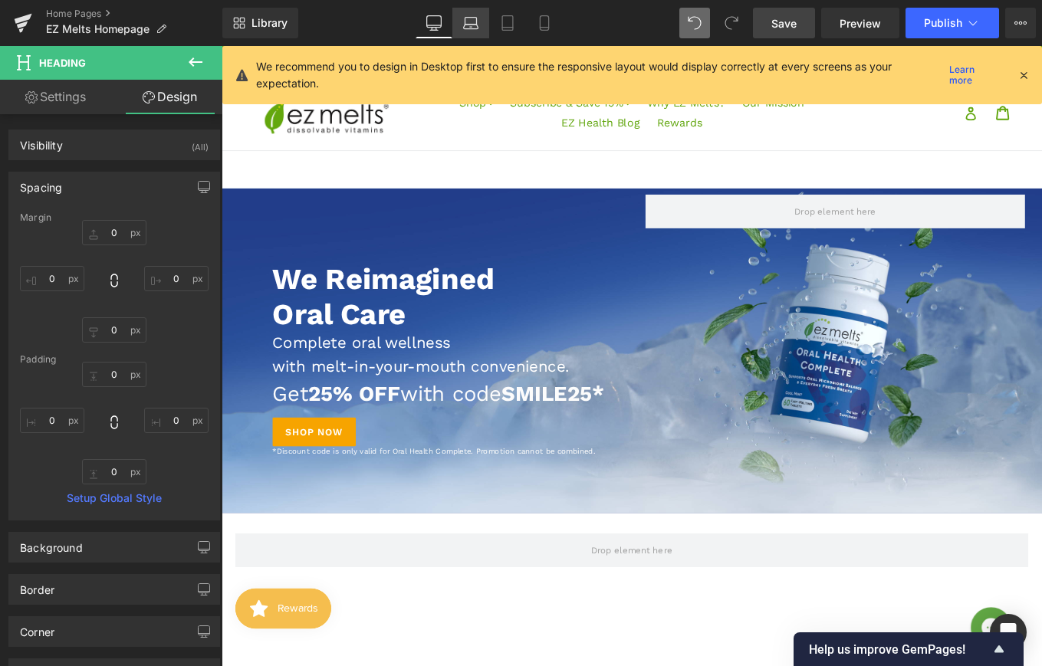
click at [470, 21] on icon at bounding box center [470, 22] width 15 height 15
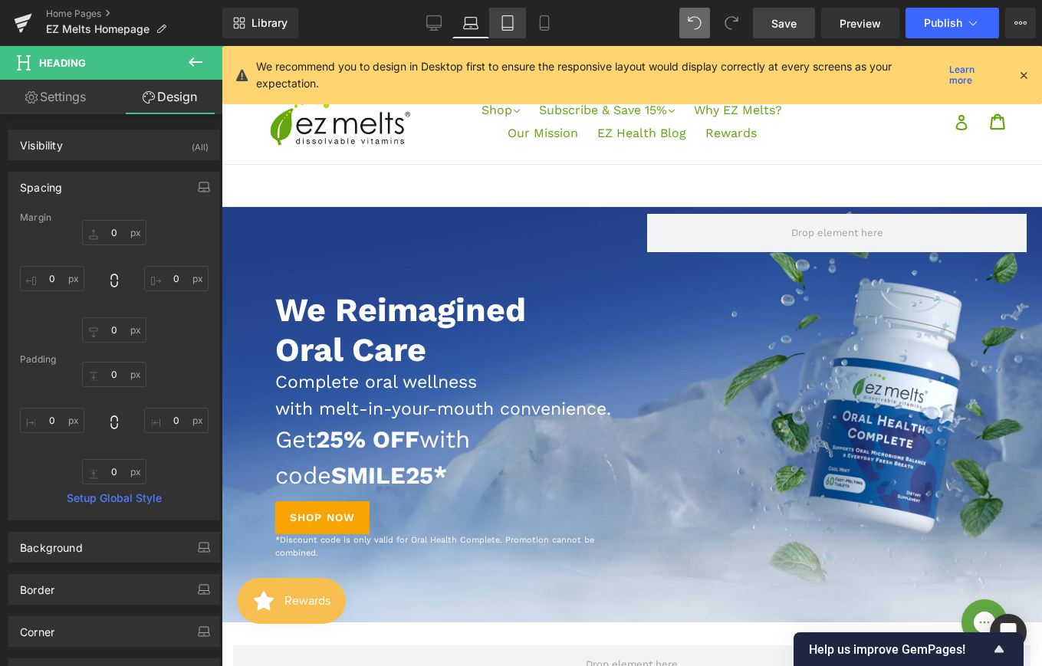
click at [504, 28] on icon at bounding box center [507, 28] width 11 height 0
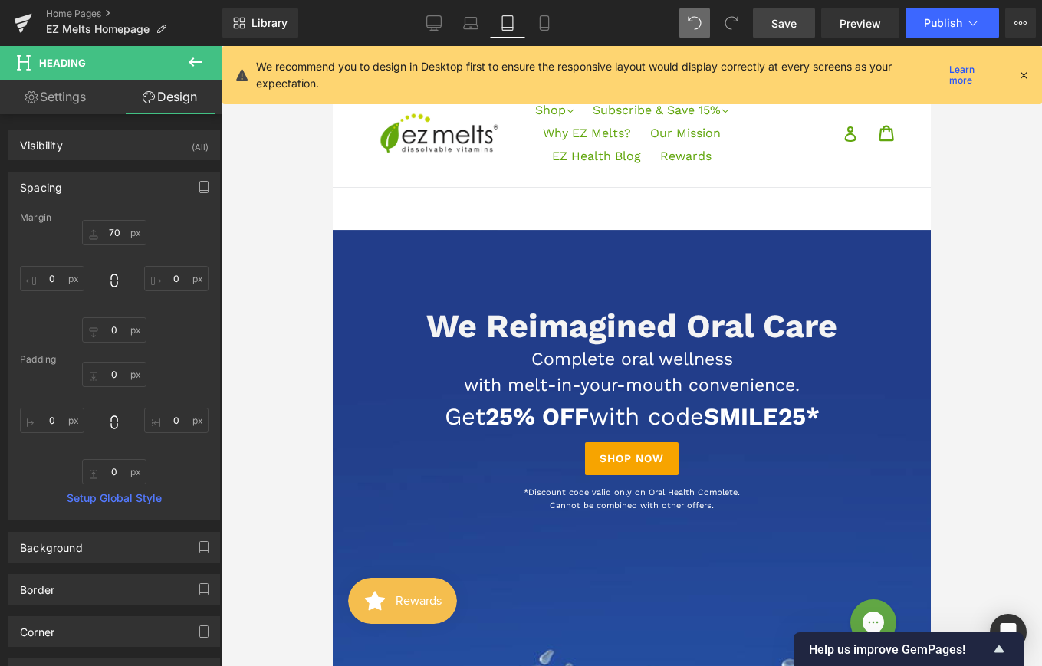
scroll to position [51, 0]
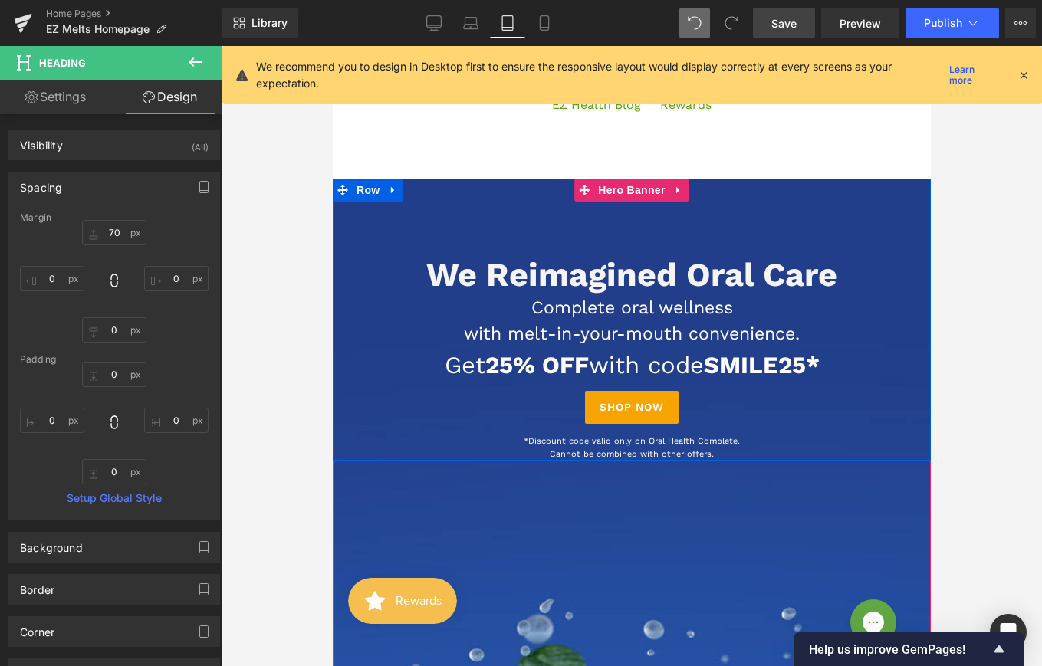
click at [561, 441] on span "*Discount code valid only on Oral Health Complete. Cannot be combined with othe…" at bounding box center [632, 447] width 216 height 23
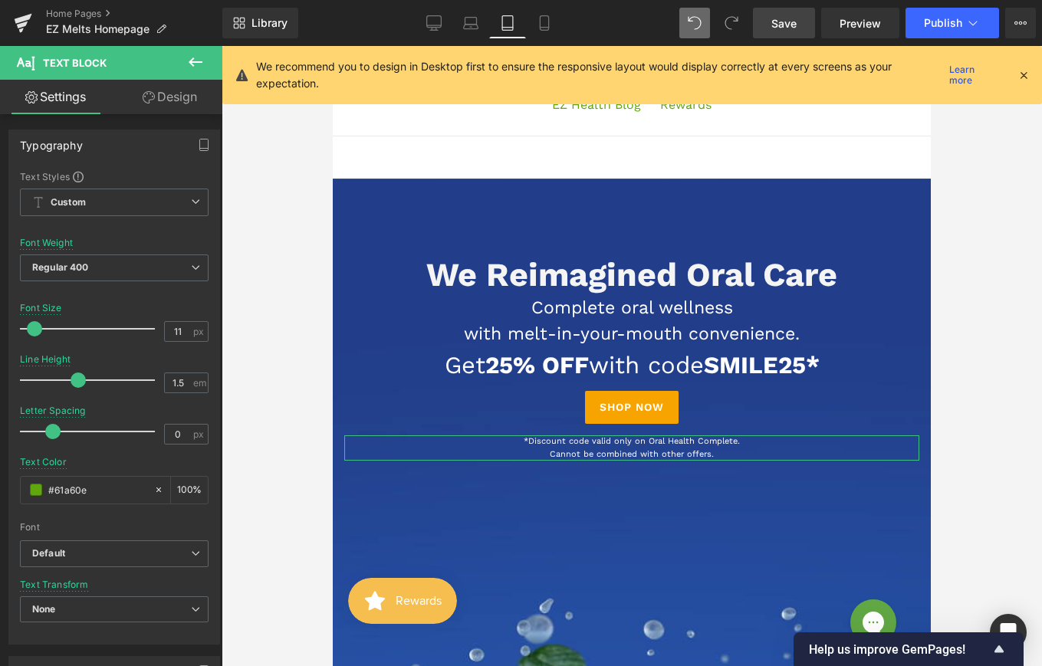
click at [173, 102] on link "Design" at bounding box center [169, 97] width 111 height 35
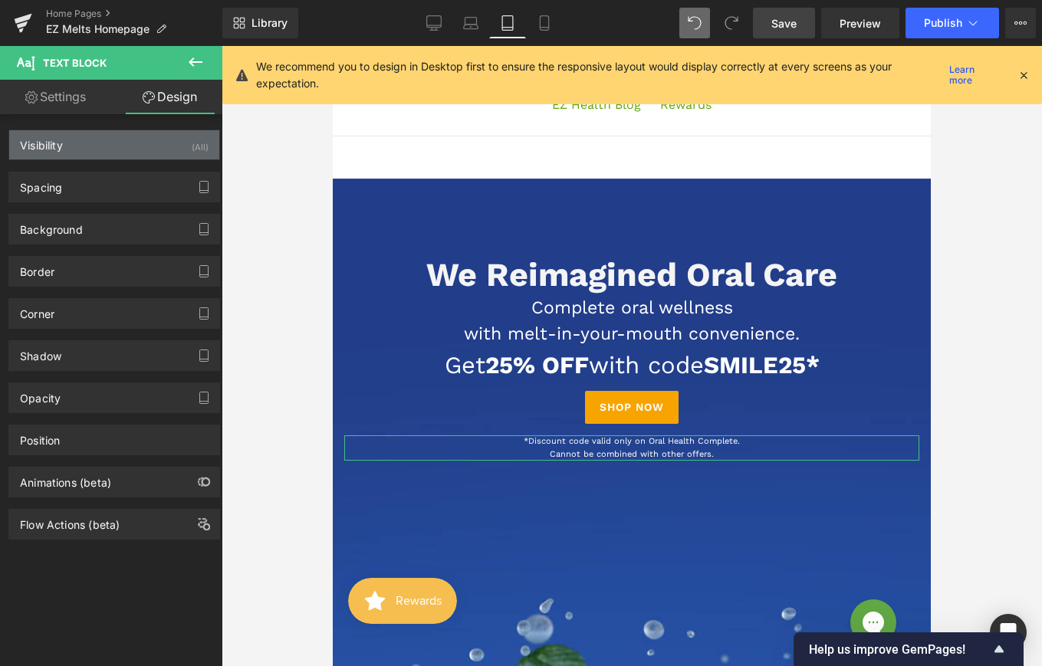
click at [122, 137] on div "Visibility (All)" at bounding box center [114, 144] width 210 height 29
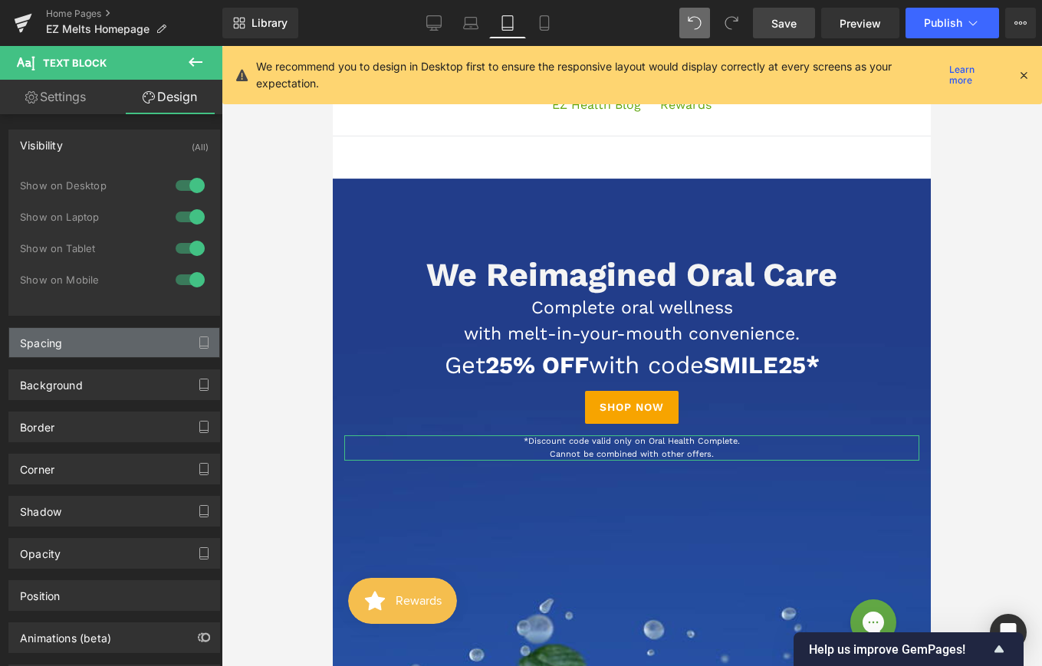
click at [127, 353] on div "Spacing" at bounding box center [114, 342] width 210 height 29
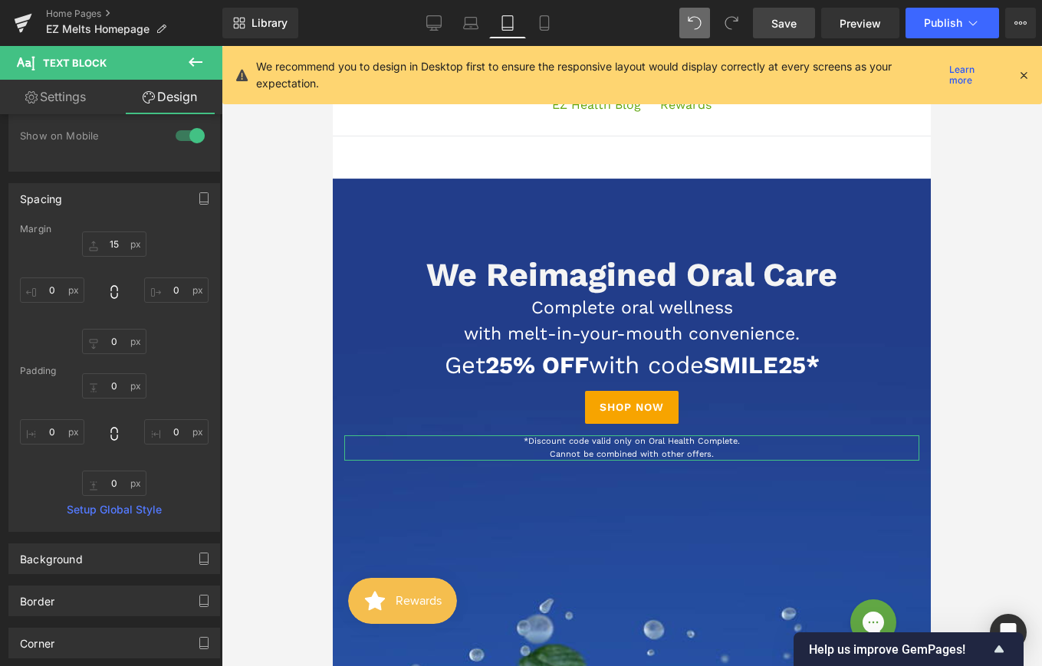
scroll to position [84, 0]
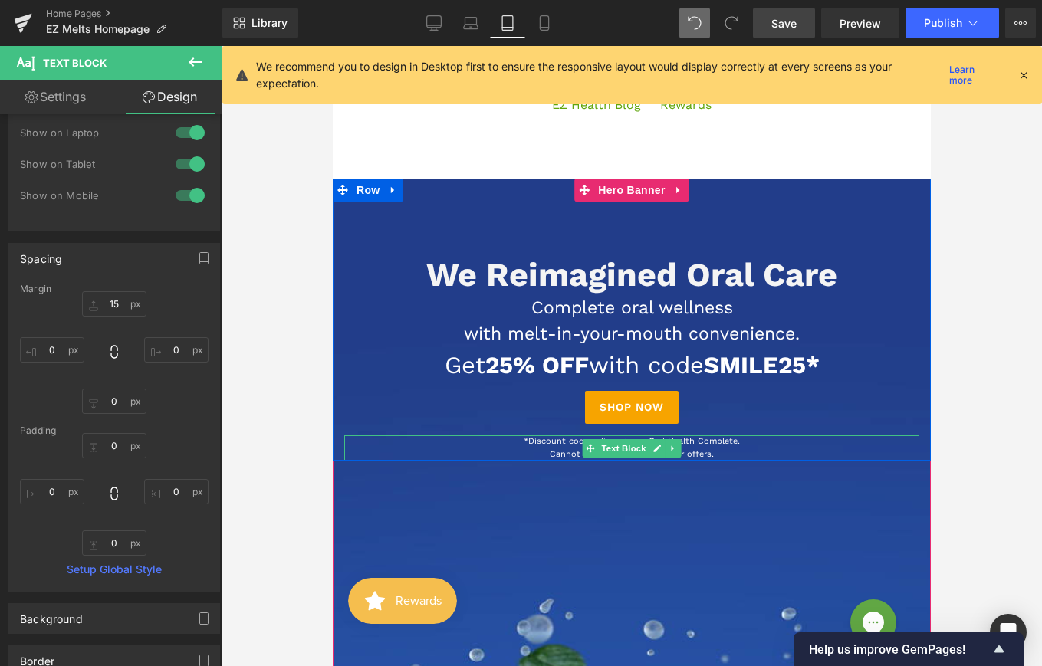
click at [548, 452] on p "*Discount code valid only on Oral Health Complete. Cannot be combined with othe…" at bounding box center [631, 448] width 575 height 25
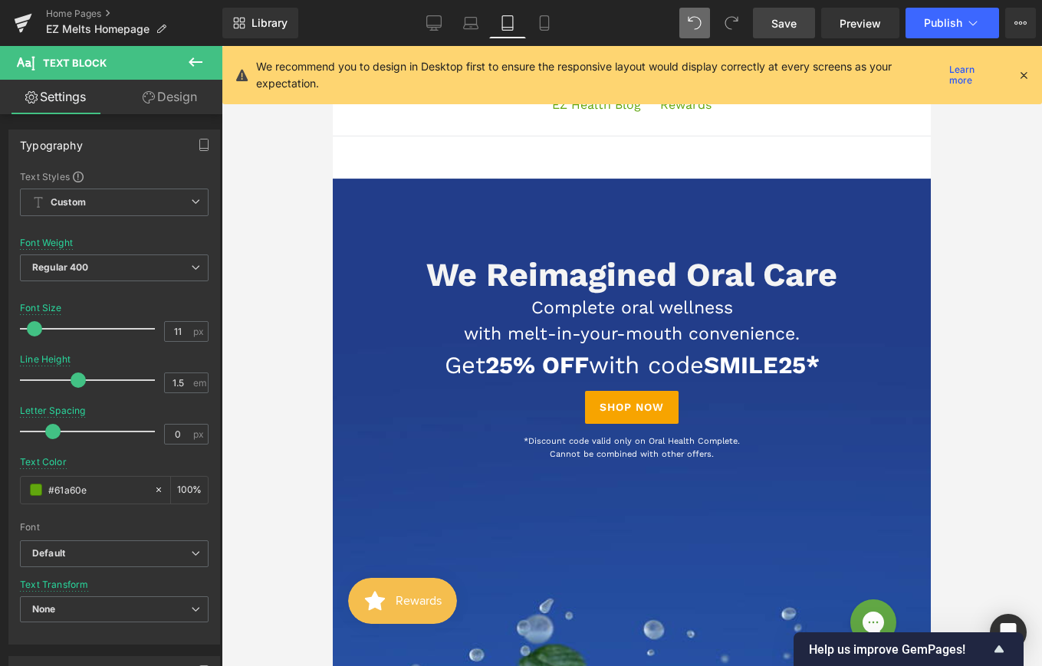
click at [174, 104] on link "Design" at bounding box center [169, 97] width 111 height 35
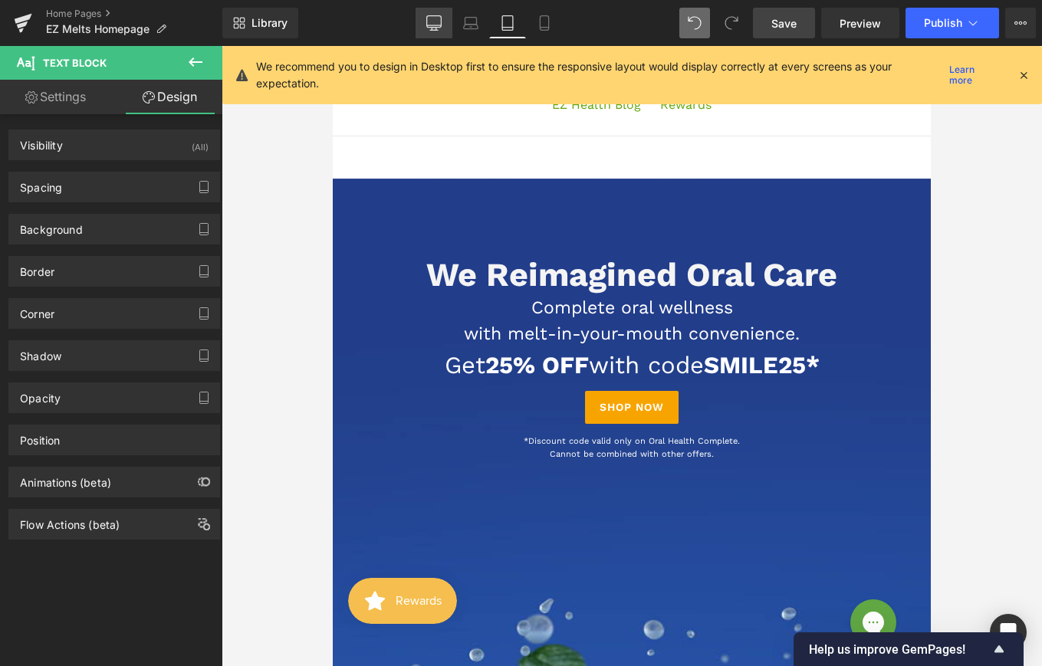
click at [449, 19] on link "Desktop" at bounding box center [434, 23] width 37 height 31
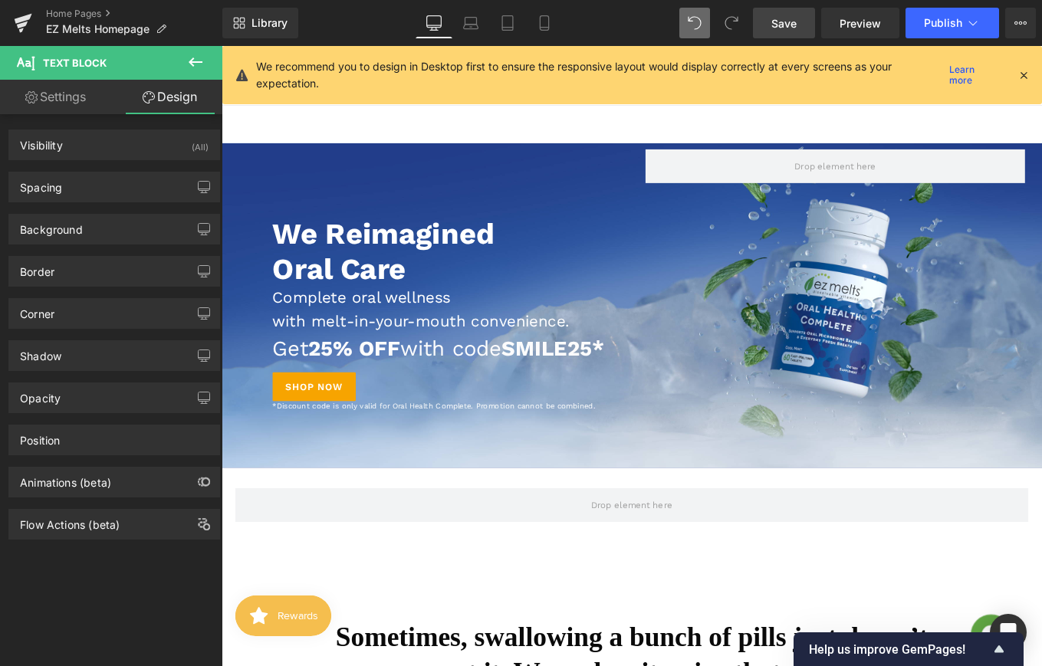
scroll to position [0, 0]
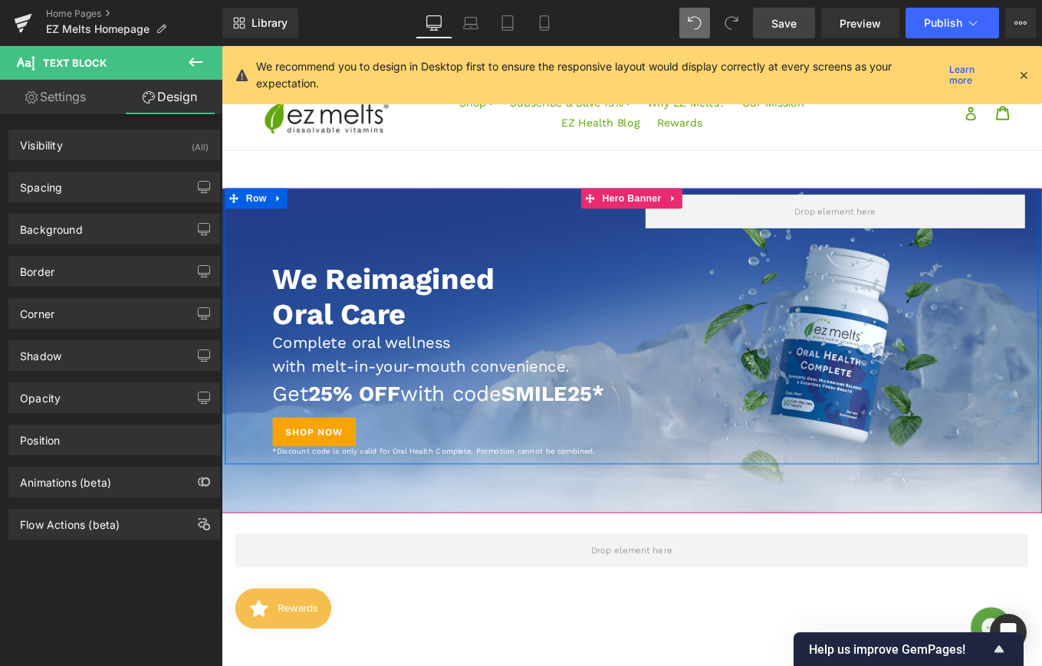
click at [409, 512] on div "*Discount code is only valid for Oral Health Complete. Promotion cannot be comb…" at bounding box center [474, 505] width 391 height 13
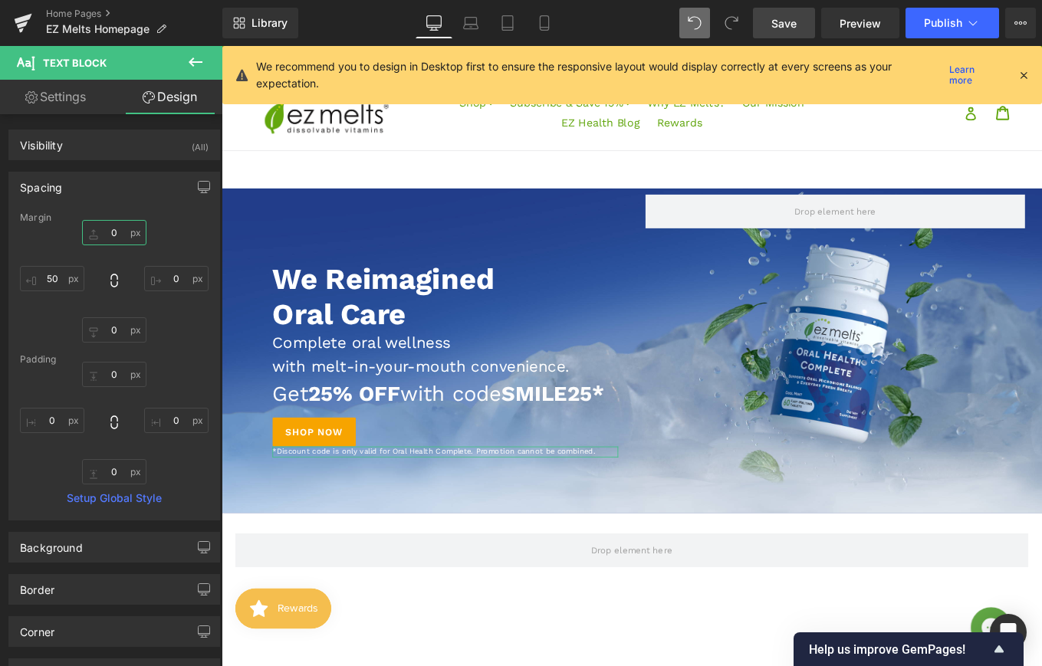
click at [113, 233] on input "0" at bounding box center [114, 232] width 64 height 25
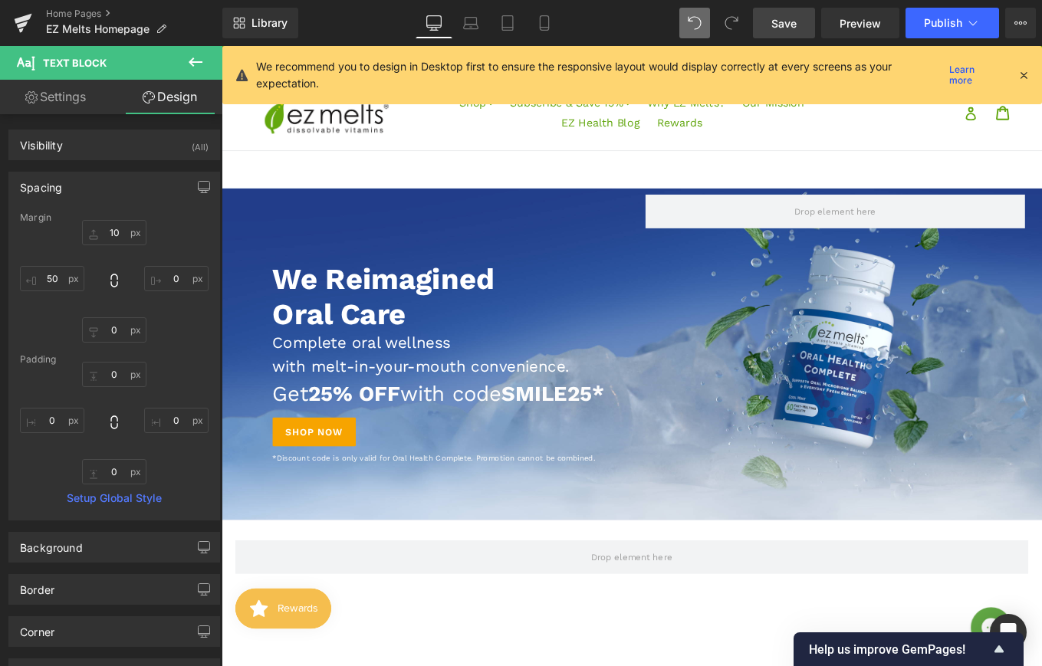
click at [781, 18] on span "Save" at bounding box center [783, 23] width 25 height 16
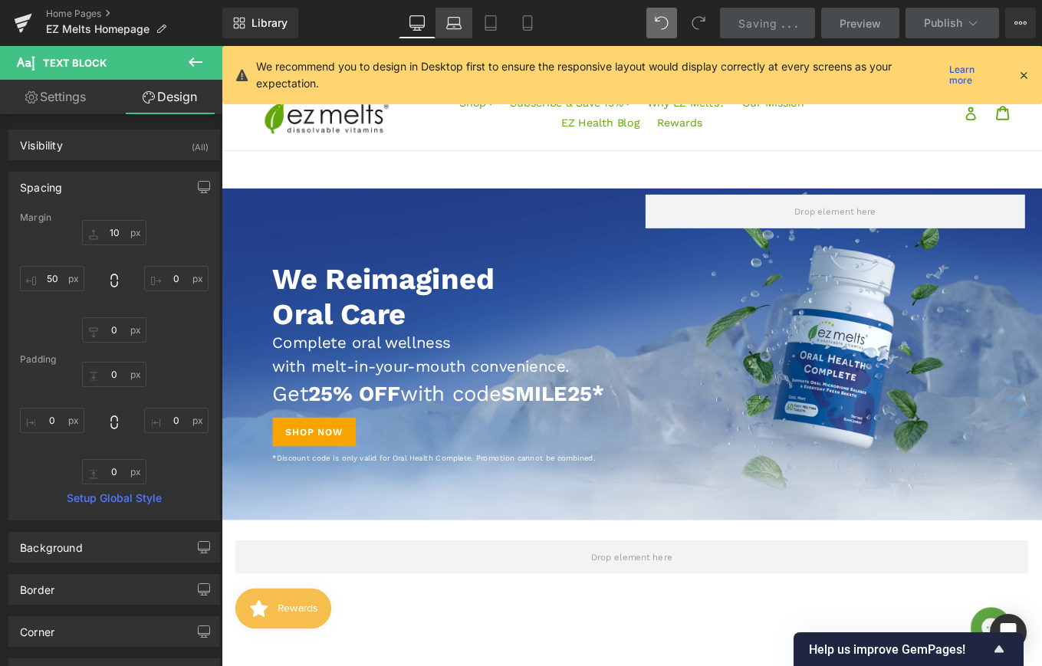
click at [454, 21] on icon at bounding box center [453, 22] width 15 height 15
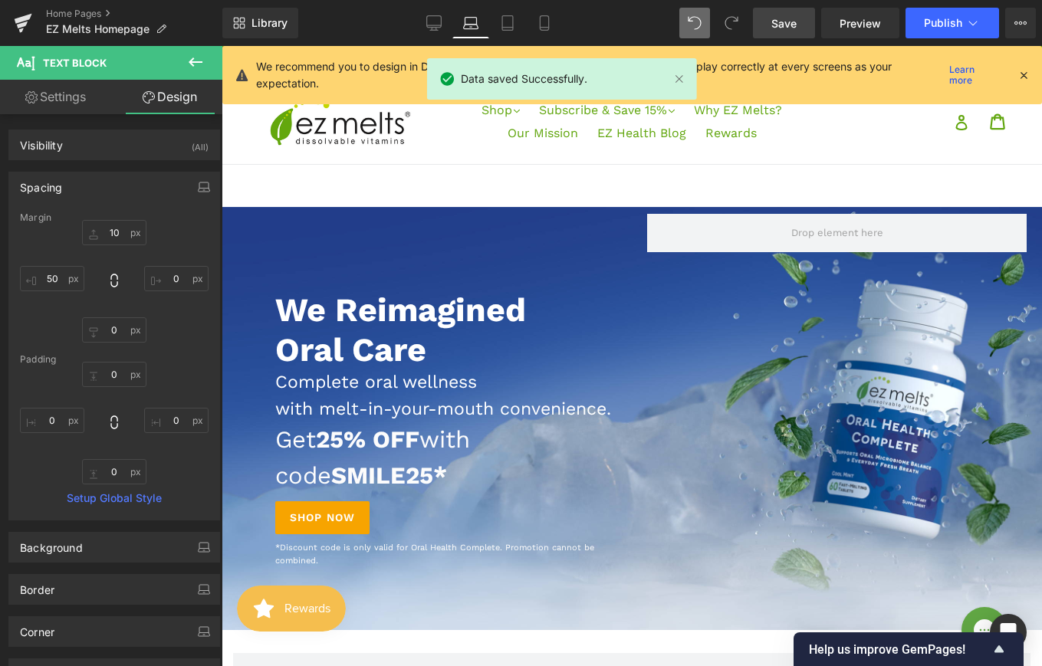
scroll to position [26, 0]
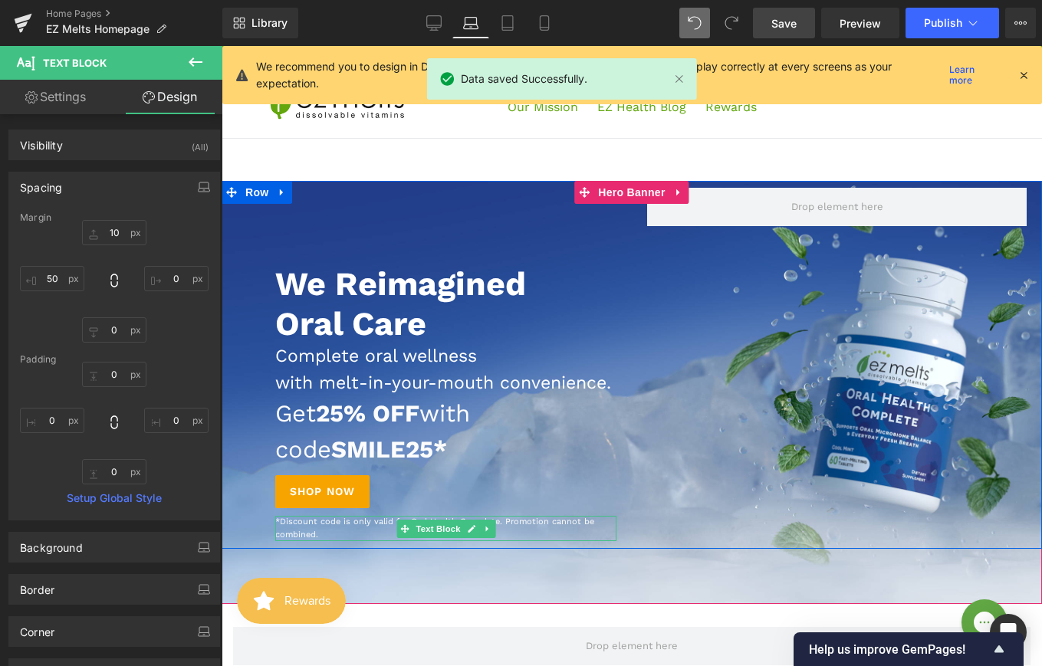
click at [304, 540] on span "*Discount code is only valid for Oral Health Complete. Promotion cannot be comb…" at bounding box center [434, 528] width 319 height 23
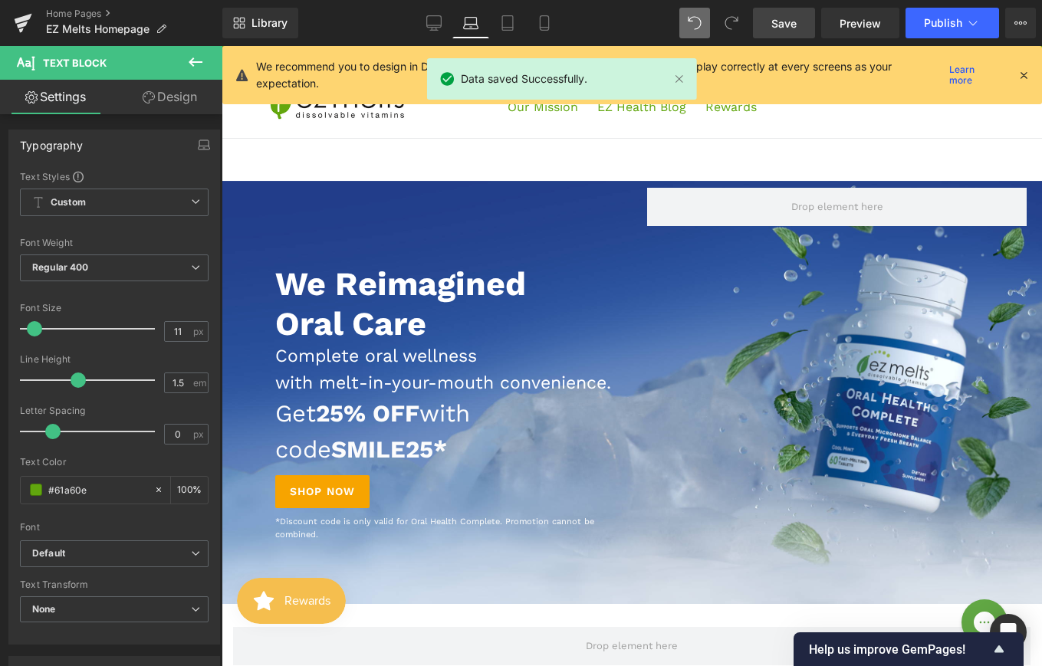
click at [166, 109] on link "Design" at bounding box center [169, 97] width 111 height 35
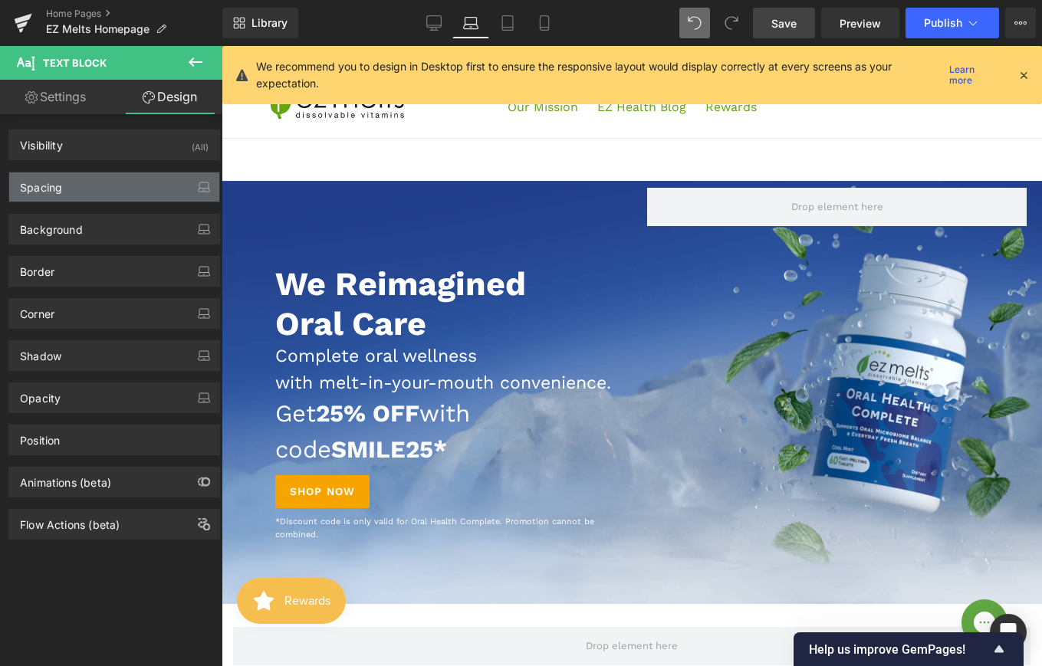
click at [136, 184] on div "Spacing" at bounding box center [114, 187] width 210 height 29
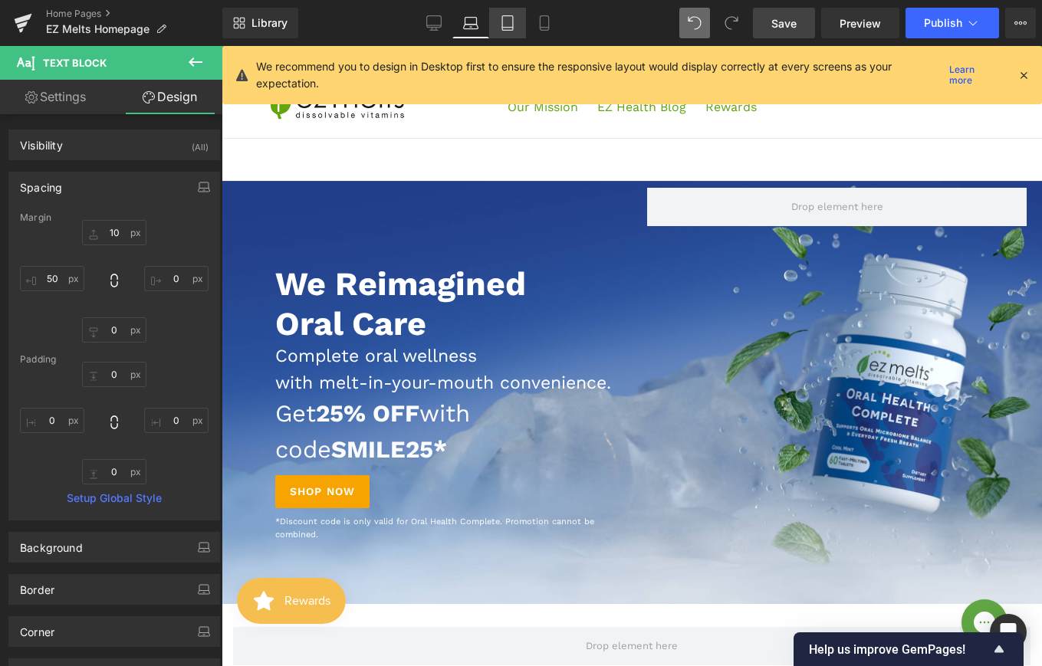
click at [507, 16] on icon at bounding box center [507, 22] width 15 height 15
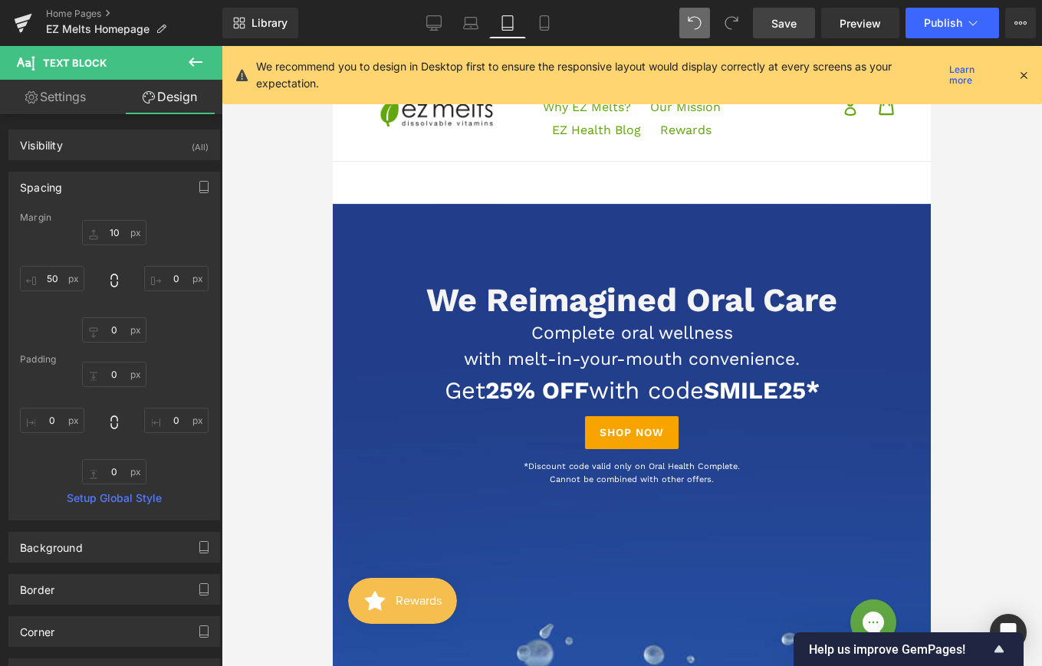
scroll to position [0, 0]
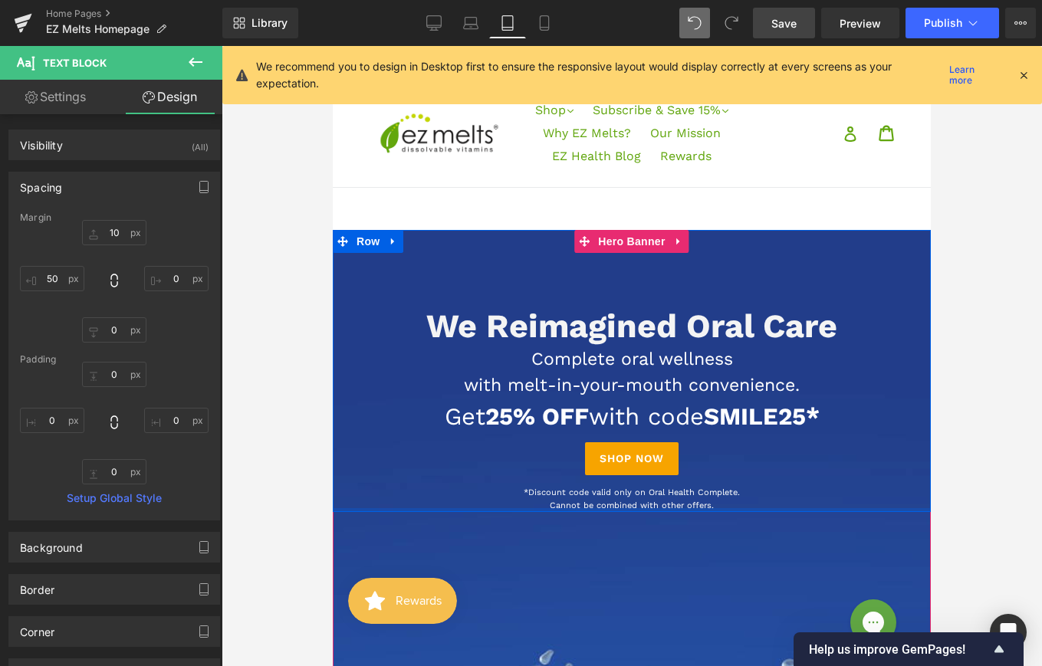
click at [602, 508] on div at bounding box center [632, 510] width 598 height 4
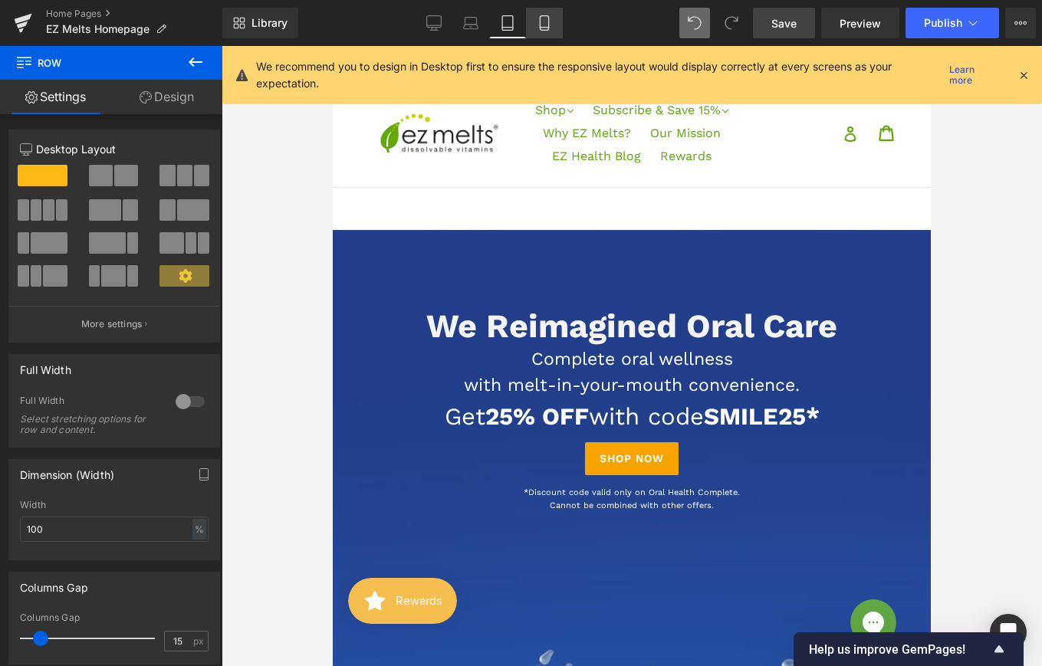
click at [544, 19] on icon at bounding box center [544, 22] width 15 height 15
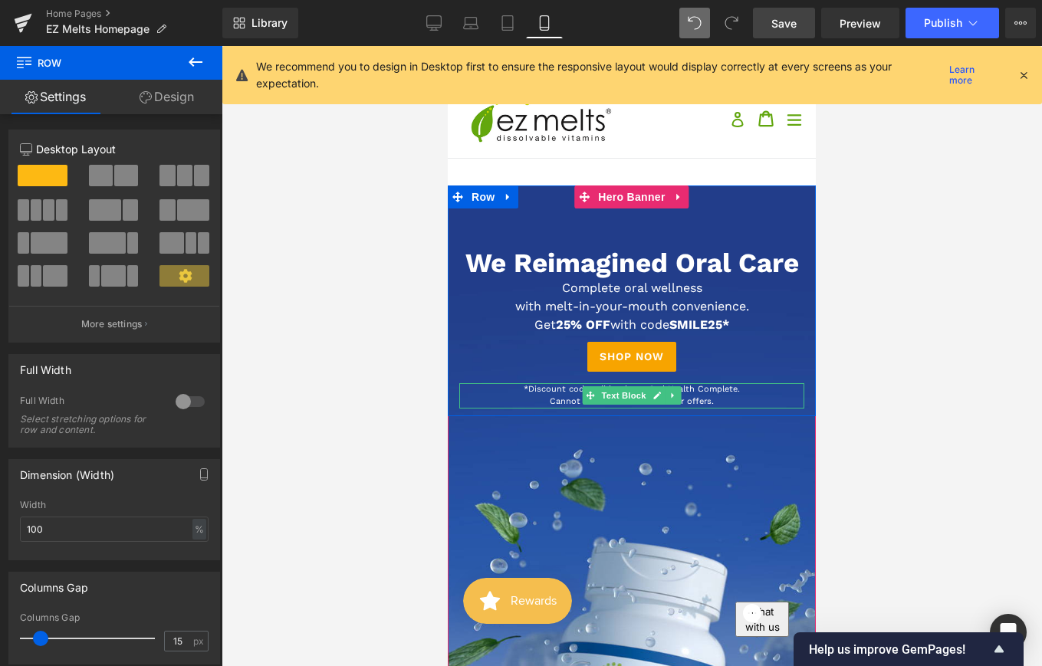
click at [572, 395] on p "*Discount code valid only on Oral Health Complete. Cannot be combined with othe…" at bounding box center [631, 395] width 345 height 25
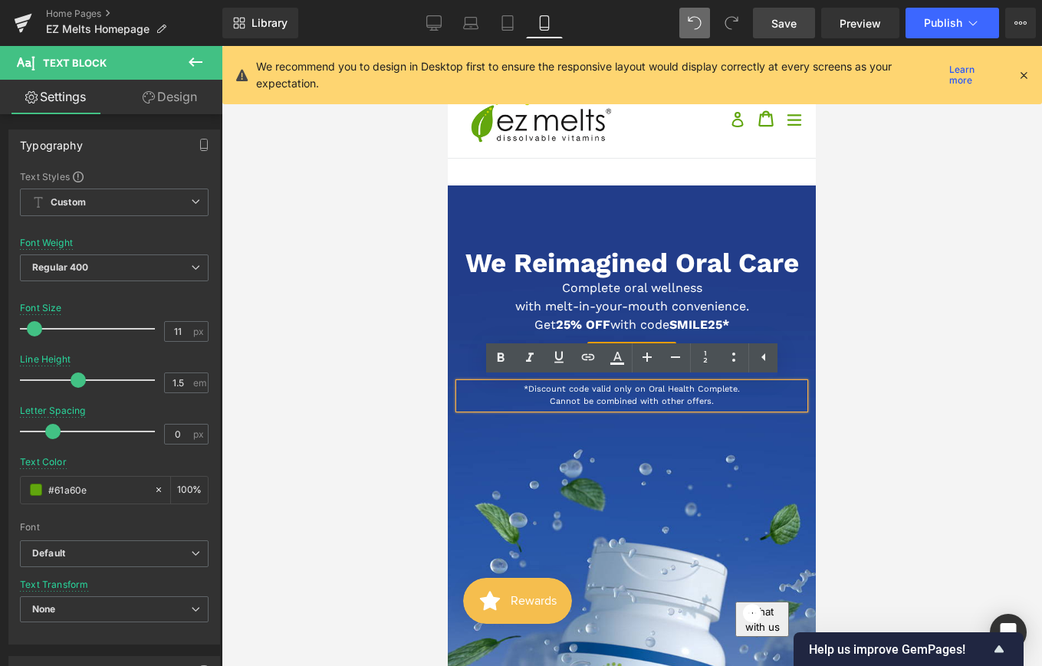
click at [548, 326] on span "Get 25% OFF with code SMILE25*" at bounding box center [631, 324] width 195 height 15
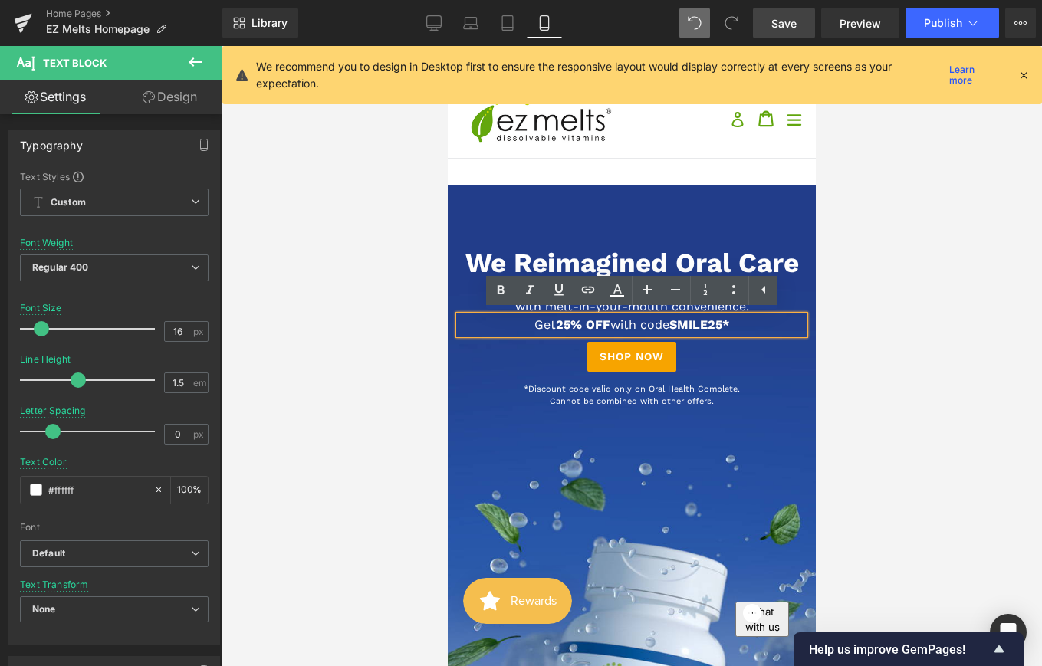
click at [788, 22] on span "Save" at bounding box center [783, 23] width 25 height 16
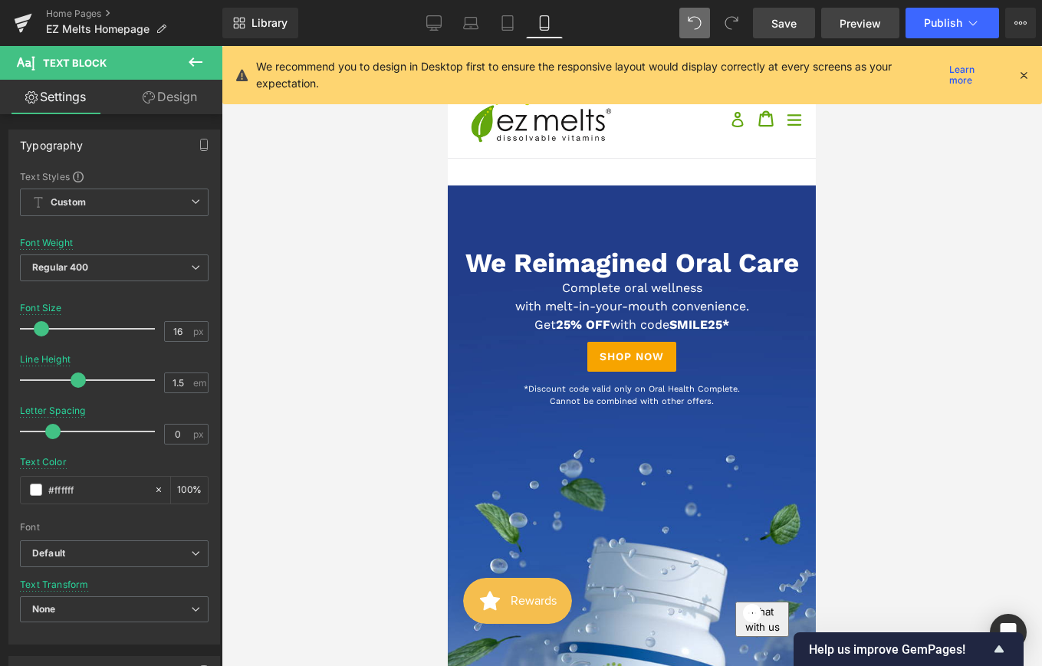
click at [848, 21] on span "Preview" at bounding box center [860, 23] width 41 height 16
click at [432, 33] on link "Desktop" at bounding box center [434, 23] width 37 height 31
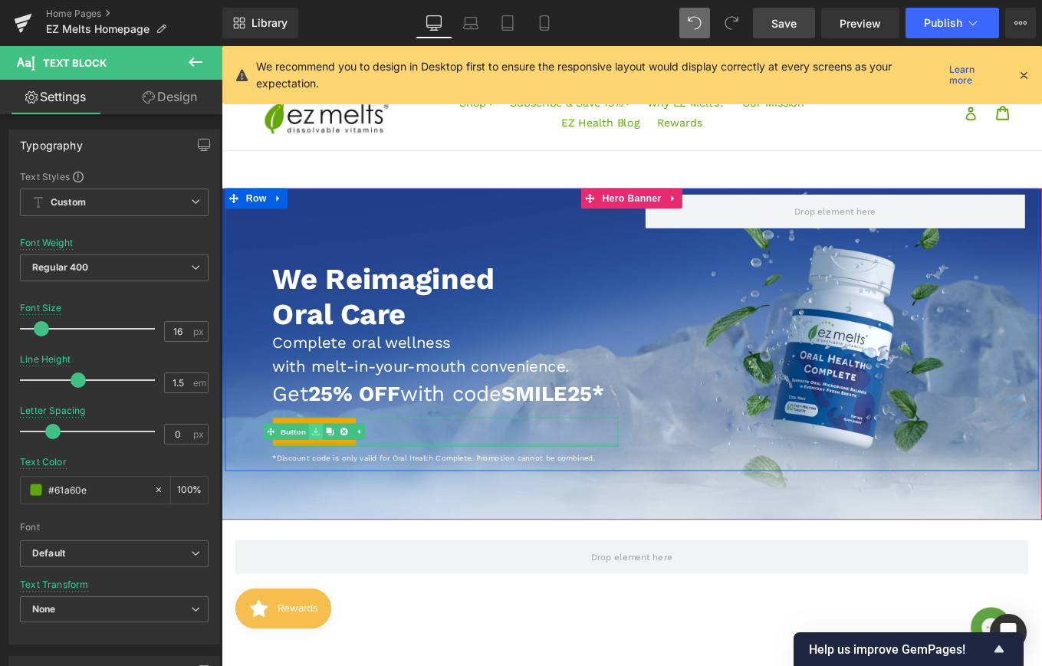
click at [319, 499] on div at bounding box center [474, 497] width 391 height 4
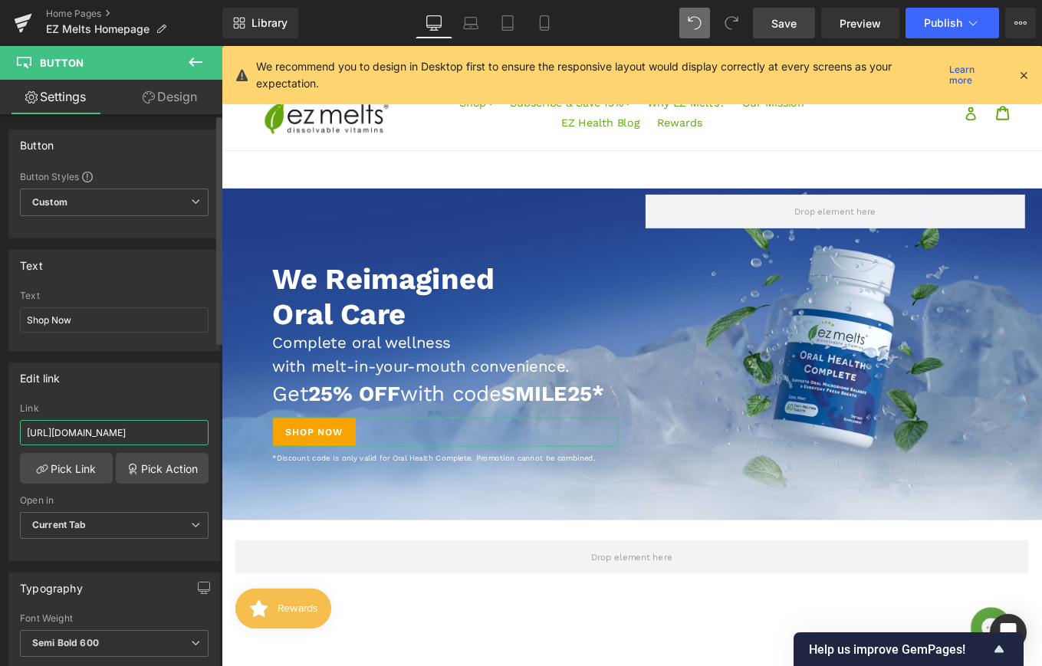
click at [152, 436] on input "[URL][DOMAIN_NAME]" at bounding box center [114, 432] width 189 height 25
click at [784, 28] on span "Save" at bounding box center [783, 23] width 25 height 16
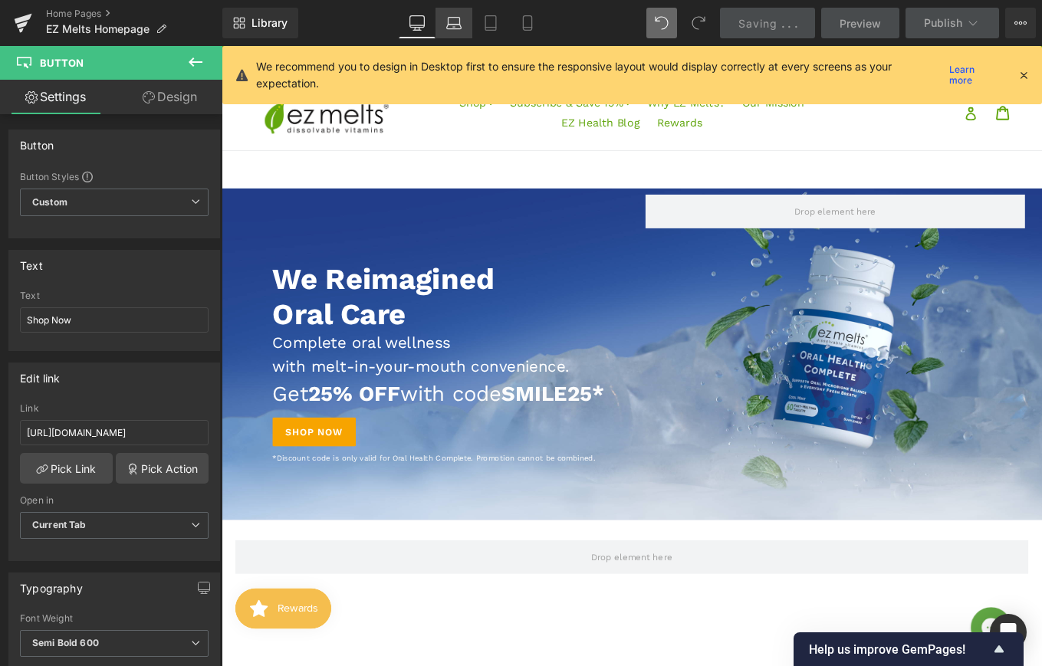
click at [450, 23] on icon at bounding box center [453, 22] width 15 height 15
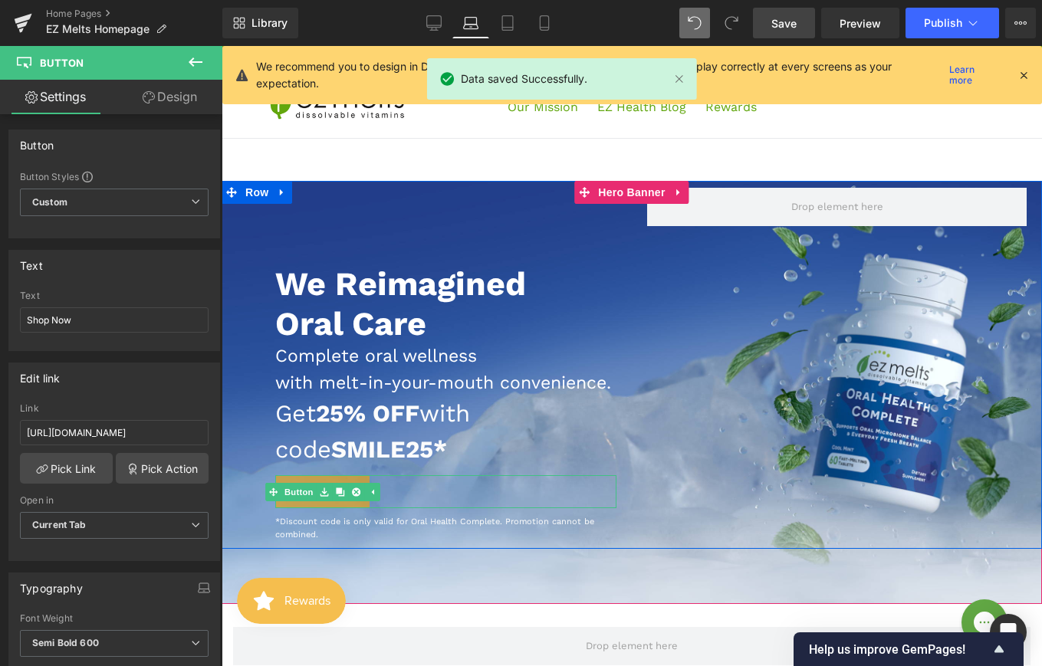
click at [333, 502] on link at bounding box center [340, 492] width 16 height 18
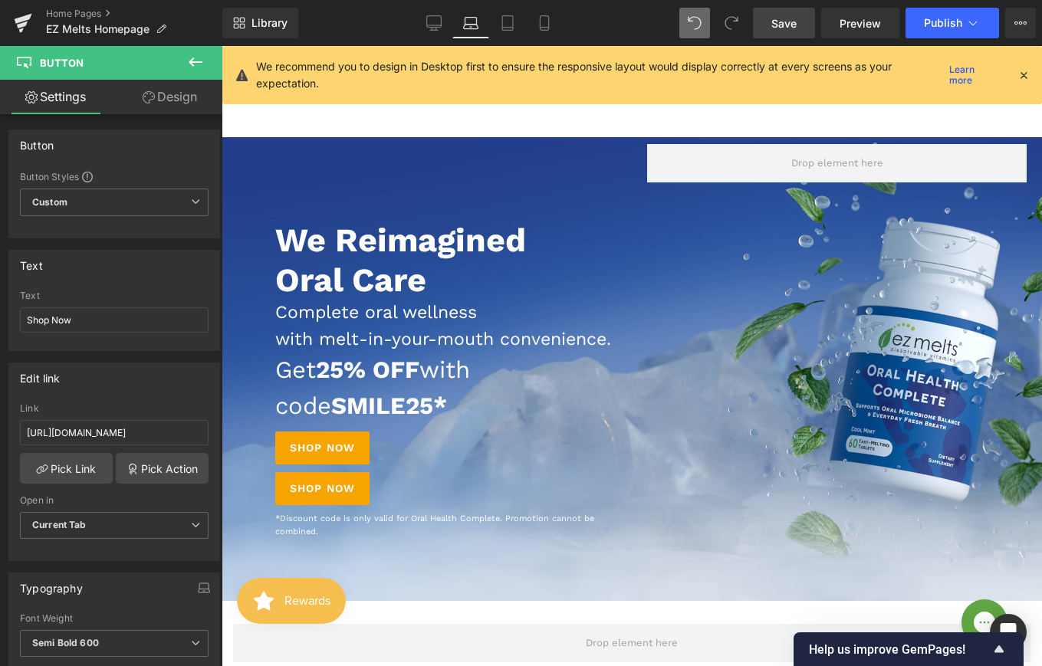
scroll to position [0, 0]
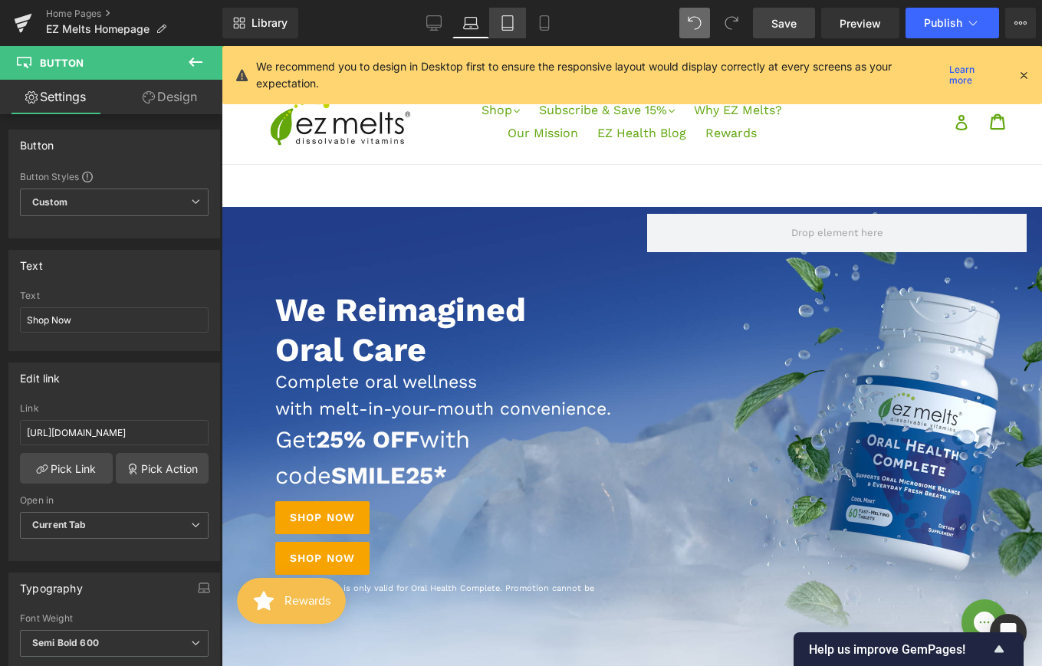
click at [501, 21] on icon at bounding box center [507, 22] width 15 height 15
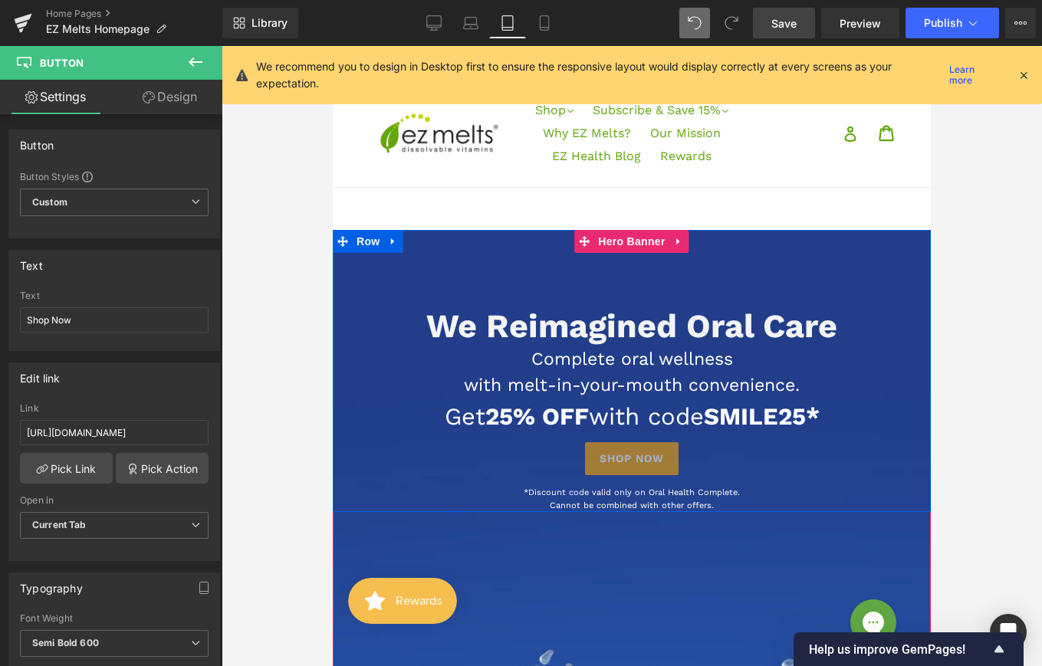
click at [499, 462] on span at bounding box center [491, 459] width 16 height 18
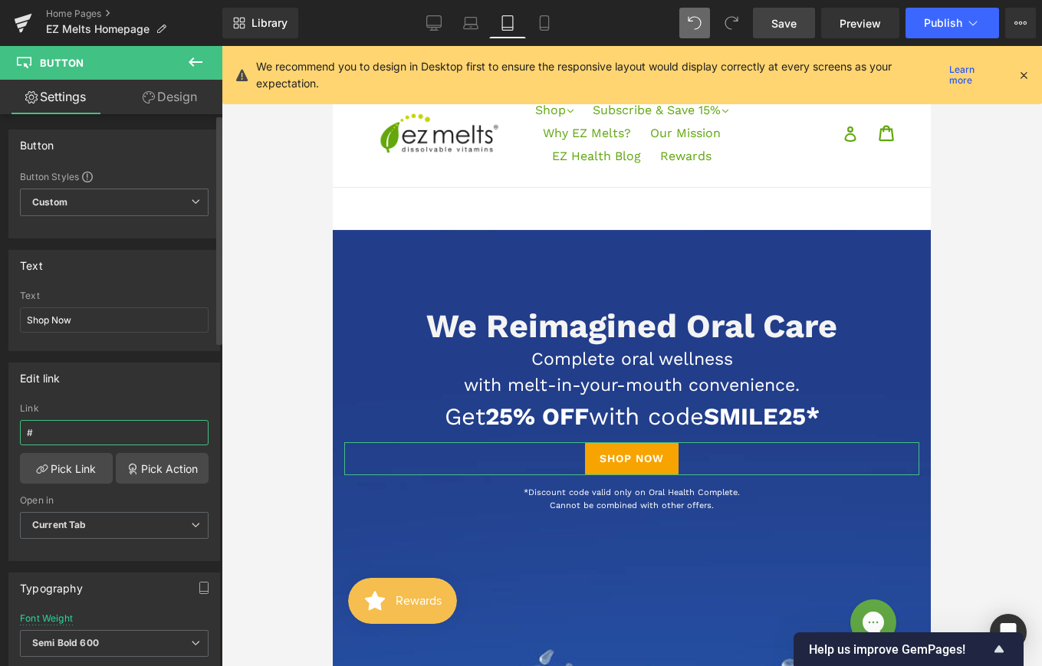
click at [162, 431] on input "#" at bounding box center [114, 432] width 189 height 25
paste input "[URL][DOMAIN_NAME]"
click at [794, 25] on span "Save" at bounding box center [783, 23] width 25 height 16
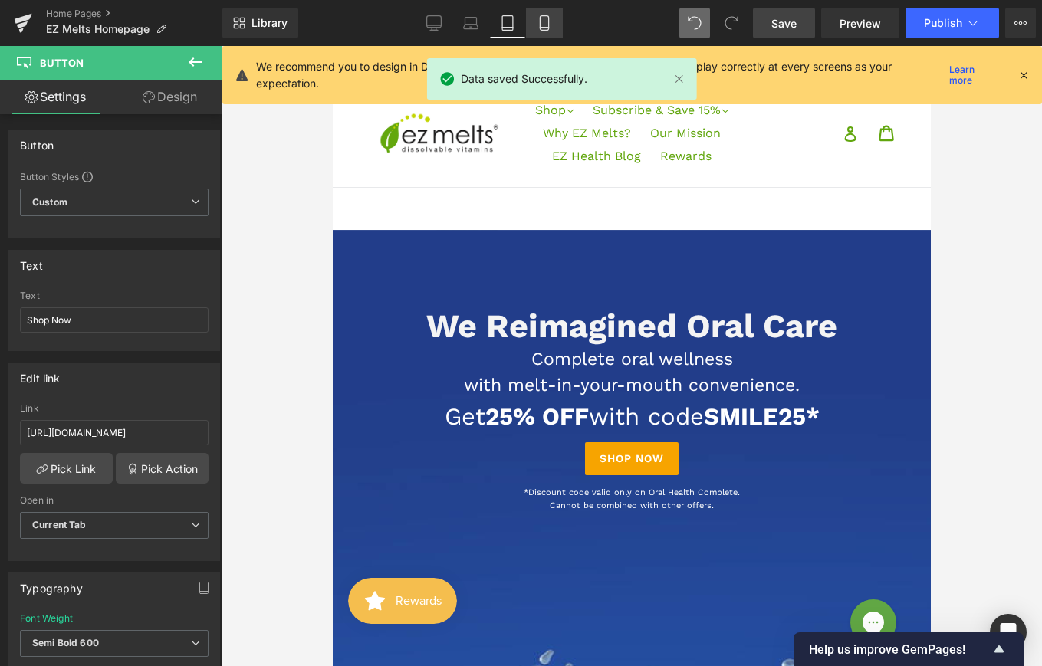
click at [537, 22] on icon at bounding box center [544, 22] width 15 height 15
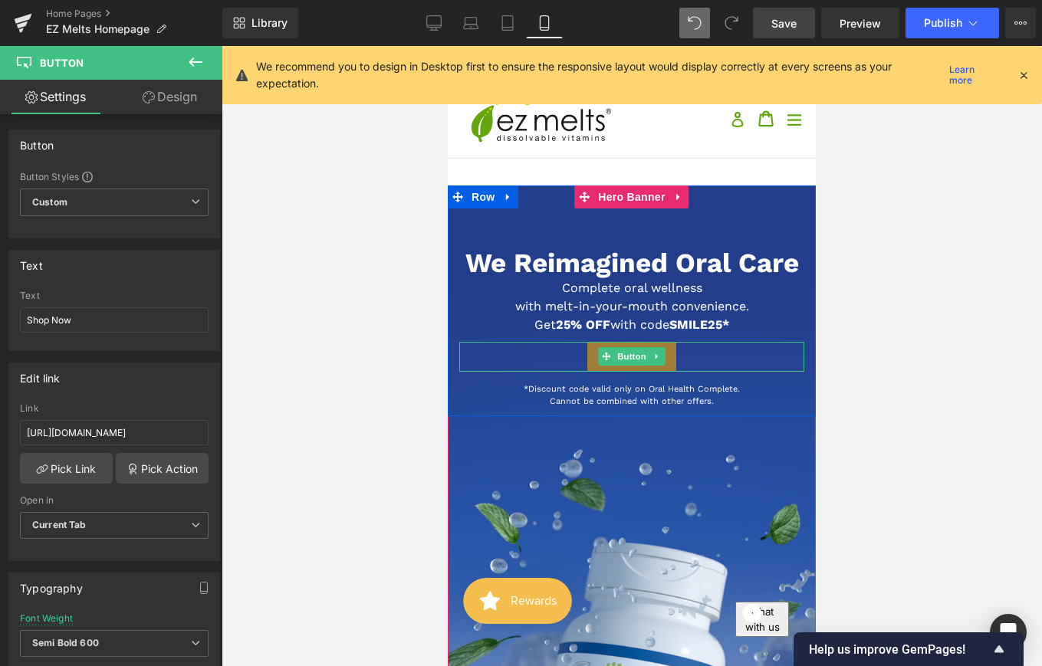
click at [592, 352] on link "Shop Now" at bounding box center [632, 357] width 90 height 30
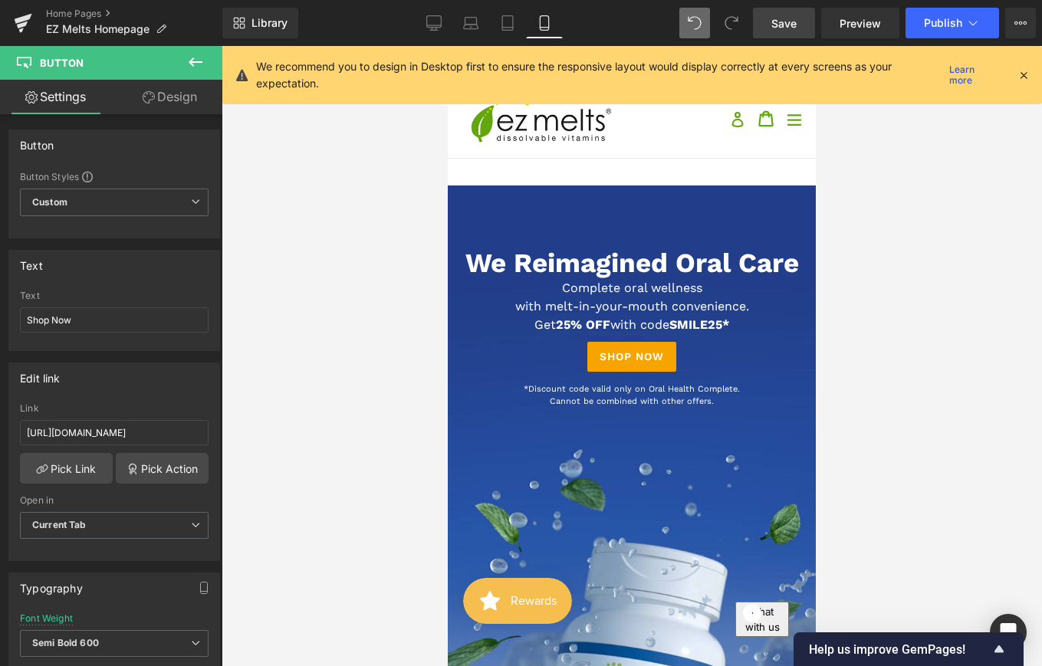
click at [791, 31] on span "Save" at bounding box center [783, 23] width 25 height 16
click at [857, 24] on span "Preview" at bounding box center [860, 23] width 41 height 16
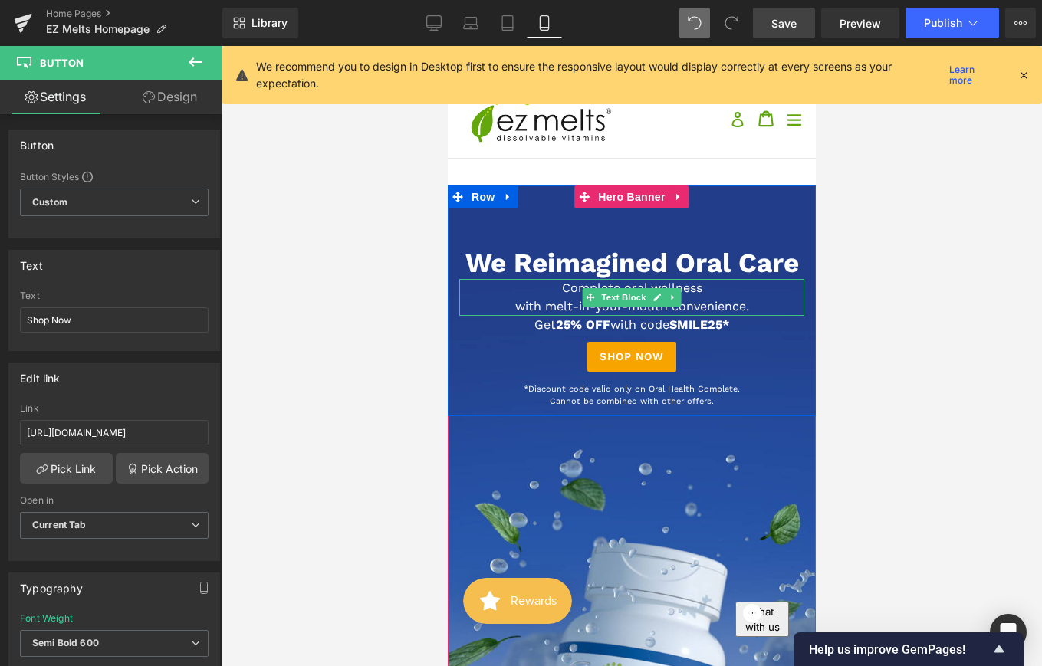
scroll to position [8, 0]
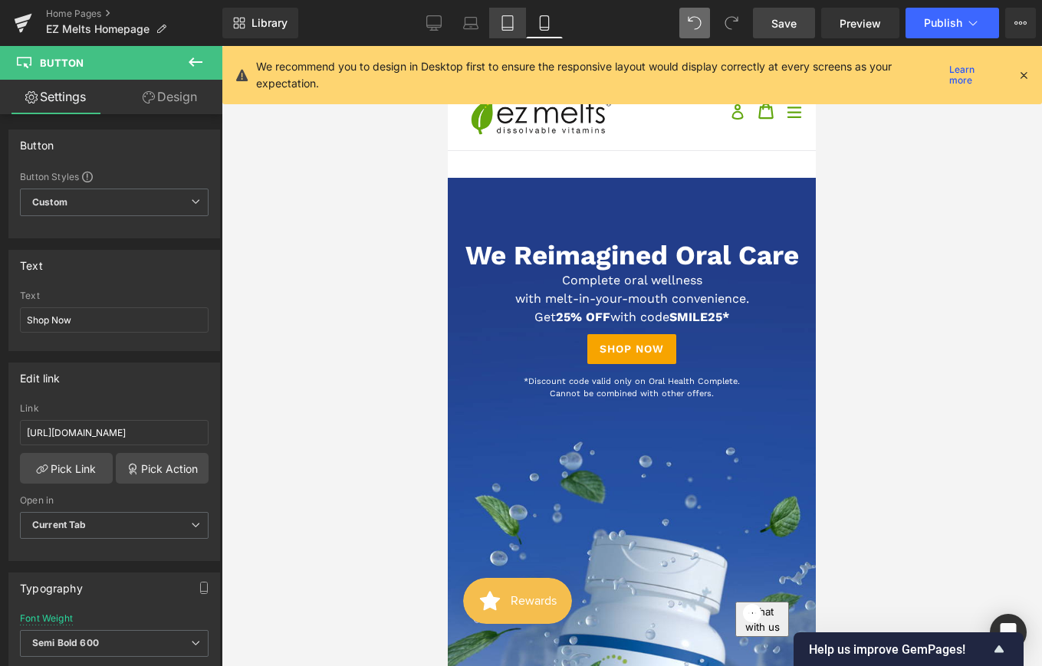
click at [498, 25] on link "Tablet" at bounding box center [507, 23] width 37 height 31
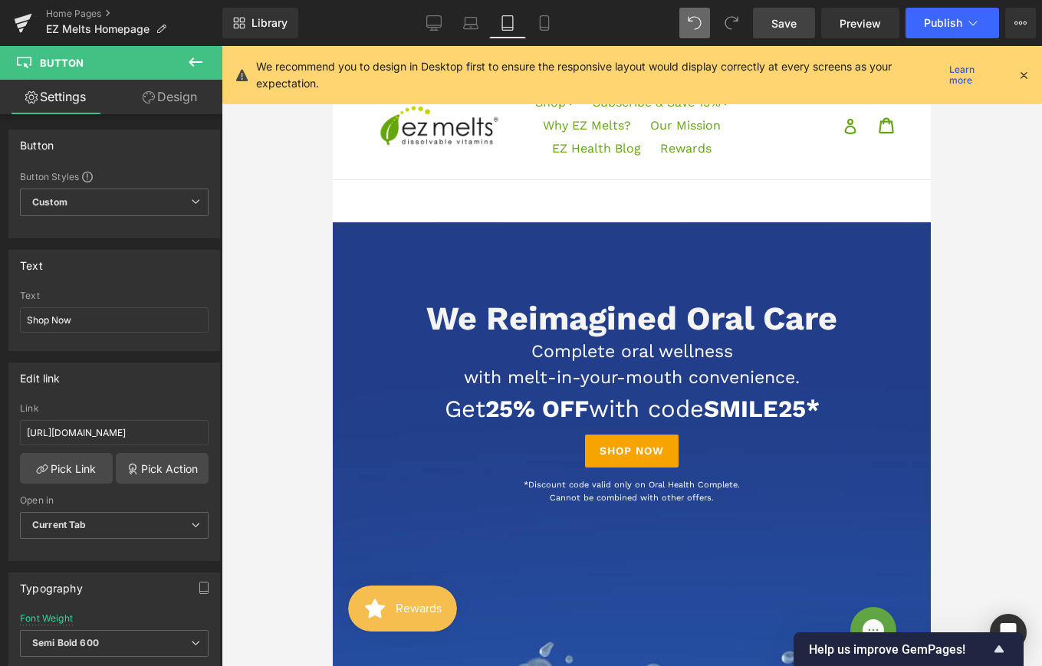
scroll to position [108, 0]
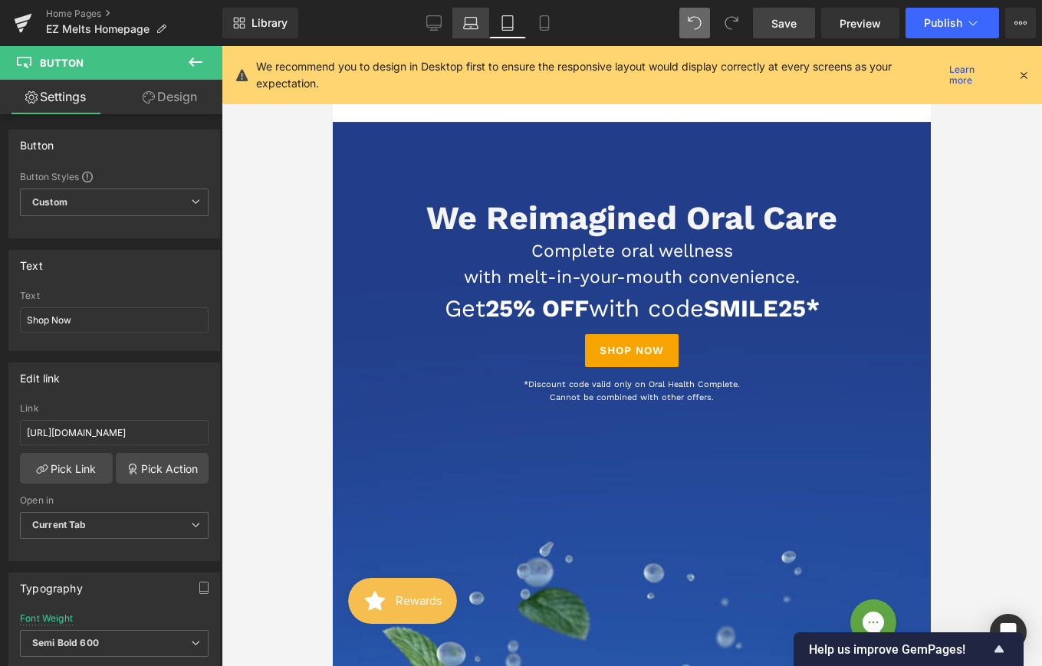
click at [454, 20] on link "Laptop" at bounding box center [470, 23] width 37 height 31
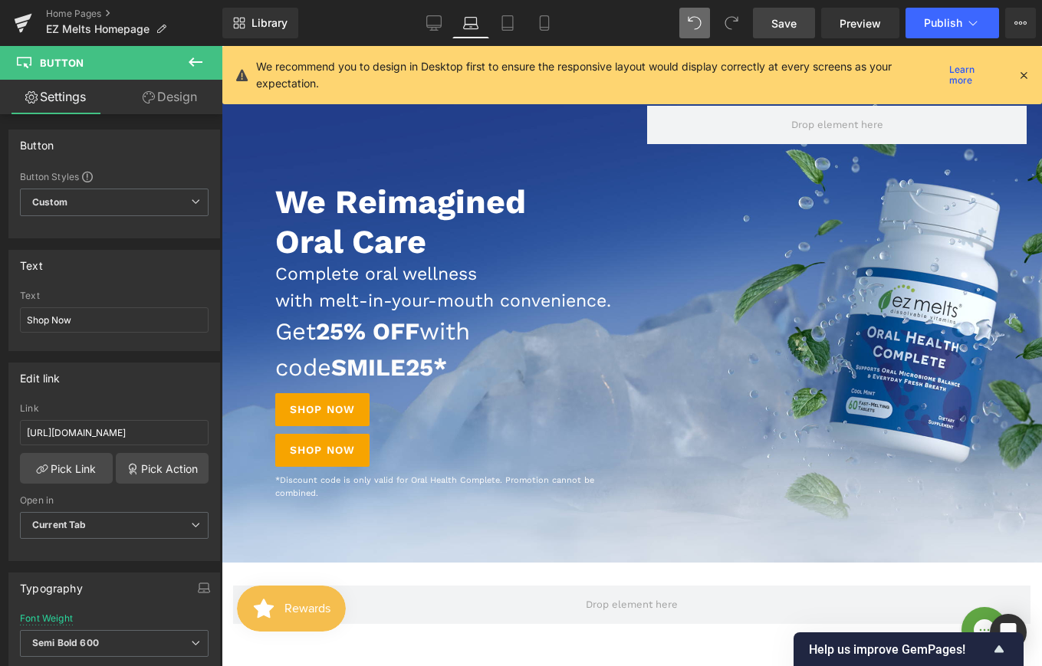
scroll to position [0, 0]
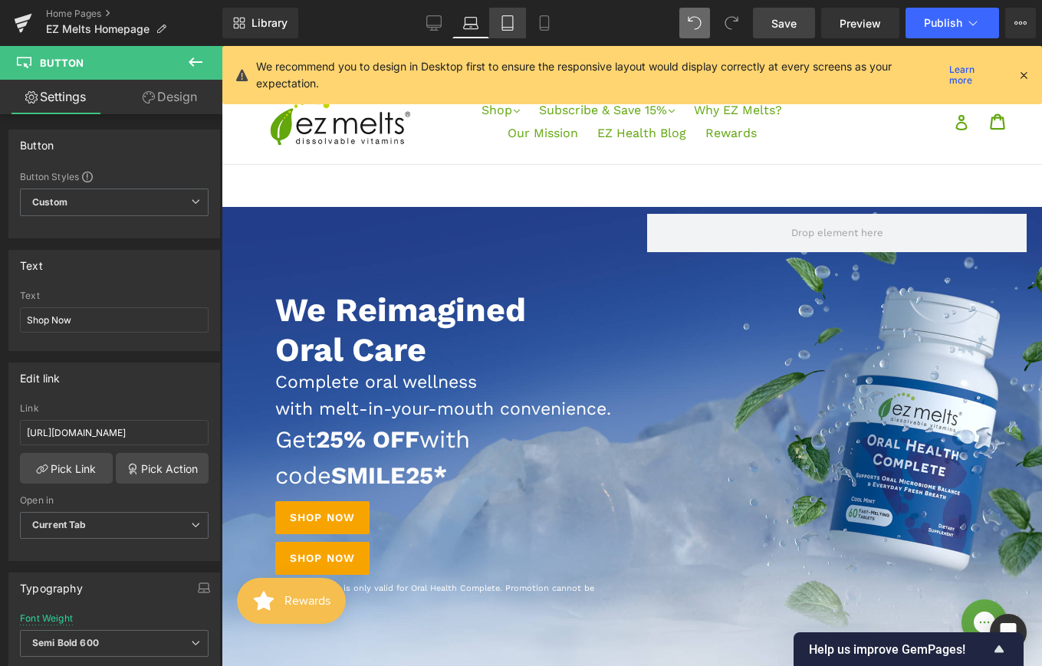
click at [502, 30] on icon at bounding box center [507, 23] width 11 height 15
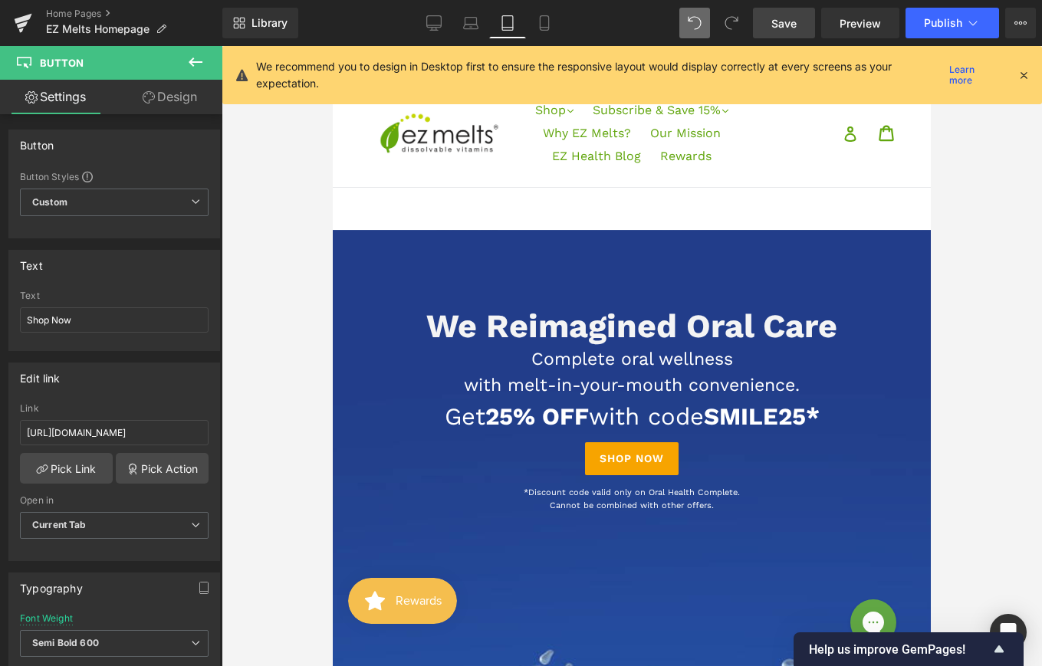
scroll to position [187, 0]
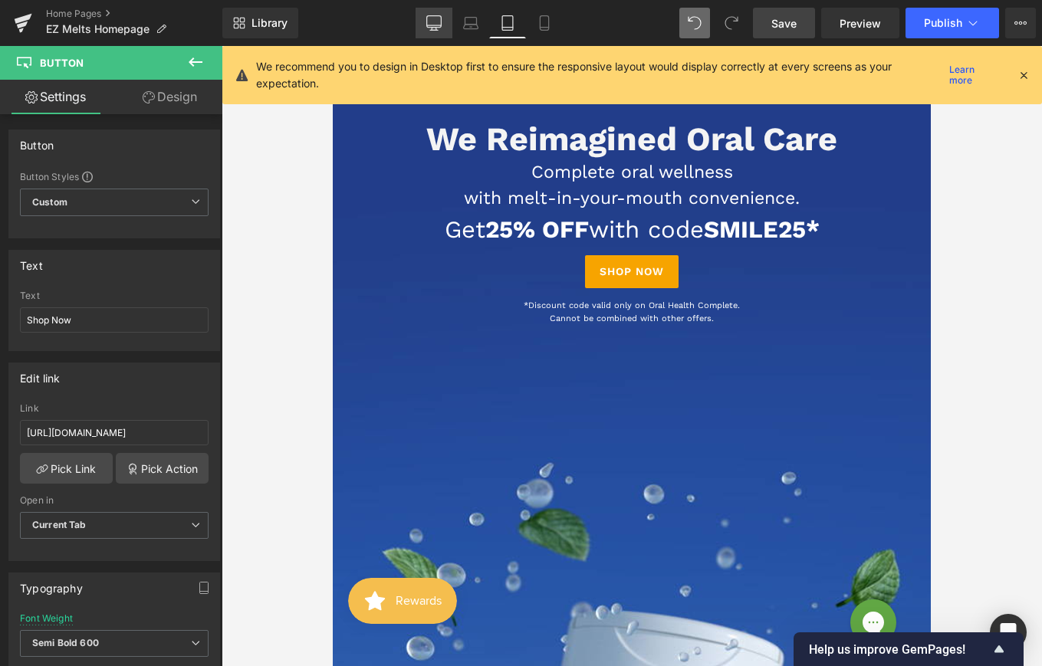
click at [443, 27] on link "Desktop" at bounding box center [434, 23] width 37 height 31
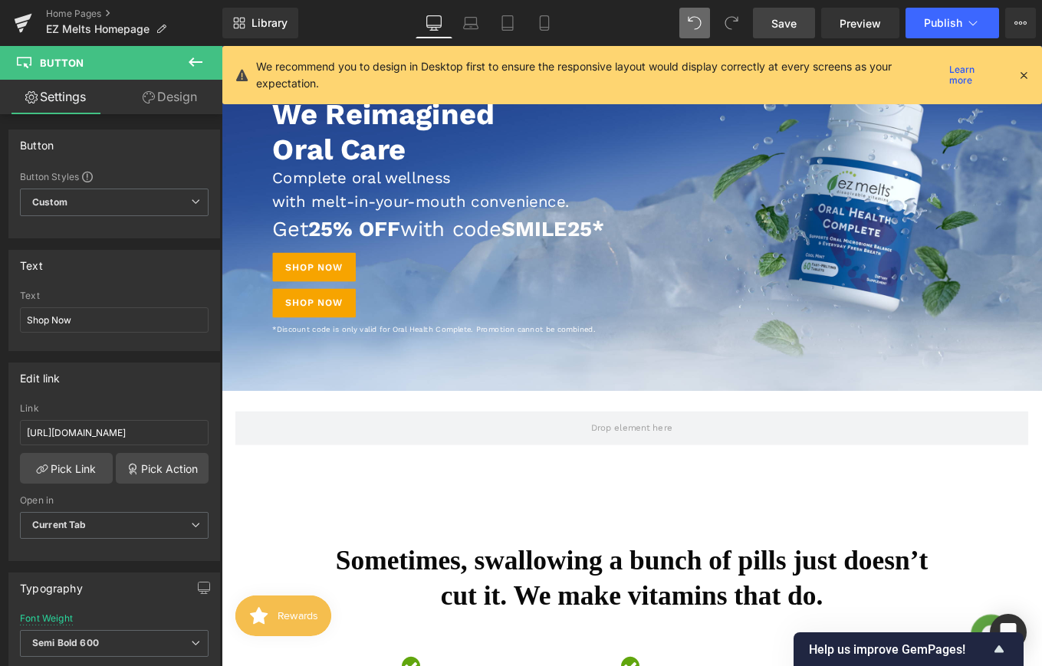
scroll to position [0, 0]
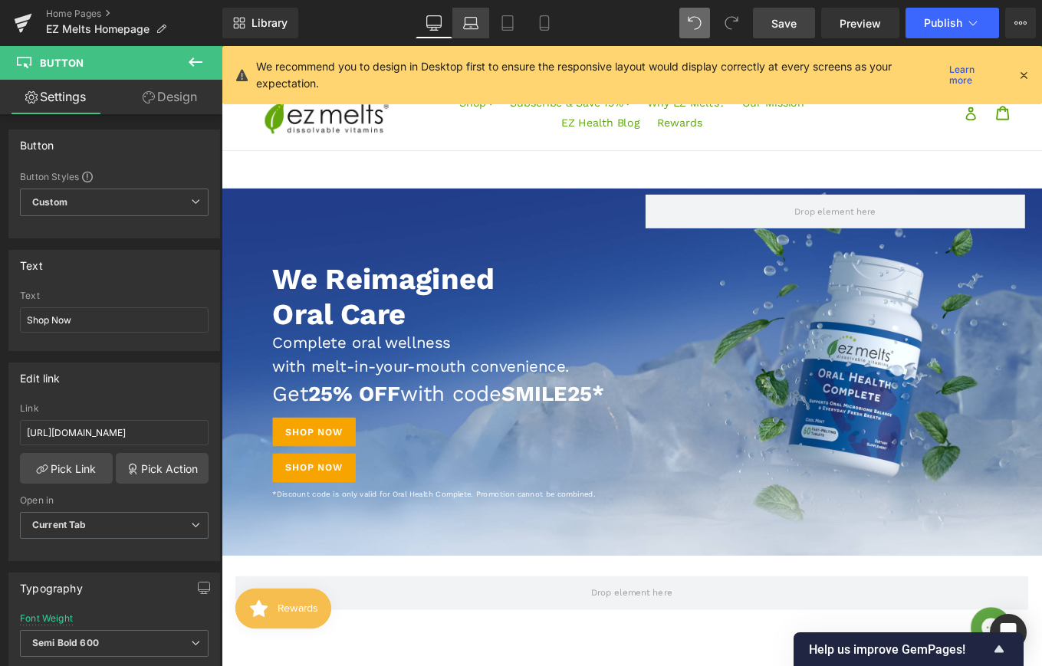
click at [471, 21] on icon at bounding box center [470, 22] width 15 height 15
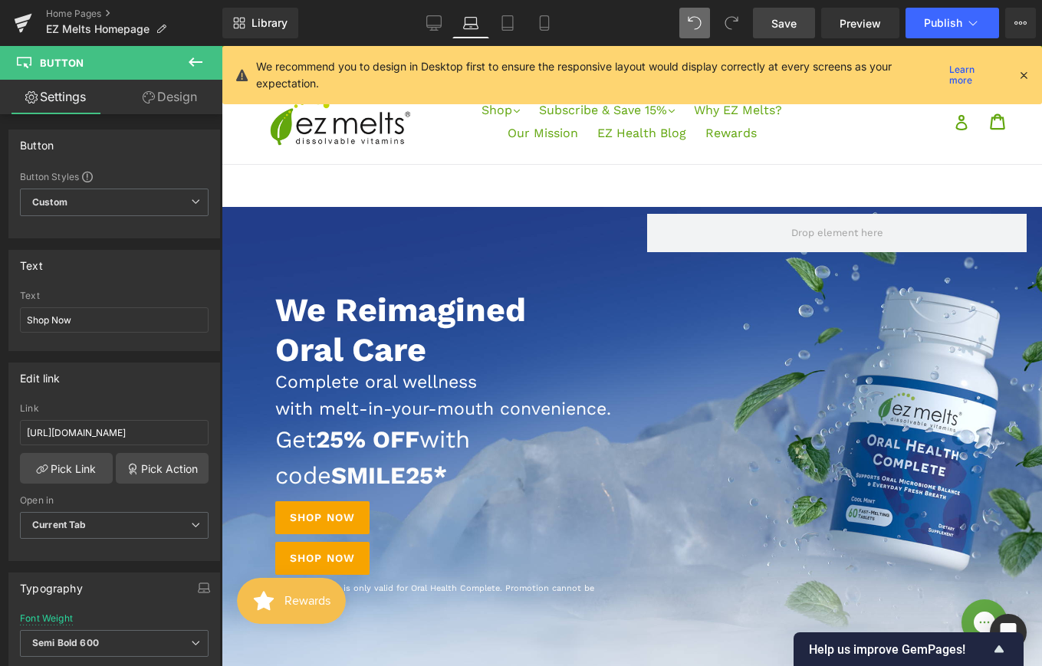
click at [146, 97] on icon at bounding box center [149, 97] width 12 height 12
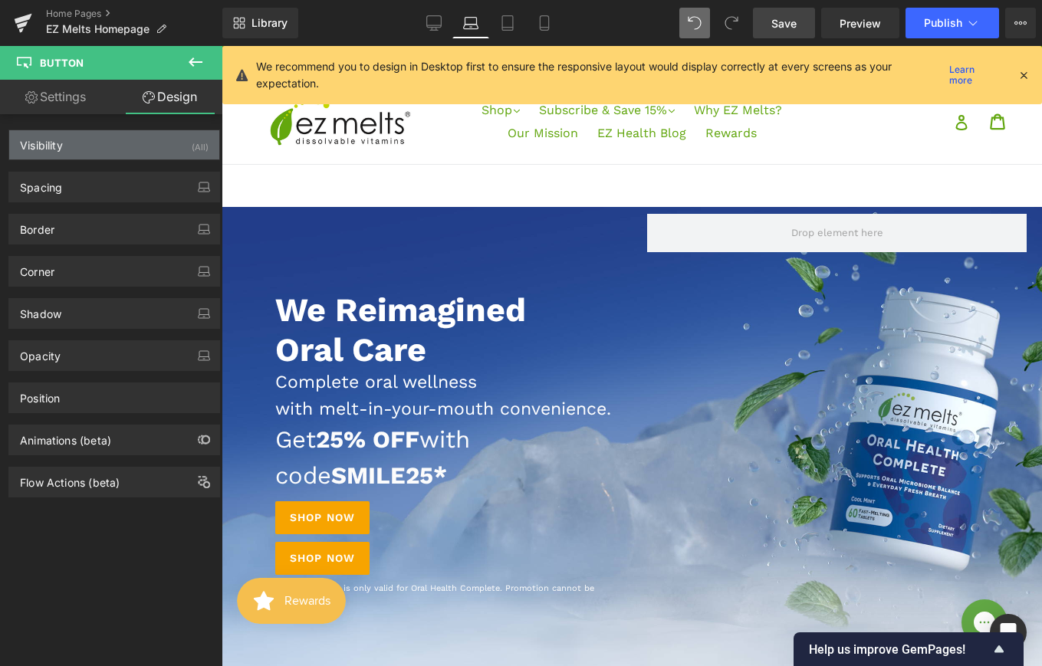
click at [129, 143] on div "Visibility (All)" at bounding box center [114, 144] width 210 height 29
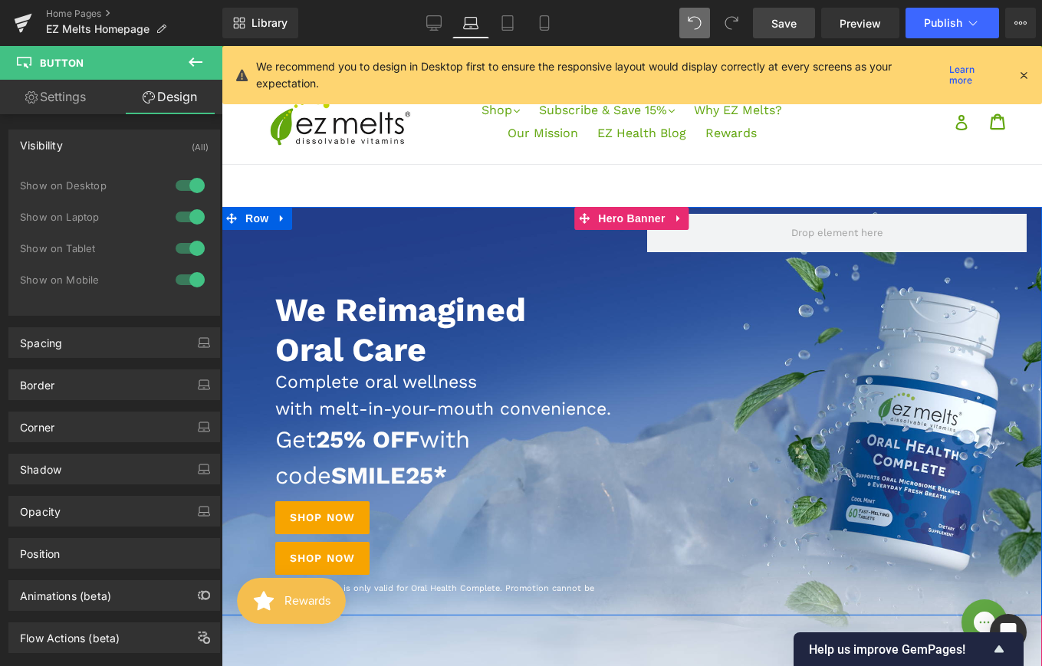
click at [395, 575] on div "Shop Now" at bounding box center [445, 558] width 341 height 33
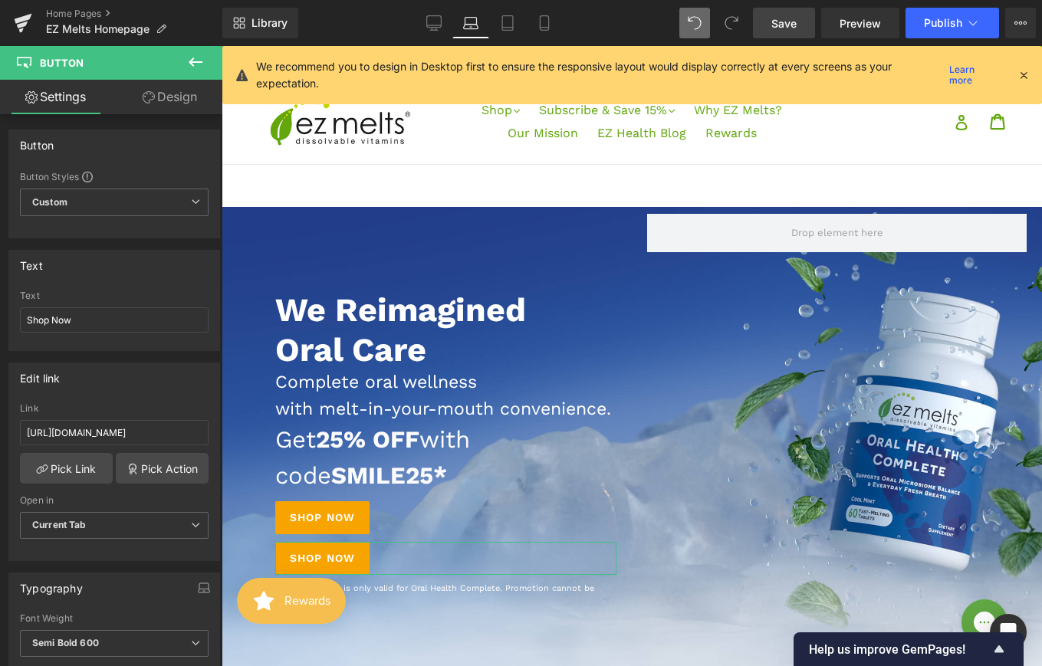
click at [186, 91] on link "Design" at bounding box center [169, 97] width 111 height 35
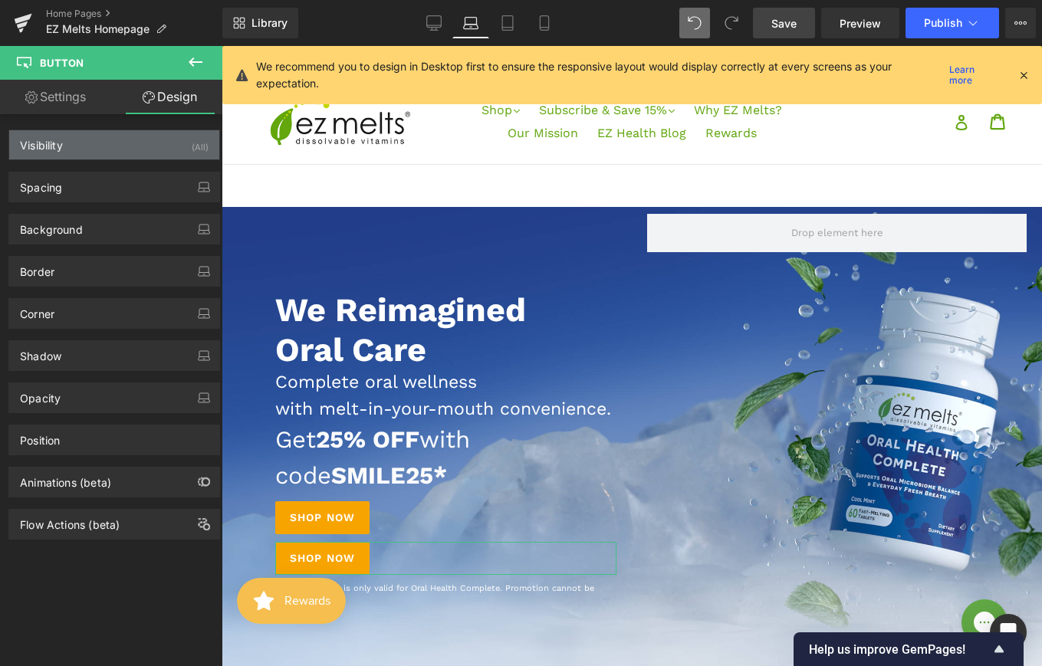
click at [151, 150] on div "Visibility (All)" at bounding box center [114, 144] width 210 height 29
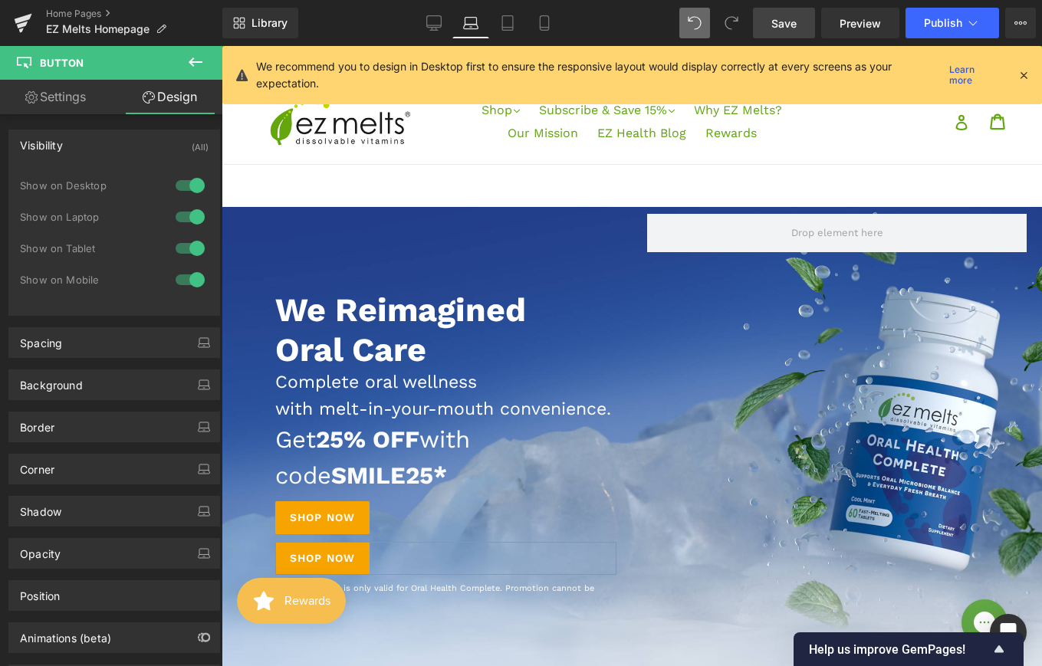
click at [186, 245] on div at bounding box center [190, 248] width 37 height 25
click at [186, 282] on div at bounding box center [190, 280] width 37 height 25
click at [790, 21] on span "Save" at bounding box center [783, 23] width 25 height 16
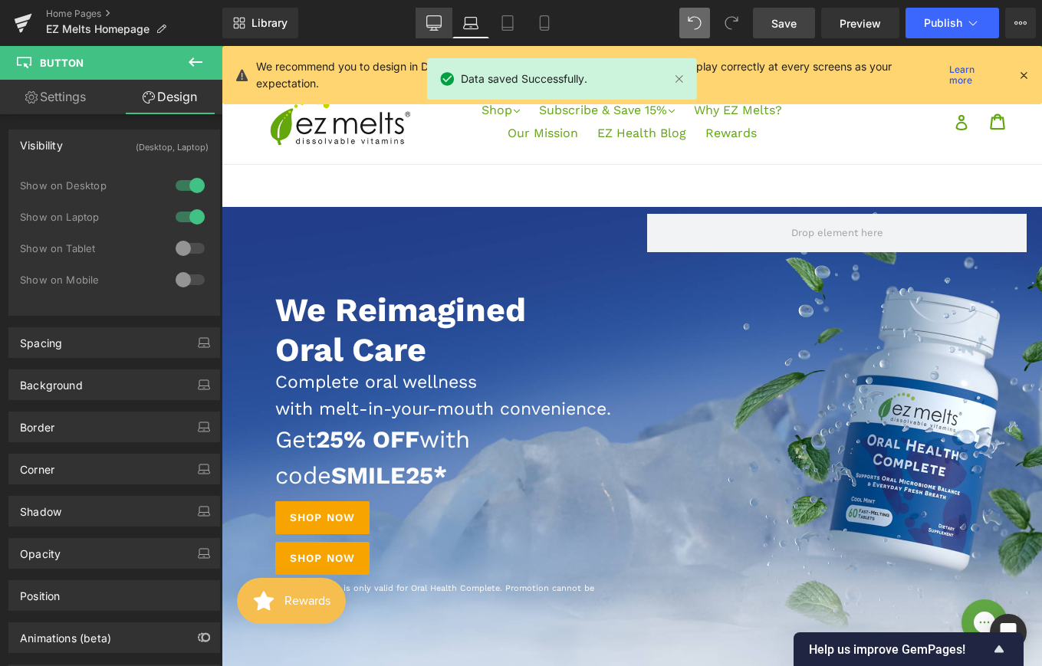
click at [425, 19] on link "Desktop" at bounding box center [434, 23] width 37 height 31
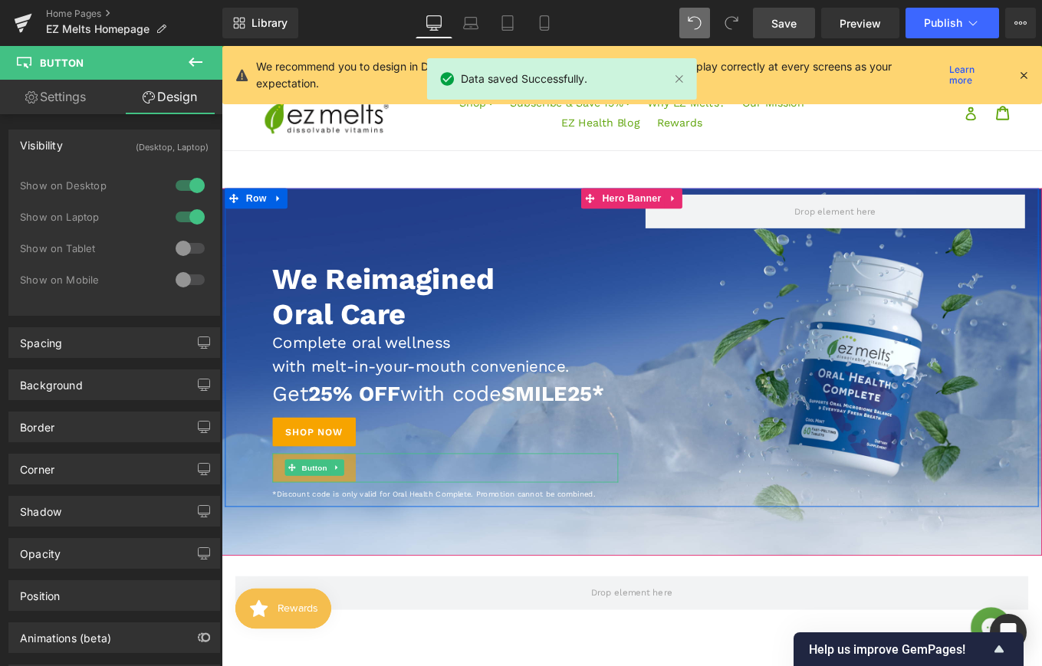
click at [355, 540] on link "Shop Now" at bounding box center [326, 523] width 94 height 33
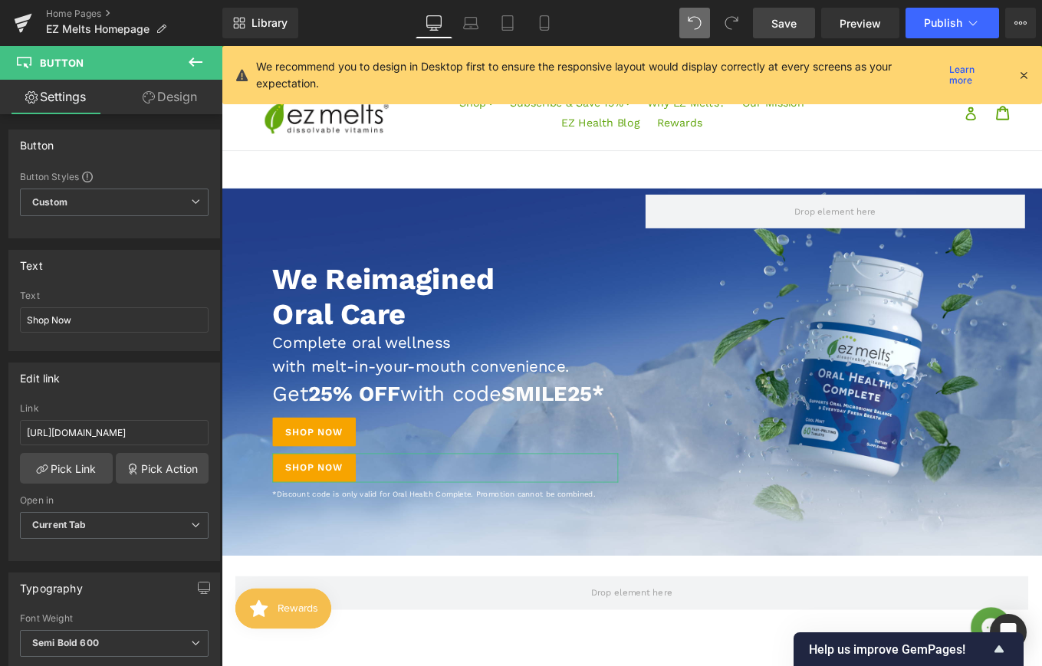
click at [178, 97] on link "Design" at bounding box center [169, 97] width 111 height 35
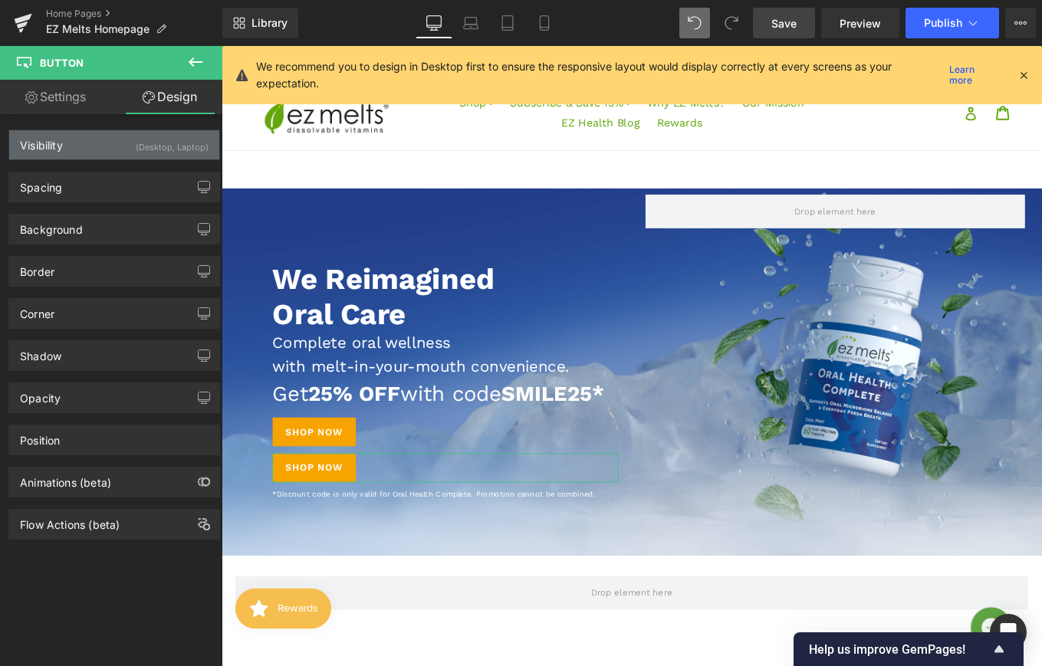
click at [114, 150] on div "Visibility (Desktop, Laptop)" at bounding box center [114, 144] width 210 height 29
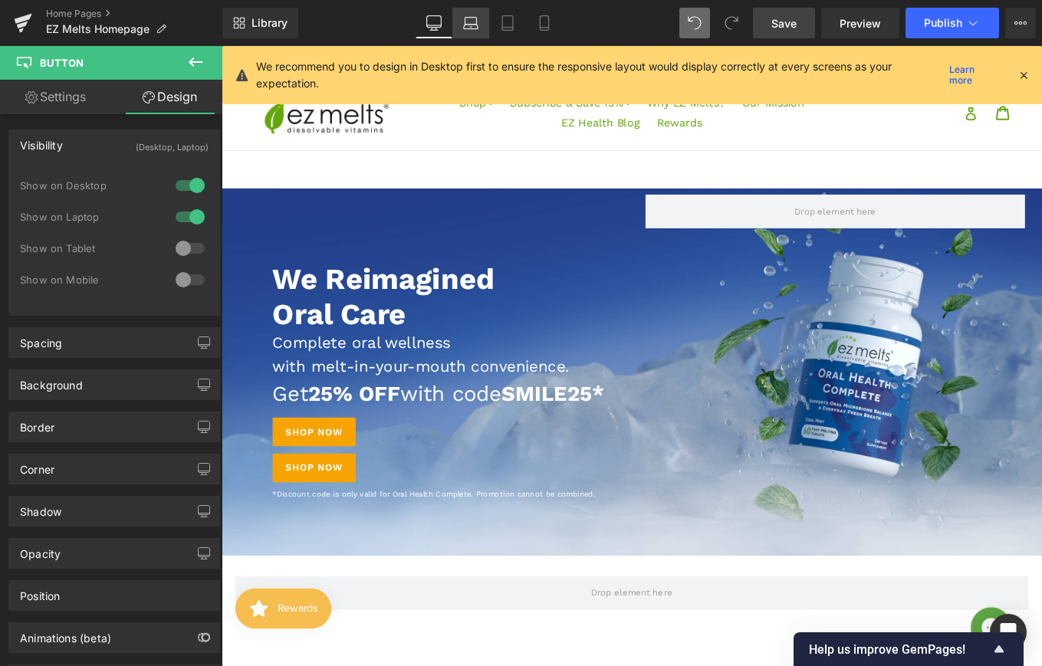
click at [475, 21] on icon at bounding box center [470, 22] width 15 height 15
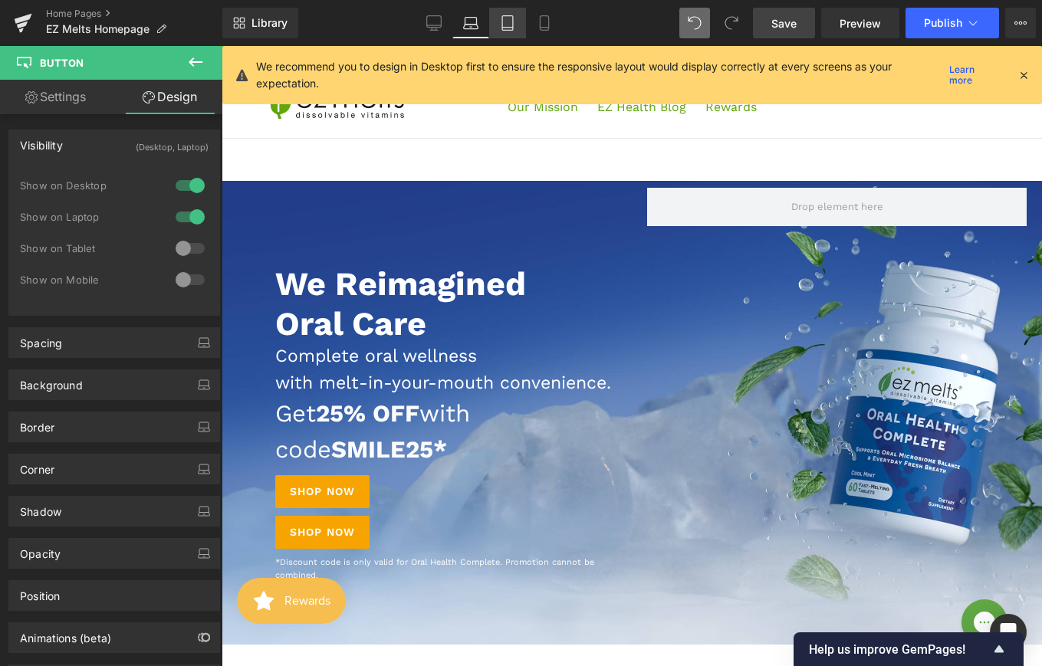
click at [511, 25] on icon at bounding box center [507, 22] width 15 height 15
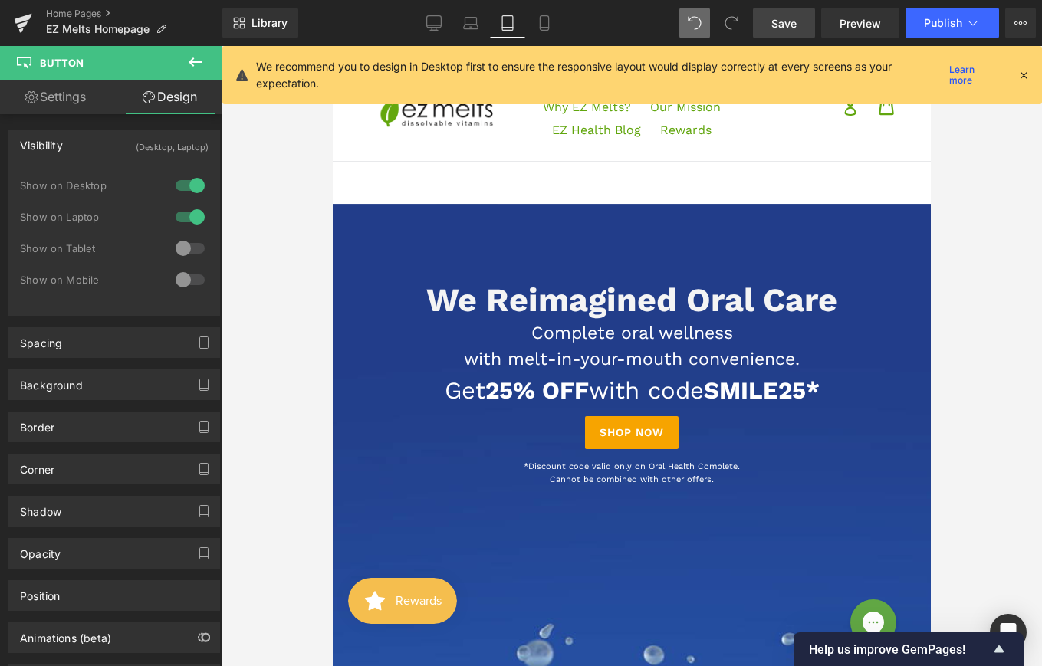
scroll to position [0, 0]
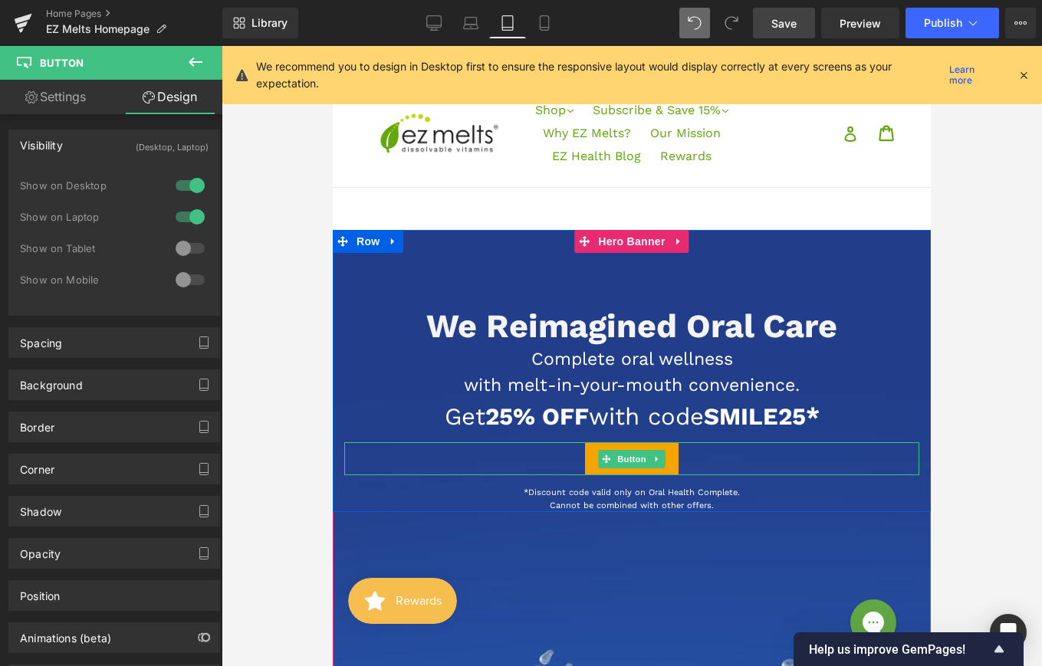
click at [699, 464] on div "Shop Now" at bounding box center [631, 458] width 575 height 33
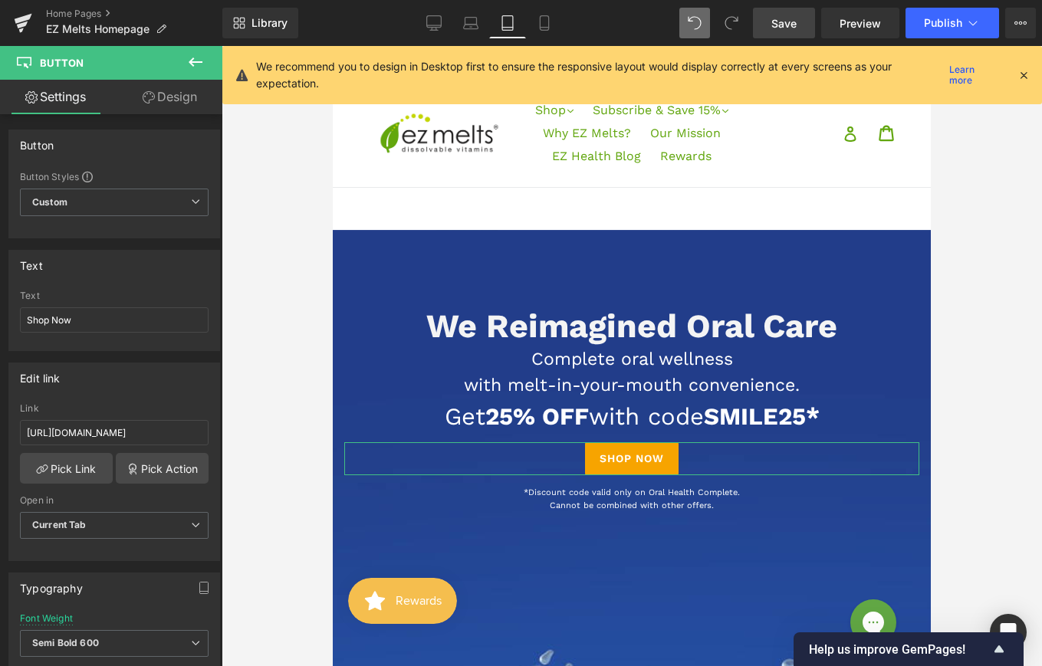
click at [167, 94] on link "Design" at bounding box center [169, 97] width 111 height 35
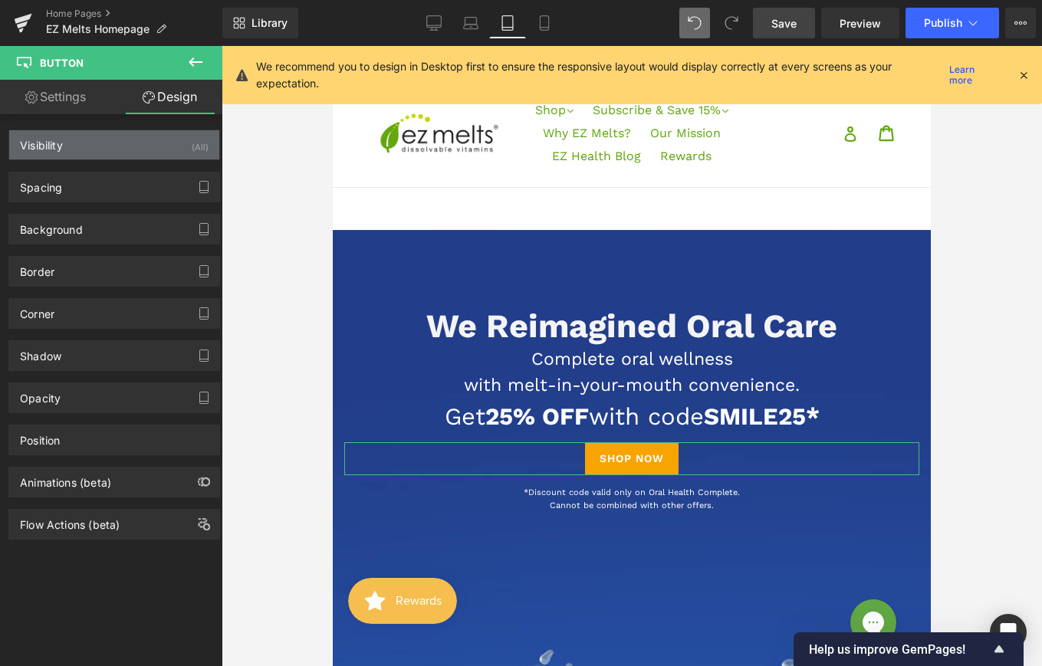
click at [141, 143] on div "Visibility (All)" at bounding box center [114, 144] width 210 height 29
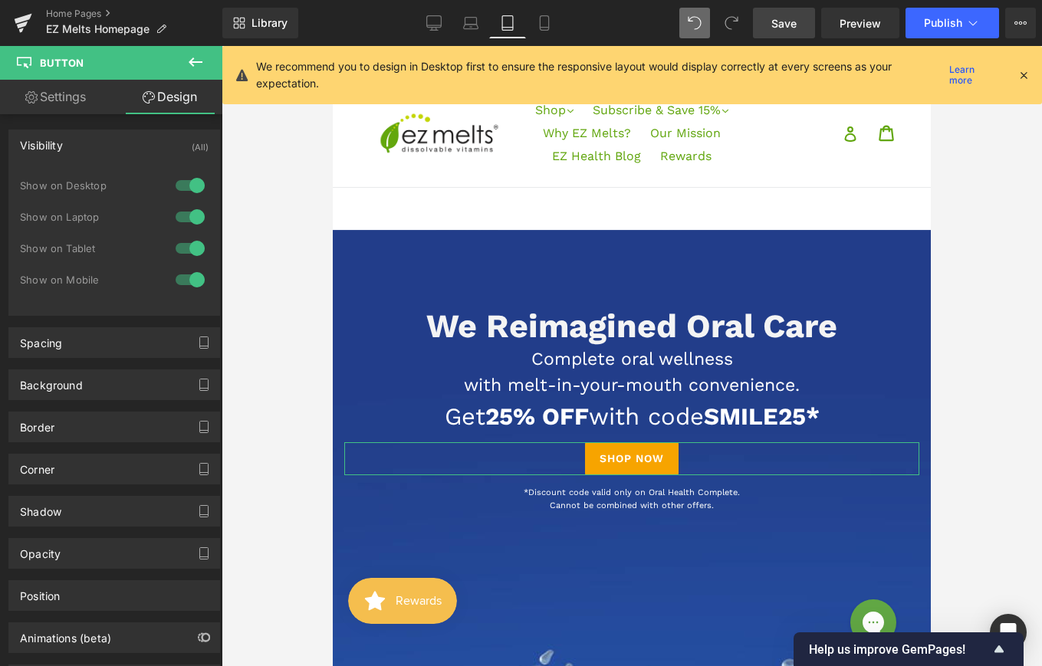
click at [188, 215] on div at bounding box center [190, 217] width 37 height 25
click at [179, 179] on div at bounding box center [190, 185] width 37 height 25
click at [765, 31] on link "Save" at bounding box center [784, 23] width 62 height 31
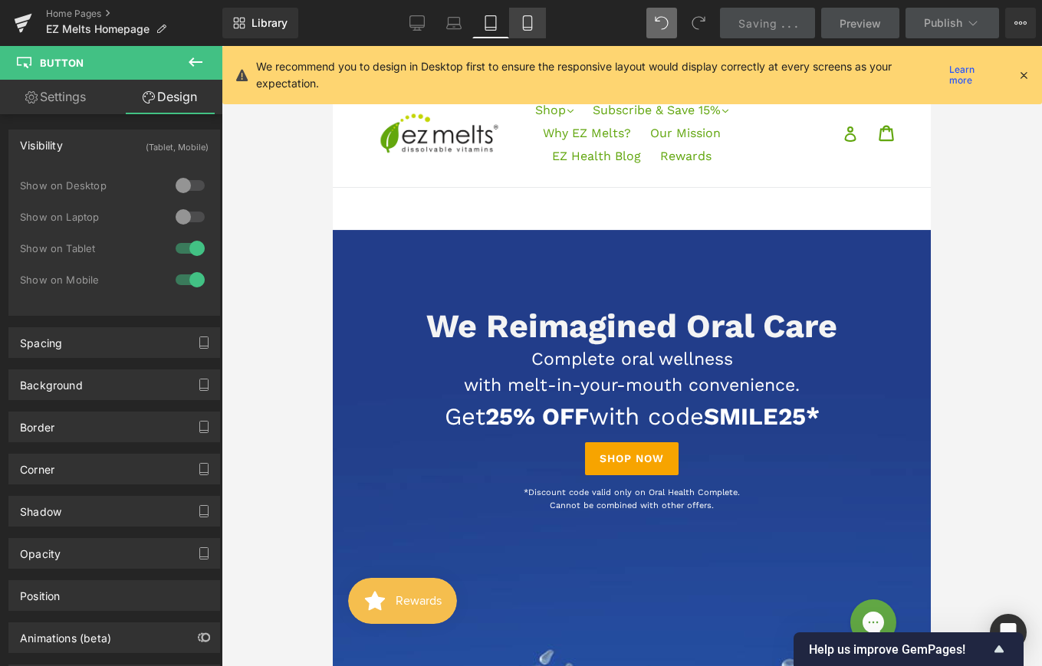
click at [528, 18] on link "Mobile" at bounding box center [527, 23] width 37 height 31
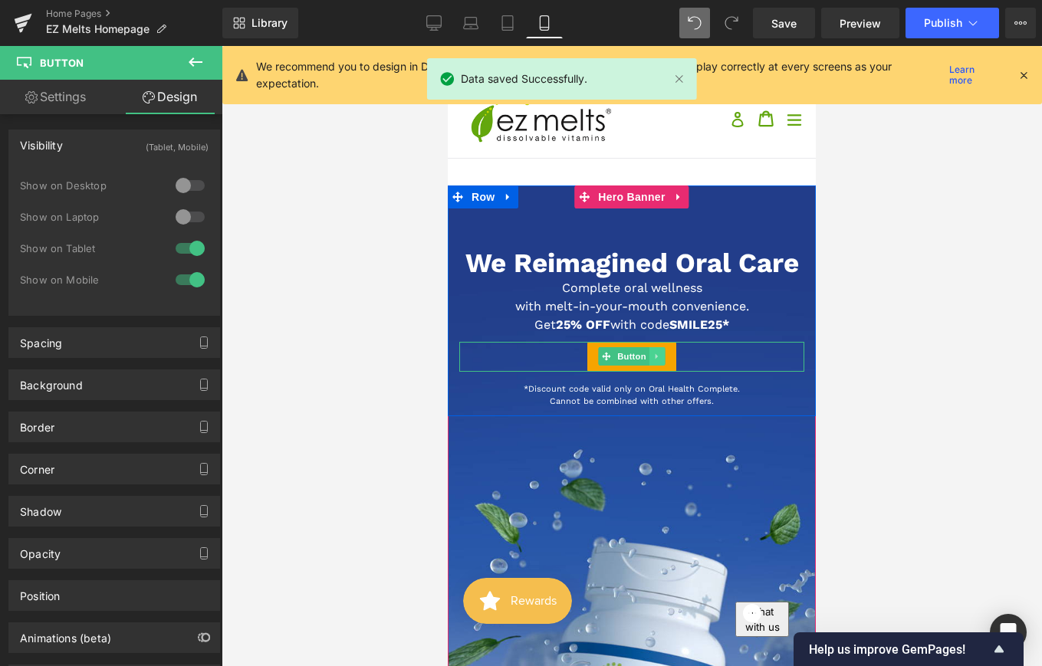
click at [664, 359] on link at bounding box center [658, 356] width 16 height 18
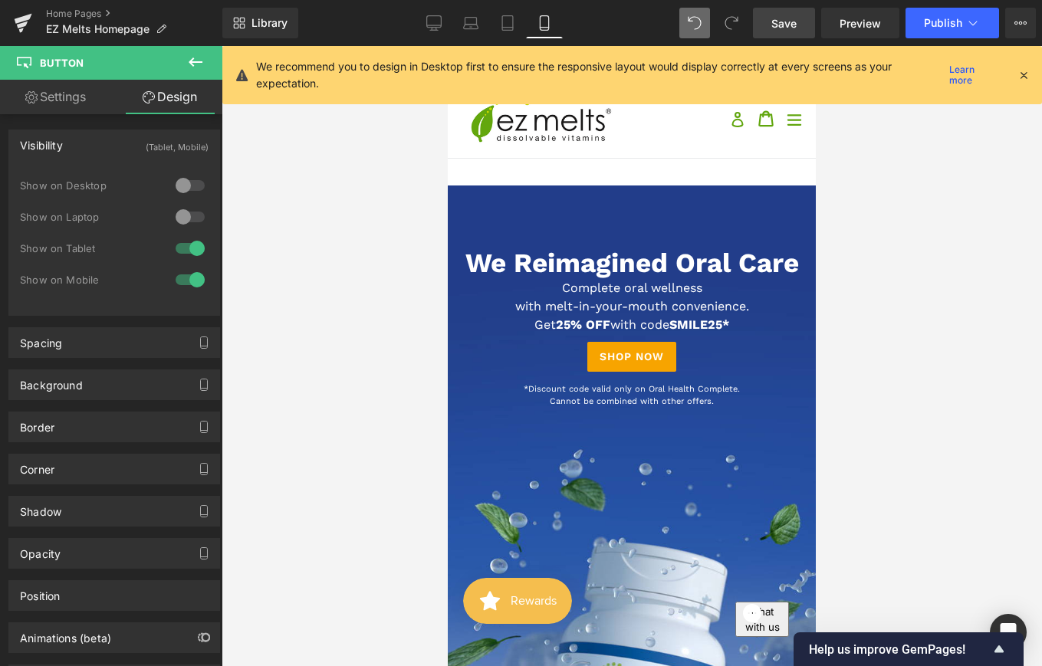
click at [773, 31] on link "Save" at bounding box center [784, 23] width 62 height 31
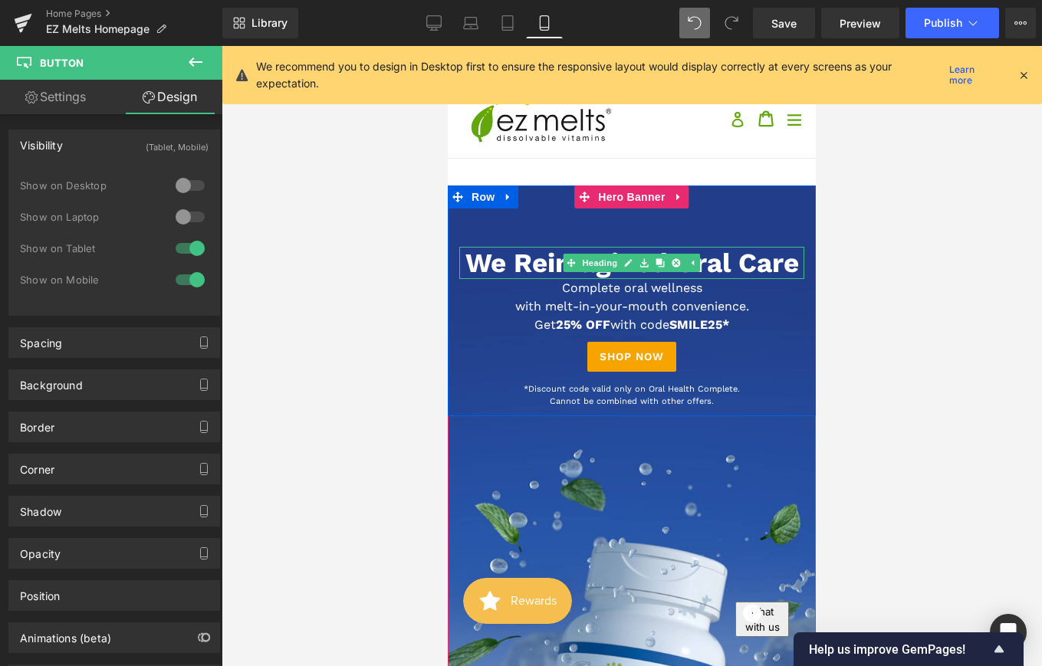
click at [737, 255] on span "We Reimagined Oral Care" at bounding box center [632, 263] width 334 height 32
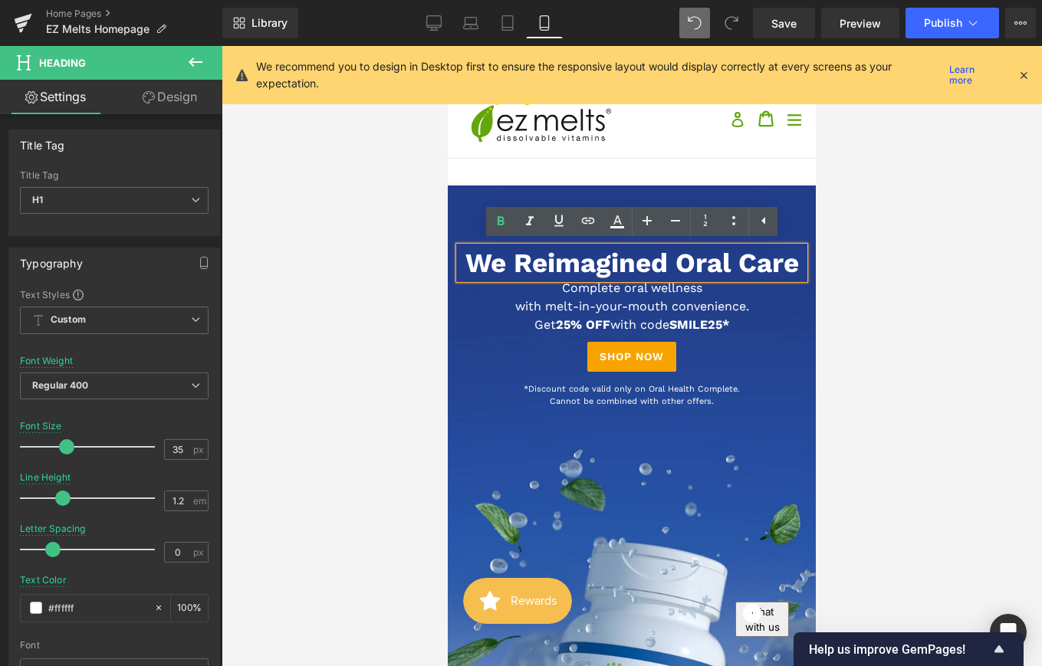
click at [674, 263] on span "We Reimagined Oral Care" at bounding box center [632, 263] width 334 height 32
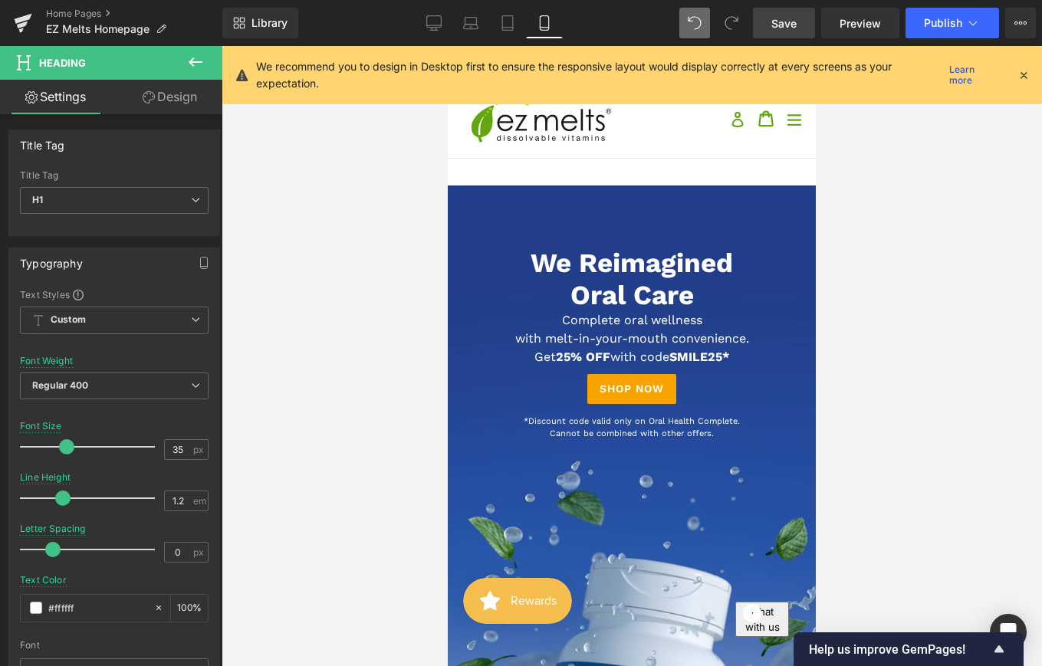
click at [776, 30] on span "Save" at bounding box center [783, 23] width 25 height 16
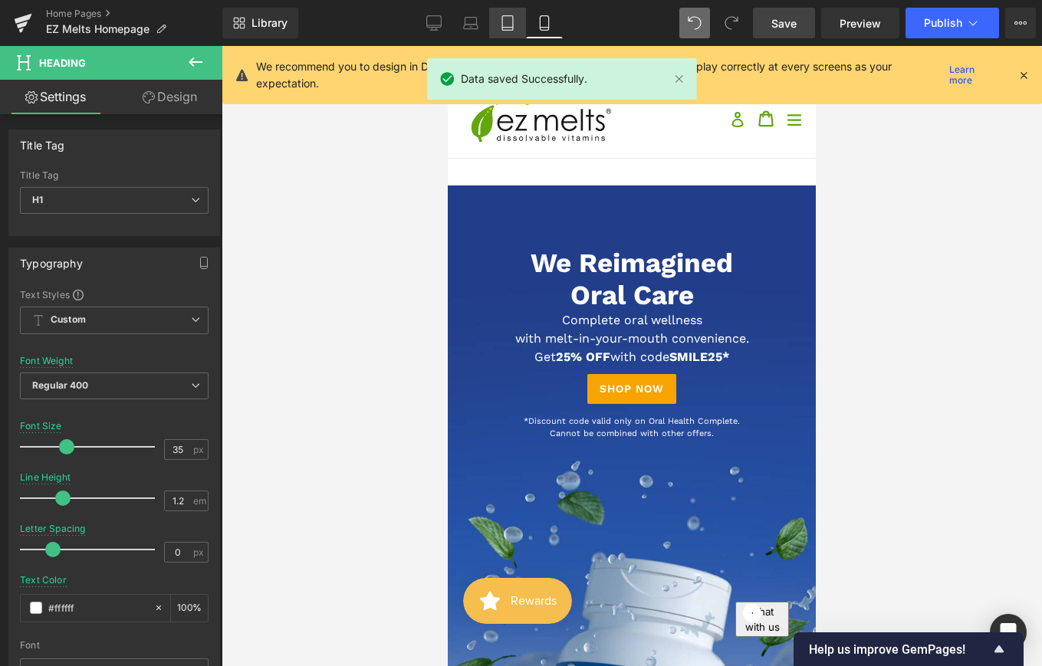
click at [503, 26] on icon at bounding box center [507, 22] width 15 height 15
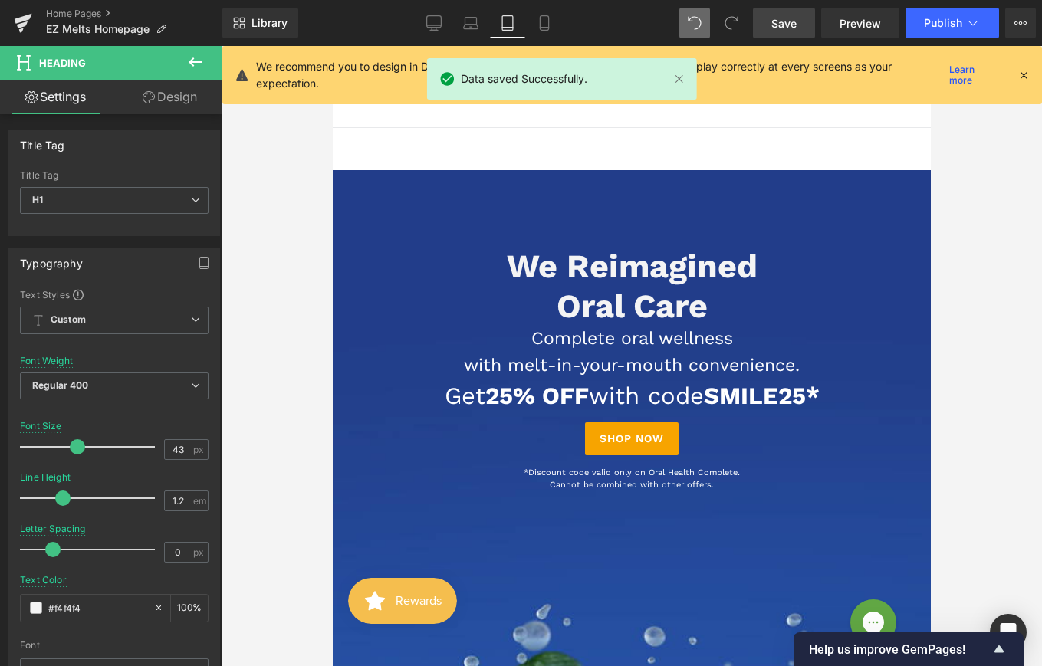
click at [790, 24] on span "Save" at bounding box center [783, 23] width 25 height 16
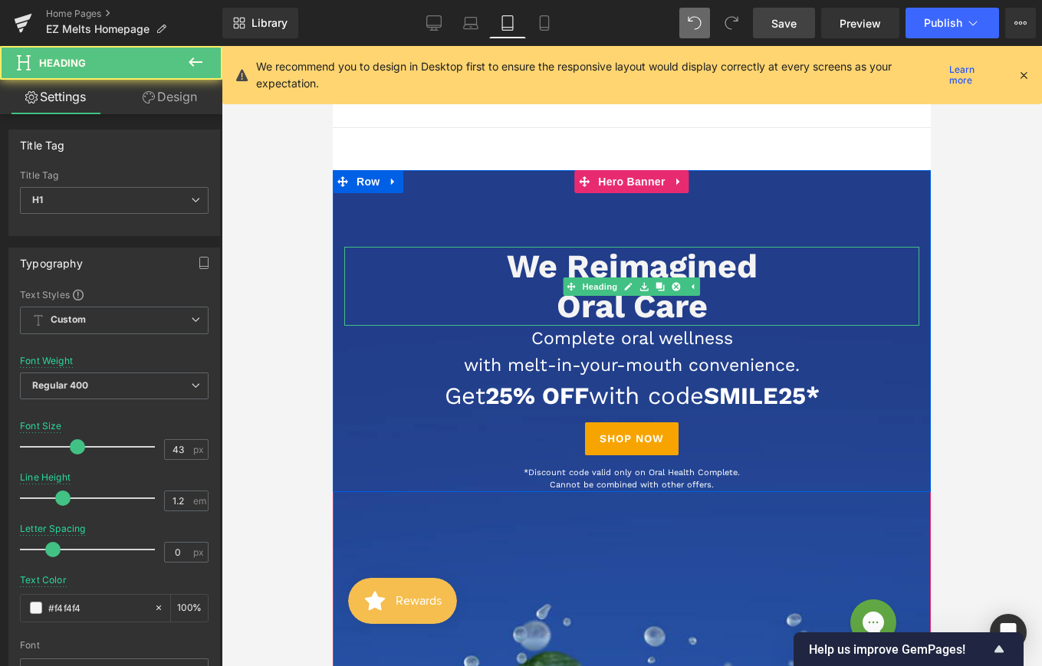
click at [748, 266] on span "We Reimagined Oral Care" at bounding box center [632, 286] width 251 height 78
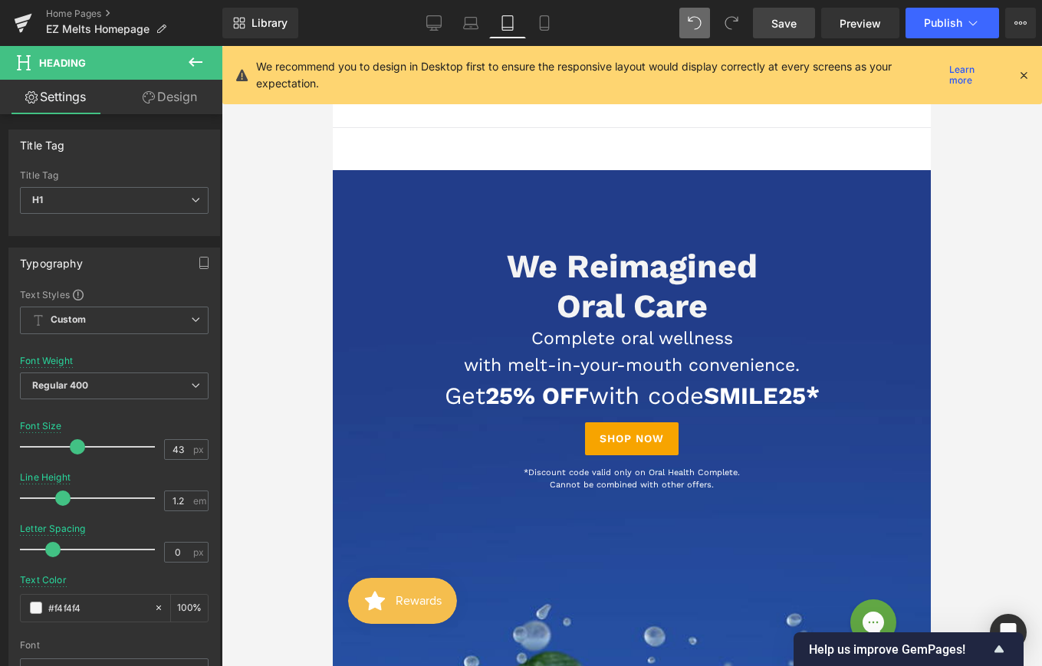
click at [180, 94] on link "Design" at bounding box center [169, 97] width 111 height 35
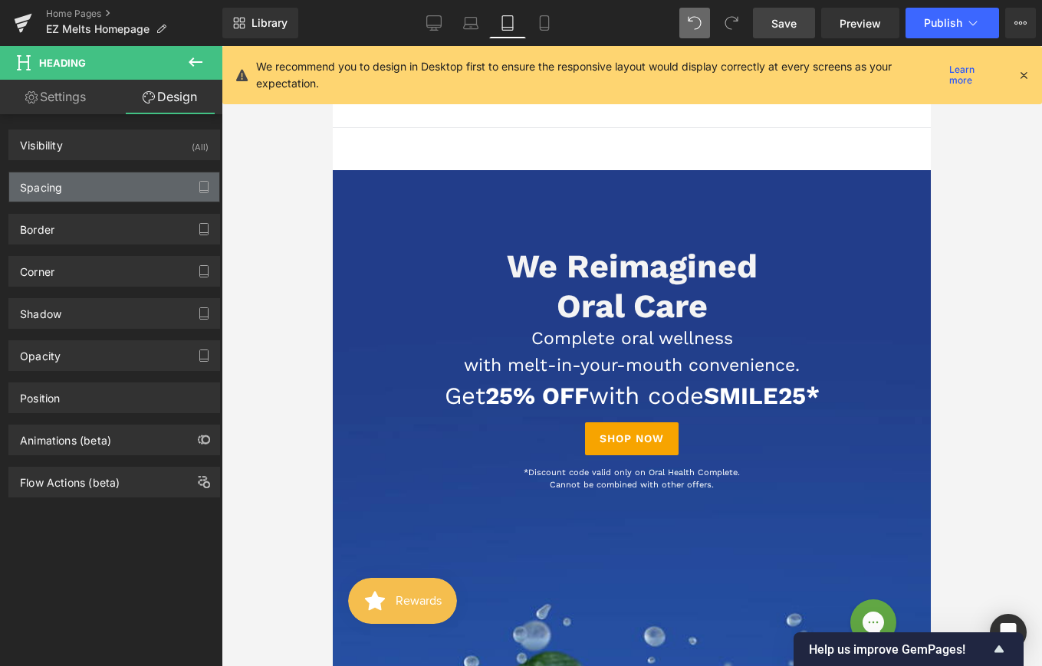
click at [101, 189] on div "Spacing" at bounding box center [114, 187] width 210 height 29
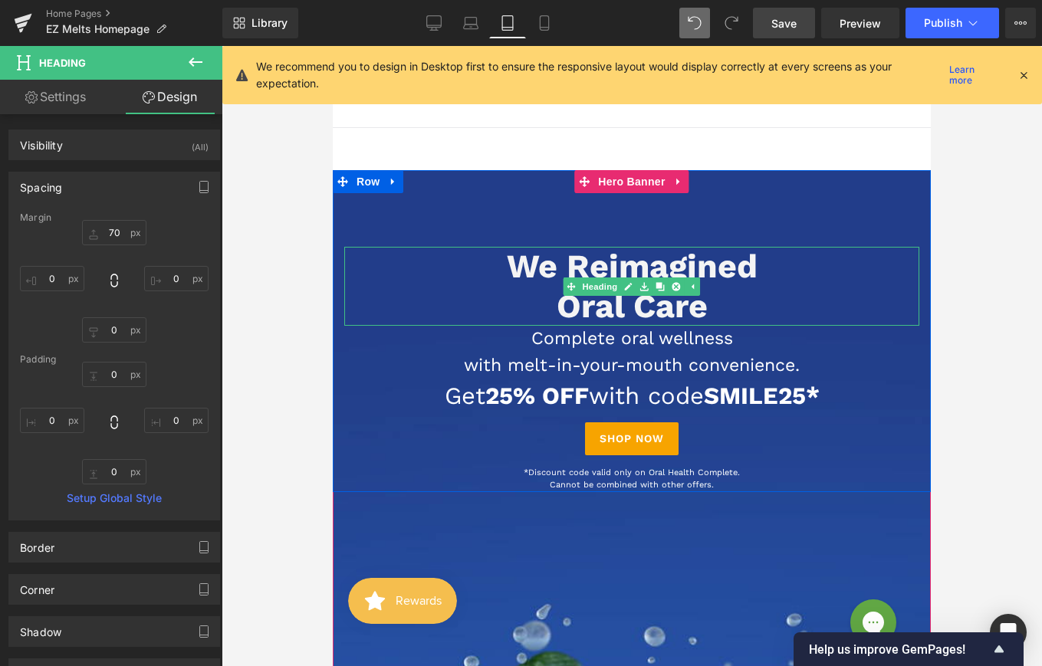
click at [508, 259] on span "We Reimagined Oral Care" at bounding box center [632, 286] width 251 height 78
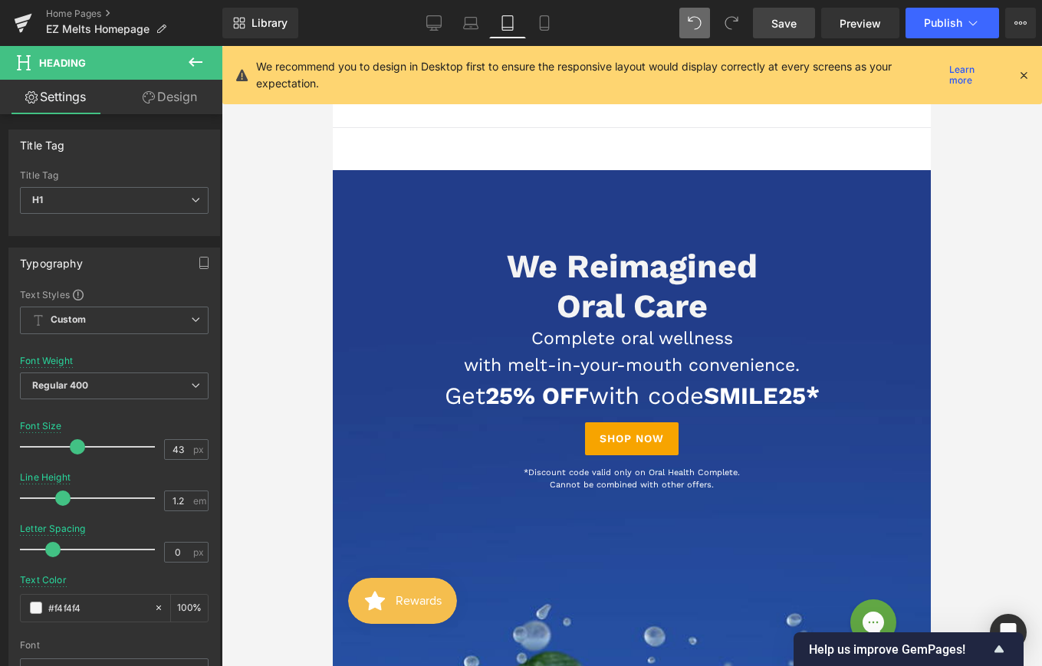
click at [175, 106] on link "Design" at bounding box center [169, 97] width 111 height 35
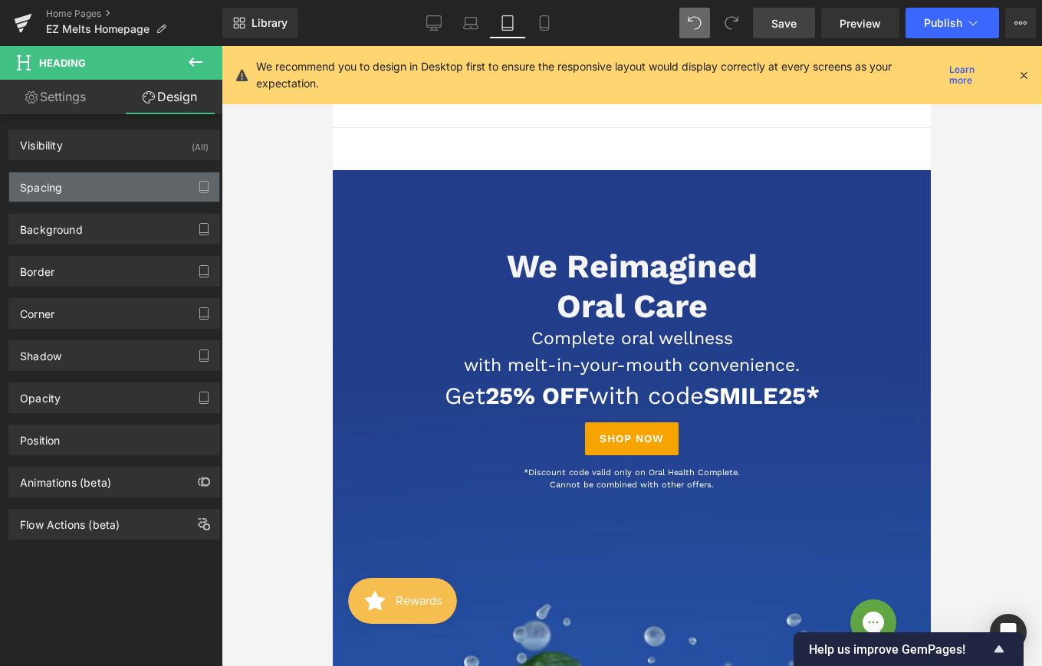
click at [113, 197] on div "Spacing" at bounding box center [114, 187] width 210 height 29
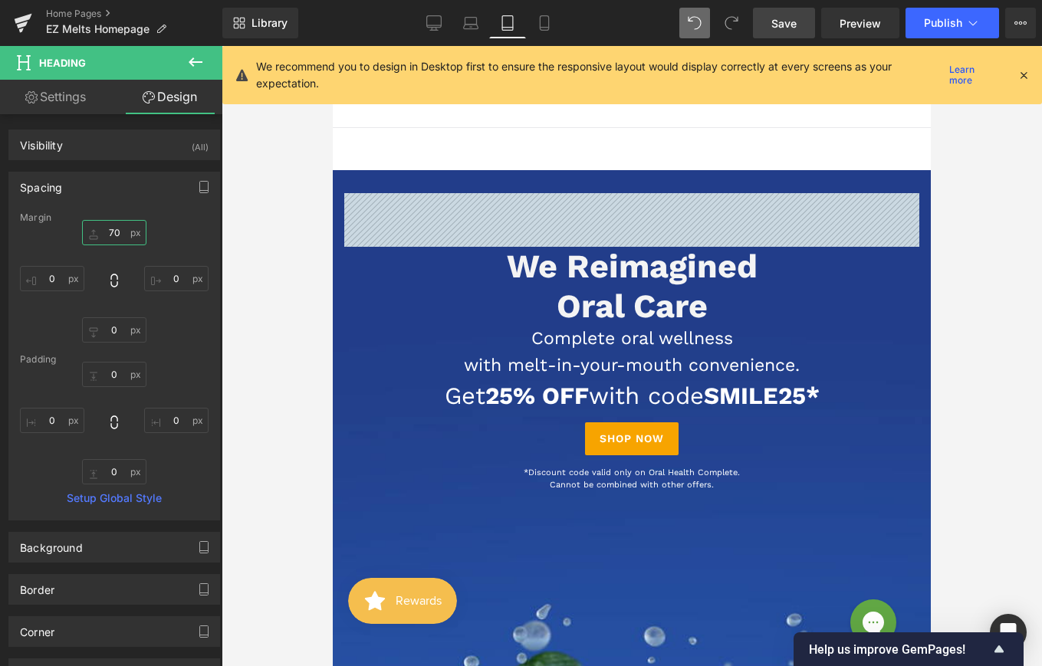
click at [111, 232] on input "70" at bounding box center [114, 232] width 64 height 25
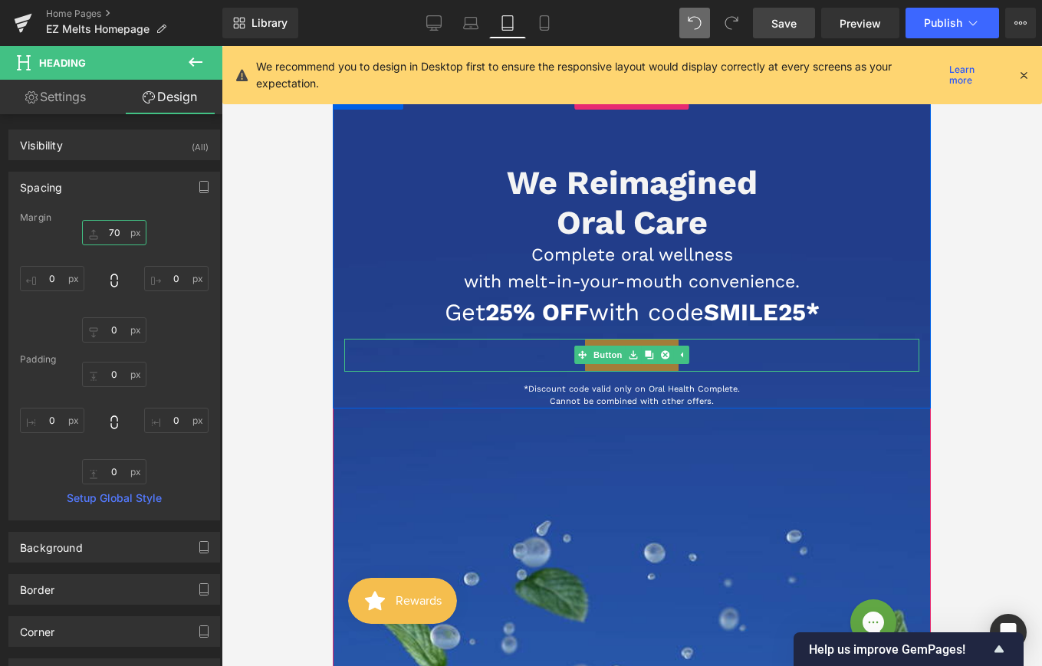
scroll to position [159, 0]
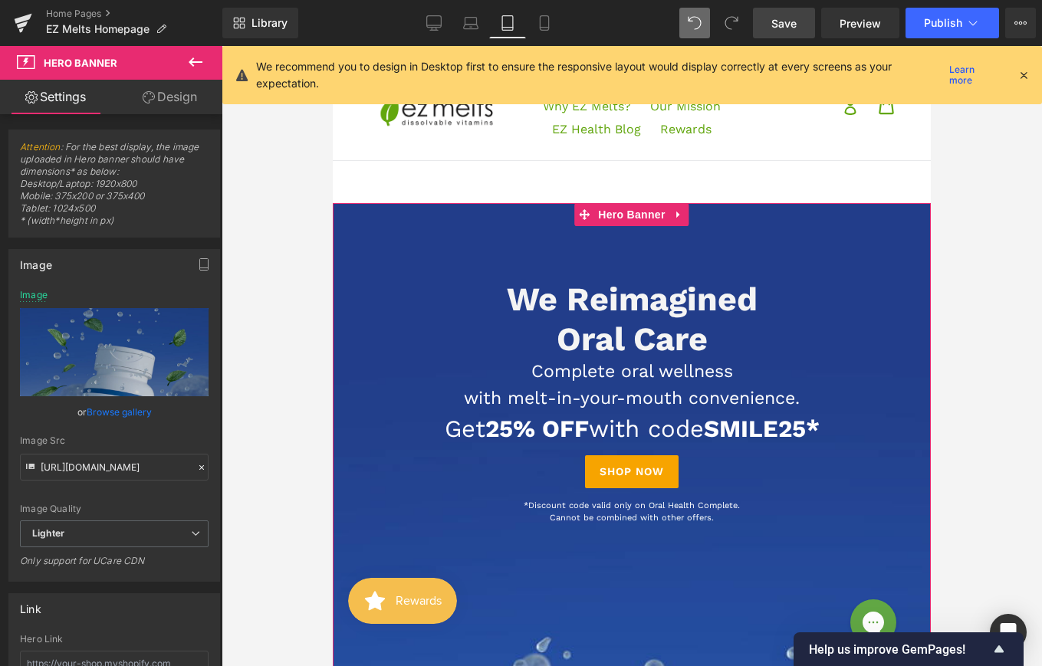
scroll to position [0, 0]
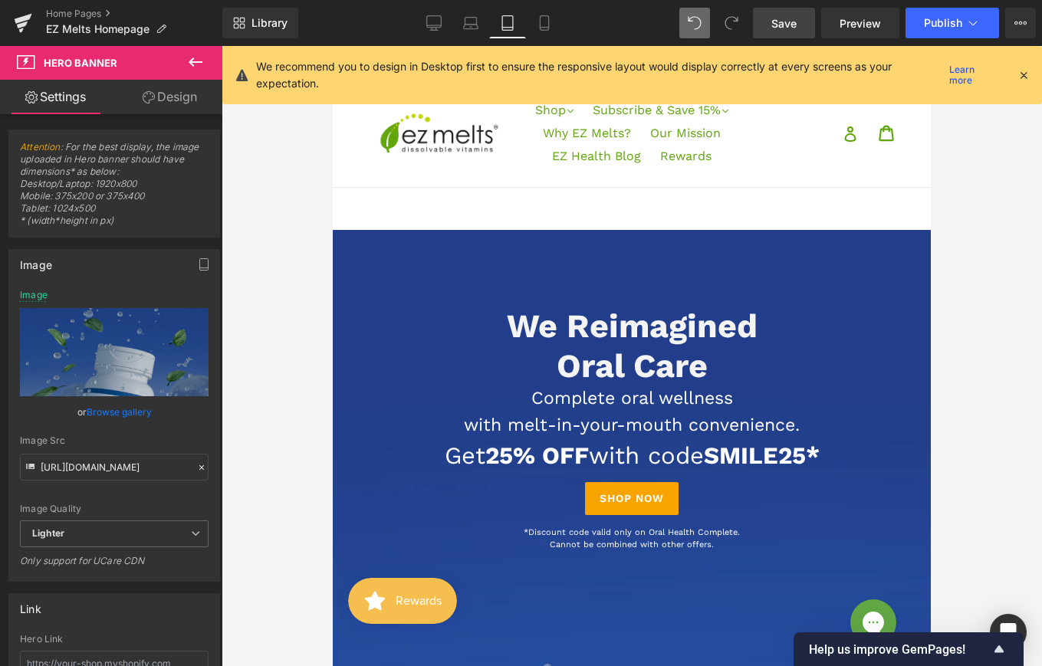
click at [771, 20] on link "Save" at bounding box center [784, 23] width 62 height 31
click at [542, 24] on icon at bounding box center [544, 22] width 15 height 15
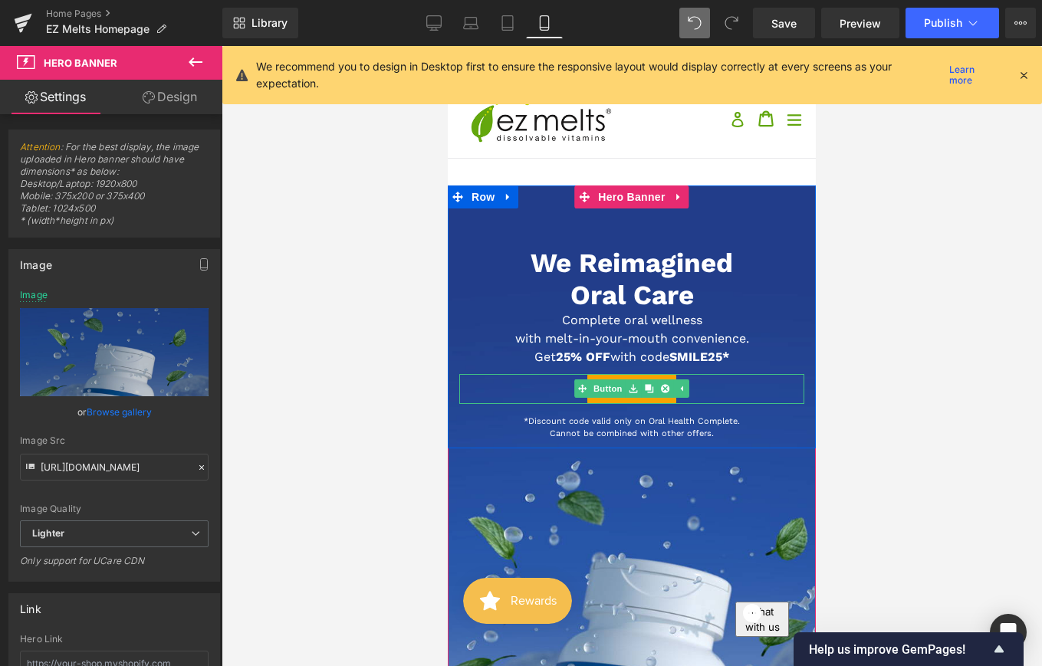
click at [701, 381] on div "Shop Now" at bounding box center [631, 389] width 345 height 30
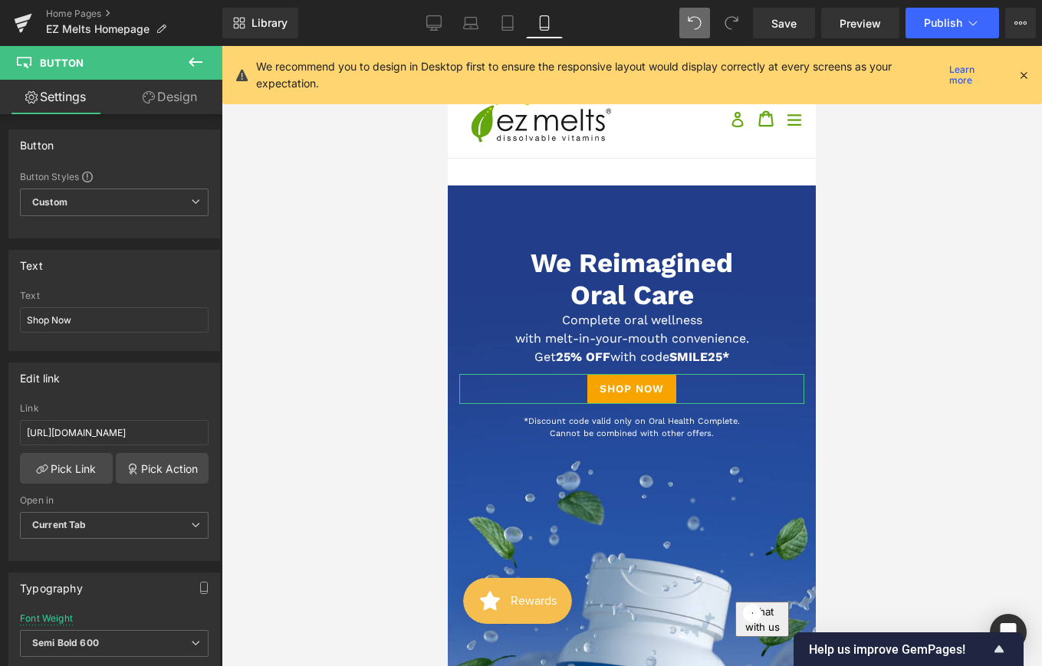
click at [165, 105] on link "Design" at bounding box center [169, 97] width 111 height 35
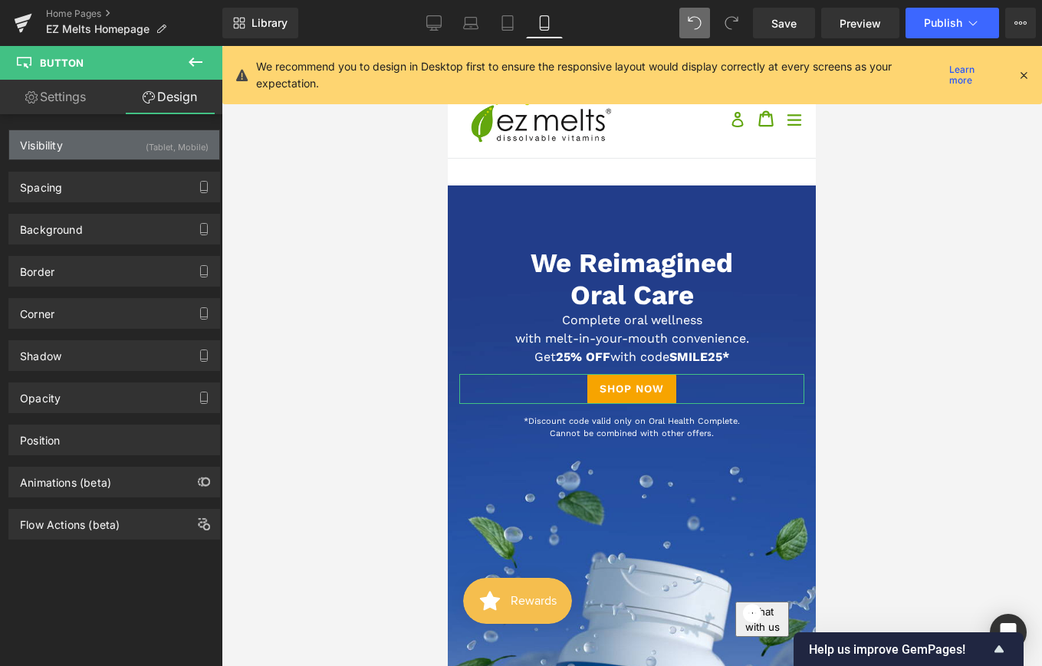
click at [147, 140] on div "(Tablet, Mobile)" at bounding box center [177, 142] width 63 height 25
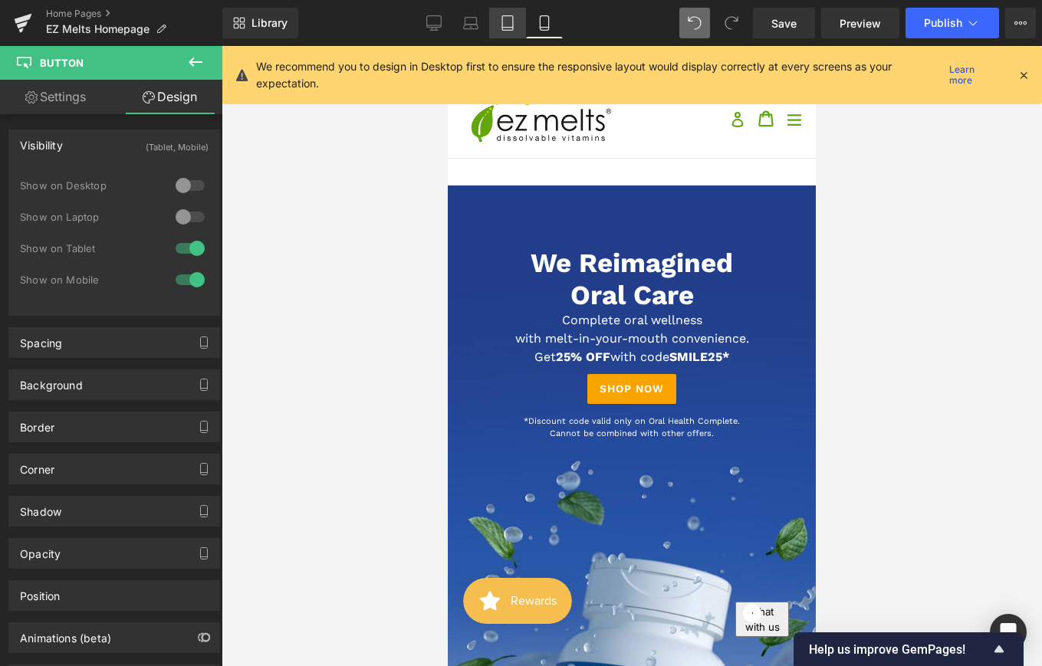
click at [508, 24] on icon at bounding box center [507, 22] width 15 height 15
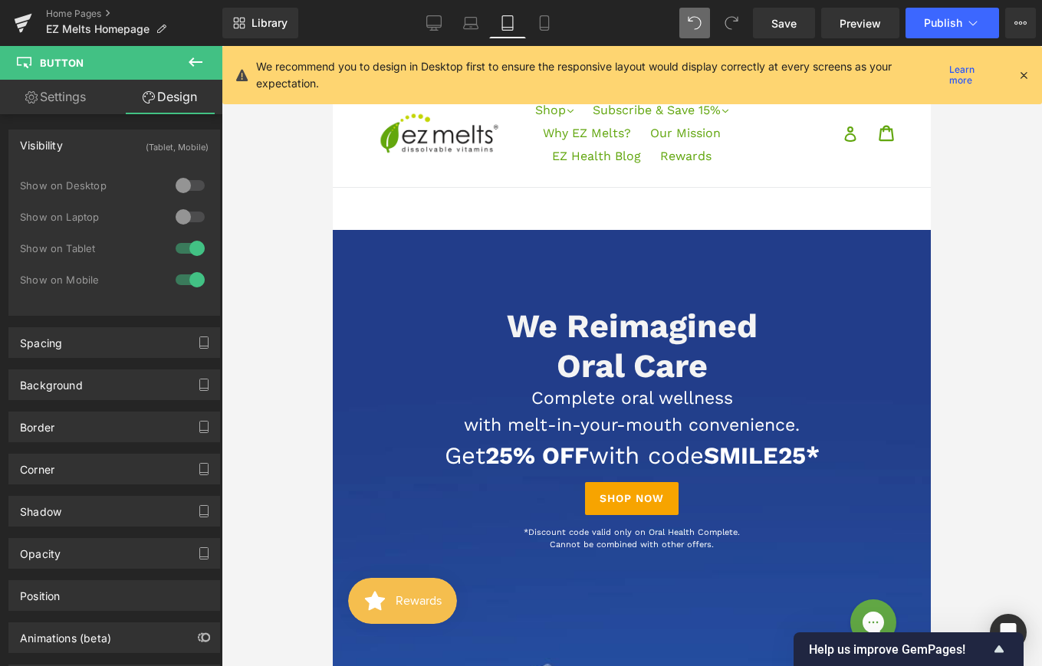
scroll to position [108, 0]
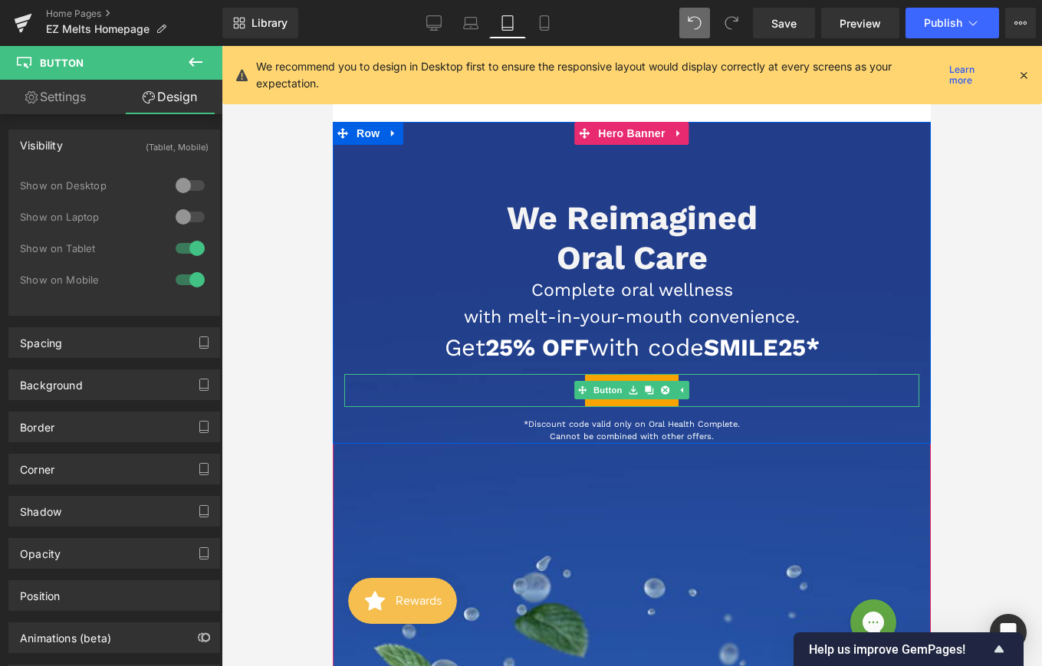
click at [559, 402] on div "Shop Now" at bounding box center [631, 390] width 575 height 33
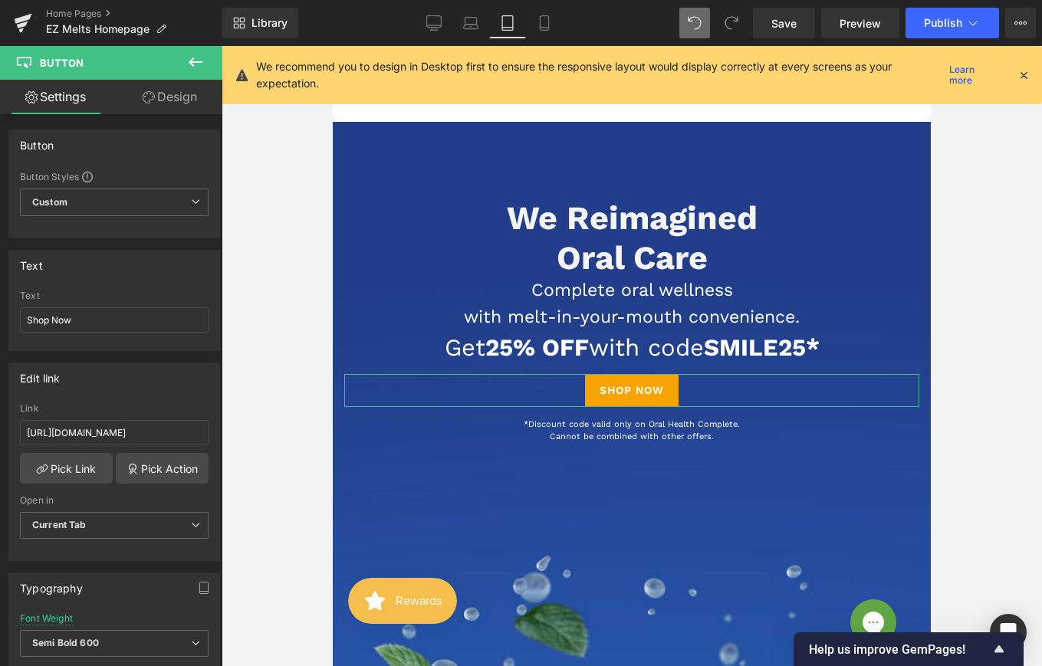
click at [183, 85] on link "Design" at bounding box center [169, 97] width 111 height 35
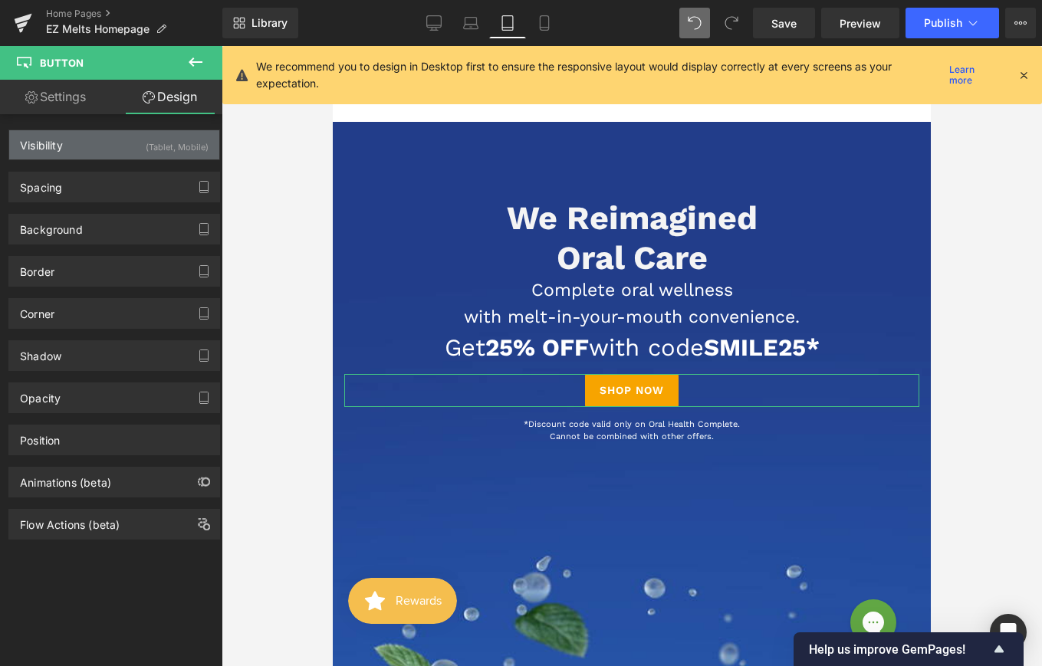
click at [119, 145] on div "Visibility (Tablet, Mobile)" at bounding box center [114, 144] width 210 height 29
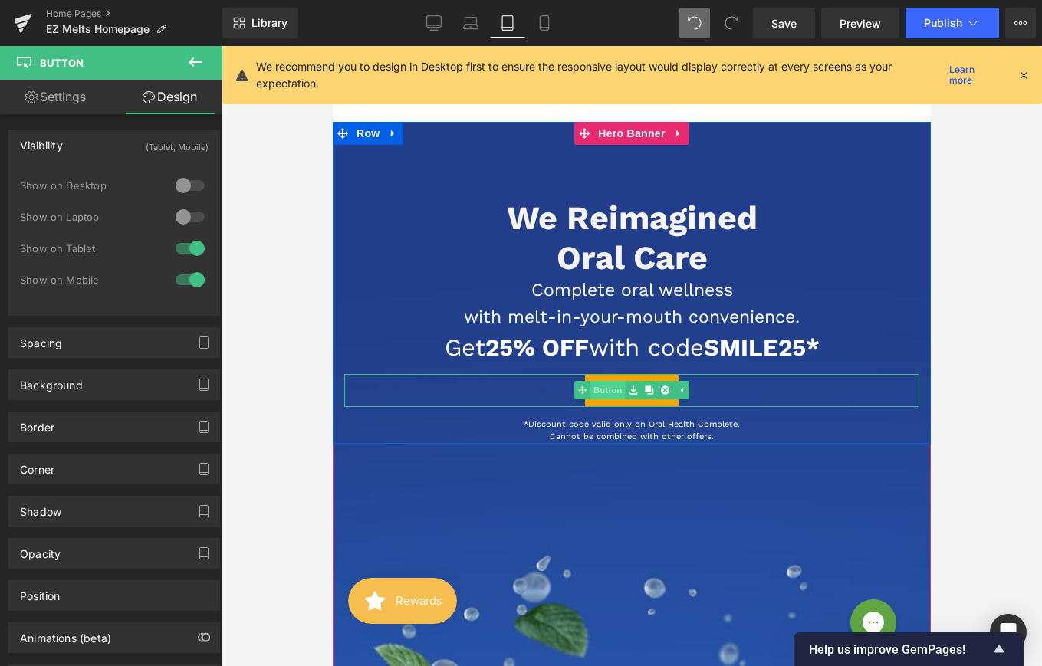
drag, startPoint x: 672, startPoint y: 389, endPoint x: 597, endPoint y: 388, distance: 75.2
click at [597, 388] on ul "Button" at bounding box center [631, 390] width 115 height 18
click at [601, 388] on link "Button" at bounding box center [623, 390] width 51 height 18
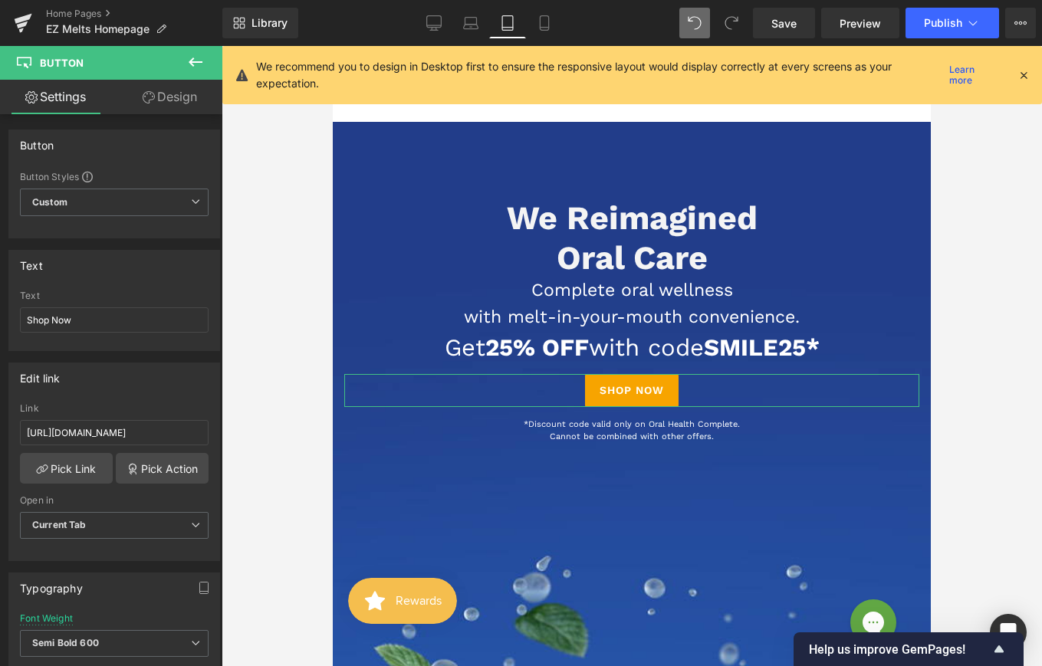
click at [187, 108] on link "Design" at bounding box center [169, 97] width 111 height 35
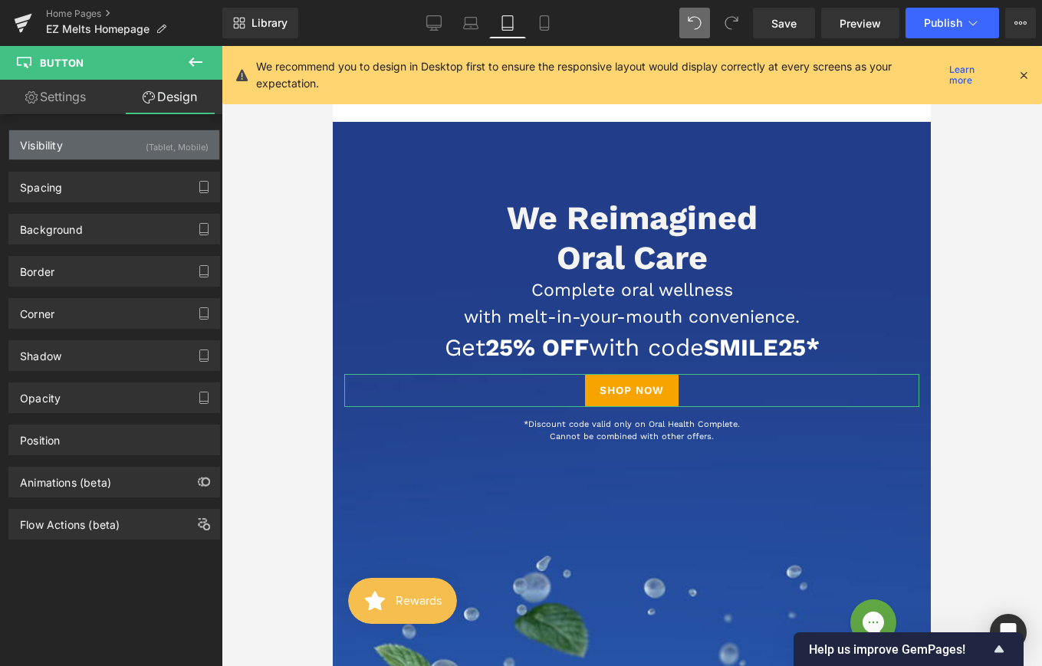
click at [121, 155] on div "Visibility (Tablet, Mobile)" at bounding box center [114, 144] width 210 height 29
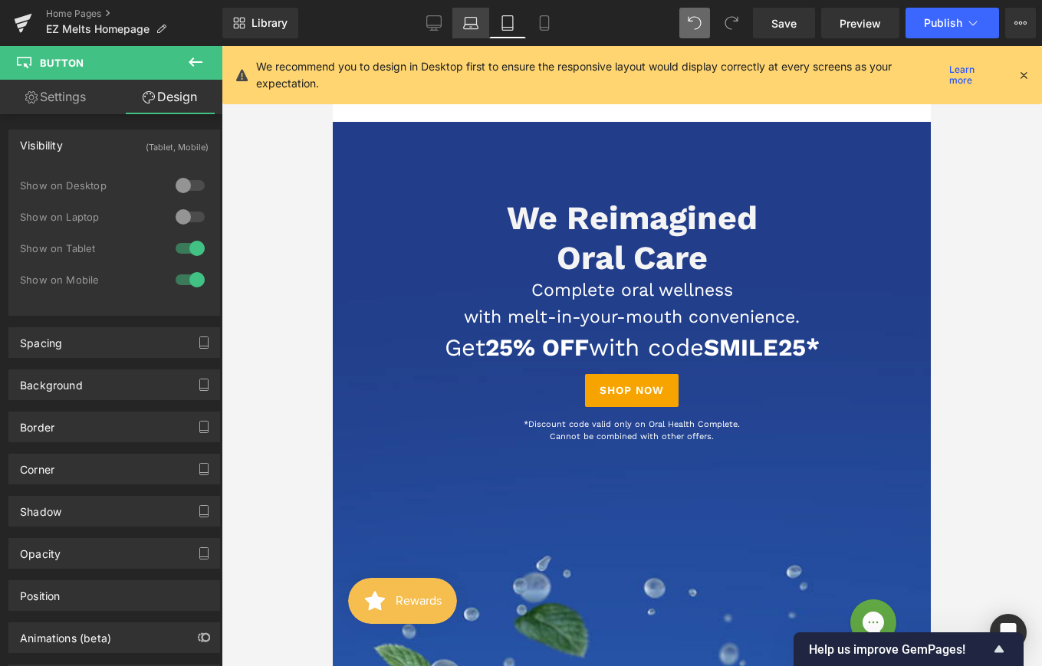
click at [468, 23] on icon at bounding box center [470, 22] width 15 height 15
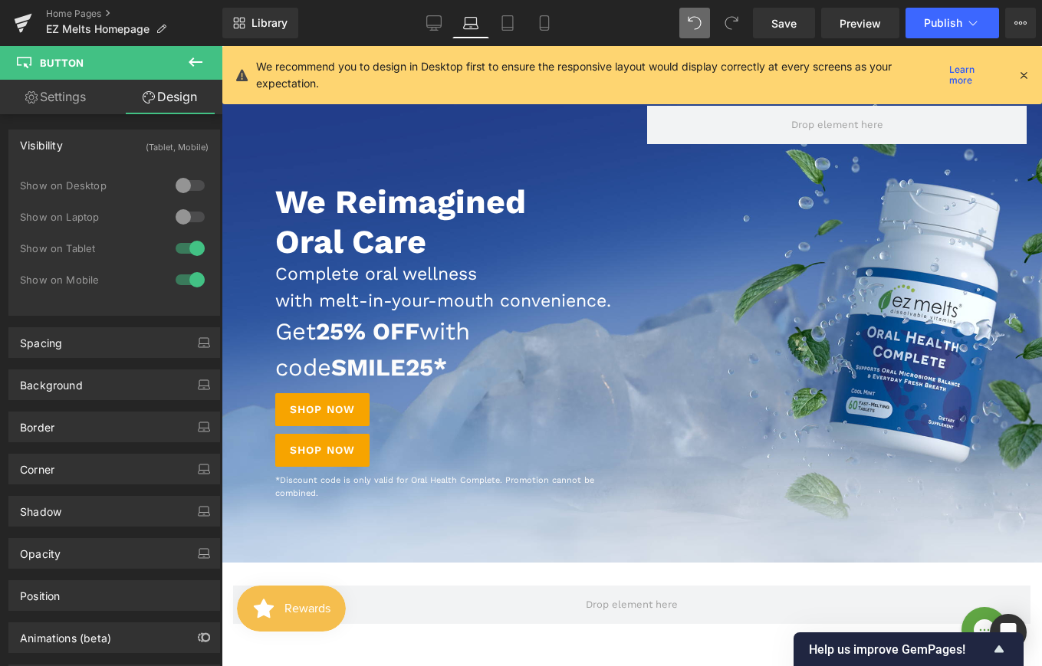
scroll to position [0, 0]
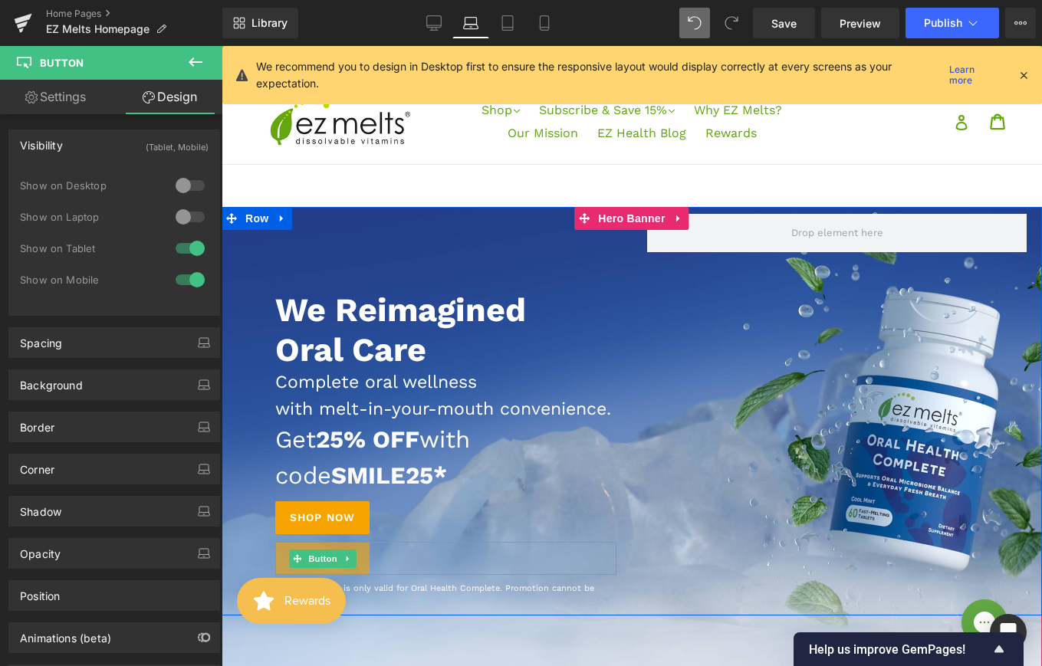
click at [367, 575] on link "Shop Now" at bounding box center [322, 558] width 94 height 33
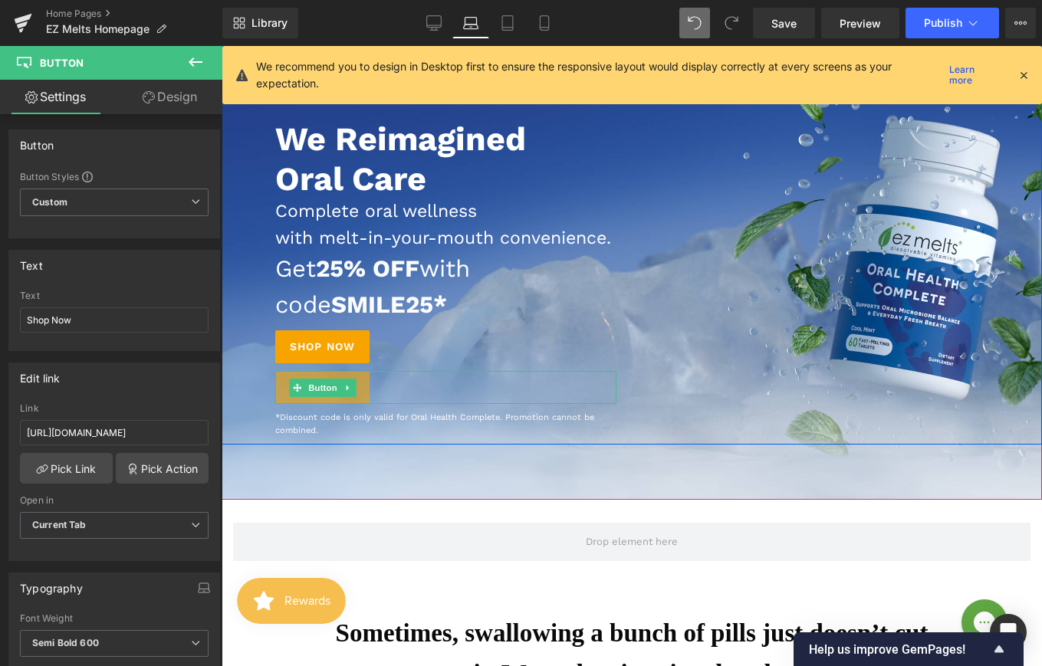
scroll to position [199, 0]
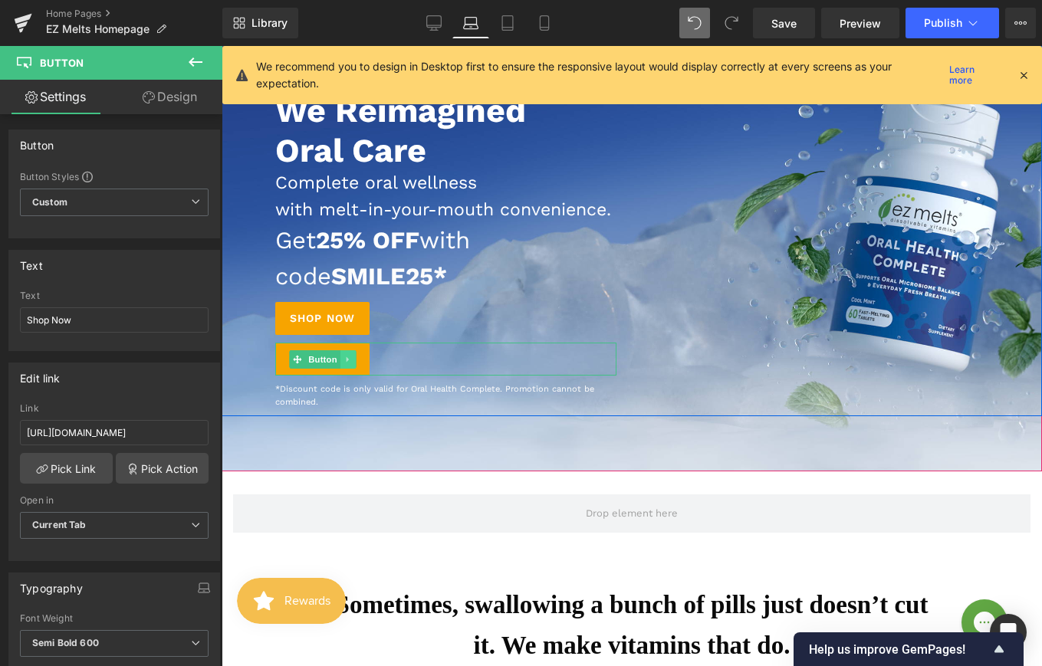
click at [350, 364] on icon at bounding box center [348, 359] width 8 height 9
click at [356, 364] on icon at bounding box center [356, 359] width 8 height 9
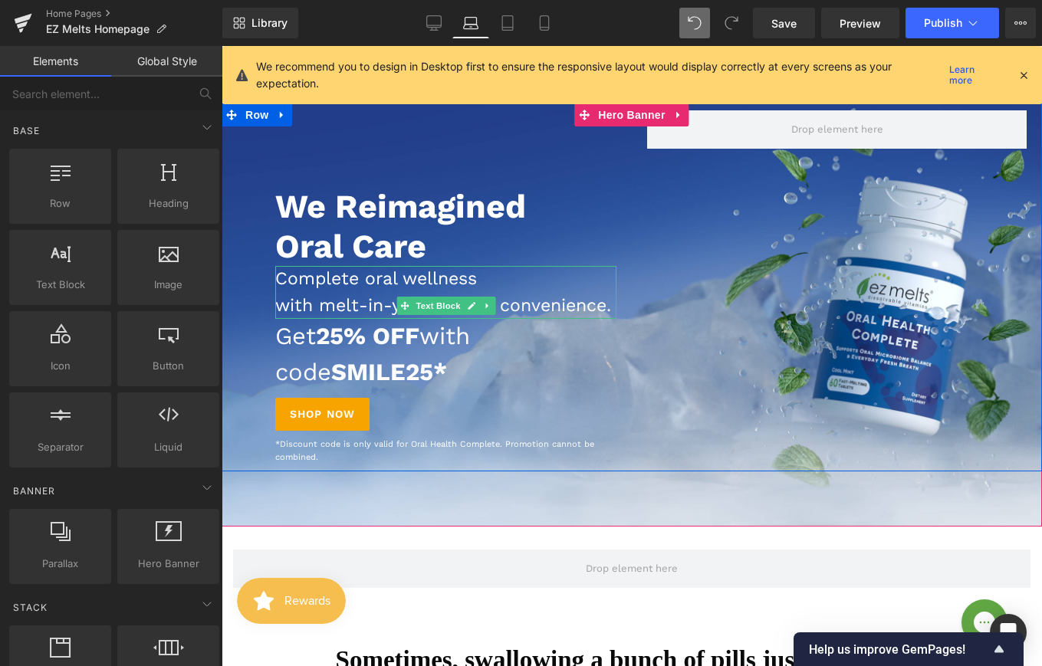
scroll to position [97, 0]
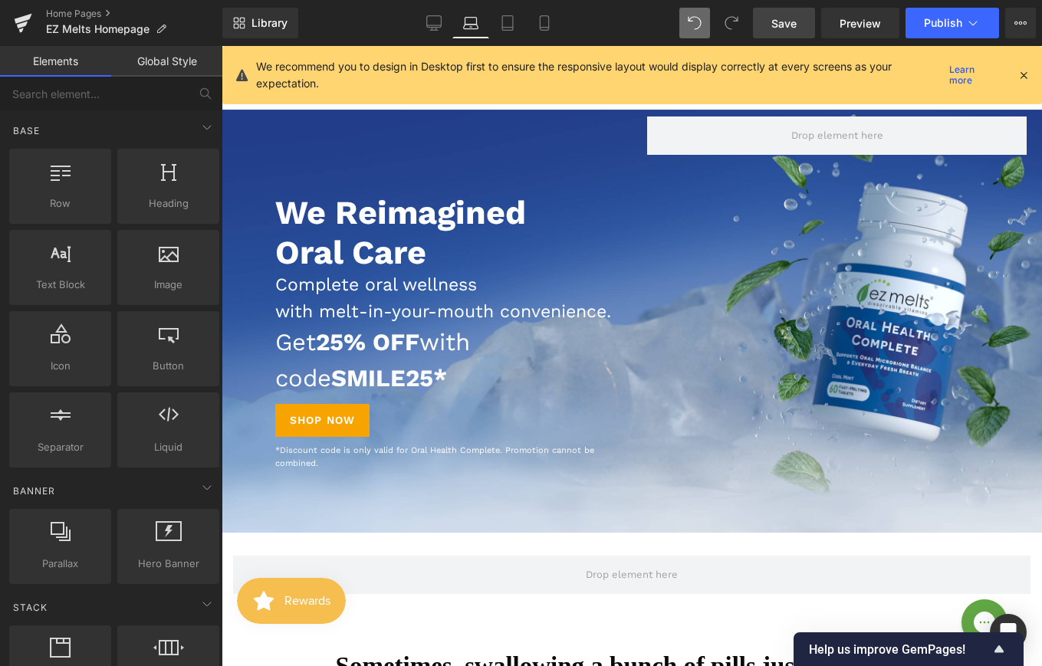
click at [766, 25] on link "Save" at bounding box center [784, 23] width 62 height 31
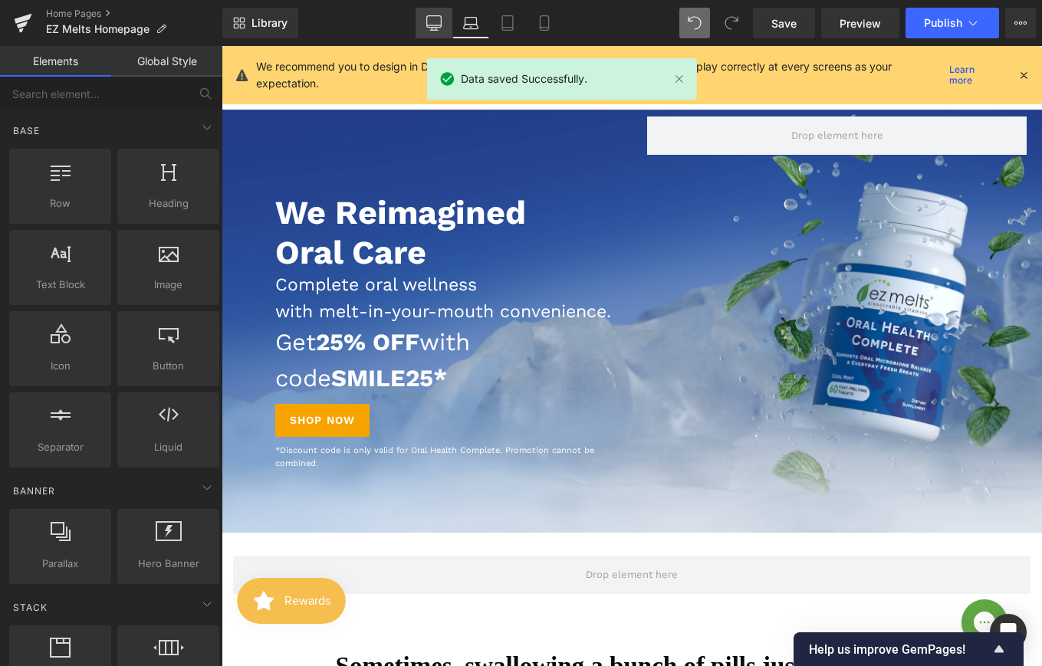
click at [443, 21] on link "Desktop" at bounding box center [434, 23] width 37 height 31
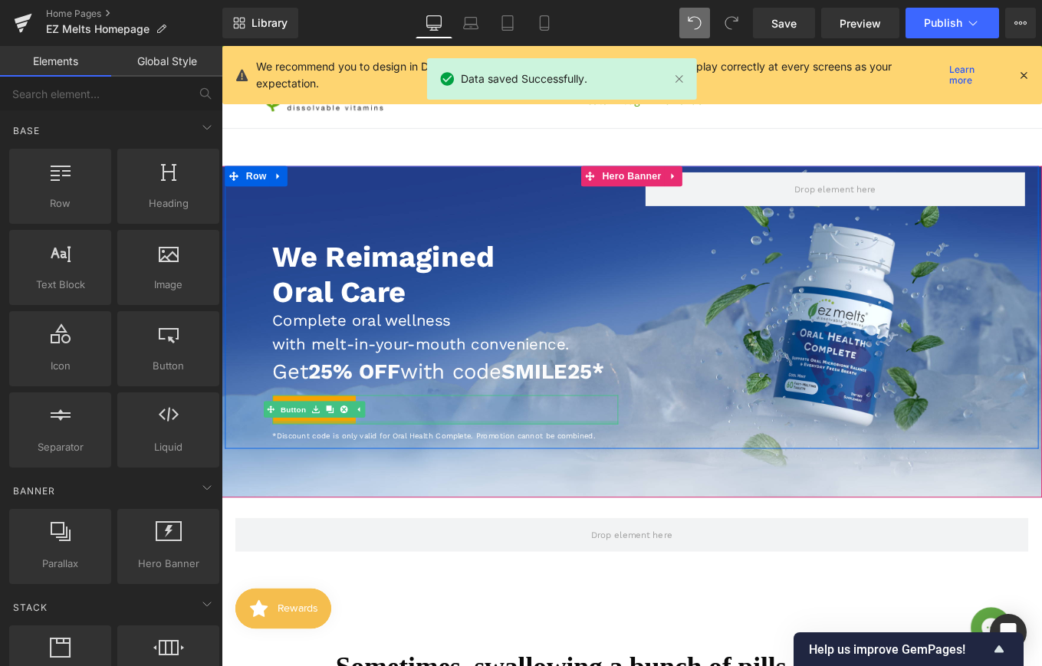
scroll to position [15, 0]
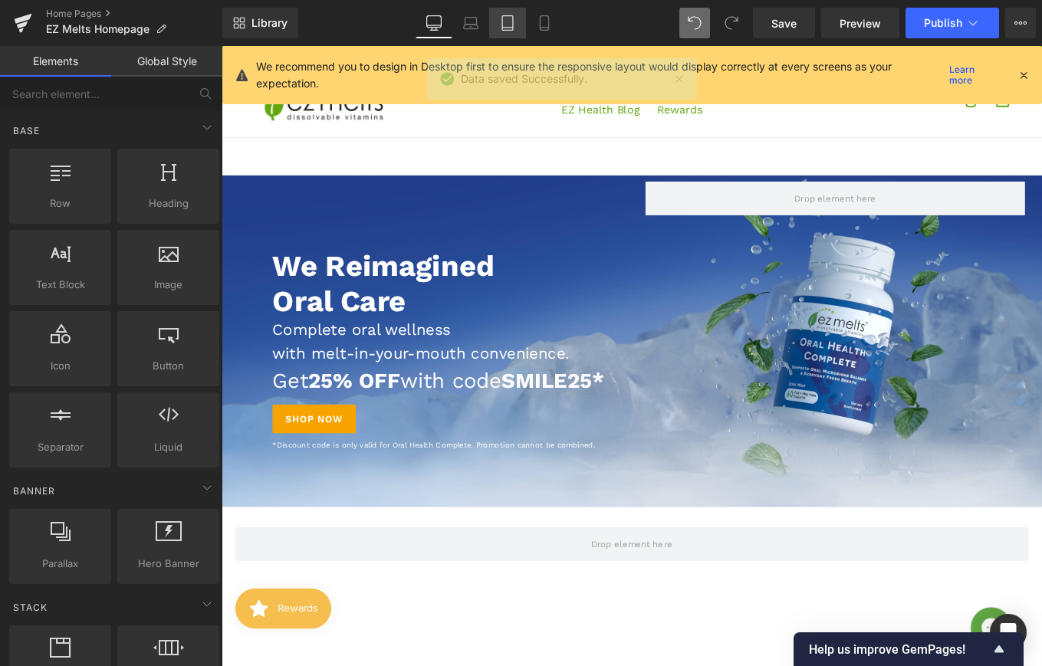
click at [509, 22] on icon at bounding box center [507, 22] width 15 height 15
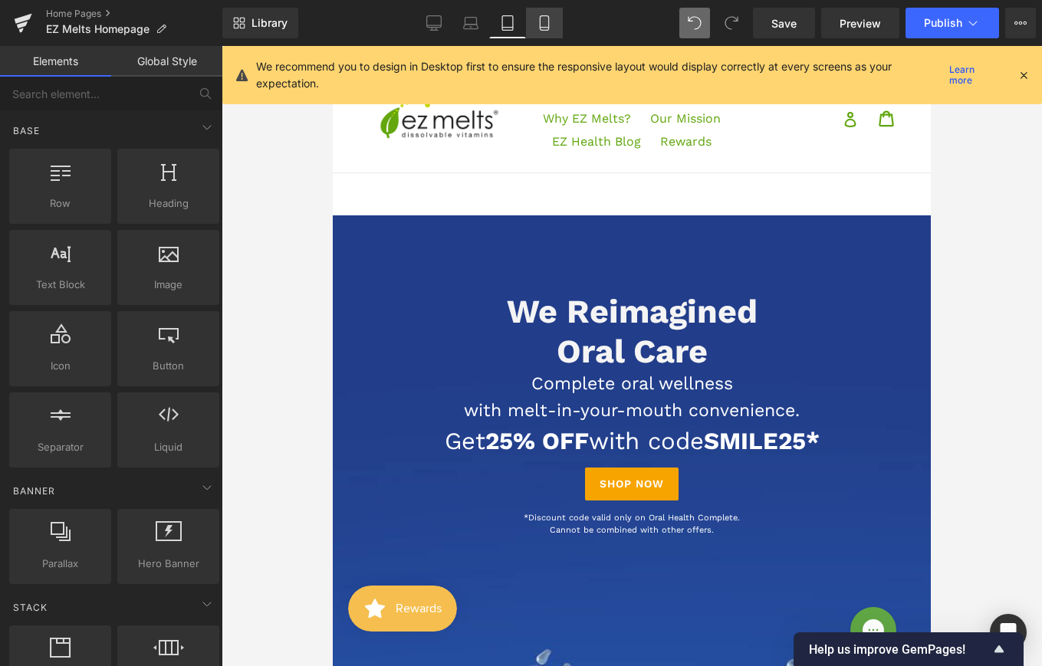
scroll to position [184, 0]
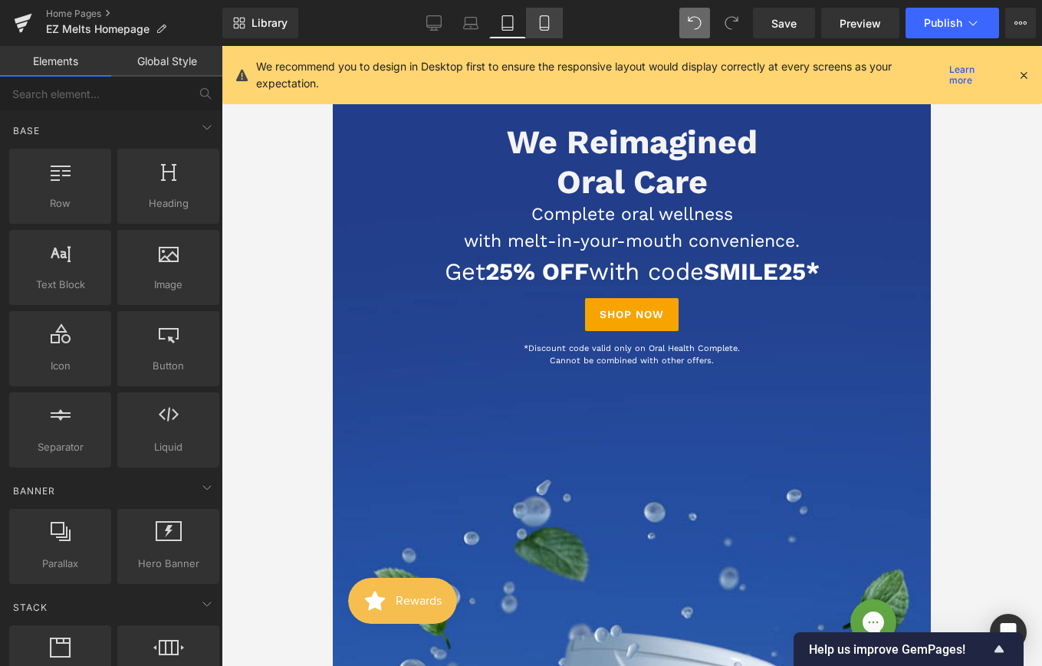
click at [539, 23] on icon at bounding box center [544, 22] width 15 height 15
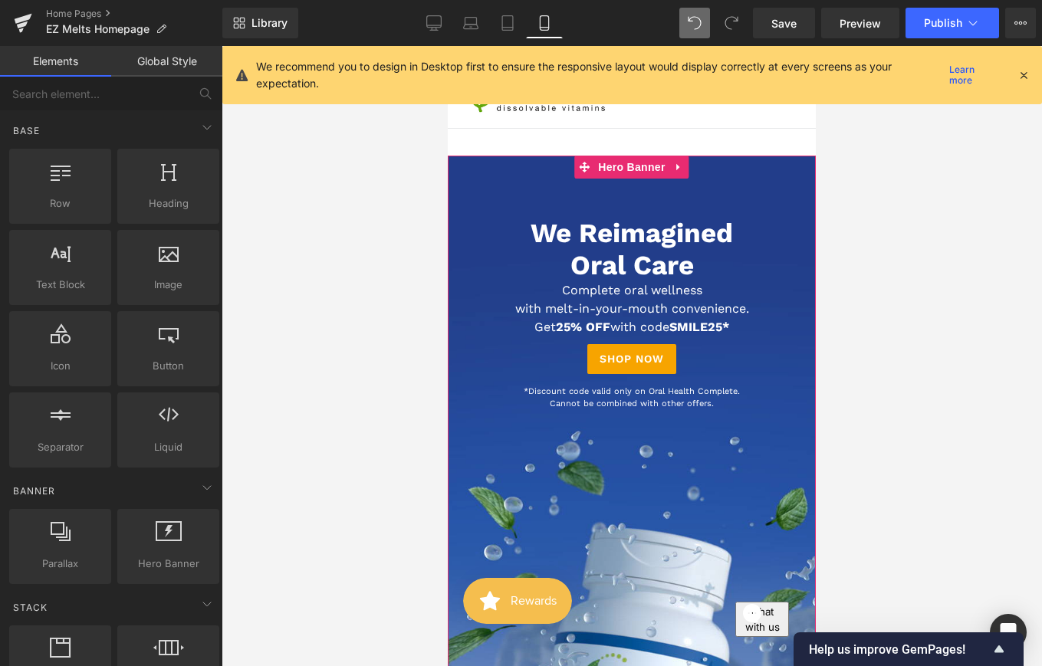
scroll to position [0, 0]
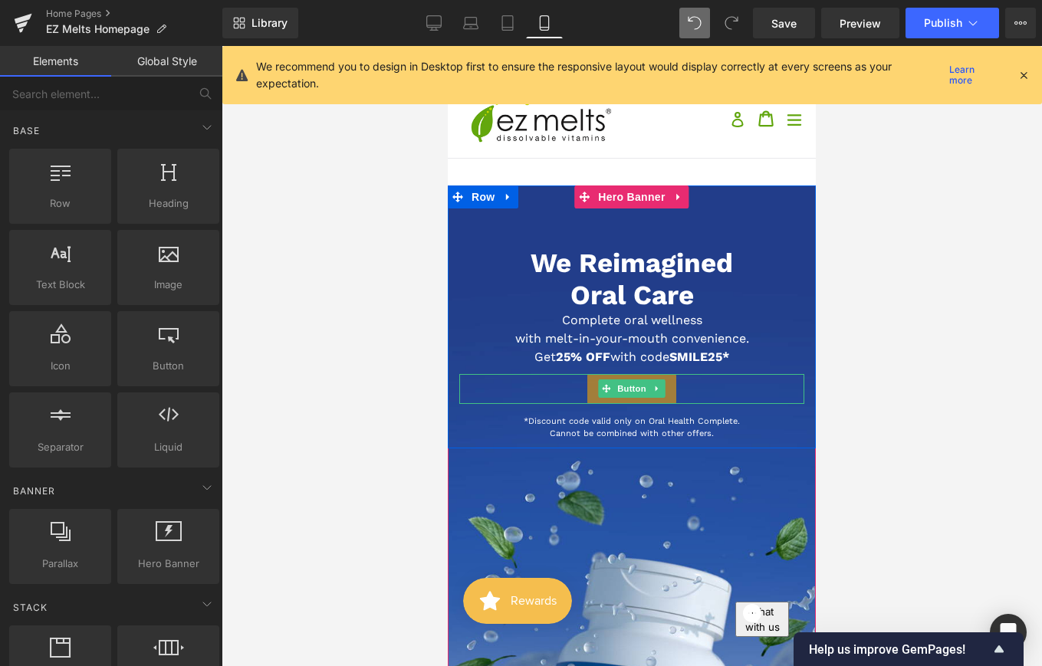
click at [593, 383] on link "Shop Now" at bounding box center [632, 389] width 90 height 30
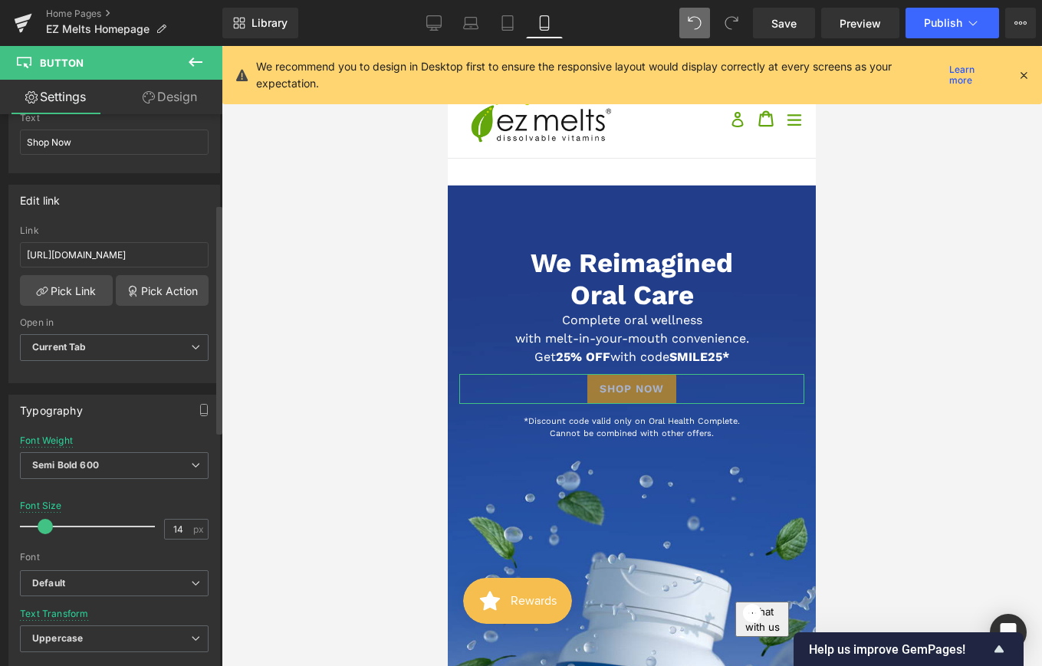
scroll to position [215, 0]
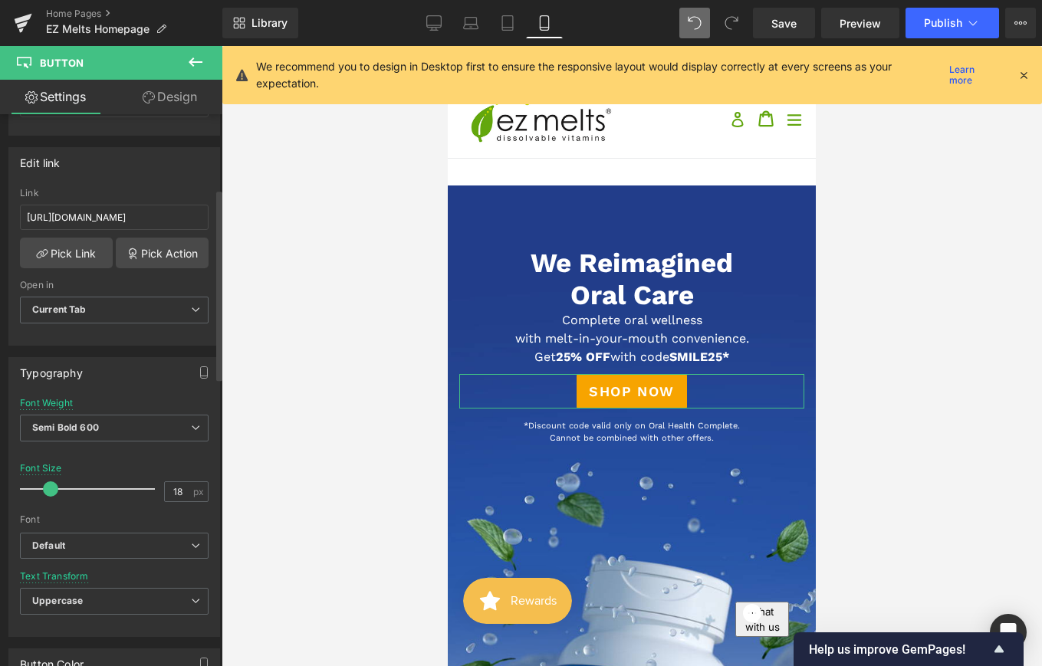
click at [52, 487] on span at bounding box center [50, 489] width 15 height 15
click at [777, 35] on link "Save" at bounding box center [784, 23] width 62 height 31
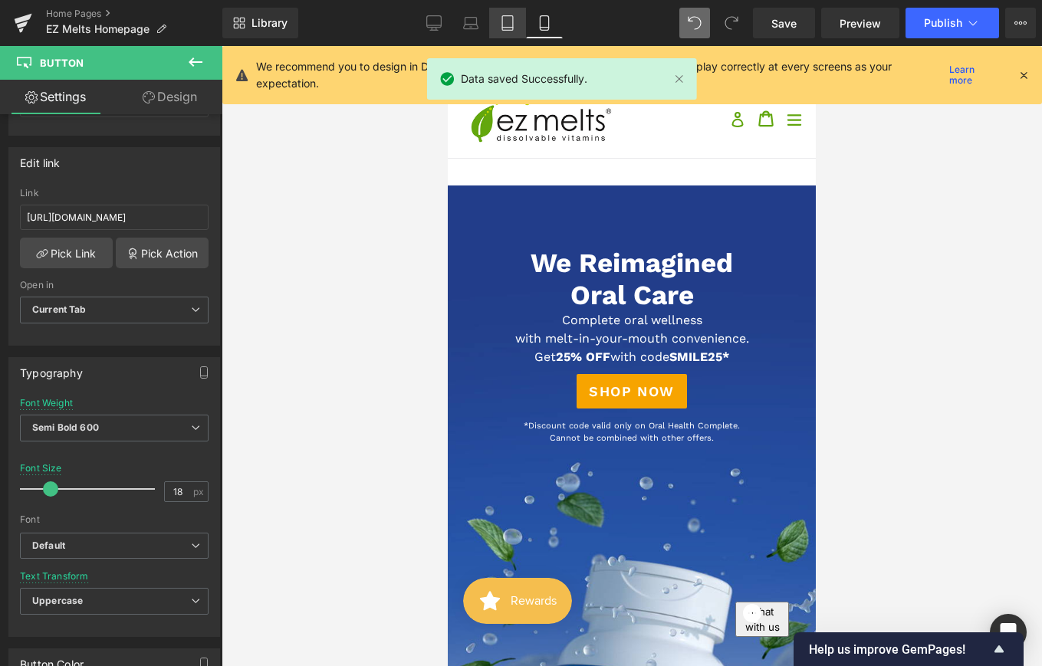
click at [502, 23] on icon at bounding box center [507, 23] width 11 height 15
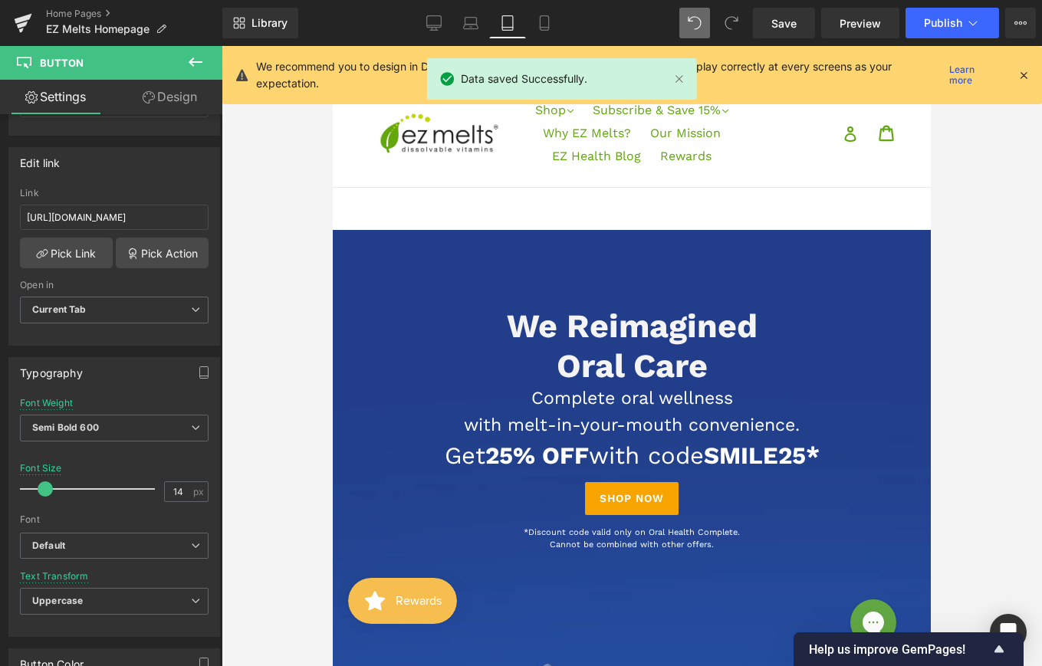
scroll to position [108, 0]
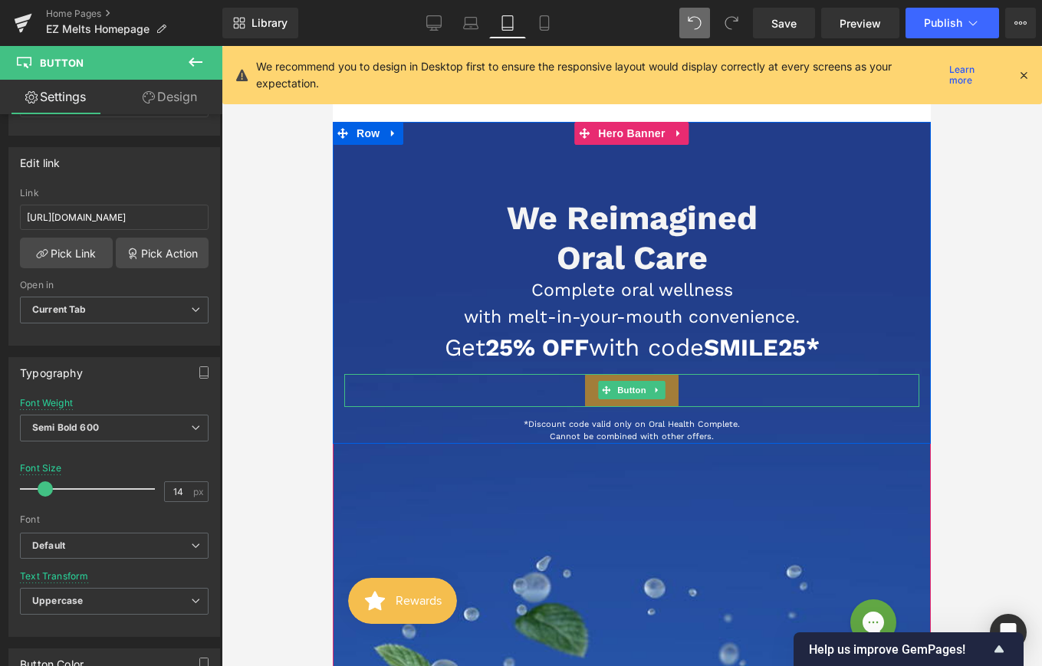
click at [669, 390] on link "Shop Now" at bounding box center [632, 390] width 94 height 33
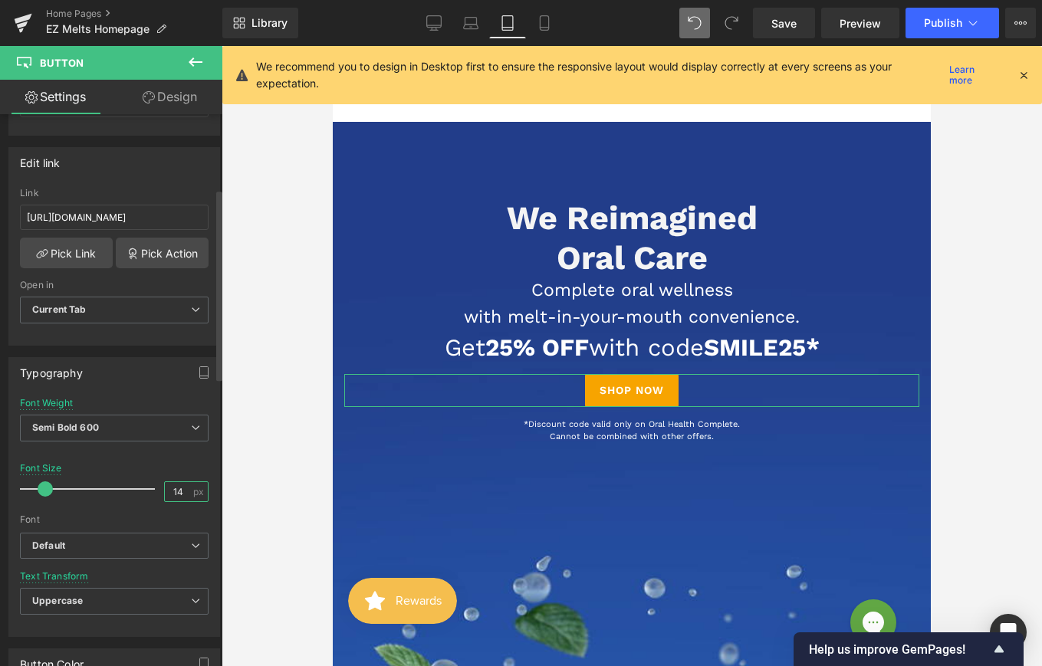
click at [176, 489] on input "14" at bounding box center [178, 491] width 27 height 19
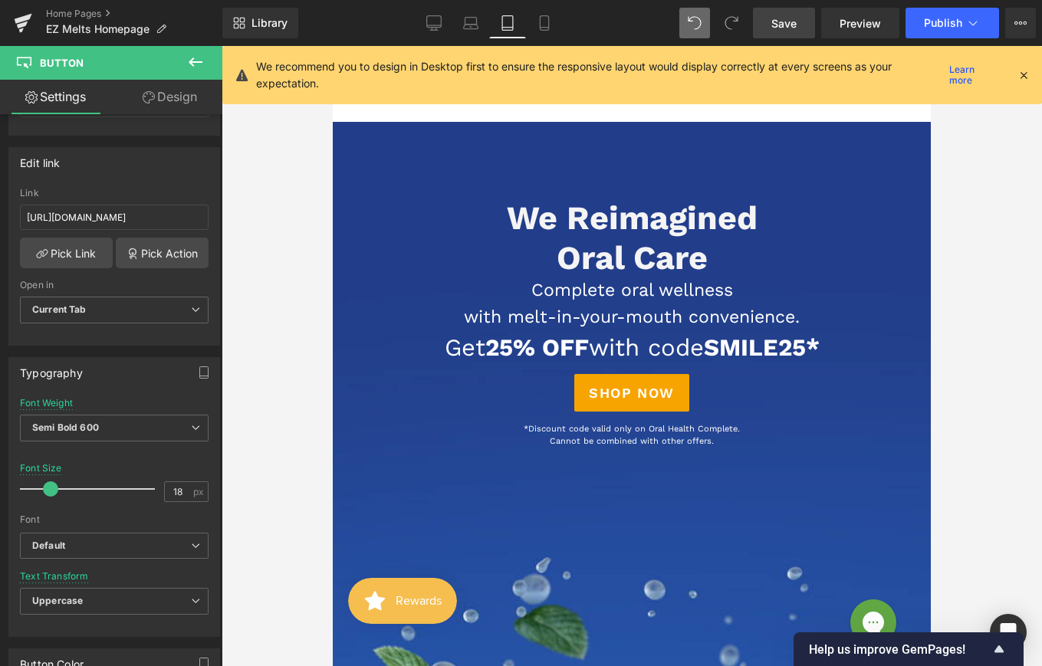
click at [771, 16] on link "Save" at bounding box center [784, 23] width 62 height 31
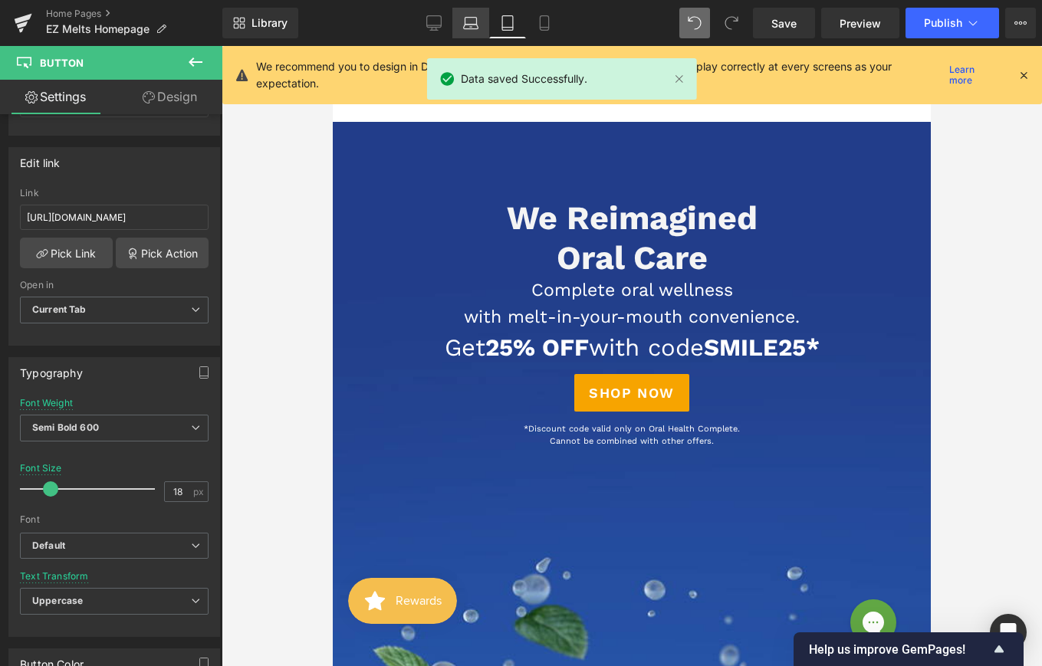
click at [476, 25] on icon at bounding box center [470, 22] width 15 height 15
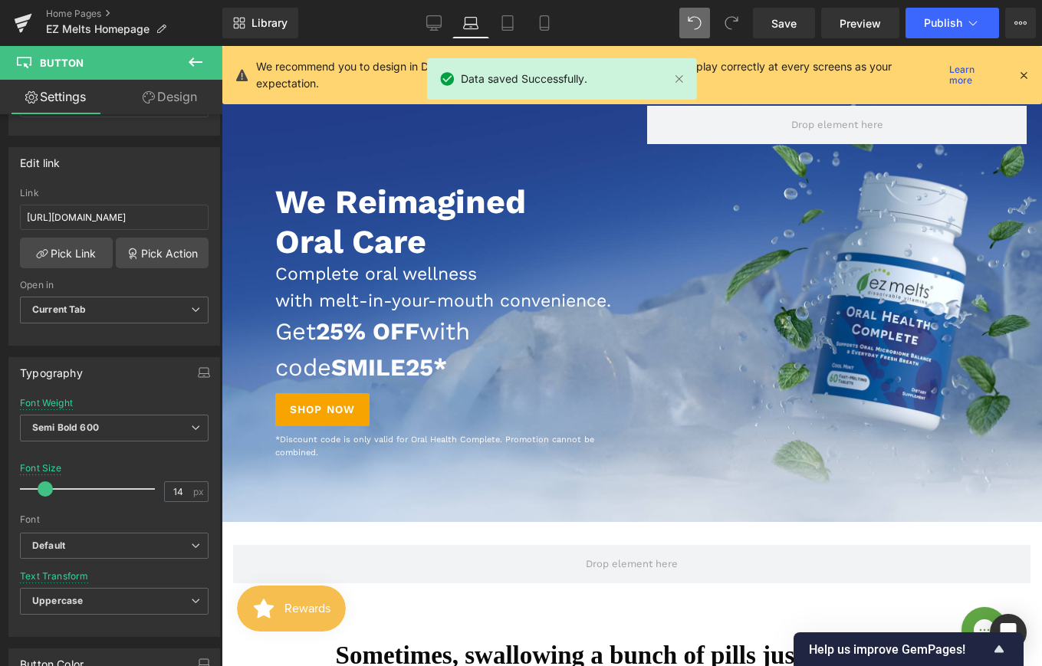
scroll to position [0, 0]
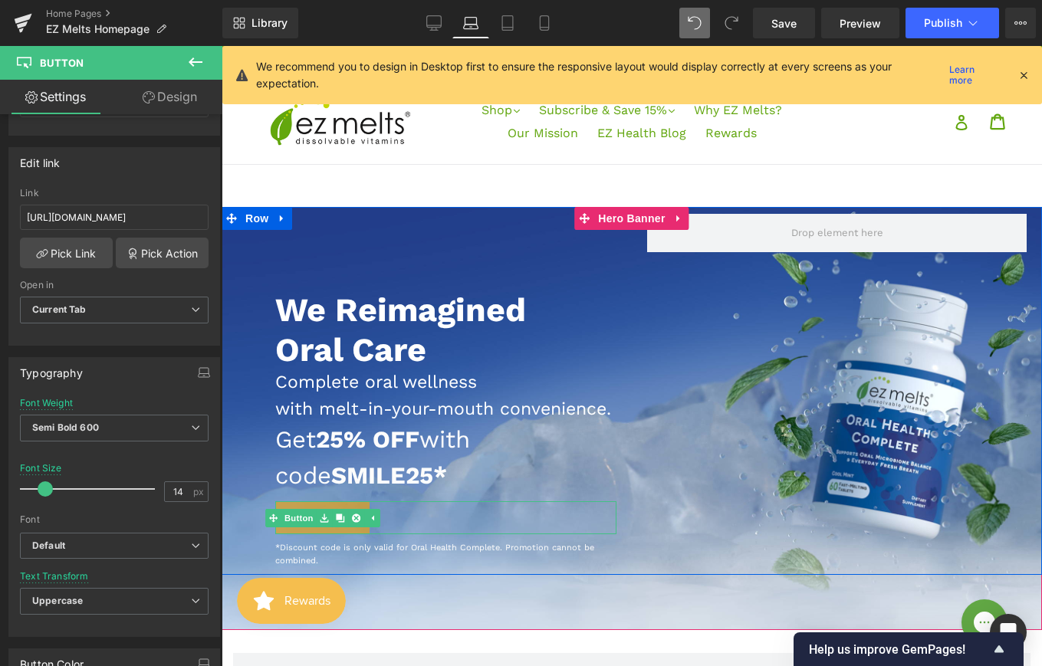
click at [357, 531] on link "Shop Now" at bounding box center [322, 518] width 94 height 33
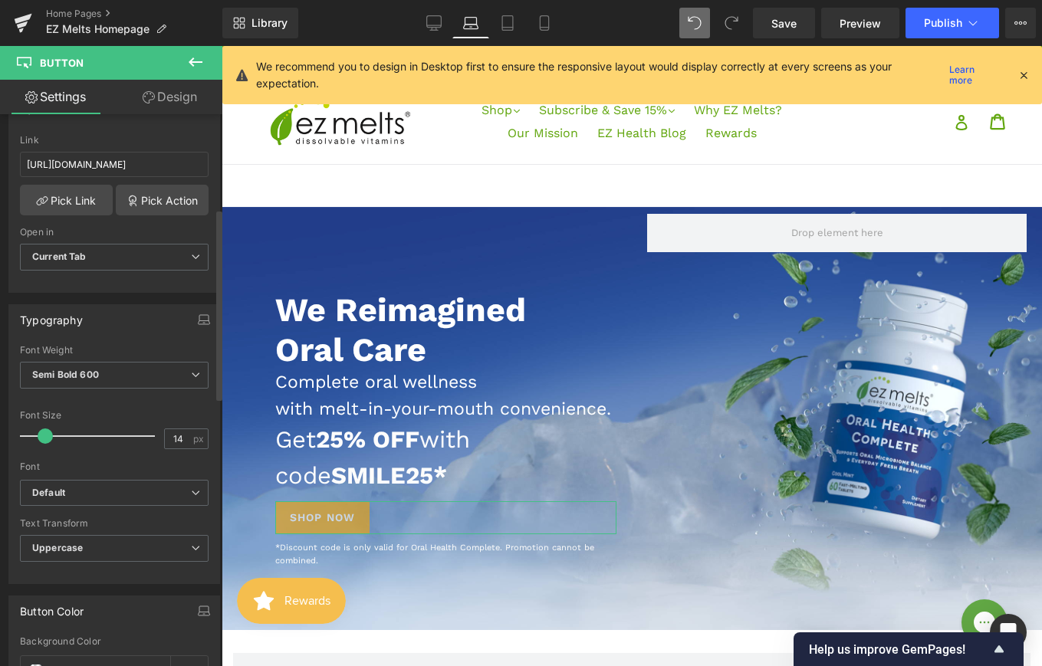
scroll to position [276, 0]
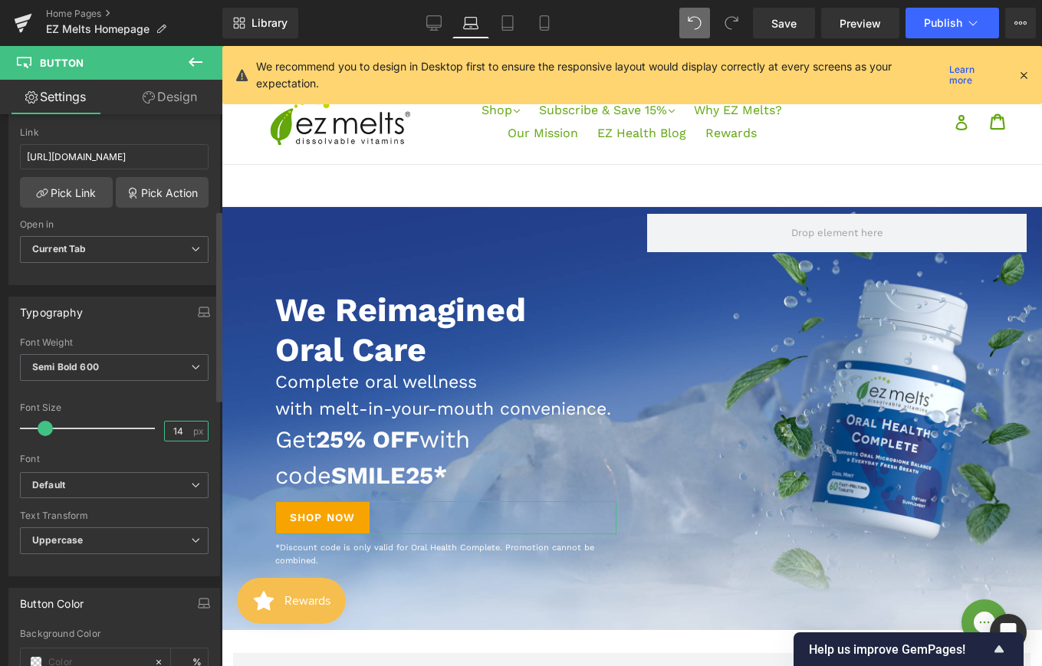
click at [174, 429] on input "14" at bounding box center [178, 431] width 27 height 19
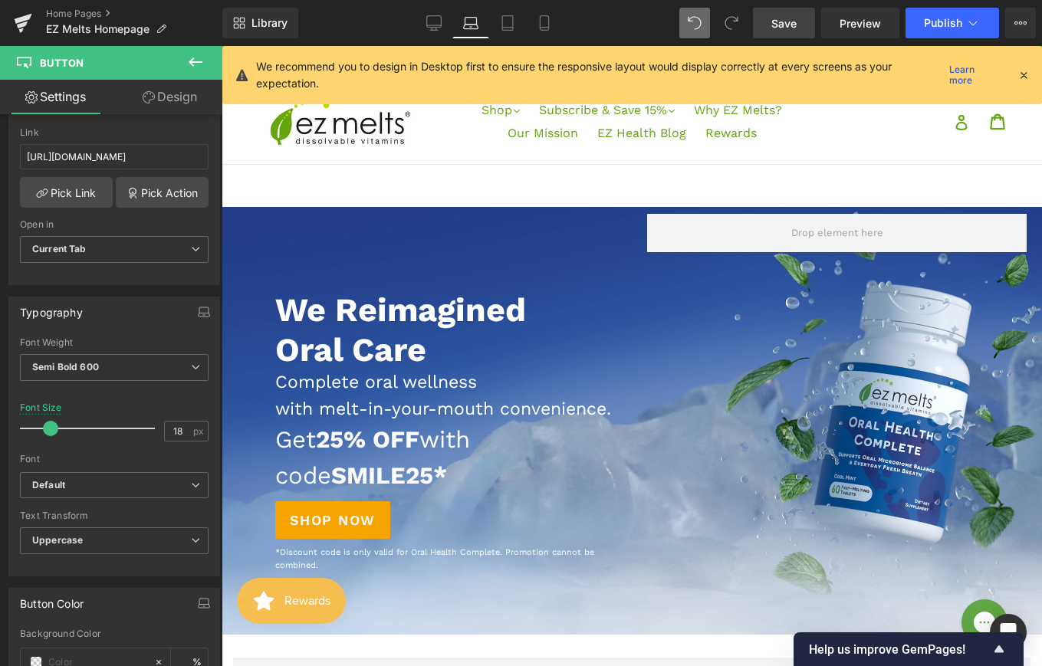
click at [785, 21] on span "Save" at bounding box center [783, 23] width 25 height 16
click at [425, 21] on link "Desktop" at bounding box center [434, 23] width 37 height 31
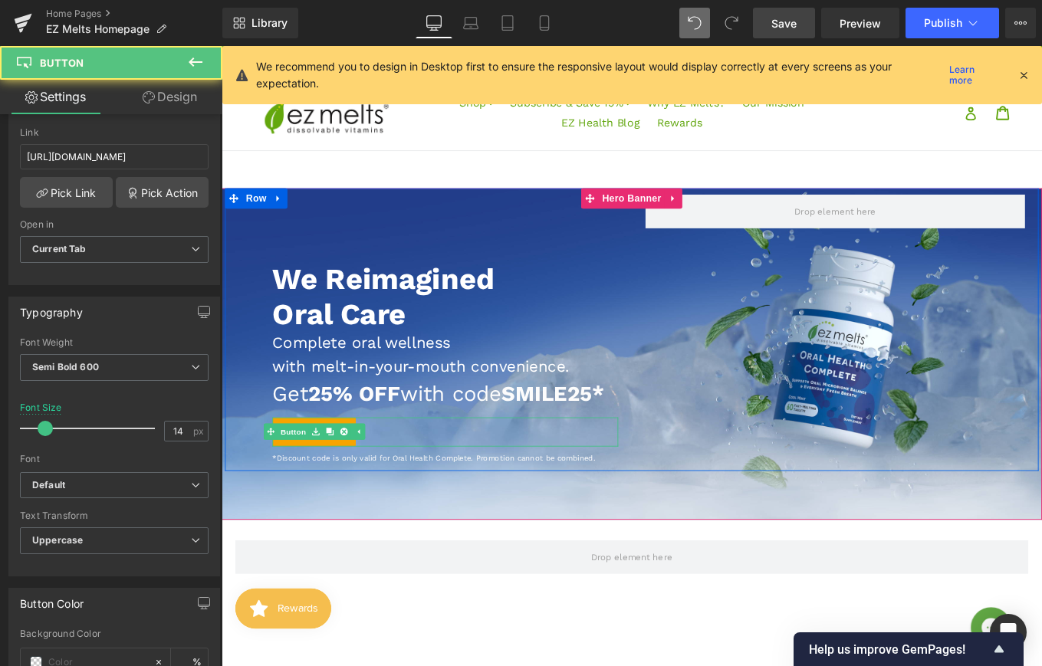
click at [403, 499] on div "Shop Now" at bounding box center [474, 482] width 391 height 33
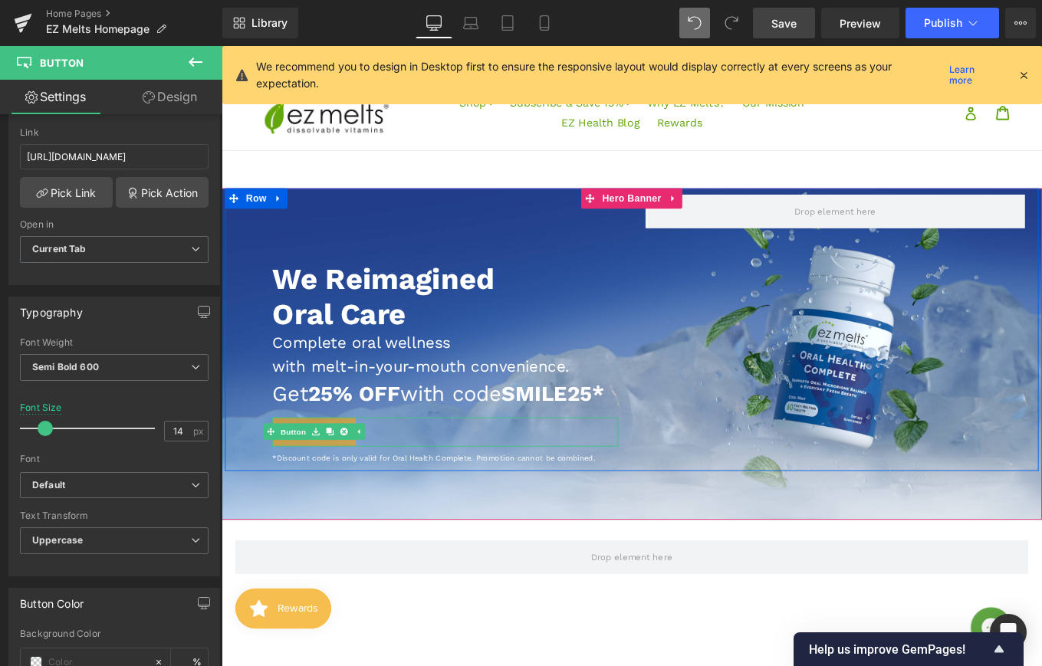
click at [342, 499] on link "Shop Now" at bounding box center [326, 482] width 94 height 33
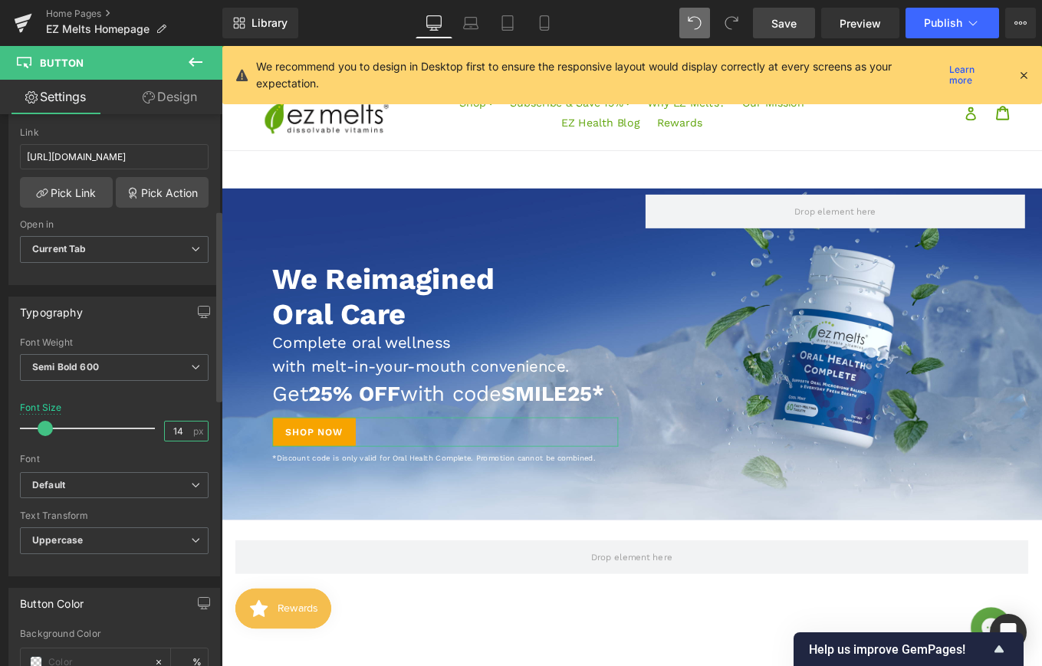
click at [176, 432] on input "14" at bounding box center [178, 431] width 27 height 19
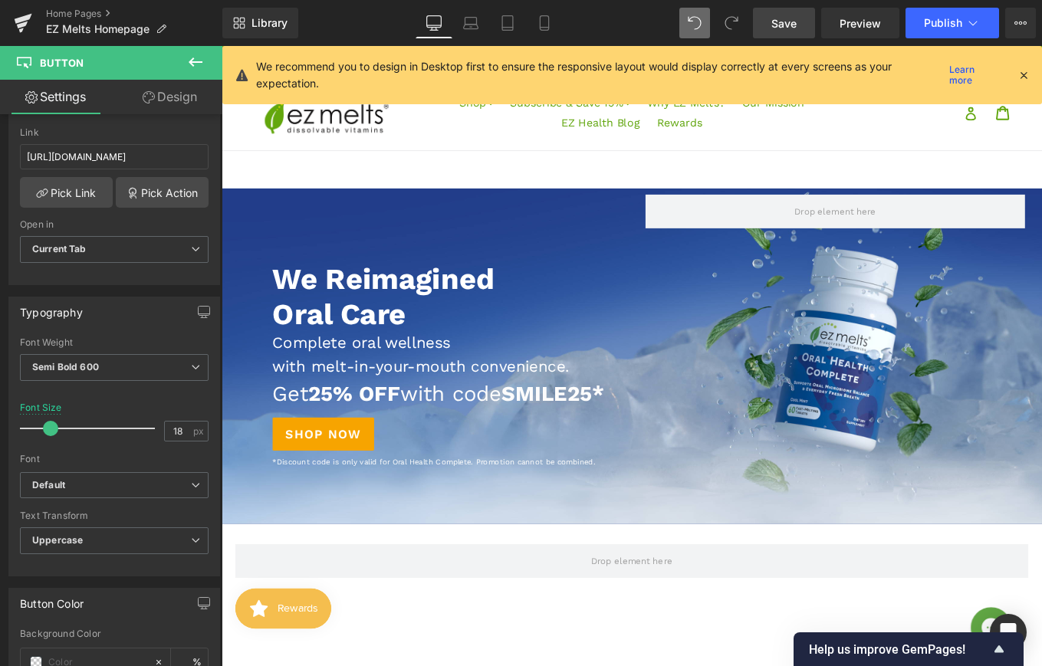
click at [790, 22] on span "Save" at bounding box center [783, 23] width 25 height 16
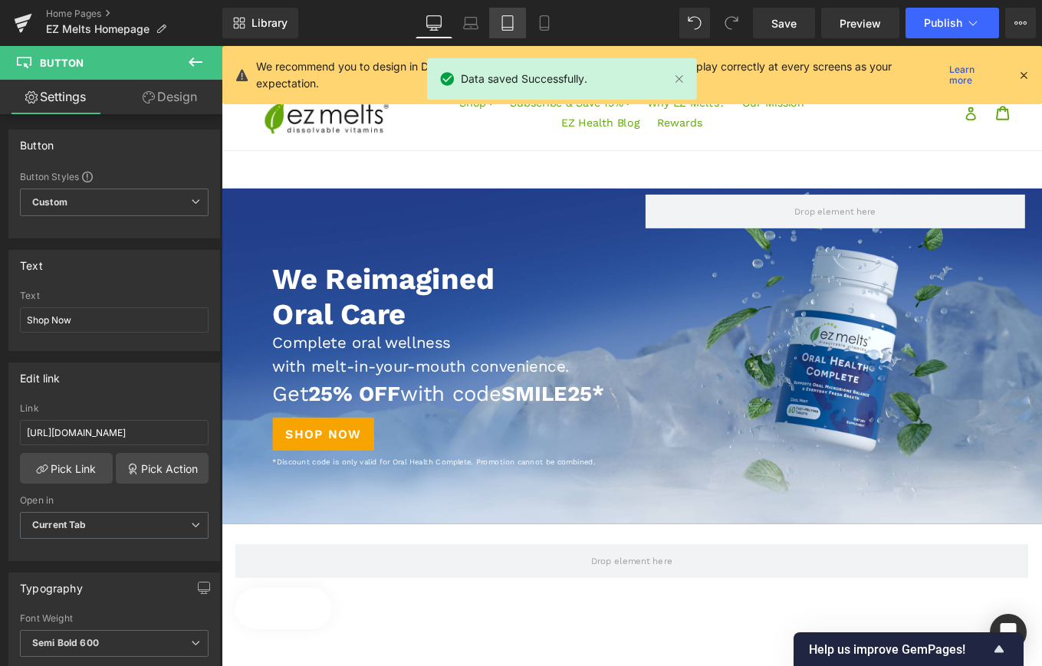
click at [511, 26] on icon at bounding box center [507, 22] width 15 height 15
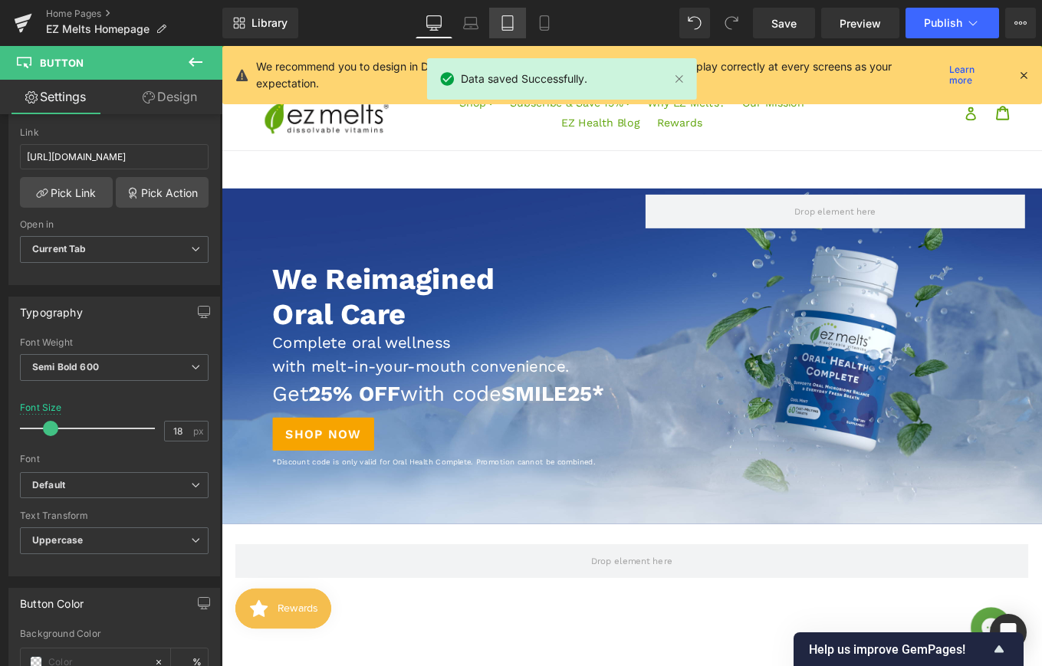
type input "14"
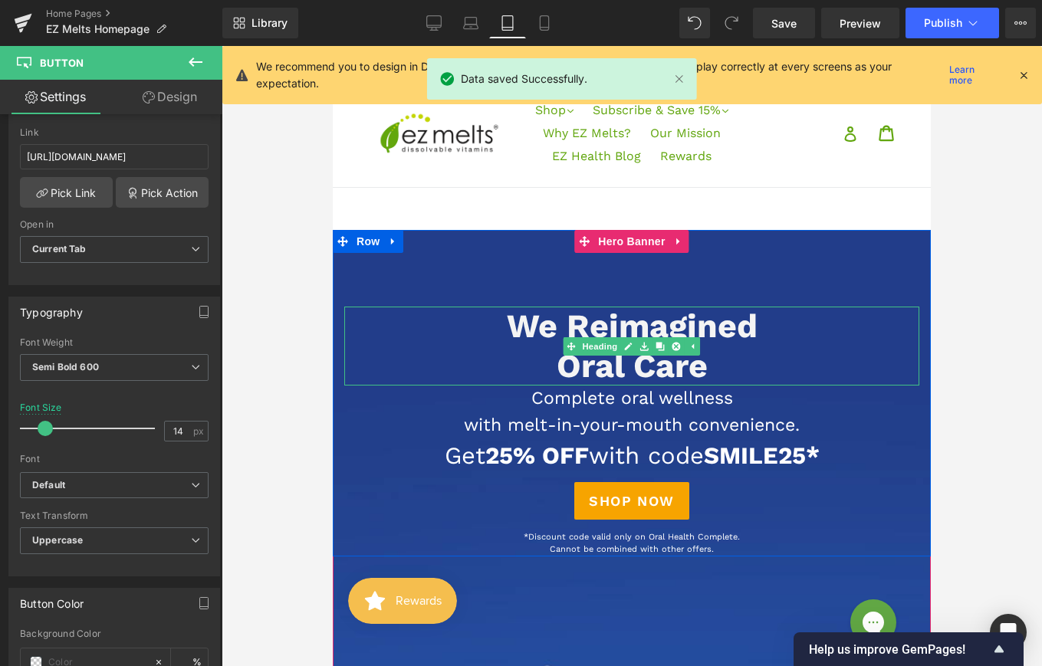
click at [703, 320] on span "We Reimagined Oral Care" at bounding box center [632, 346] width 251 height 78
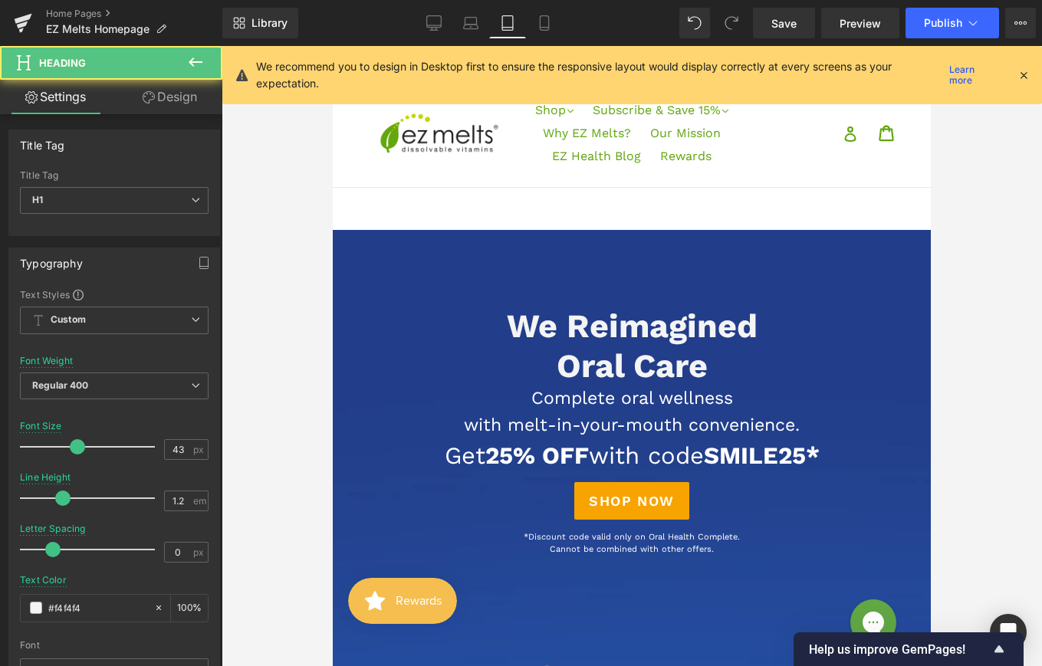
click at [160, 106] on link "Design" at bounding box center [169, 97] width 111 height 35
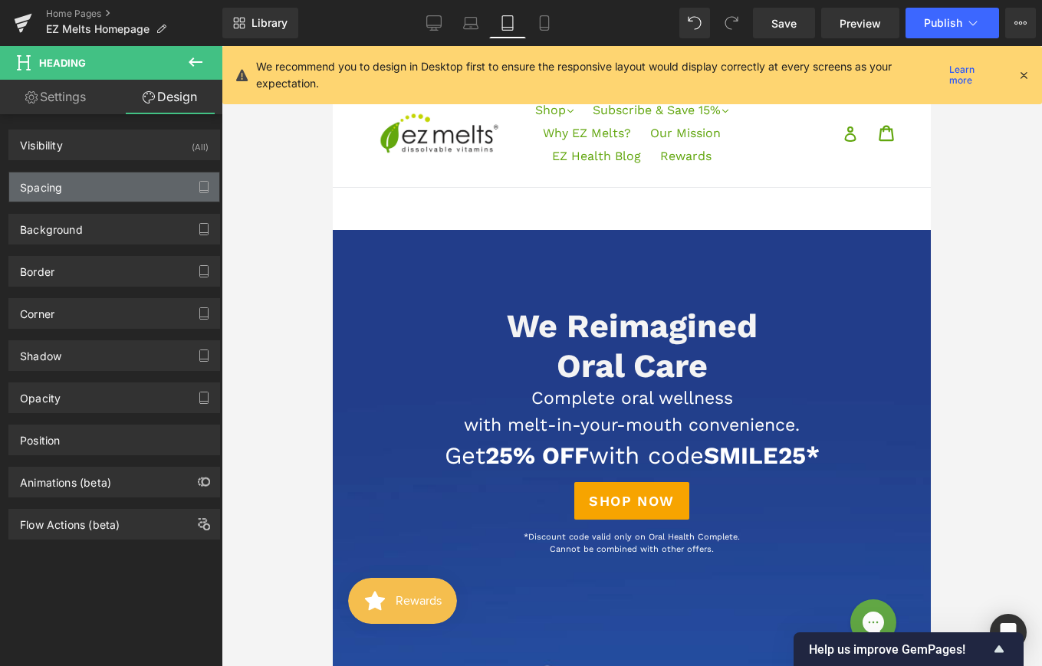
click at [147, 180] on div "Spacing" at bounding box center [114, 187] width 210 height 29
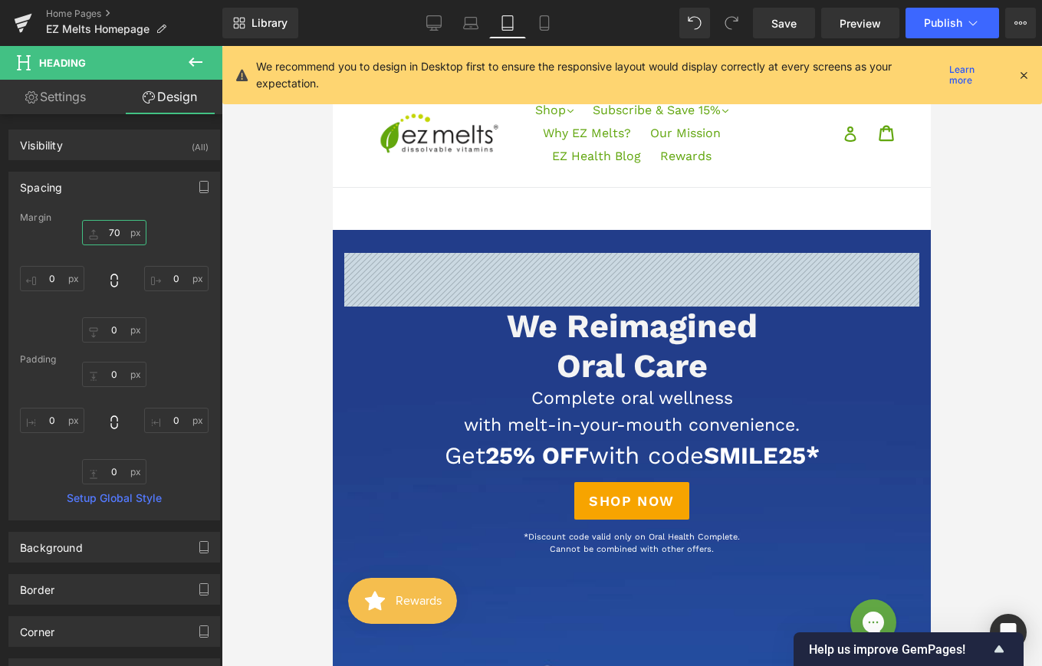
click at [111, 230] on input "70" at bounding box center [114, 232] width 64 height 25
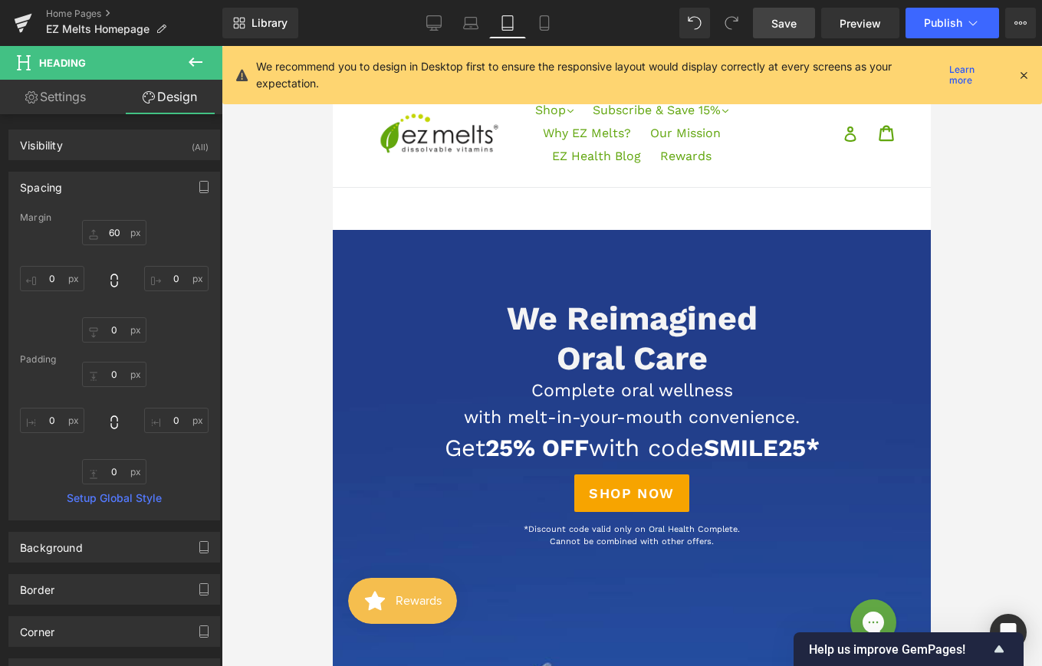
click at [789, 30] on span "Save" at bounding box center [783, 23] width 25 height 16
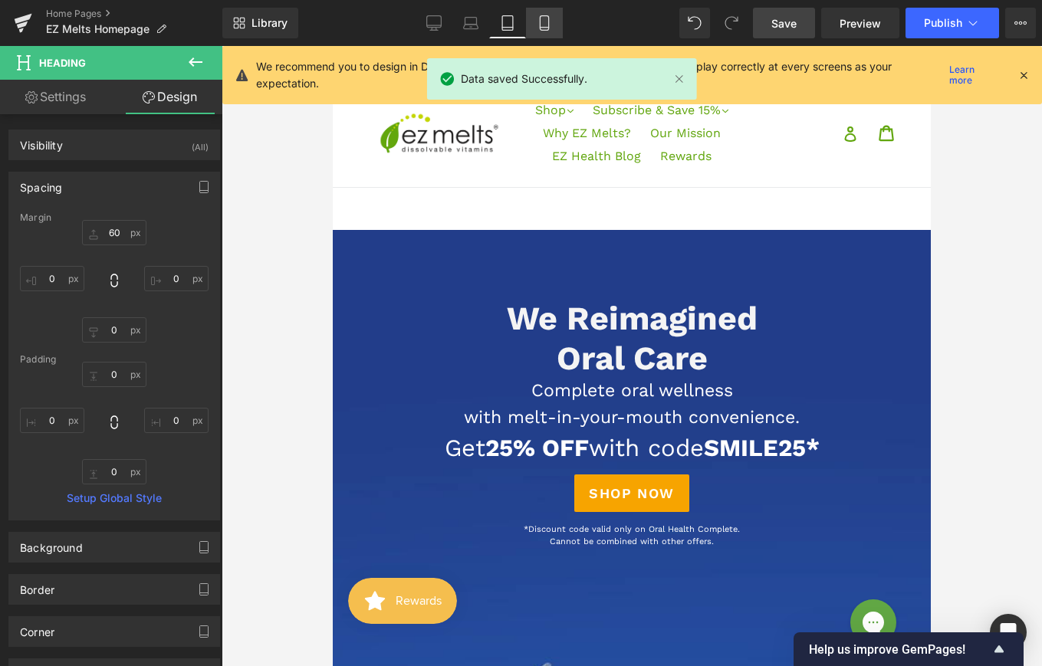
click at [538, 22] on icon at bounding box center [544, 22] width 15 height 15
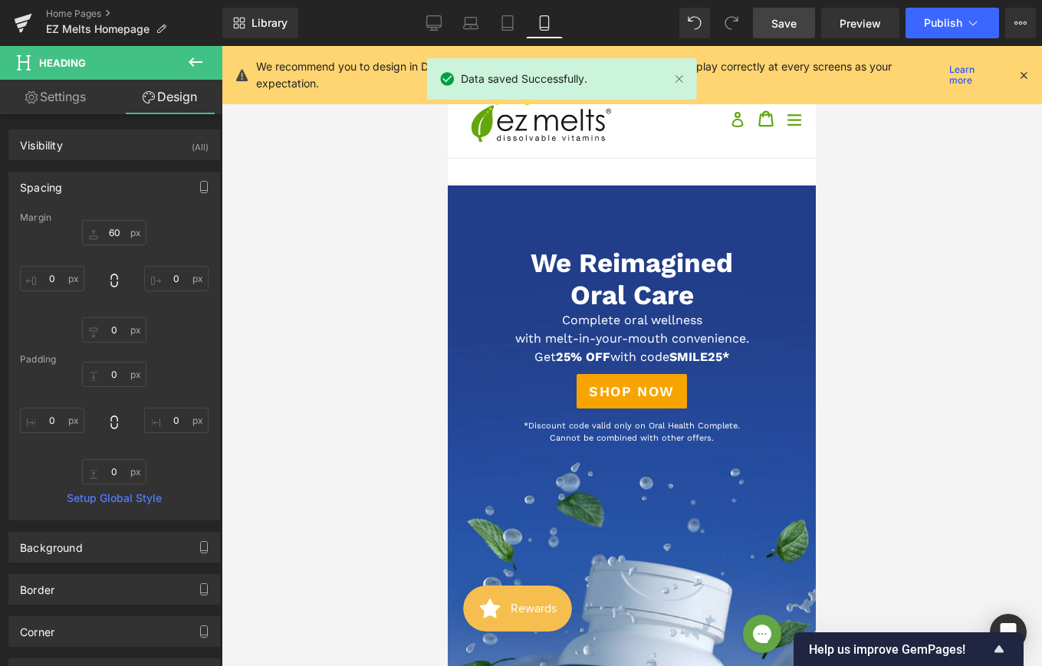
type input "50"
type input "0"
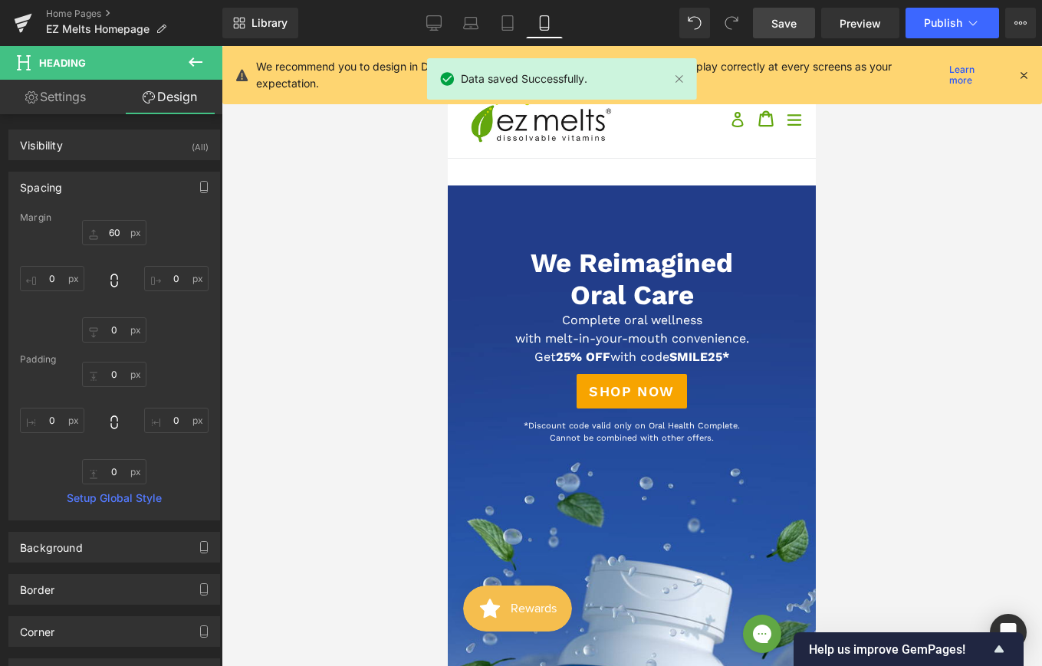
type input "0"
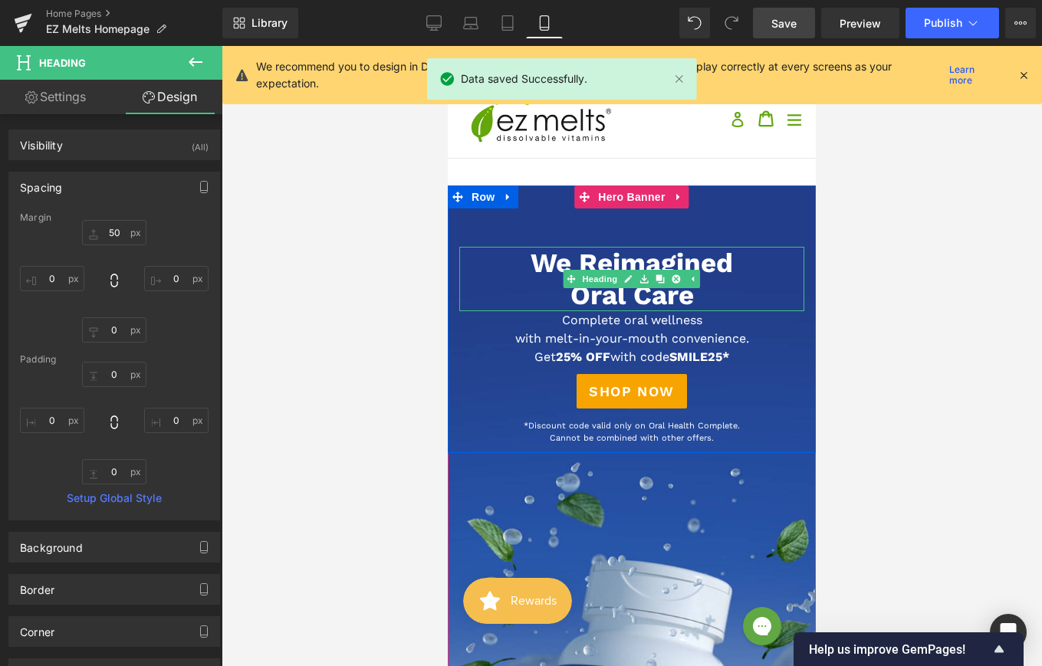
click at [583, 261] on span "We Reimagined Oral Care" at bounding box center [632, 279] width 202 height 64
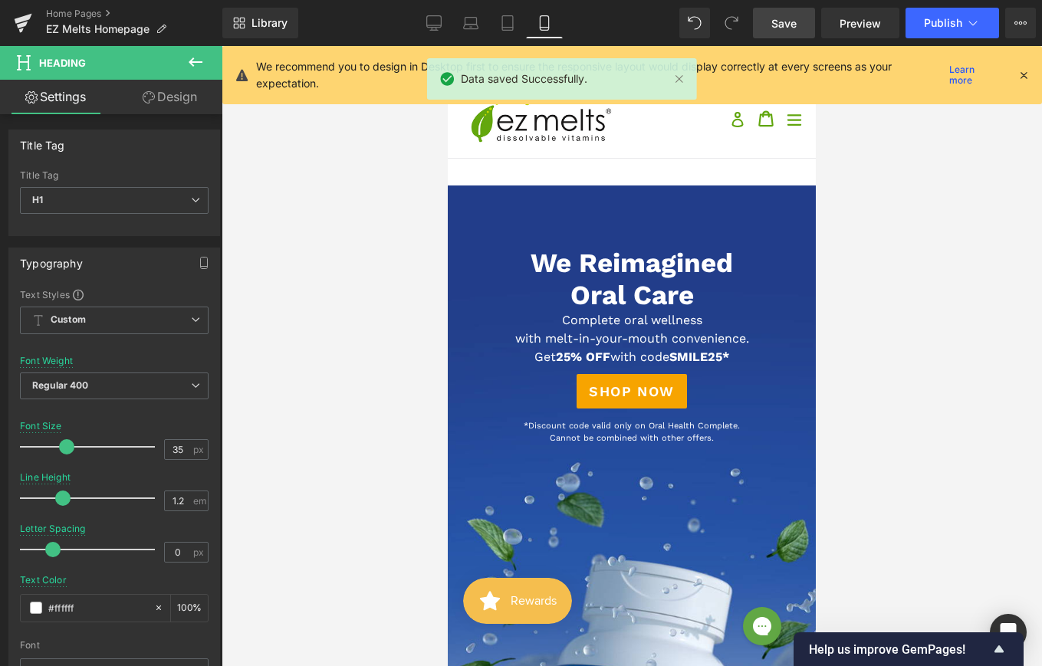
click at [168, 95] on link "Design" at bounding box center [169, 97] width 111 height 35
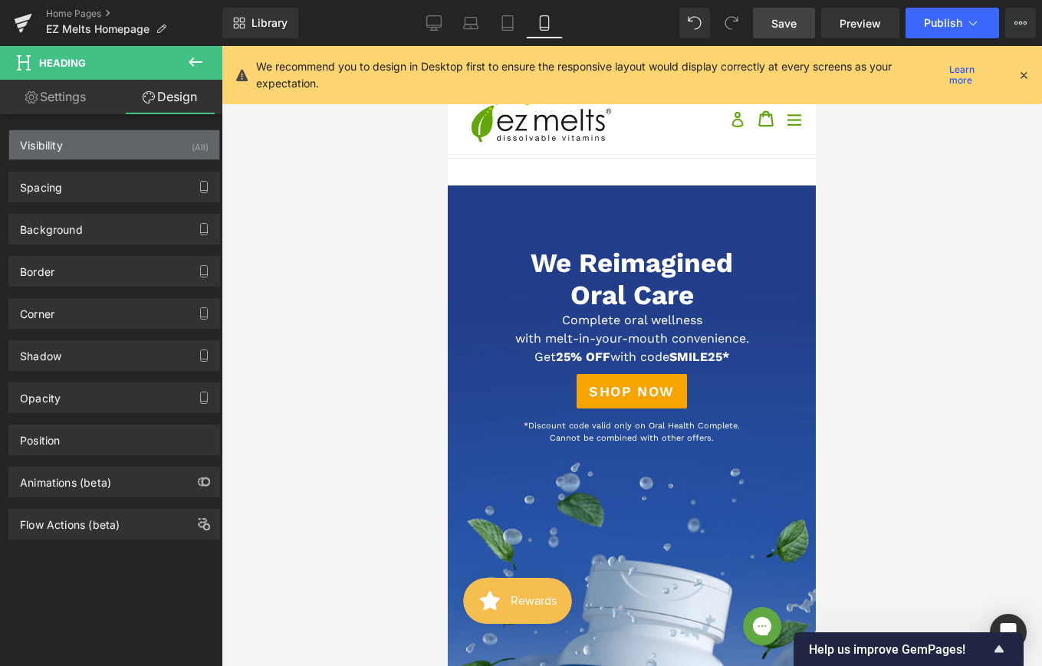
type input "50"
type input "0"
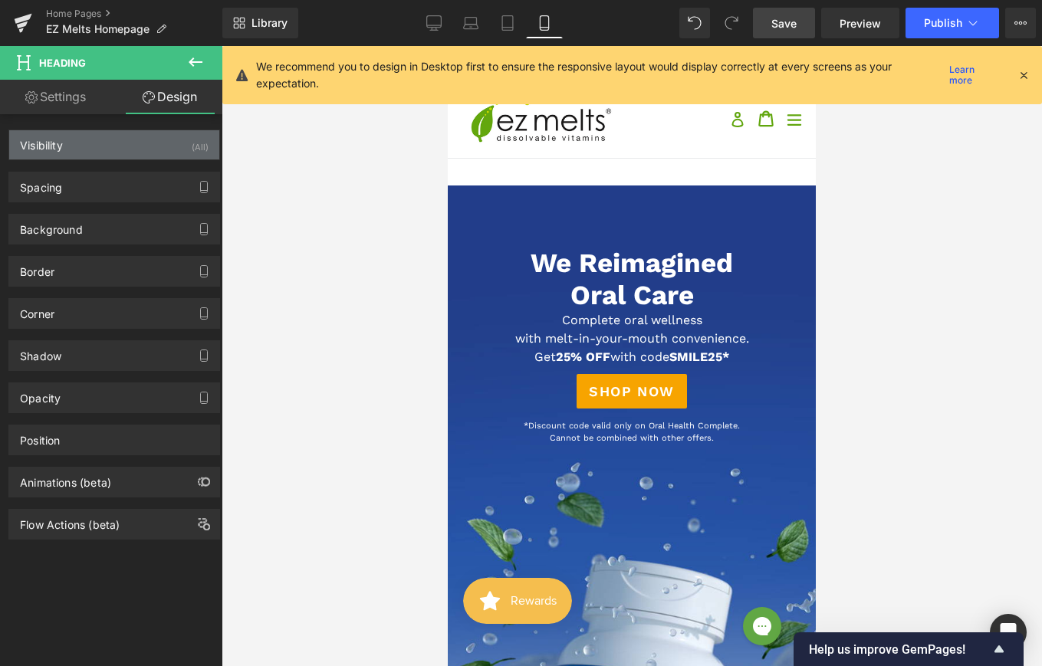
type input "0"
click at [107, 151] on div "Visibility (All)" at bounding box center [114, 144] width 210 height 29
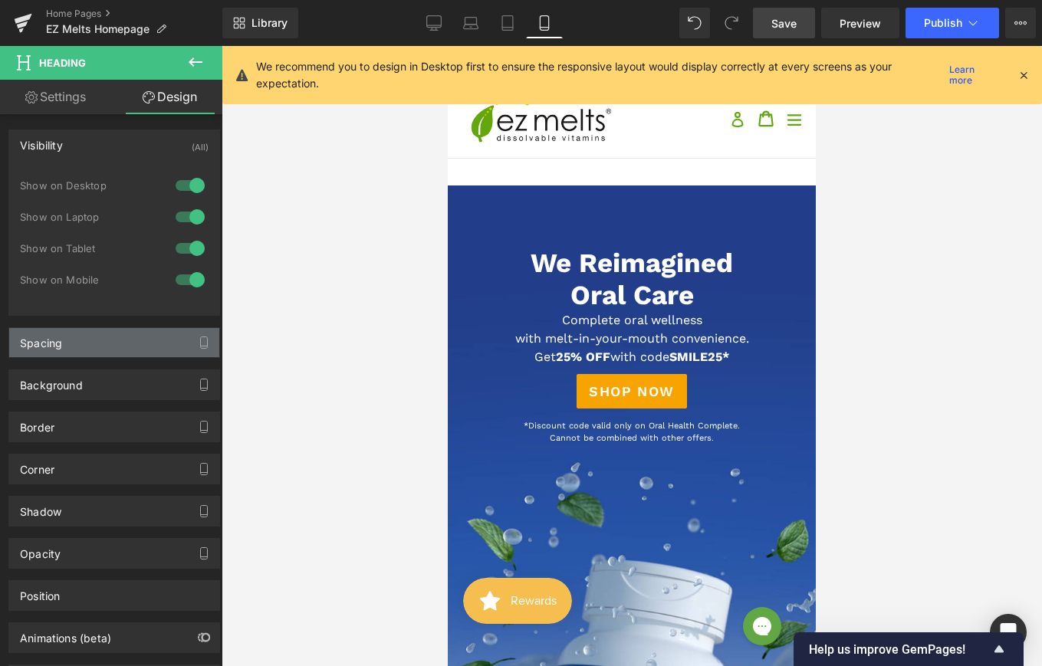
click at [113, 348] on div "Spacing" at bounding box center [114, 342] width 210 height 29
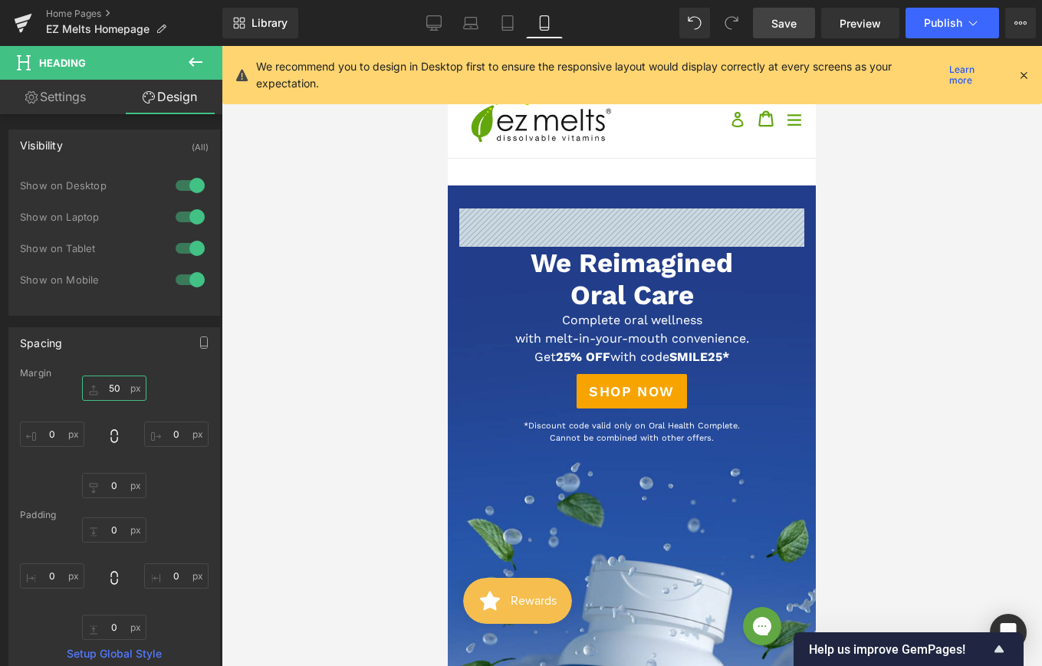
click at [112, 388] on input "50" at bounding box center [114, 388] width 64 height 25
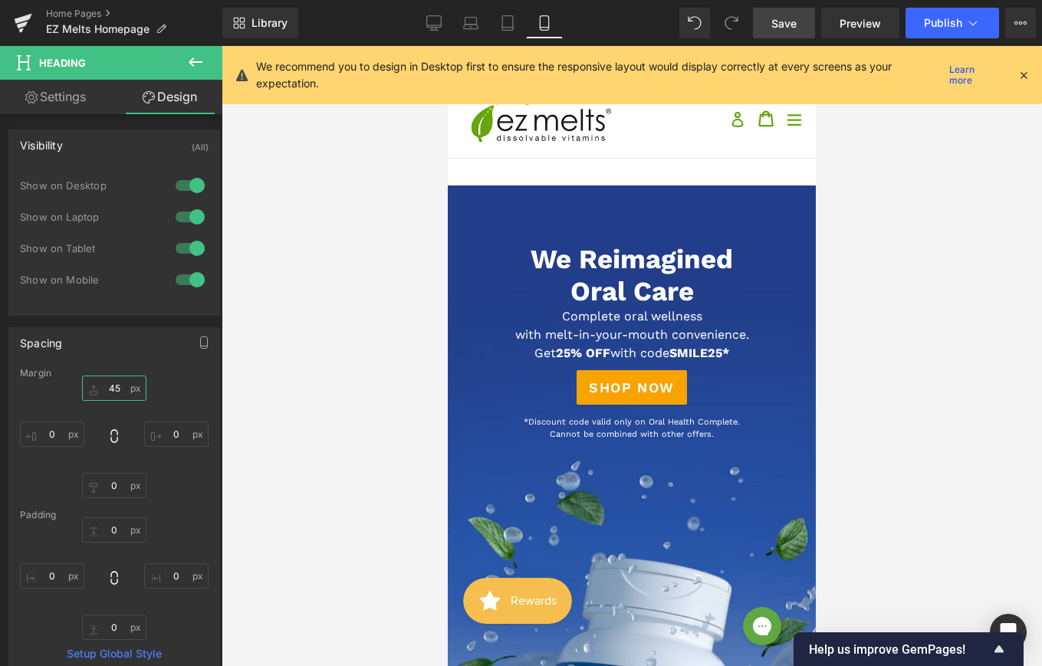
type input "45"
click at [794, 14] on link "Save" at bounding box center [784, 23] width 62 height 31
click at [794, 21] on span "Save" at bounding box center [783, 23] width 25 height 16
